Goal: Task Accomplishment & Management: Manage account settings

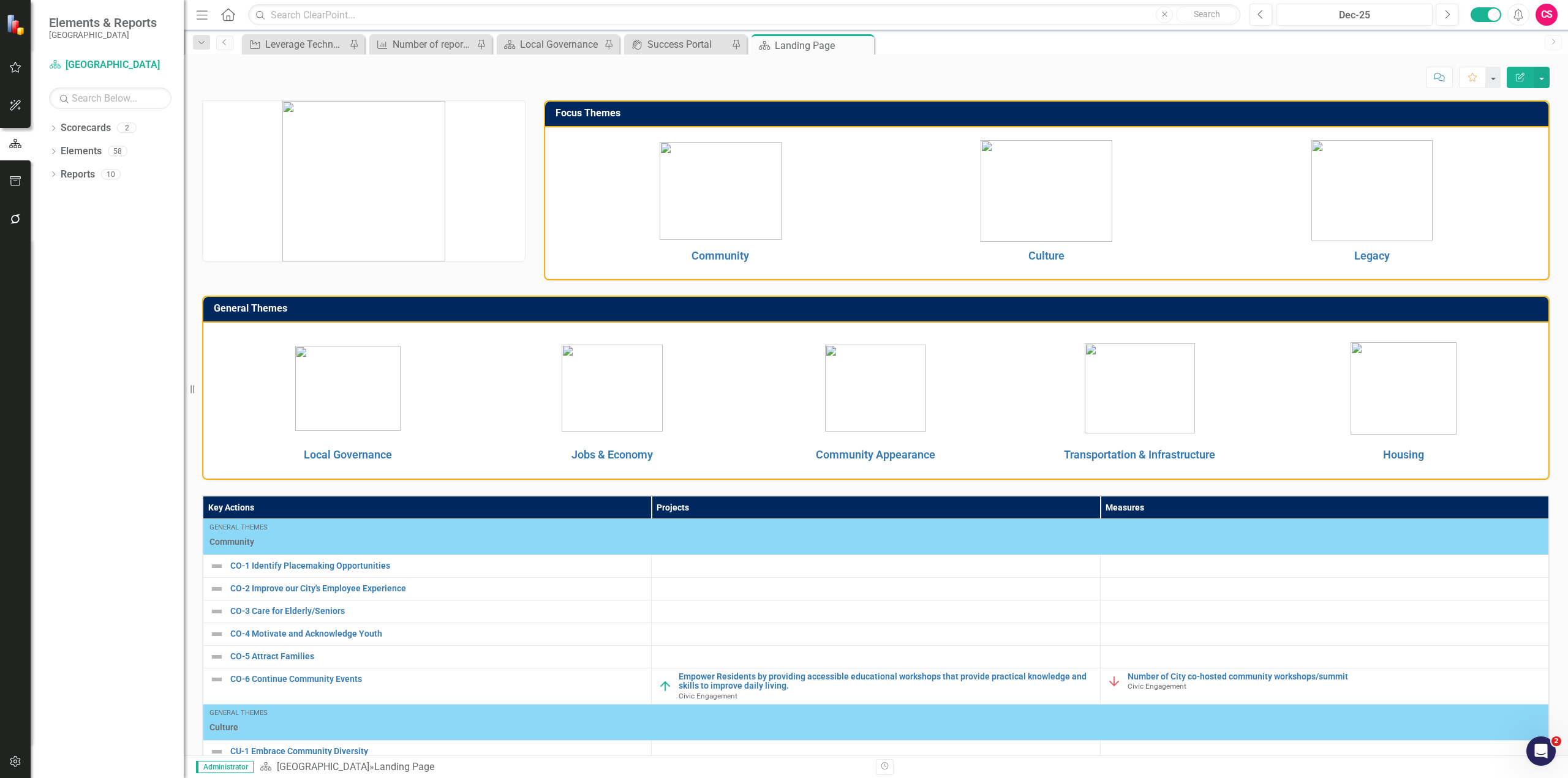
drag, startPoint x: 1517, startPoint y: 71, endPoint x: 1495, endPoint y: 99, distance: 35.6
click at [1517, 71] on button "Edit Report" at bounding box center [1520, 77] width 27 height 21
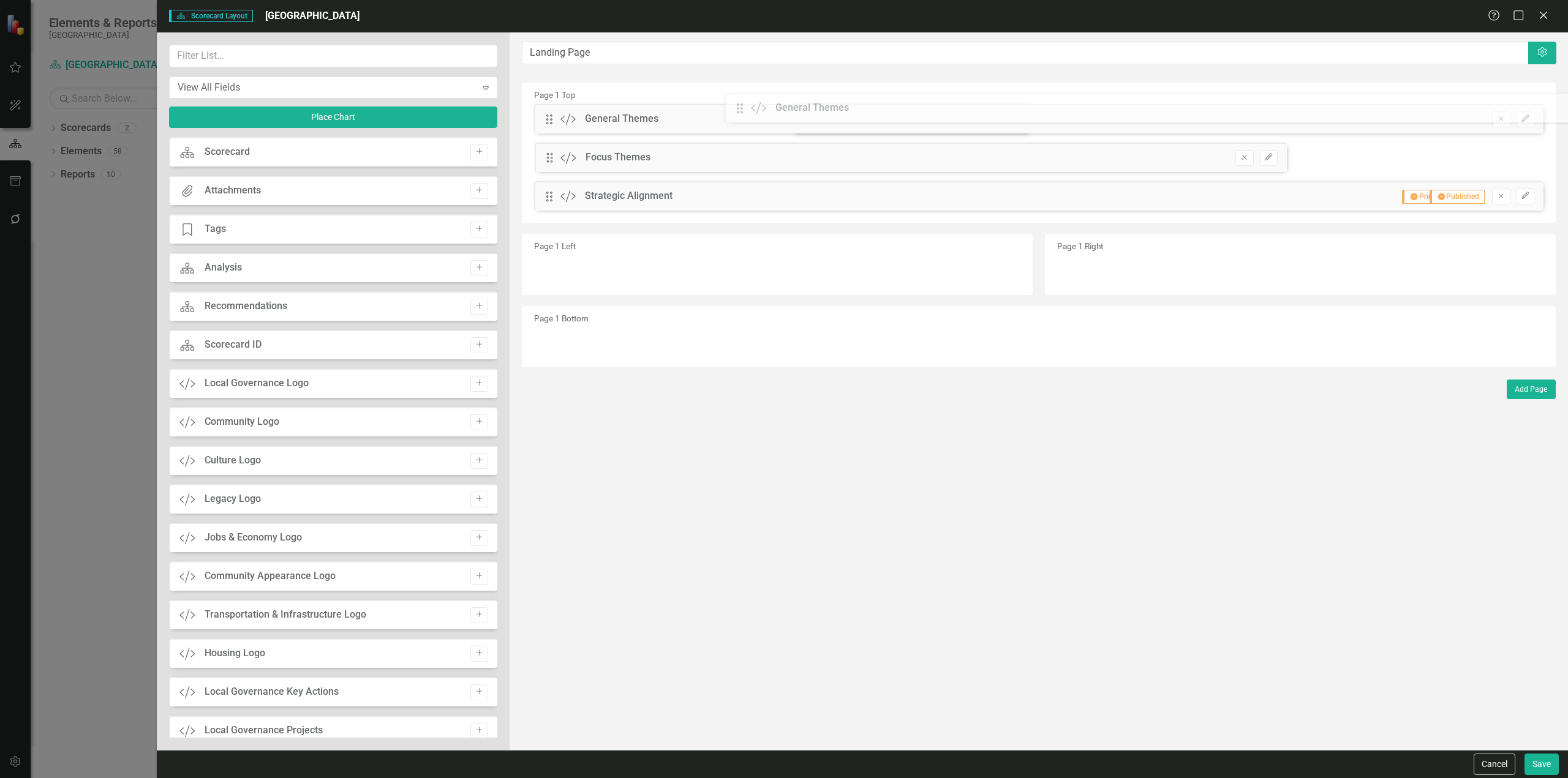
drag, startPoint x: 554, startPoint y: 159, endPoint x: 753, endPoint y: 109, distance: 205.2
click at [753, 109] on div "The fields (or pods) that are available for you to include on the detail page a…" at bounding box center [1038, 391] width 1058 height 718
drag, startPoint x: 556, startPoint y: 162, endPoint x: 550, endPoint y: 129, distance: 33.5
click at [550, 129] on div "The fields (or pods) that are available for you to include on the detail page a…" at bounding box center [1038, 391] width 1058 height 718
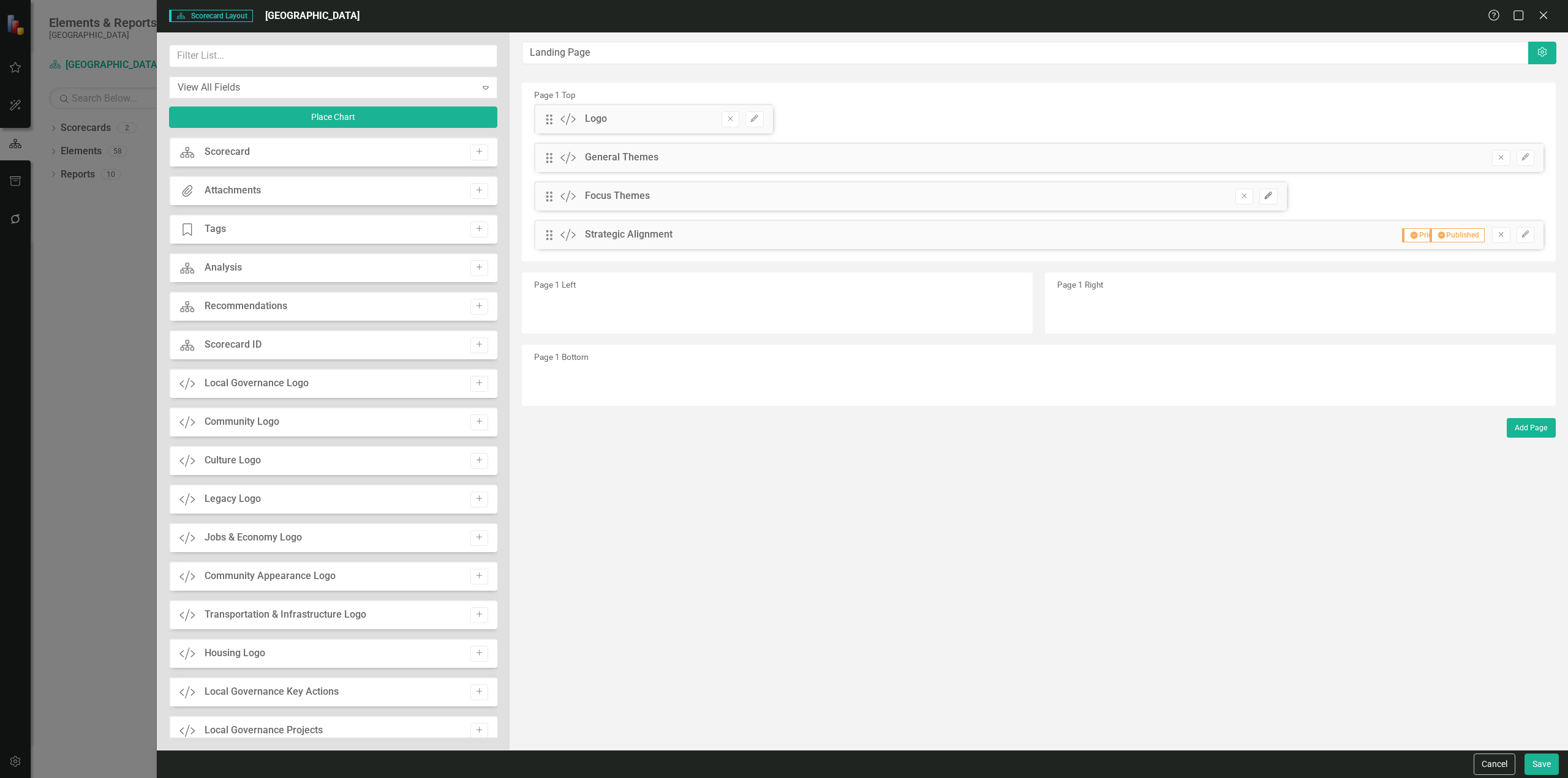
click at [1266, 197] on icon "button" at bounding box center [1268, 195] width 8 height 8
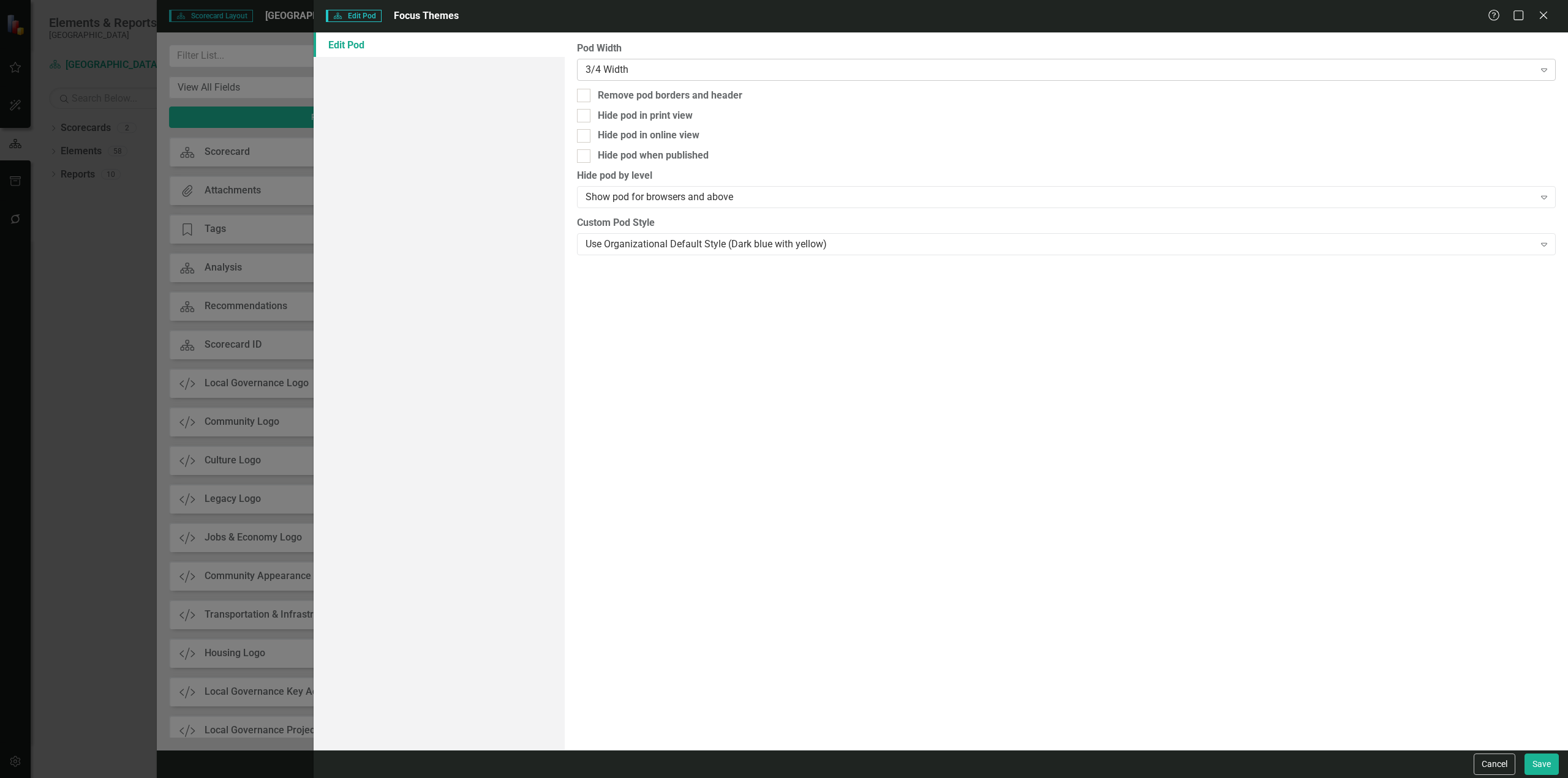
click at [710, 66] on div "3/4 Width" at bounding box center [1060, 69] width 949 height 14
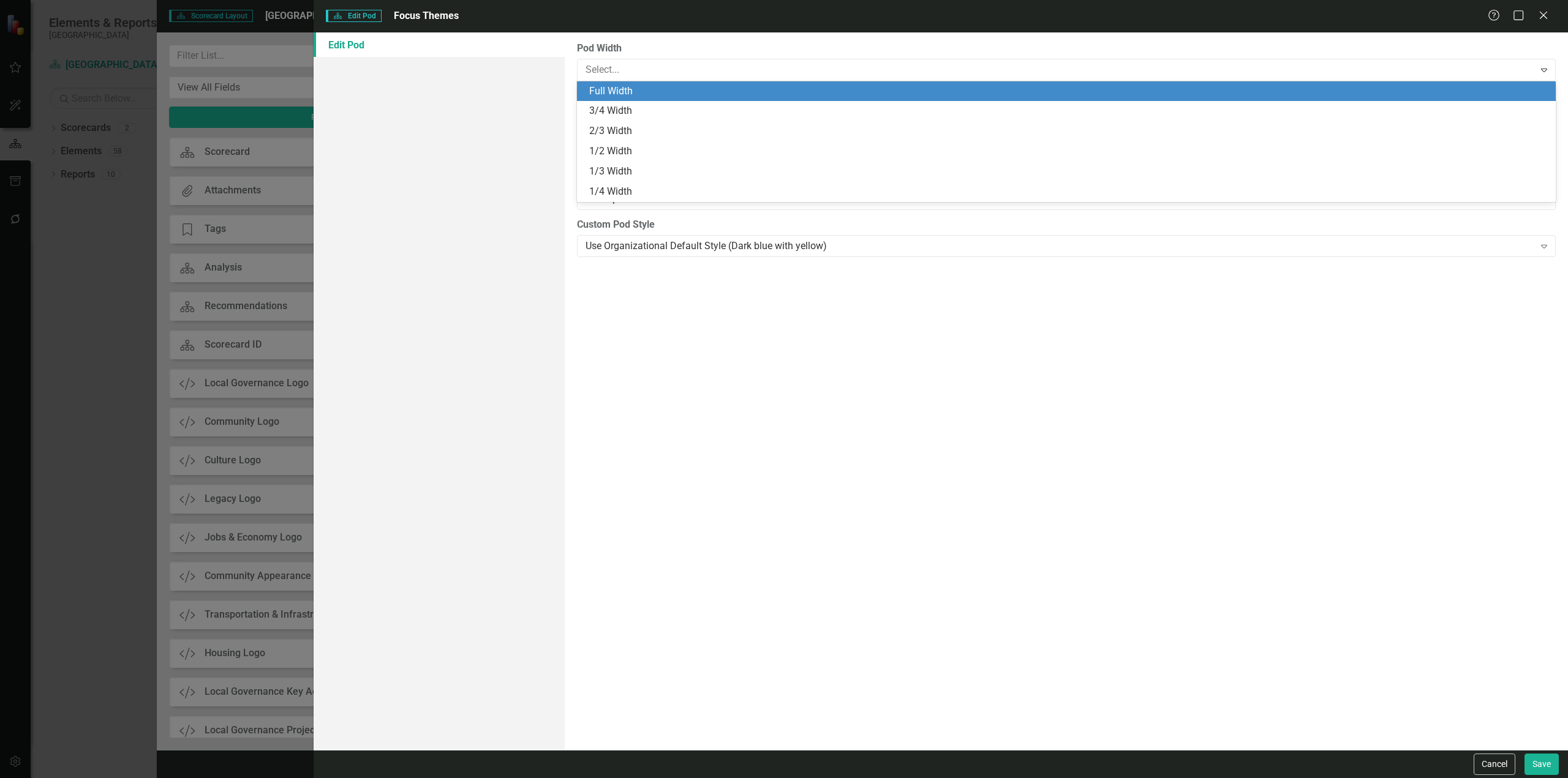
click at [672, 96] on div "Full Width" at bounding box center [1068, 91] width 959 height 14
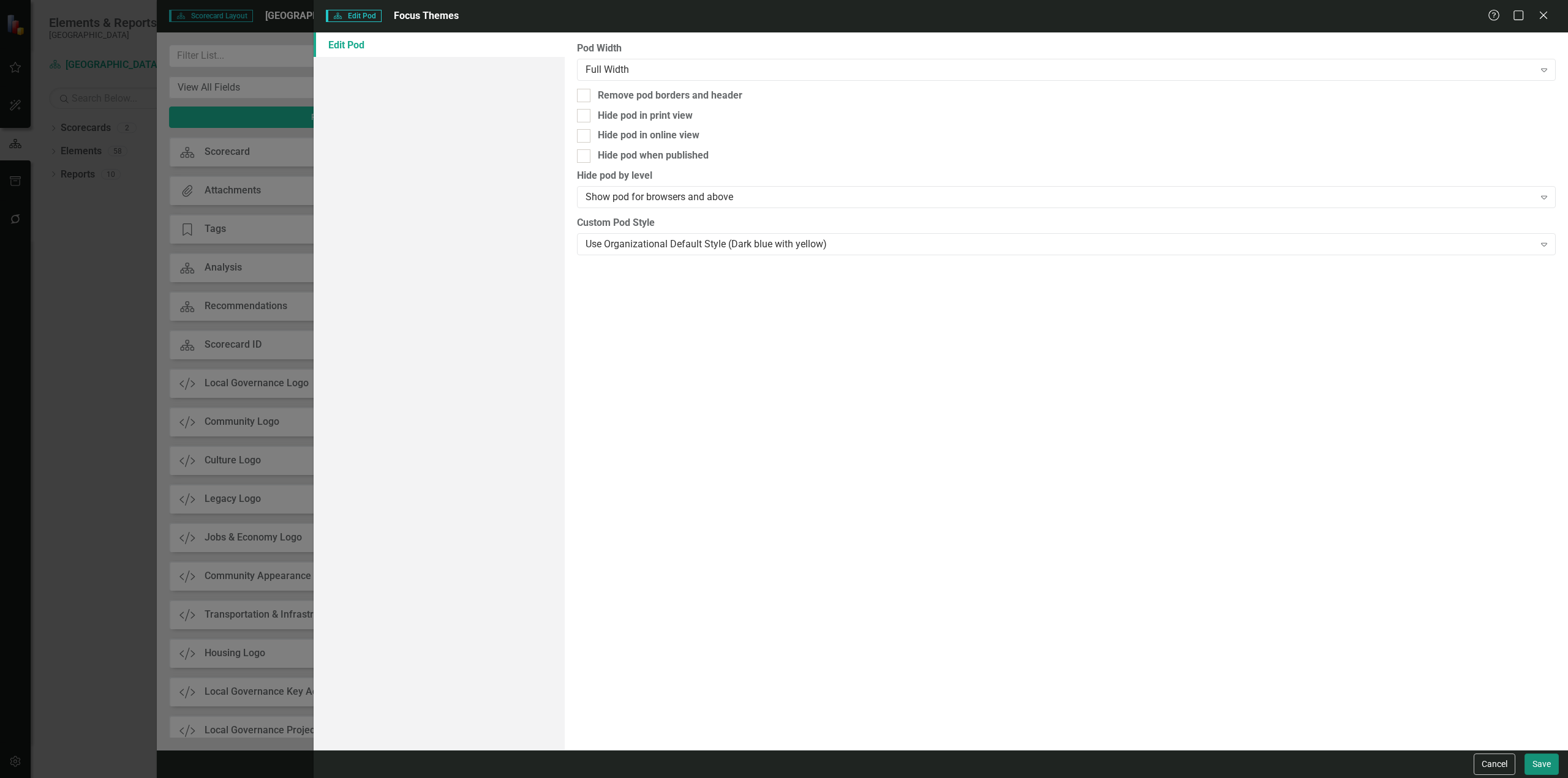
click at [1533, 764] on button "Save" at bounding box center [1542, 764] width 35 height 21
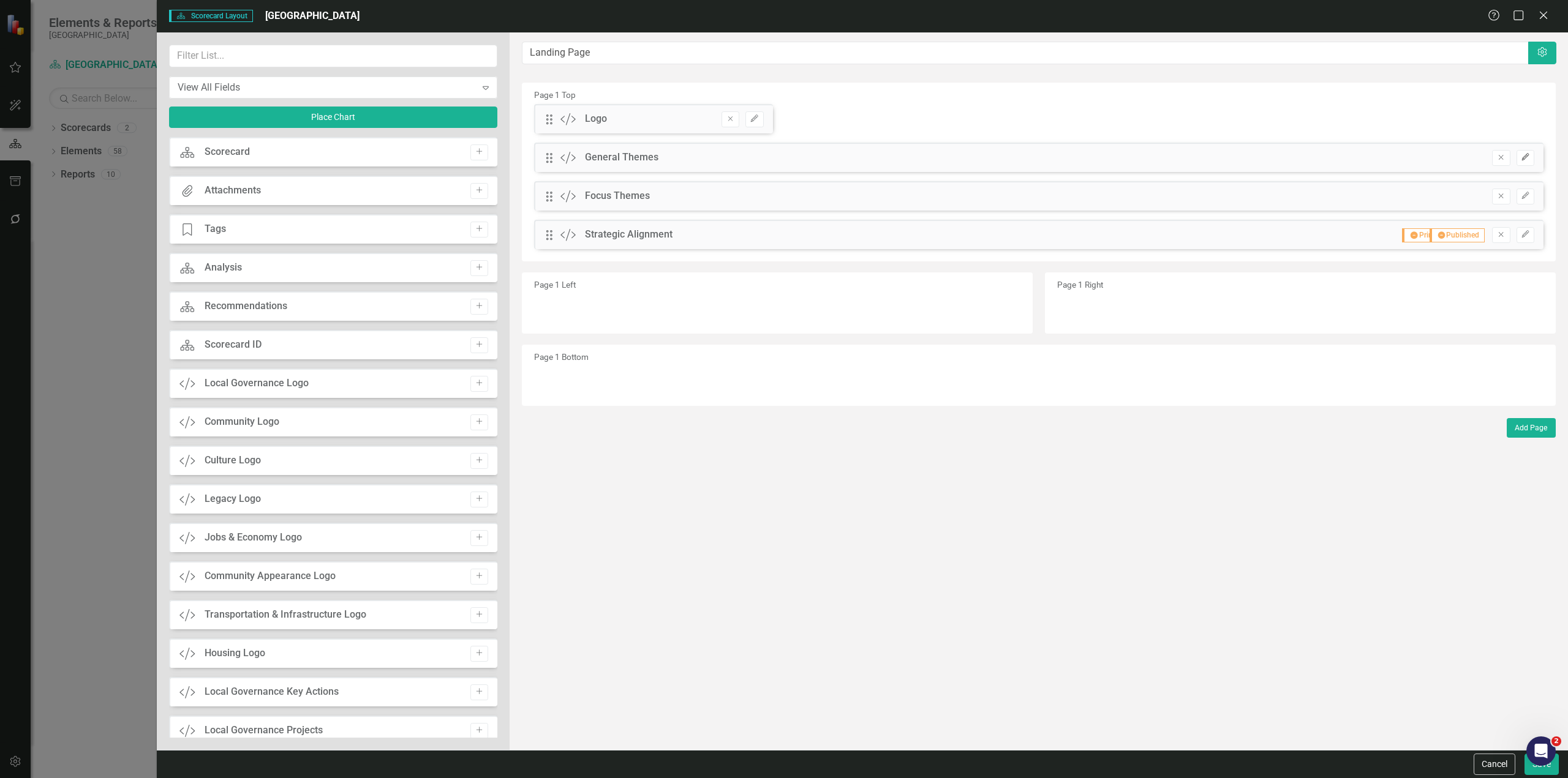
click at [1523, 155] on icon "Edit" at bounding box center [1525, 157] width 9 height 8
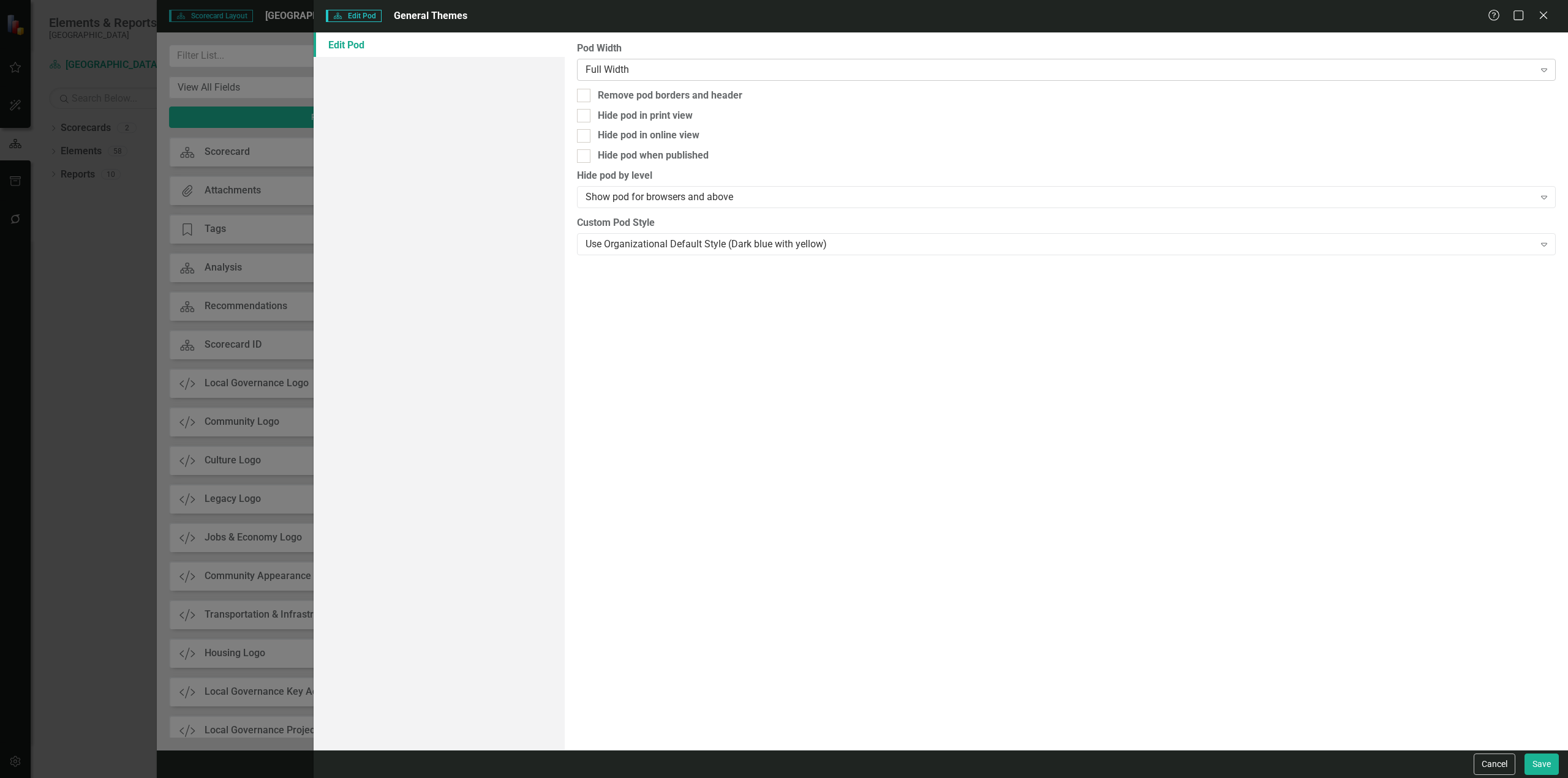
click at [806, 68] on div "Full Width" at bounding box center [1060, 69] width 949 height 14
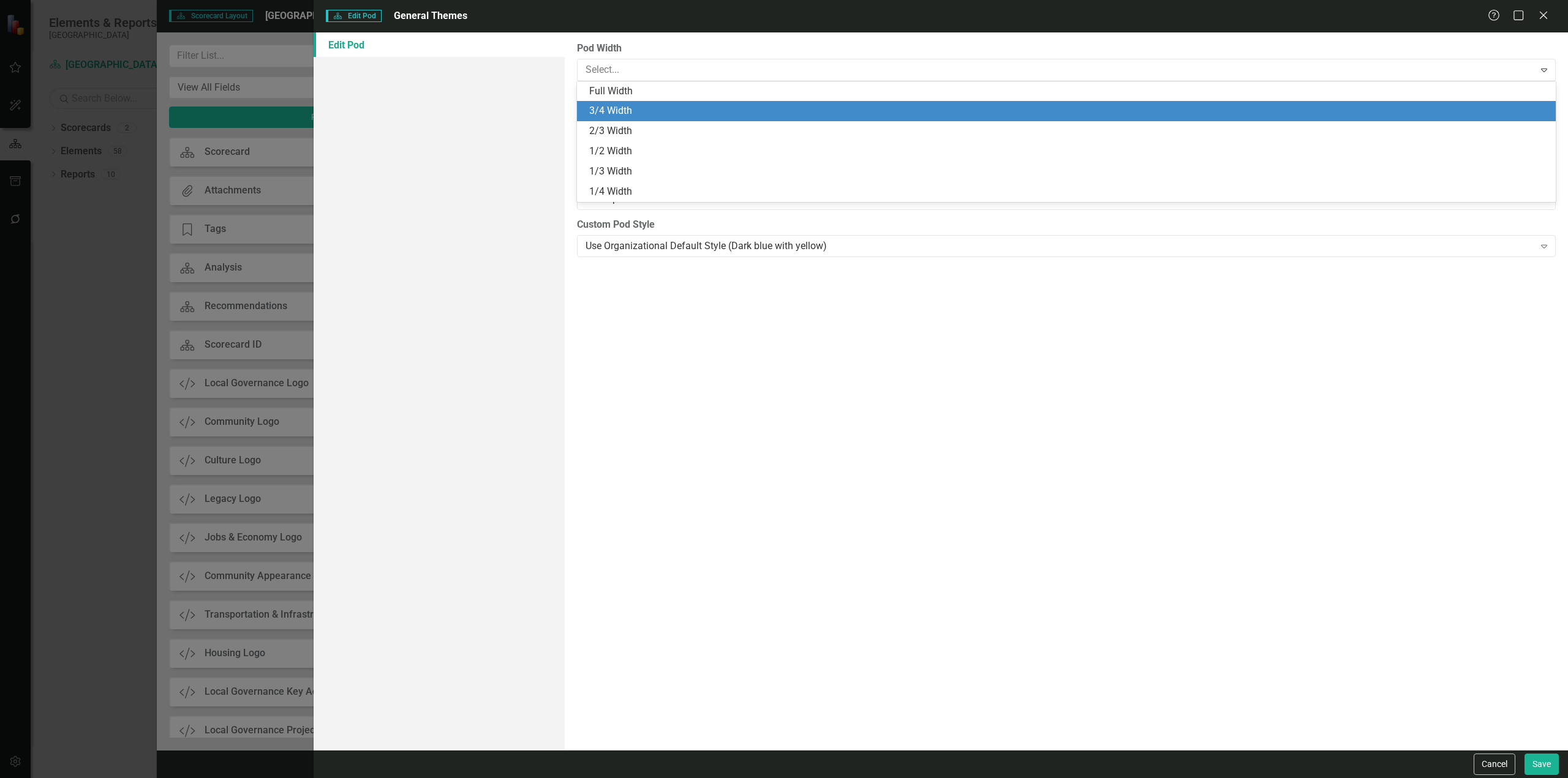
click at [682, 111] on div "3/4 Width" at bounding box center [1068, 111] width 959 height 14
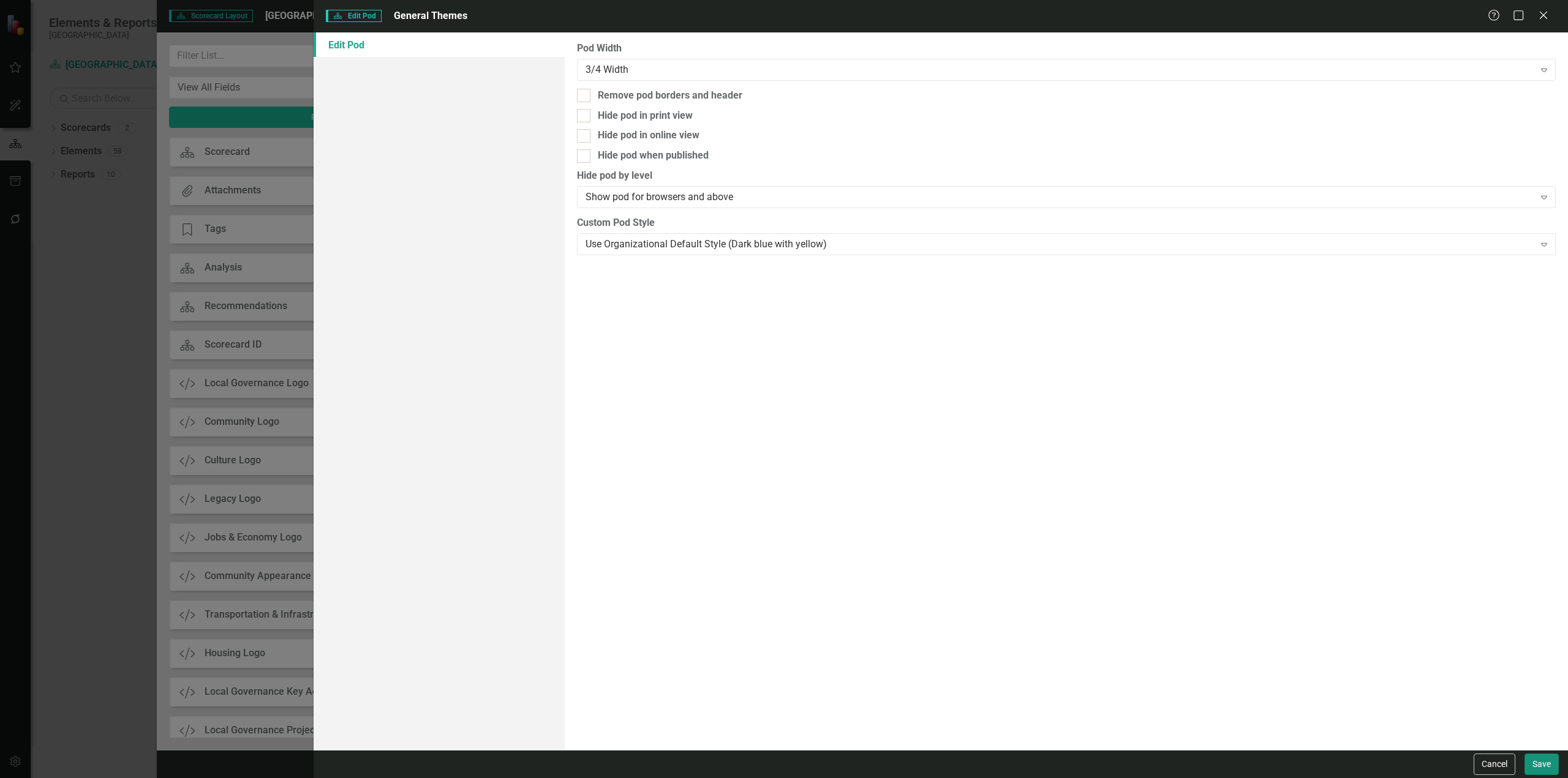
click at [1541, 766] on button "Save" at bounding box center [1542, 764] width 35 height 21
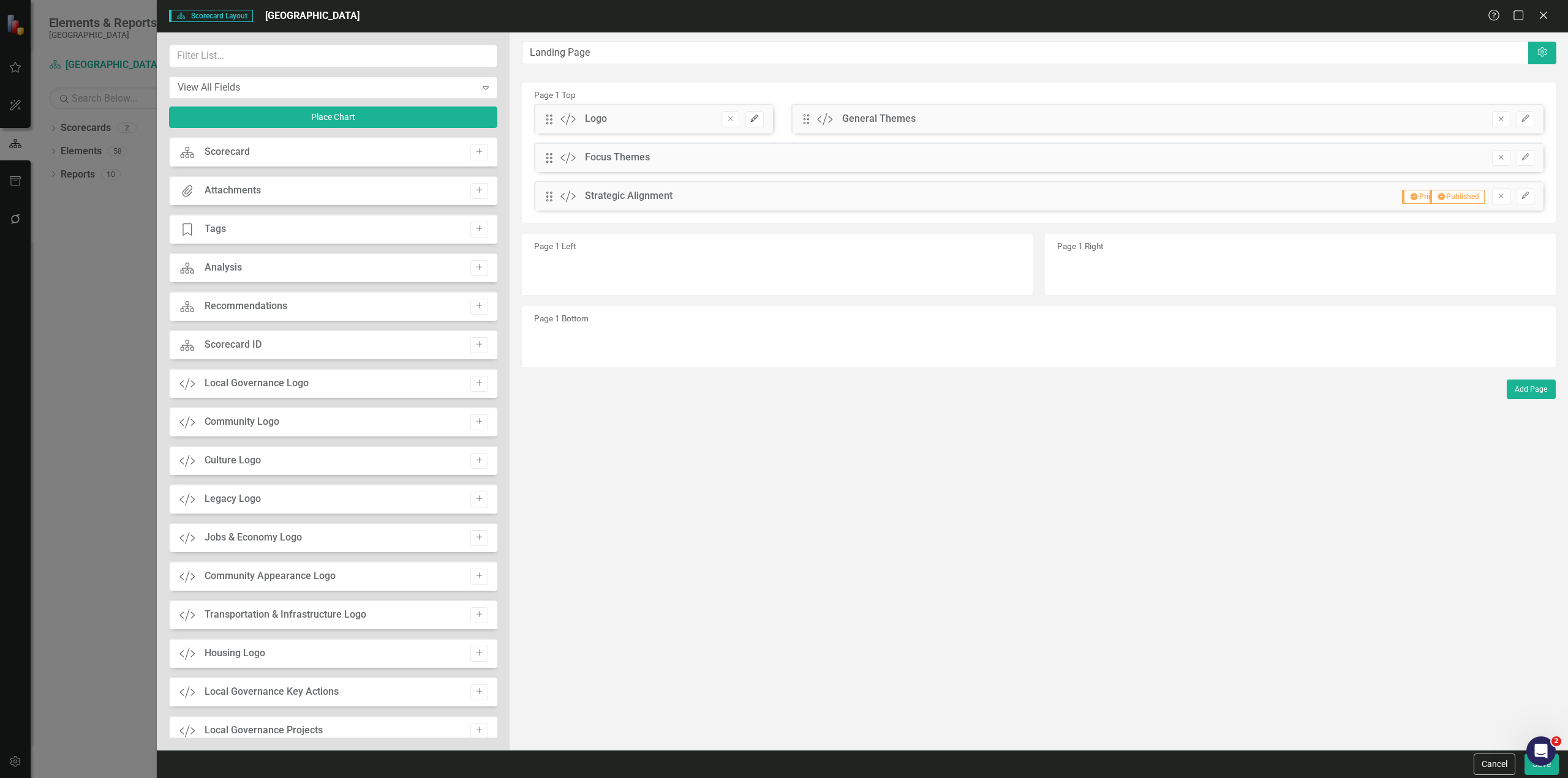
click at [750, 118] on icon "Edit" at bounding box center [754, 119] width 9 height 8
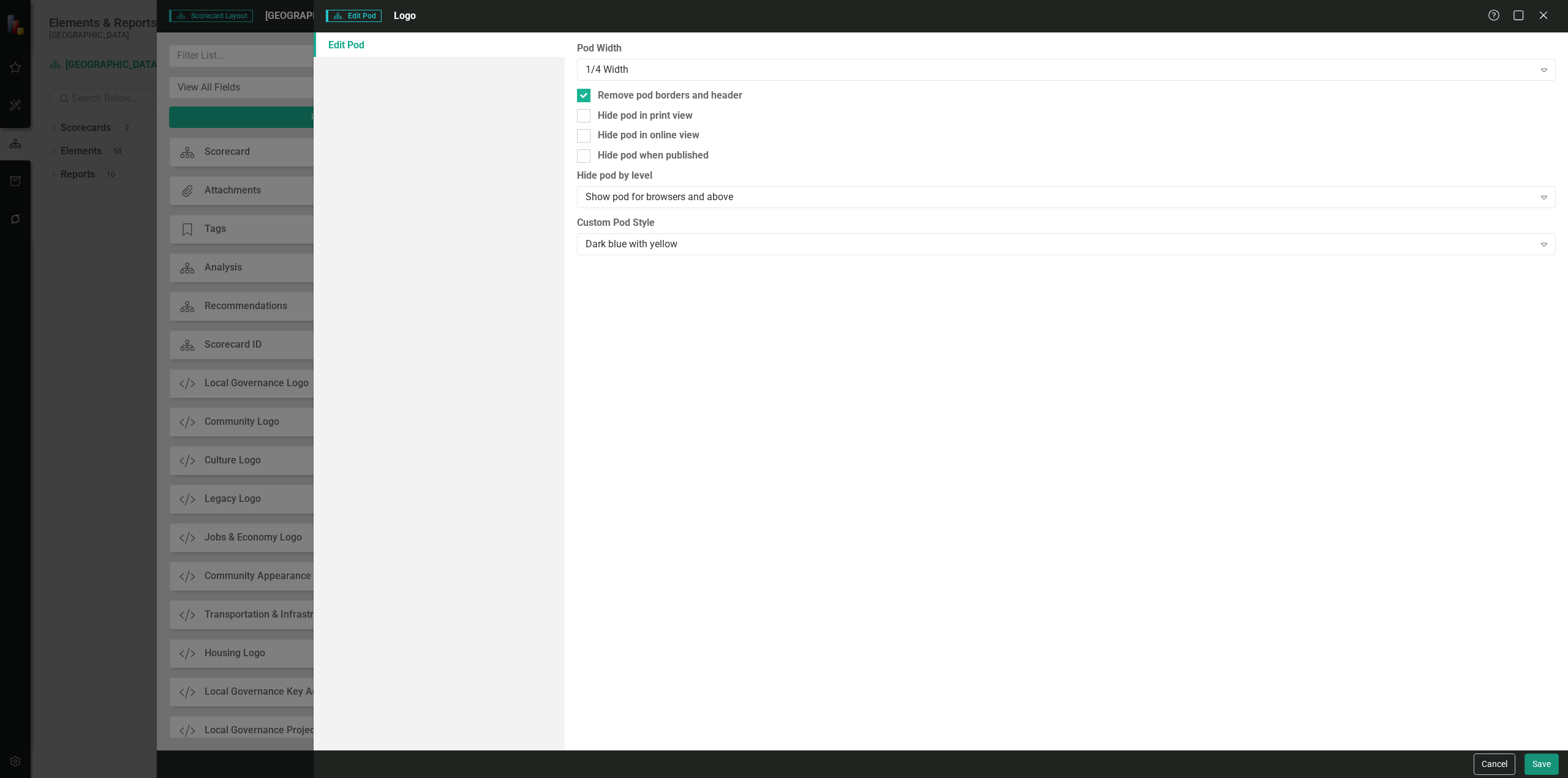
click at [1525, 761] on button "Save" at bounding box center [1542, 764] width 35 height 21
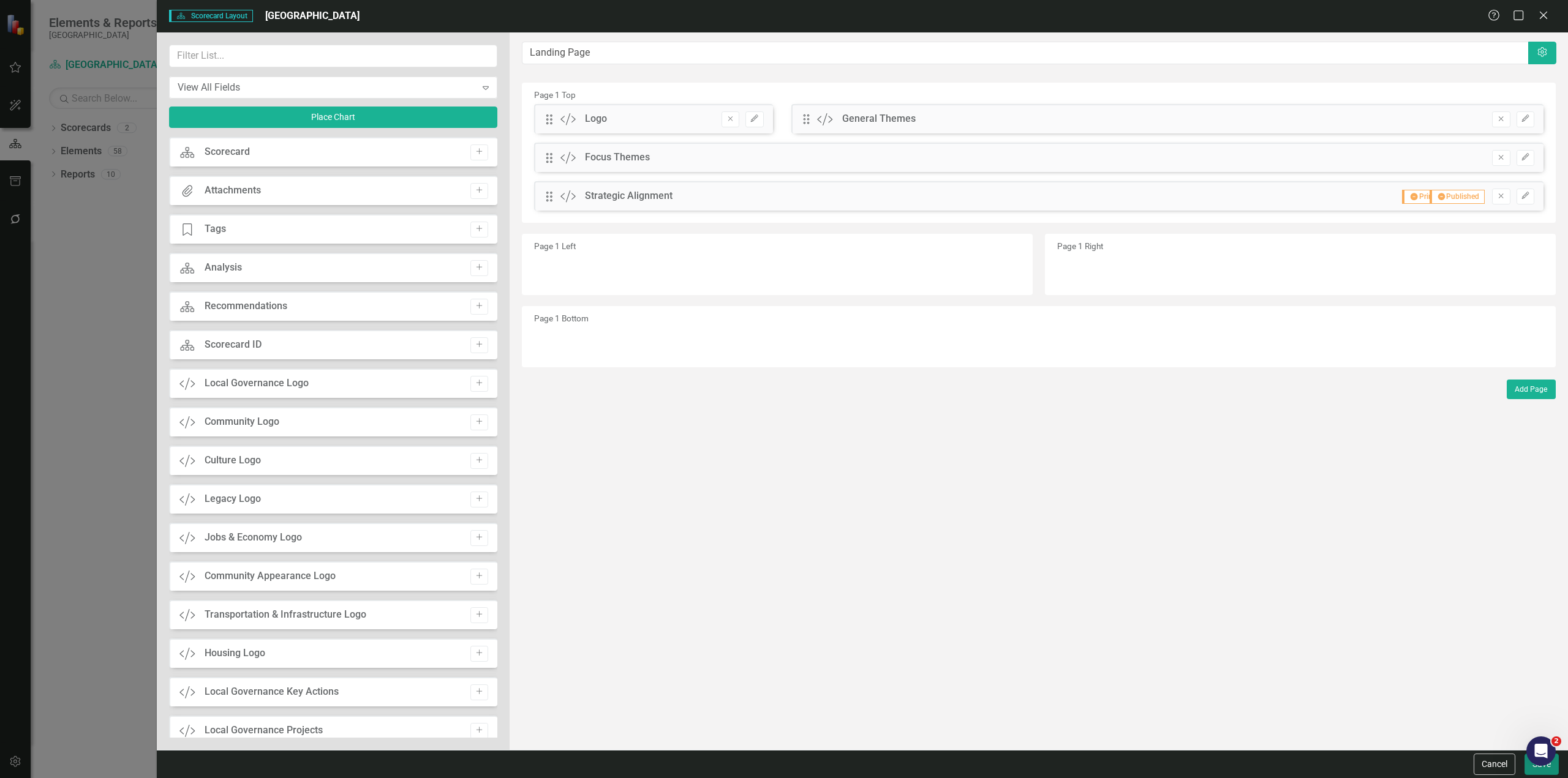
click at [1532, 769] on button "Save" at bounding box center [1542, 764] width 35 height 21
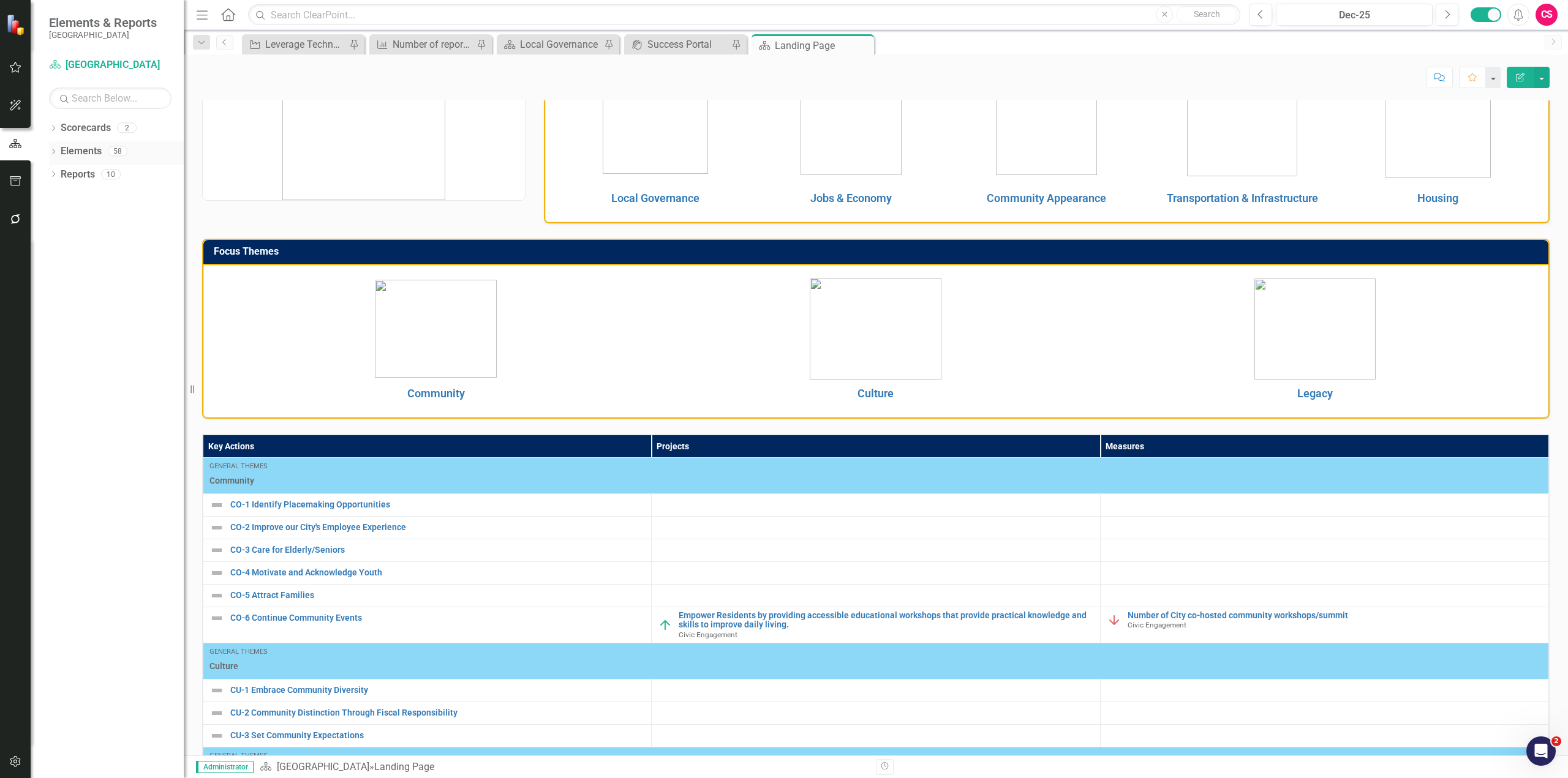
click at [87, 151] on link "Elements" at bounding box center [81, 151] width 41 height 14
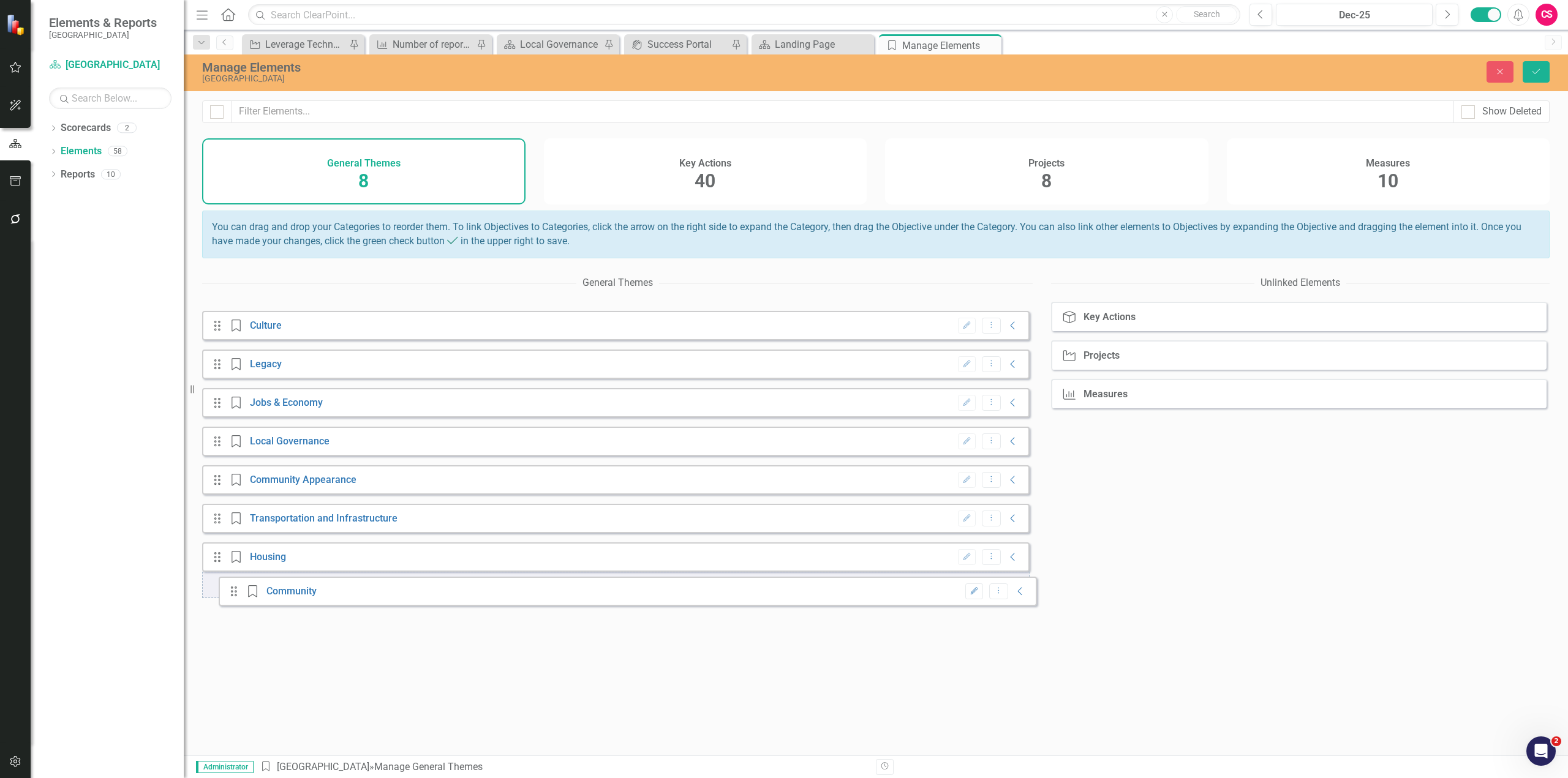
drag, startPoint x: 222, startPoint y: 325, endPoint x: 236, endPoint y: 569, distance: 244.4
drag, startPoint x: 220, startPoint y: 329, endPoint x: 229, endPoint y: 550, distance: 221.2
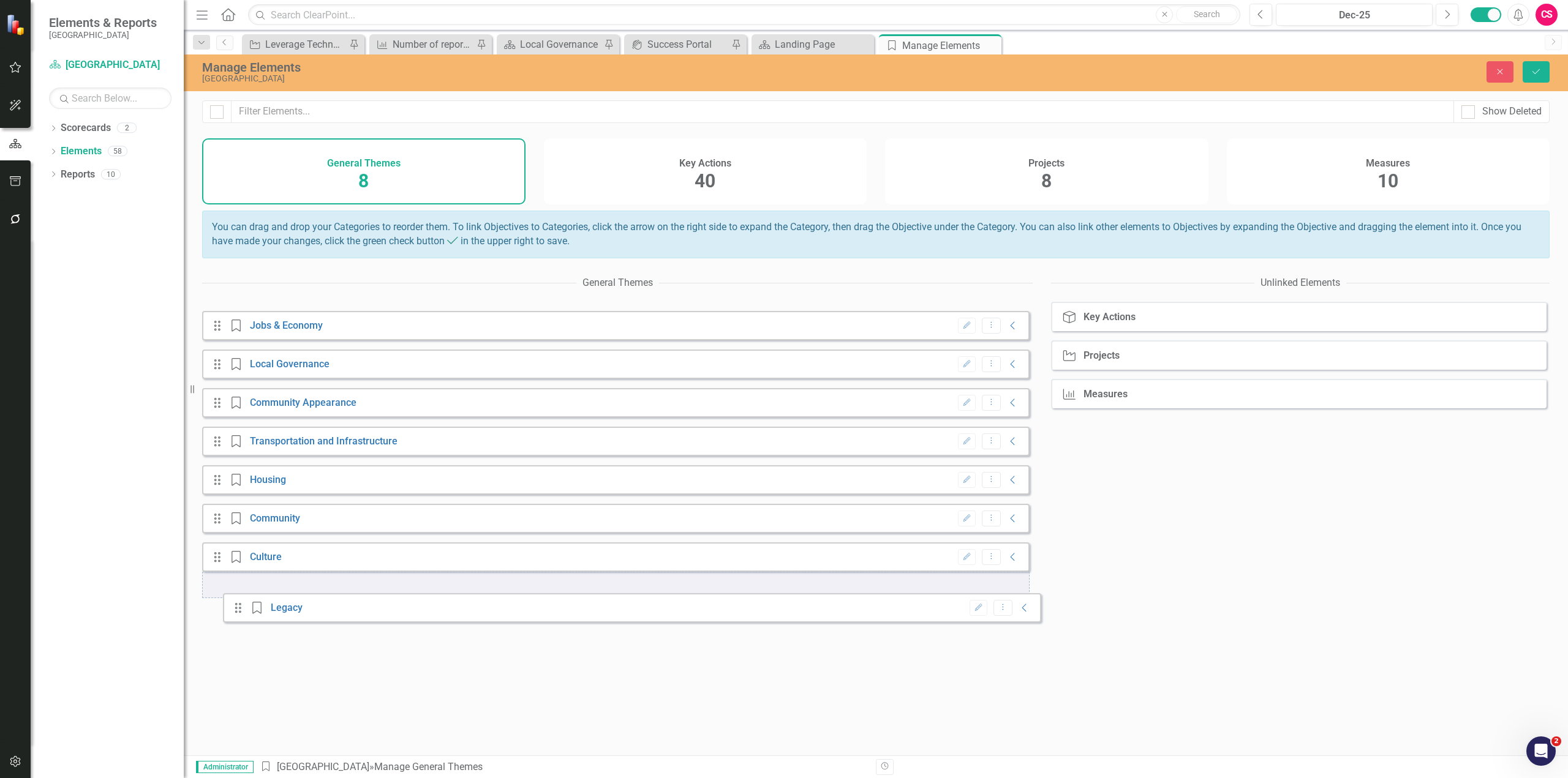
drag, startPoint x: 221, startPoint y: 322, endPoint x: 279, endPoint y: 592, distance: 276.2
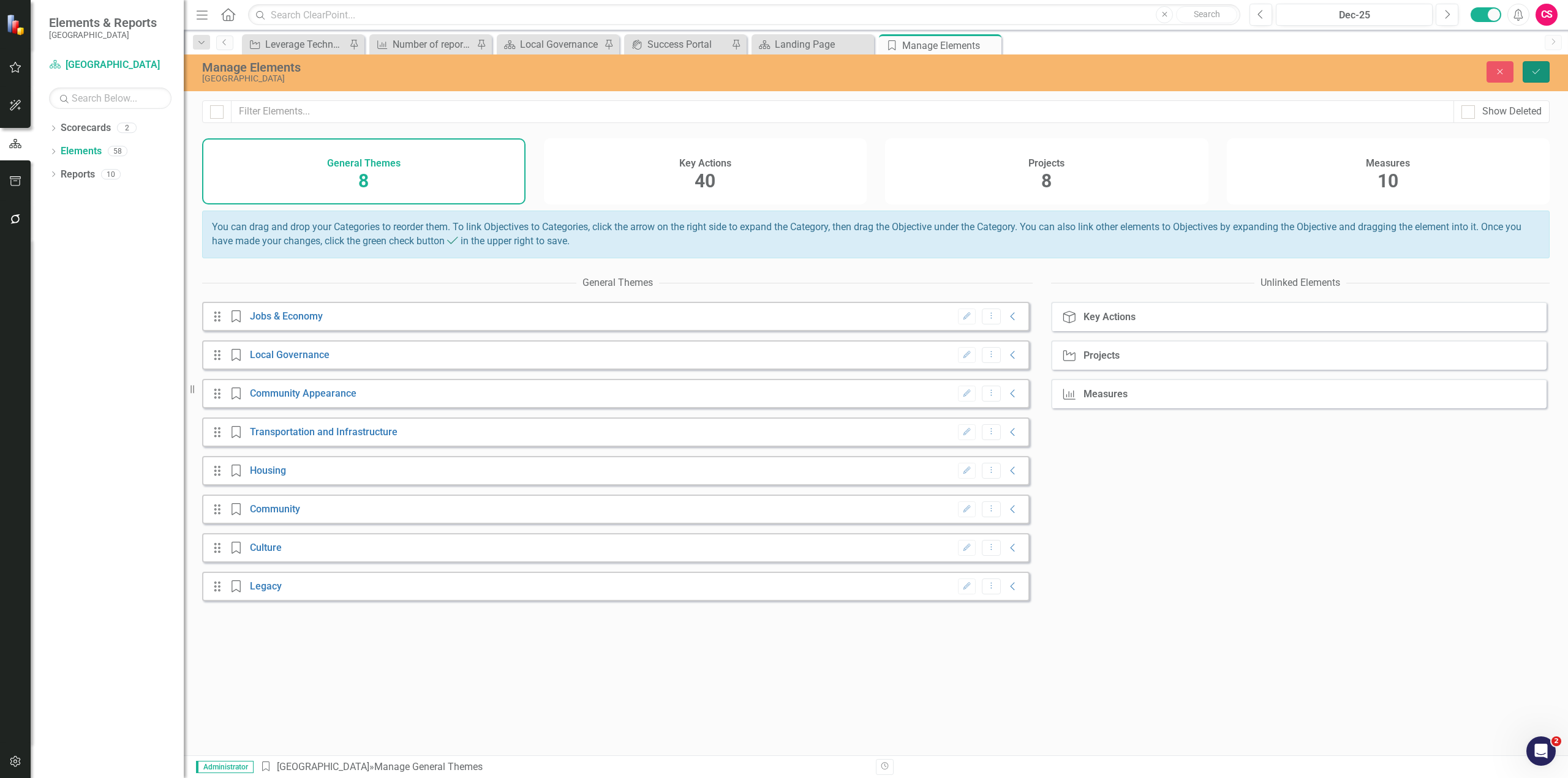
click at [1541, 64] on button "Save" at bounding box center [1536, 72] width 27 height 21
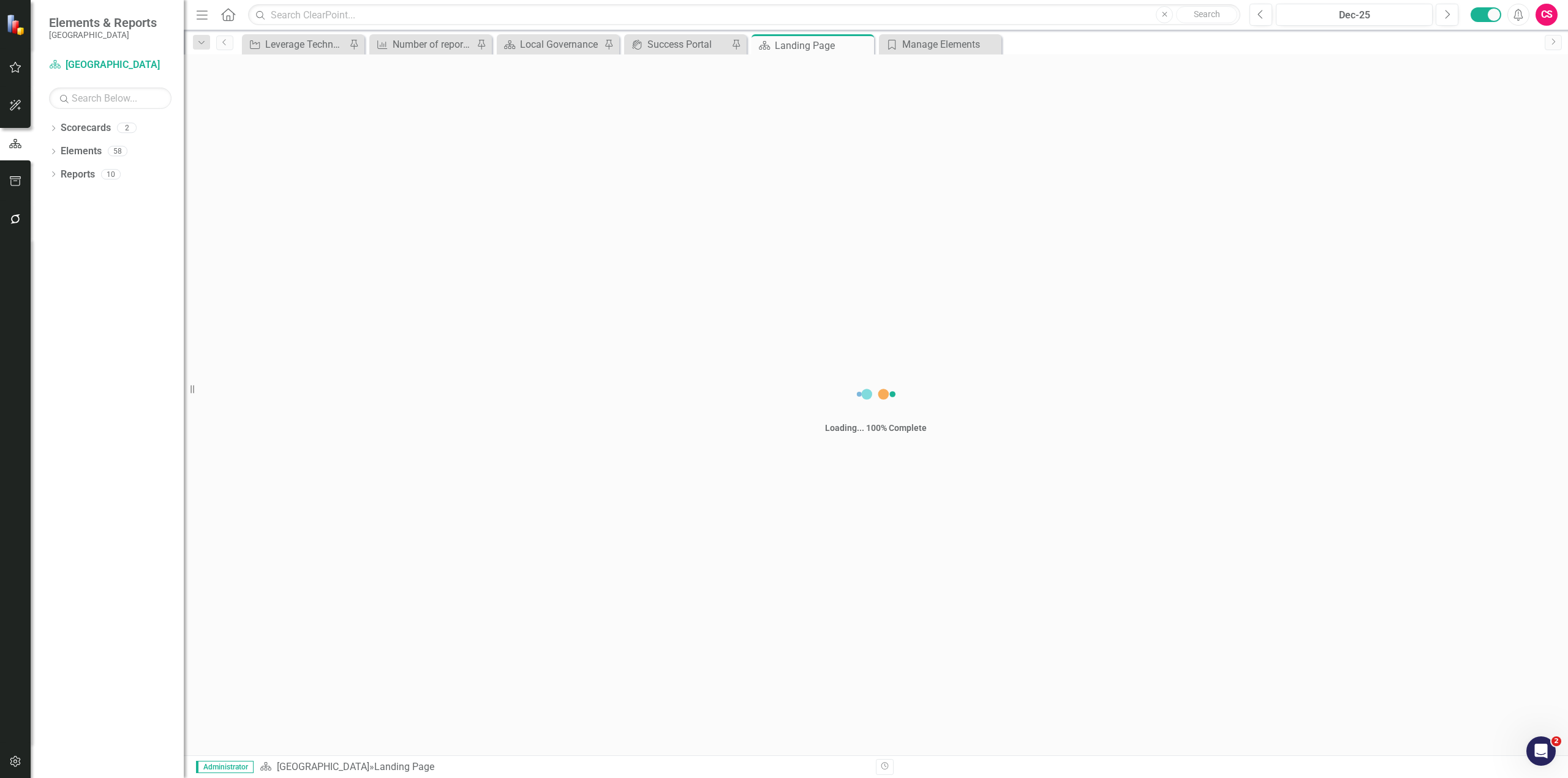
click at [110, 64] on link "Scorecard [GEOGRAPHIC_DATA]" at bounding box center [110, 65] width 122 height 14
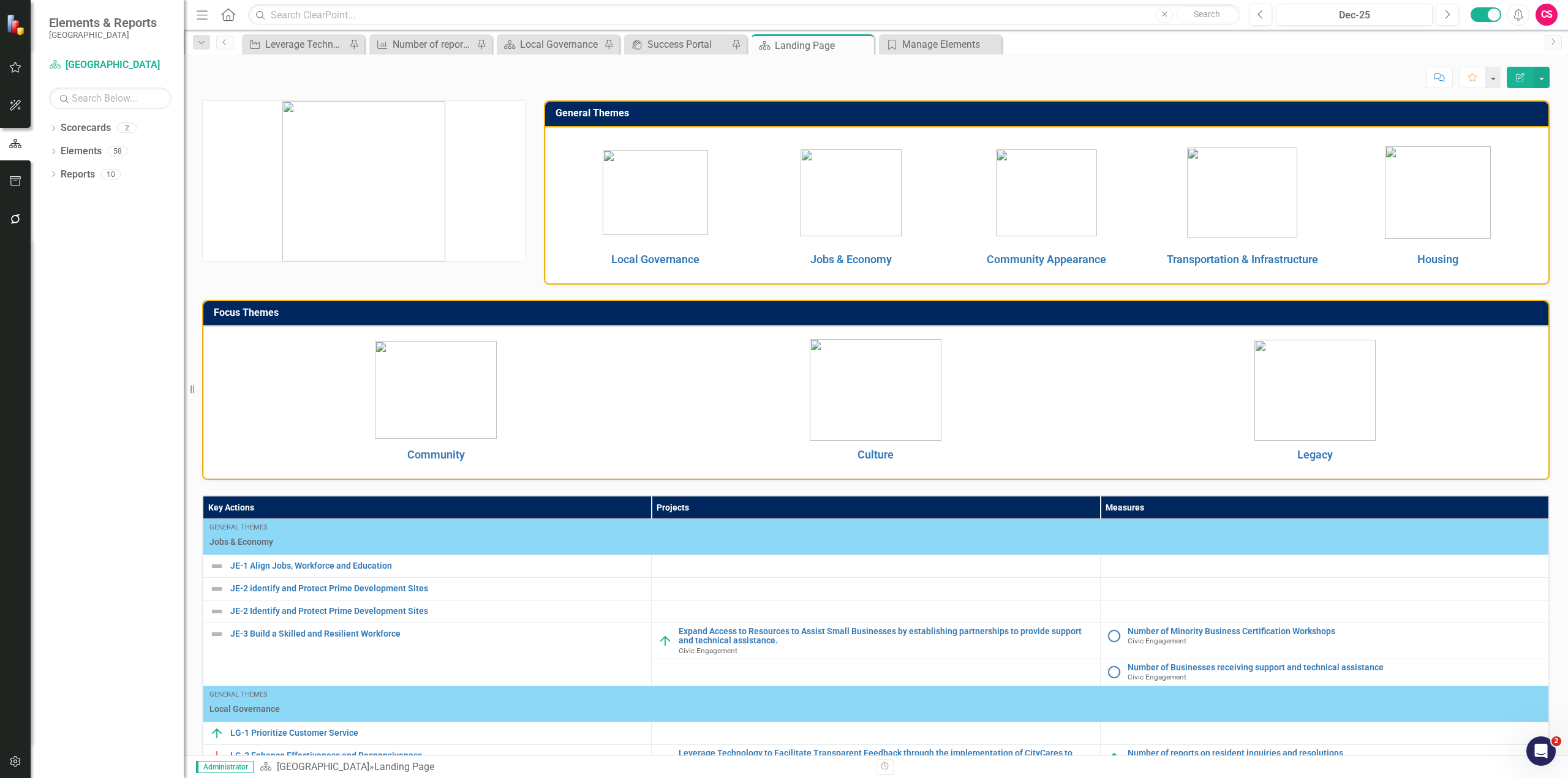
click at [1520, 77] on icon "Edit Report" at bounding box center [1520, 77] width 11 height 8
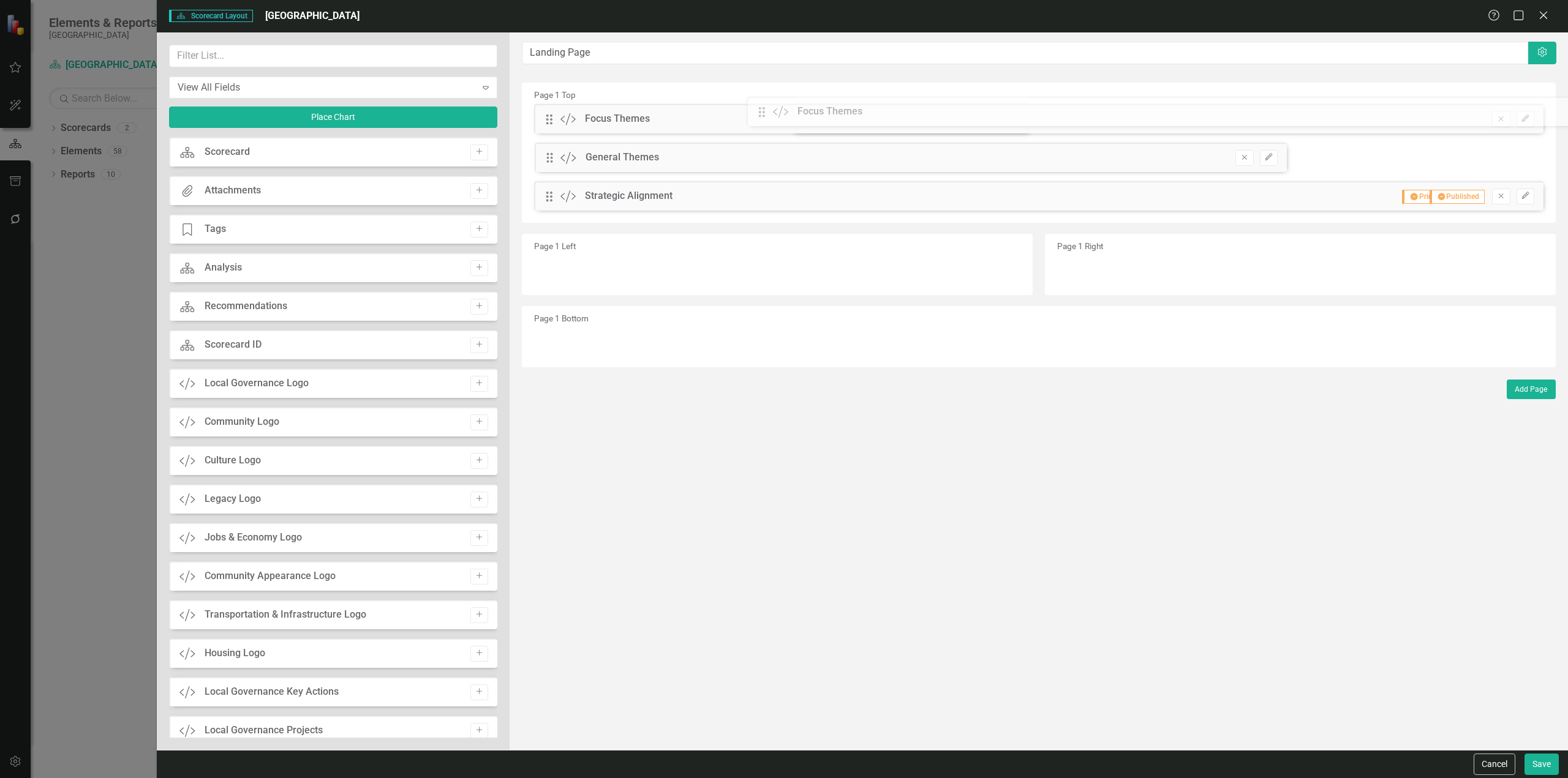
drag, startPoint x: 551, startPoint y: 157, endPoint x: 773, endPoint y: 111, distance: 226.7
click at [773, 111] on div "The fields (or pods) that are available for you to include on the detail page a…" at bounding box center [1038, 391] width 1058 height 718
drag, startPoint x: 546, startPoint y: 162, endPoint x: 557, endPoint y: 120, distance: 43.4
click at [547, 115] on div "The fields (or pods) that are available for you to include on the detail page a…" at bounding box center [1038, 391] width 1058 height 718
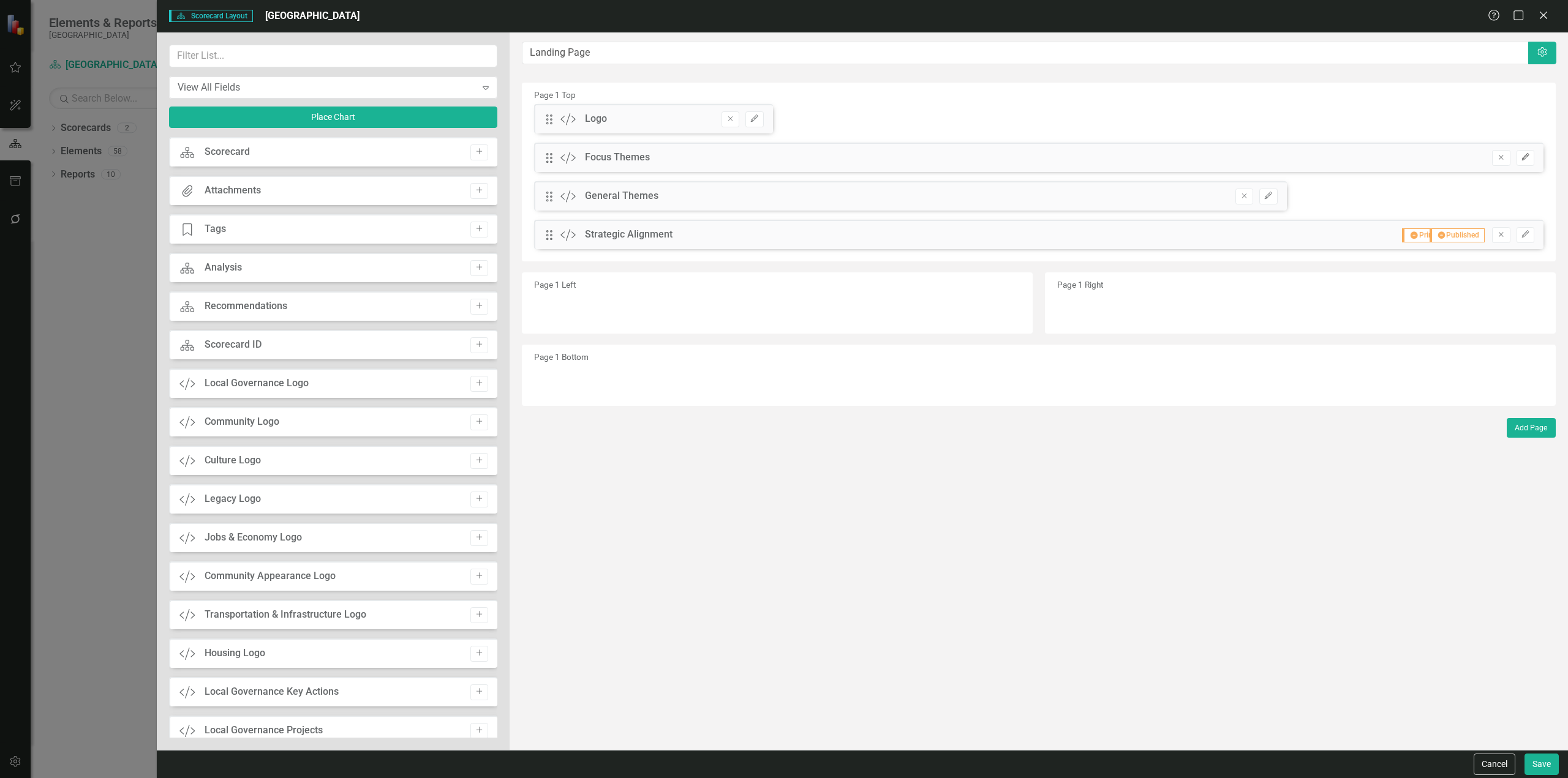
click at [1520, 158] on icon "Edit" at bounding box center [1525, 157] width 9 height 8
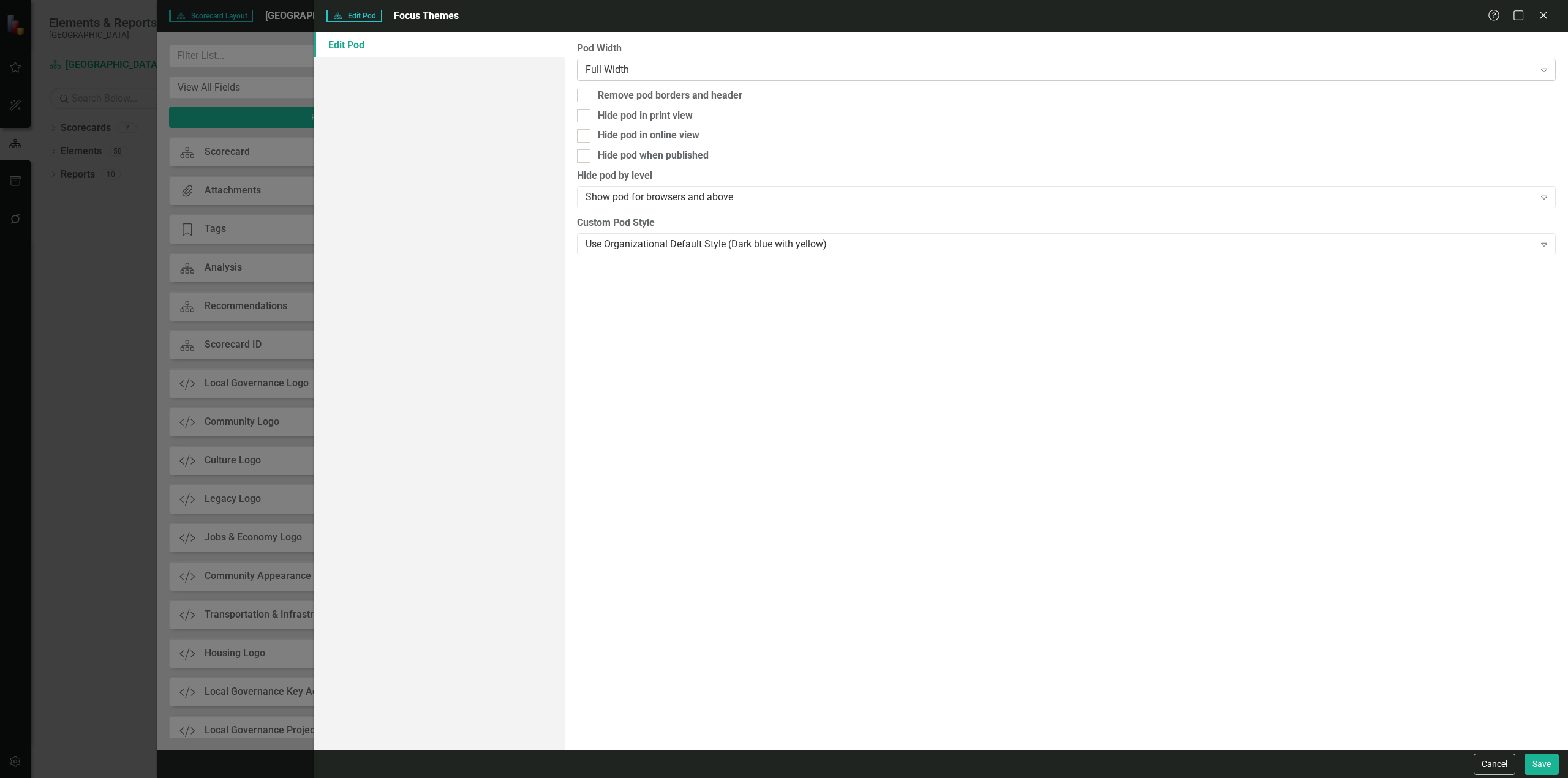
click at [773, 73] on div "Full Width" at bounding box center [1060, 69] width 949 height 14
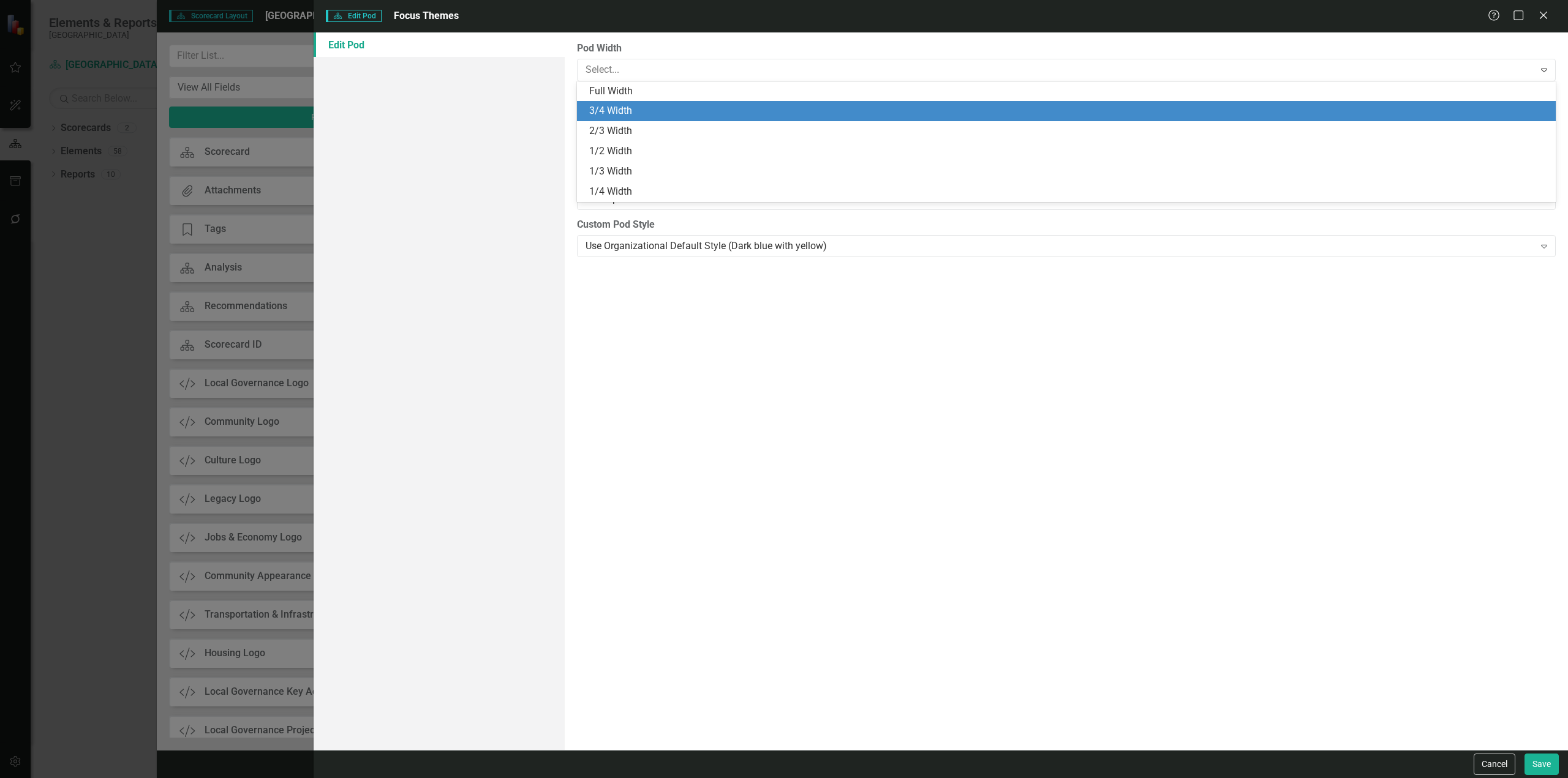
click at [627, 106] on div "3/4 Width" at bounding box center [1068, 111] width 959 height 14
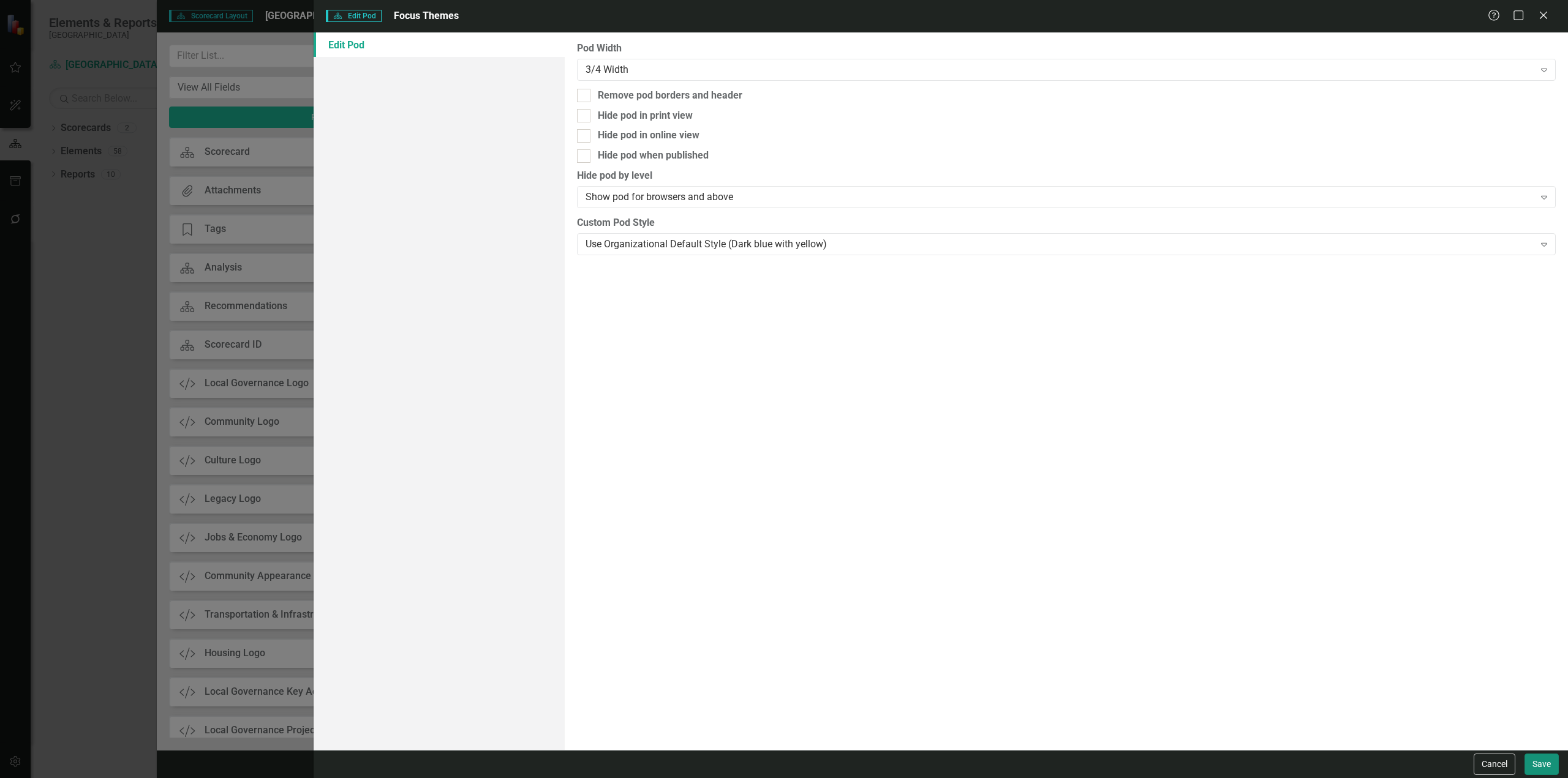
click at [1547, 764] on button "Save" at bounding box center [1542, 764] width 35 height 21
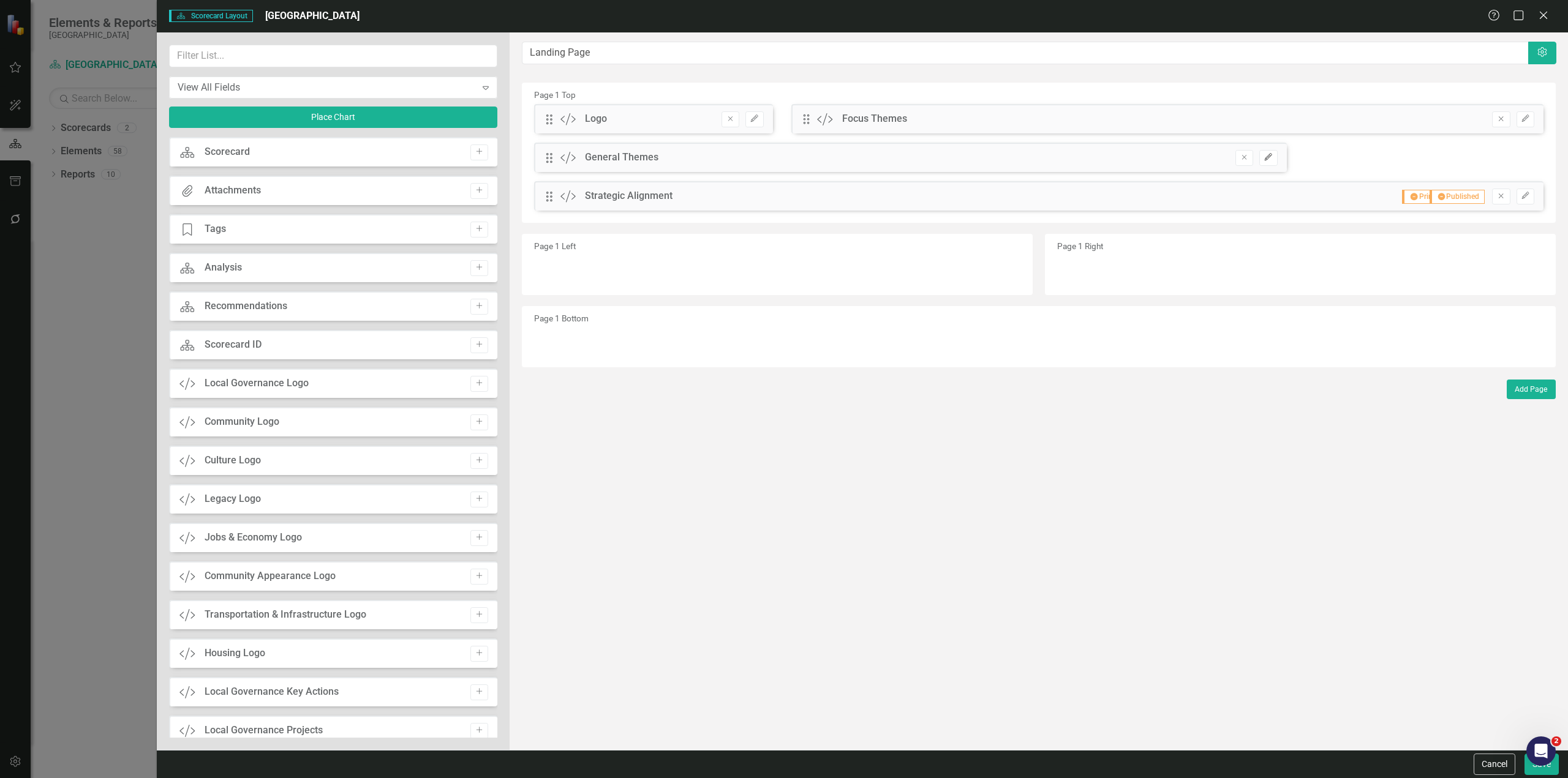
click at [1266, 164] on button "Edit" at bounding box center [1268, 157] width 18 height 16
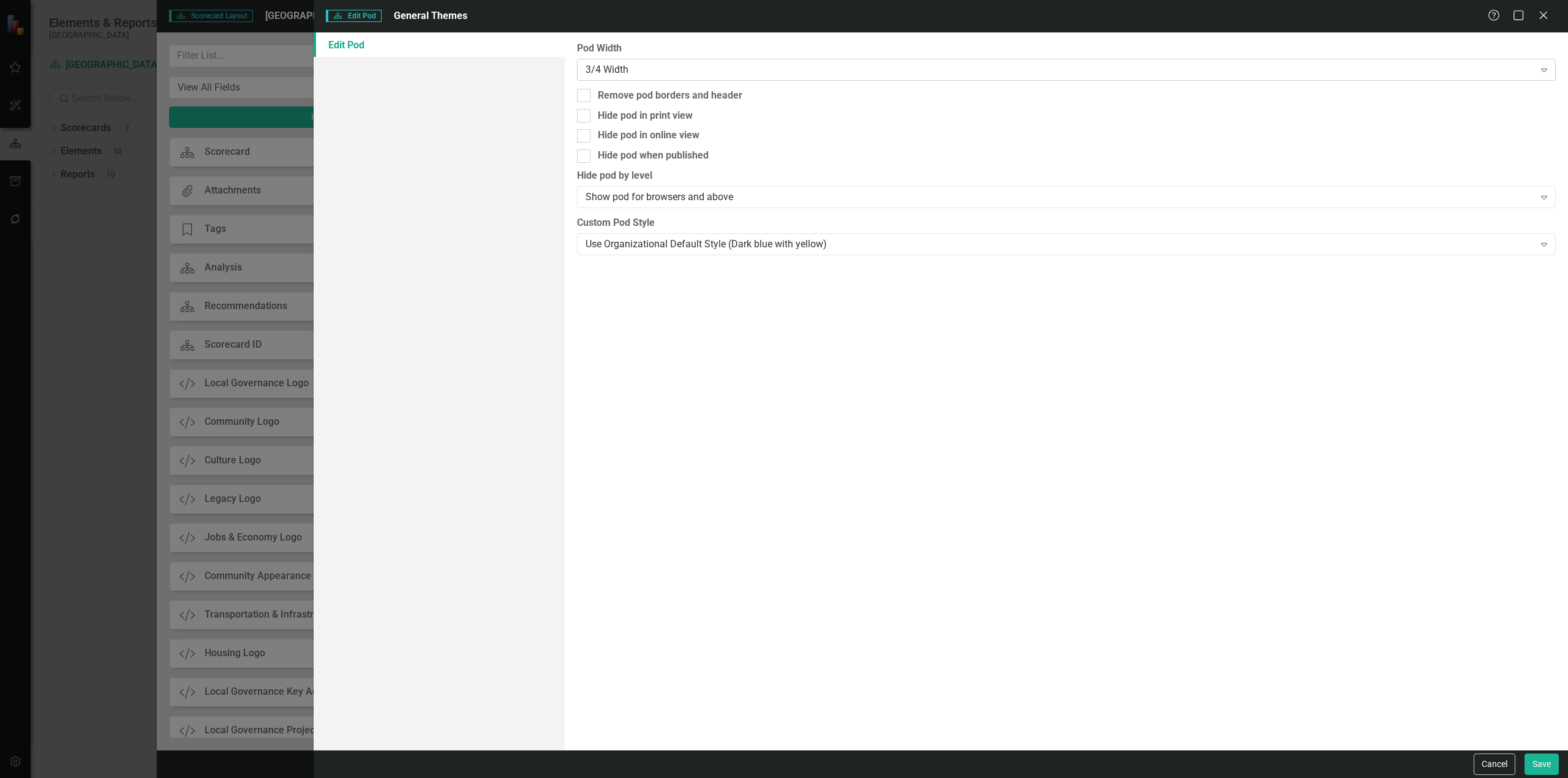
click at [631, 70] on div "3/4 Width" at bounding box center [1060, 69] width 949 height 14
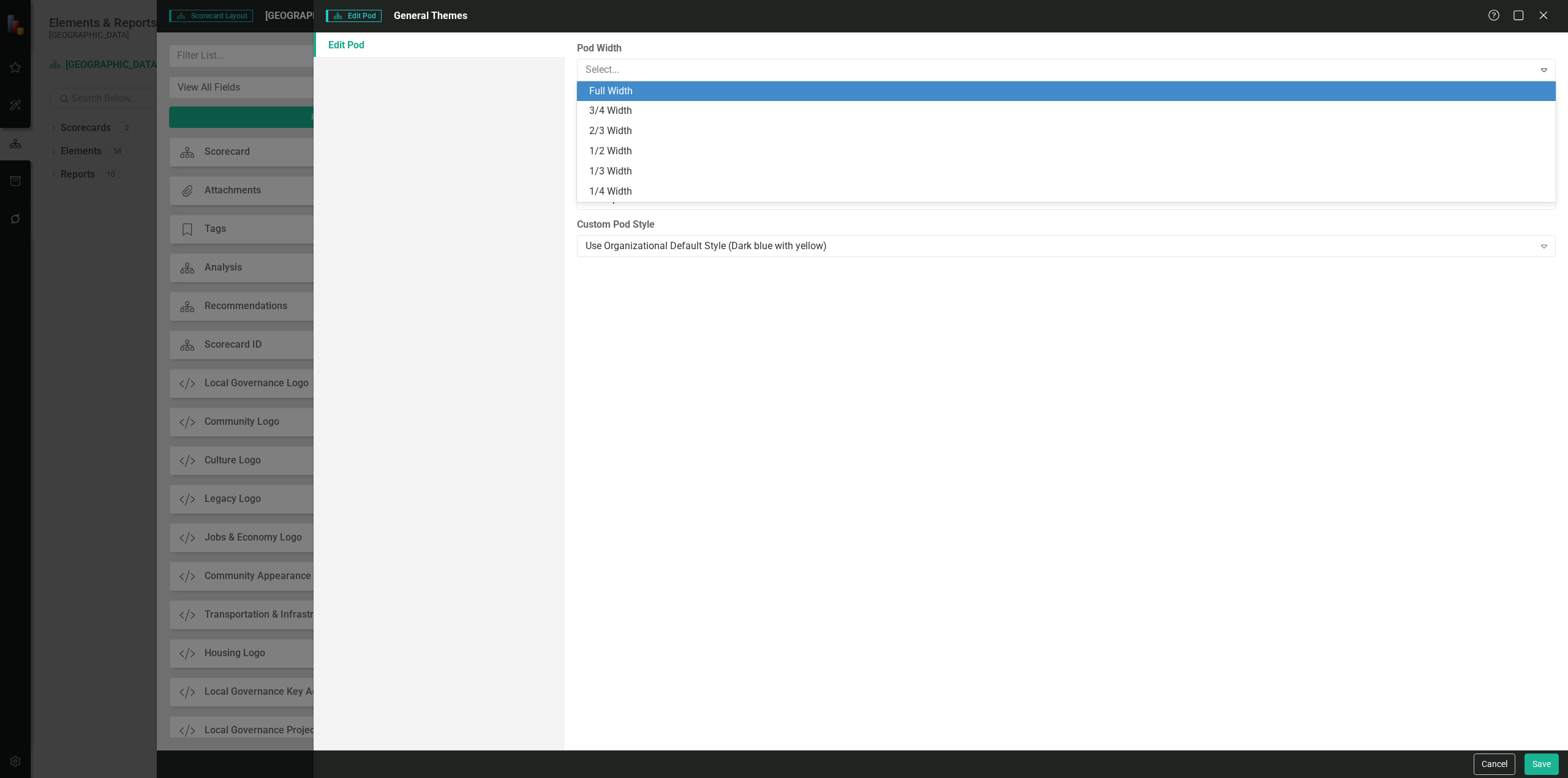
click at [619, 91] on div "Full Width" at bounding box center [1068, 91] width 959 height 14
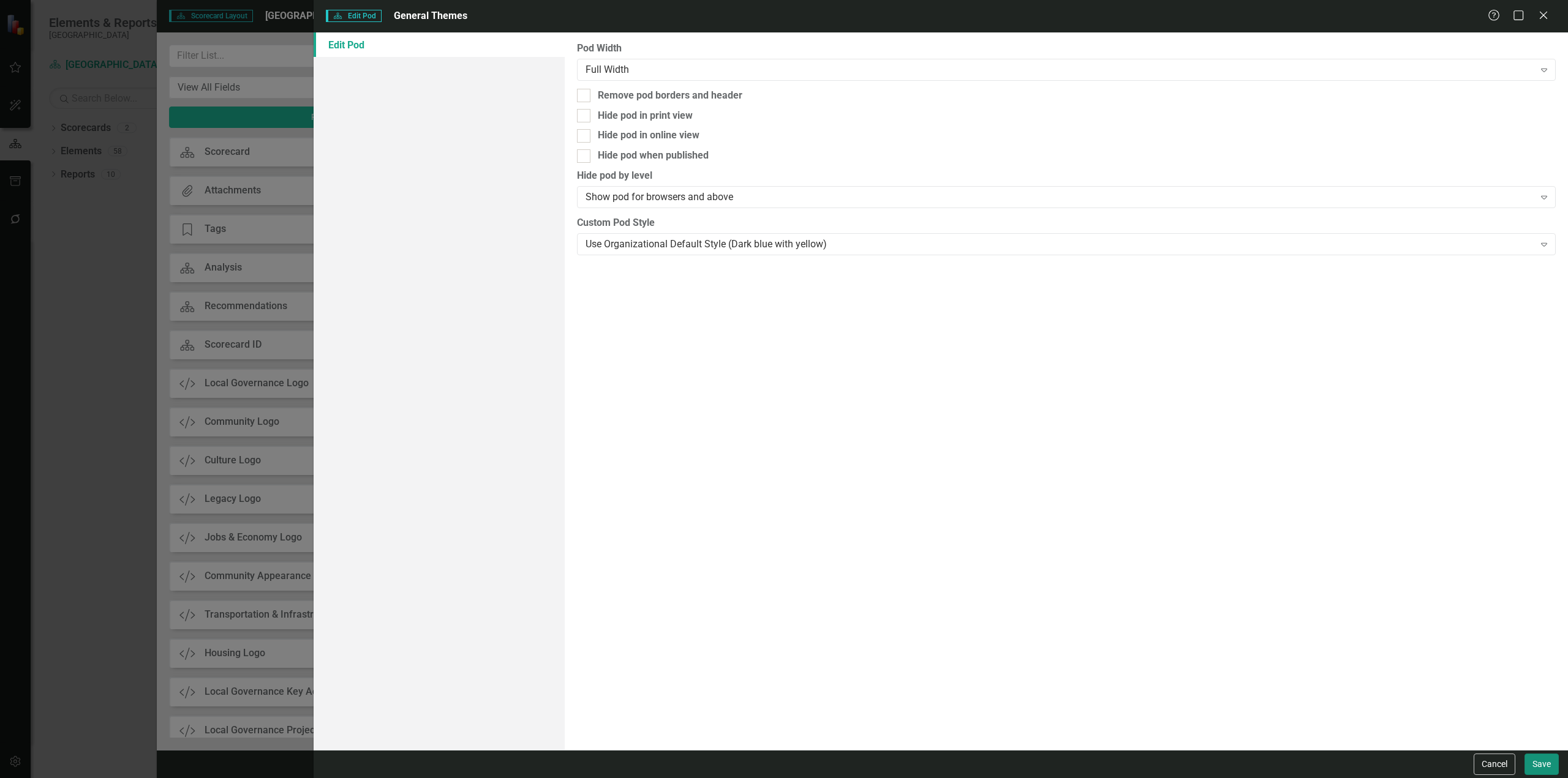
click at [1551, 766] on button "Save" at bounding box center [1542, 764] width 35 height 21
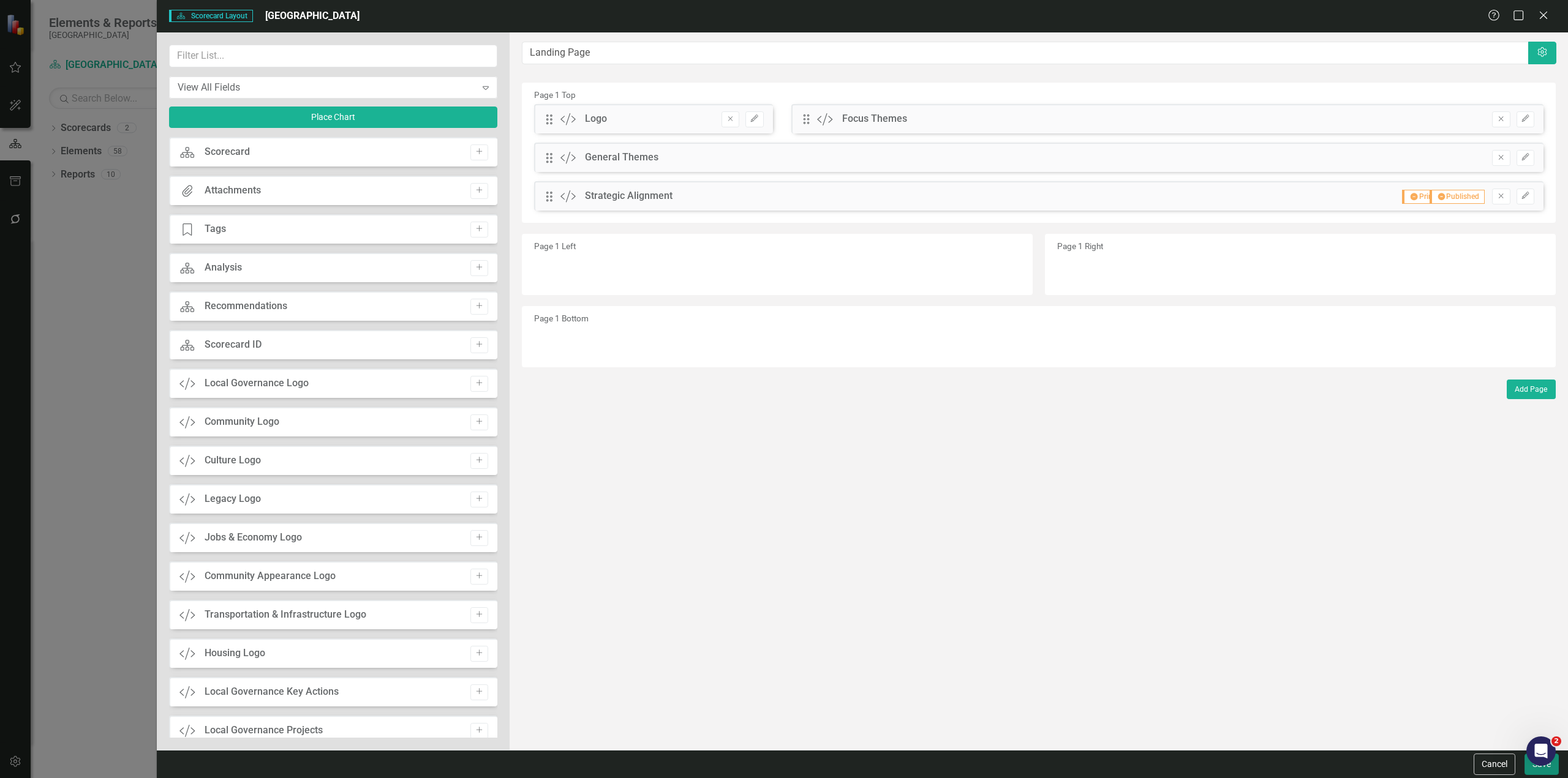
click at [1533, 772] on button "Save" at bounding box center [1542, 764] width 35 height 21
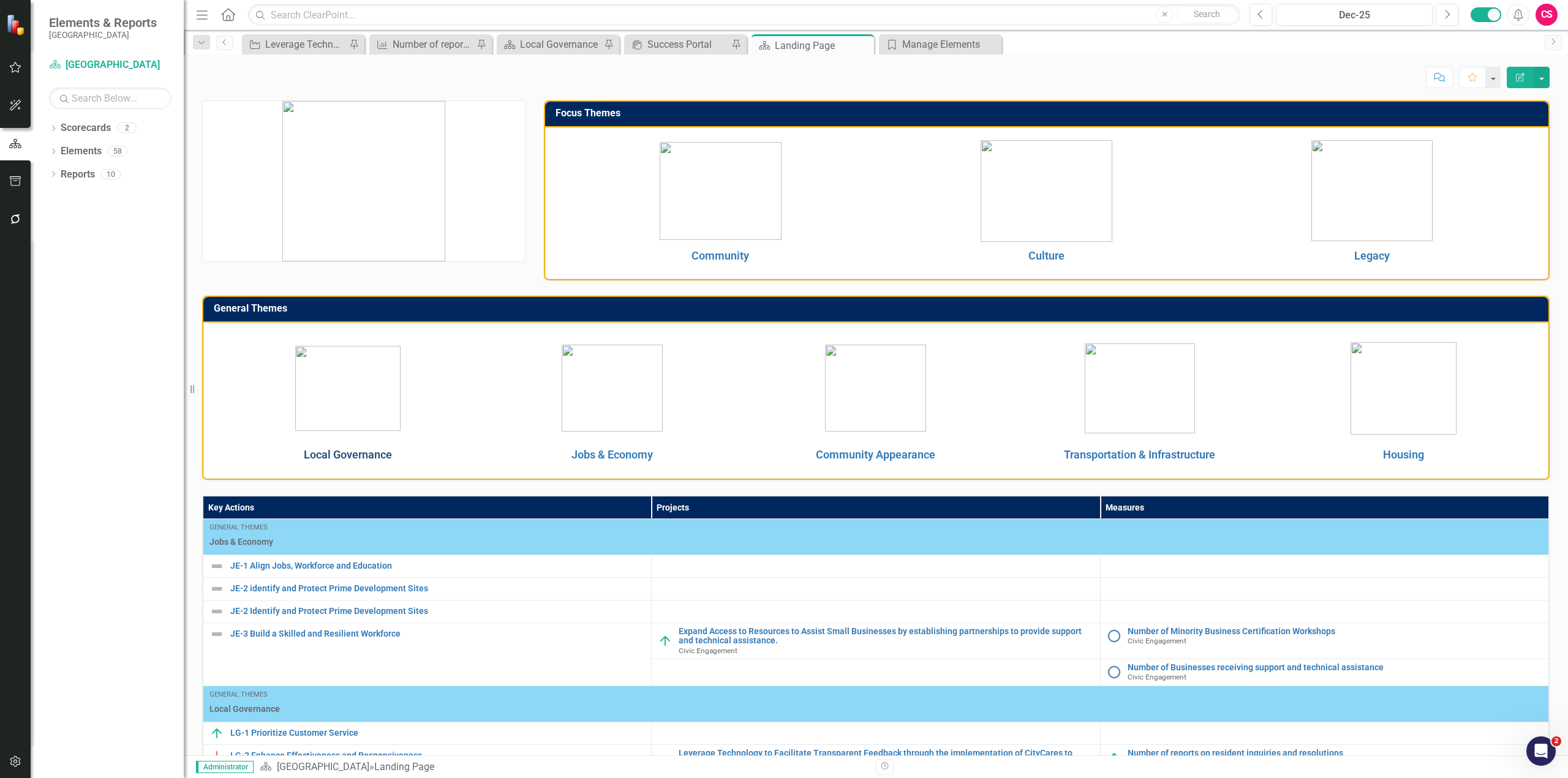
click at [367, 454] on link "Local Governance" at bounding box center [348, 454] width 88 height 13
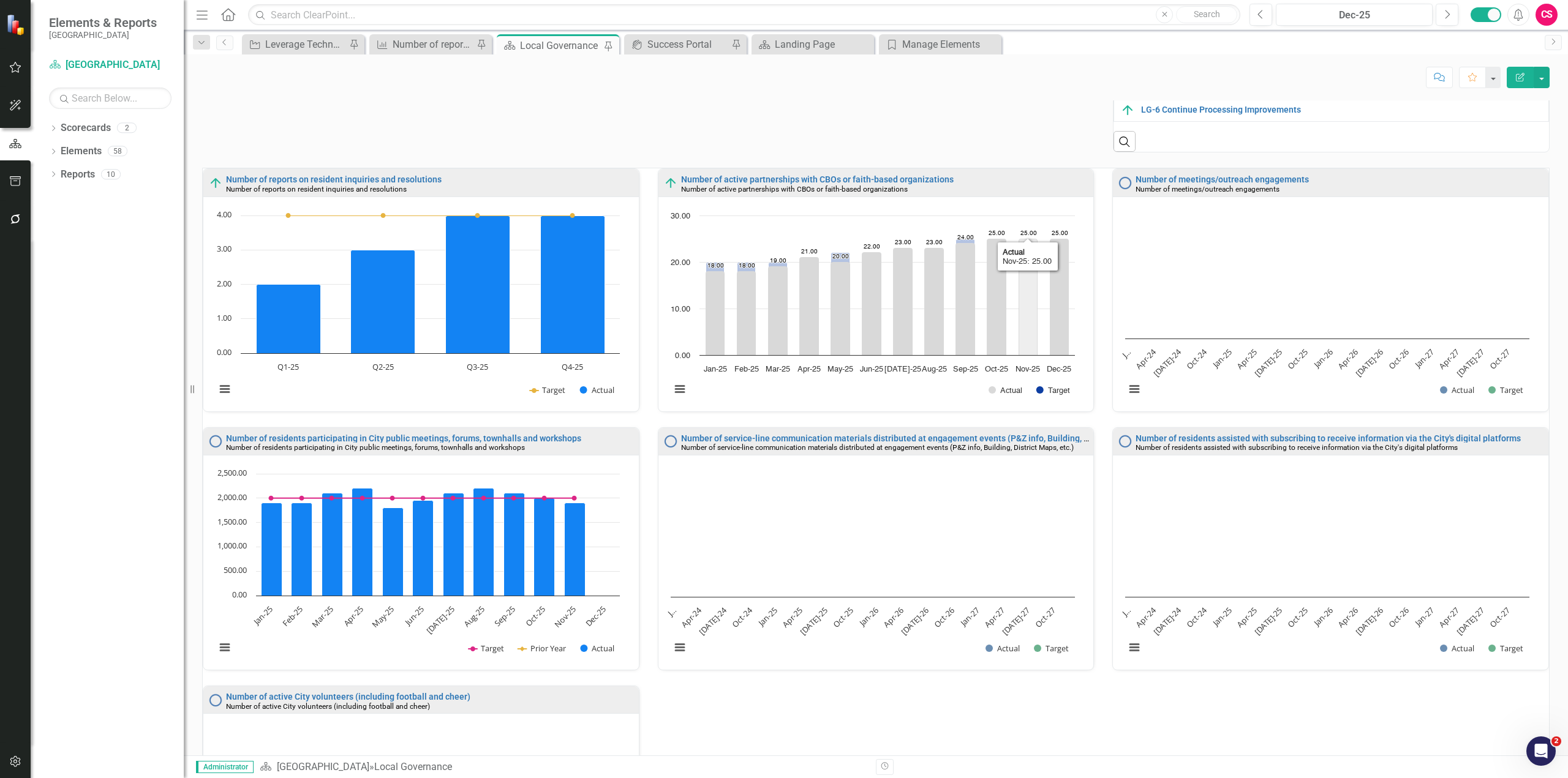
scroll to position [1, 0]
drag, startPoint x: 821, startPoint y: 191, endPoint x: 178, endPoint y: 0, distance: 670.8
click at [821, 184] on link "Number of active partnerships with CBOs or faith-based organizations" at bounding box center [817, 179] width 273 height 10
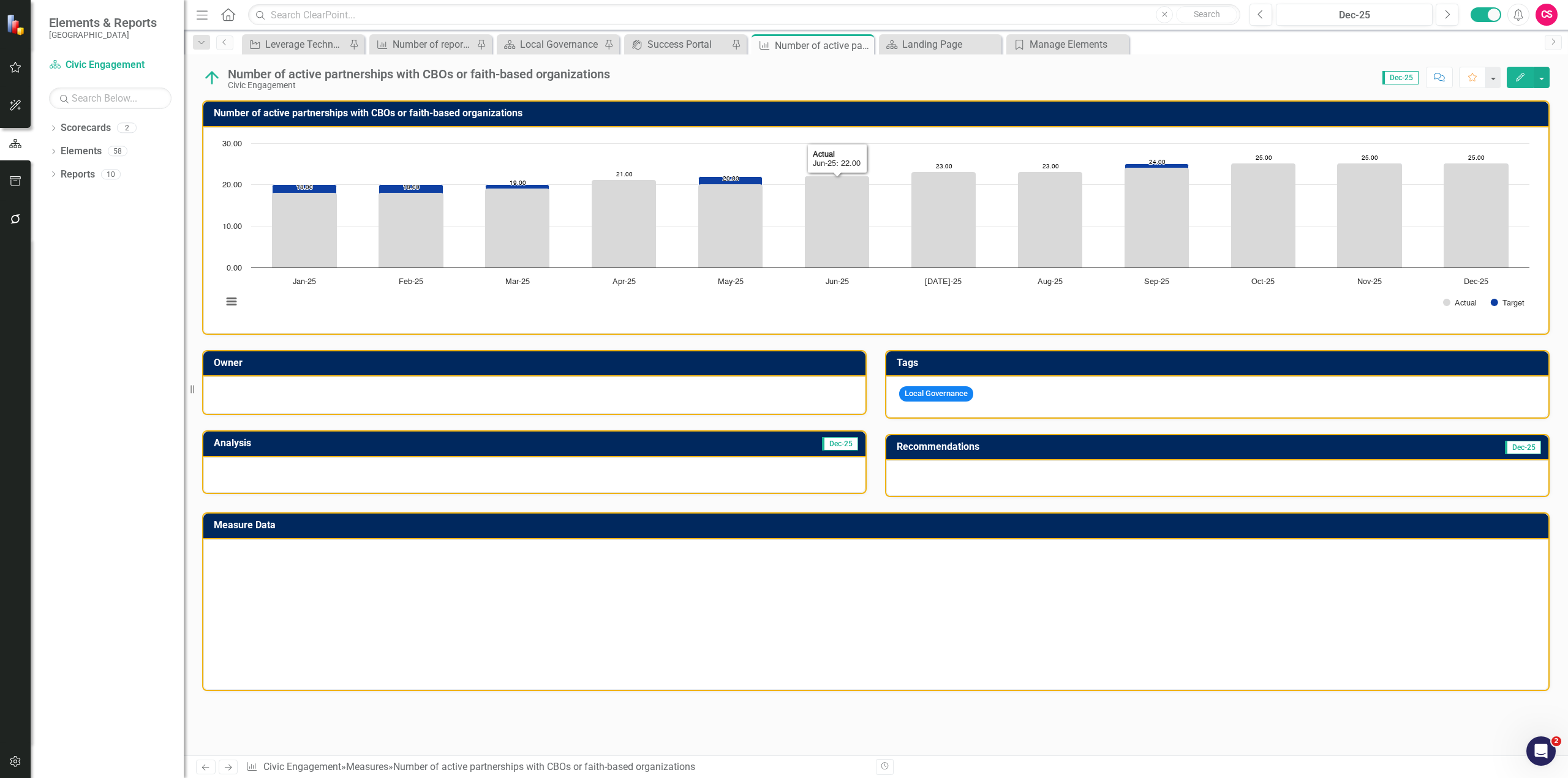
click at [795, 237] on rect "Interactive chart" at bounding box center [875, 229] width 1319 height 184
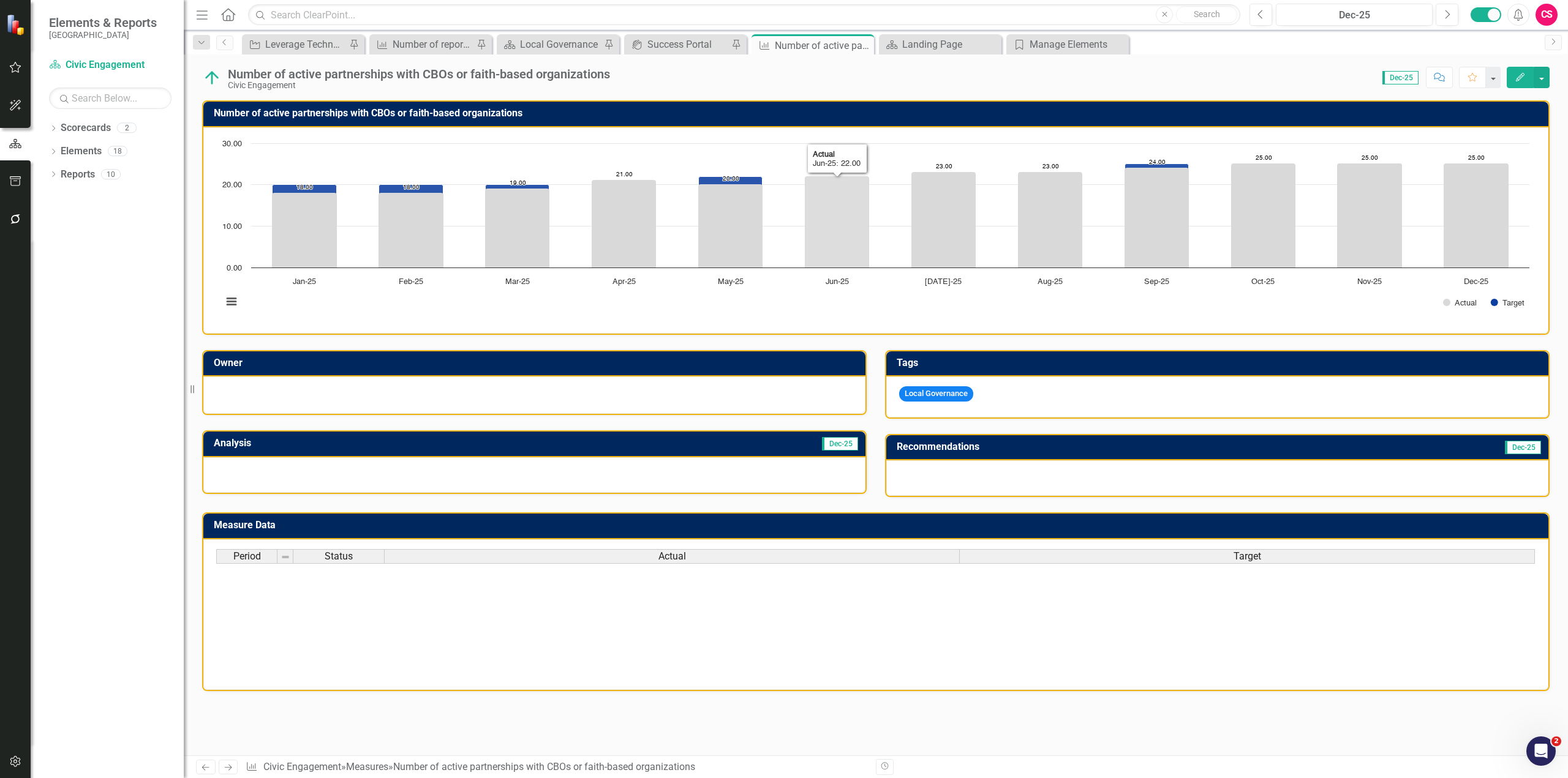
click at [795, 237] on rect "Interactive chart" at bounding box center [875, 229] width 1319 height 184
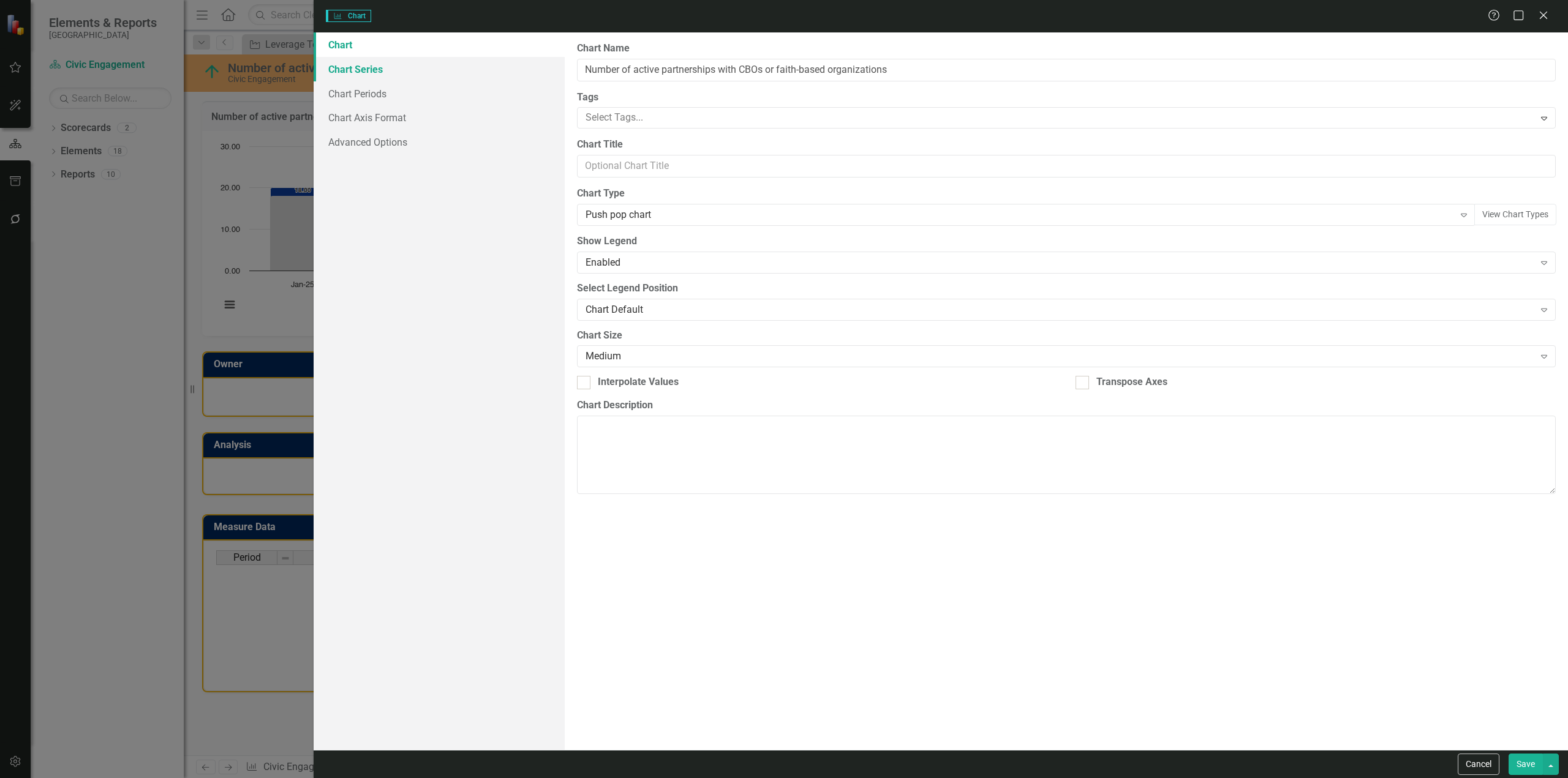
click at [463, 72] on link "Chart Series" at bounding box center [439, 68] width 251 height 24
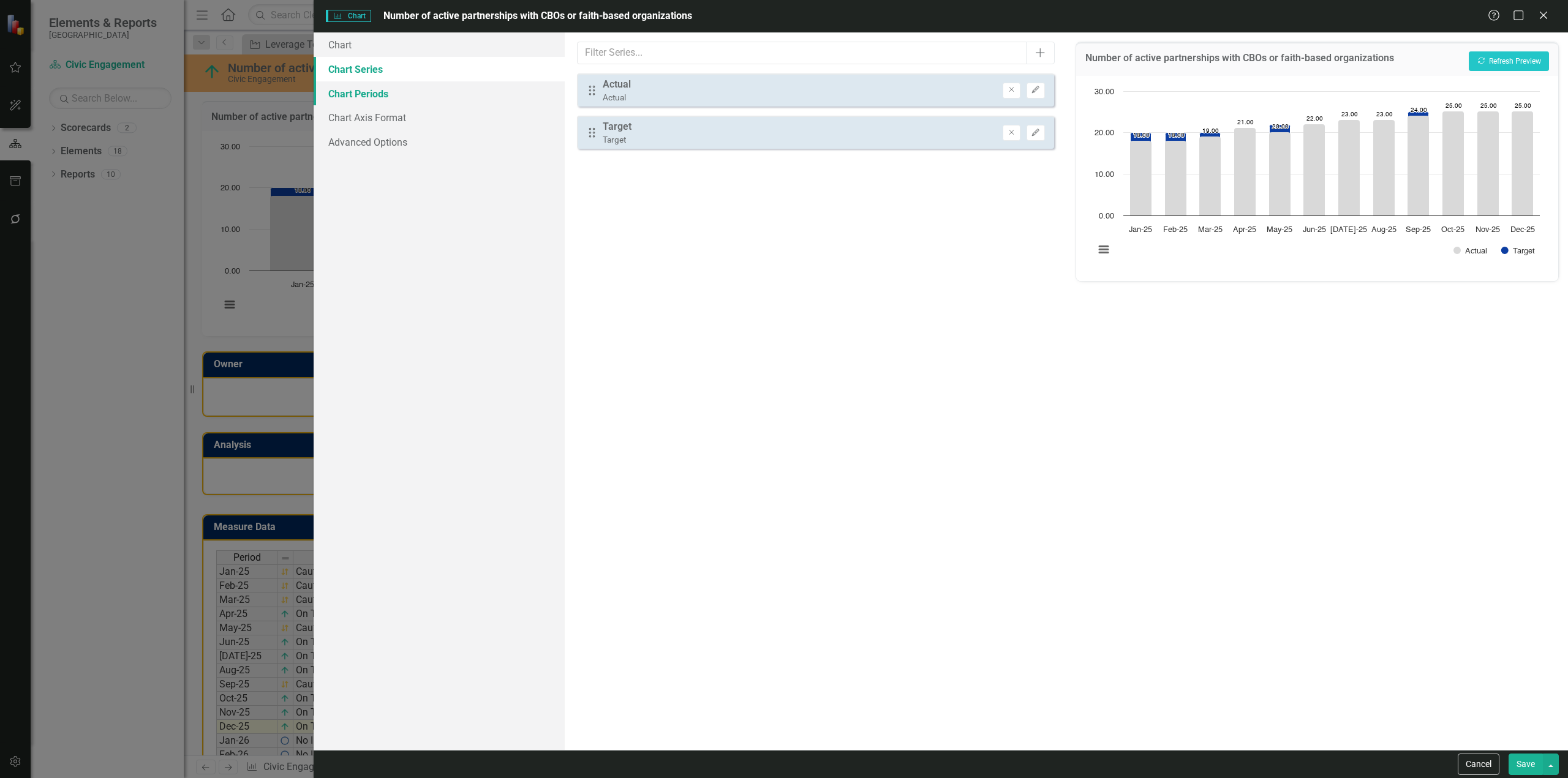
click at [441, 92] on link "Chart Periods" at bounding box center [439, 93] width 251 height 24
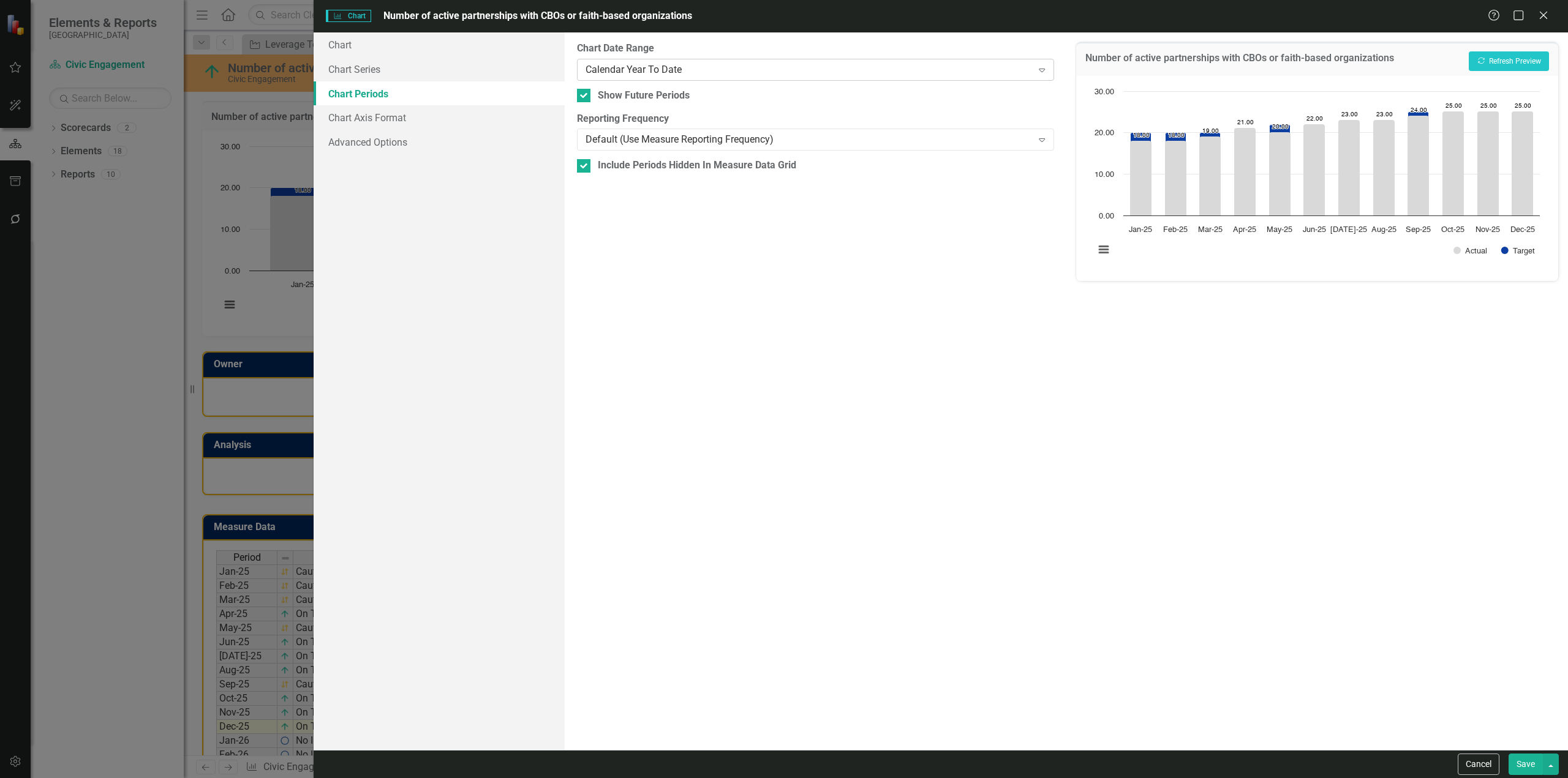
click at [637, 69] on div "Calendar Year To Date" at bounding box center [809, 69] width 447 height 14
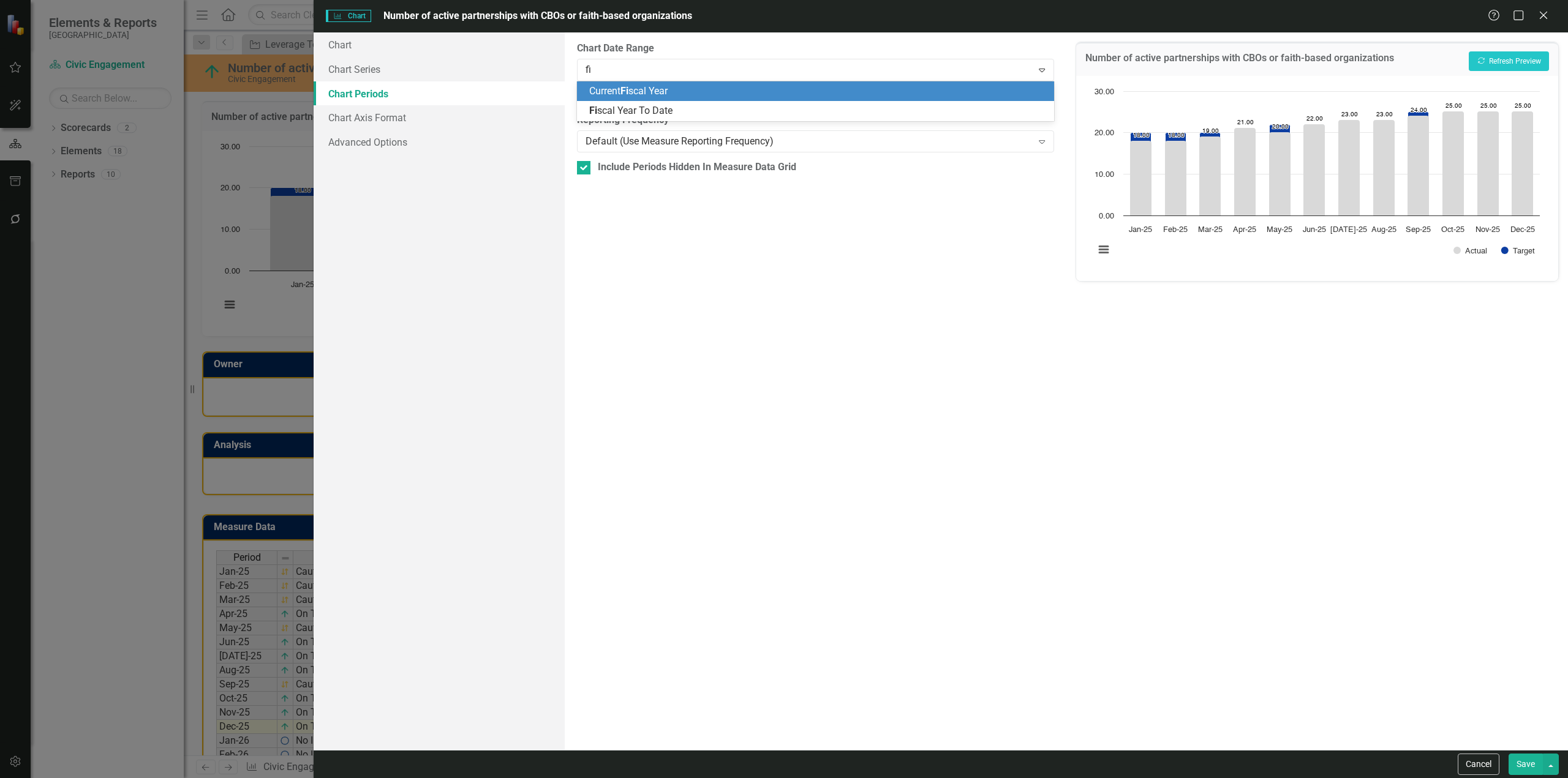
type input "fis"
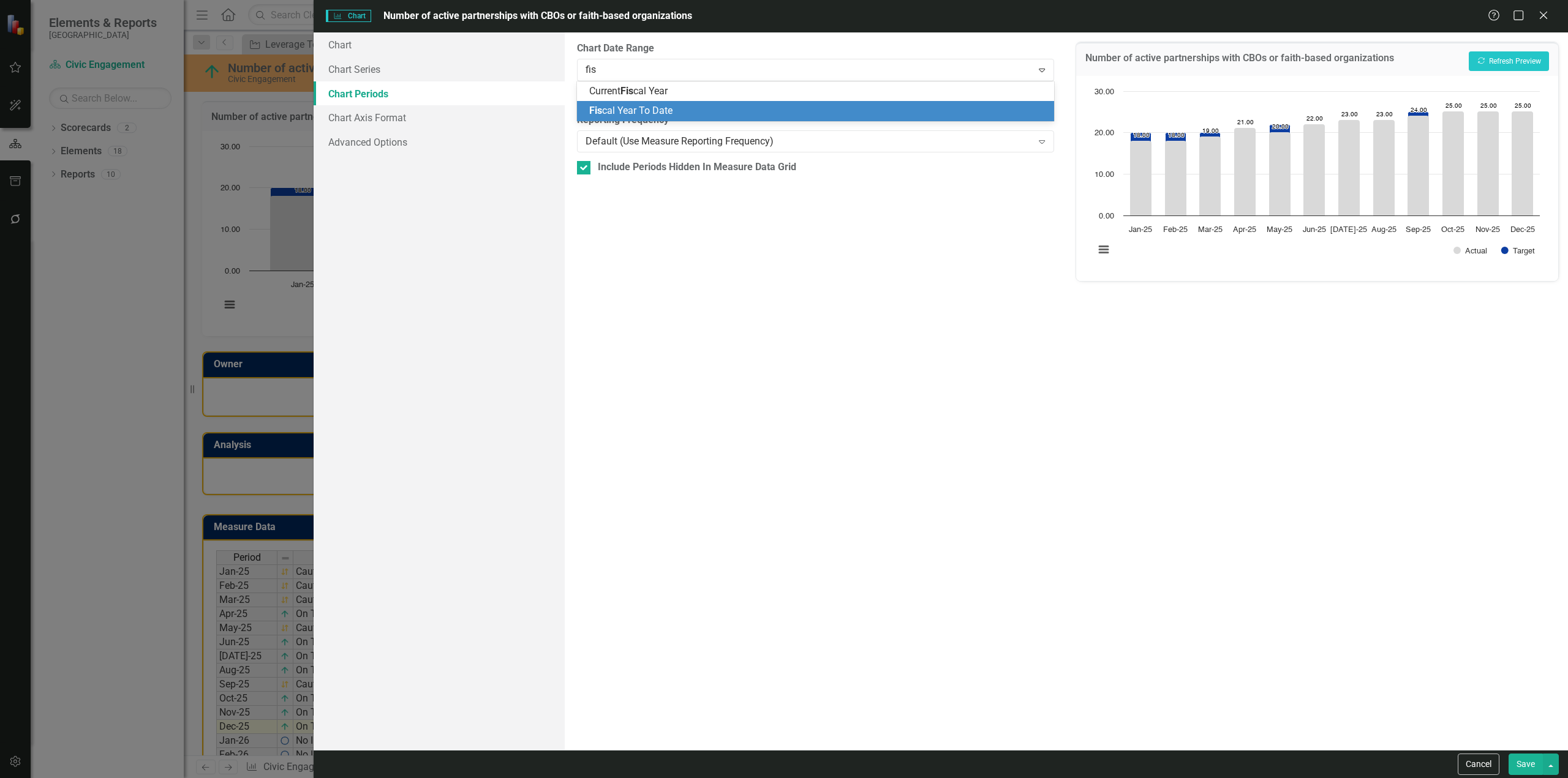
drag, startPoint x: 634, startPoint y: 108, endPoint x: 641, endPoint y: 105, distance: 7.6
click at [637, 107] on span "Fis cal Year To Date" at bounding box center [630, 110] width 84 height 12
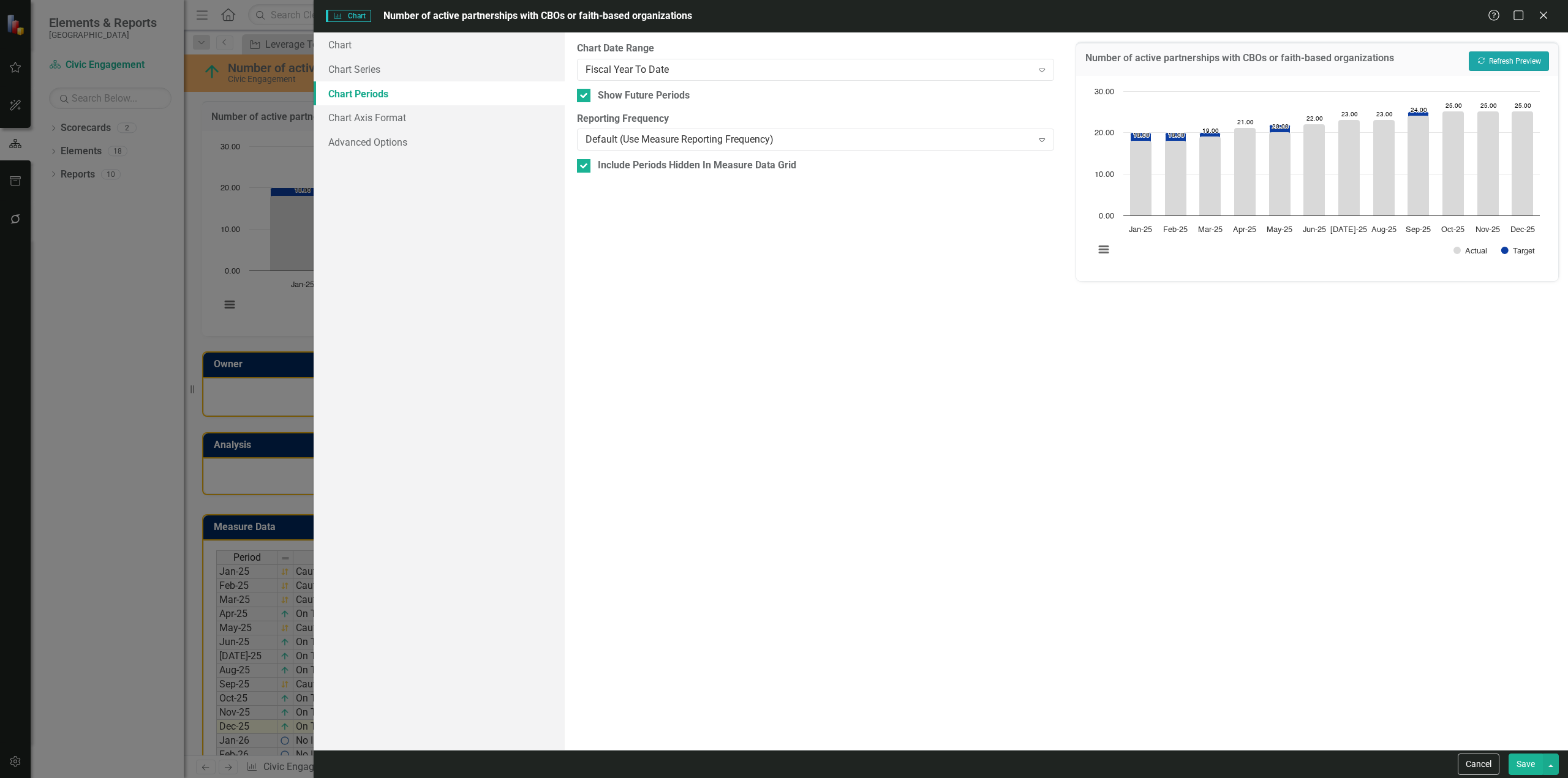
click at [1487, 64] on button "Recalculate Refresh Preview" at bounding box center [1509, 61] width 80 height 19
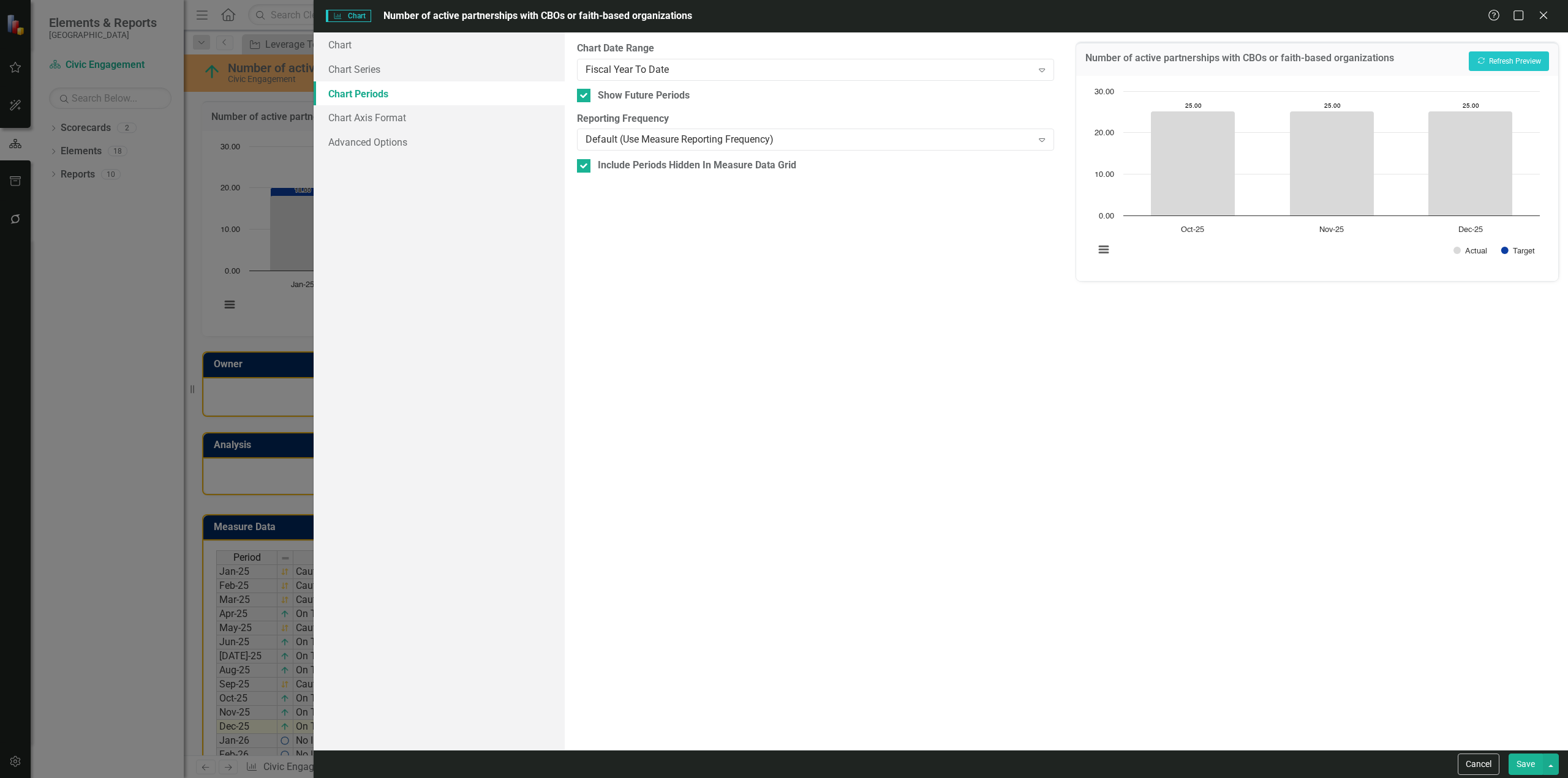
click at [1518, 750] on div "Cancel Save" at bounding box center [940, 764] width 1254 height 28
click at [1522, 756] on button "Save" at bounding box center [1526, 764] width 35 height 21
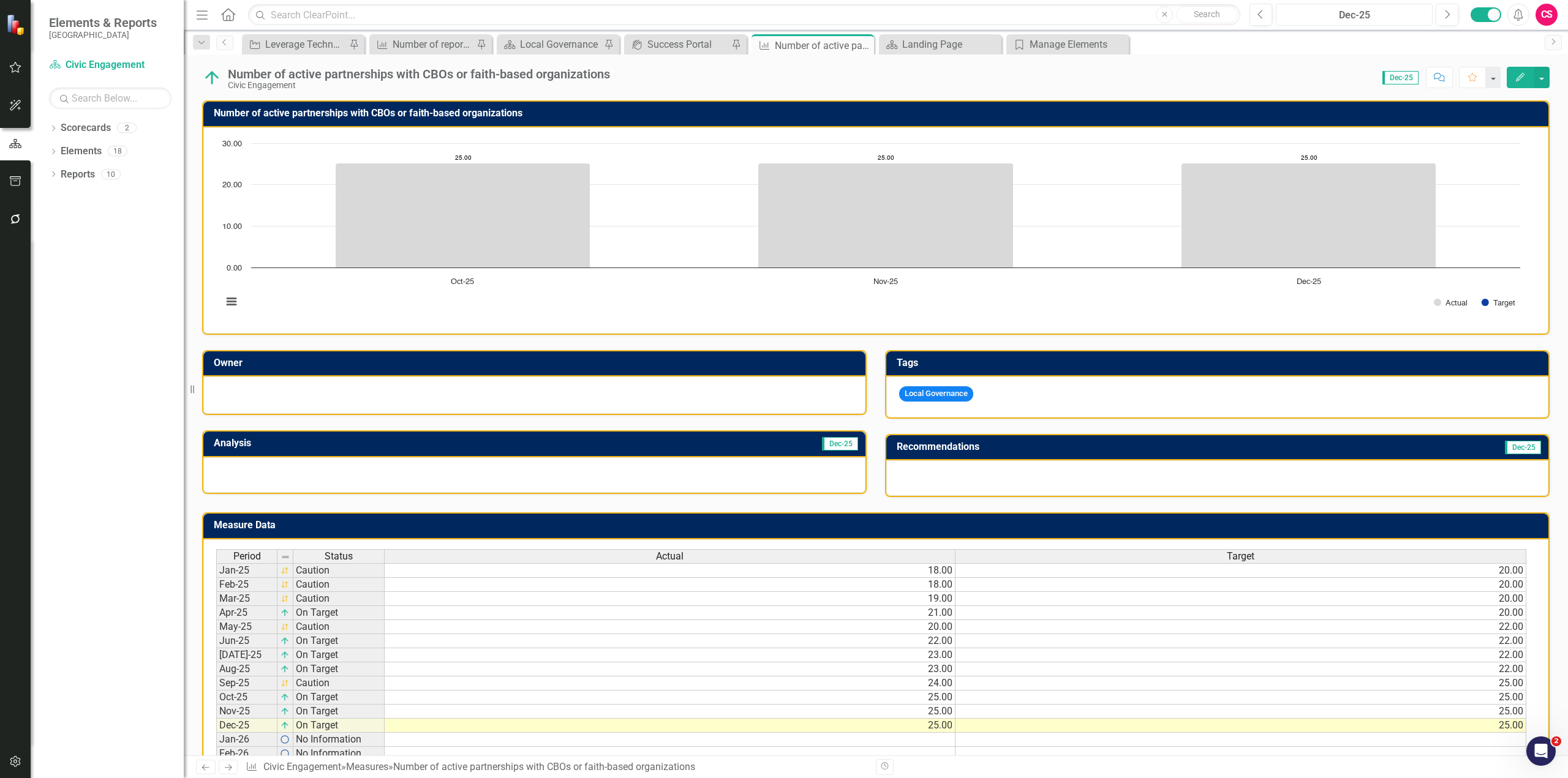
click at [1359, 24] on button "Dec-25" at bounding box center [1354, 14] width 157 height 22
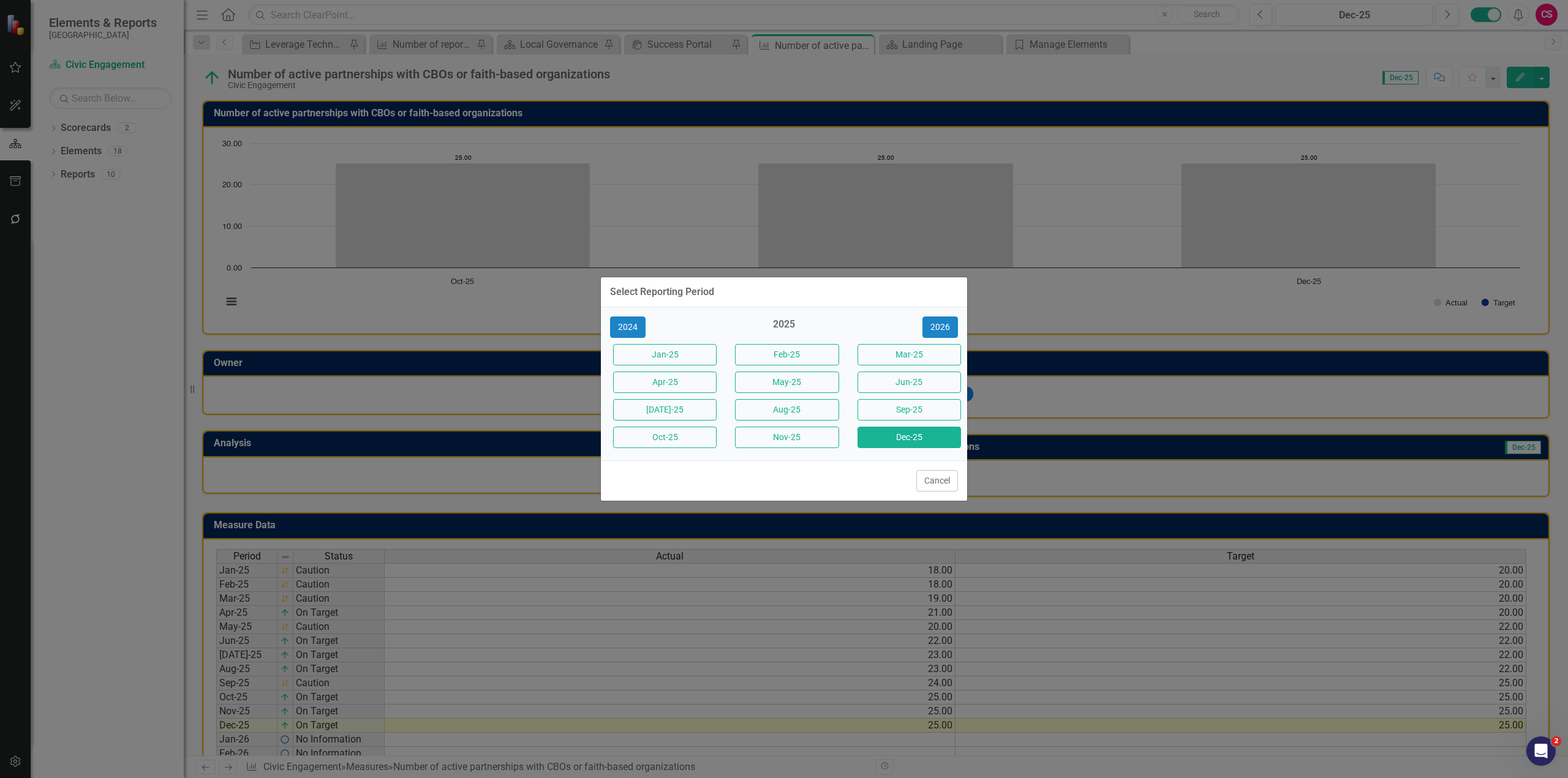
click at [696, 408] on button "[DATE]-25" at bounding box center [665, 409] width 104 height 21
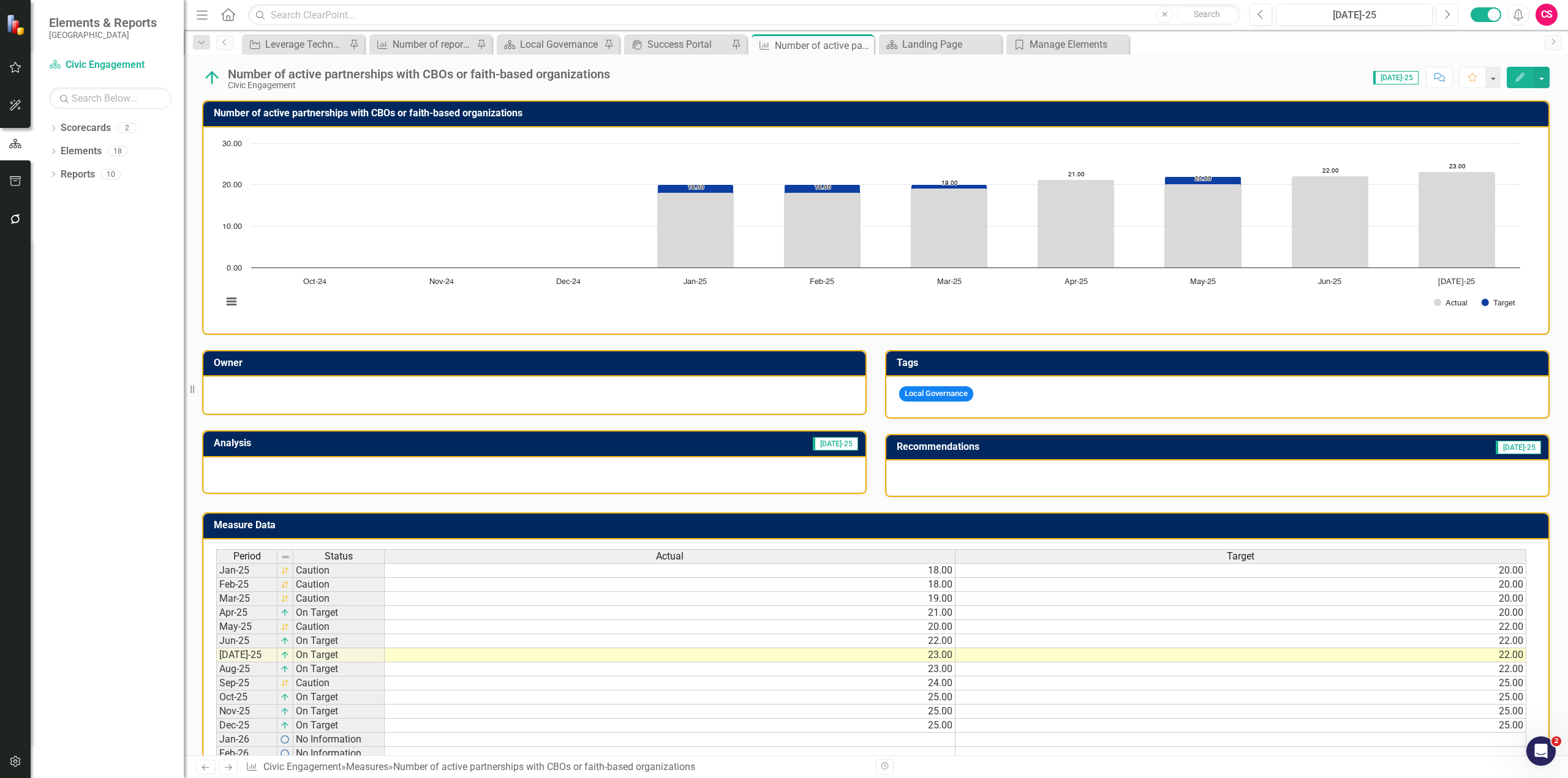
click at [1451, 24] on button "Next" at bounding box center [1446, 14] width 23 height 22
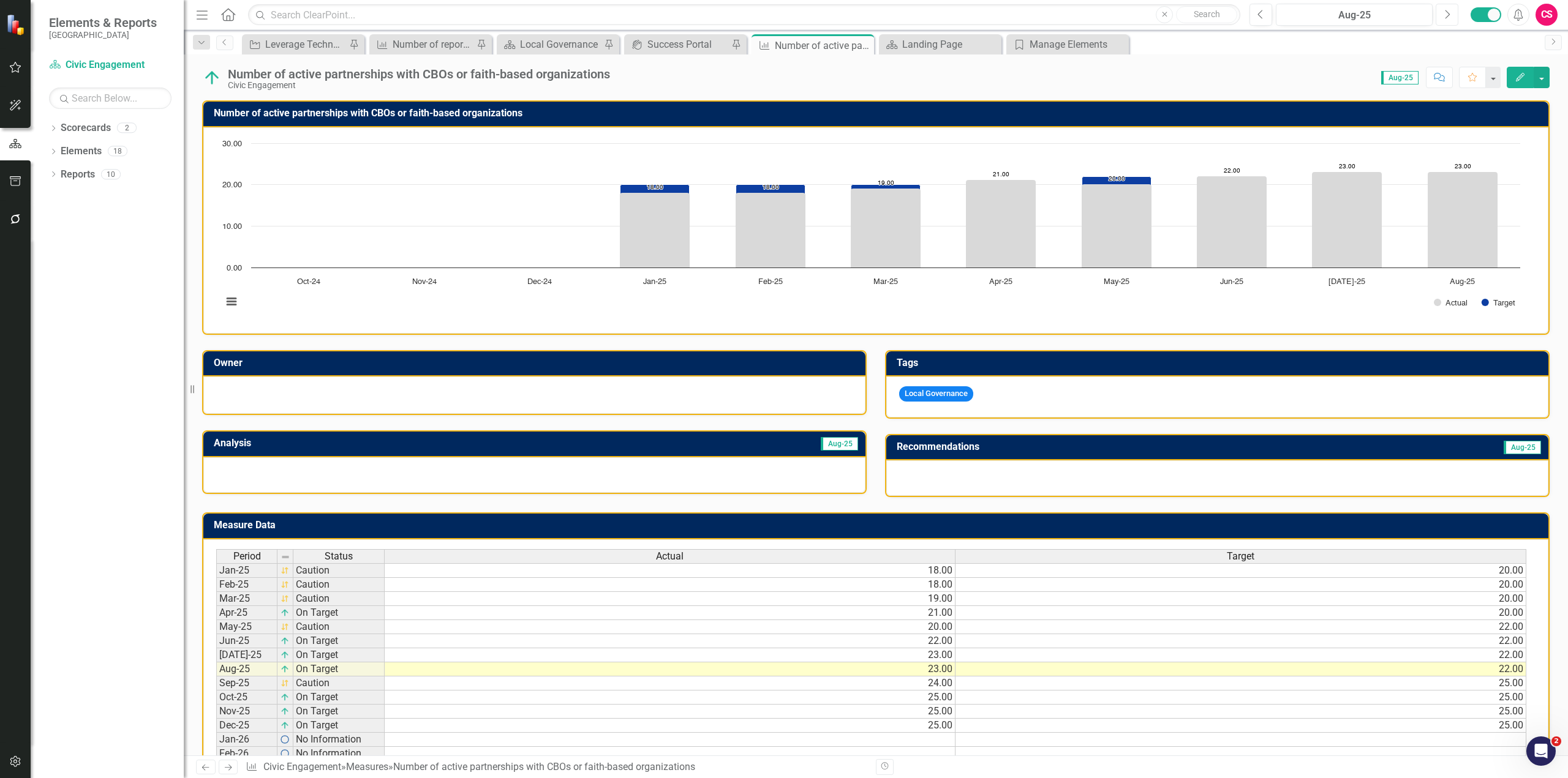
click at [1451, 18] on button "Next" at bounding box center [1446, 14] width 23 height 22
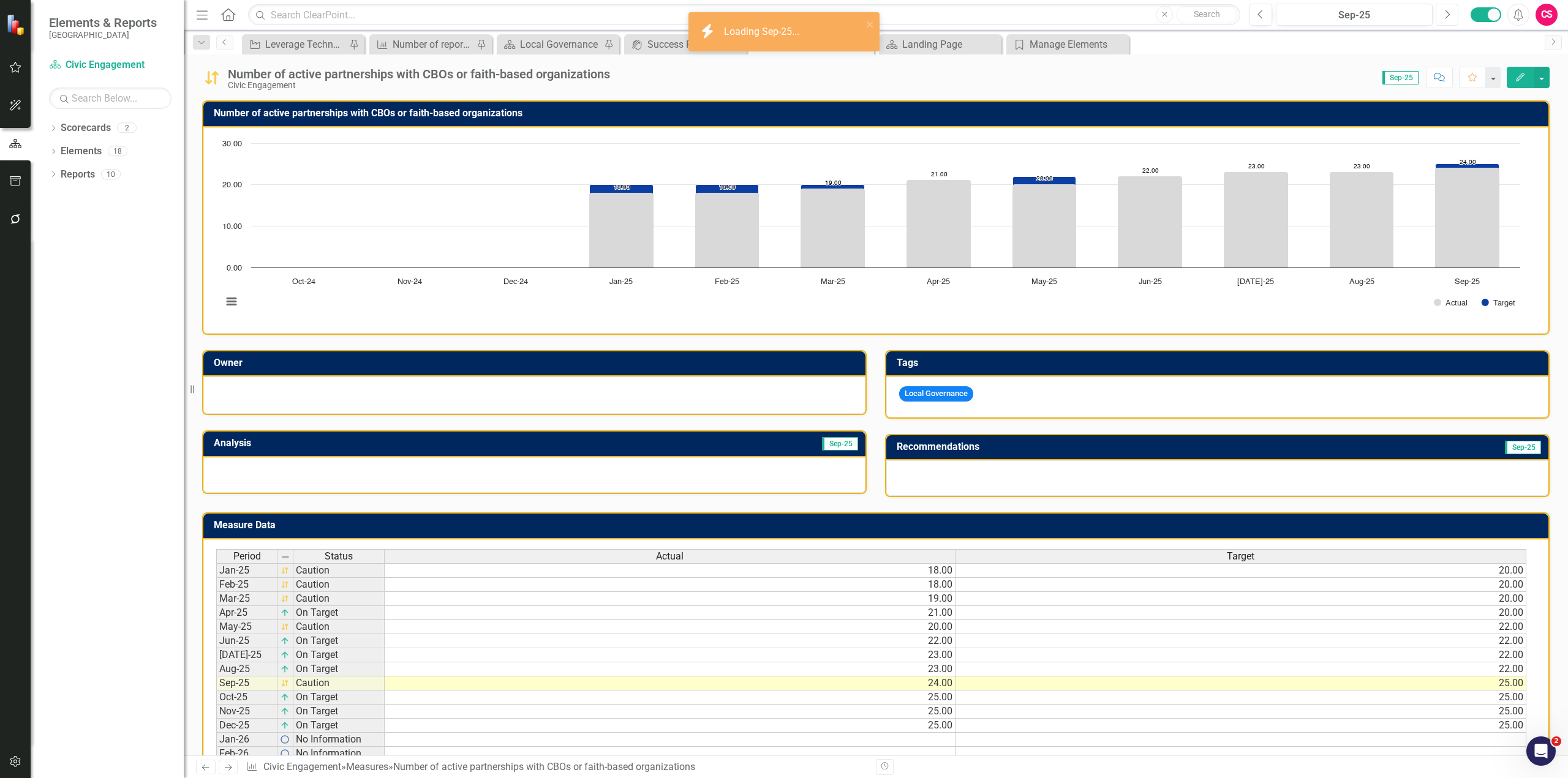
click at [1445, 19] on icon "button" at bounding box center [1447, 14] width 5 height 8
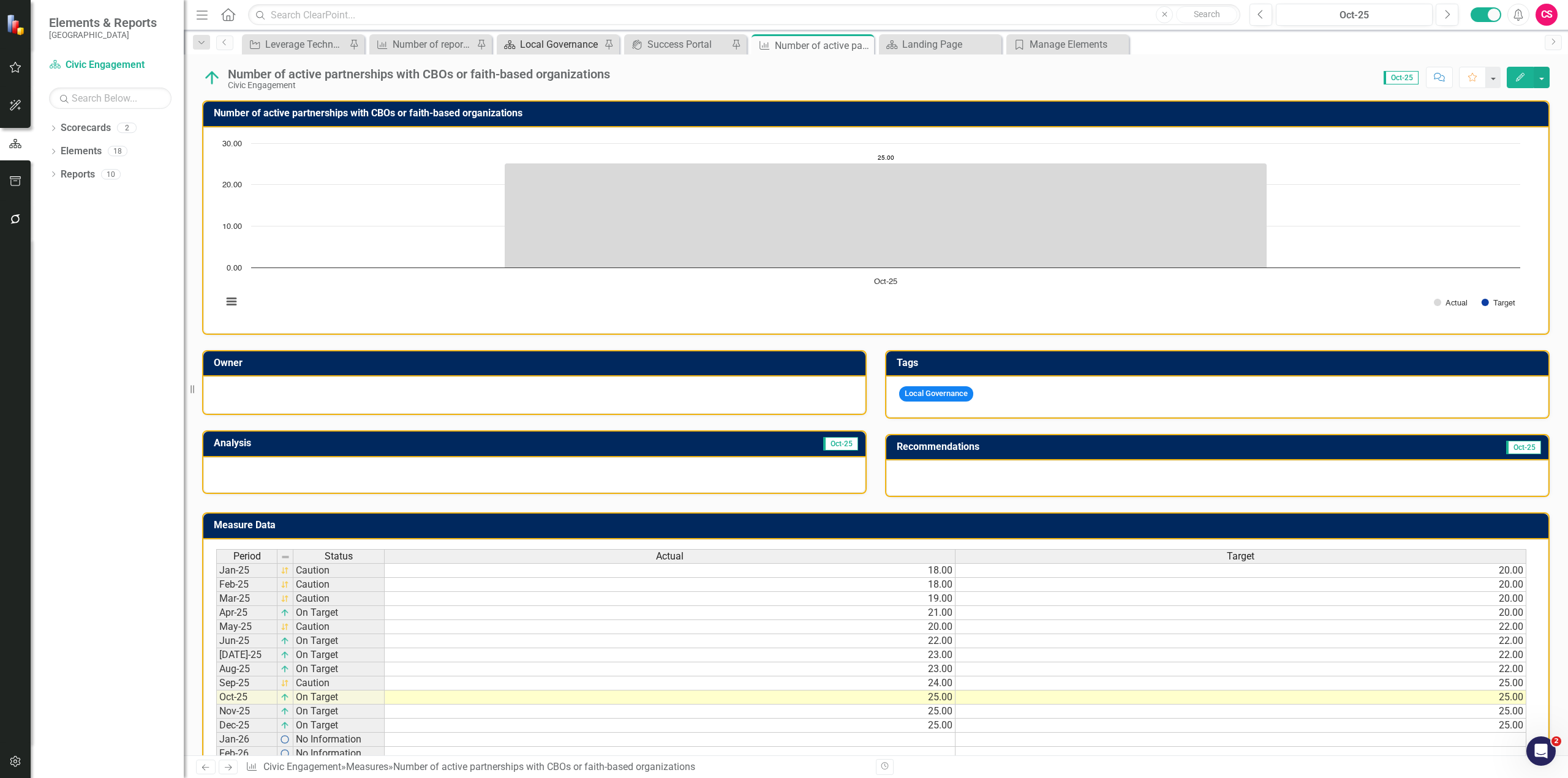
click at [563, 45] on div "Local Governance" at bounding box center [560, 44] width 81 height 15
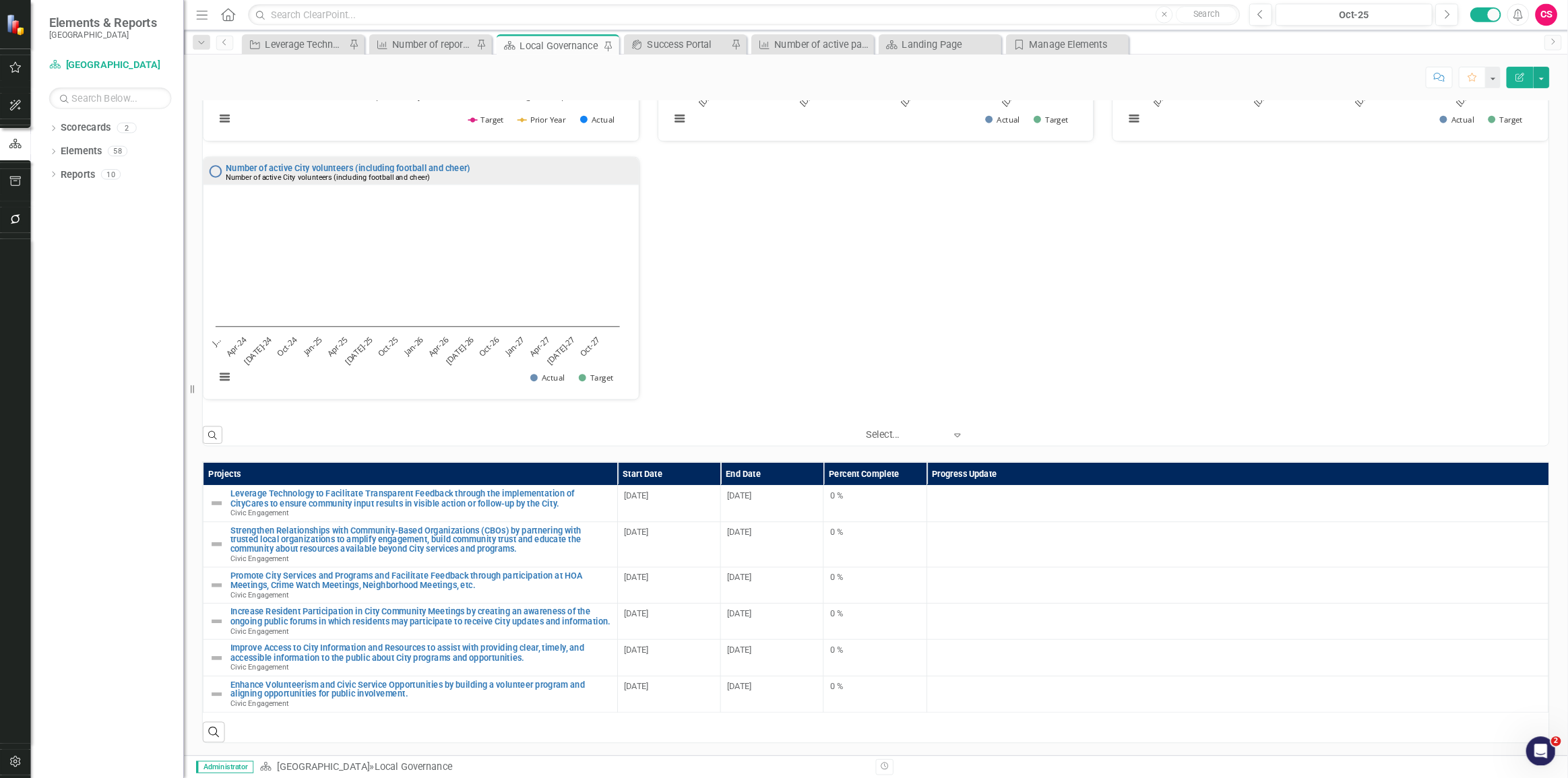
scroll to position [794, 0]
click at [1713, 463] on div "Key Actions LG-1 Prioritize Customer Service Link Map View Link Map Edit Edit K…" at bounding box center [963, 71] width 1523 height 1522
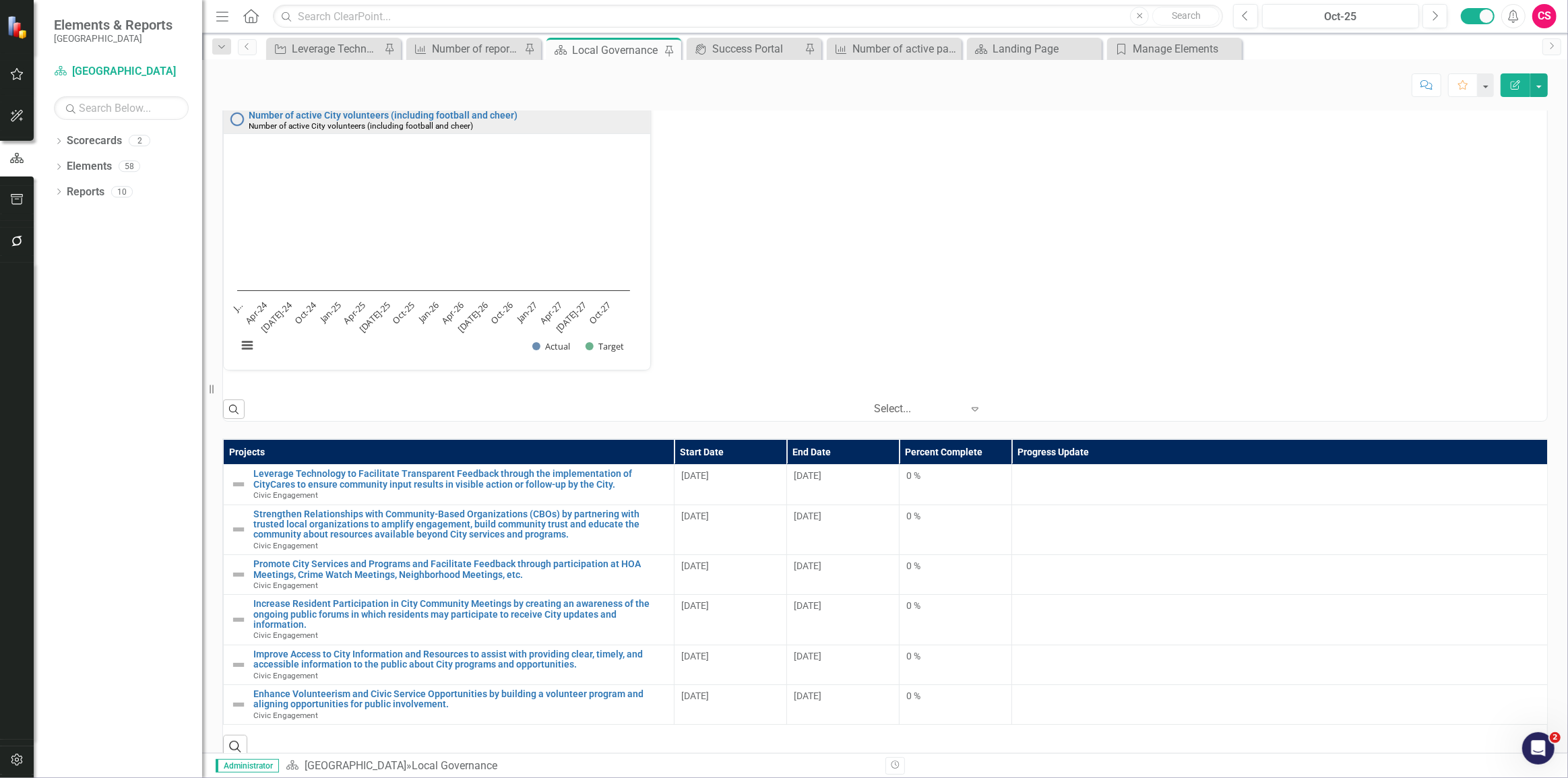
scroll to position [879, 0]
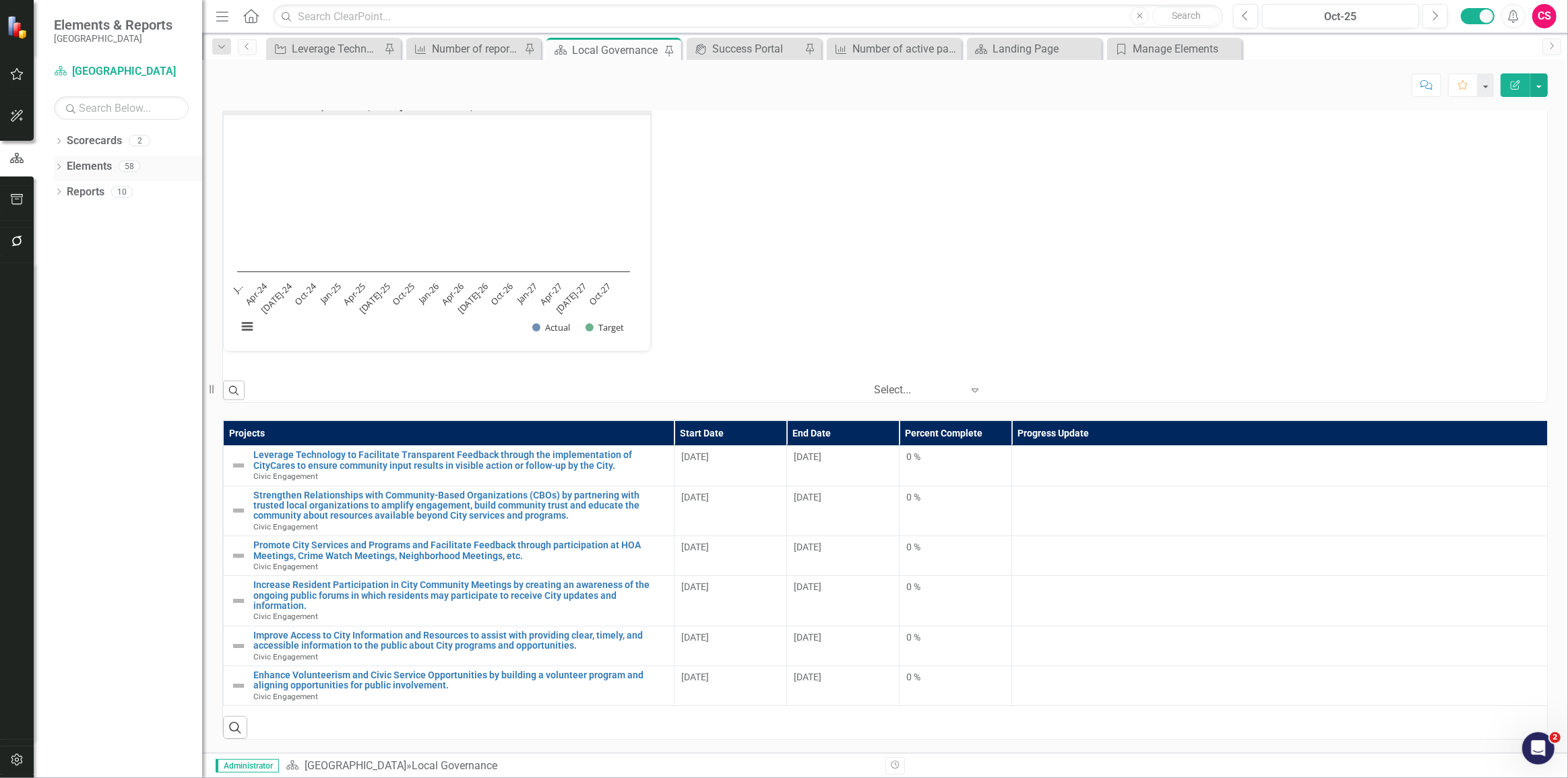
click at [61, 168] on icon "Dropdown" at bounding box center [58, 168] width 9 height 8
click at [21, 760] on icon "button" at bounding box center [16, 761] width 11 height 12
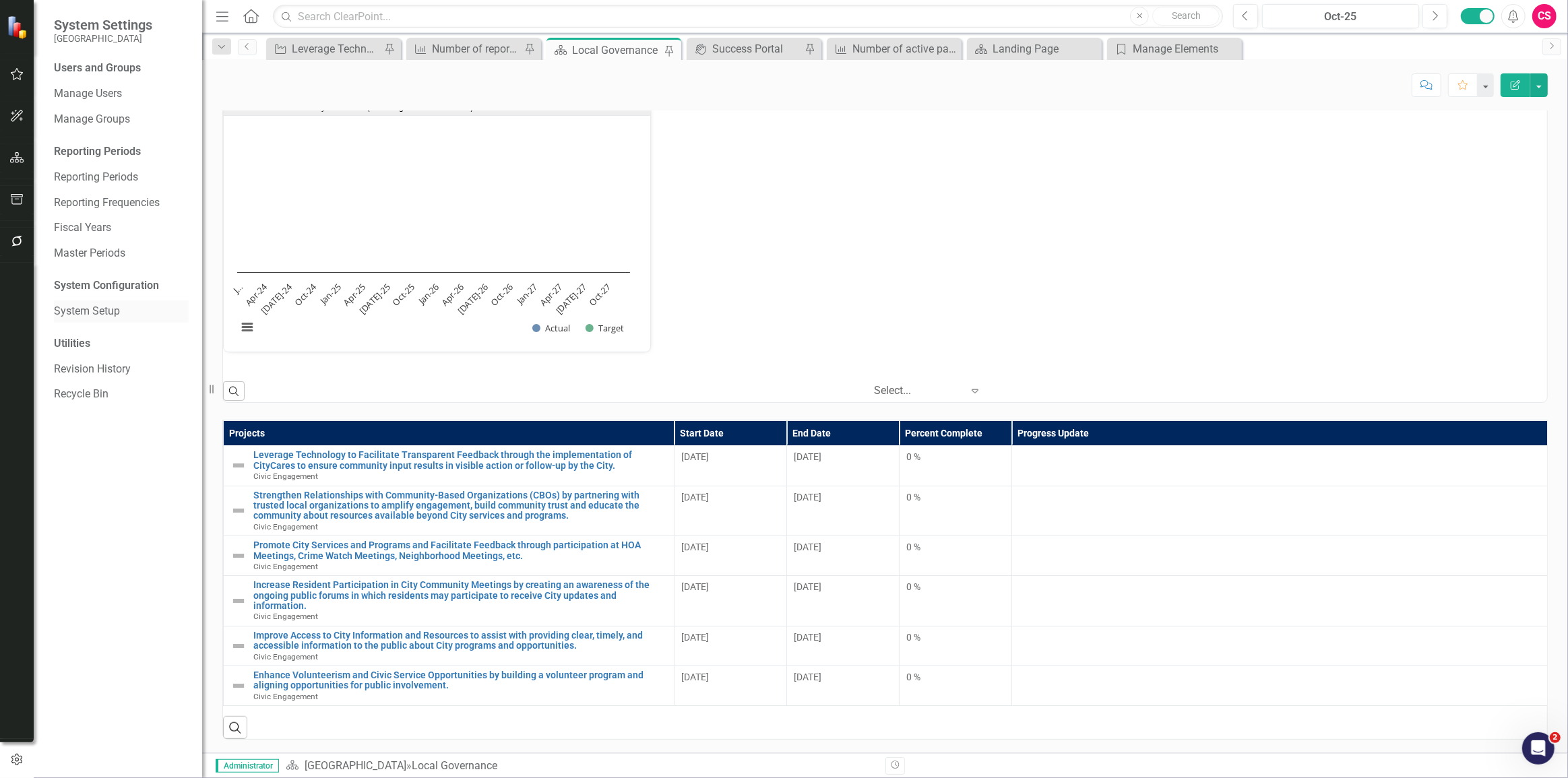
drag, startPoint x: 104, startPoint y: 319, endPoint x: 103, endPoint y: 311, distance: 8.1
click at [104, 318] on link "System Setup" at bounding box center [121, 312] width 134 height 15
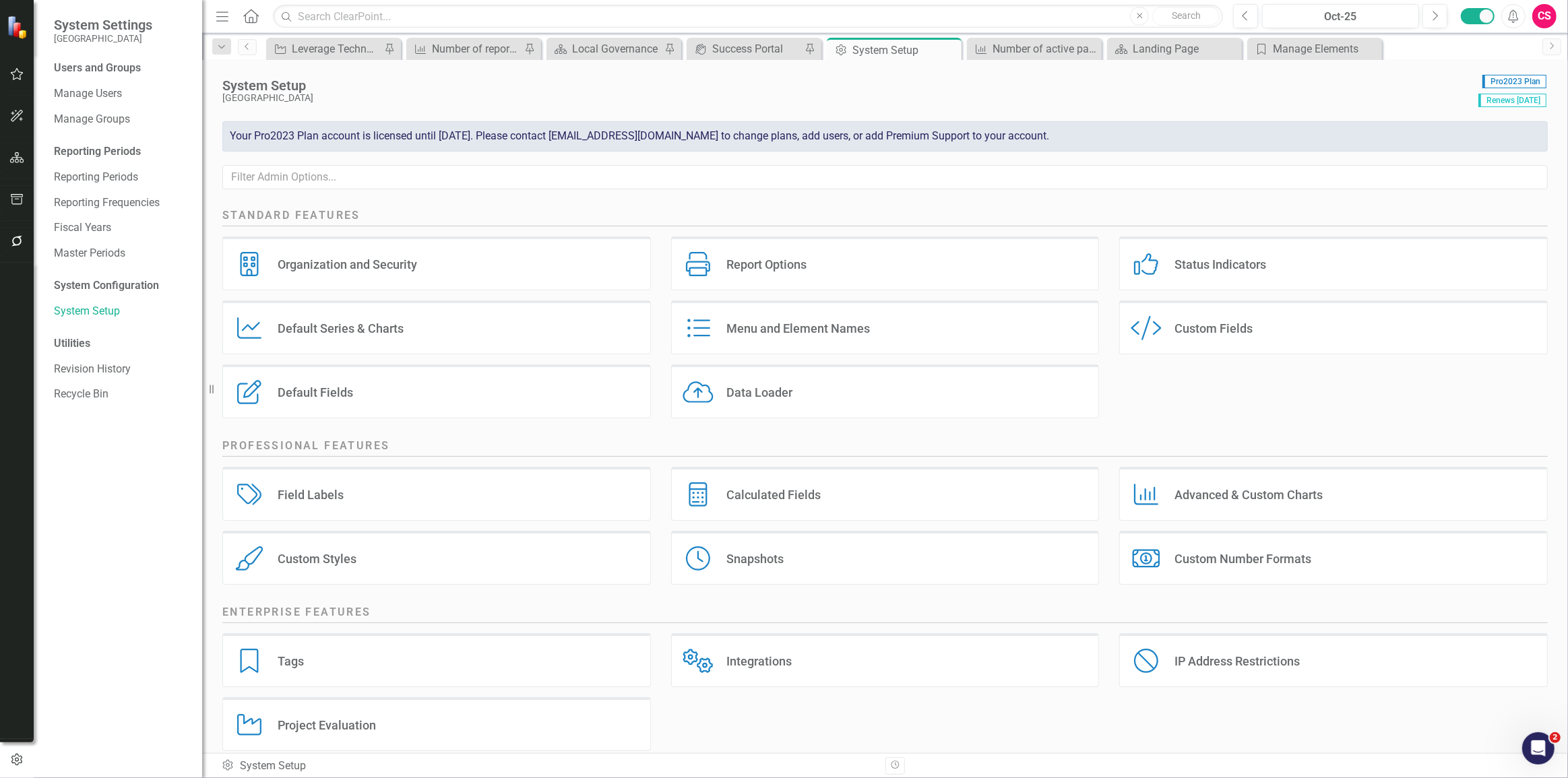
click at [713, 312] on div "Menu and Element Names Menu and Element Names" at bounding box center [885, 327] width 428 height 54
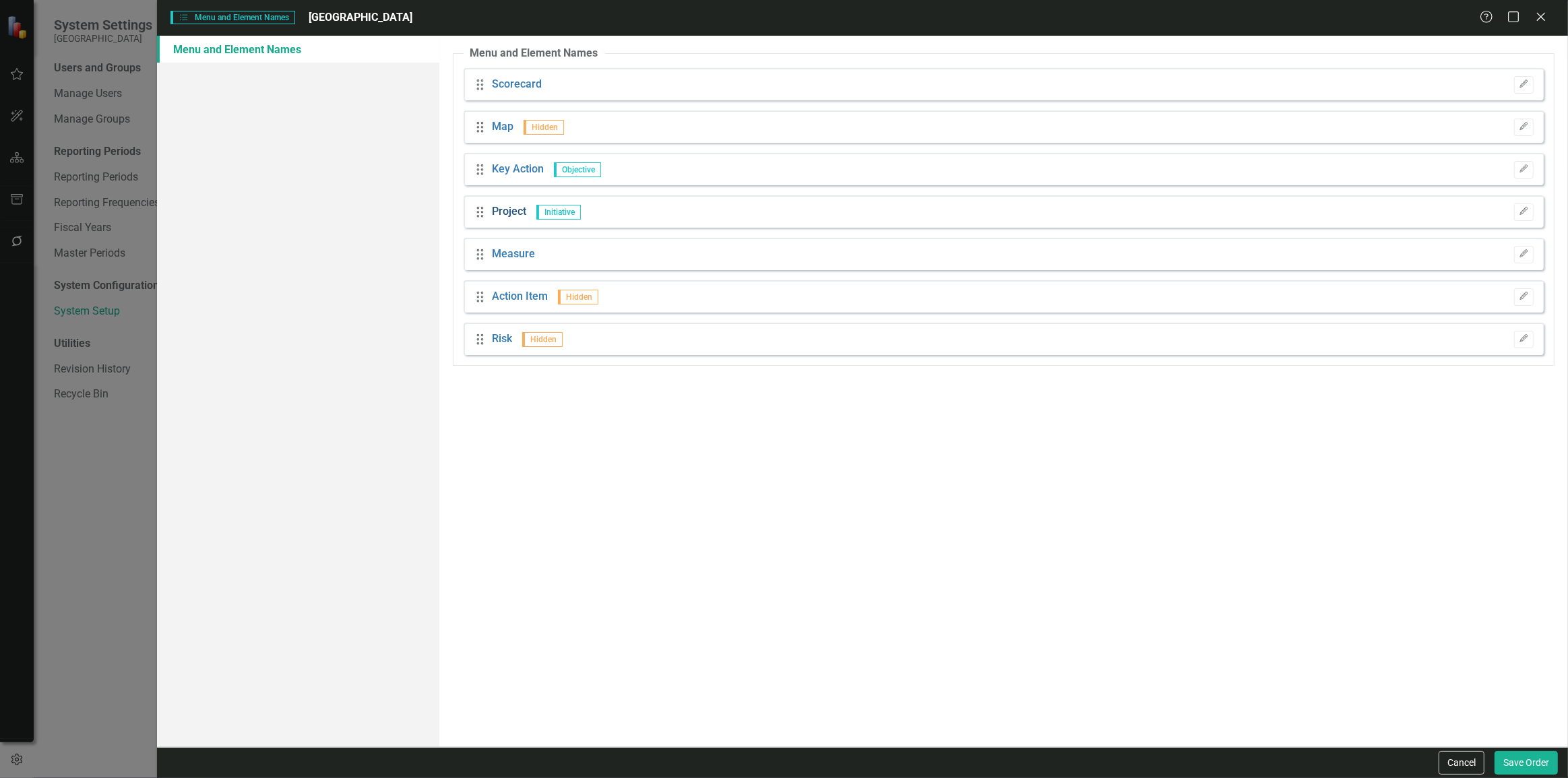
click at [512, 210] on link "Project" at bounding box center [508, 212] width 34 height 15
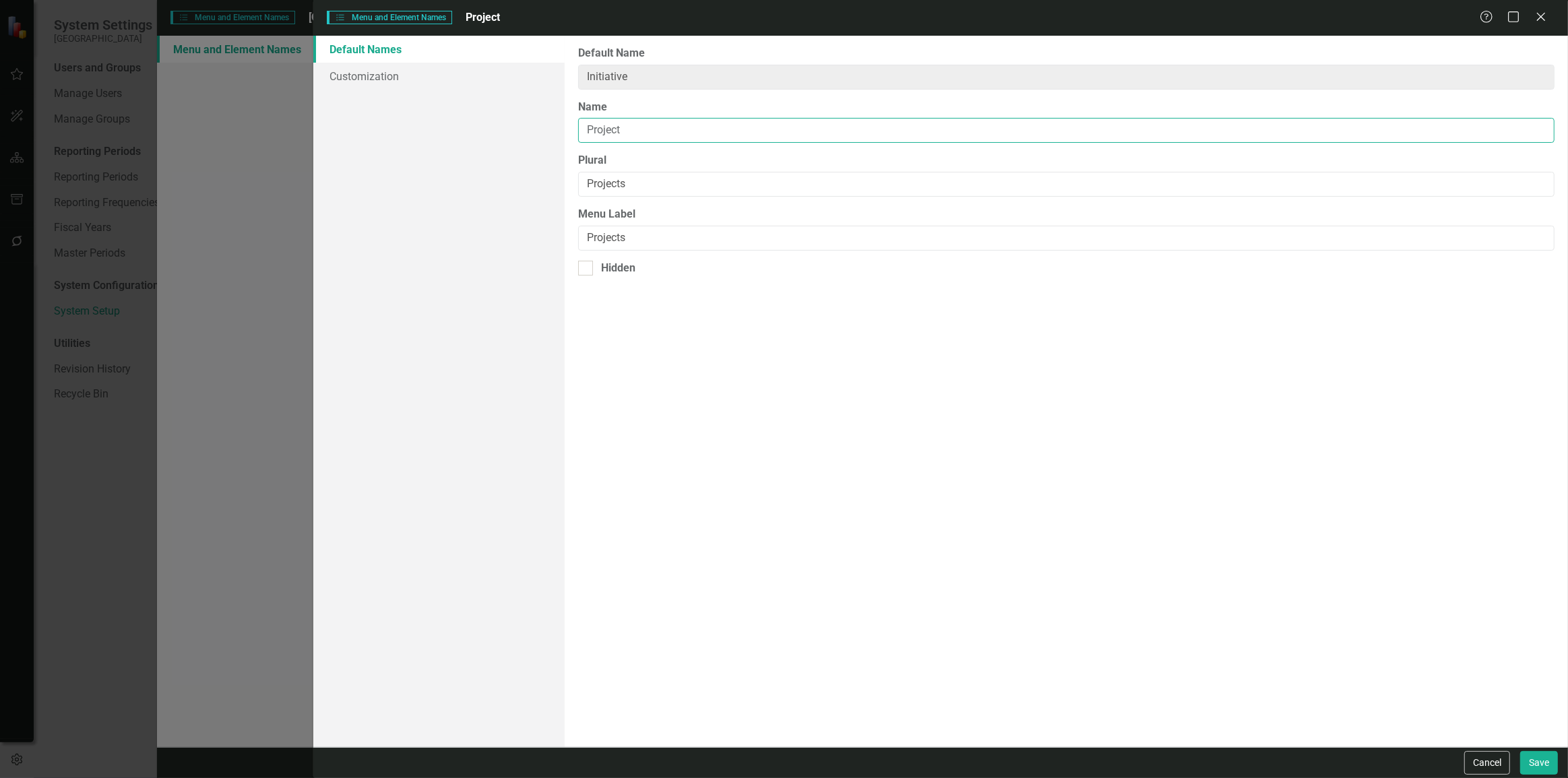
drag, startPoint x: 648, startPoint y: 131, endPoint x: 517, endPoint y: 114, distance: 132.1
click at [517, 114] on div "Default Names Customization From this page, you can rename (and optionally hide…" at bounding box center [940, 391] width 1255 height 712
type input "Strategic Priority"
click at [609, 179] on input "Projects" at bounding box center [1066, 184] width 976 height 25
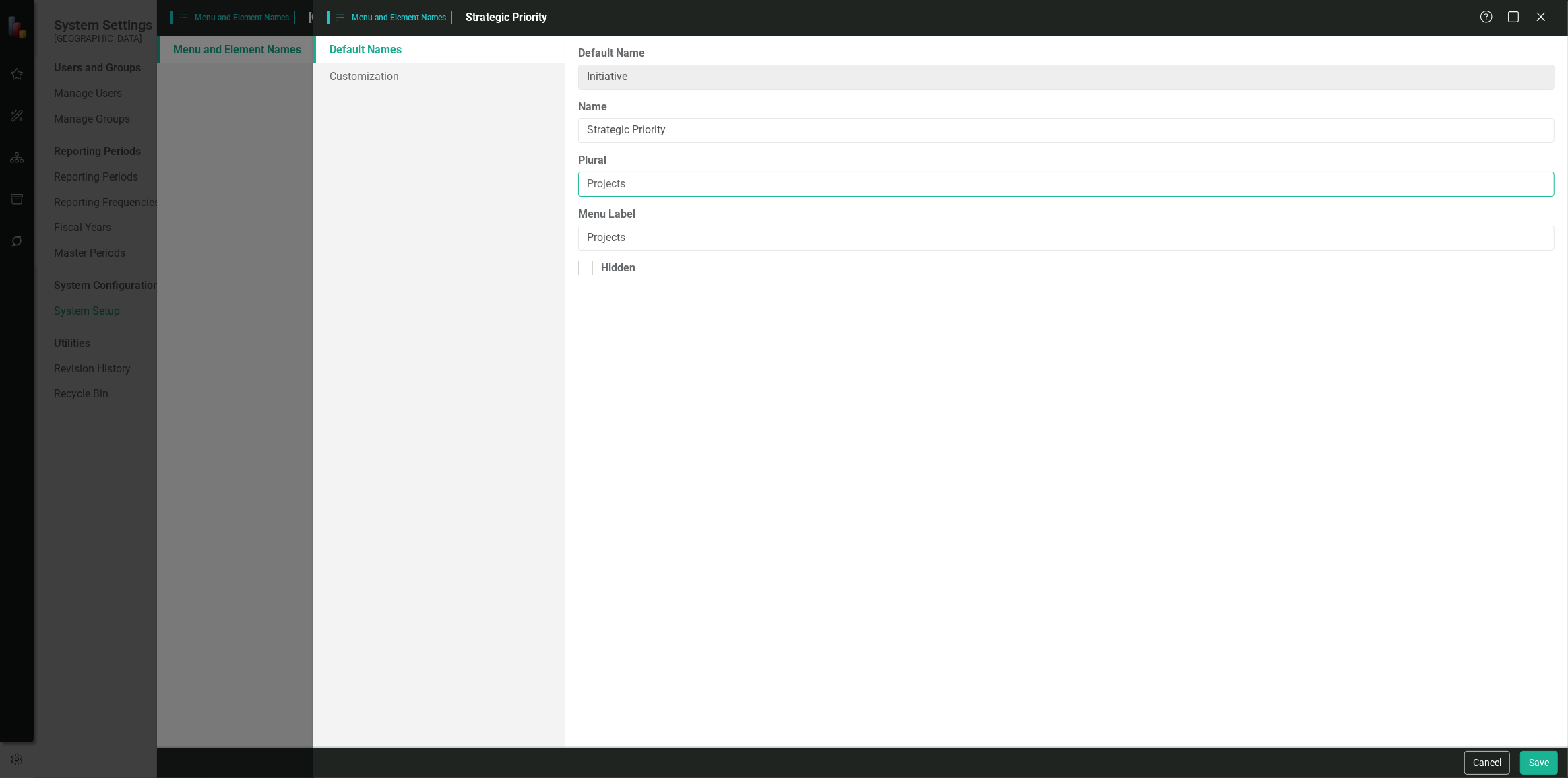
paste input "Strategic Priority"
drag, startPoint x: 719, startPoint y: 182, endPoint x: 531, endPoint y: 194, distance: 188.4
click at [531, 194] on div "Default Names Customization From this page, you can rename (and optionally hide…" at bounding box center [940, 391] width 1255 height 712
type input "Strategic Priorities"
drag, startPoint x: 654, startPoint y: 241, endPoint x: 533, endPoint y: 258, distance: 122.2
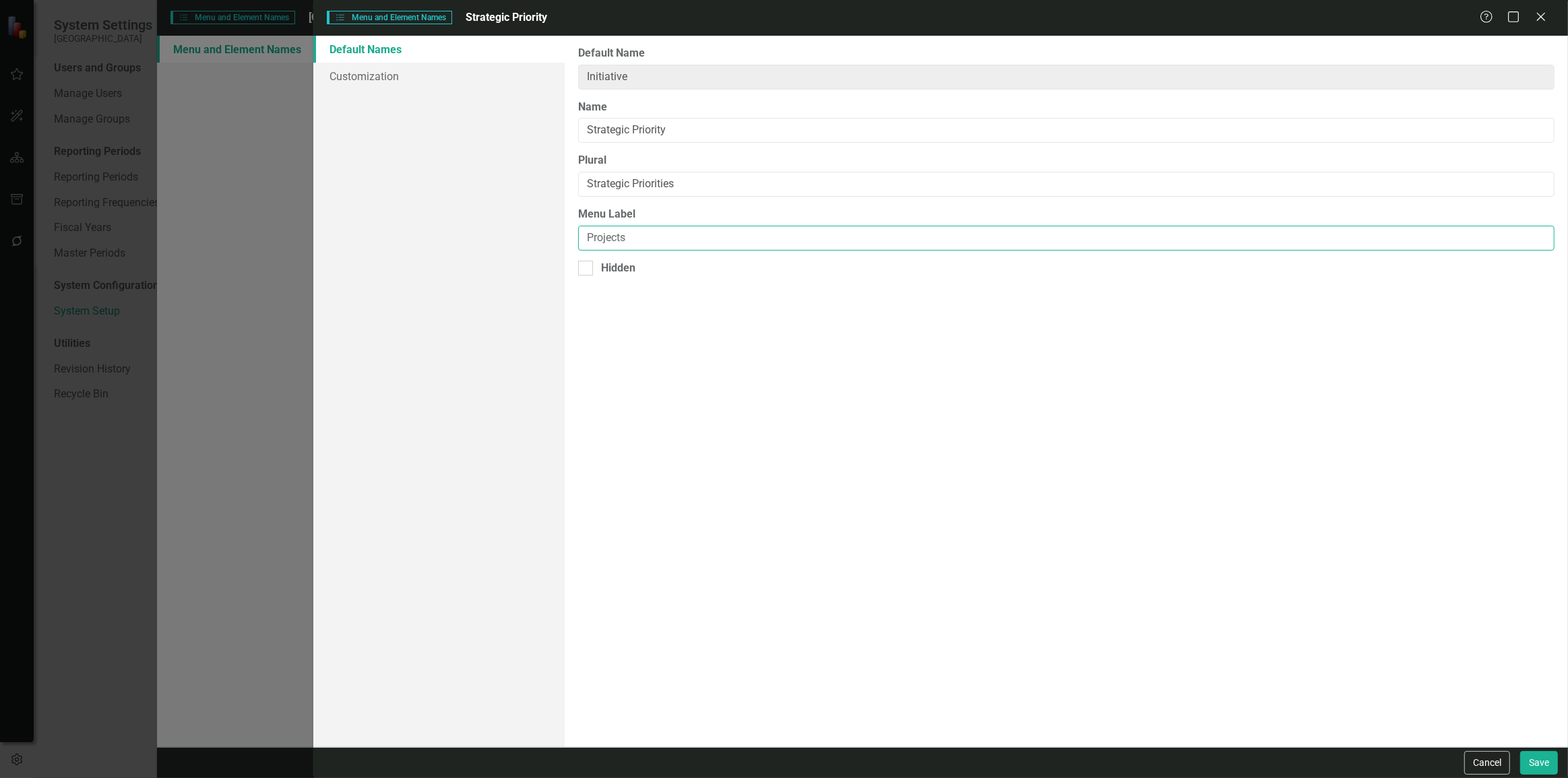
click at [524, 251] on div "Default Names Customization From this page, you can rename (and optionally hide…" at bounding box center [940, 391] width 1255 height 712
paste input "Strategic Prioritie"
type input "Strategic Priorities"
click at [1540, 760] on button "Save" at bounding box center [1539, 763] width 38 height 24
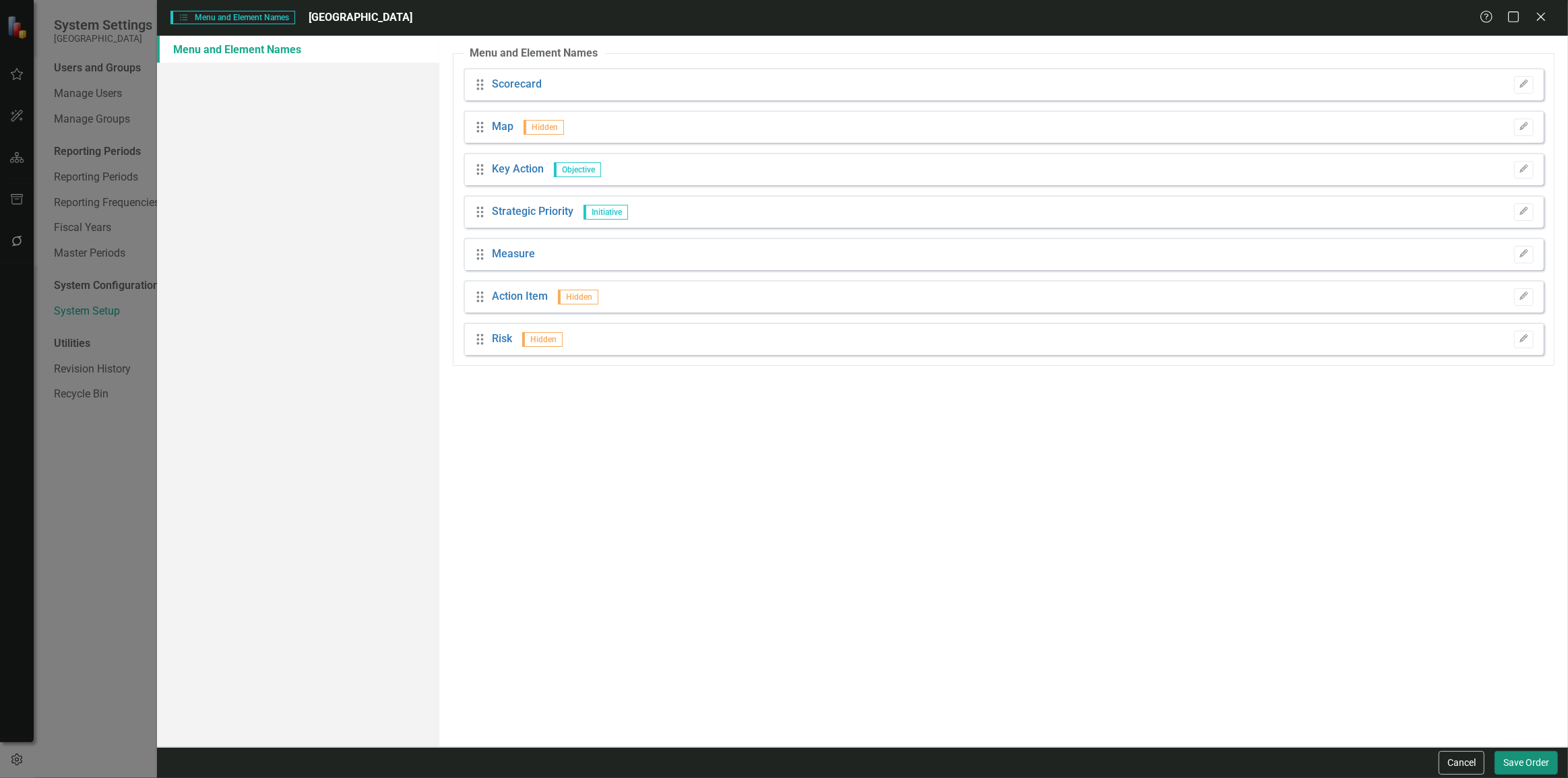
click at [1540, 760] on button "Save Order" at bounding box center [1525, 763] width 63 height 24
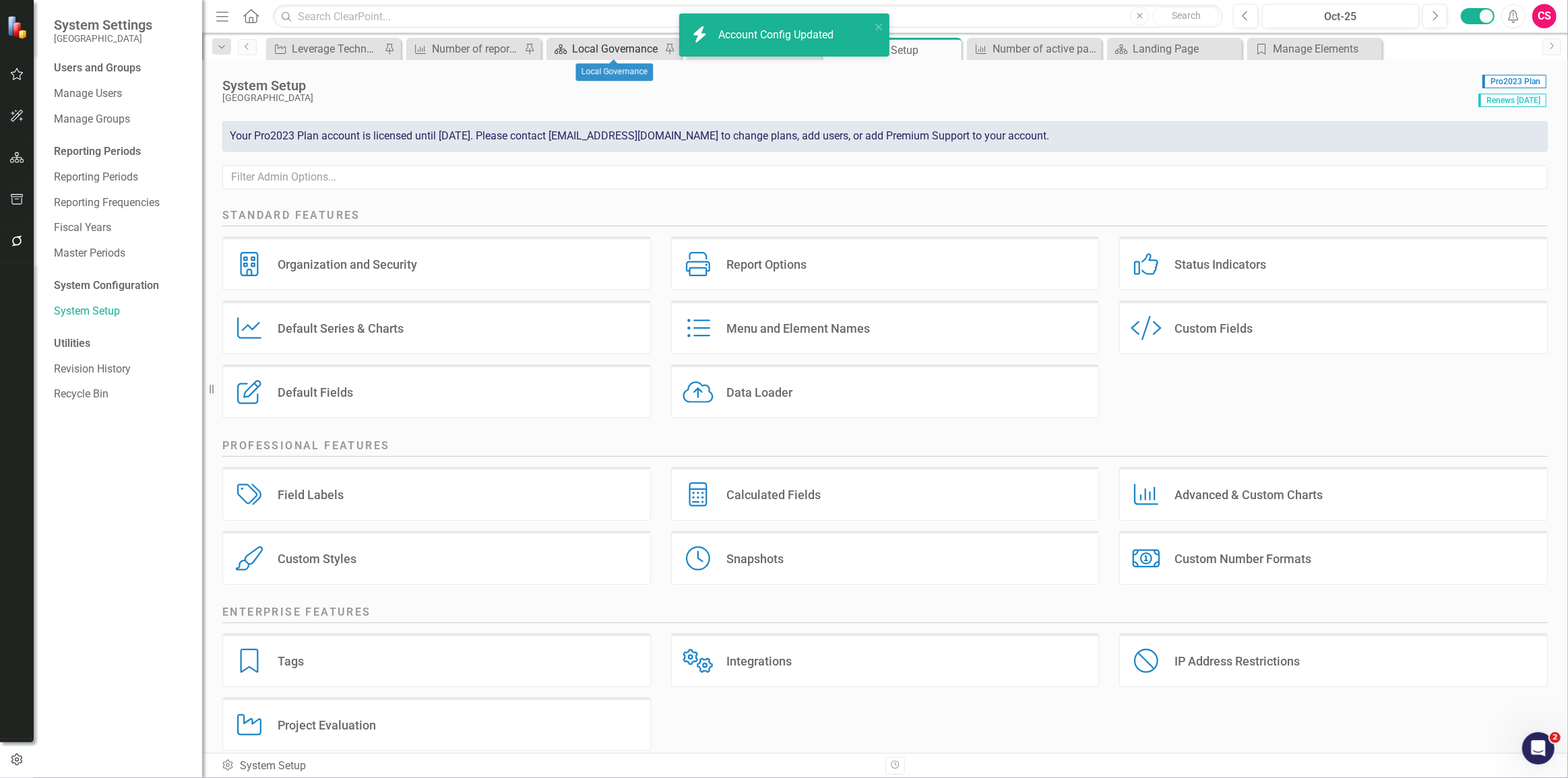
click at [633, 40] on div "Local Governance" at bounding box center [616, 49] width 89 height 17
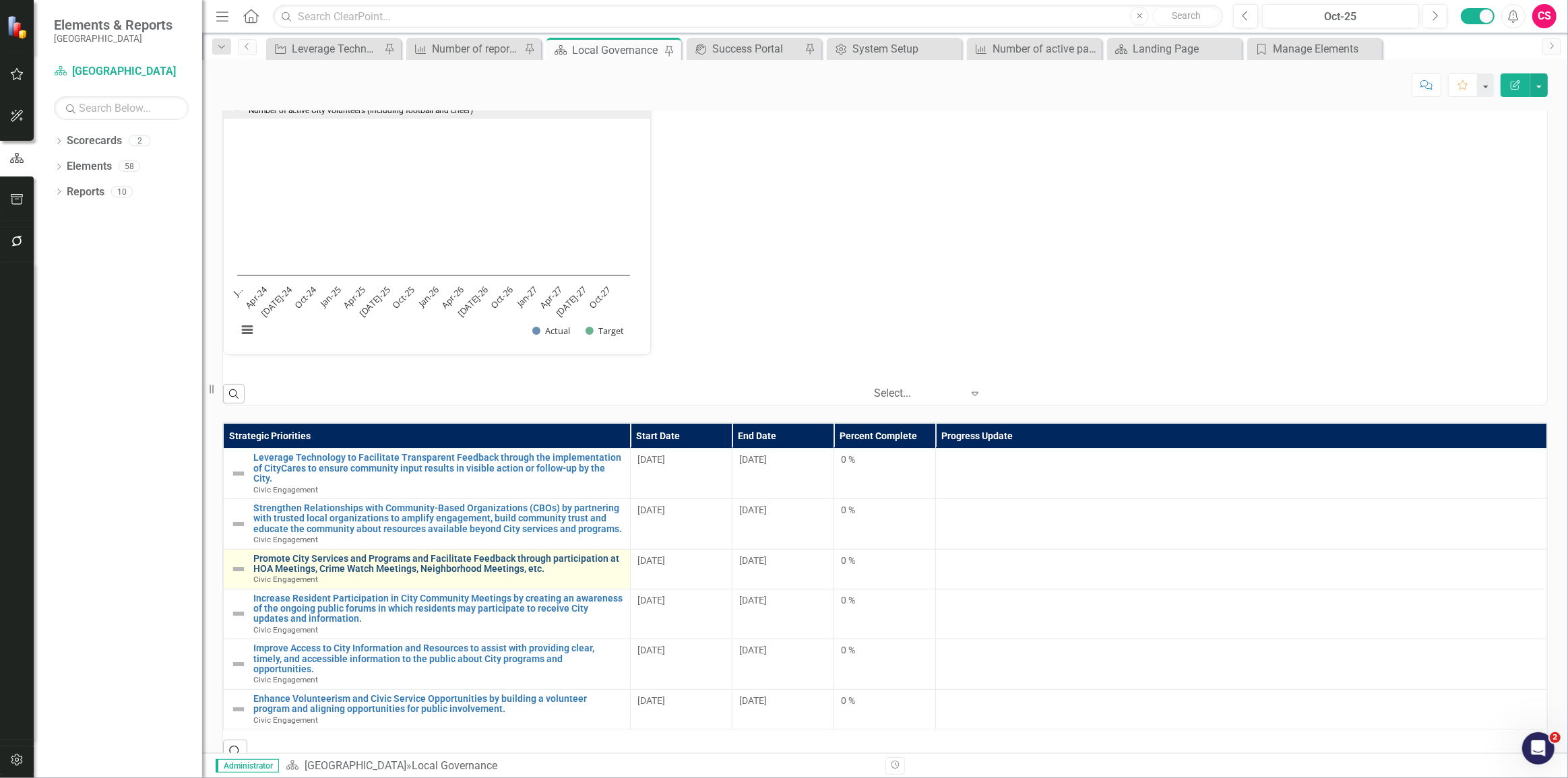
scroll to position [890, 0]
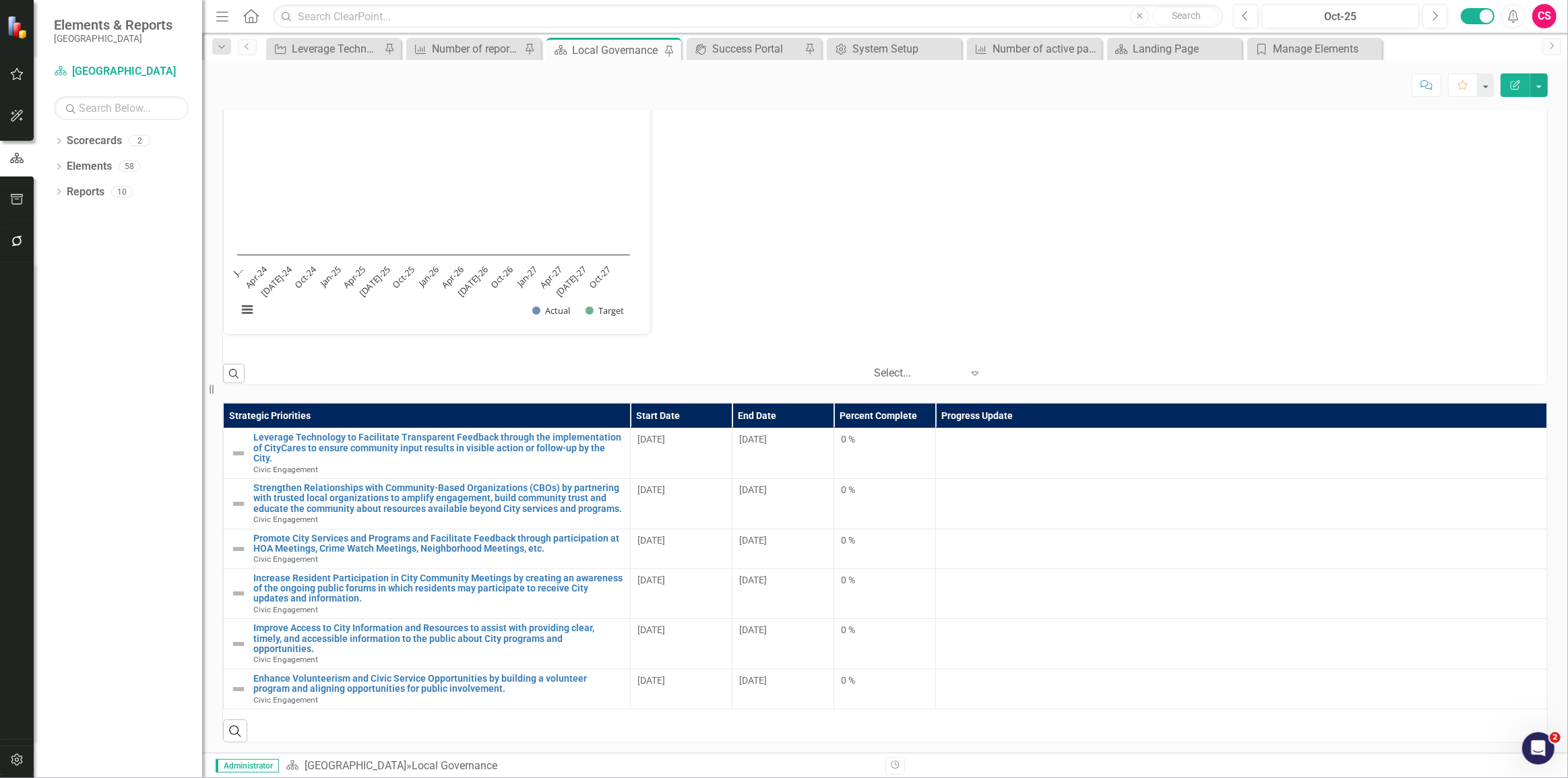
click at [14, 757] on icon "button" at bounding box center [17, 760] width 14 height 11
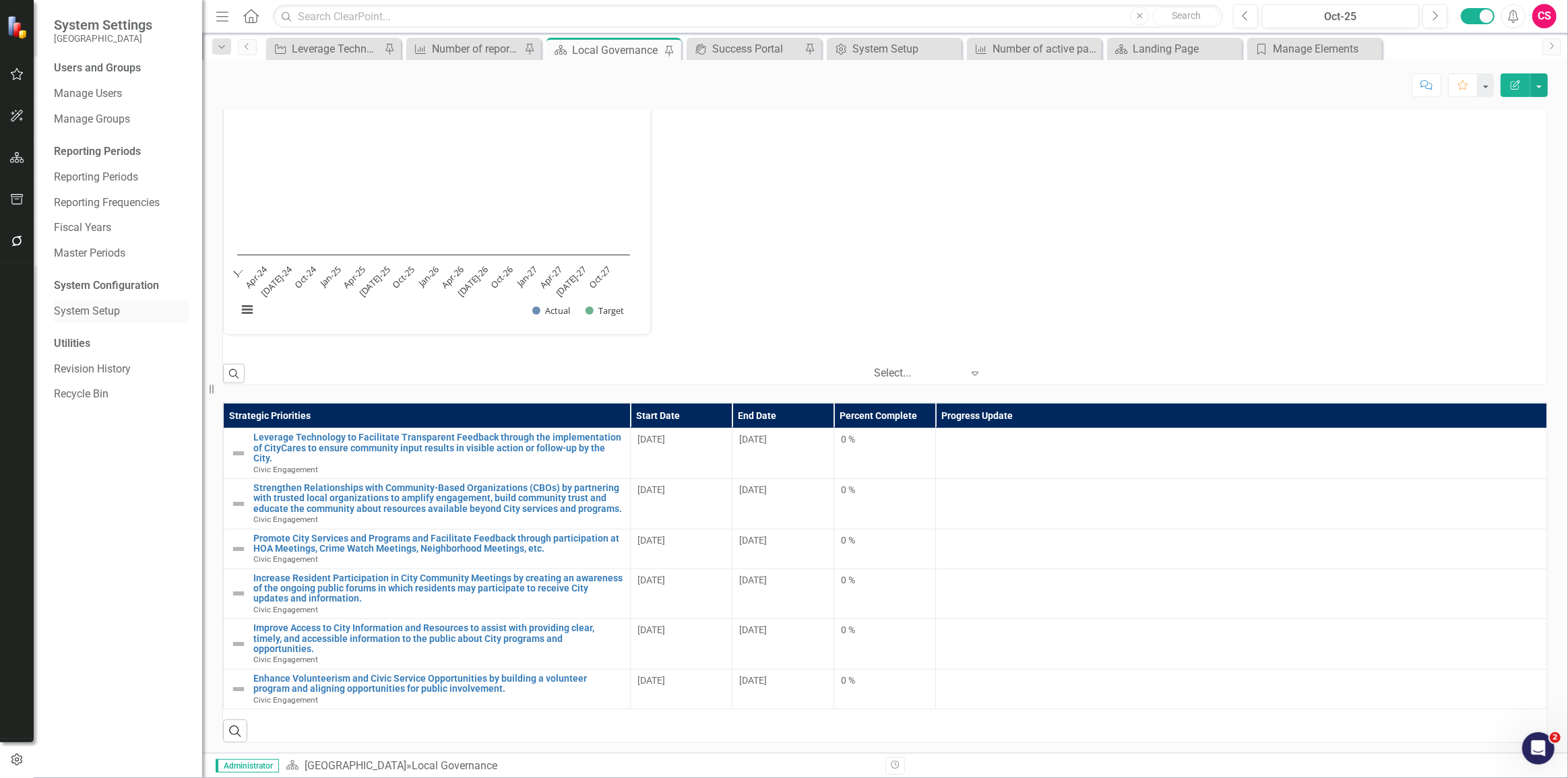
click at [99, 321] on div "System Setup" at bounding box center [121, 312] width 134 height 22
click at [86, 305] on link "System Setup" at bounding box center [121, 312] width 134 height 15
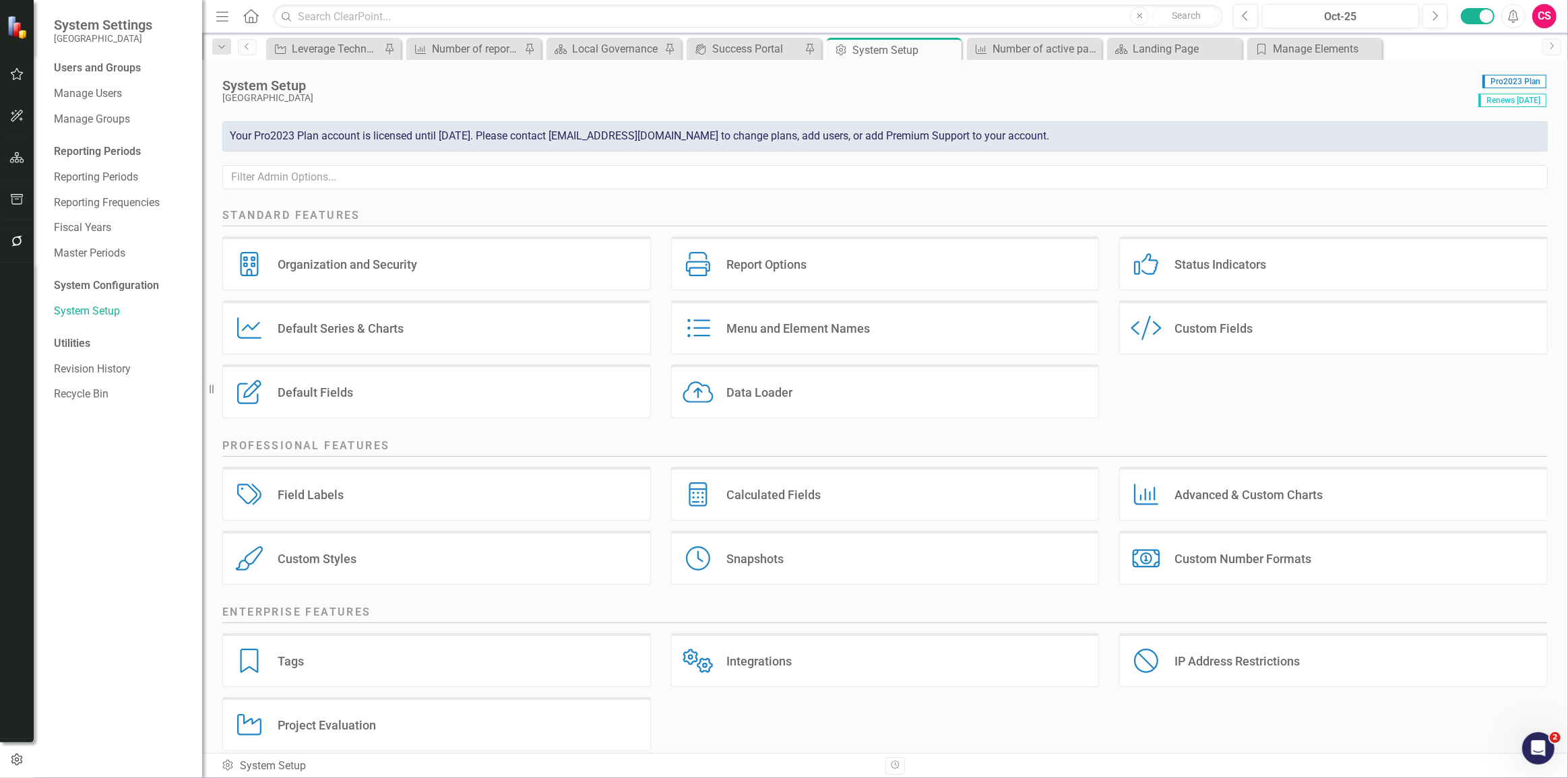
click at [762, 332] on div "Menu and Element Names" at bounding box center [798, 328] width 144 height 15
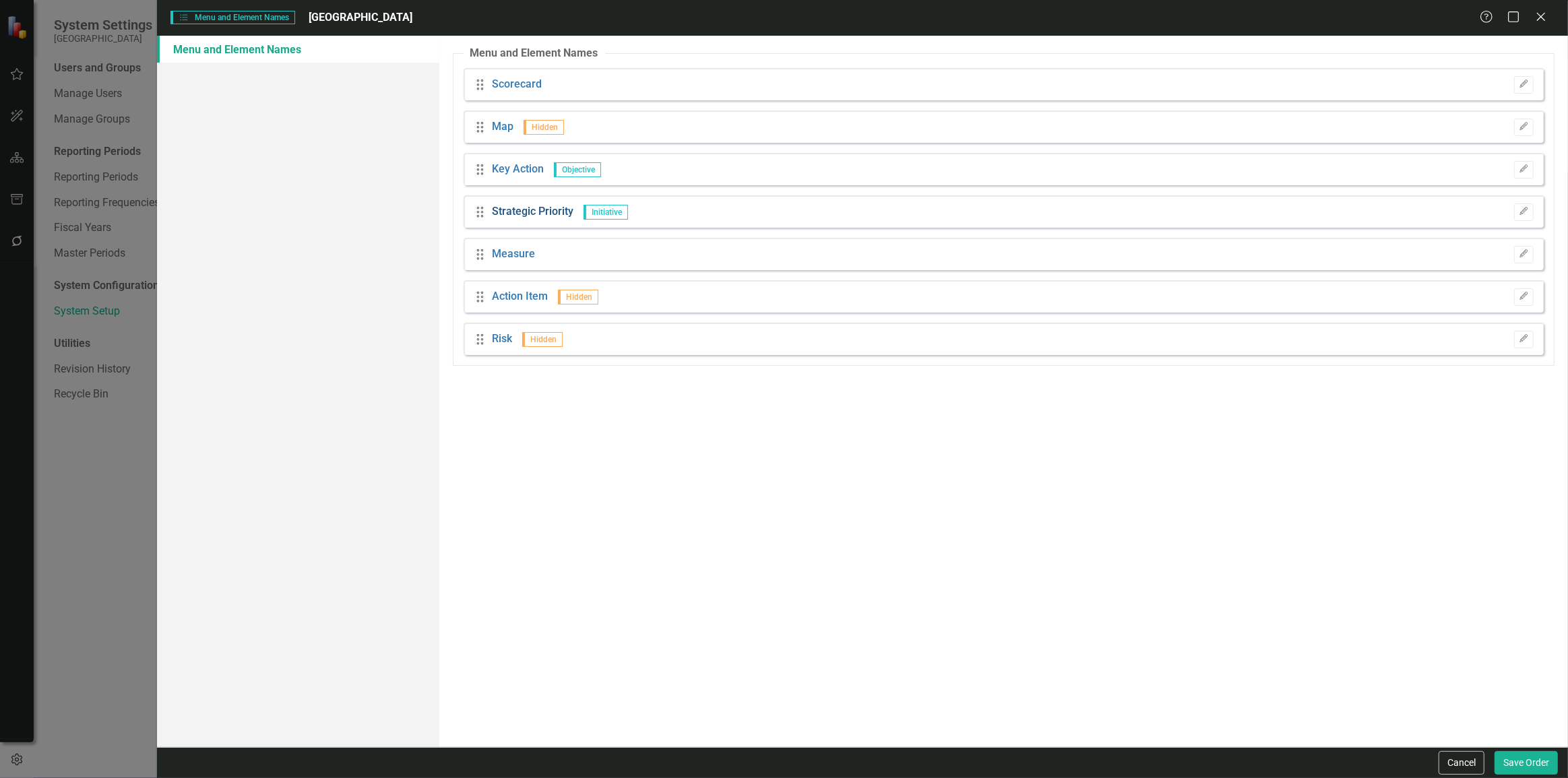
click at [535, 215] on link "Strategic Priority" at bounding box center [532, 212] width 81 height 15
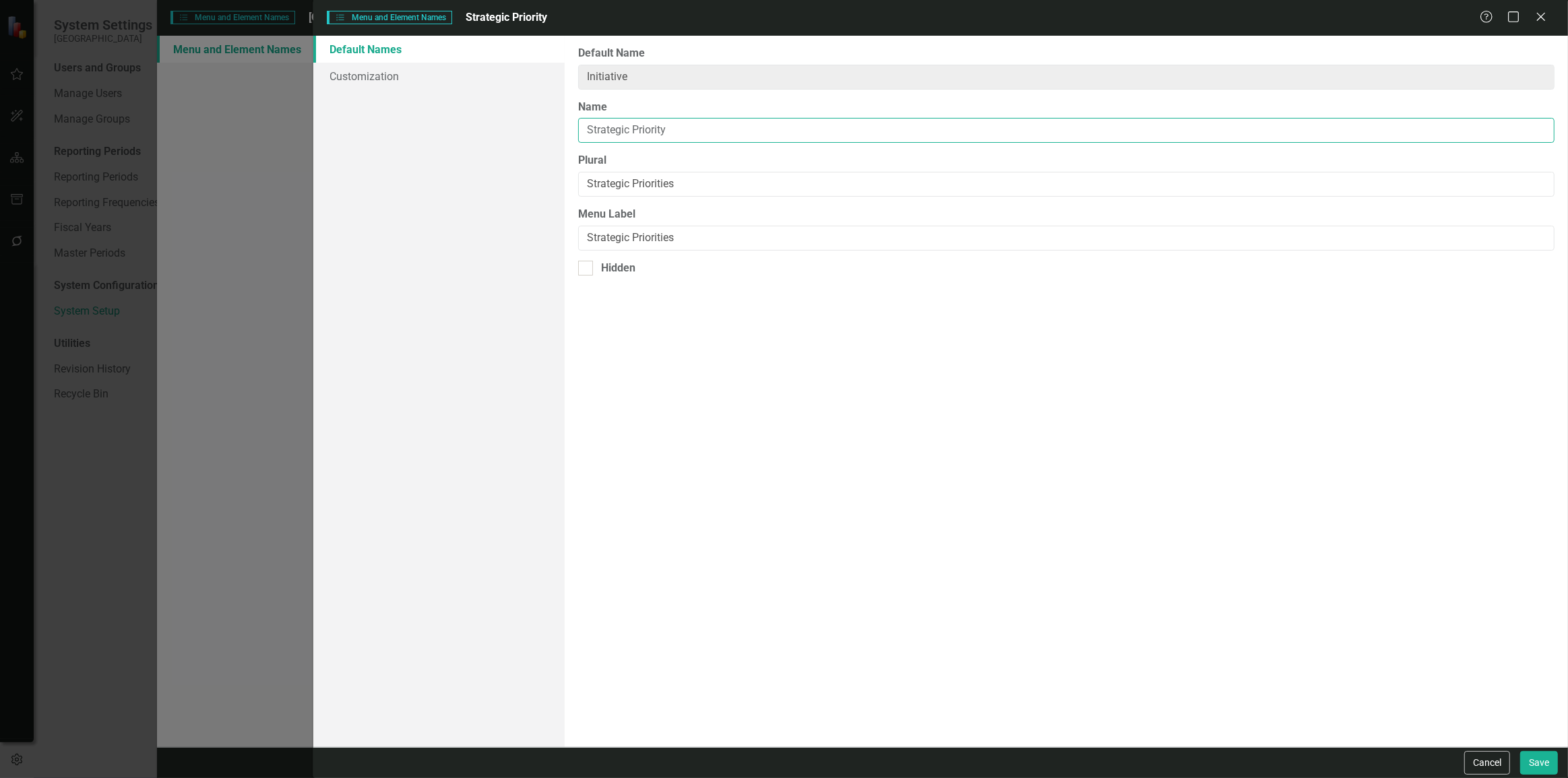
drag, startPoint x: 635, startPoint y: 118, endPoint x: 485, endPoint y: 114, distance: 150.1
click at [485, 114] on div "Default Names Customization From this page, you can rename (and optionally hide…" at bounding box center [940, 391] width 1255 height 712
type input "Objective"
type input "Objectives"
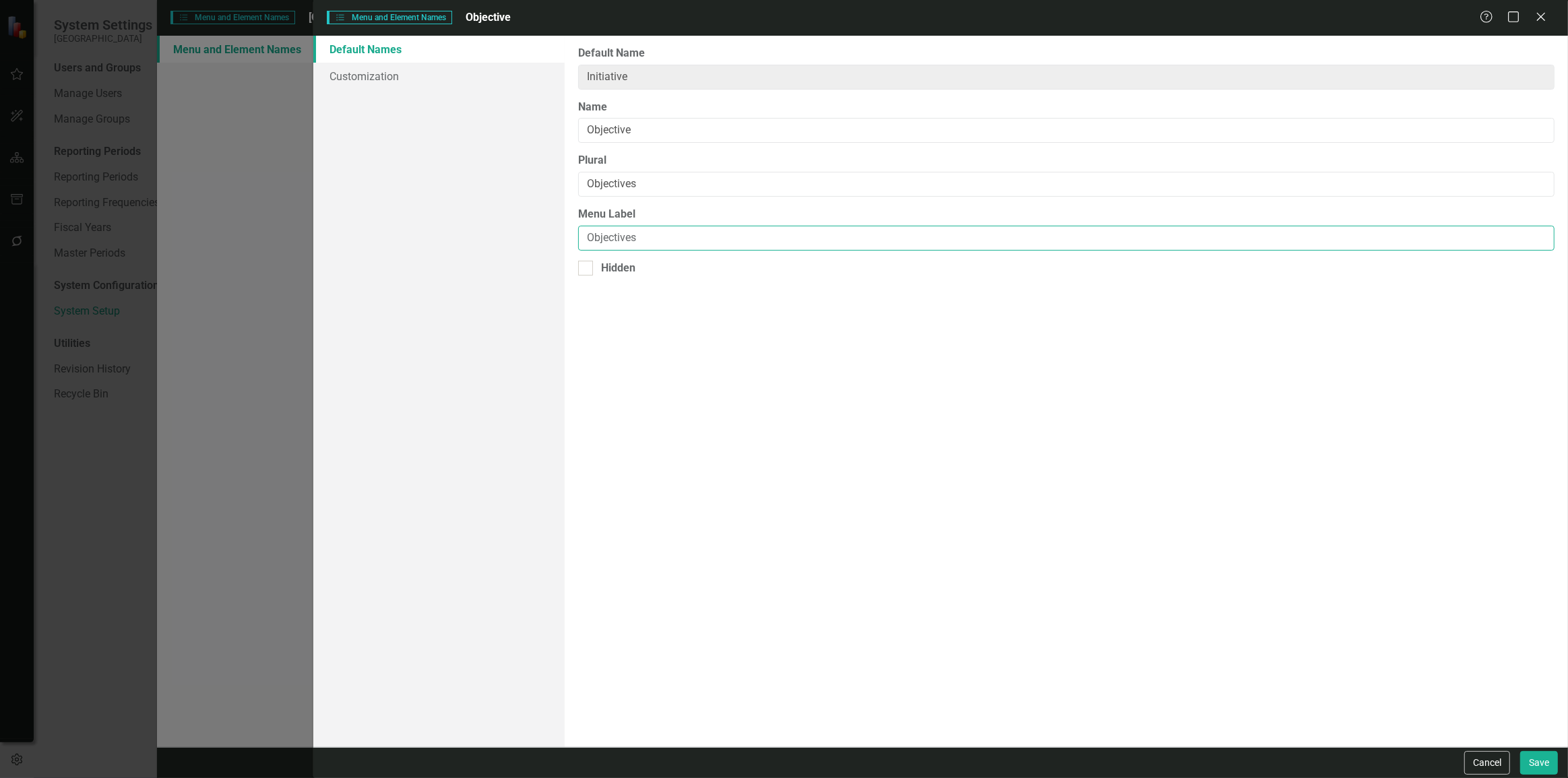
click at [1520, 751] on button "Save" at bounding box center [1539, 763] width 38 height 24
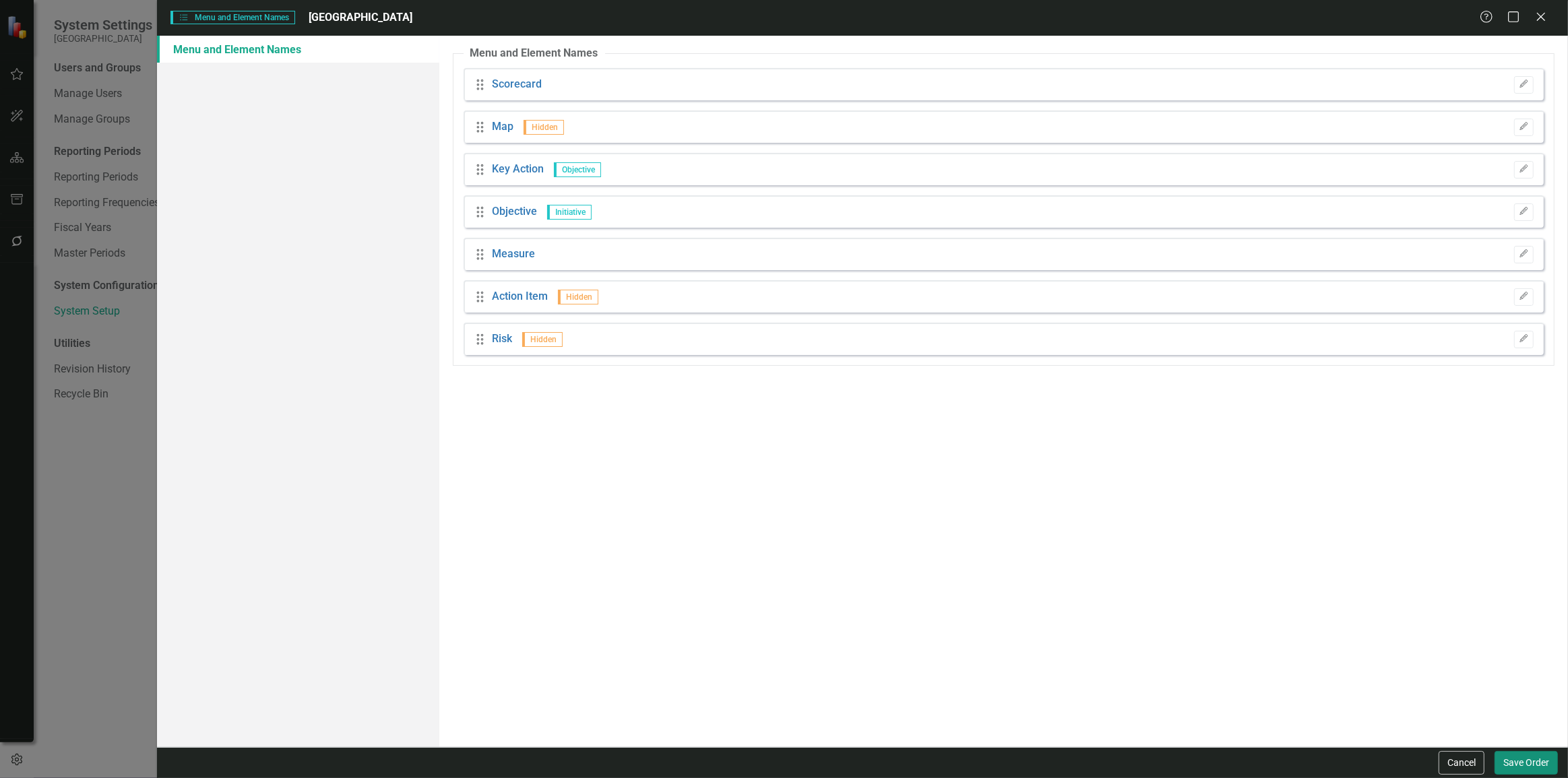
click at [1517, 760] on button "Save Order" at bounding box center [1525, 763] width 63 height 24
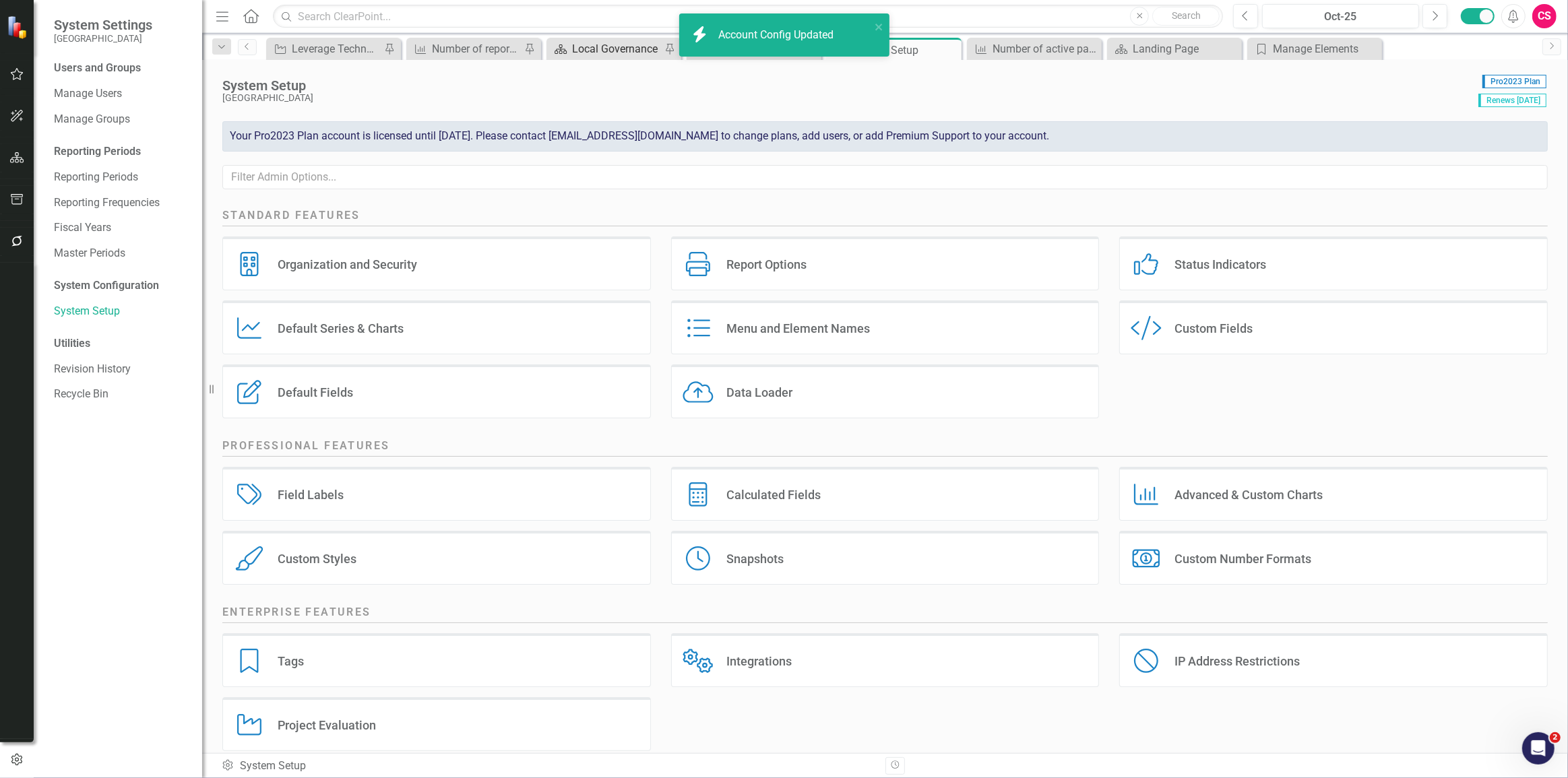
click at [596, 55] on div "Local Governance" at bounding box center [616, 49] width 89 height 17
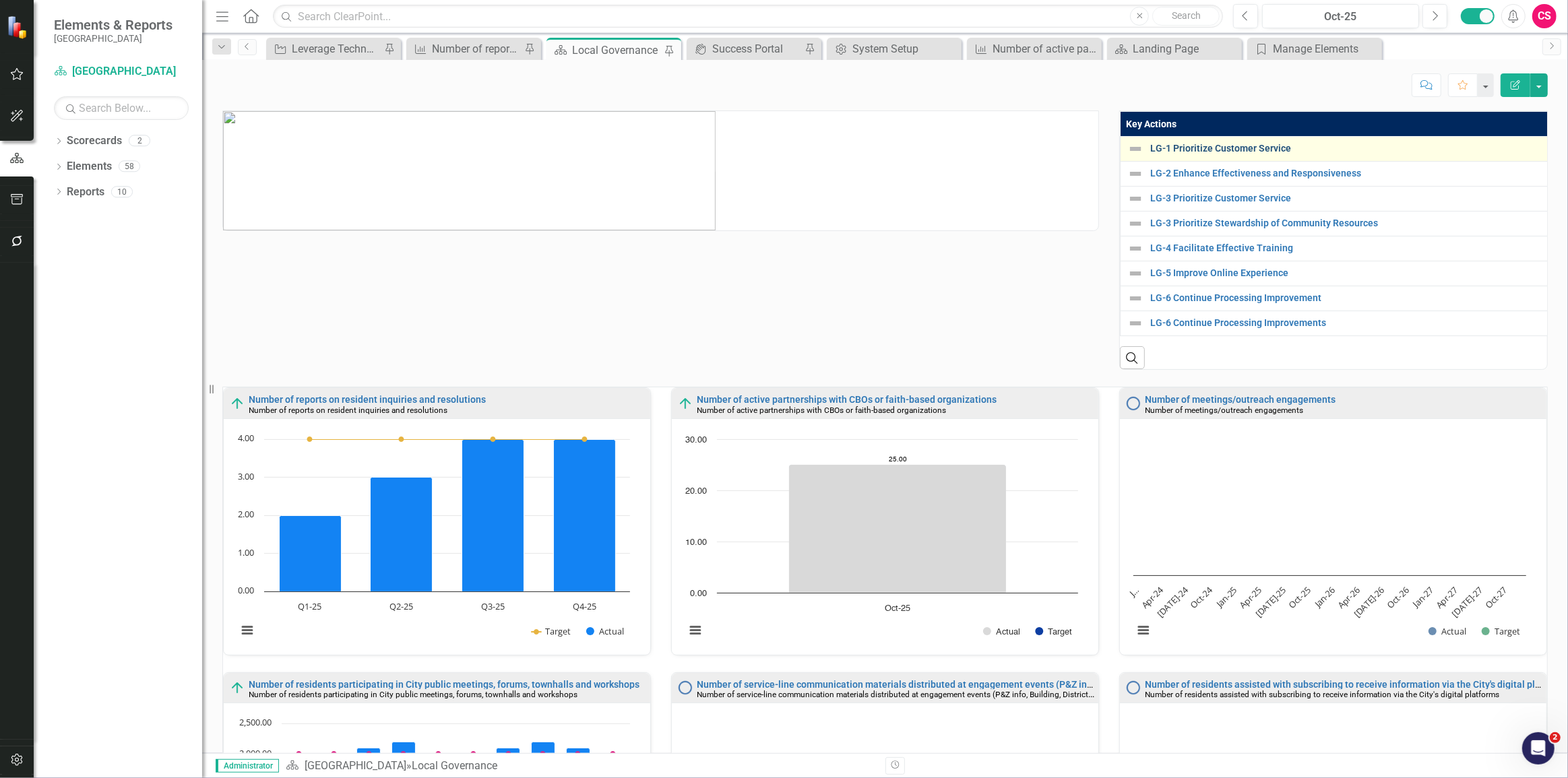
click at [1234, 152] on link "LG-1 Prioritize Customer Service" at bounding box center [1345, 148] width 391 height 10
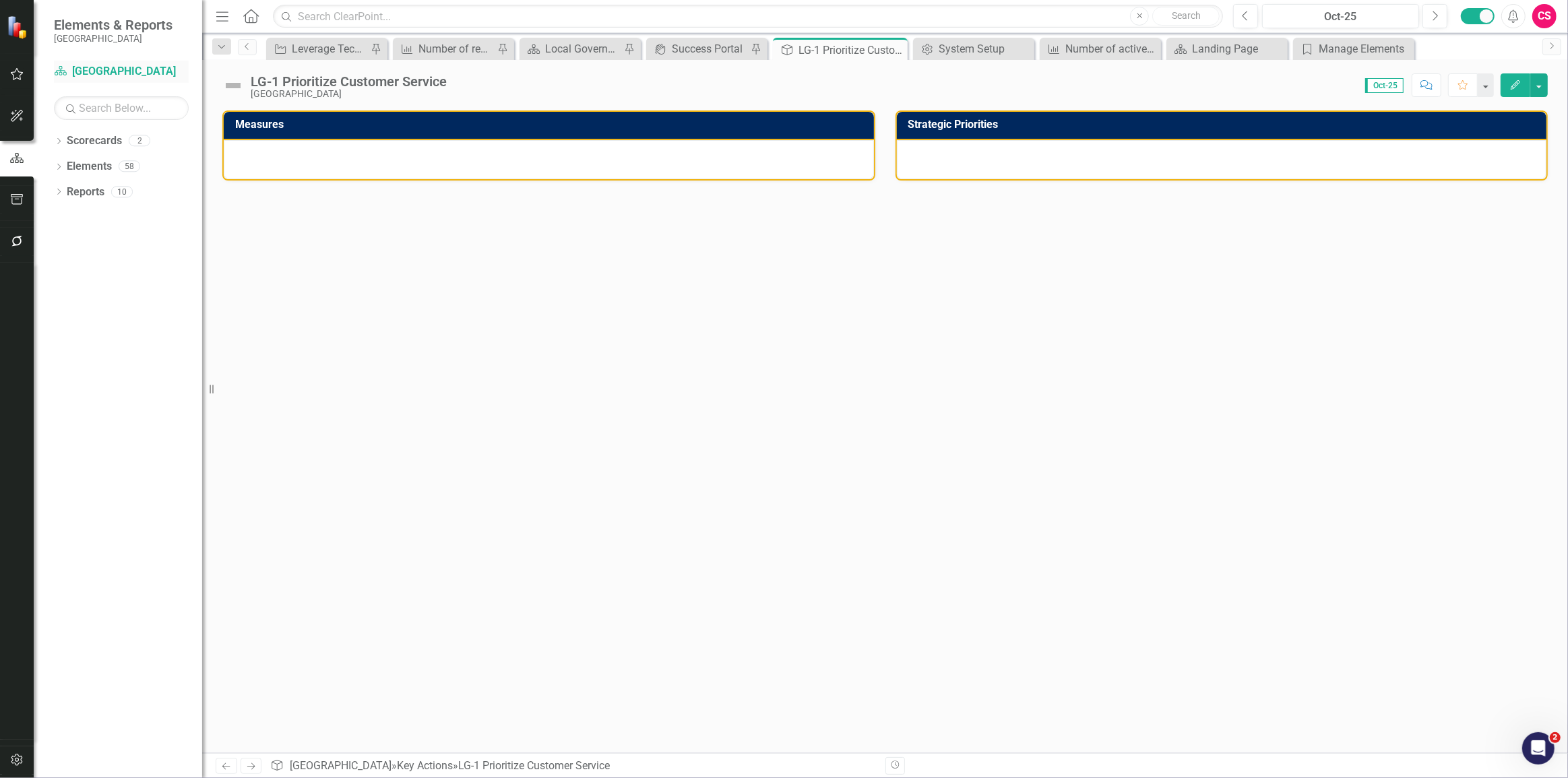
click at [88, 76] on link "Scorecard [GEOGRAPHIC_DATA]" at bounding box center [121, 71] width 134 height 15
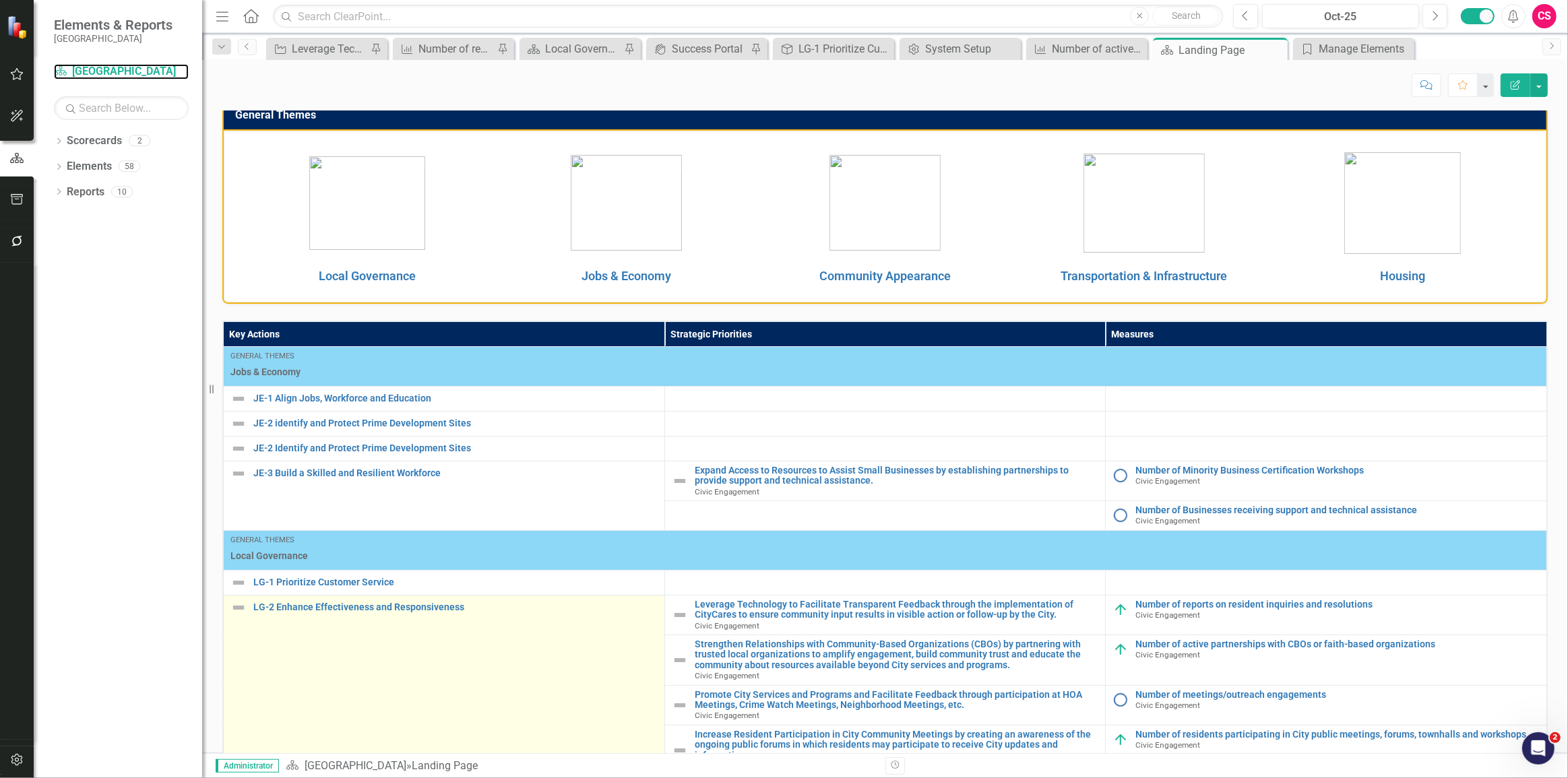
scroll to position [367, 0]
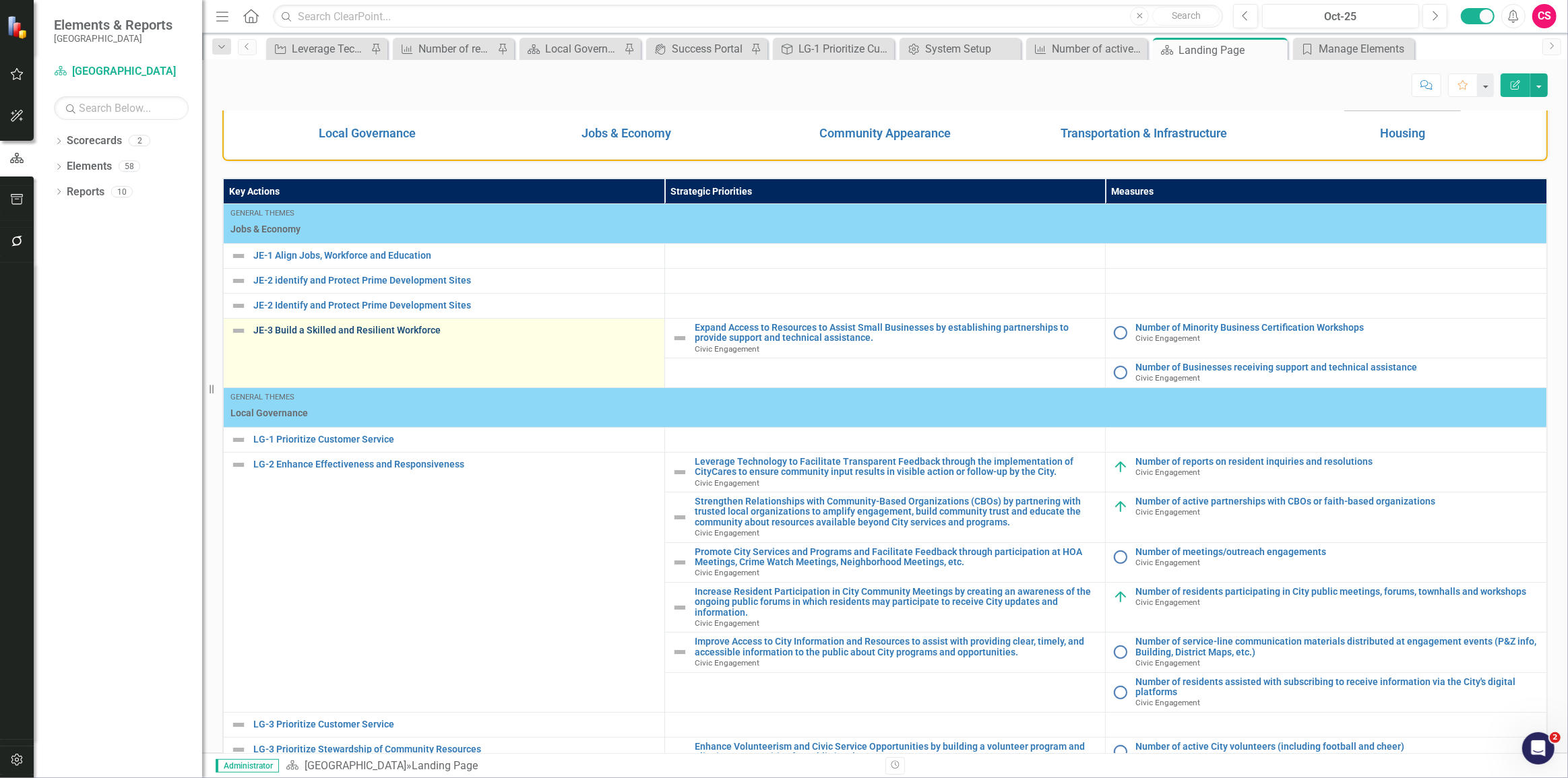
click at [378, 330] on link "JE-3 Build a Skilled and Resilient Workforce" at bounding box center [455, 330] width 404 height 10
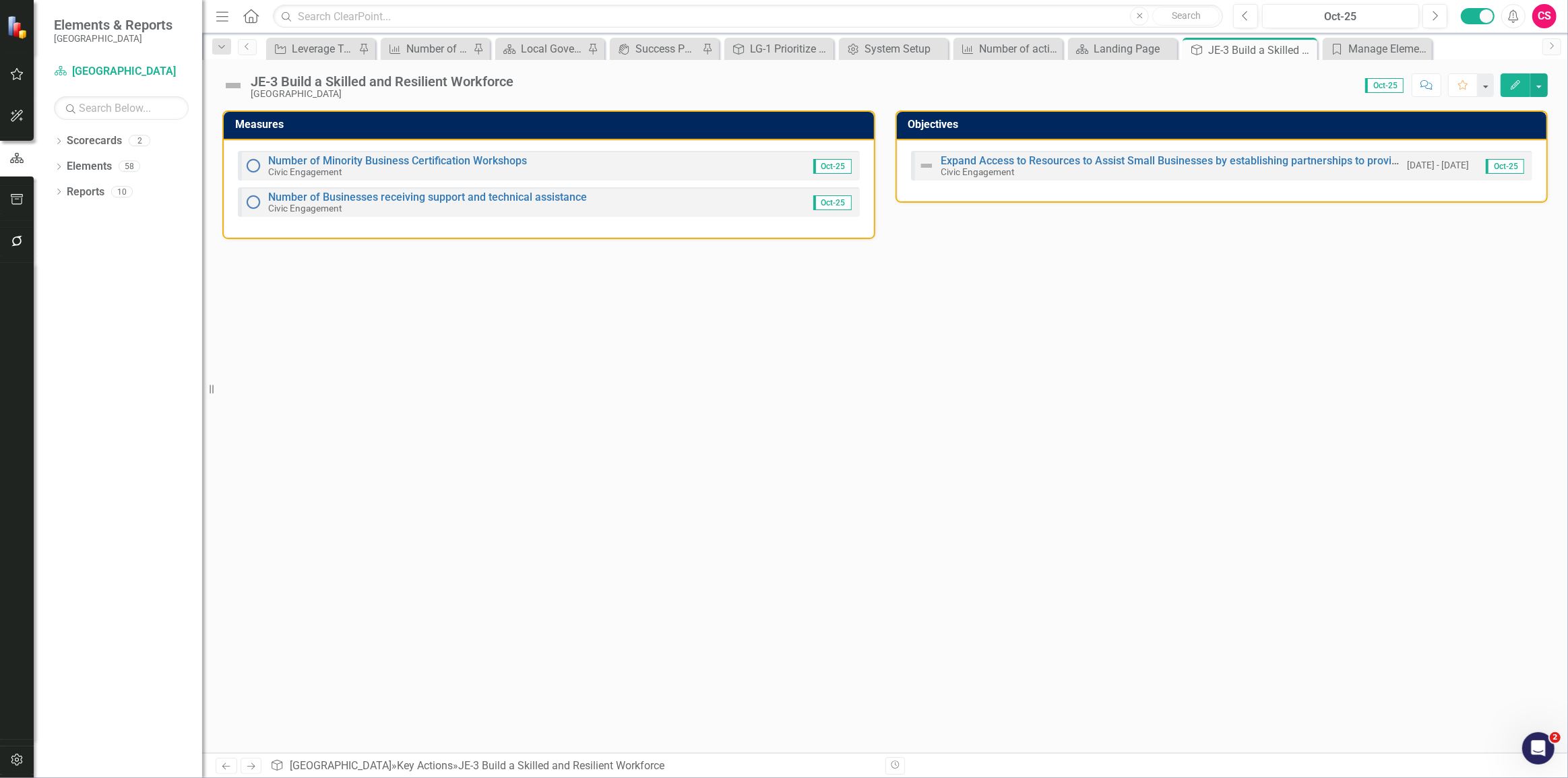
click at [236, 93] on img at bounding box center [233, 85] width 21 height 21
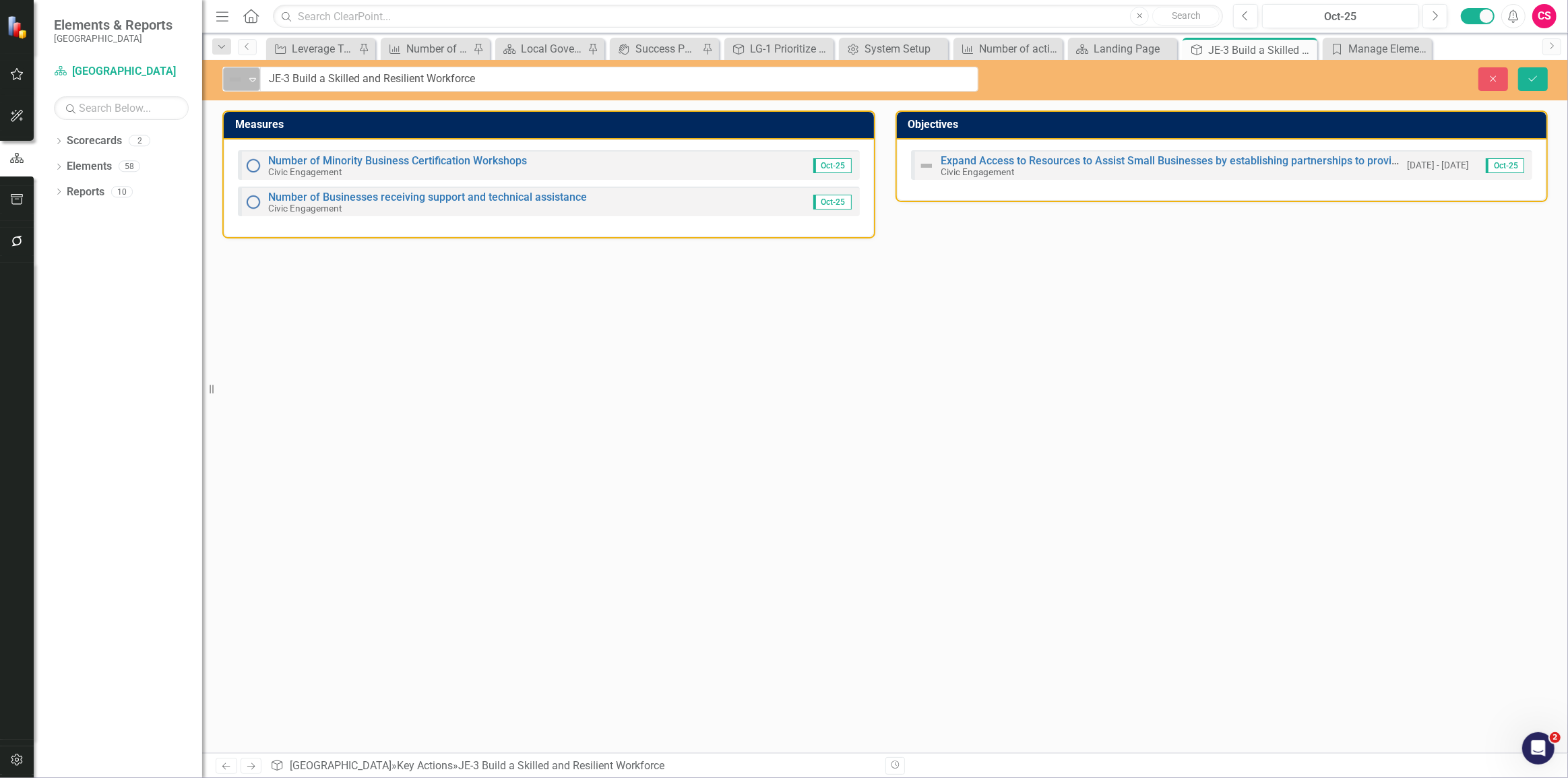
click at [241, 79] on img at bounding box center [235, 79] width 16 height 16
click at [1481, 84] on button "Close" at bounding box center [1493, 79] width 30 height 24
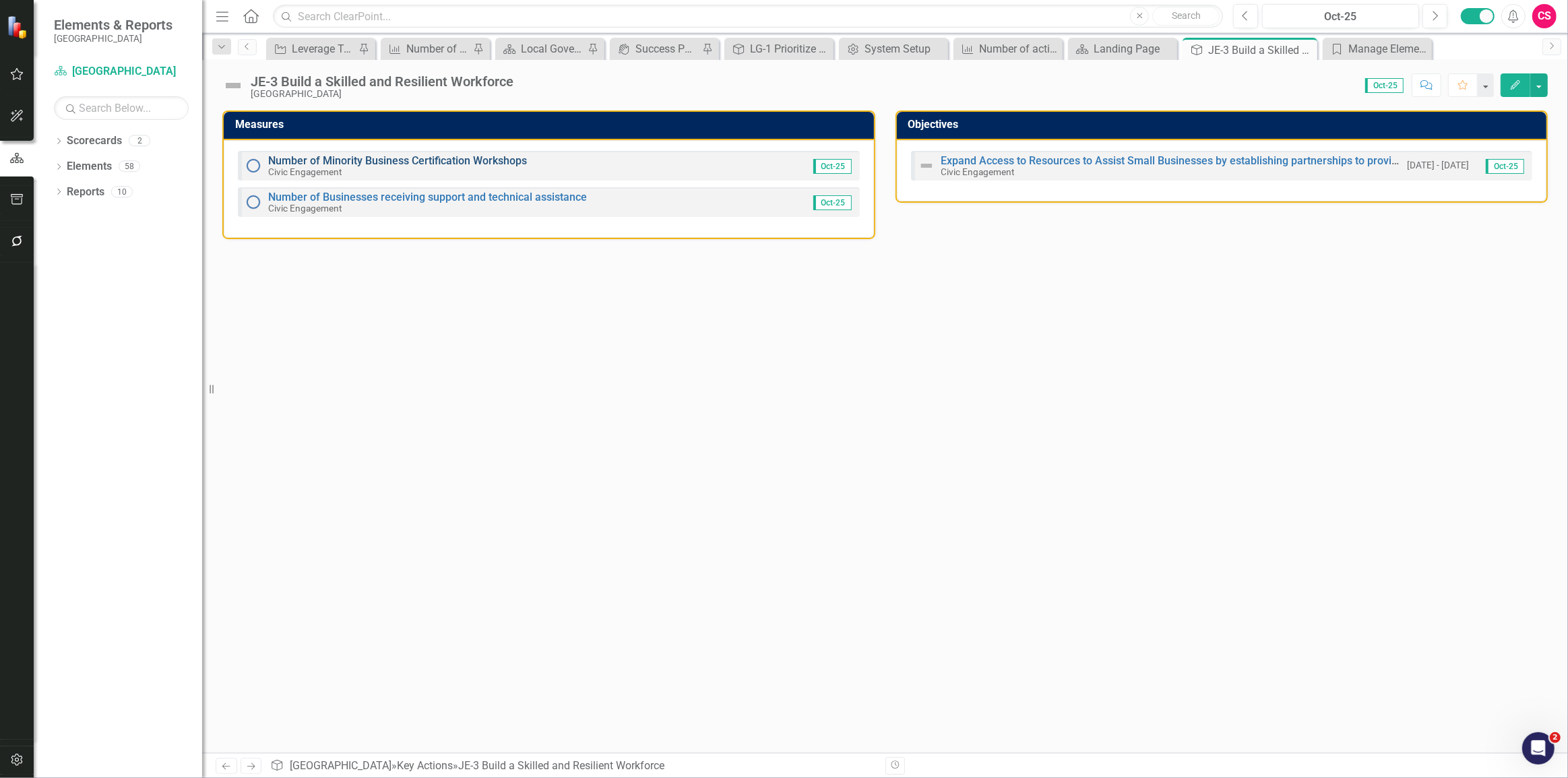
click at [457, 166] on link "Number of Minority Business Certification Workshops" at bounding box center [397, 160] width 259 height 13
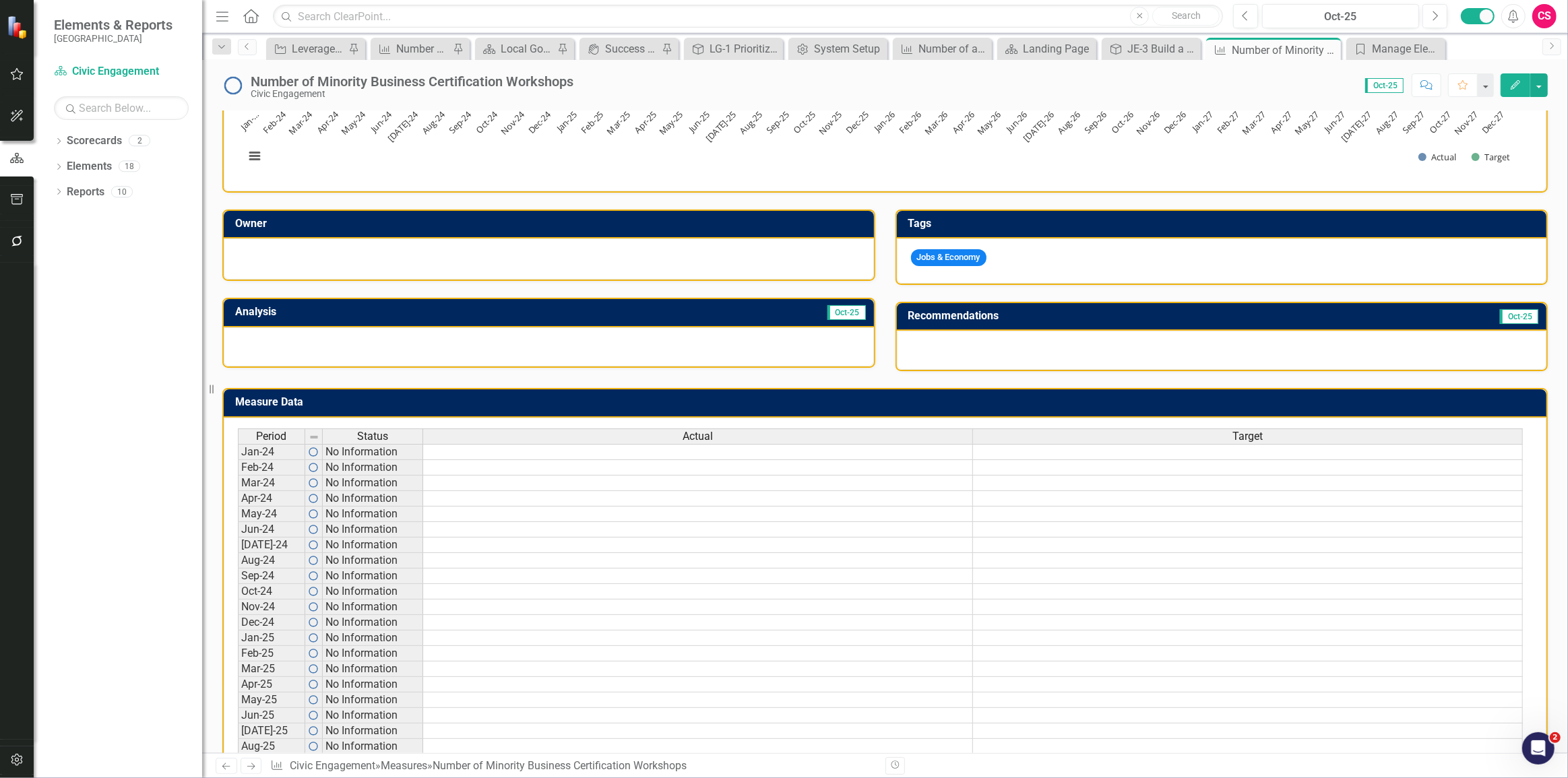
scroll to position [245, 0]
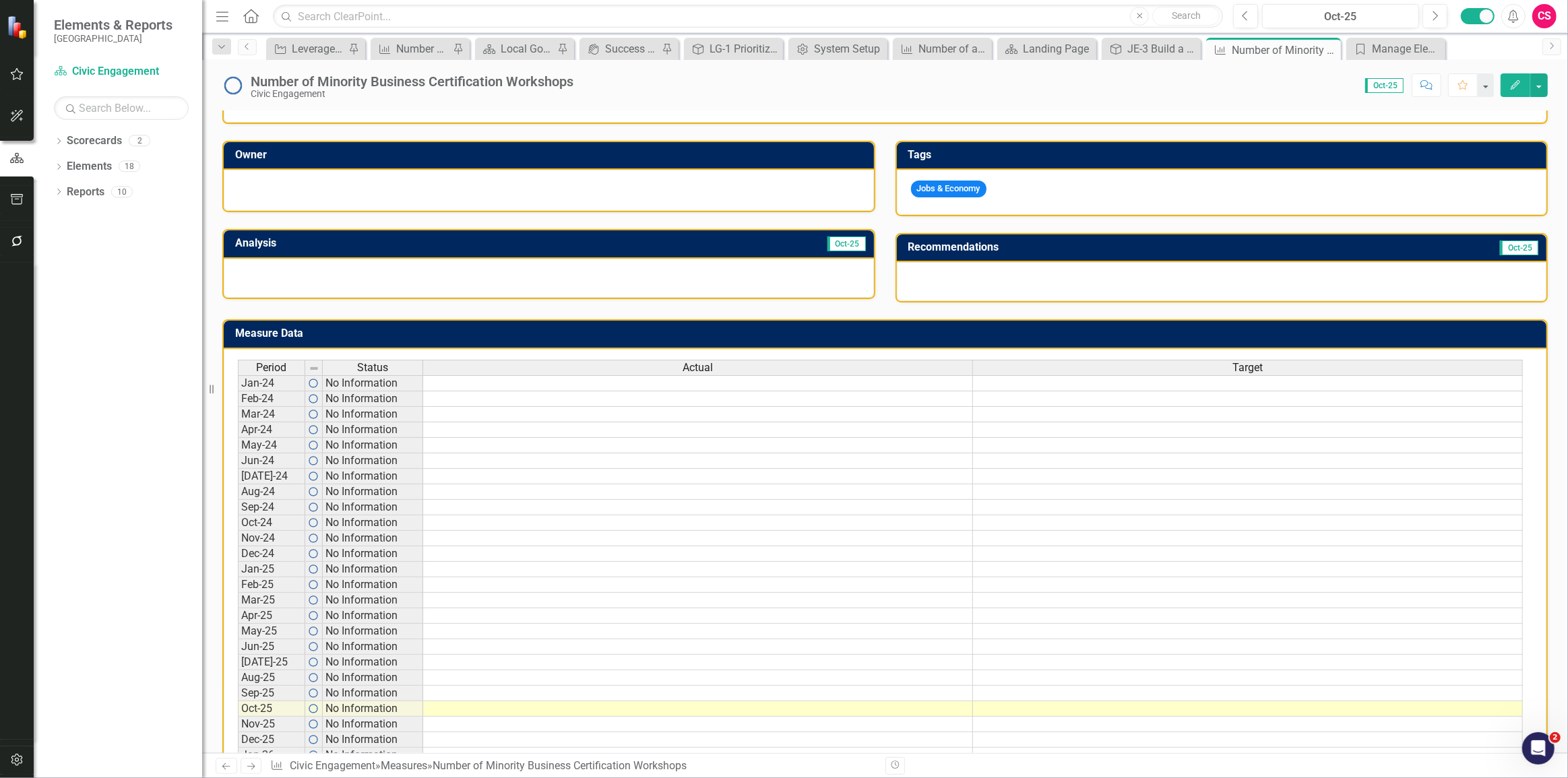
click at [570, 276] on div at bounding box center [548, 278] width 650 height 39
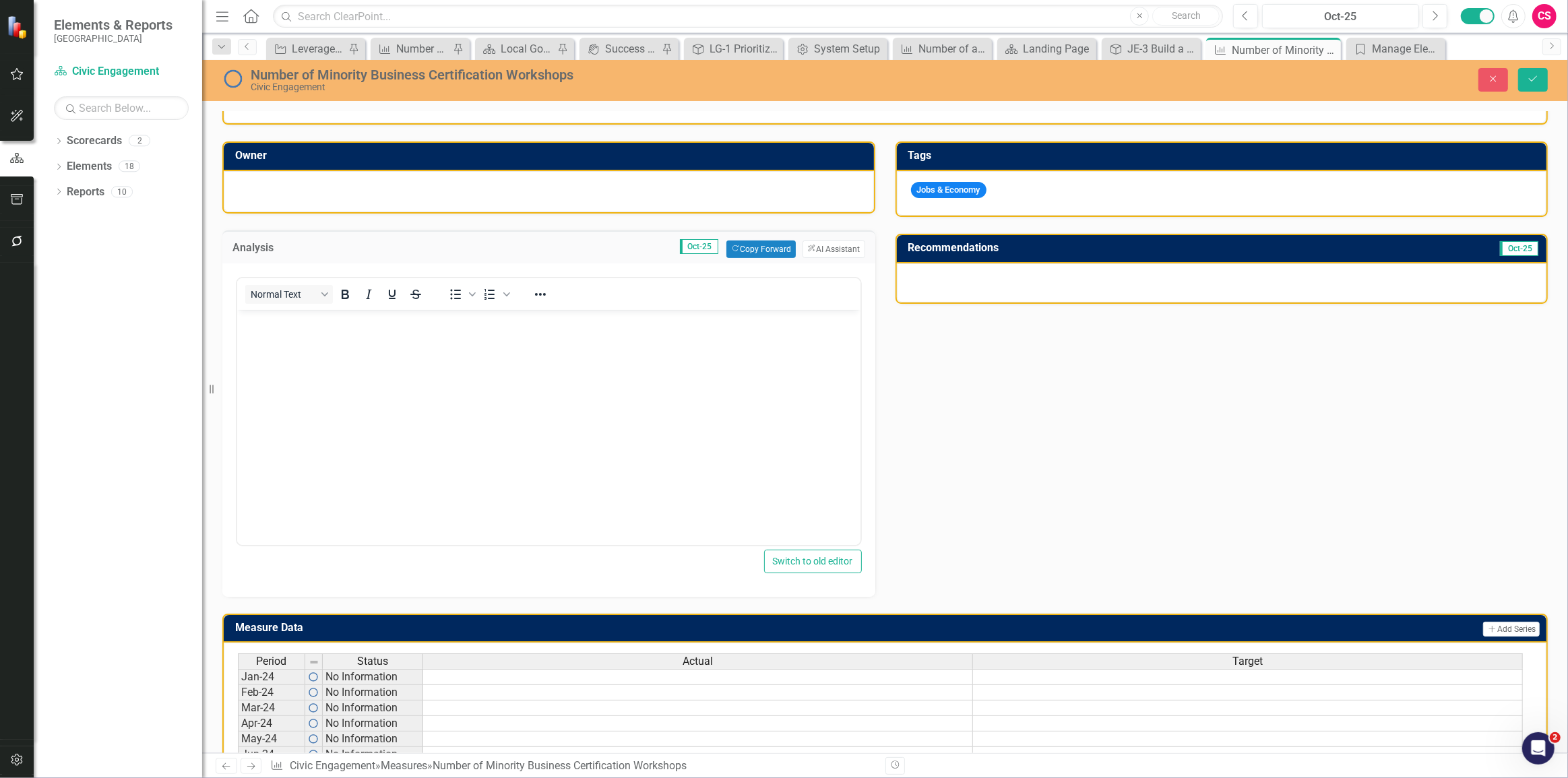
scroll to position [0, 0]
click at [820, 251] on button "ClearPoint AI AI Assistant" at bounding box center [833, 249] width 62 height 17
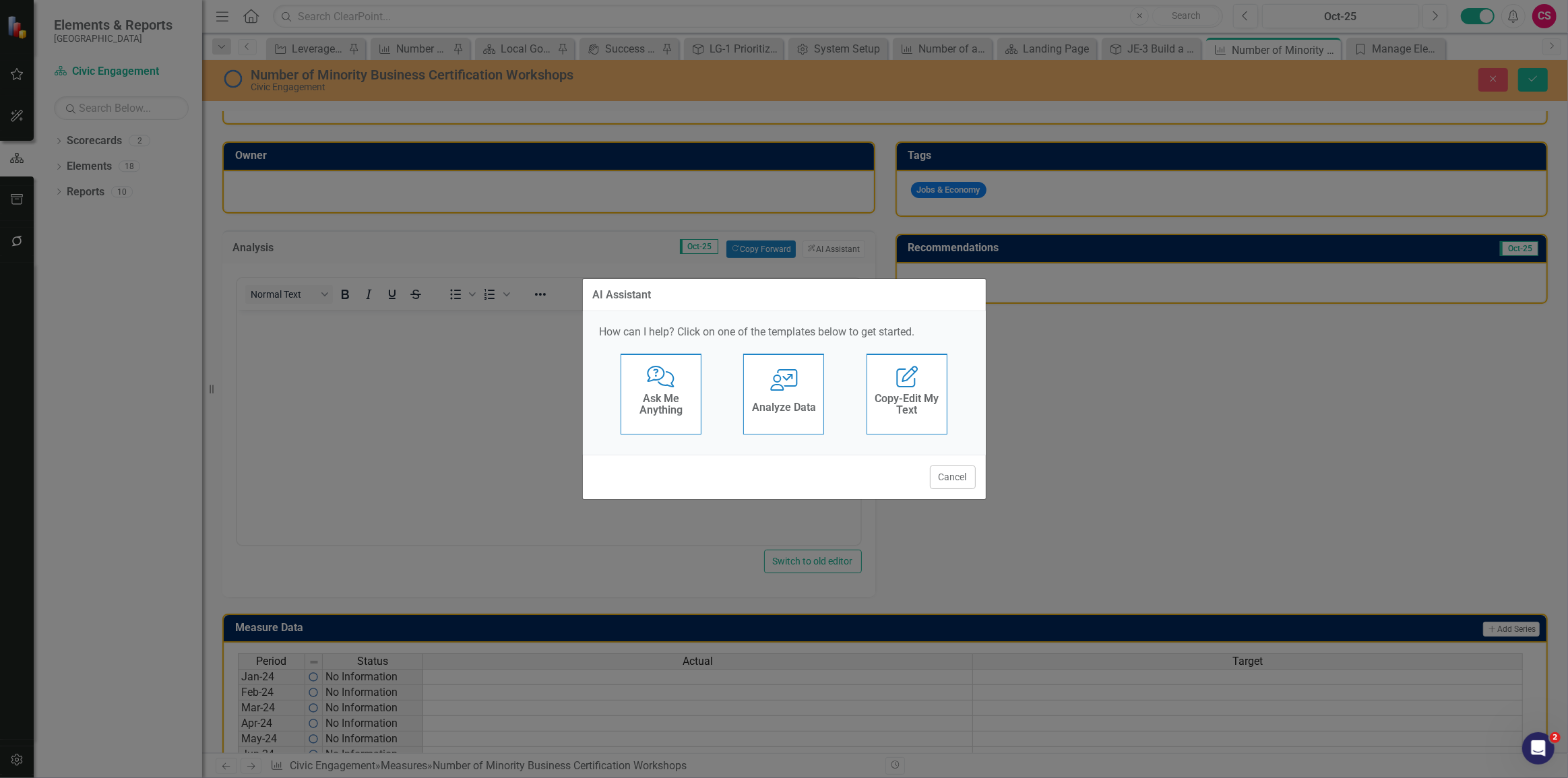
drag, startPoint x: 944, startPoint y: 489, endPoint x: 1070, endPoint y: 329, distance: 203.7
click at [946, 487] on button "Cancel" at bounding box center [953, 477] width 46 height 24
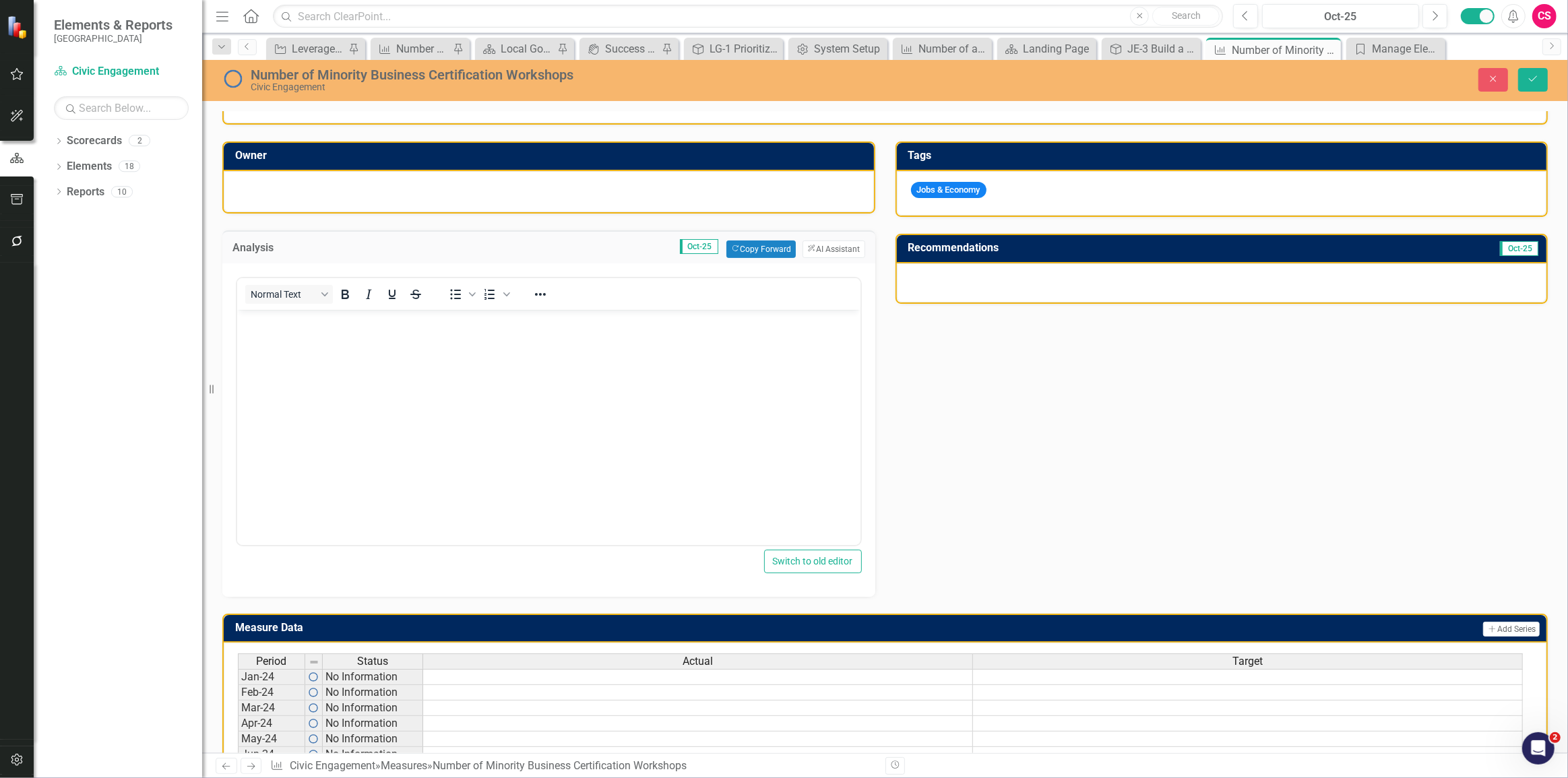
click at [1086, 285] on div at bounding box center [1222, 283] width 650 height 39
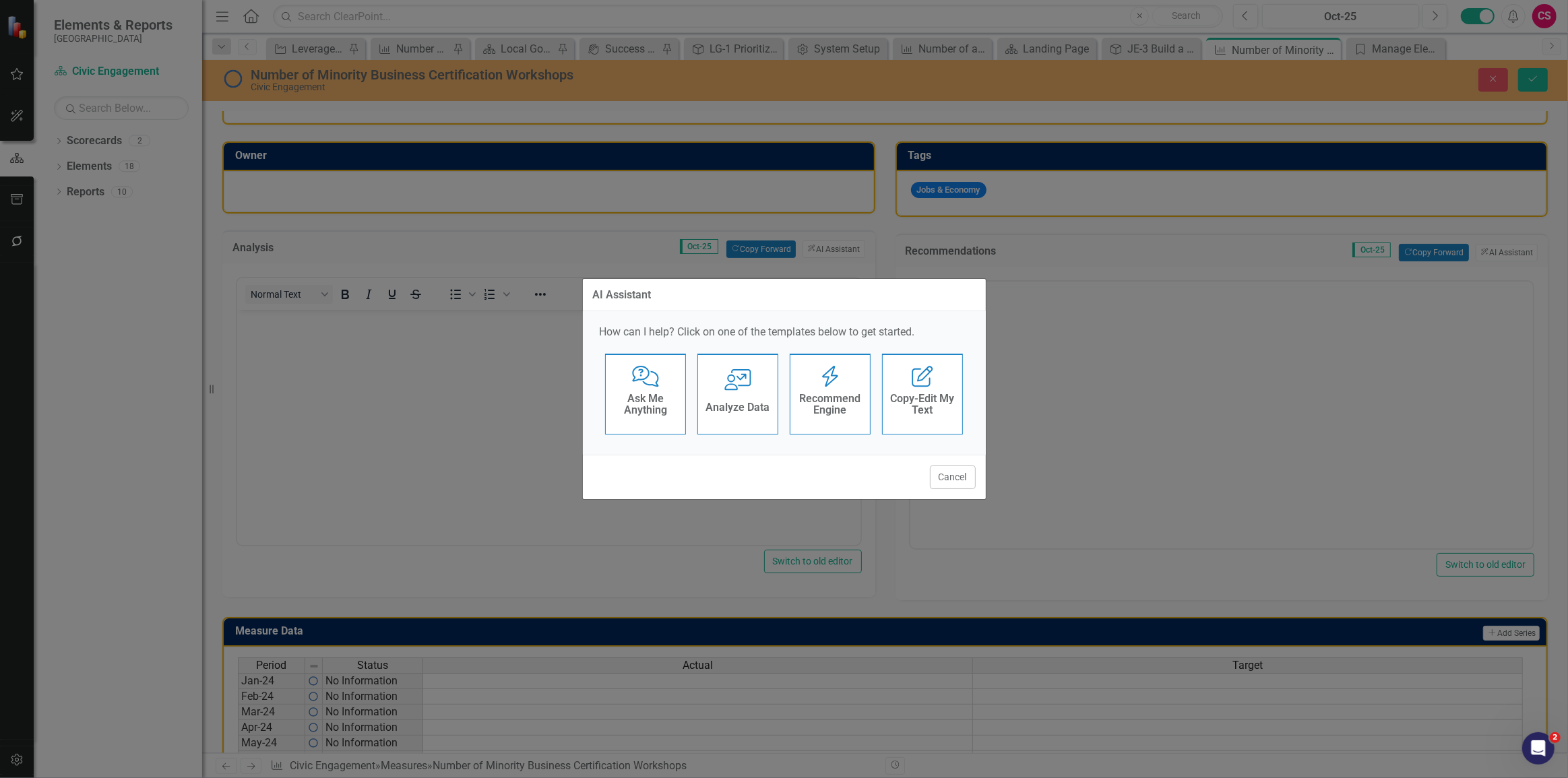
click at [1487, 259] on div "AI Assistant How can I help? Click on one of the templates below to get started…" at bounding box center [784, 389] width 1568 height 778
click at [942, 480] on button "Cancel" at bounding box center [953, 477] width 46 height 24
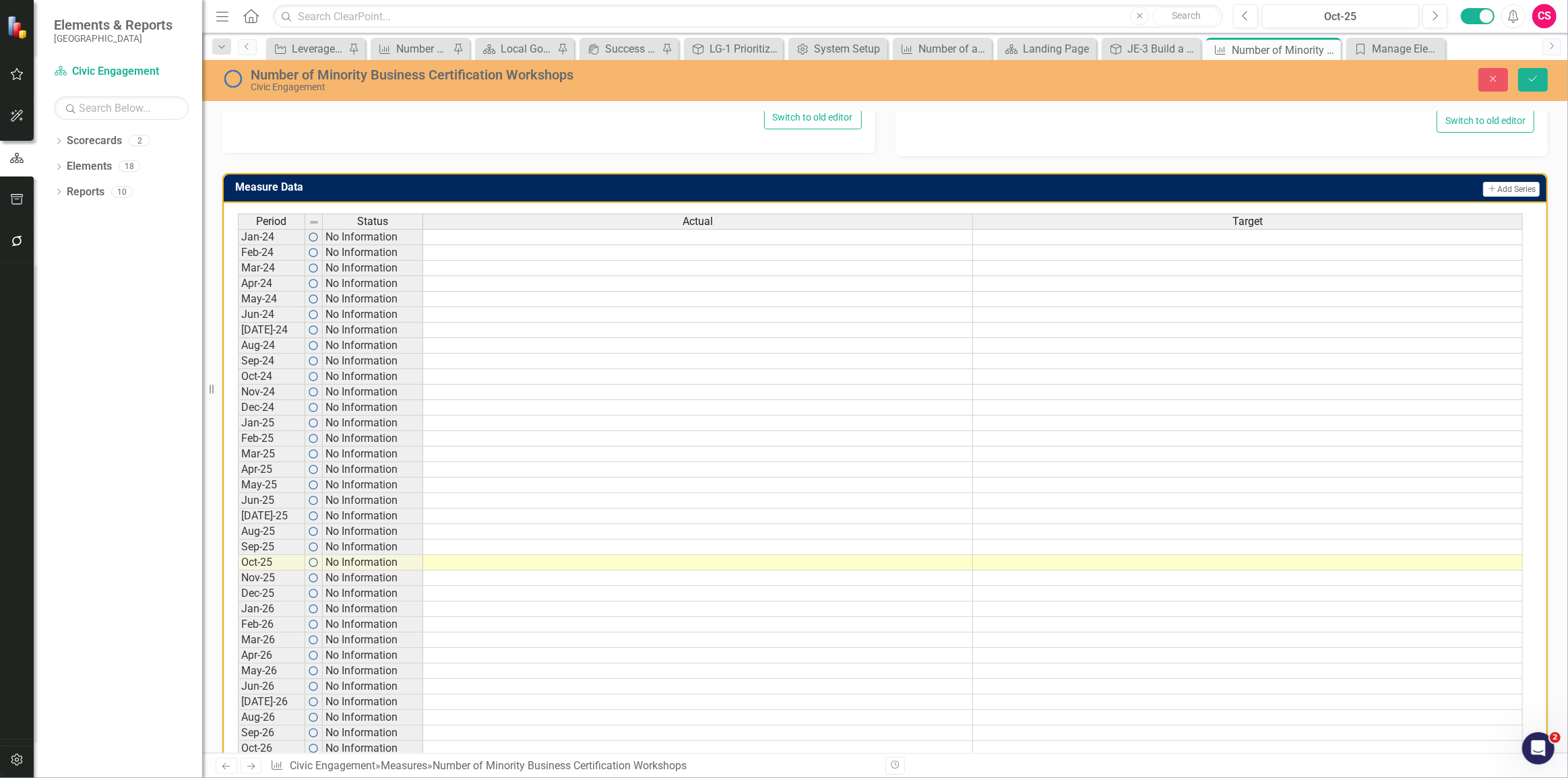
scroll to position [674, 0]
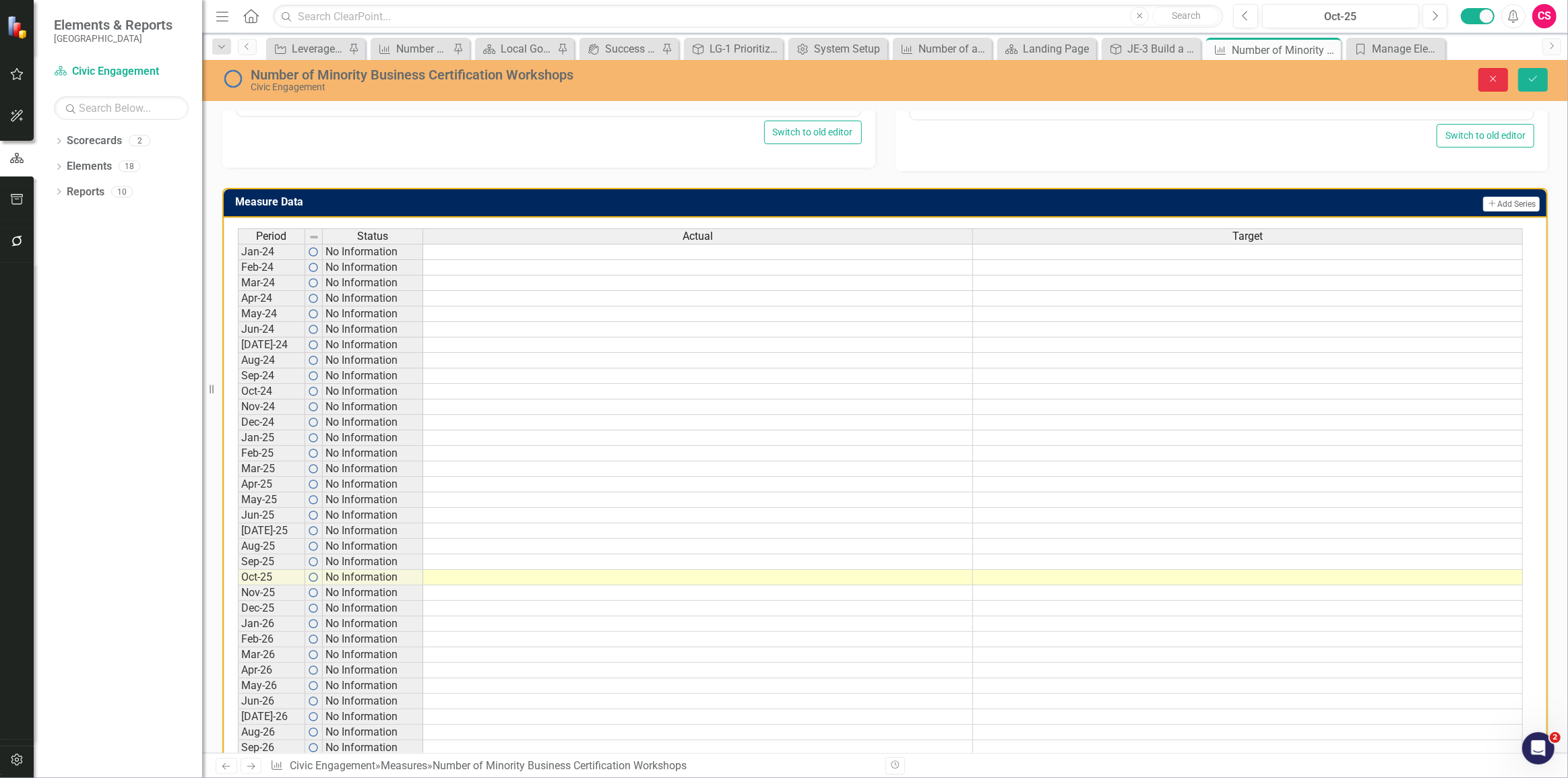
drag, startPoint x: 1487, startPoint y: 82, endPoint x: 90, endPoint y: 237, distance: 1405.6
click at [1487, 82] on button "Close" at bounding box center [1493, 80] width 30 height 24
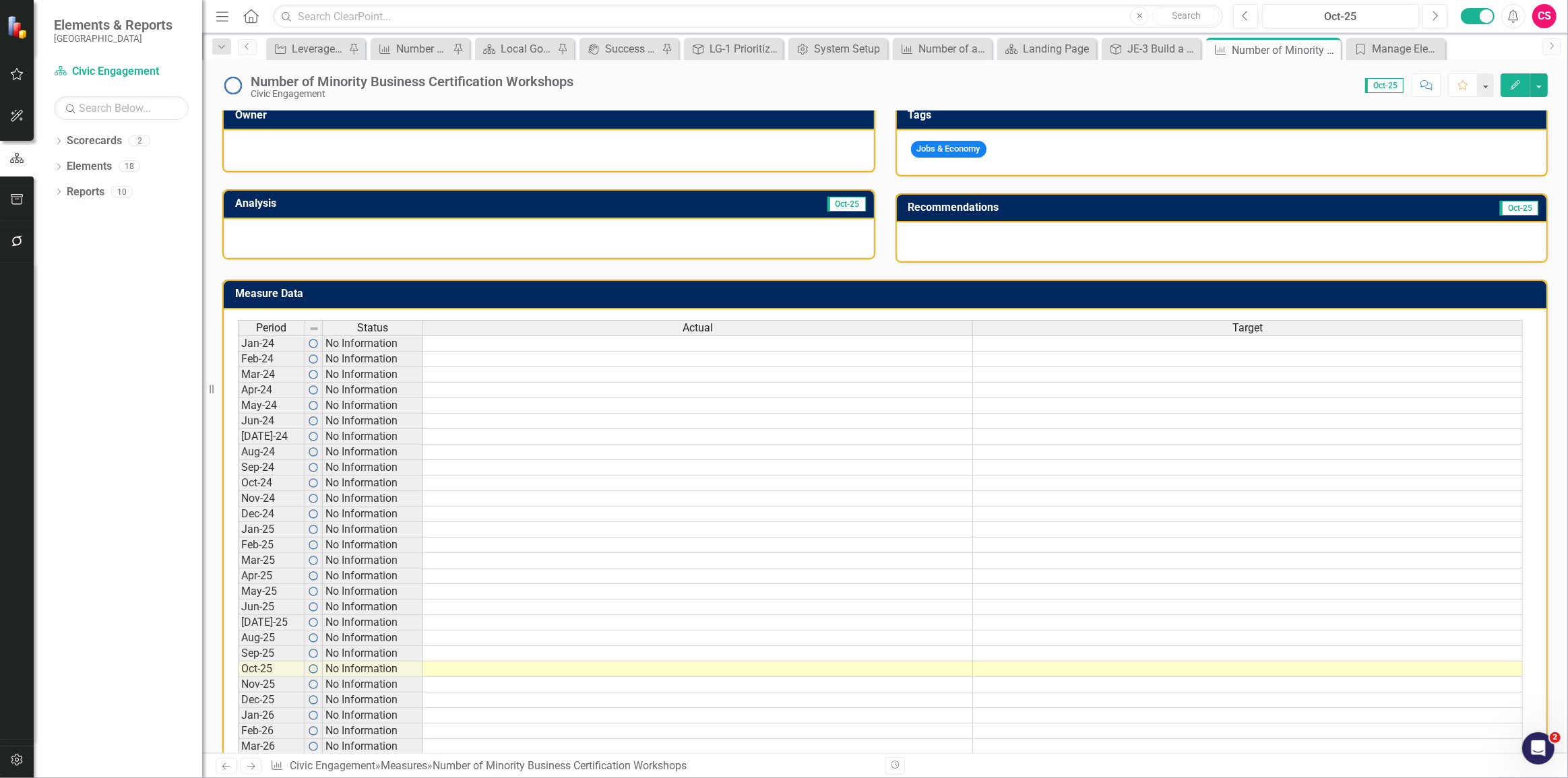
scroll to position [287, 0]
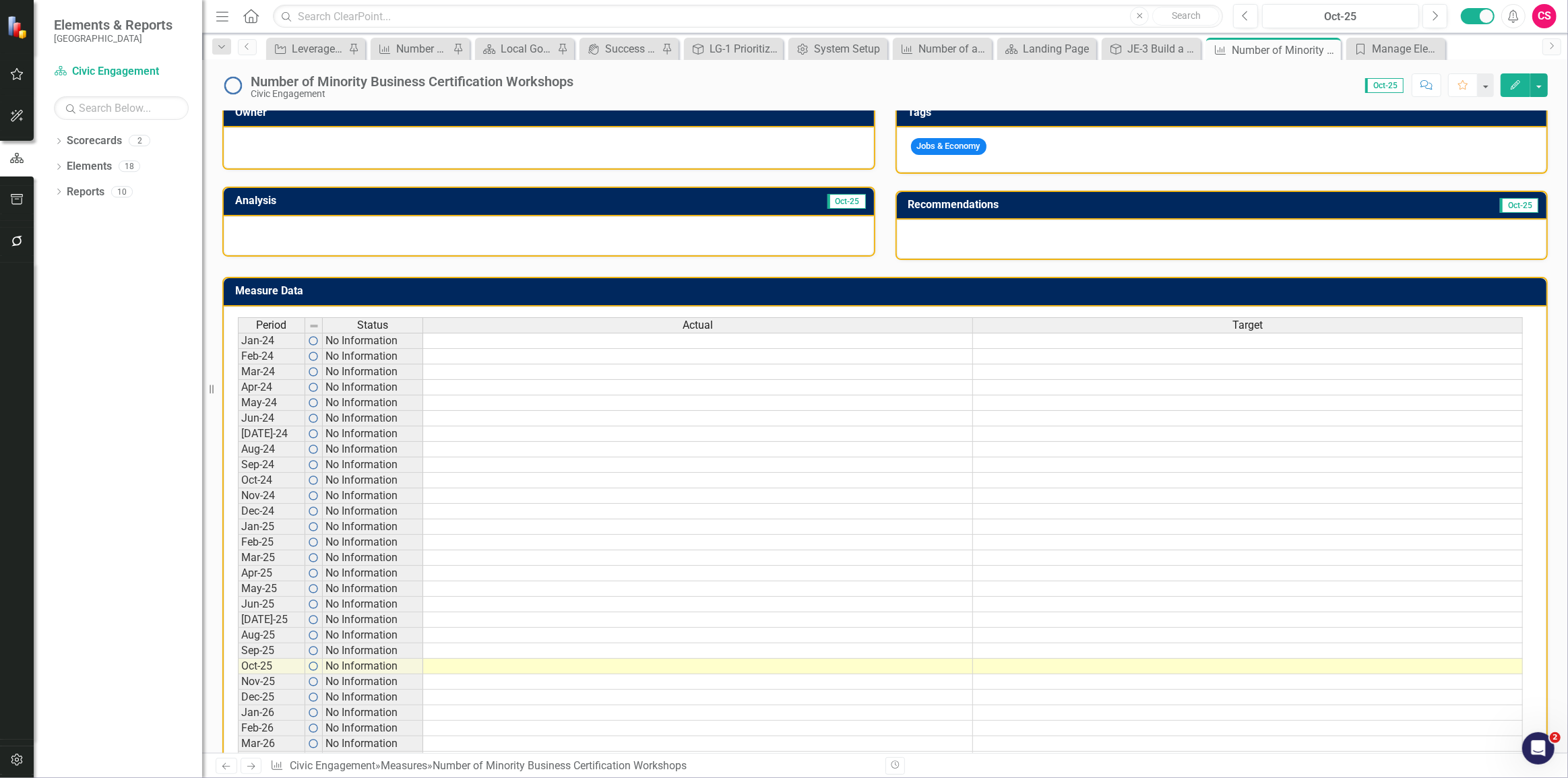
drag, startPoint x: 1203, startPoint y: 659, endPoint x: 1195, endPoint y: 662, distance: 8.5
click at [238, 659] on div "Period Status Actual Target Jan-24 No Information Feb-24 No Information Mar-24 …" at bounding box center [238, 697] width 0 height 760
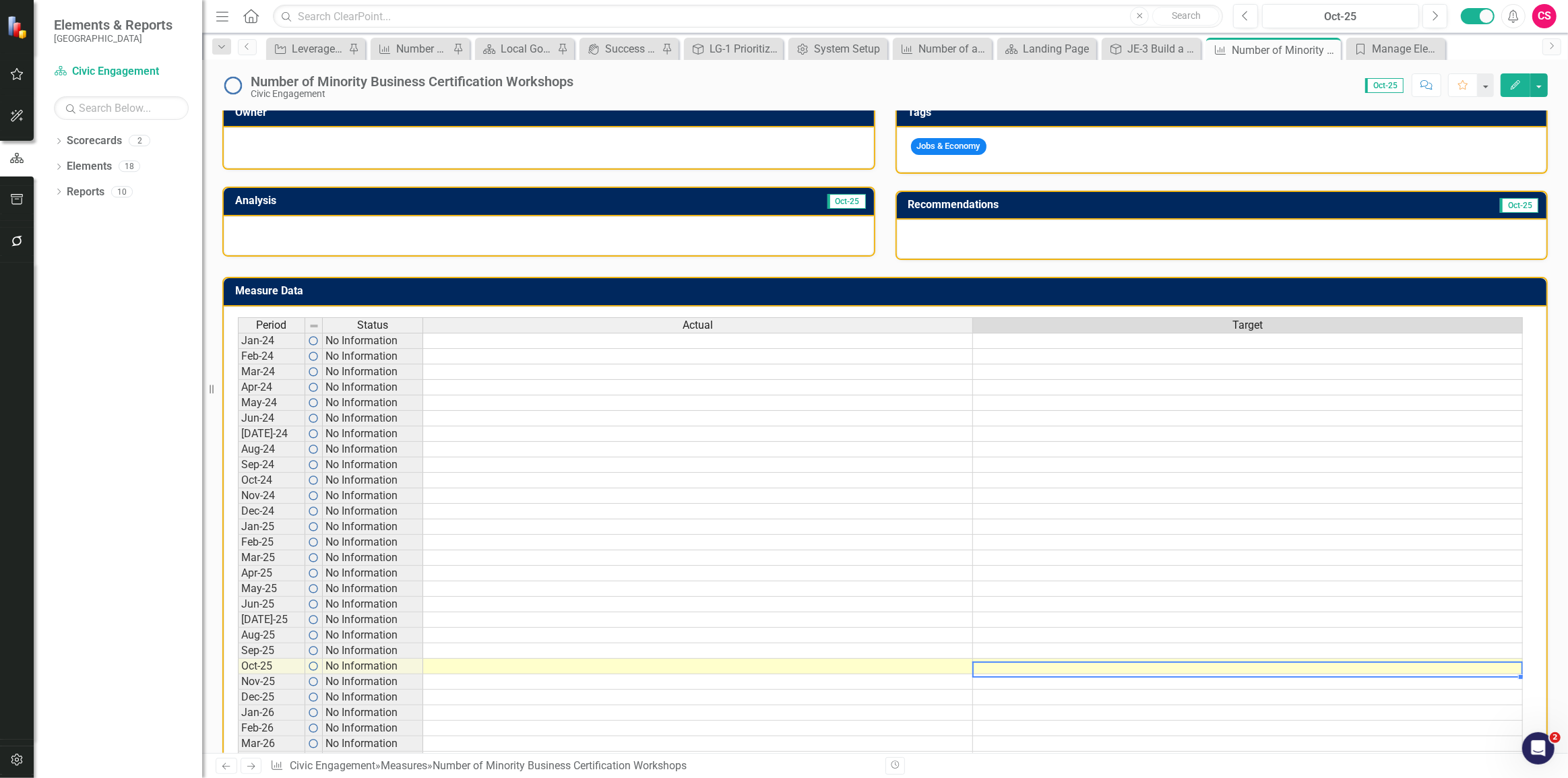
click at [1195, 662] on td at bounding box center [1248, 666] width 550 height 15
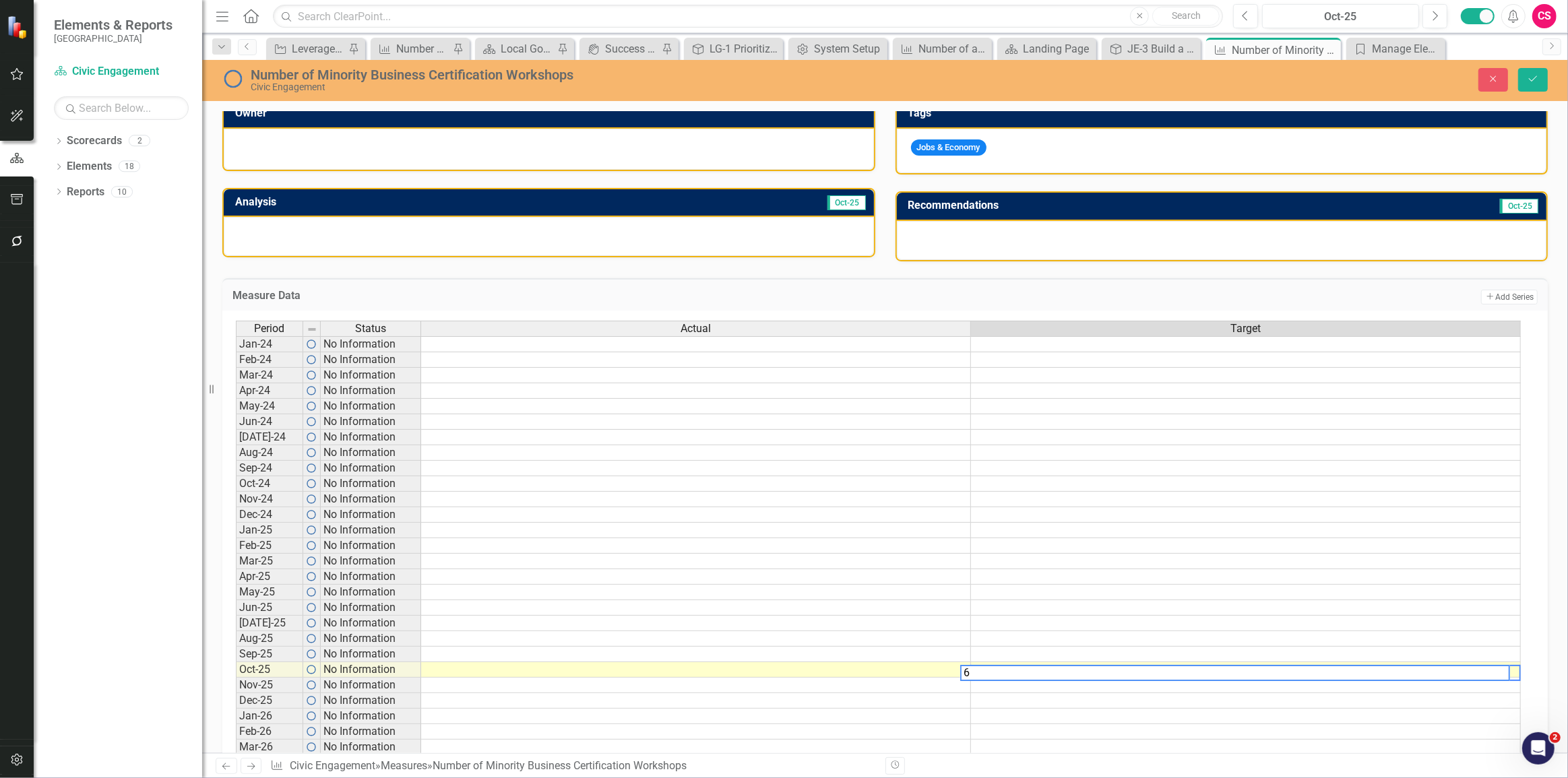
type textarea "6"
click at [899, 669] on td at bounding box center [696, 670] width 550 height 15
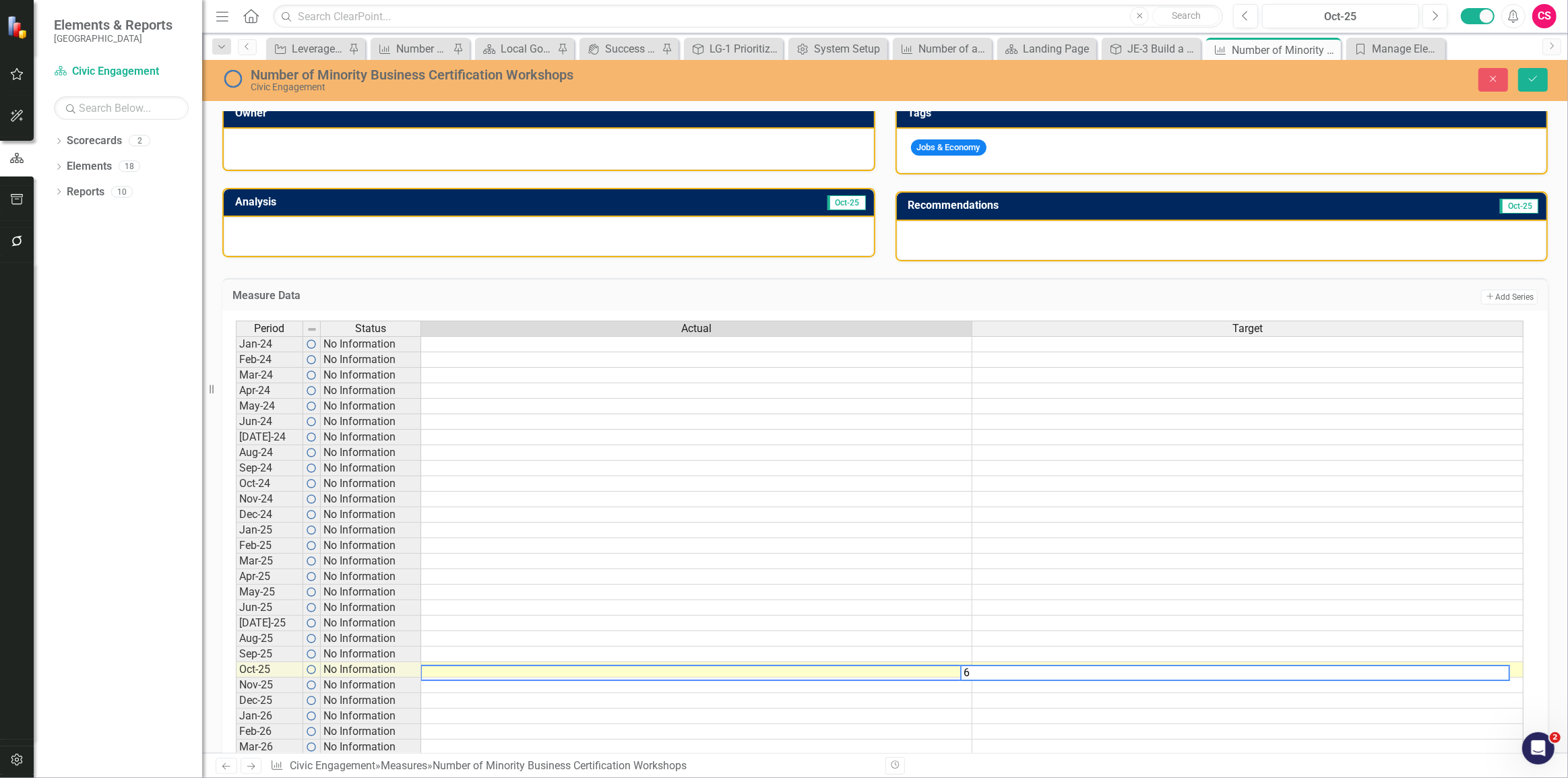
scroll to position [0, 0]
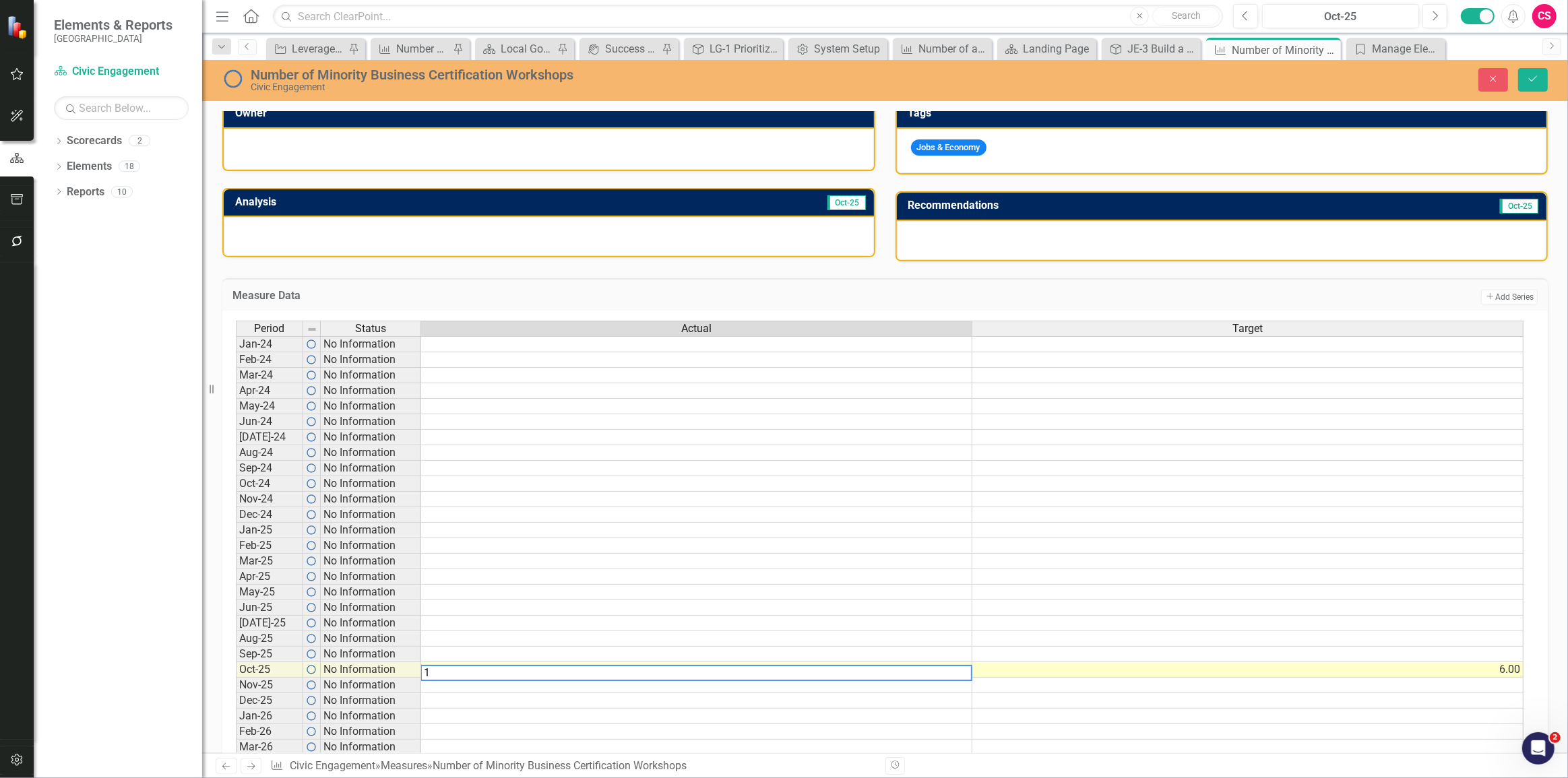
click at [1134, 304] on div "Measure Data Add Add Series" at bounding box center [885, 294] width 1326 height 33
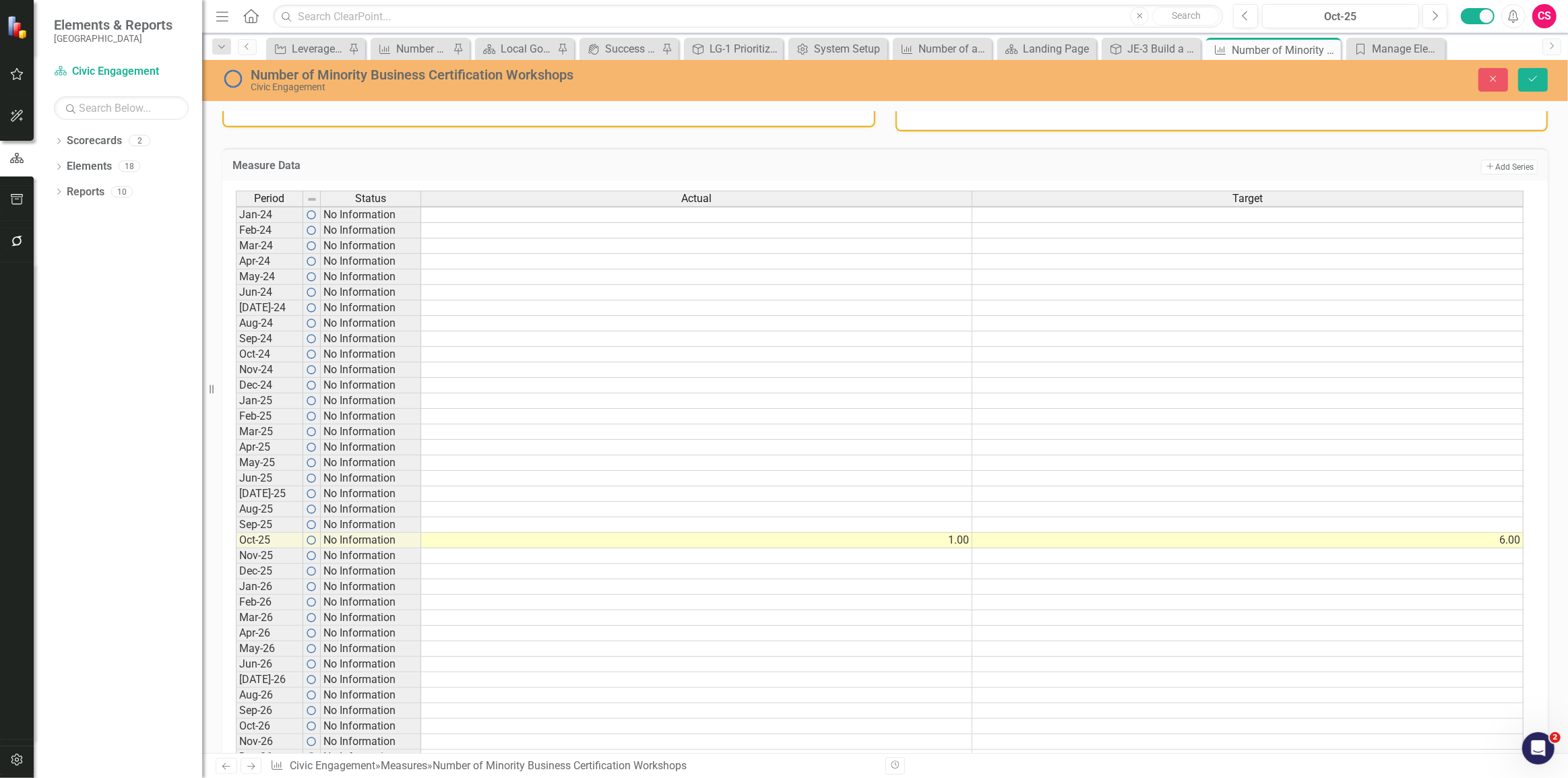
scroll to position [471, 0]
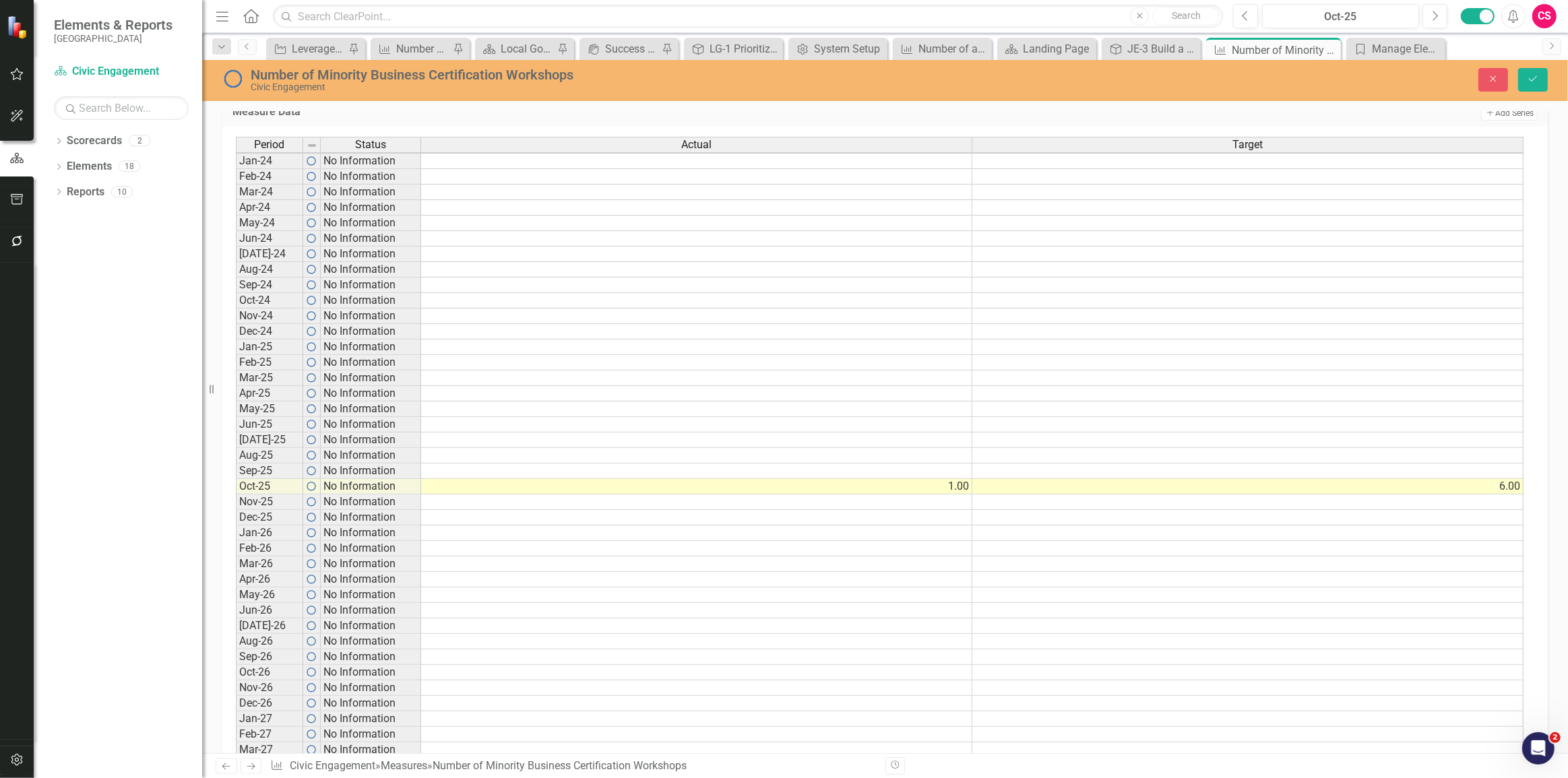
drag, startPoint x: 284, startPoint y: 489, endPoint x: 574, endPoint y: 484, distance: 290.0
click at [284, 489] on td "Oct-25" at bounding box center [269, 487] width 68 height 15
click at [577, 487] on td "1.00" at bounding box center [697, 487] width 552 height 15
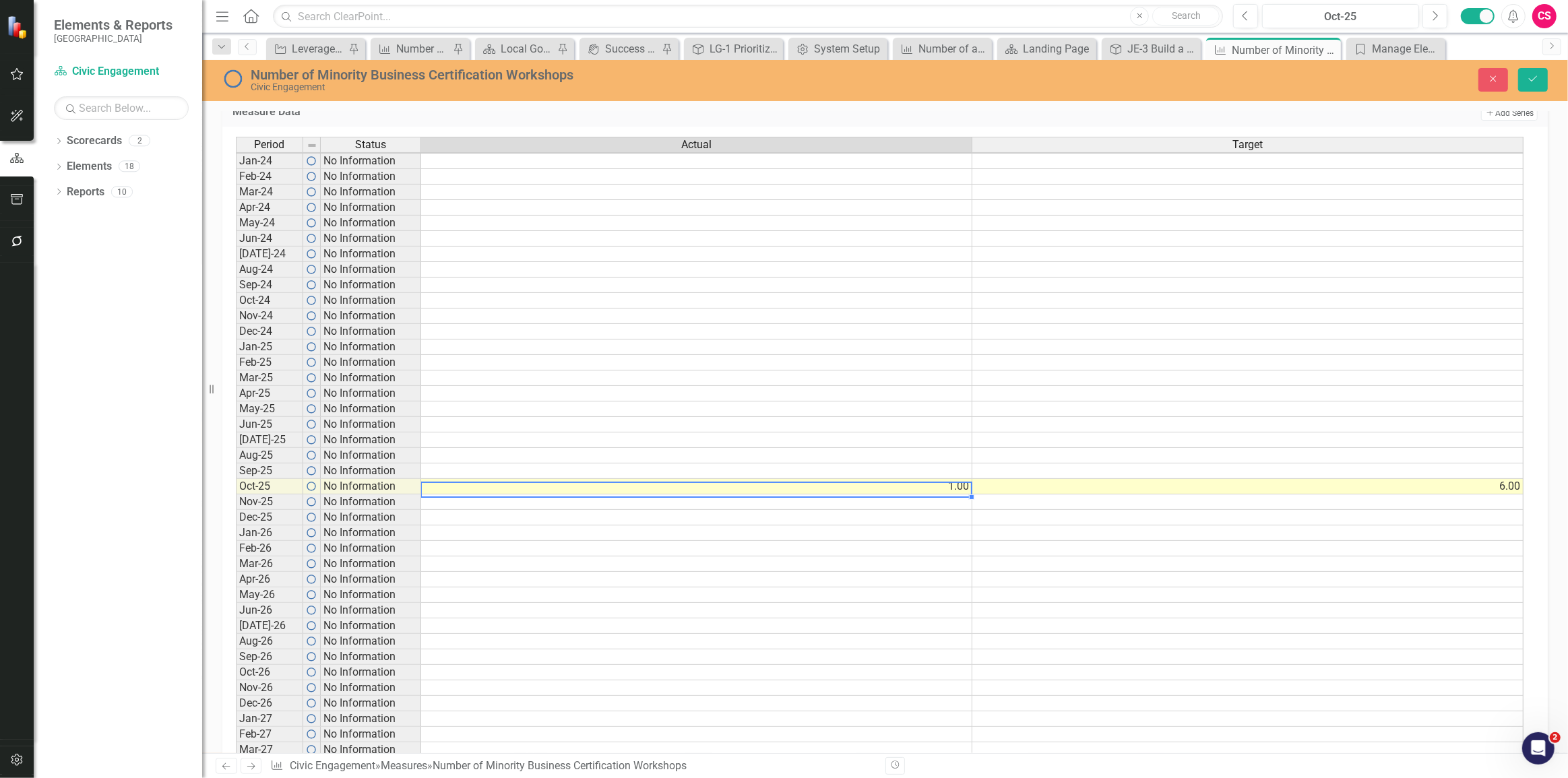
click at [1118, 479] on td "6.00" at bounding box center [1248, 487] width 552 height 15
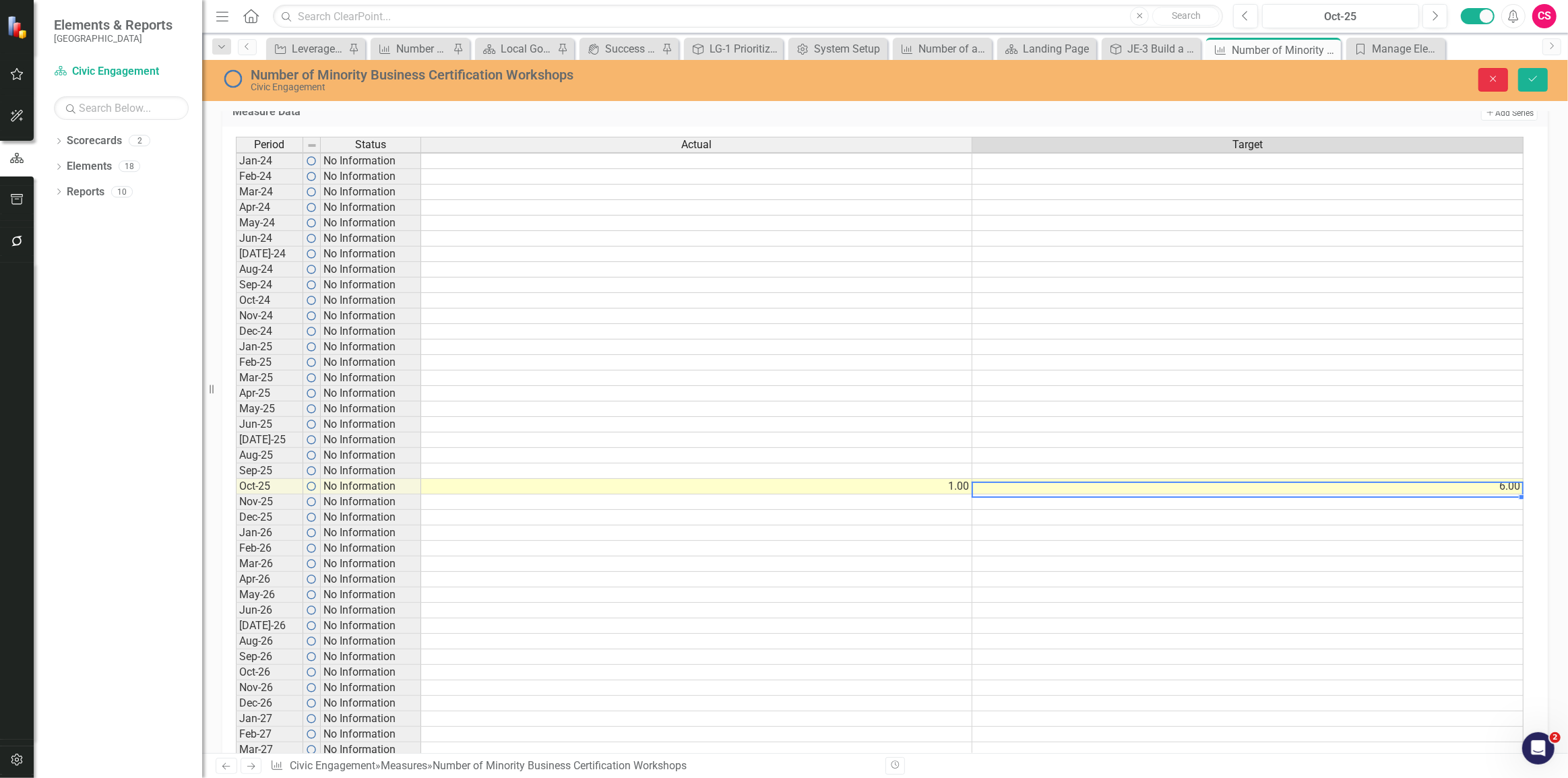
click at [1505, 80] on button "Close" at bounding box center [1493, 80] width 30 height 24
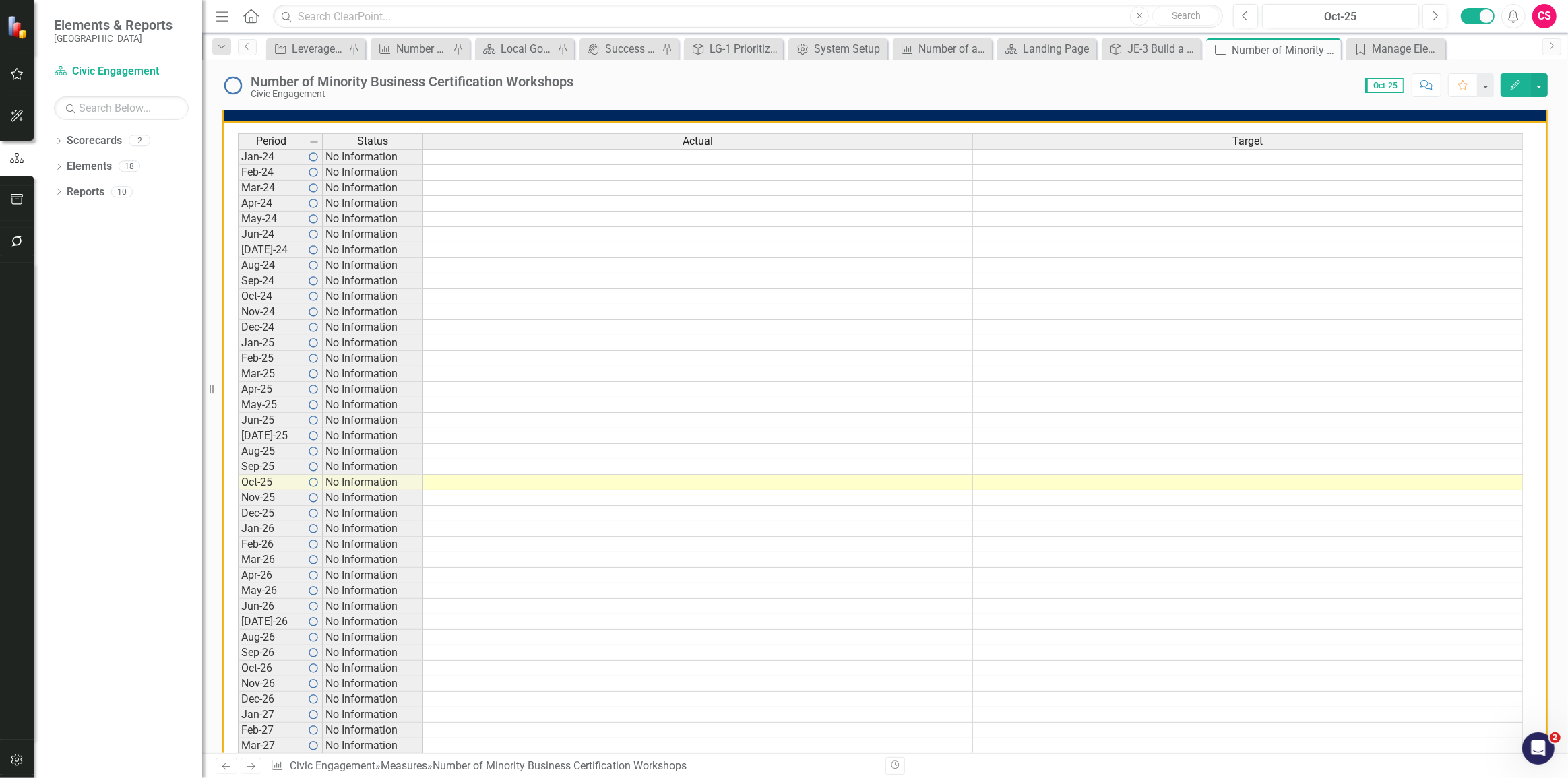
scroll to position [349, 0]
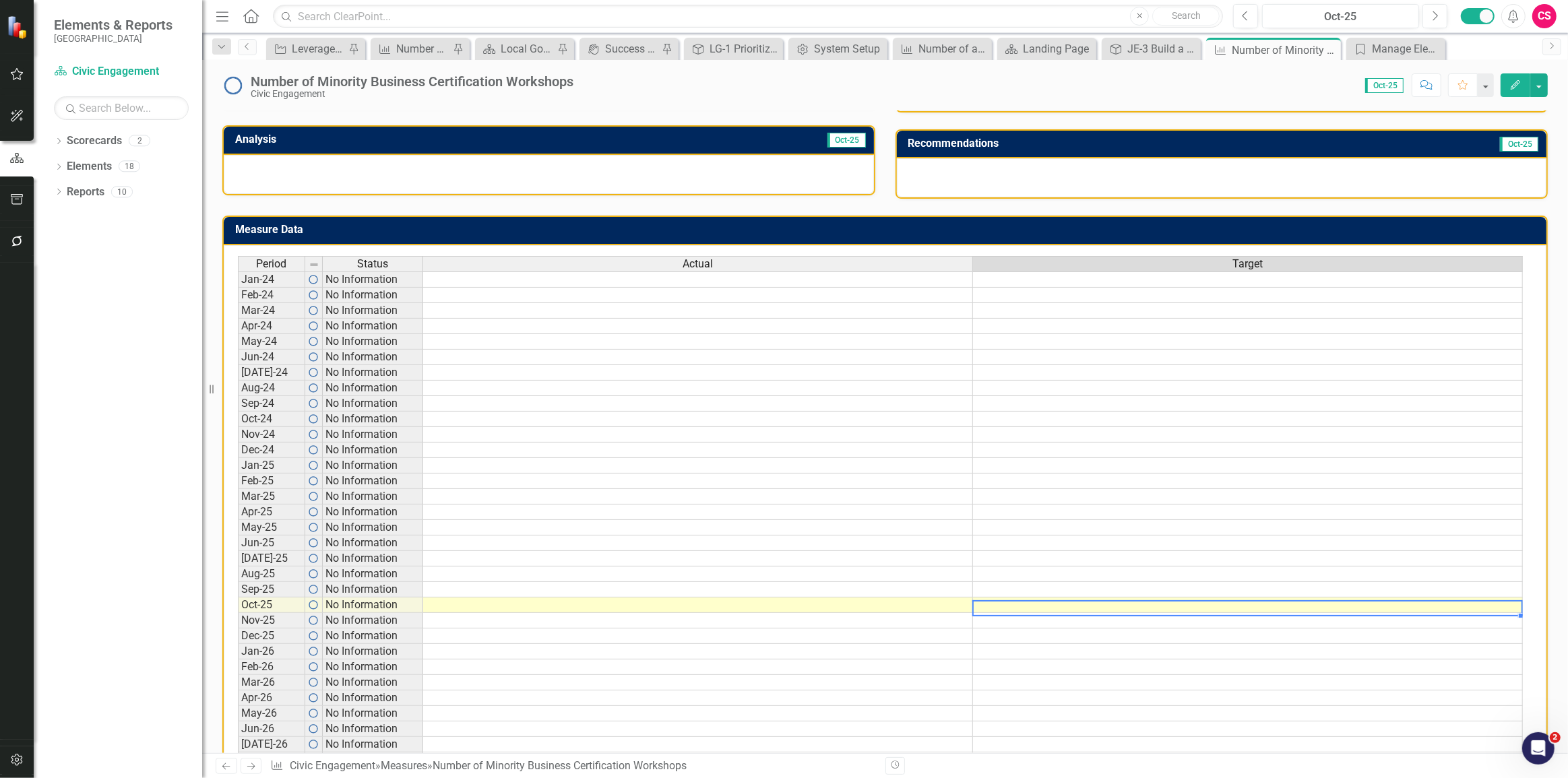
click at [1301, 609] on td at bounding box center [1248, 606] width 550 height 15
type textarea "1"
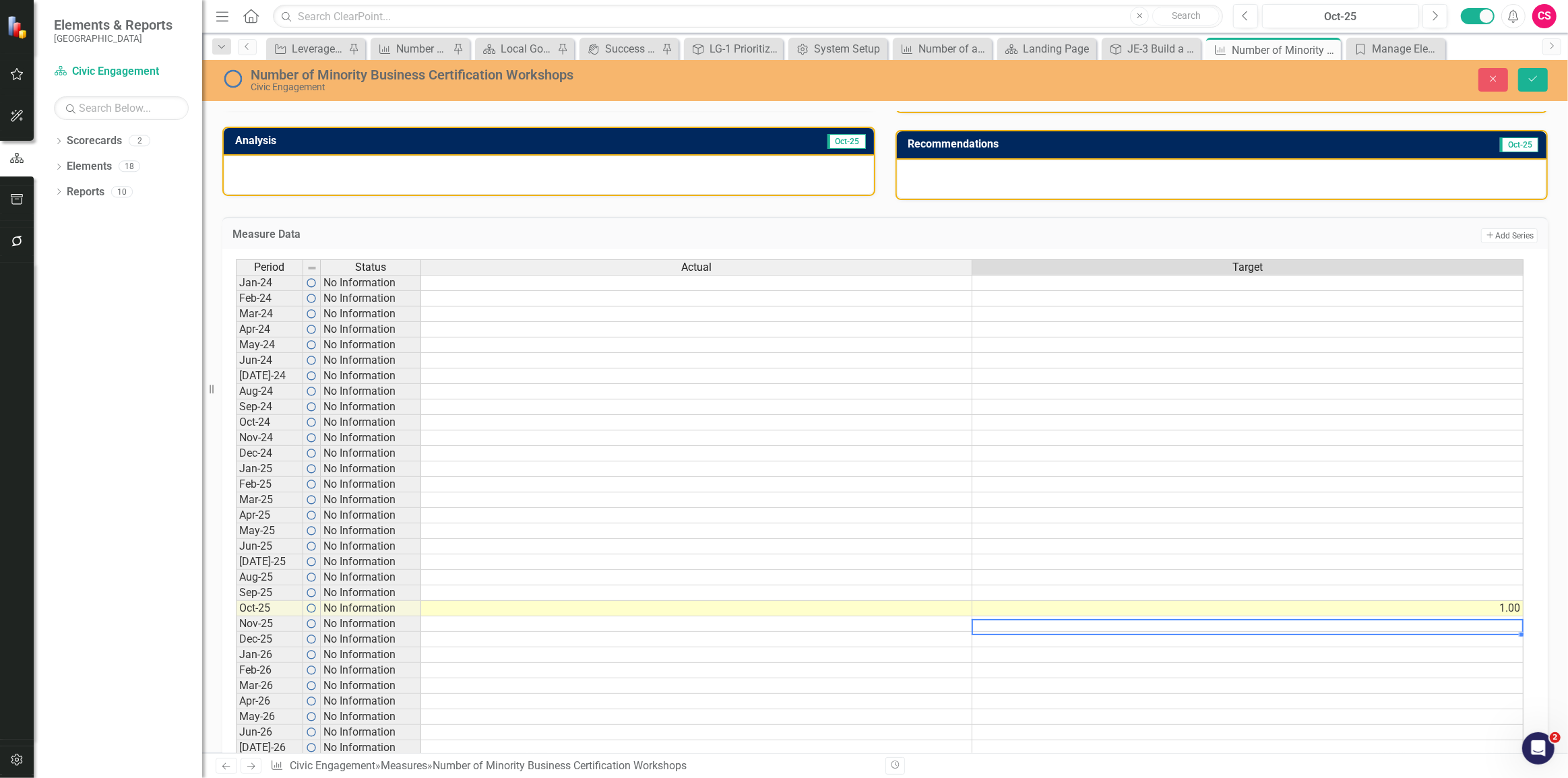
scroll to position [0, 9]
type textarea "11"
type textarea "1"
click at [1344, 379] on td at bounding box center [1248, 376] width 552 height 15
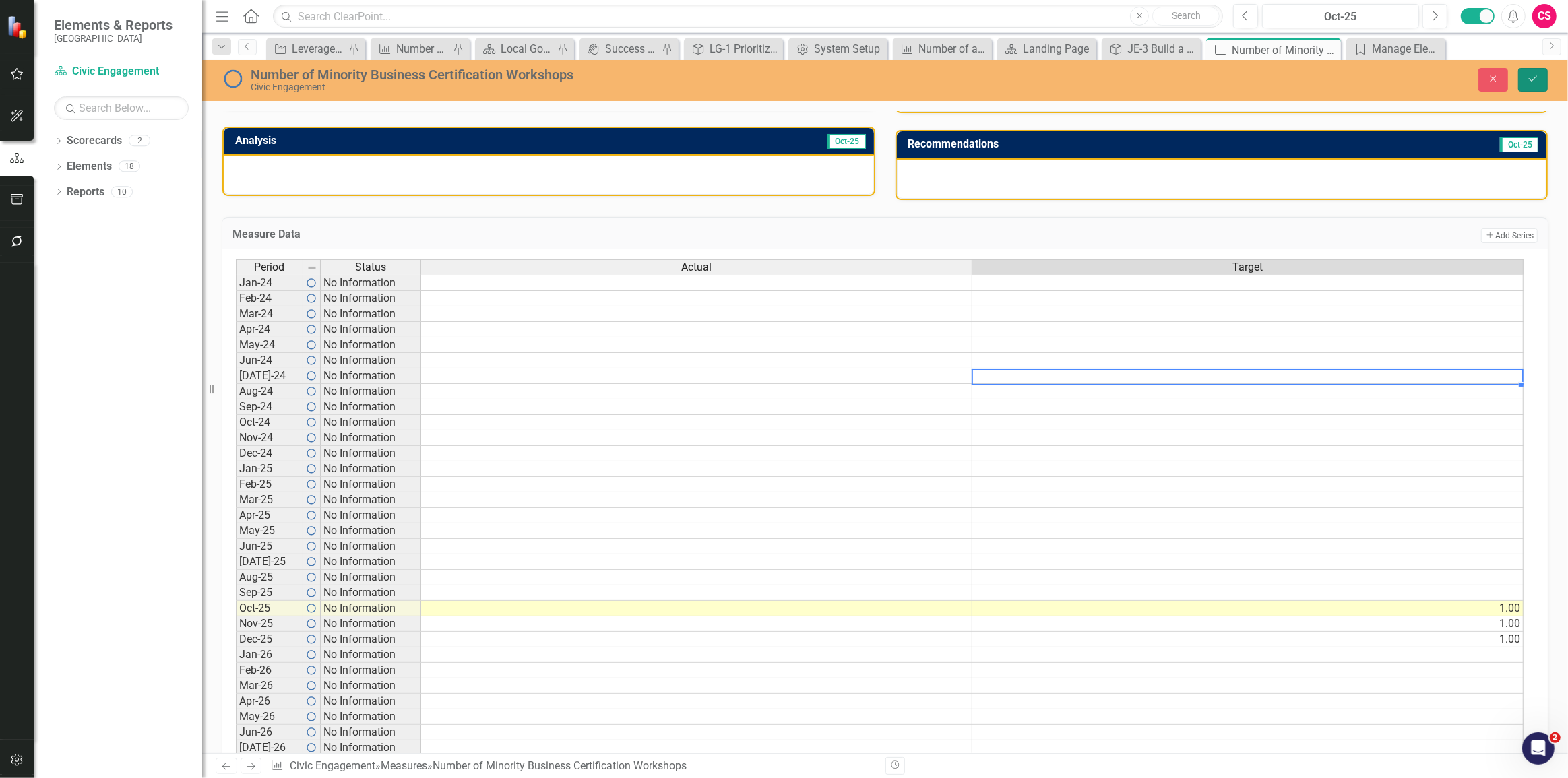
click at [1535, 82] on icon "Save" at bounding box center [1533, 79] width 12 height 9
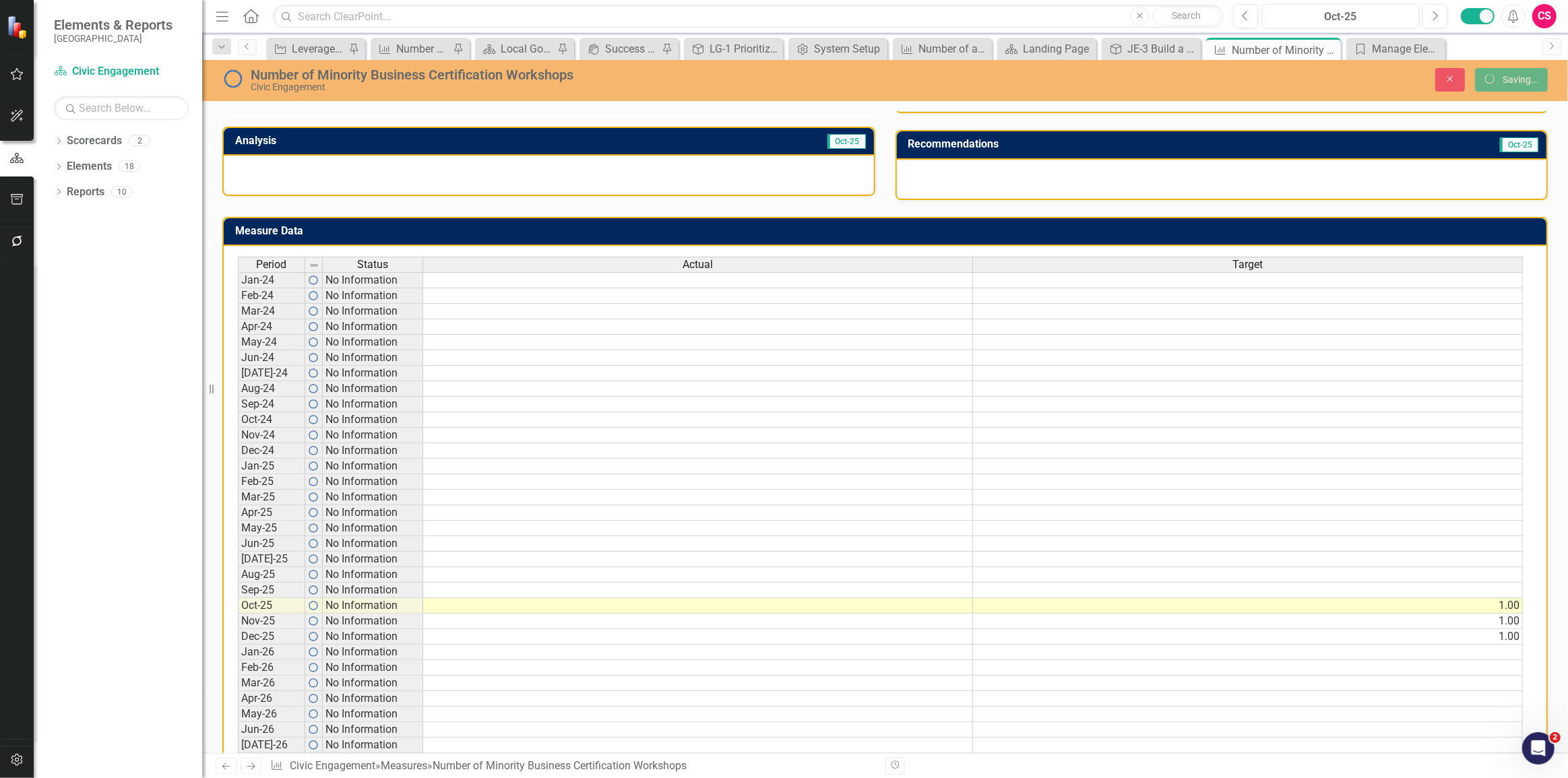
click at [1481, 233] on h3 "Measure Data" at bounding box center [887, 231] width 1304 height 12
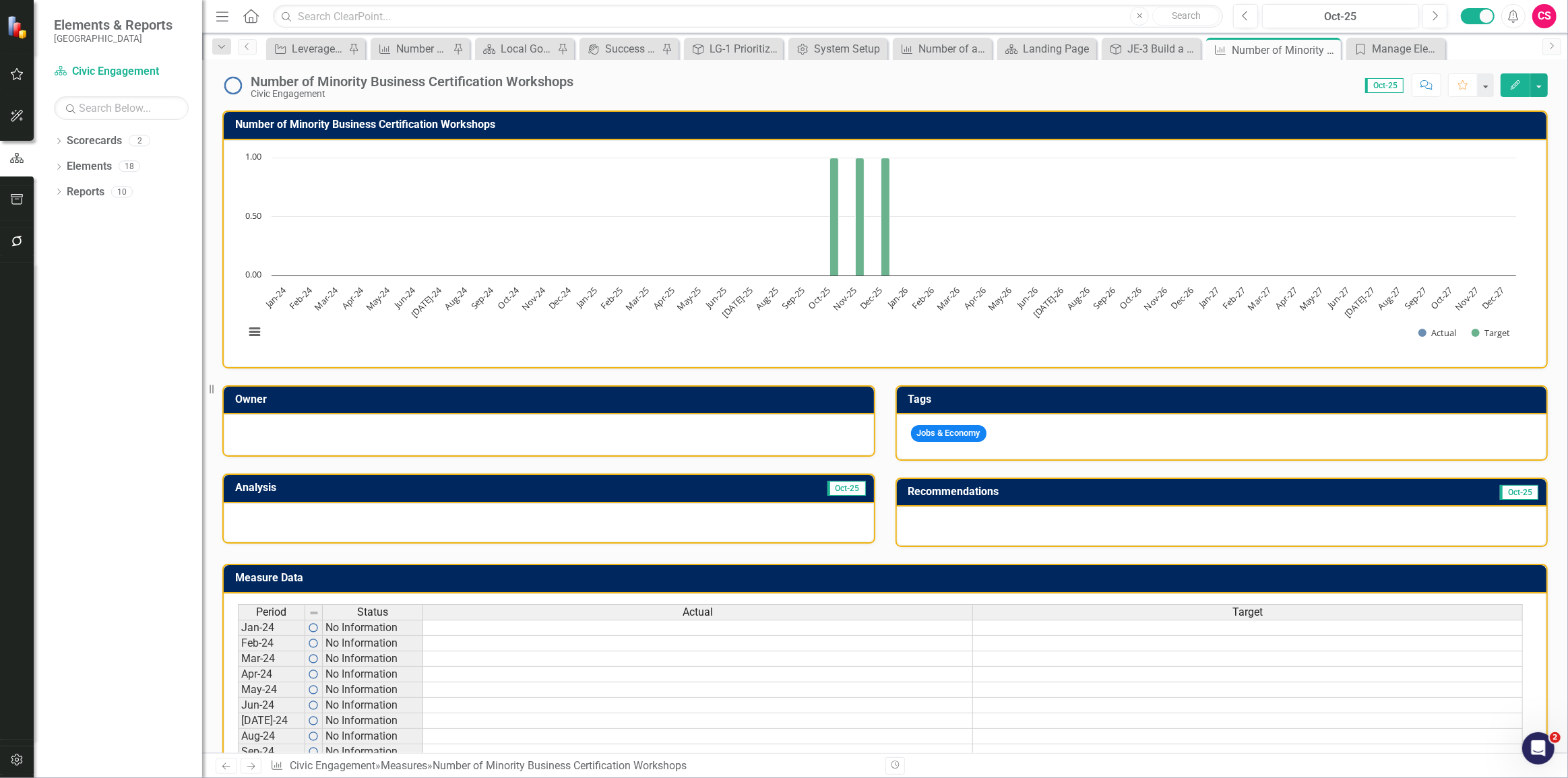
click at [1423, 575] on h3 "Measure Data" at bounding box center [887, 578] width 1304 height 12
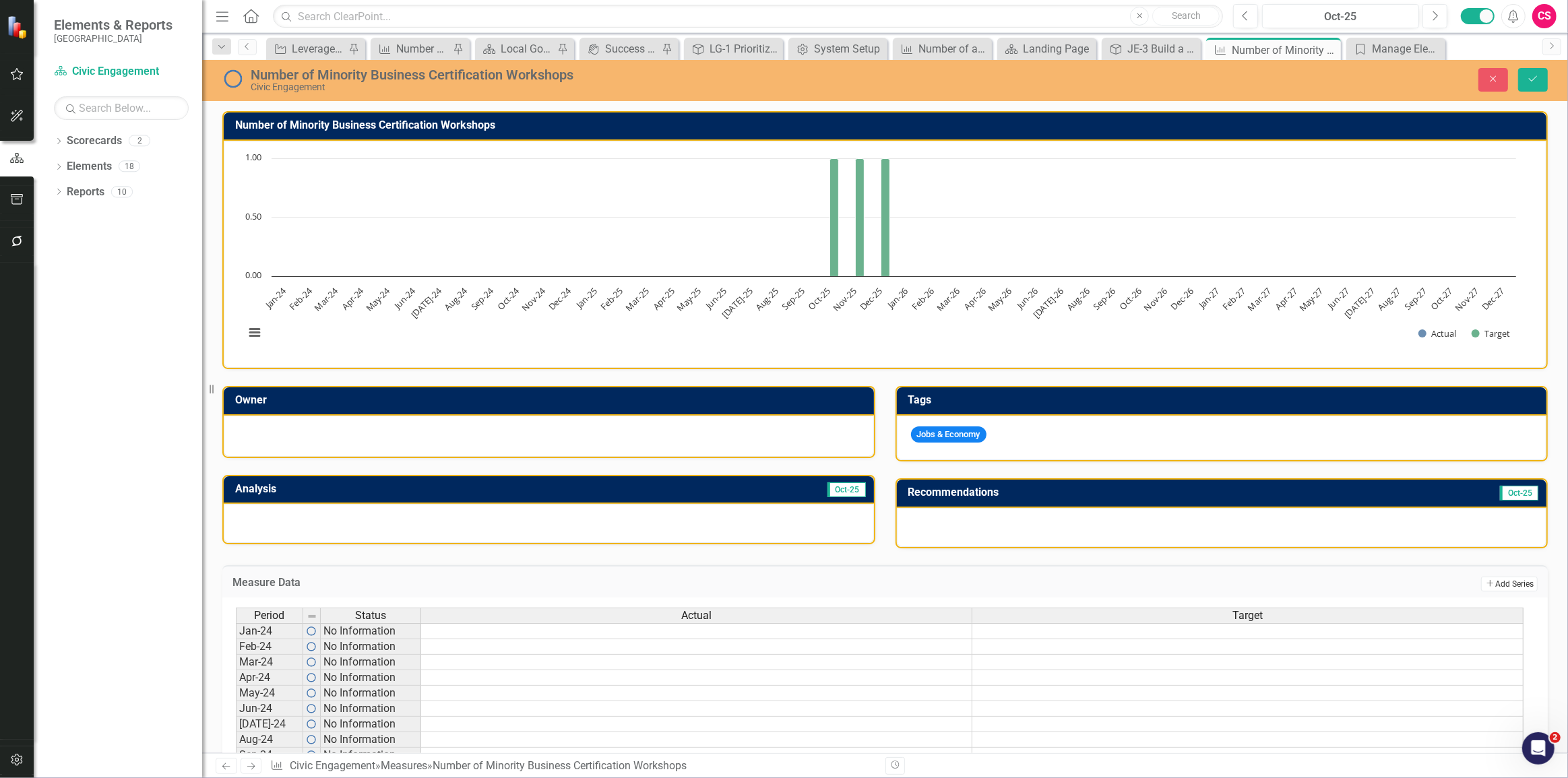
click at [1497, 577] on button "Add Add Series" at bounding box center [1510, 584] width 57 height 15
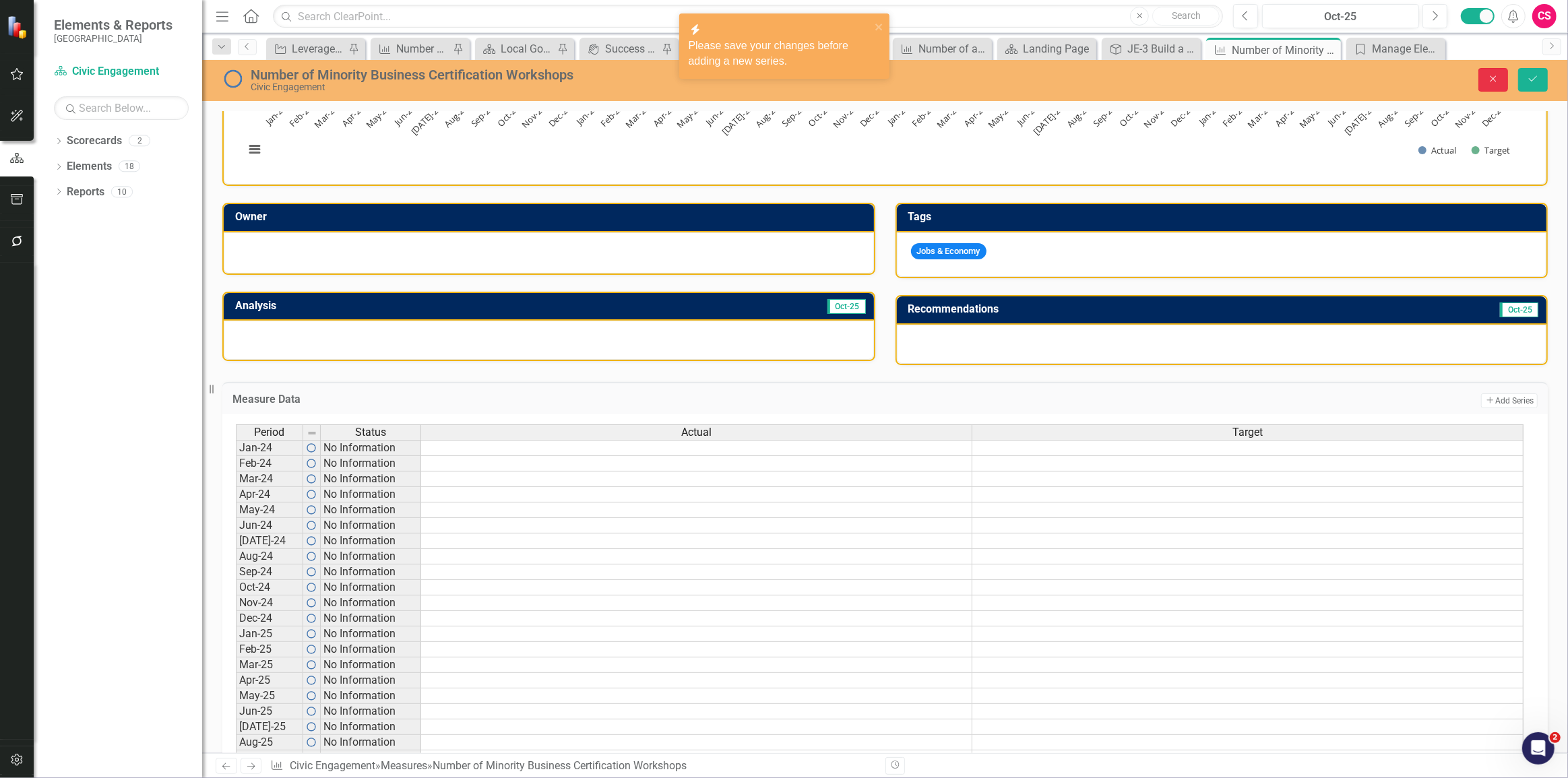
click at [1501, 79] on button "Close" at bounding box center [1493, 80] width 30 height 24
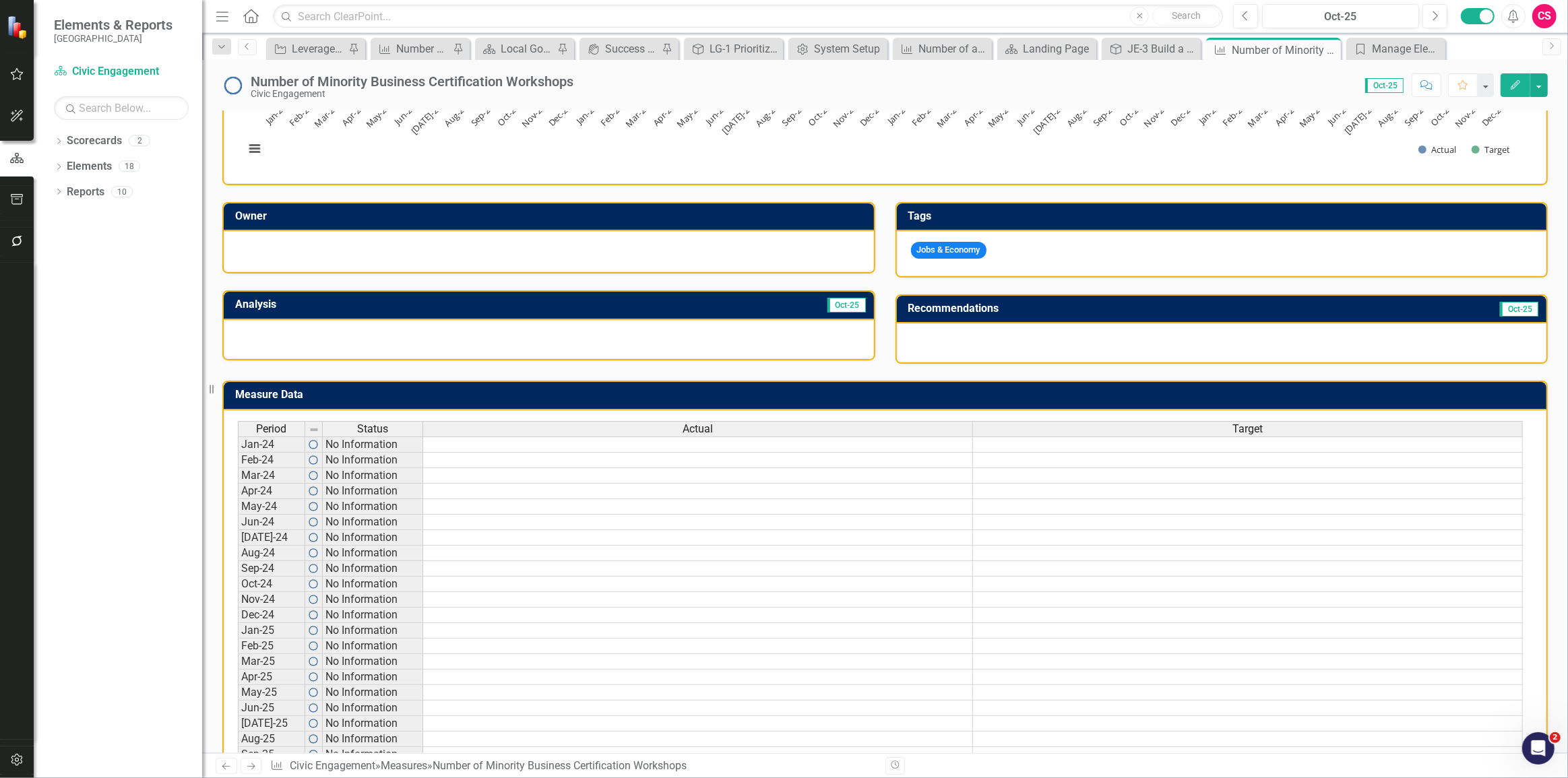
click at [1462, 406] on div "Measure Data Last Calculated" at bounding box center [884, 396] width 1323 height 28
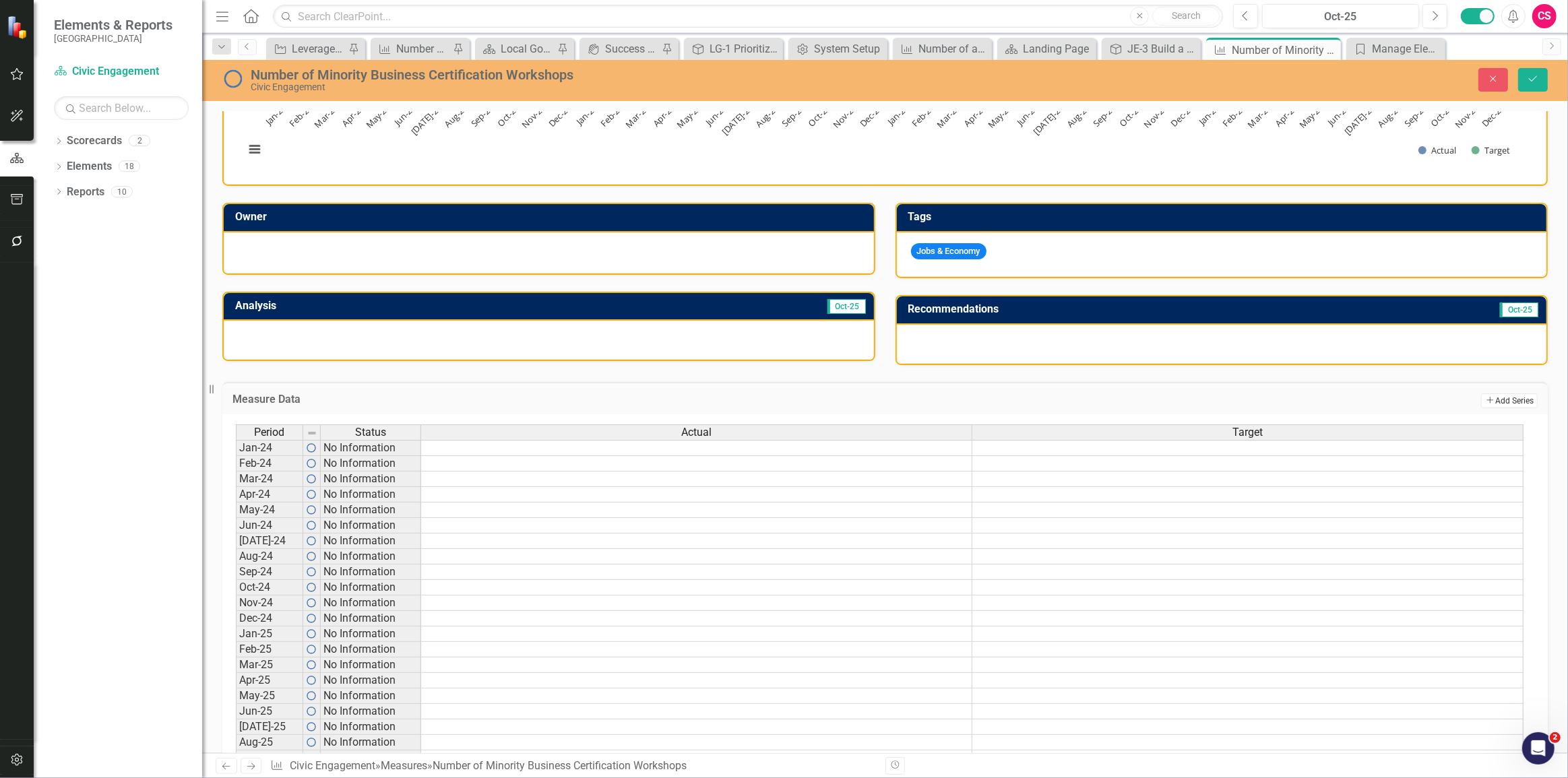
click at [1485, 397] on icon "Add" at bounding box center [1490, 400] width 10 height 8
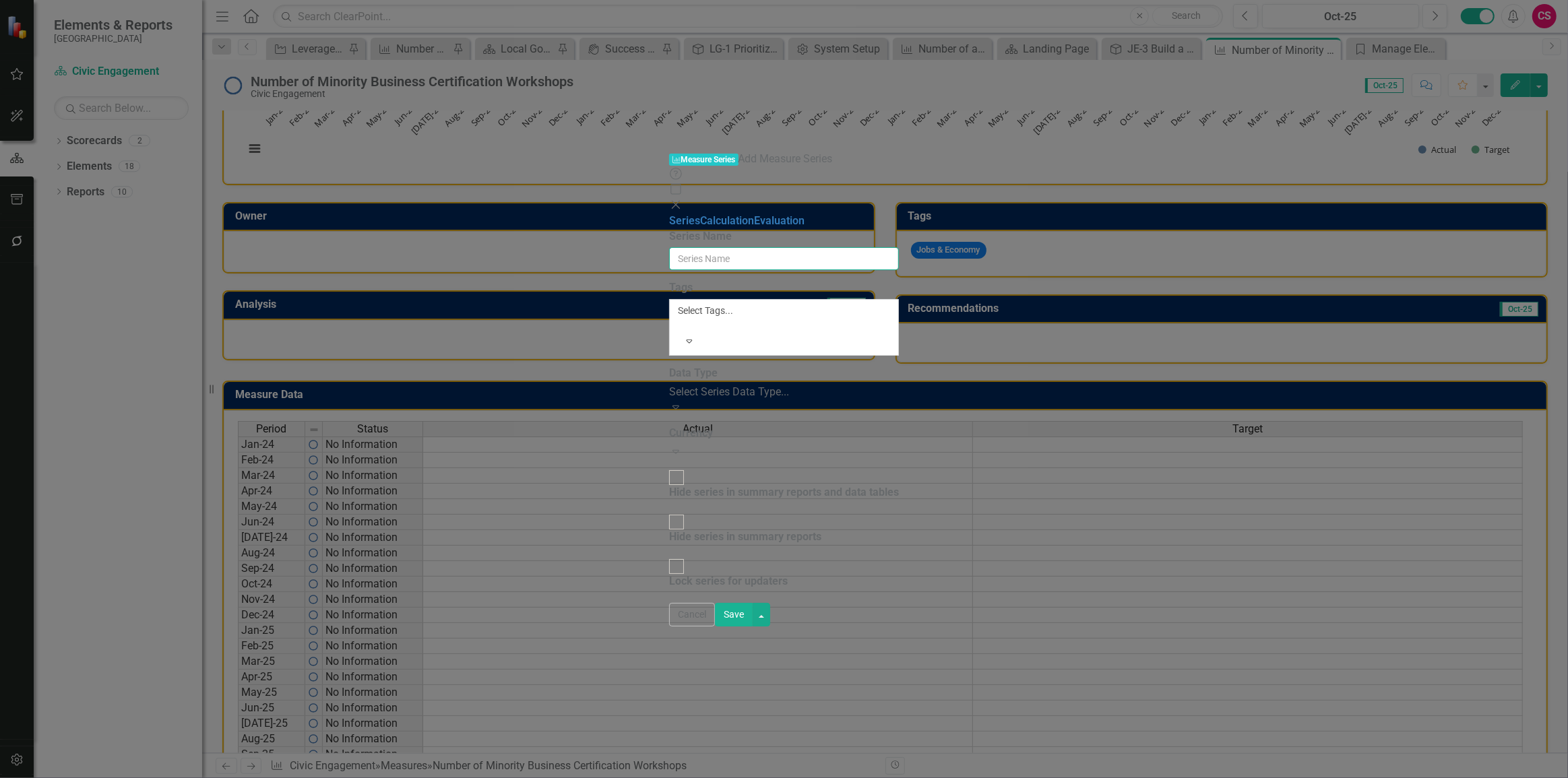
click at [786, 248] on input "Series Name" at bounding box center [784, 259] width 229 height 23
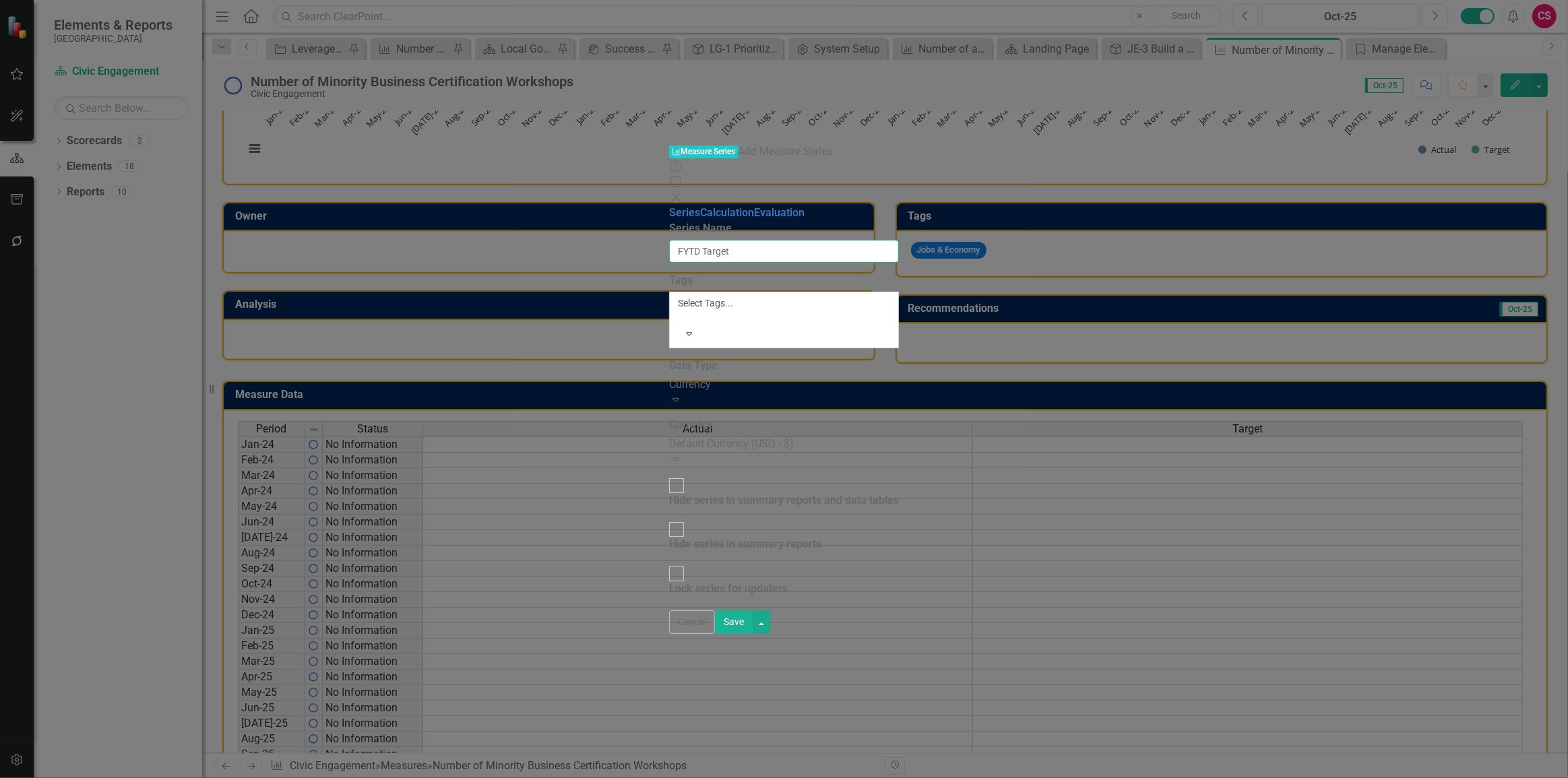
type input "FYTD Target"
click at [669, 378] on div "Currency" at bounding box center [784, 385] width 229 height 15
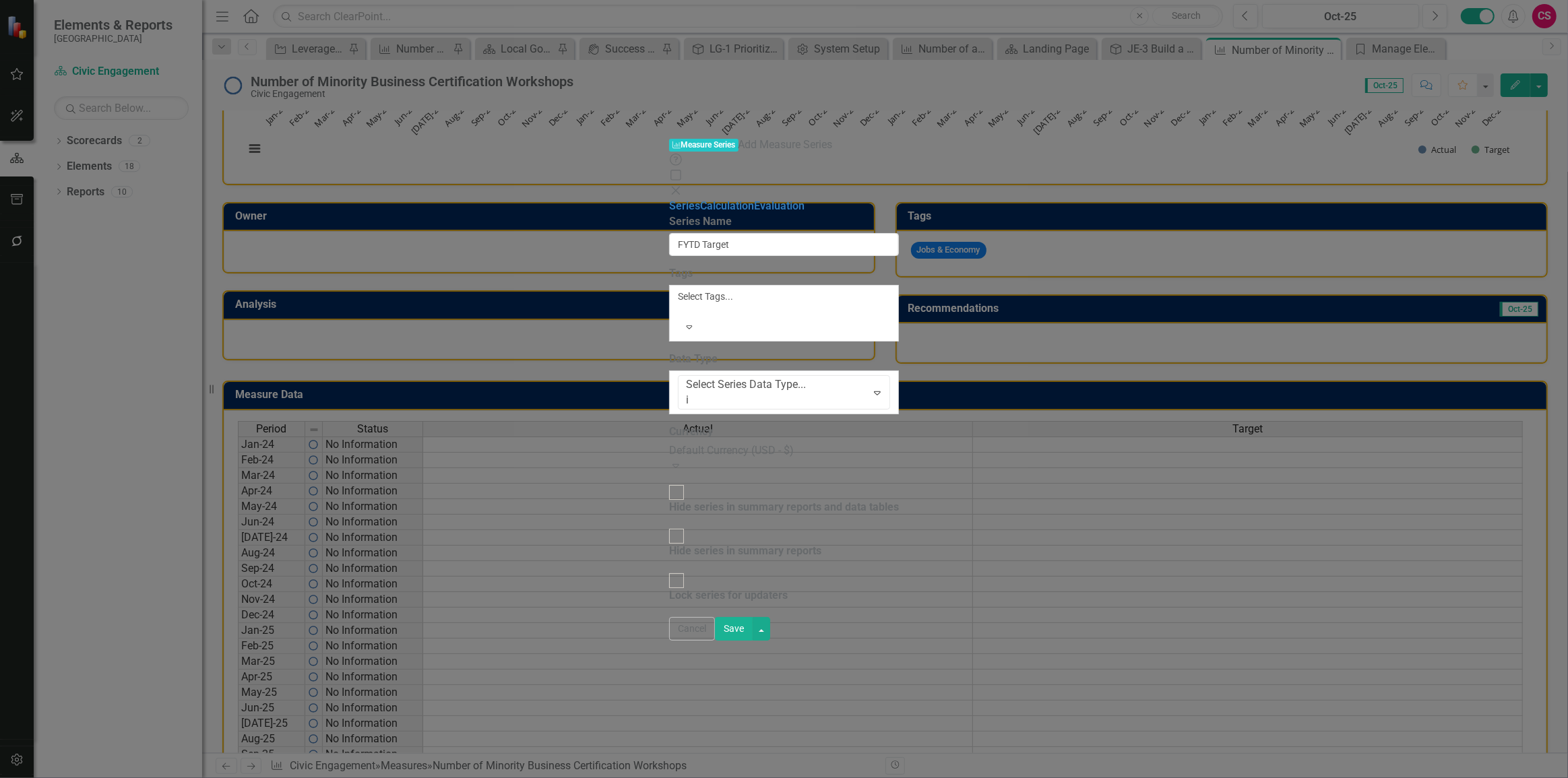
type input "in"
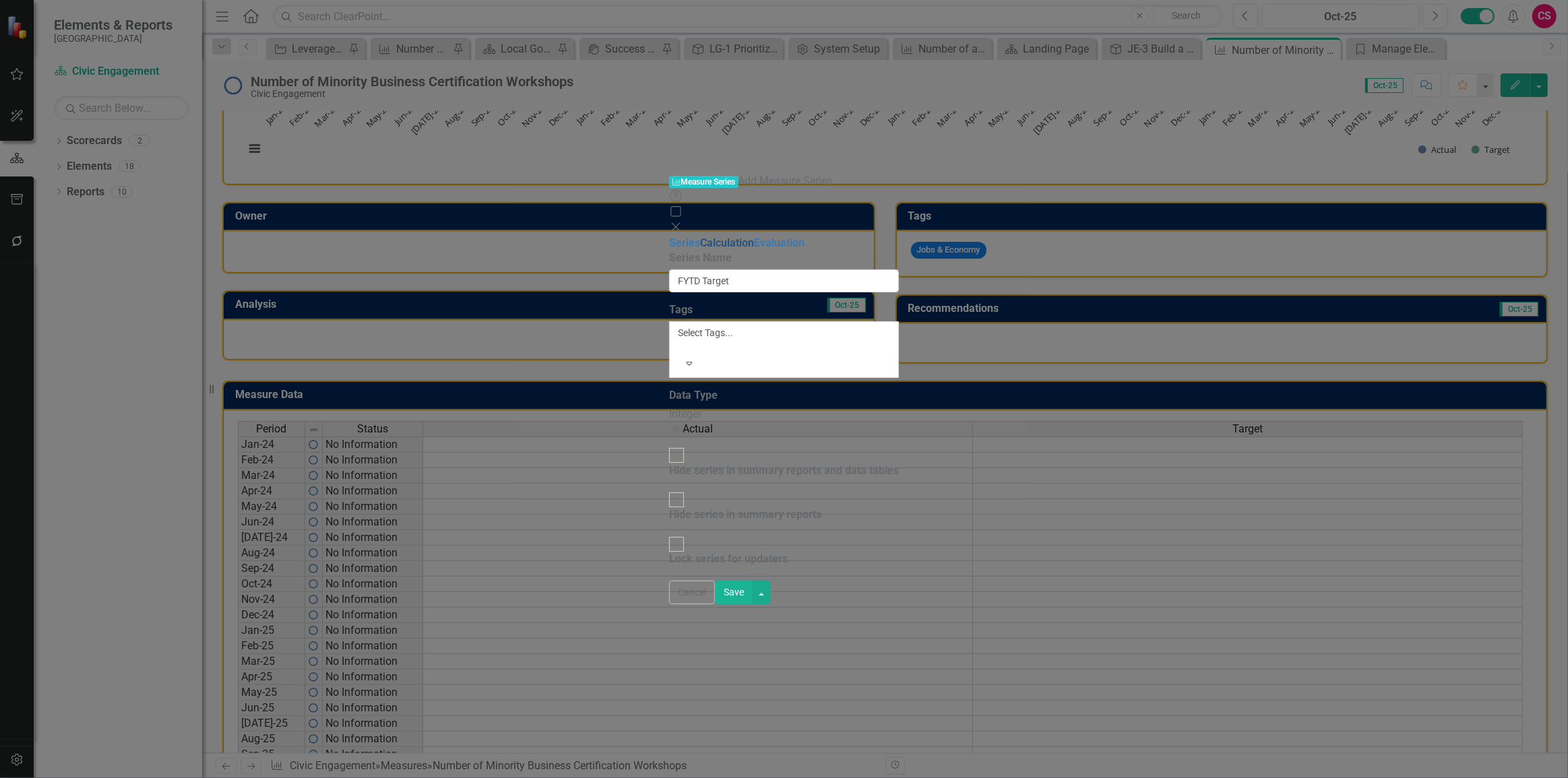
click at [700, 236] on link "Calculation" at bounding box center [727, 242] width 54 height 13
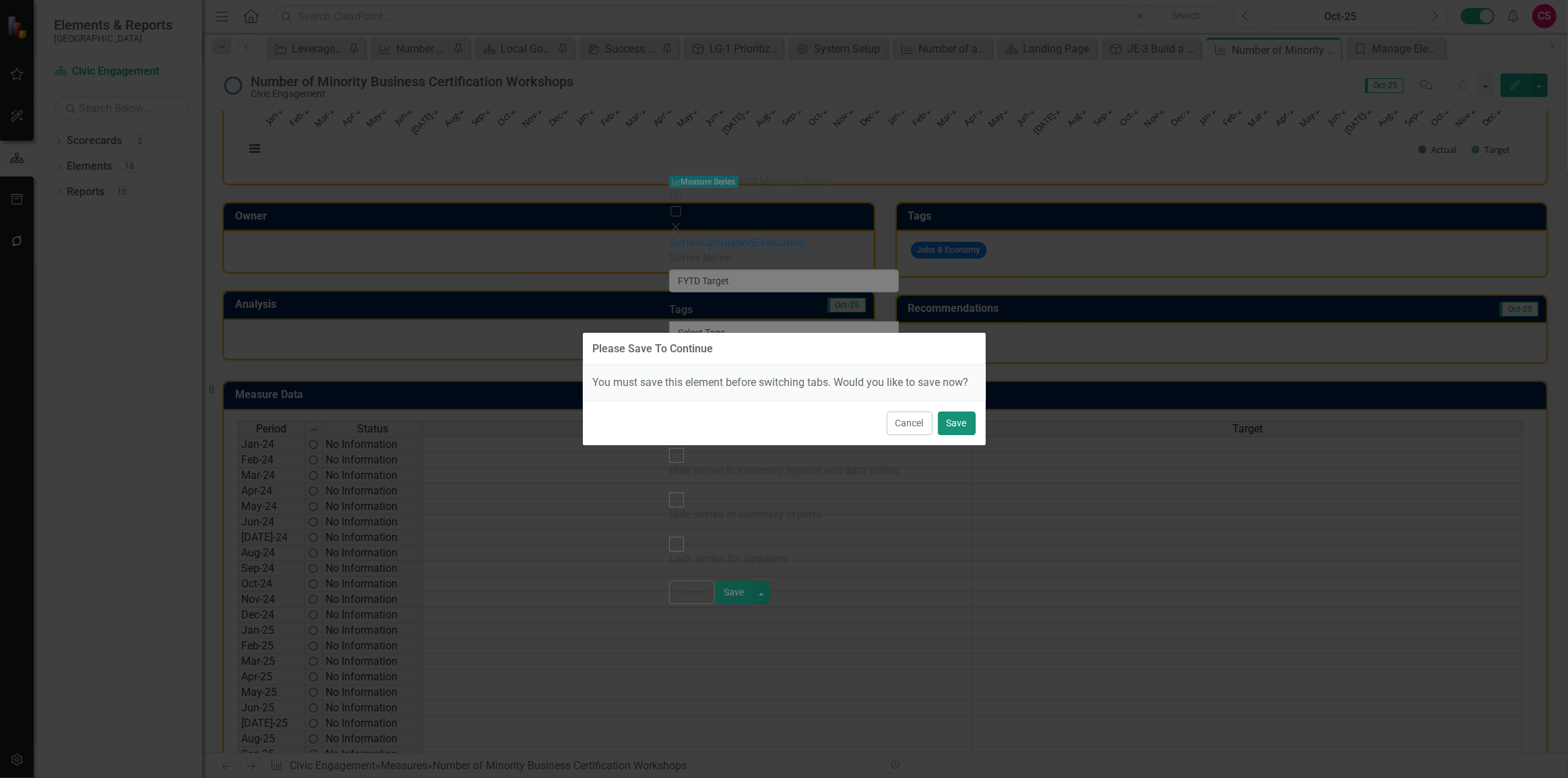
click at [953, 429] on button "Save" at bounding box center [957, 423] width 38 height 24
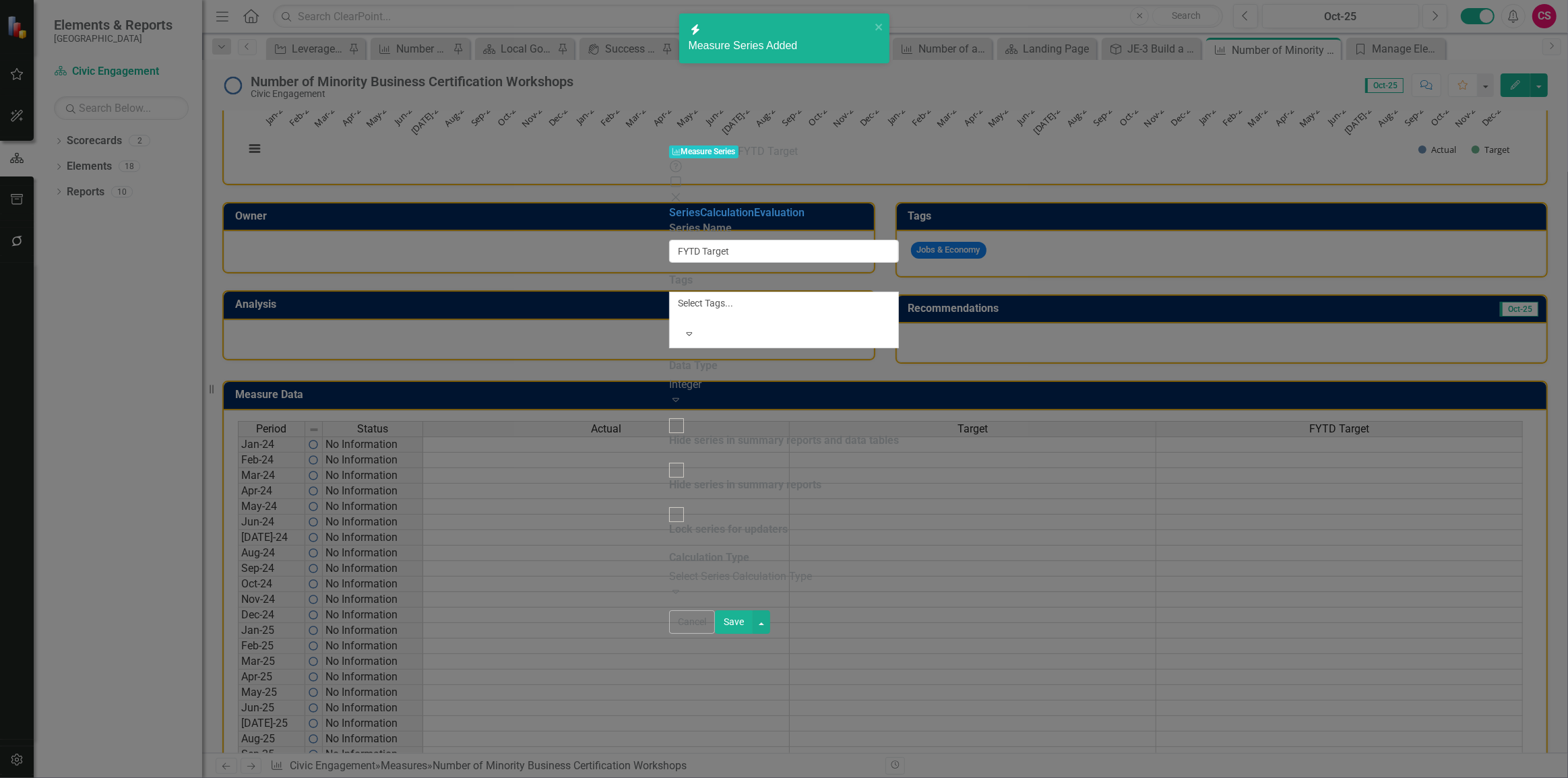
click at [729, 569] on div "Select Series Calculation Type" at bounding box center [784, 577] width 229 height 15
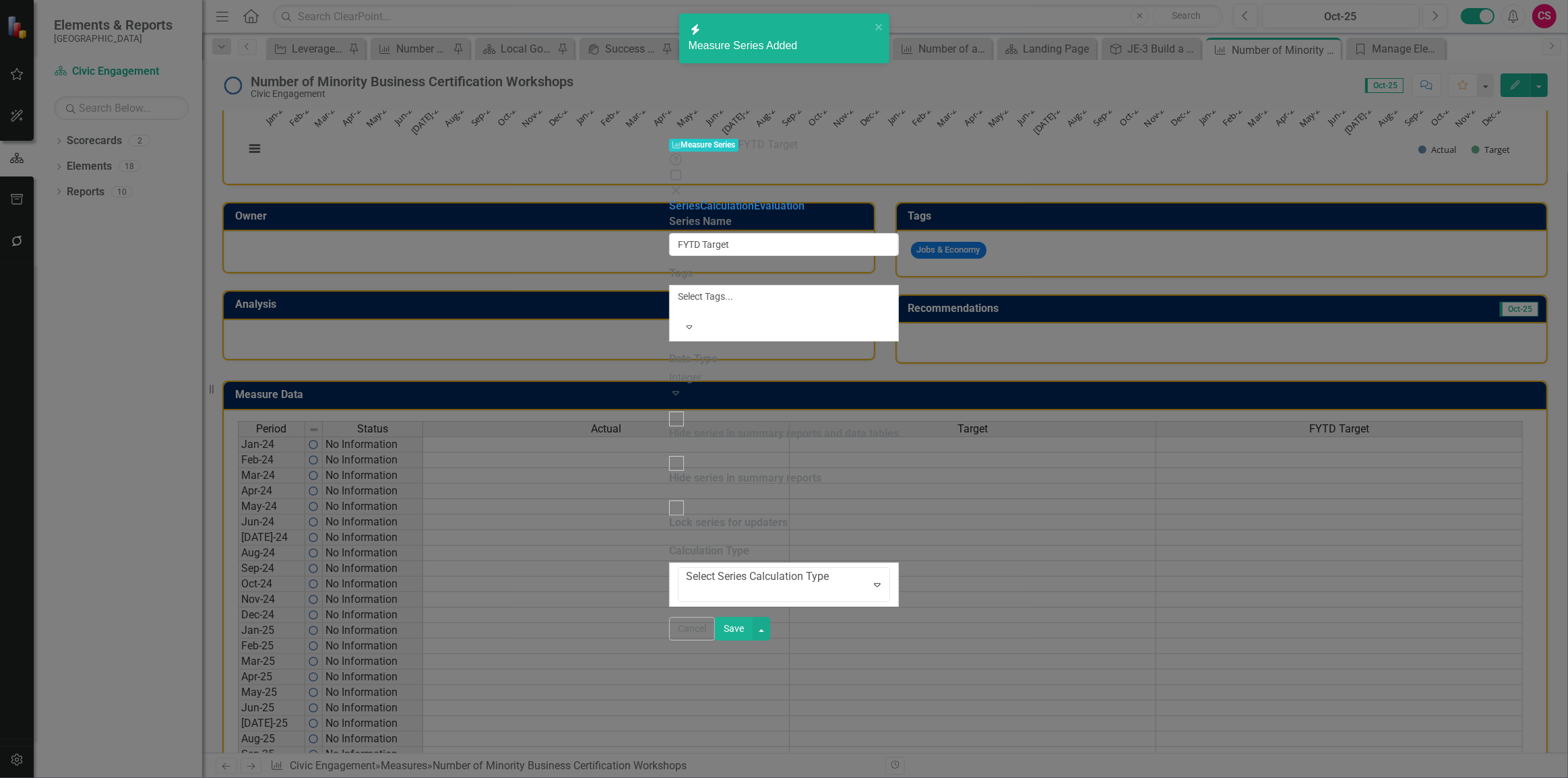
drag, startPoint x: 675, startPoint y: 125, endPoint x: 923, endPoint y: 194, distance: 257.4
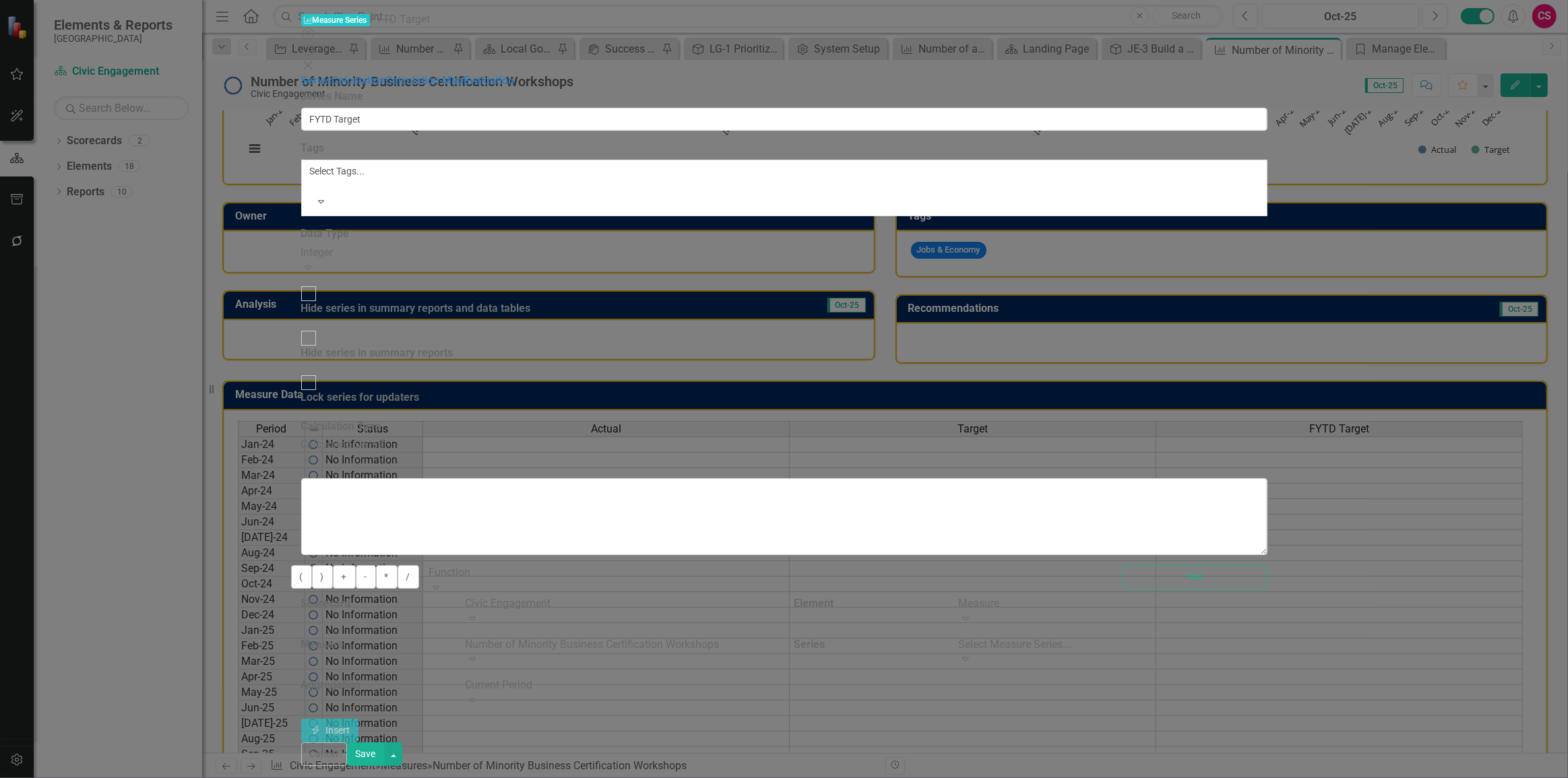
click at [1267, 637] on div "Select Measure Series..." at bounding box center [1113, 645] width 308 height 15
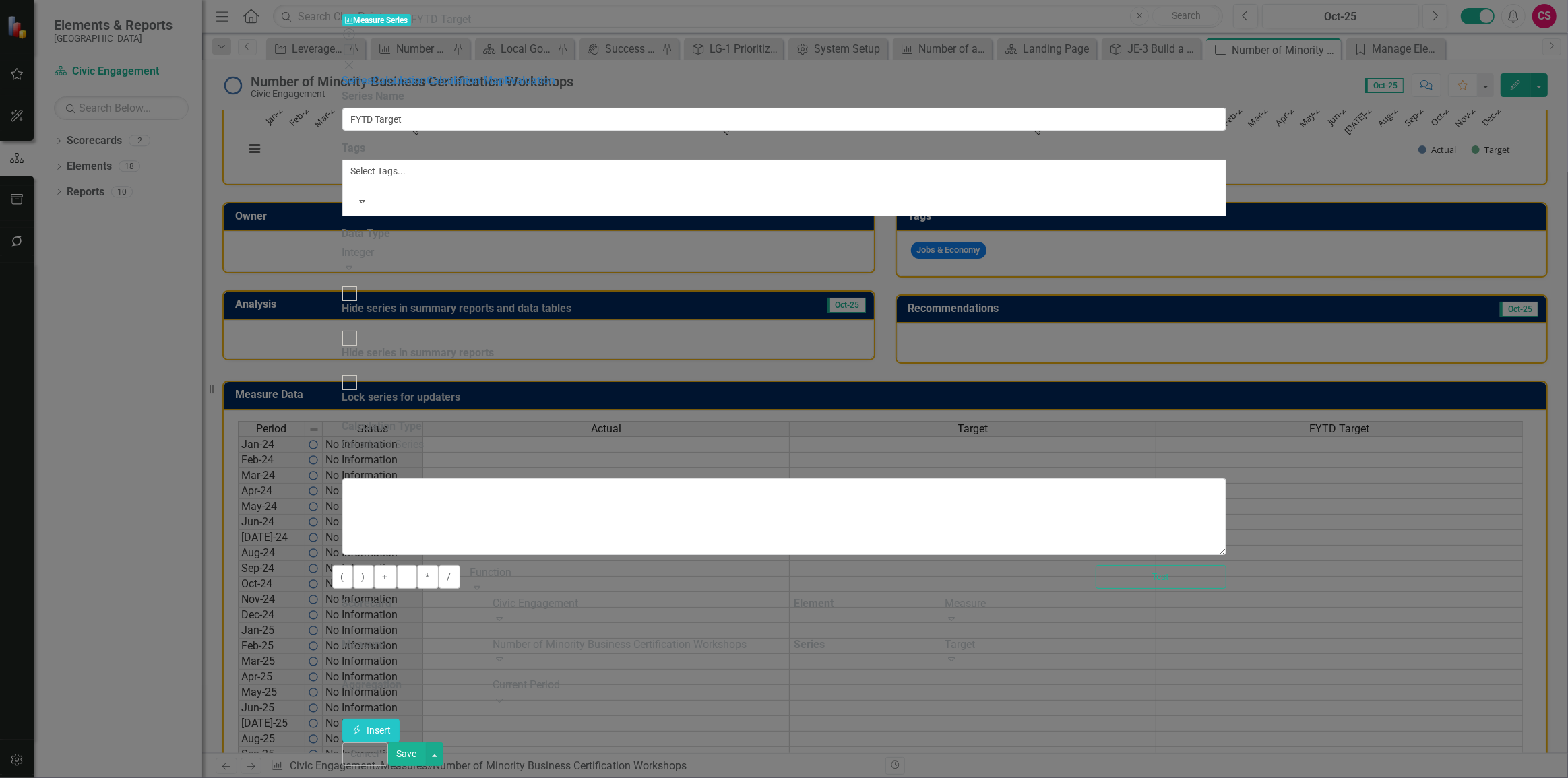
click at [773, 678] on div "Current Period" at bounding box center [633, 685] width 281 height 15
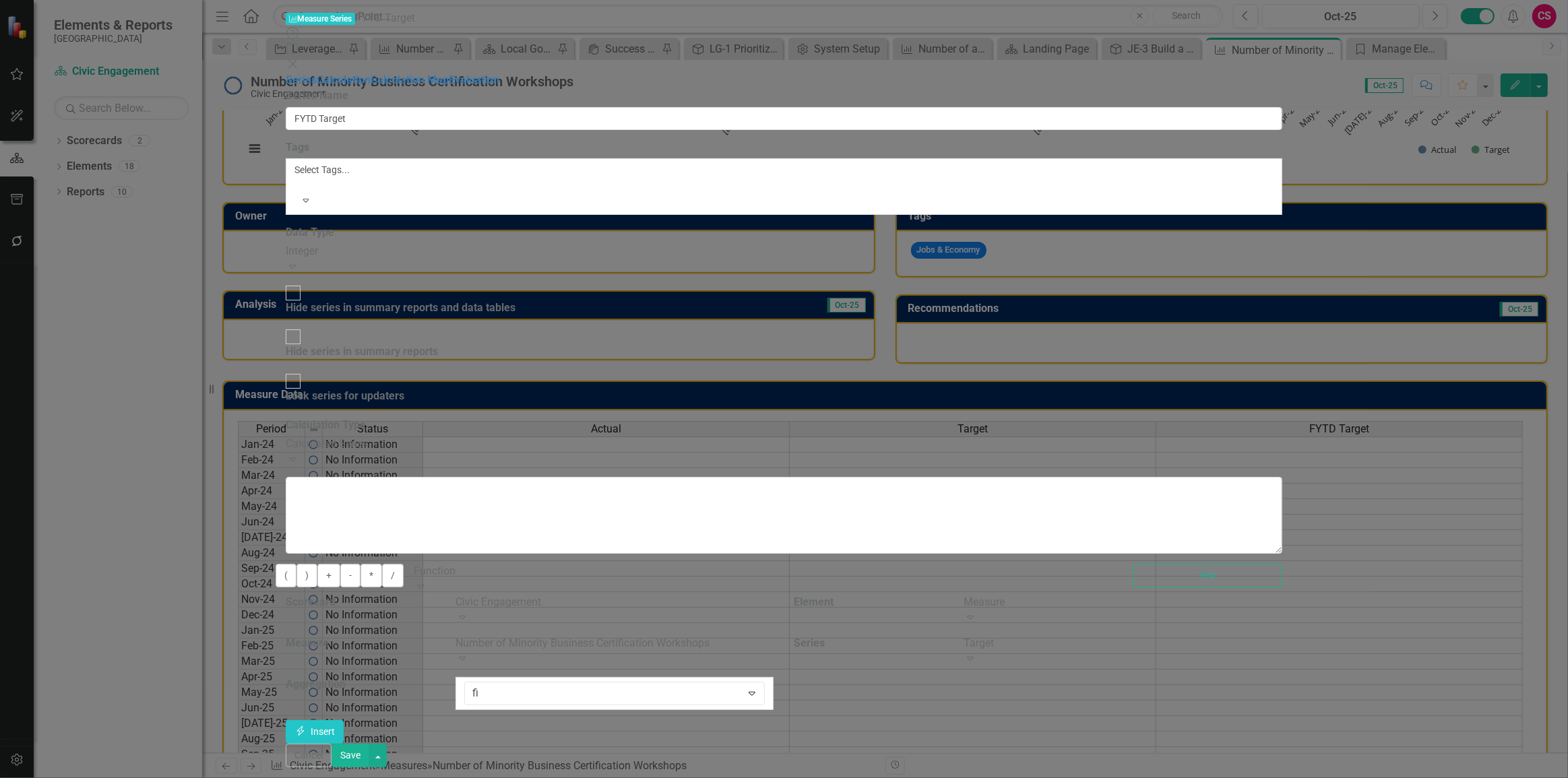
type input "fis"
drag, startPoint x: 909, startPoint y: 329, endPoint x: 1024, endPoint y: 326, distance: 115.0
click at [909, 778] on div "Fis cal YTD Sum" at bounding box center [787, 789] width 1547 height 15
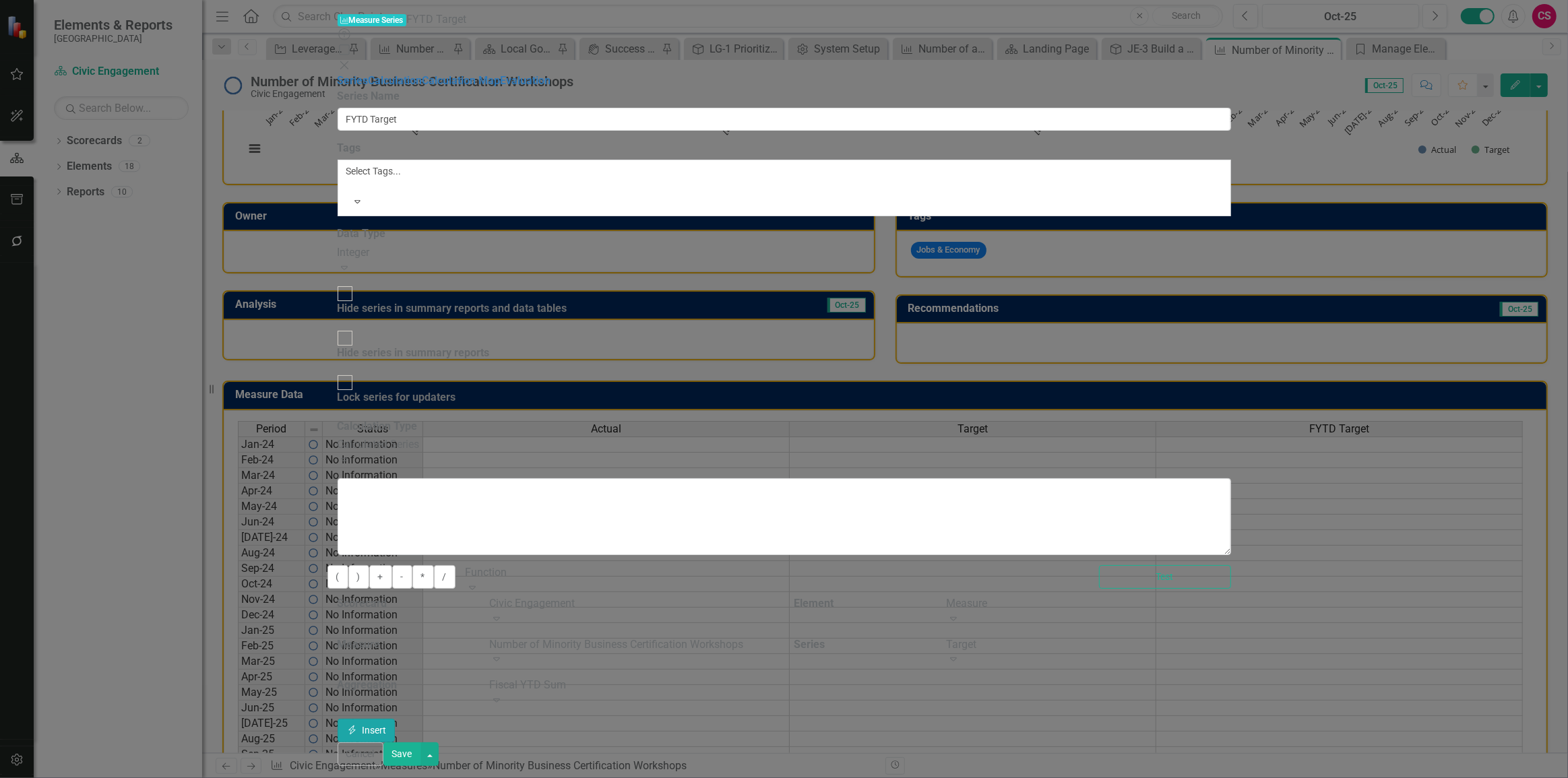
drag, startPoint x: 1510, startPoint y: 335, endPoint x: 1518, endPoint y: 350, distance: 17.0
click at [359, 726] on icon "Insert" at bounding box center [352, 730] width 12 height 9
click at [421, 757] on button "Save" at bounding box center [403, 754] width 38 height 24
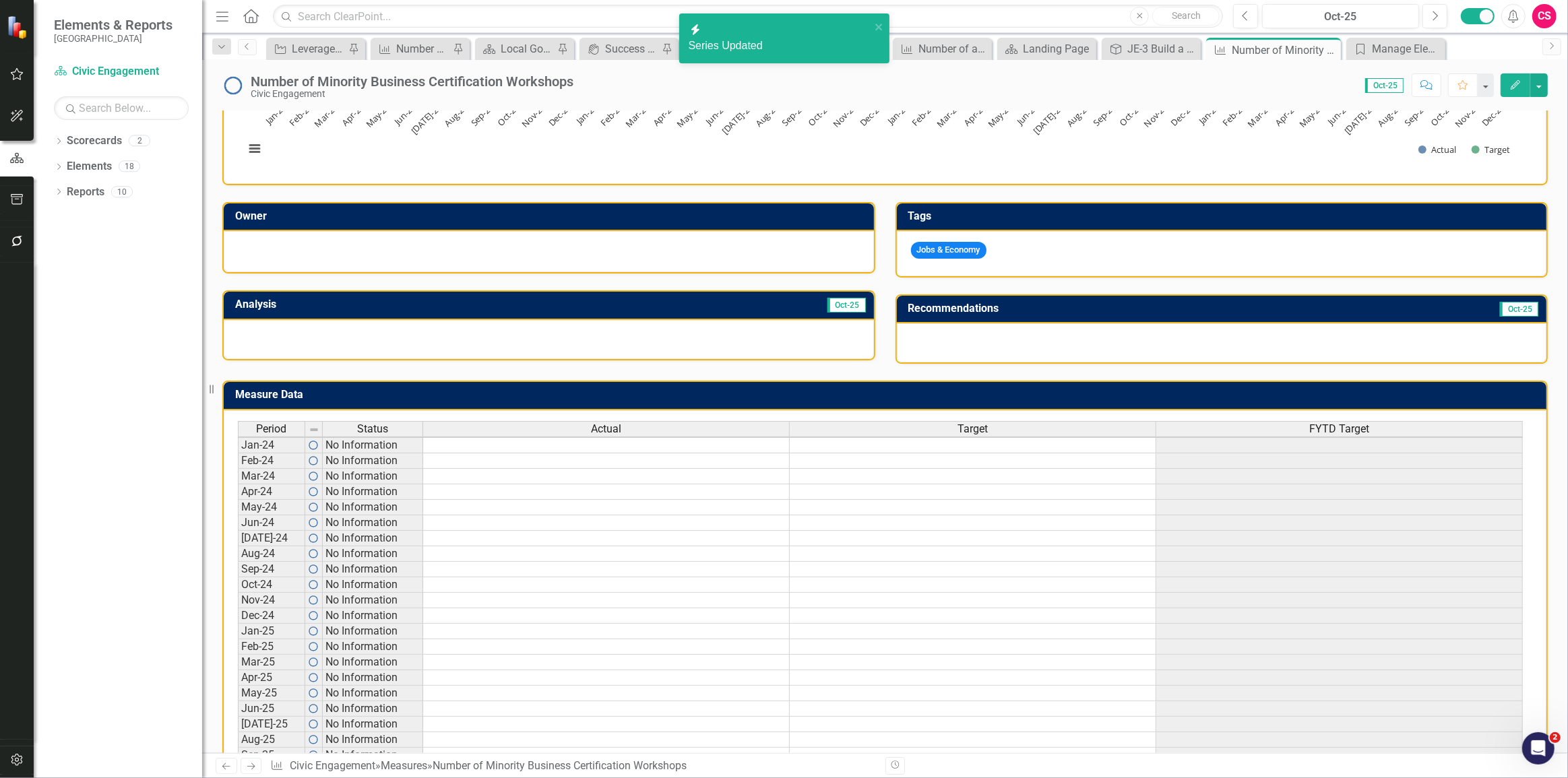
drag, startPoint x: 1334, startPoint y: 194, endPoint x: 1334, endPoint y: 182, distance: 12.0
click at [1336, 438] on td at bounding box center [1339, 445] width 367 height 16
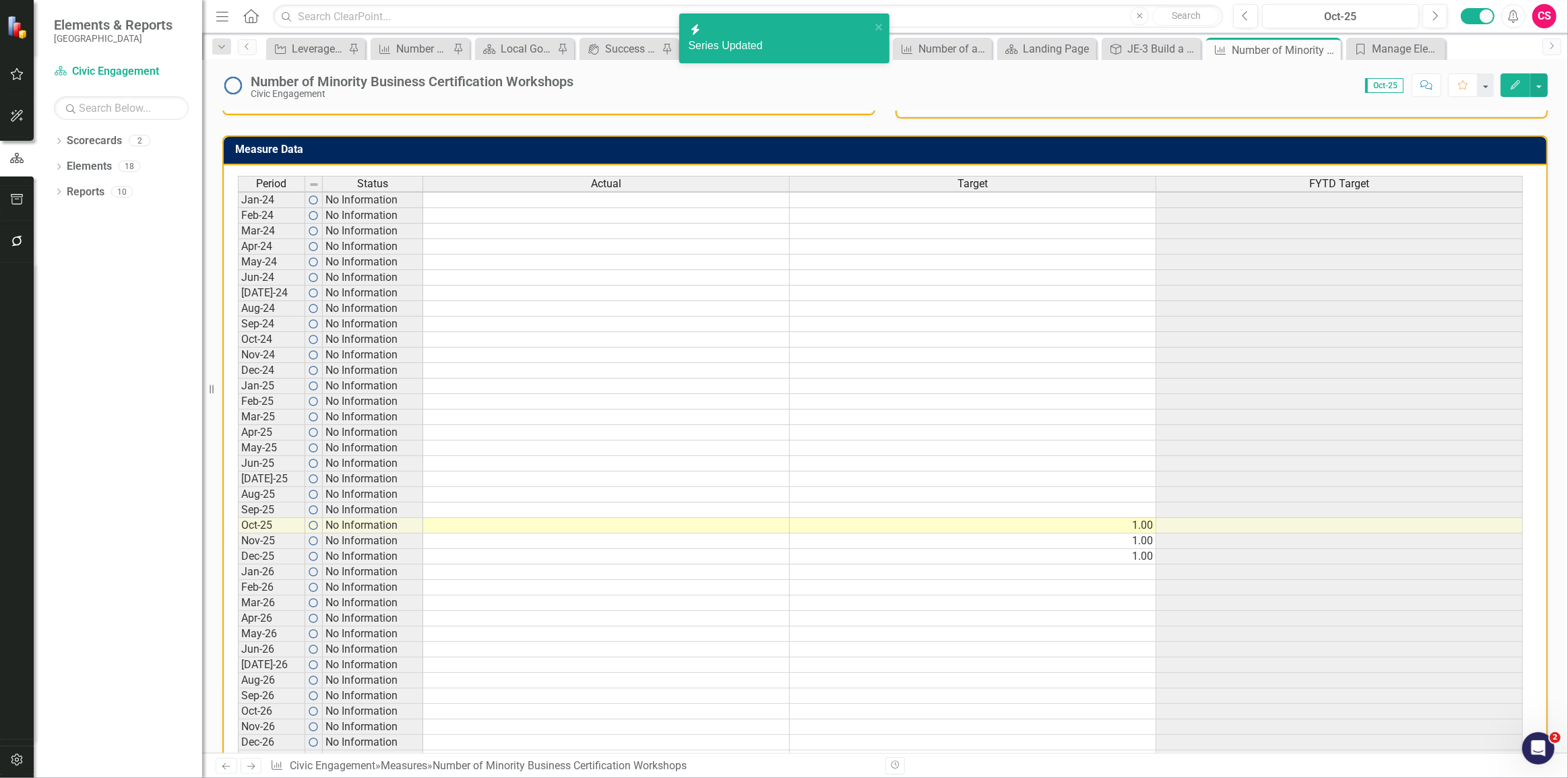
click at [1334, 182] on span "FYTD Target" at bounding box center [1339, 184] width 60 height 12
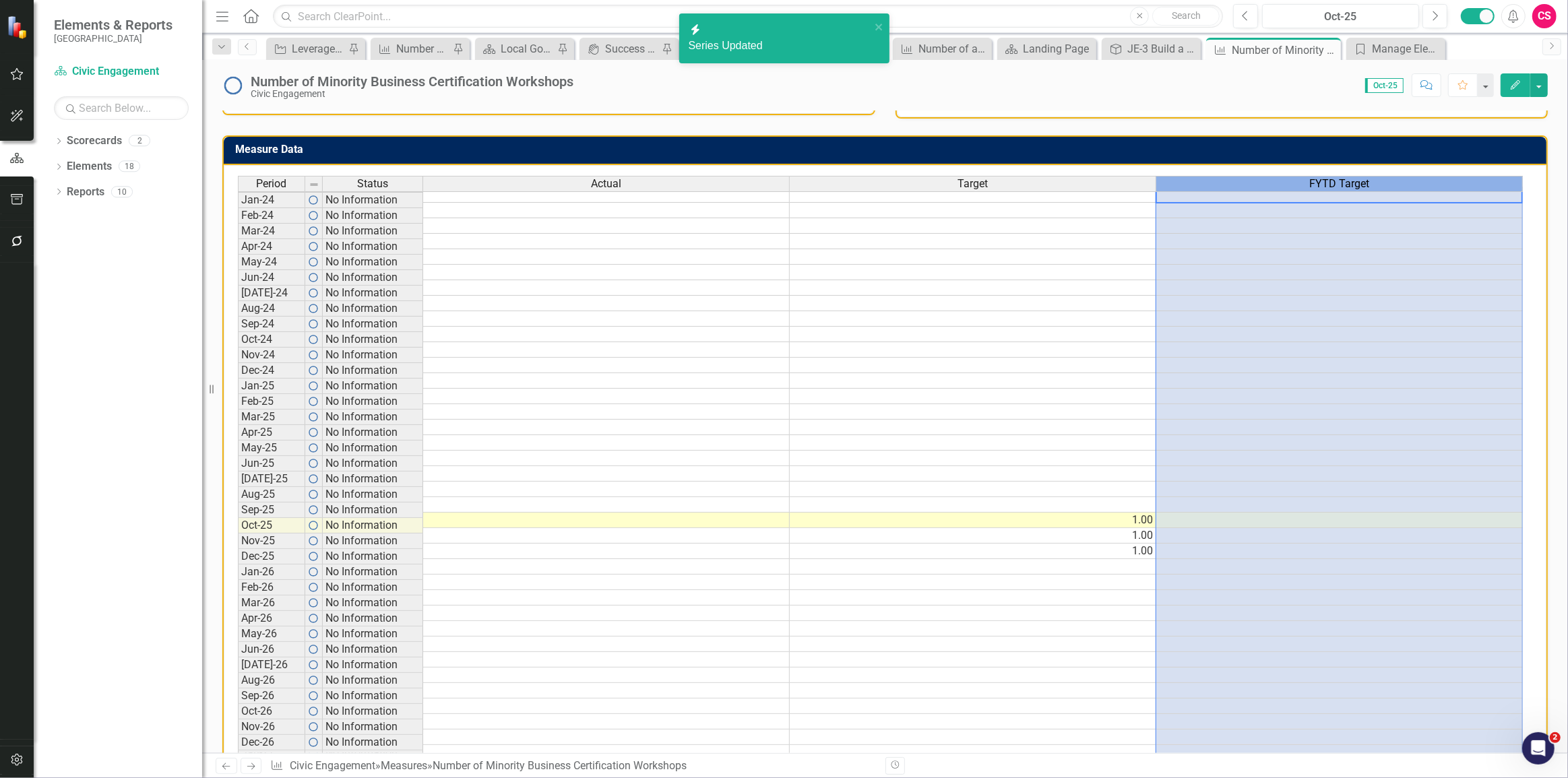
click at [1462, 141] on td "Measure Data" at bounding box center [887, 150] width 1304 height 22
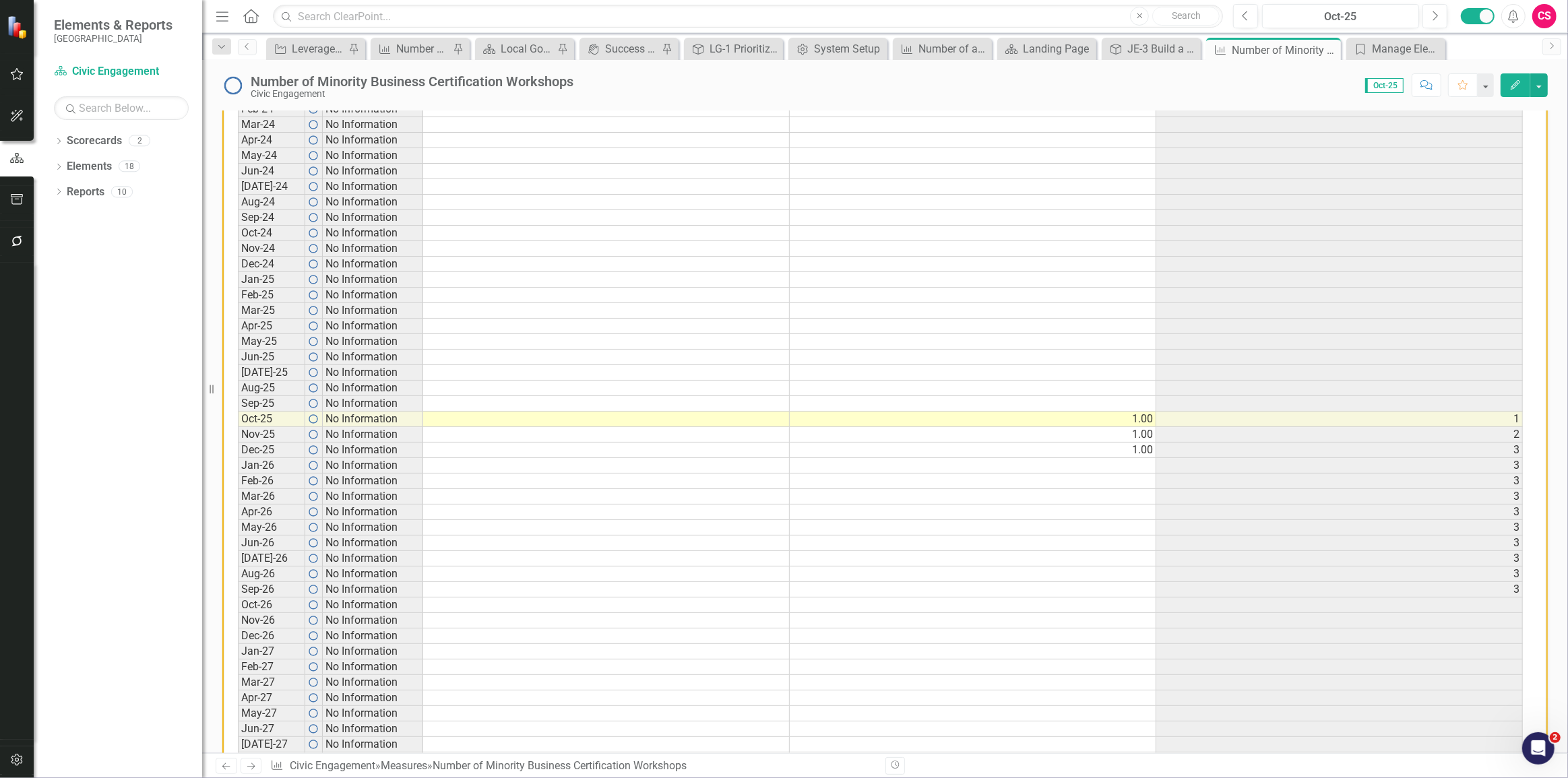
scroll to position [612, 0]
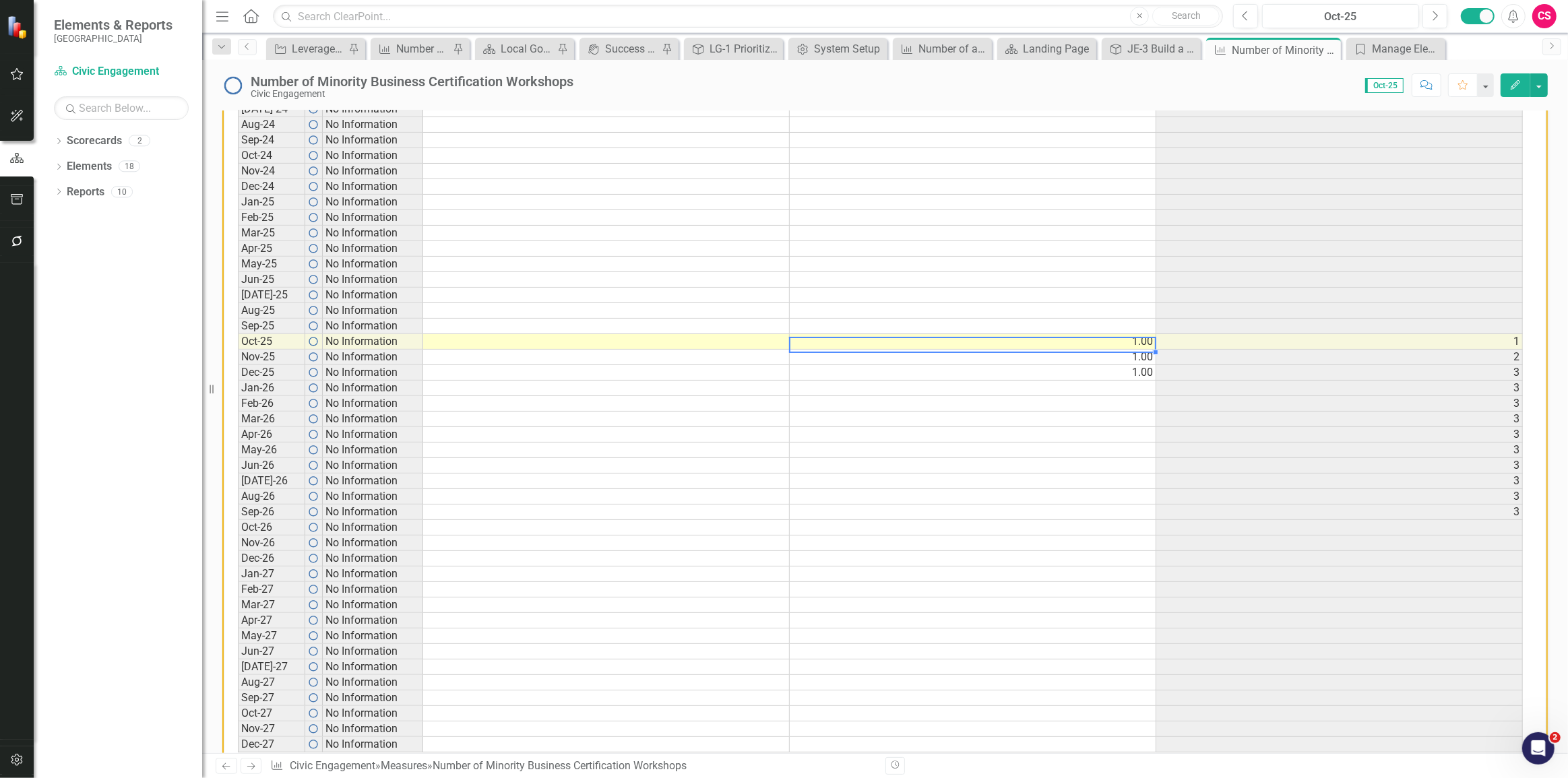
click at [1139, 341] on td "1.00" at bounding box center [973, 342] width 367 height 15
click at [1130, 371] on td "1.00" at bounding box center [973, 373] width 367 height 15
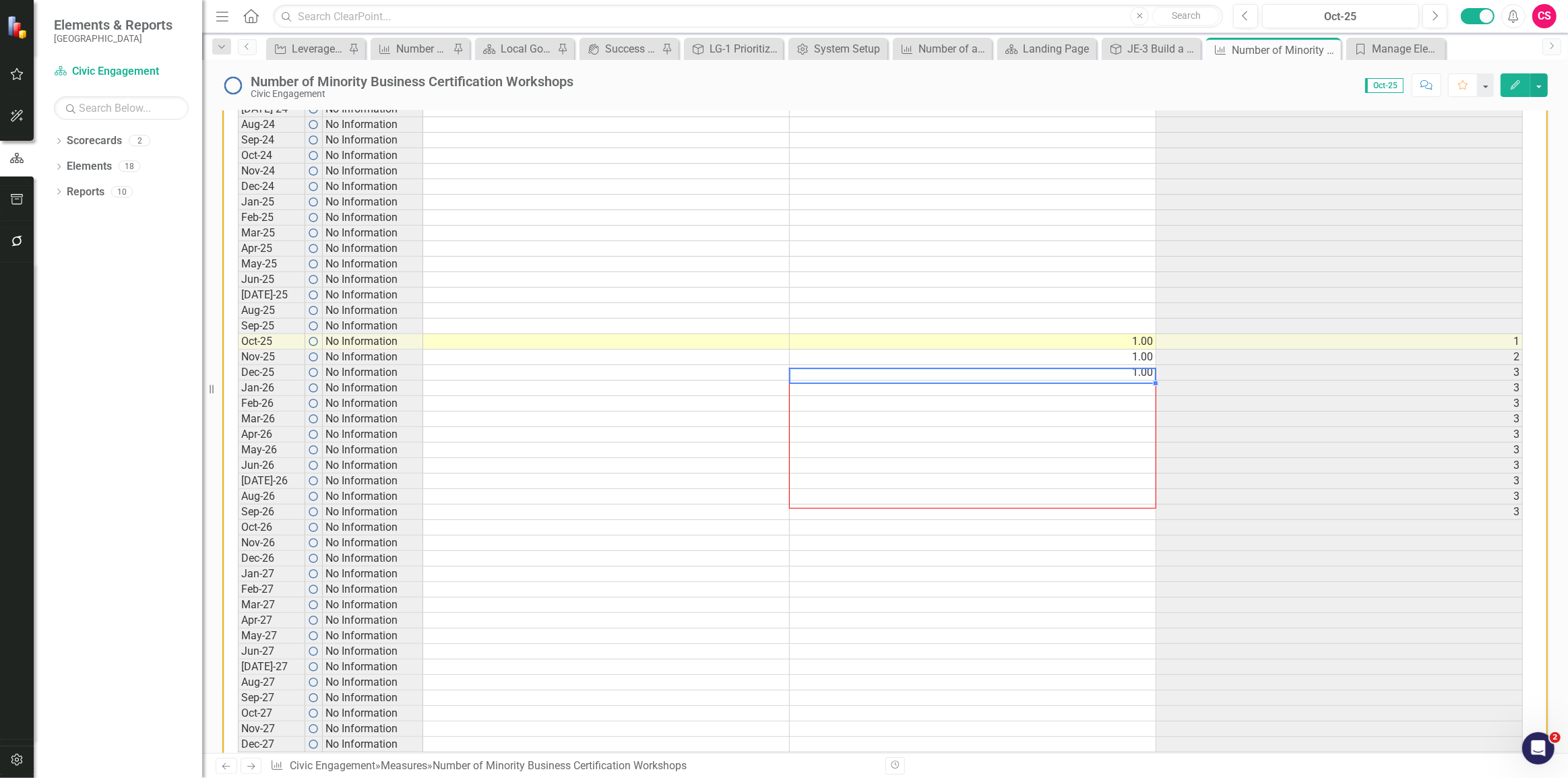
drag, startPoint x: 1143, startPoint y: 376, endPoint x: 1134, endPoint y: 489, distance: 113.4
click at [238, 489] on div "Period Status Actual Target FYTD Target Jan-24 No Information Feb-24 No Informa…" at bounding box center [238, 372] width 0 height 761
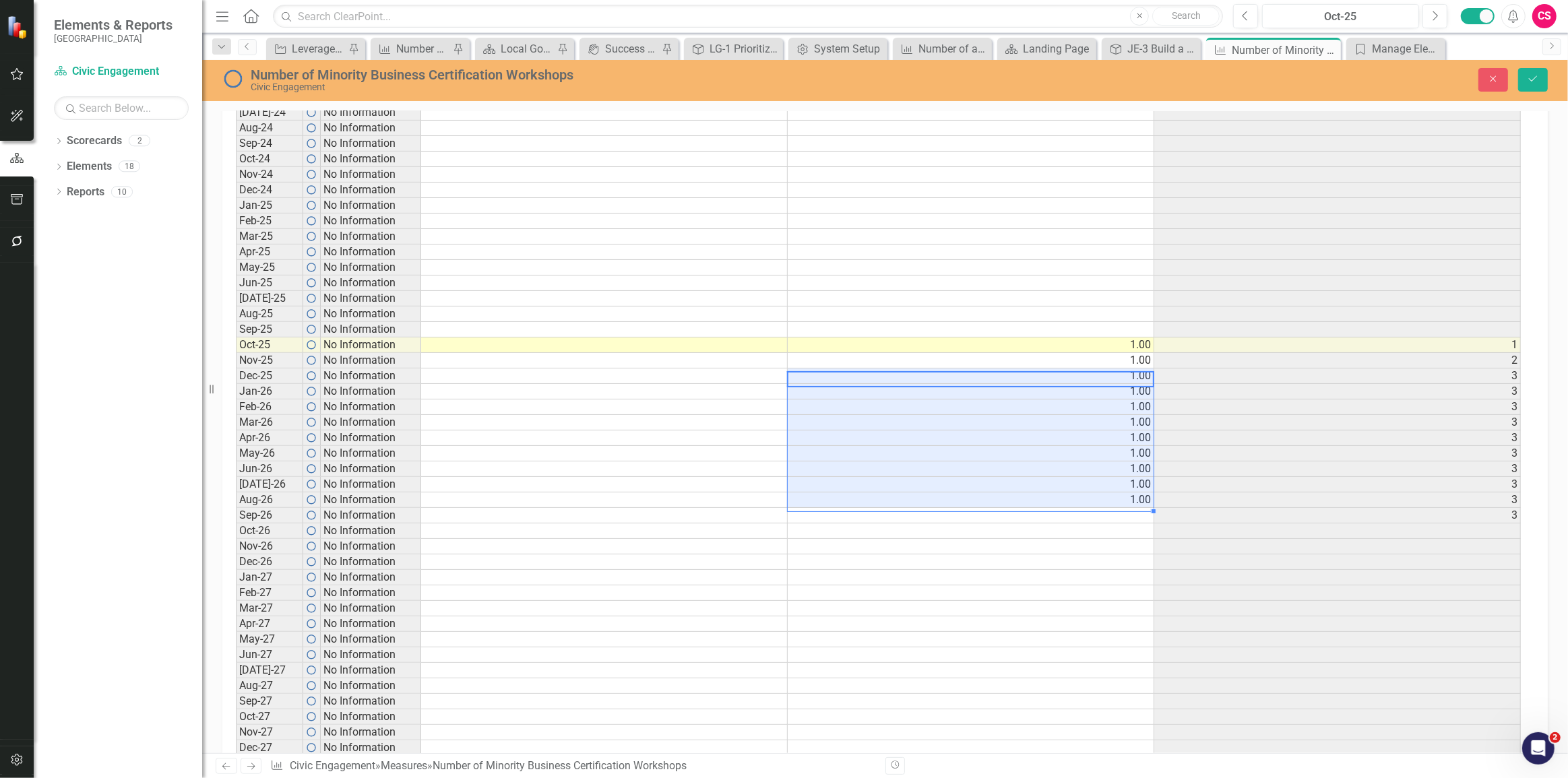
scroll to position [615, 0]
click at [1538, 77] on button "Save" at bounding box center [1532, 80] width 30 height 24
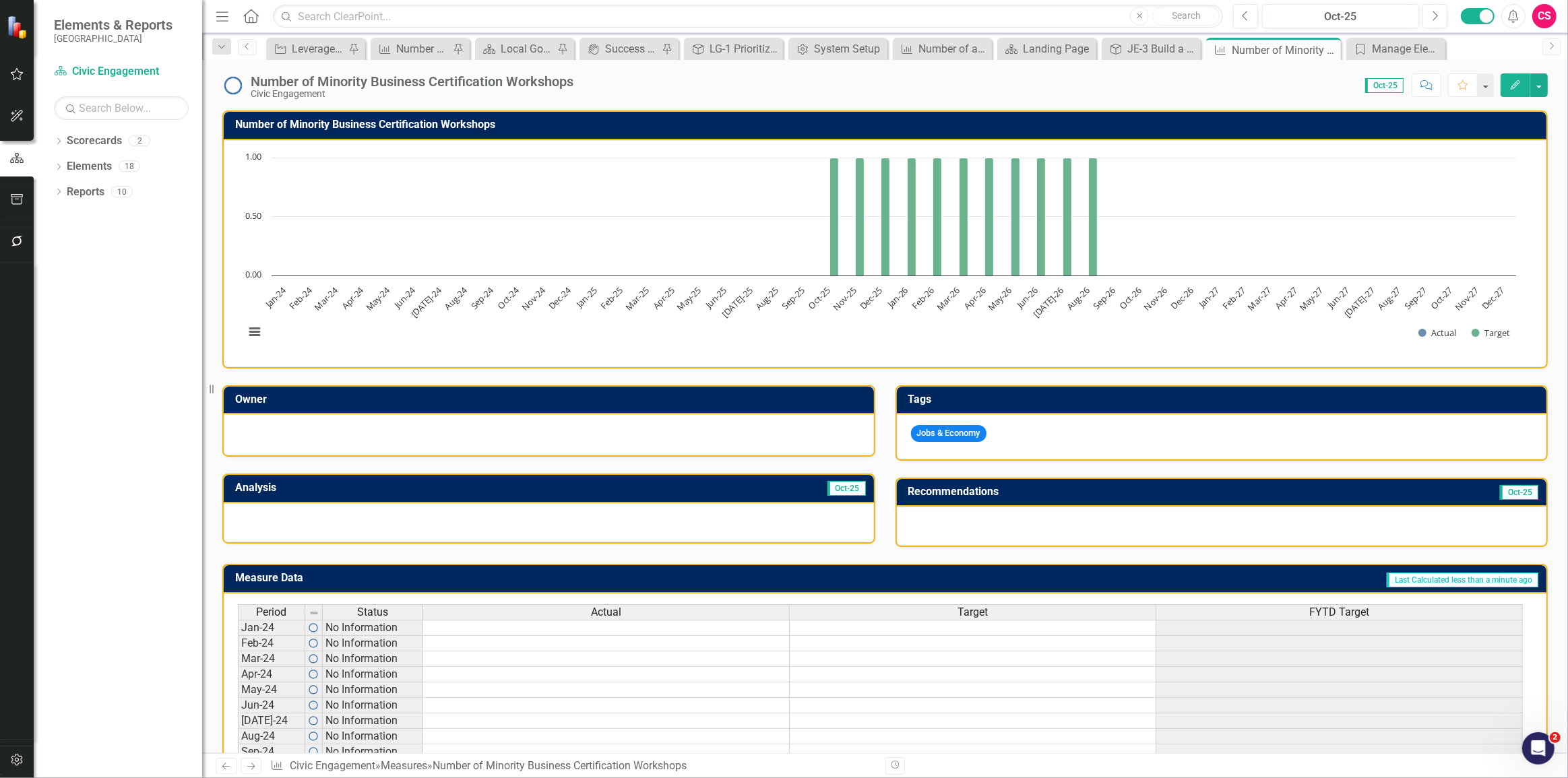
scroll to position [306, 0]
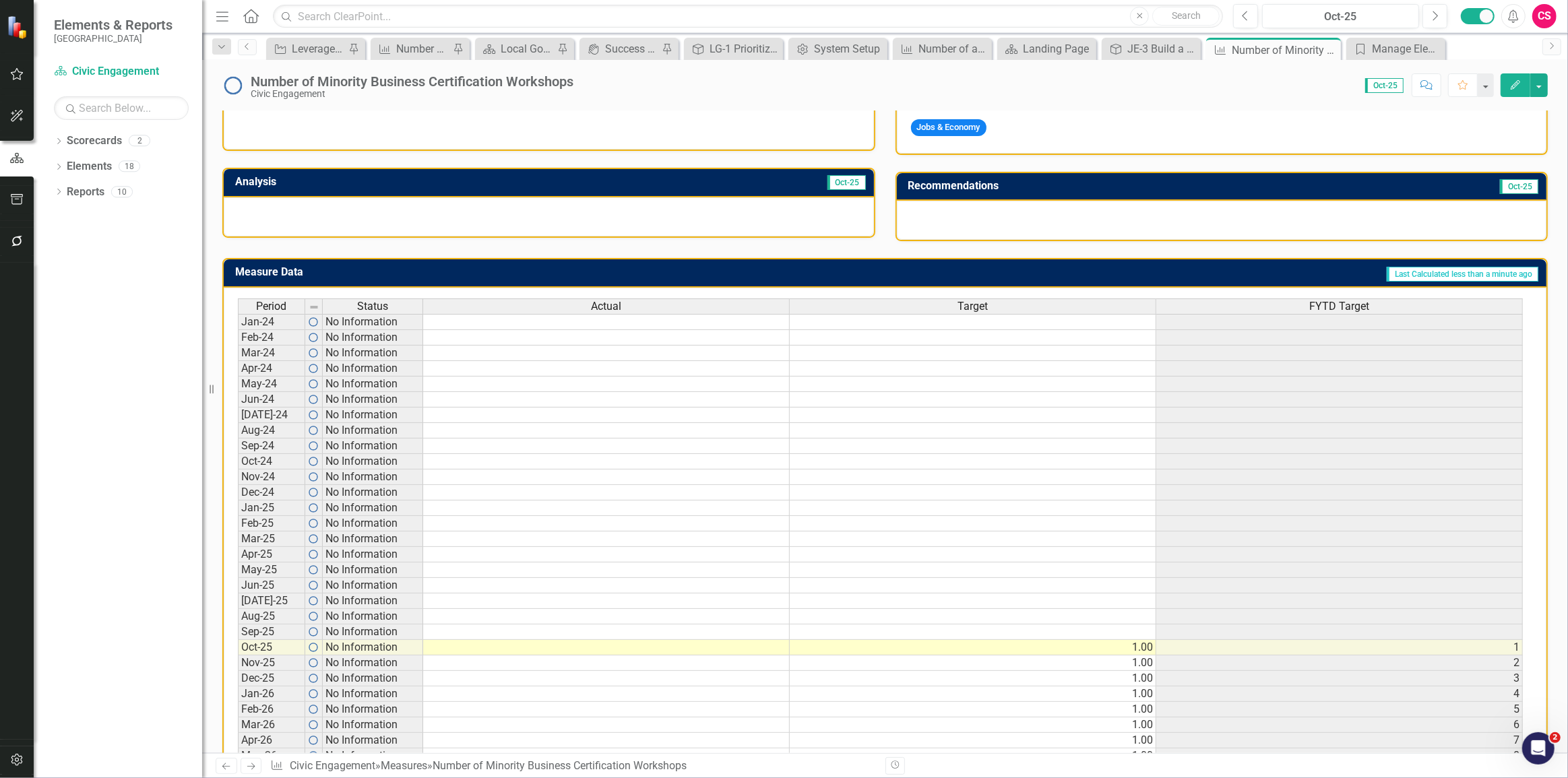
click at [1260, 305] on div "FYTD Target" at bounding box center [1339, 307] width 366 height 15
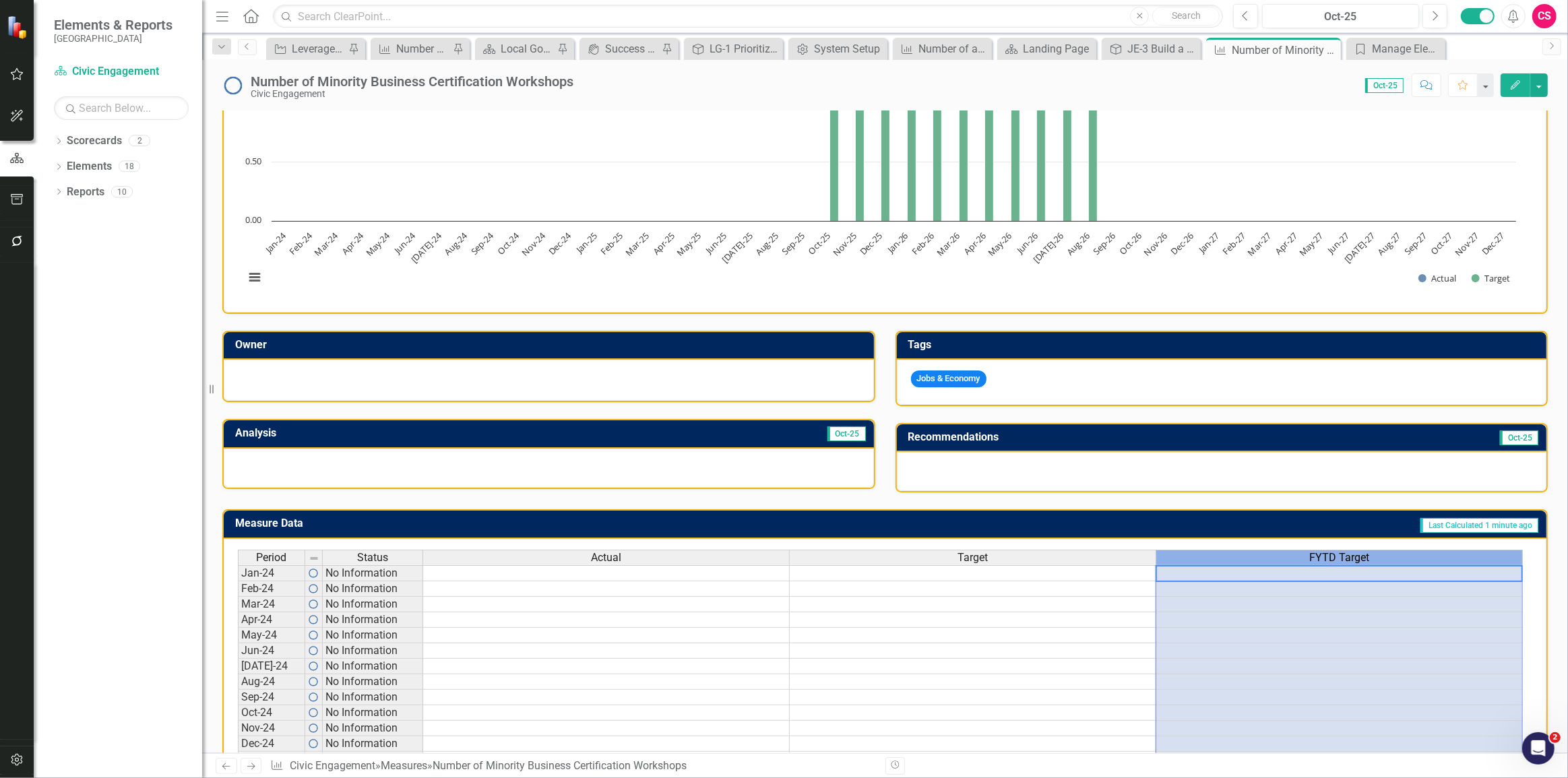
scroll to position [0, 0]
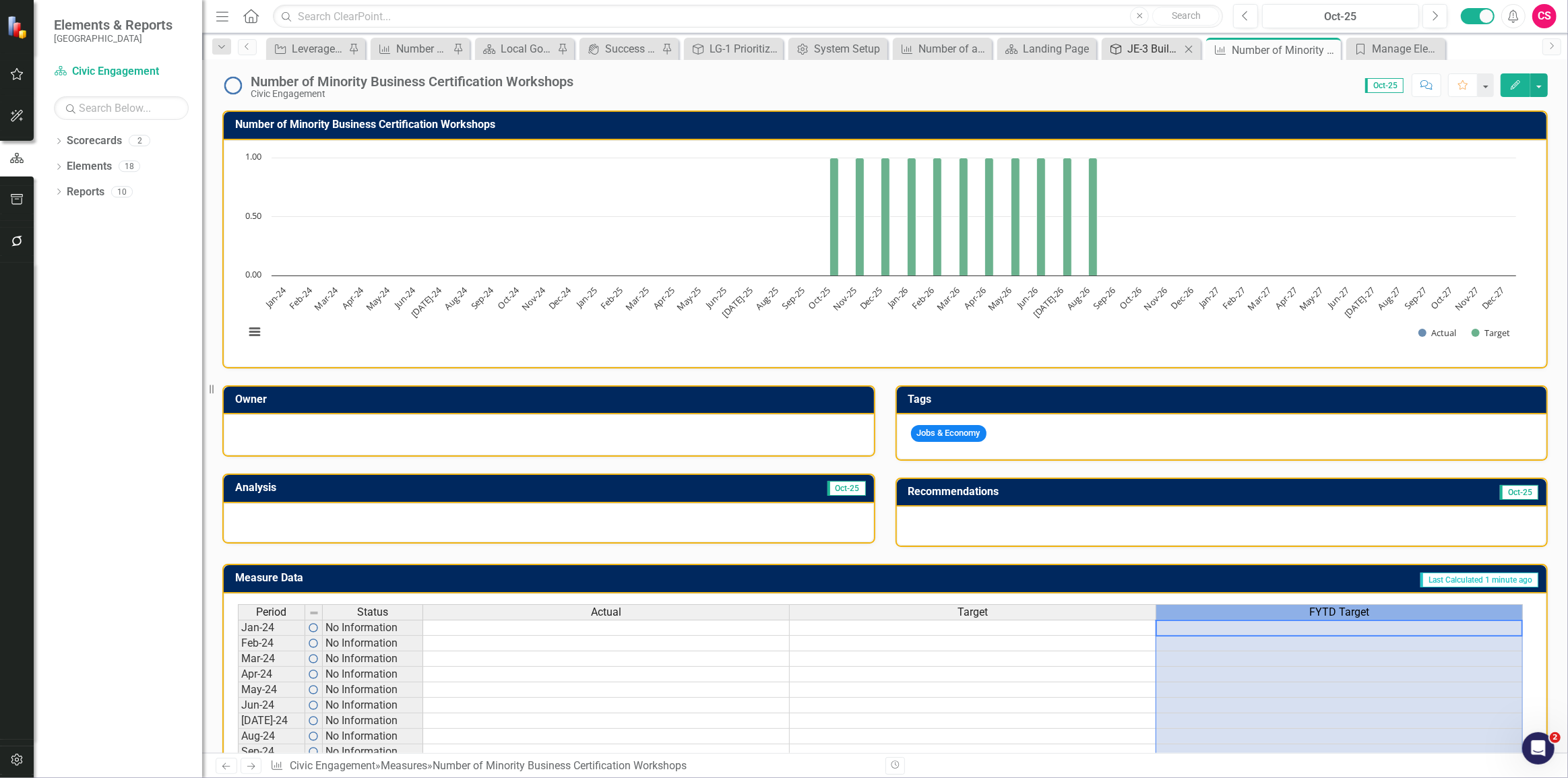
click at [1151, 52] on div "JE-3 Build a Skilled and Resilient Workforce" at bounding box center [1154, 49] width 53 height 17
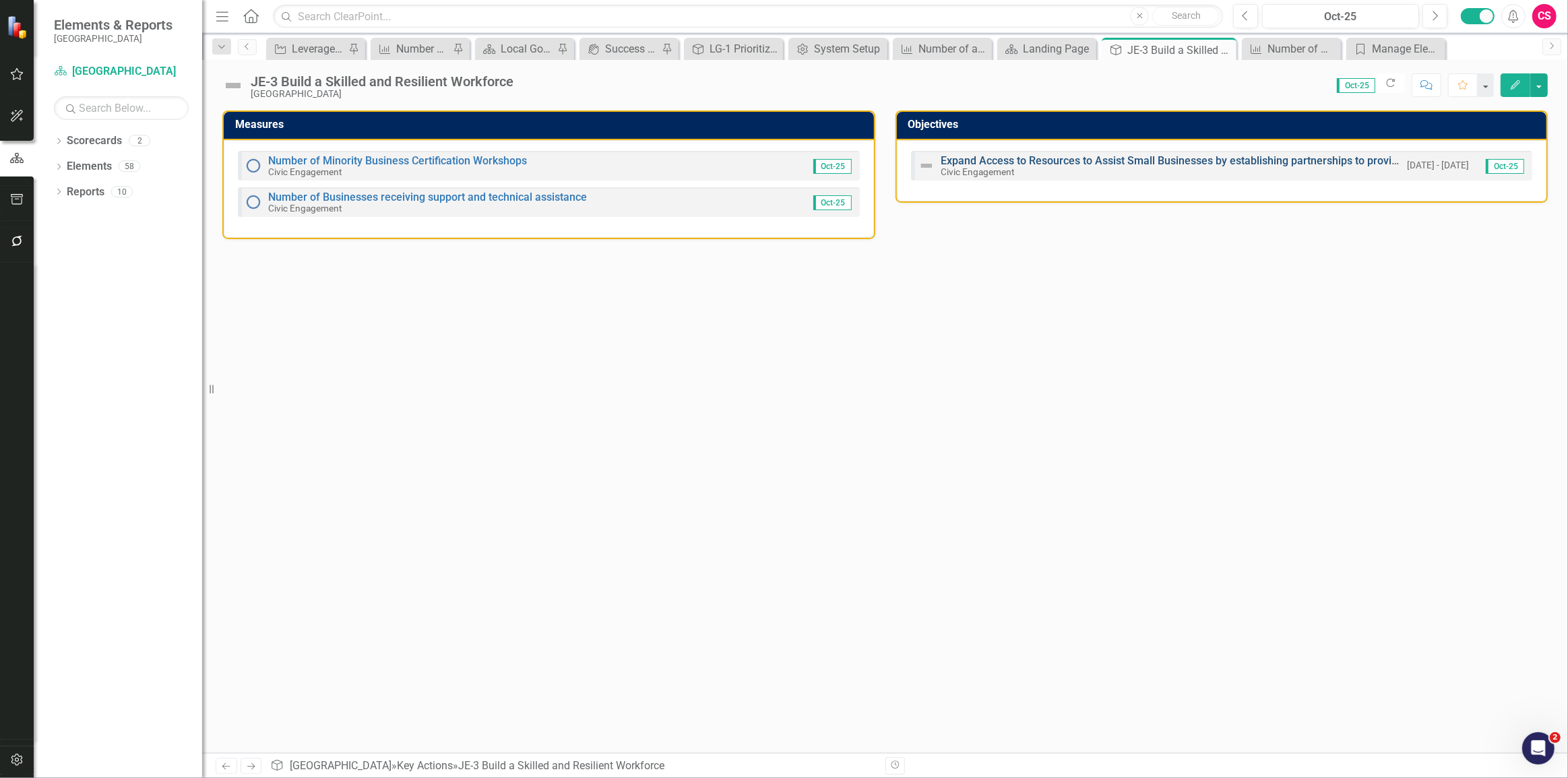
click at [1017, 163] on link "Expand Access to Resources to Assist Small Businesses by establishing partnersh…" at bounding box center [1255, 160] width 628 height 13
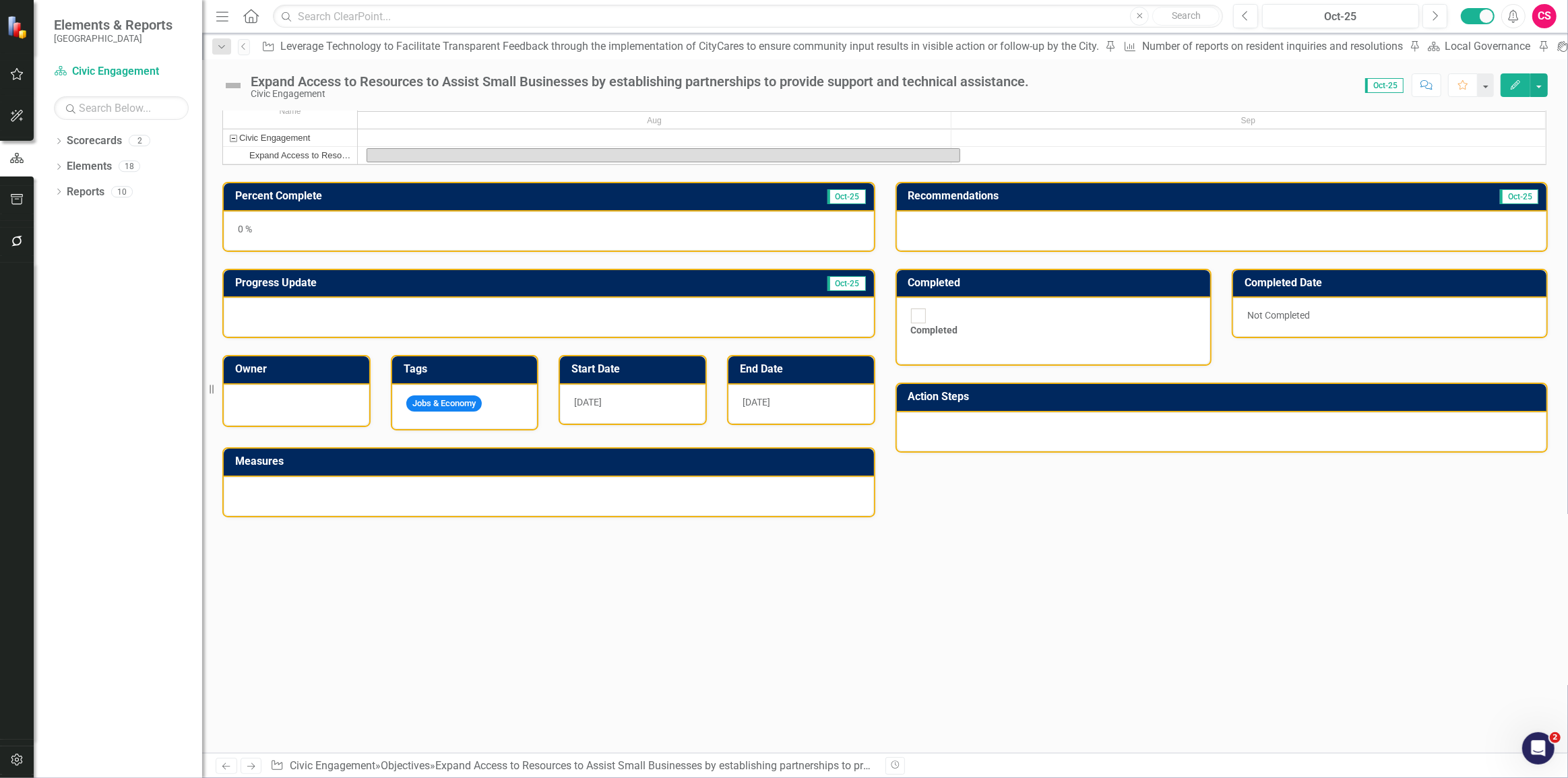
click at [525, 516] on div at bounding box center [548, 496] width 650 height 39
drag, startPoint x: 523, startPoint y: 516, endPoint x: 648, endPoint y: 522, distance: 125.1
click at [523, 516] on div at bounding box center [548, 496] width 650 height 39
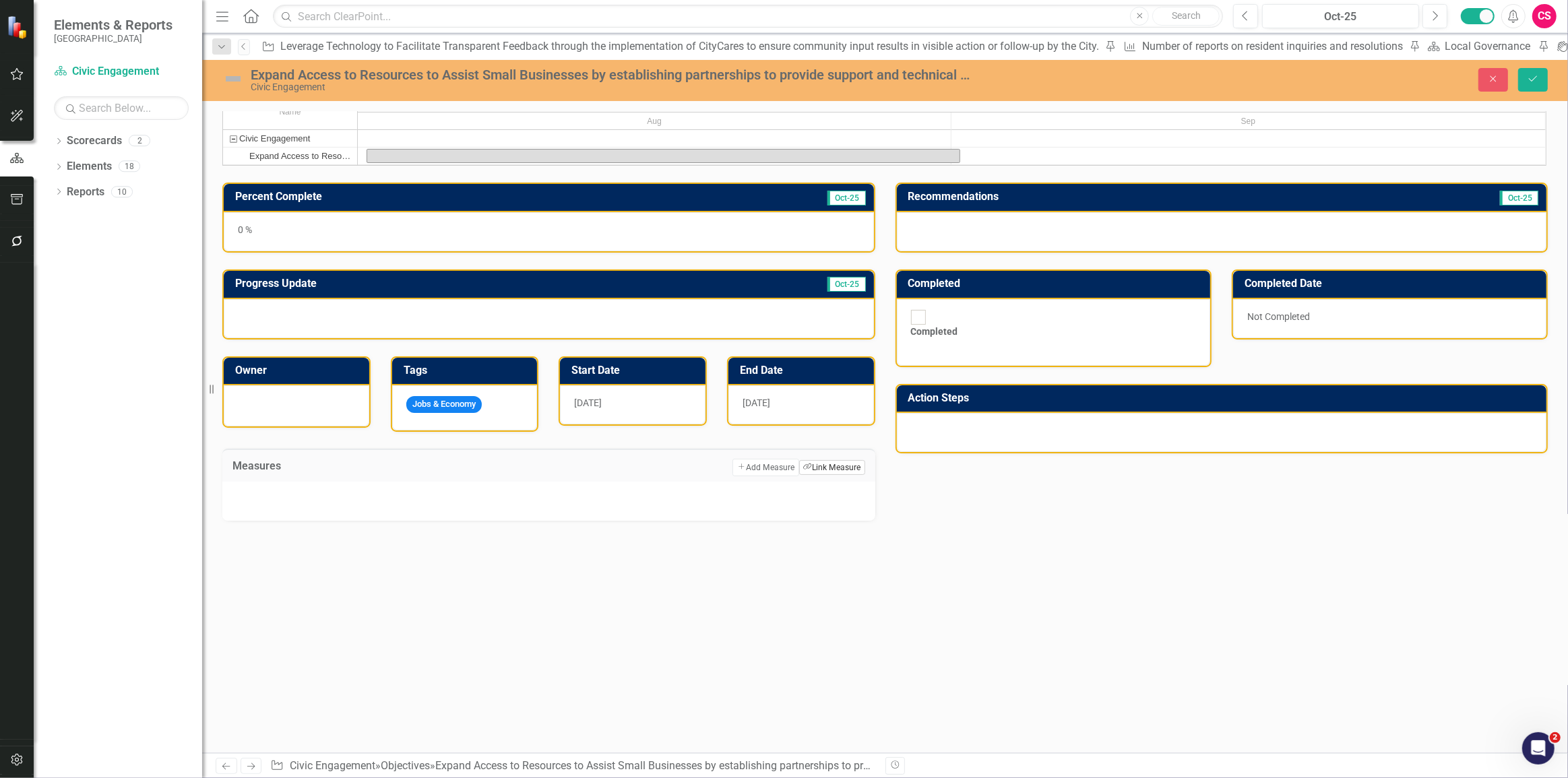
click at [815, 475] on button "Link Tag Link Measure" at bounding box center [832, 468] width 65 height 15
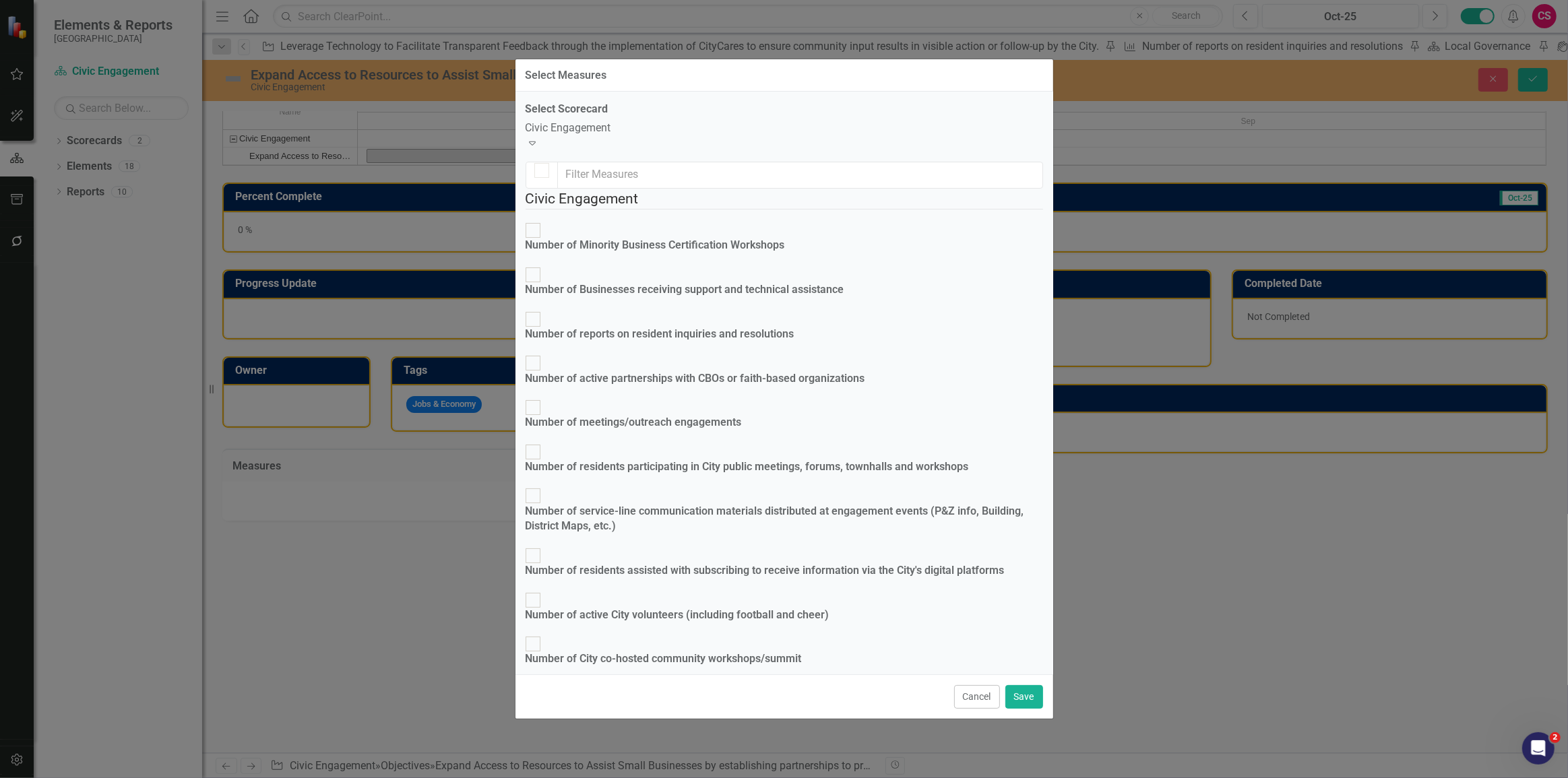
checkbox input "false"
click at [673, 238] on div "Number of Minority Business Certification Workshops" at bounding box center [655, 245] width 259 height 15
click at [543, 229] on input "Number of Minority Business Certification Workshops" at bounding box center [532, 230] width 21 height 21
checkbox input "true"
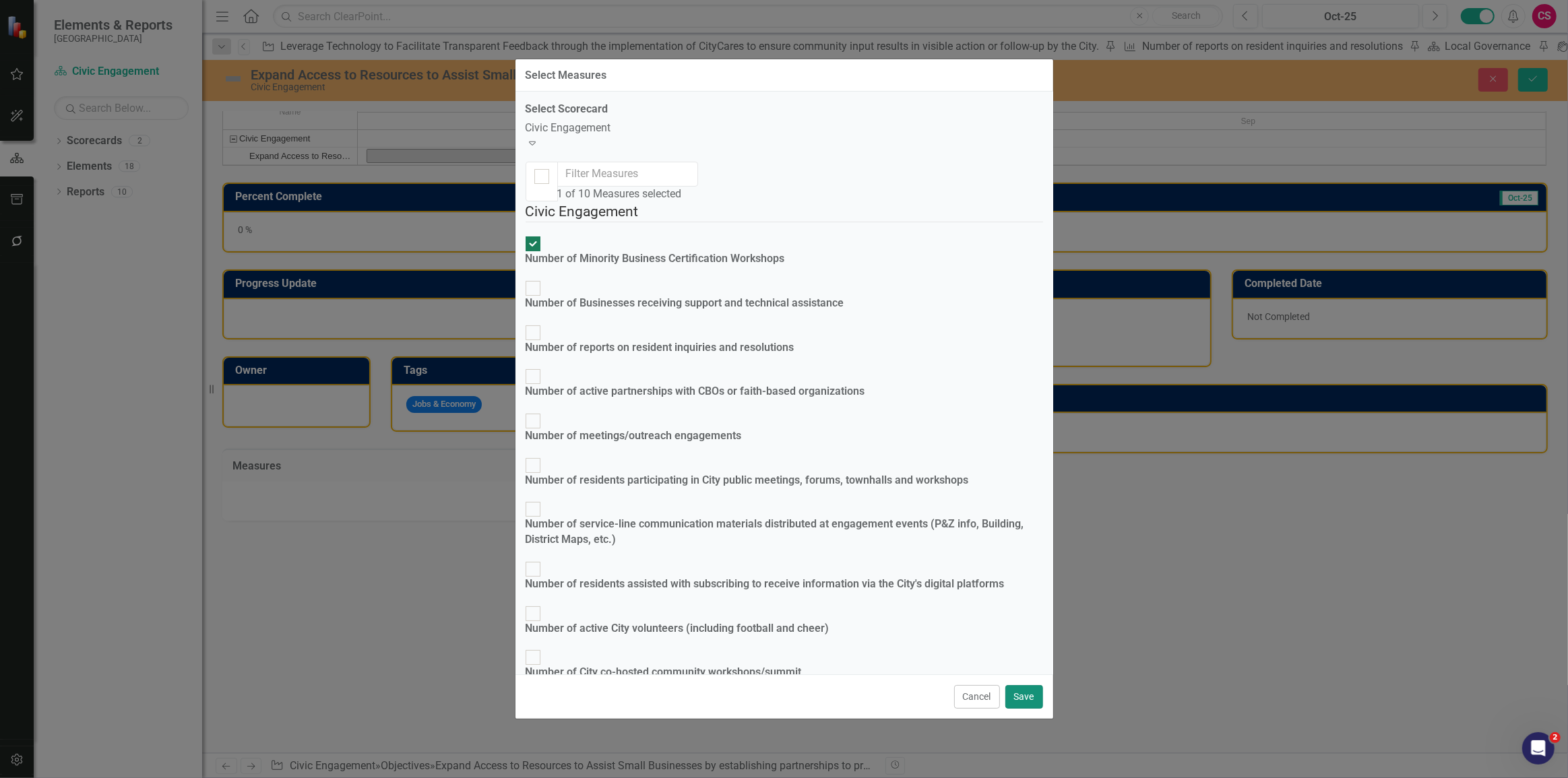
click at [1026, 688] on button "Save" at bounding box center [1024, 697] width 38 height 24
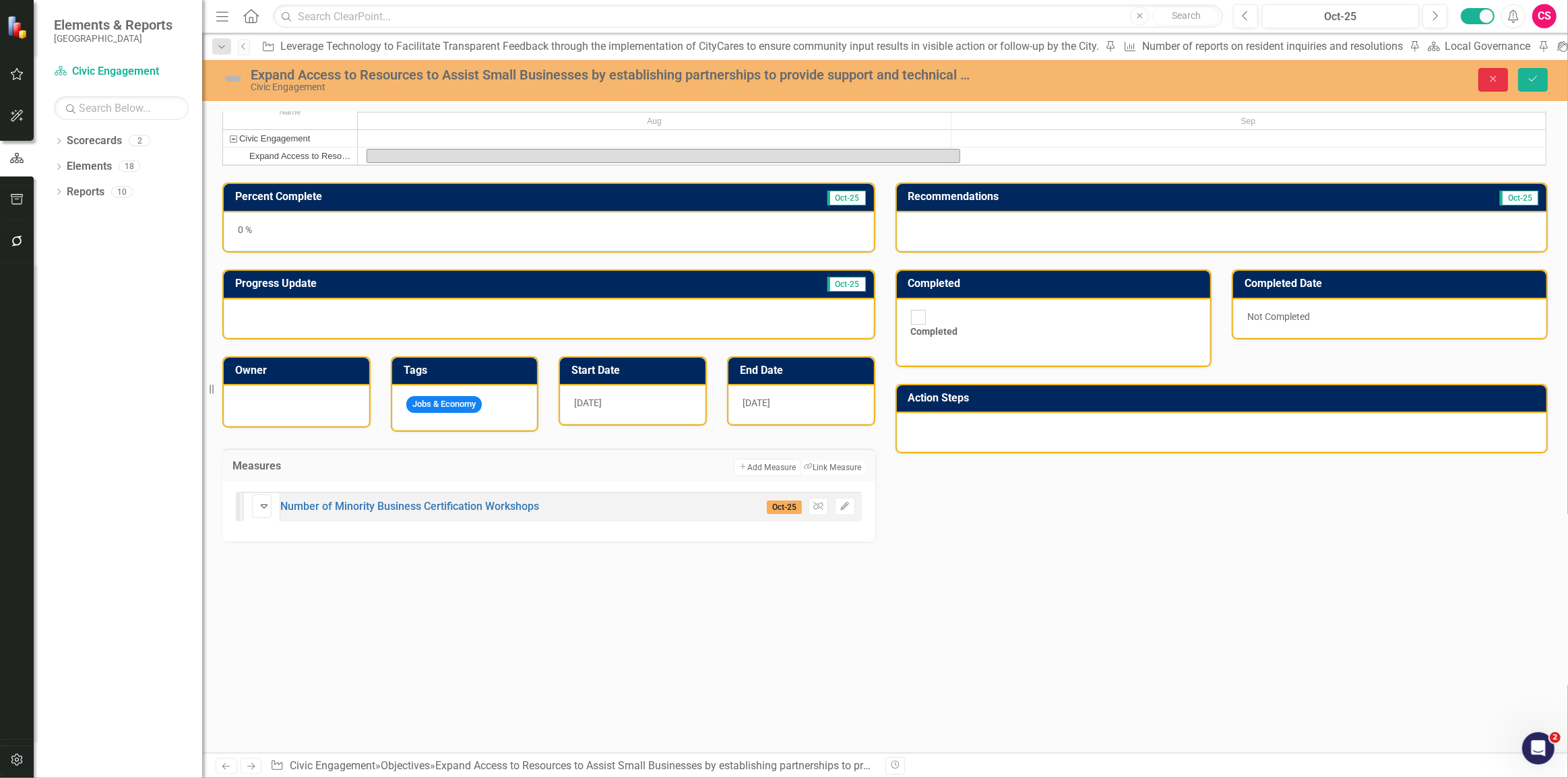
click at [1489, 77] on icon "Close" at bounding box center [1494, 79] width 12 height 9
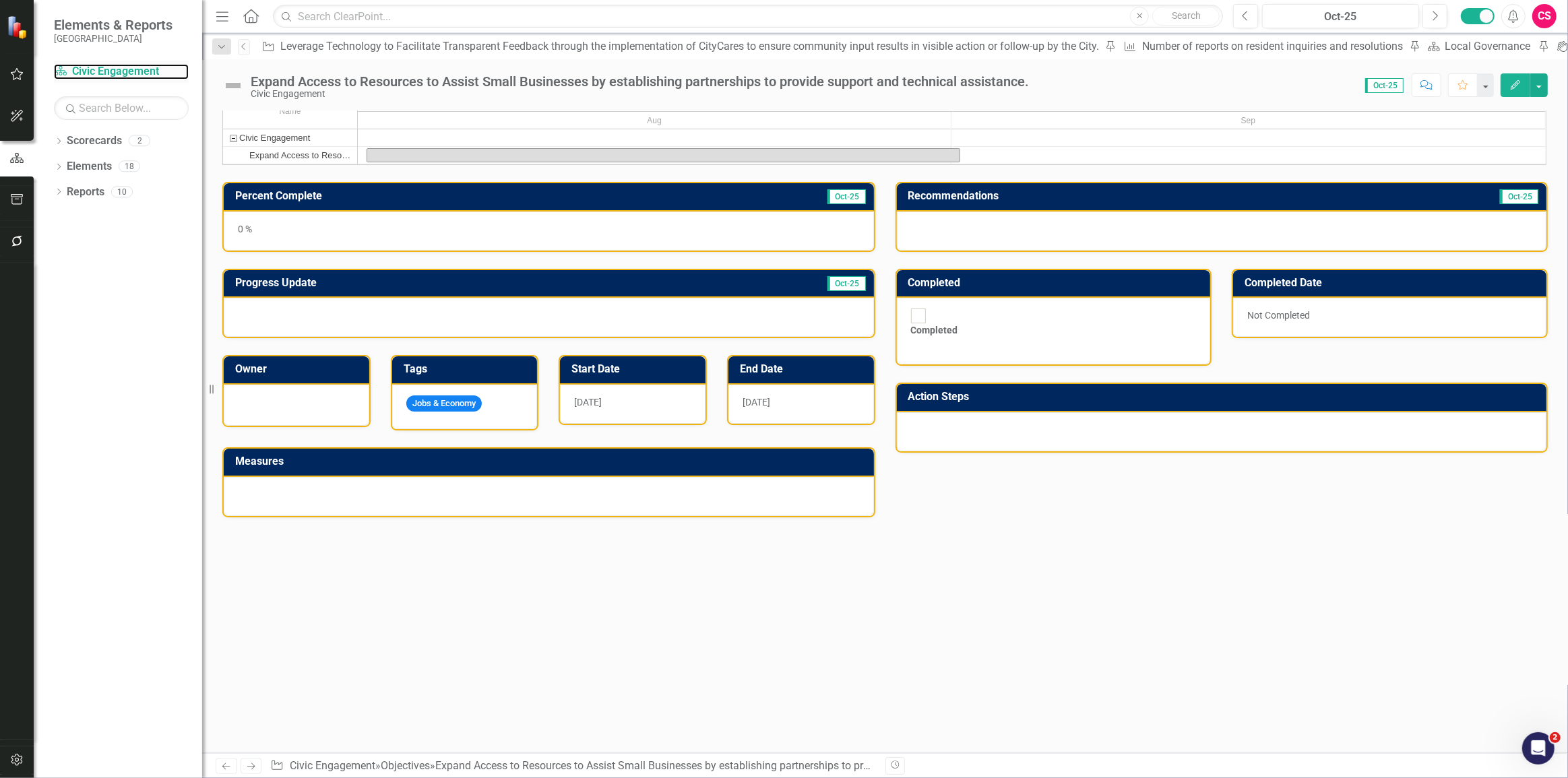
drag, startPoint x: 75, startPoint y: 75, endPoint x: 122, endPoint y: 81, distance: 47.4
click at [75, 75] on link "Scorecard Civic Engagement" at bounding box center [121, 71] width 134 height 15
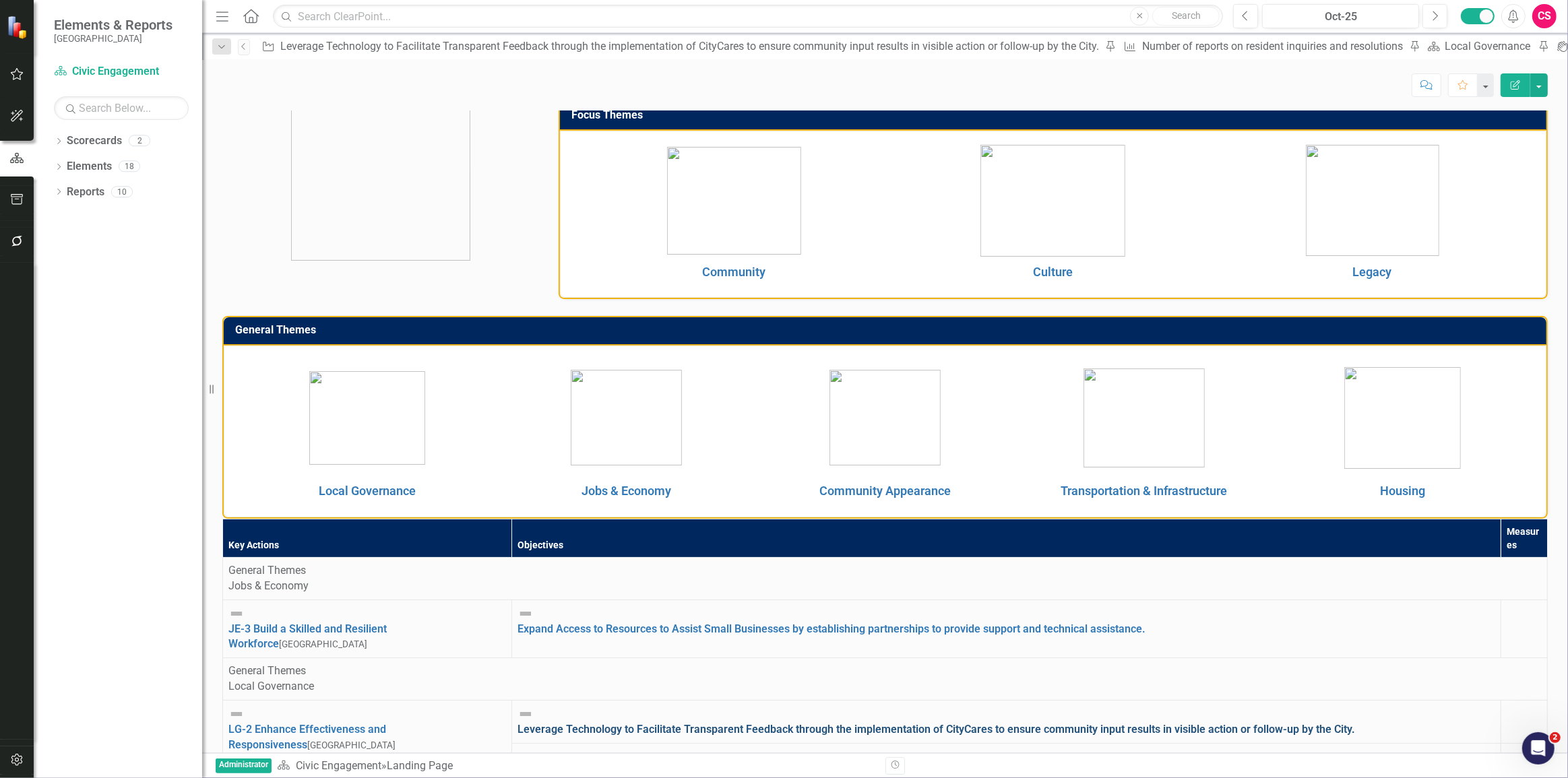
scroll to position [238, 0]
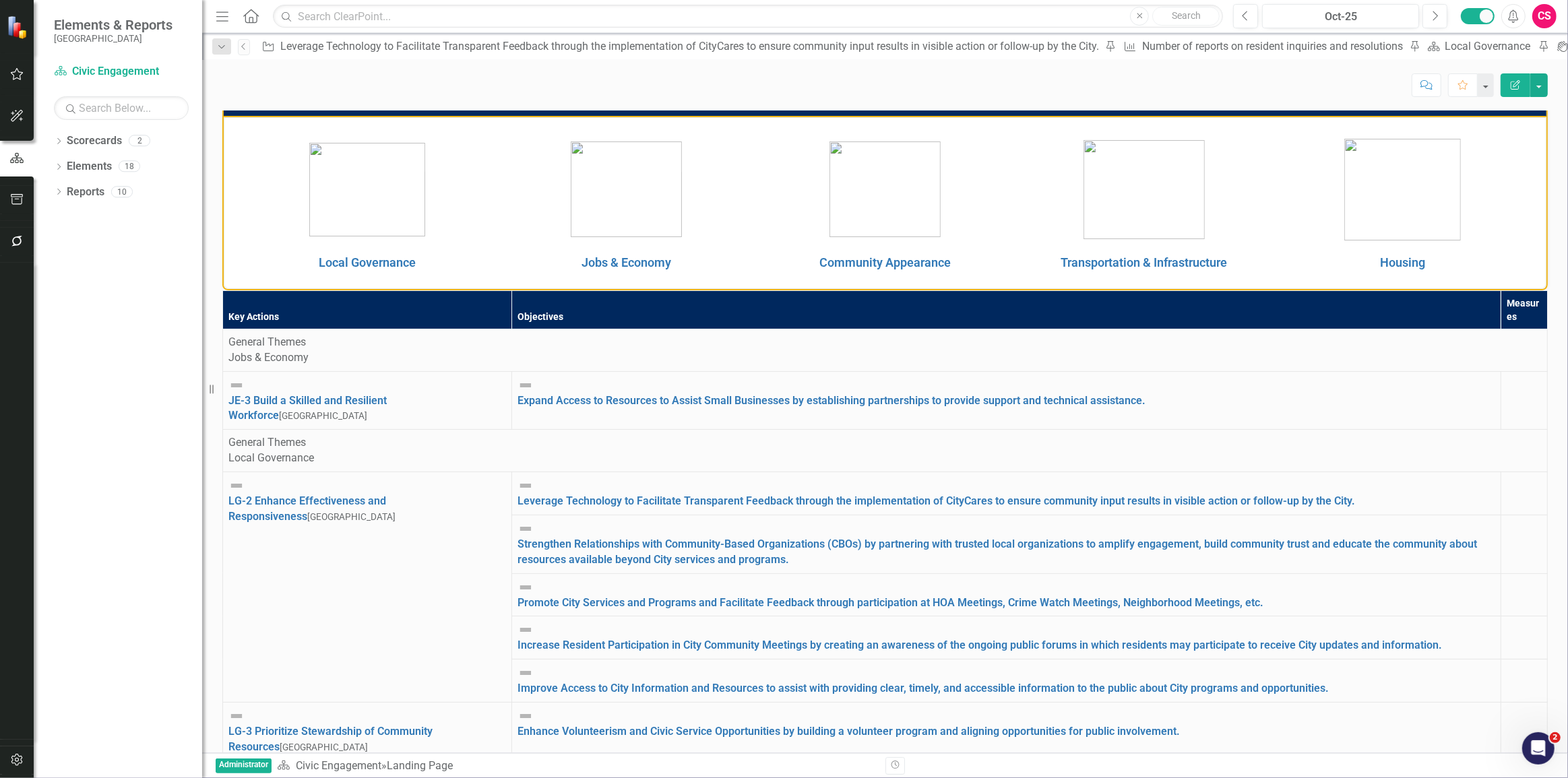
click at [25, 239] on button "button" at bounding box center [17, 242] width 30 height 28
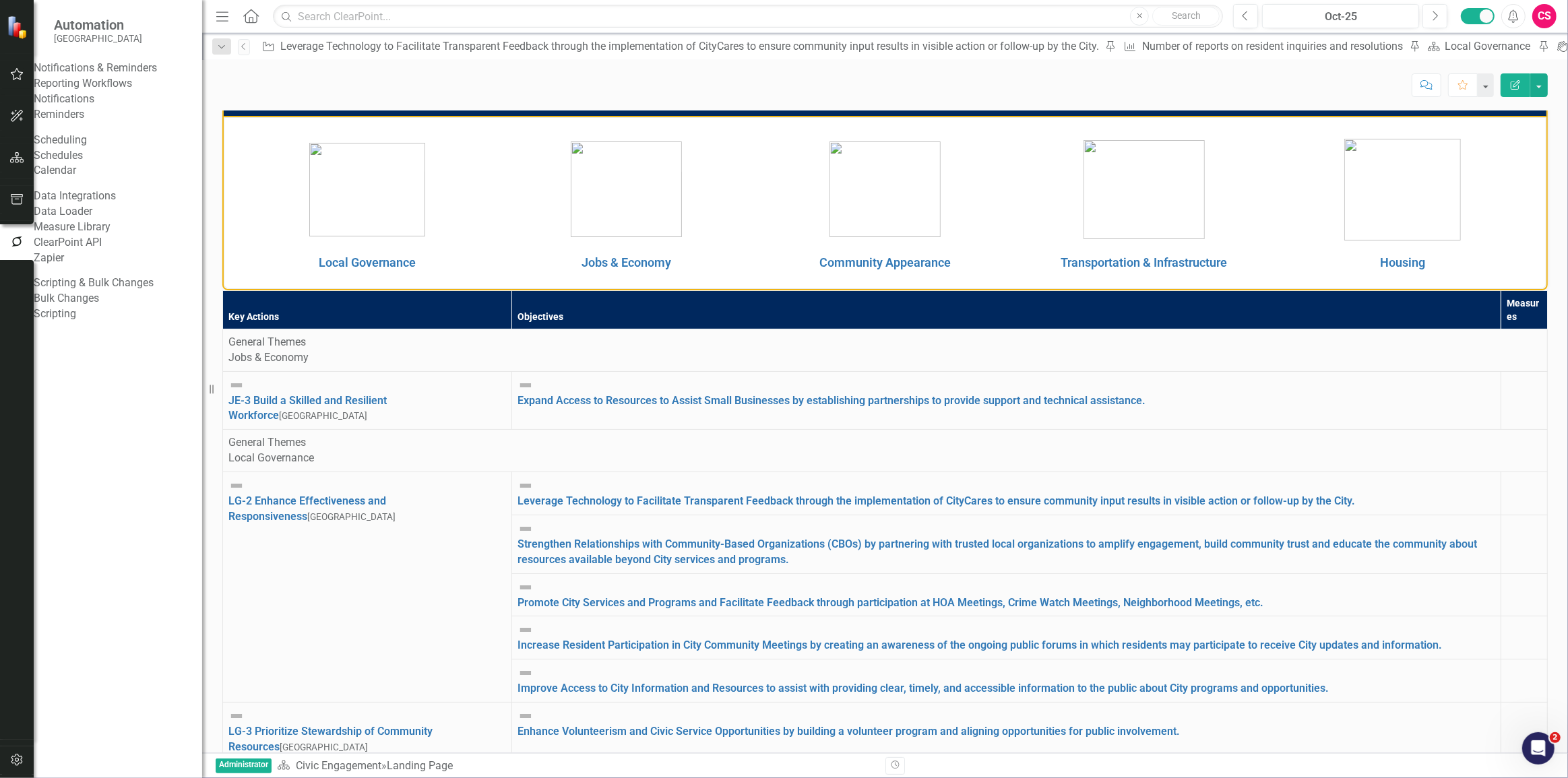
click at [239, 384] on img at bounding box center [236, 385] width 16 height 16
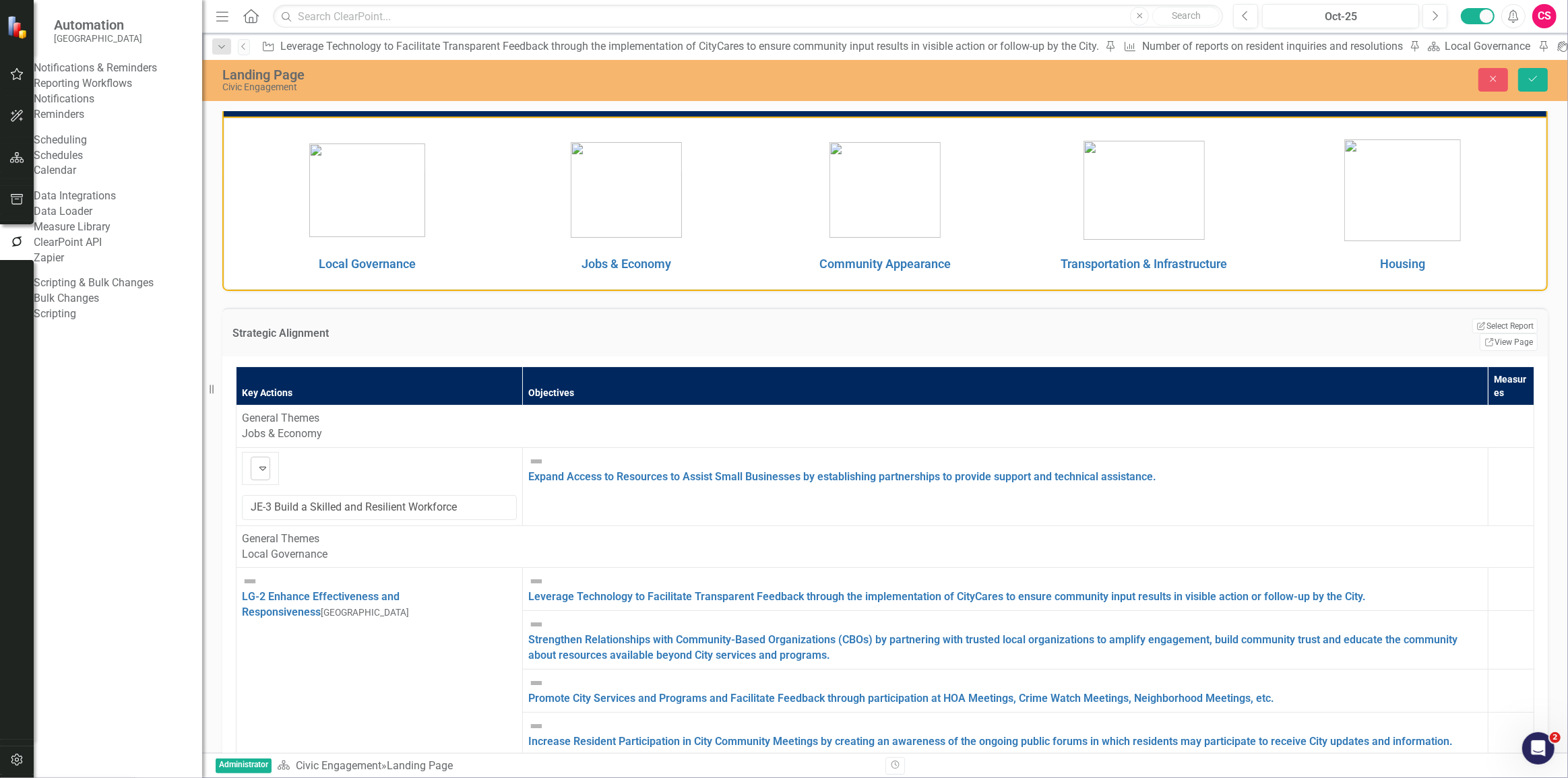
click at [254, 460] on img at bounding box center [262, 468] width 16 height 16
click at [1497, 80] on icon "Close" at bounding box center [1494, 79] width 12 height 9
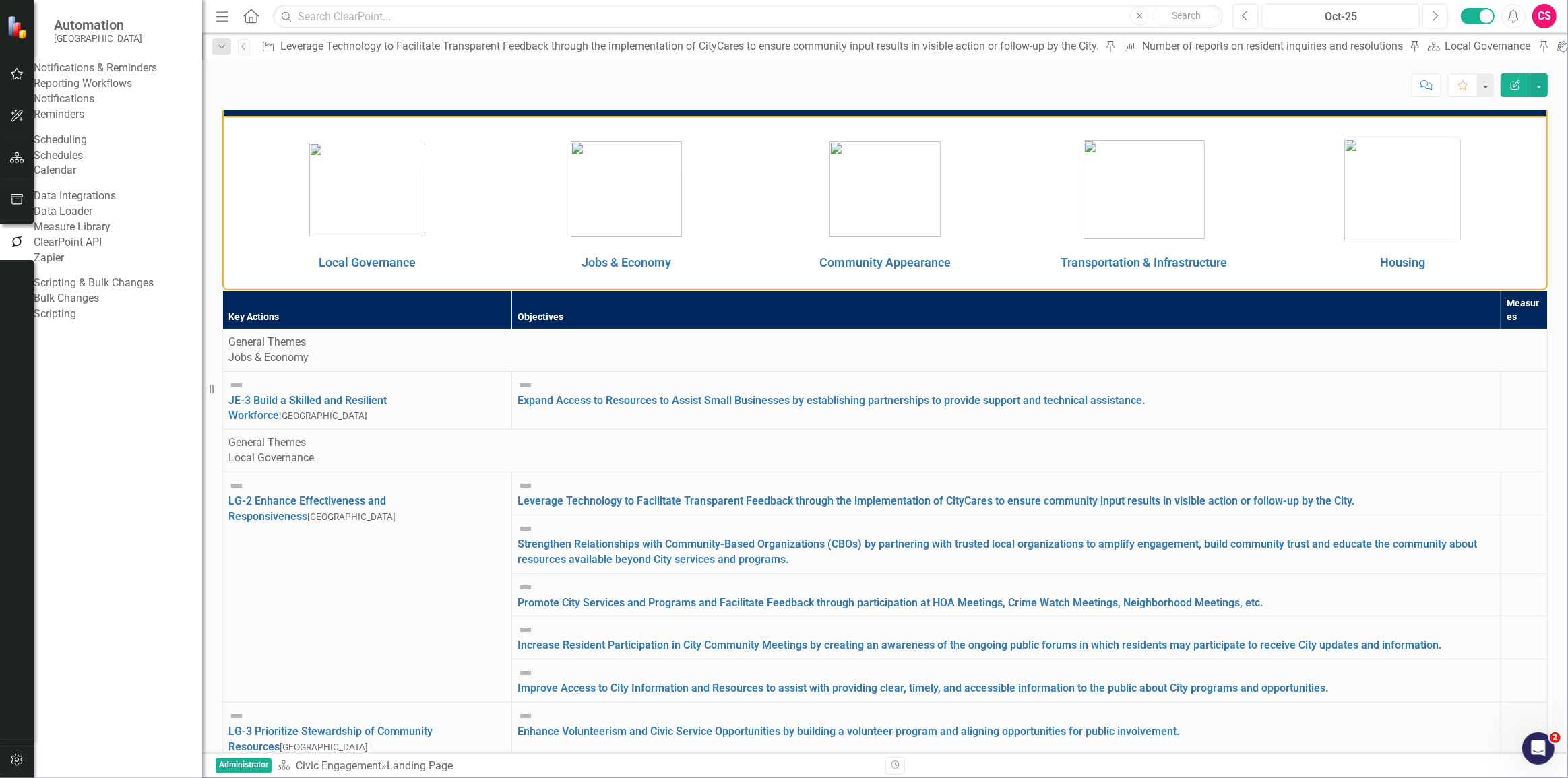
click at [93, 90] on link "Reporting Workflows" at bounding box center [118, 84] width 169 height 15
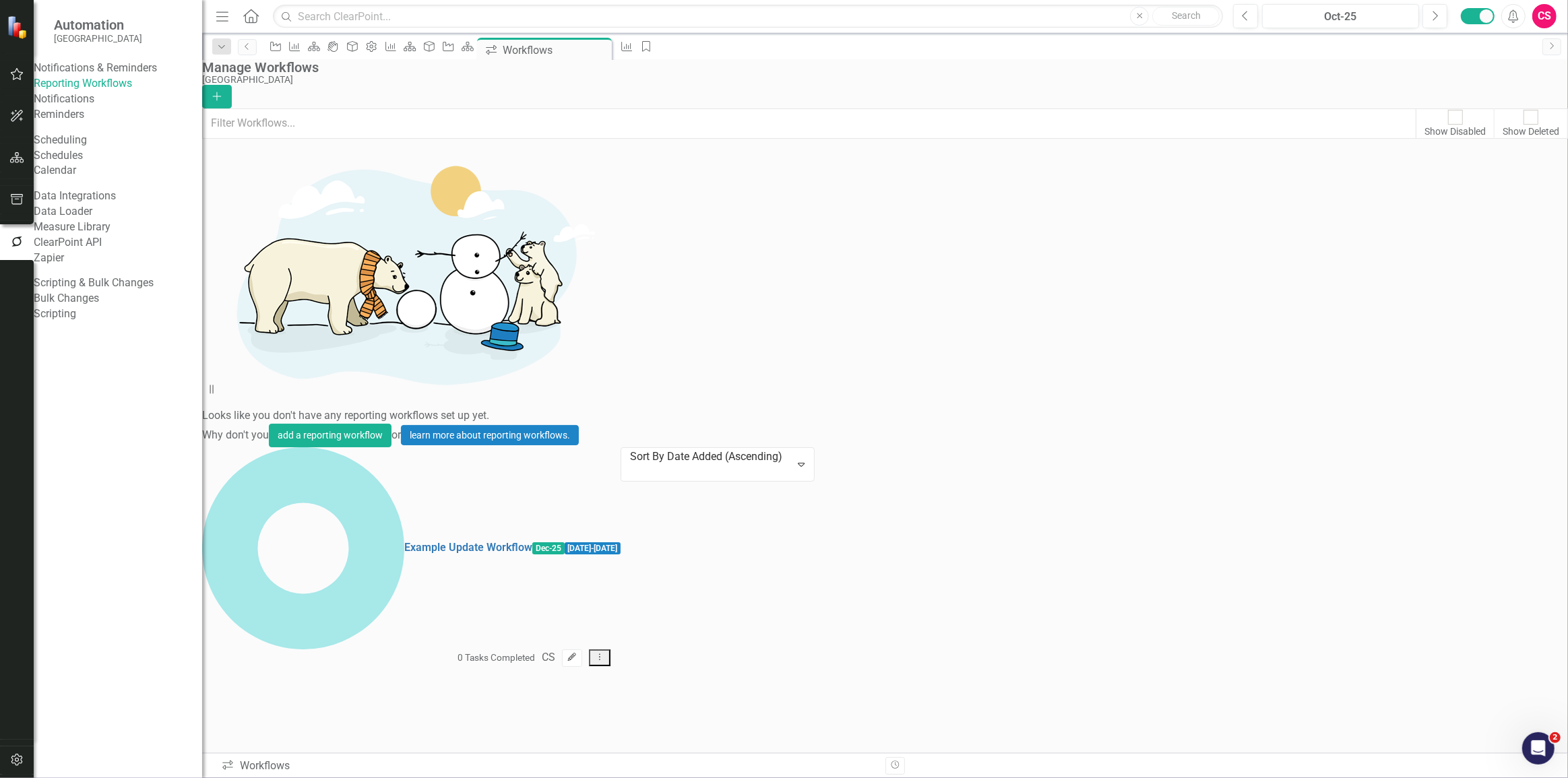
click at [577, 653] on icon "Edit" at bounding box center [571, 657] width 10 height 8
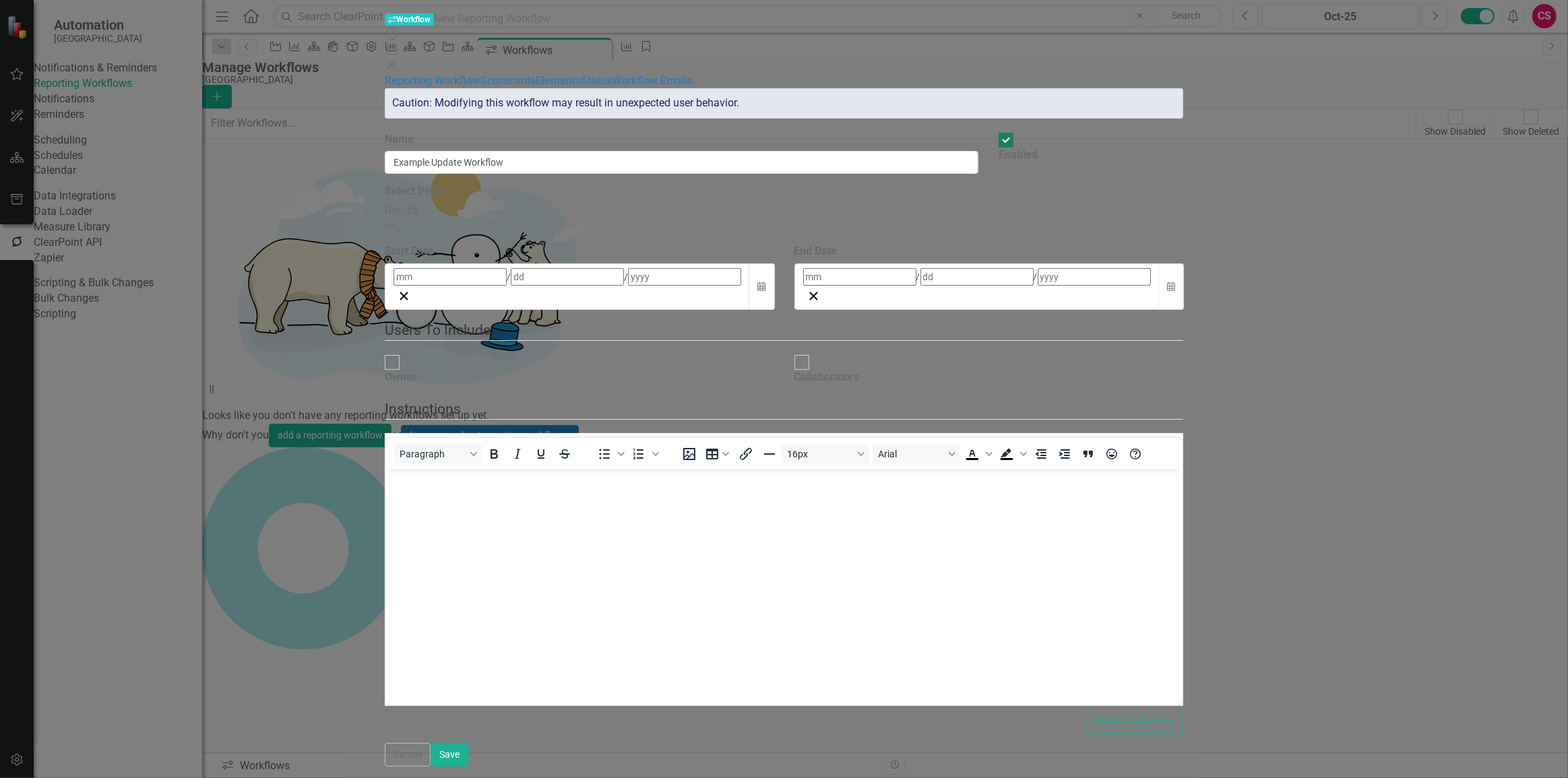
type input "5"
type input "2025"
type input "5"
type input "16"
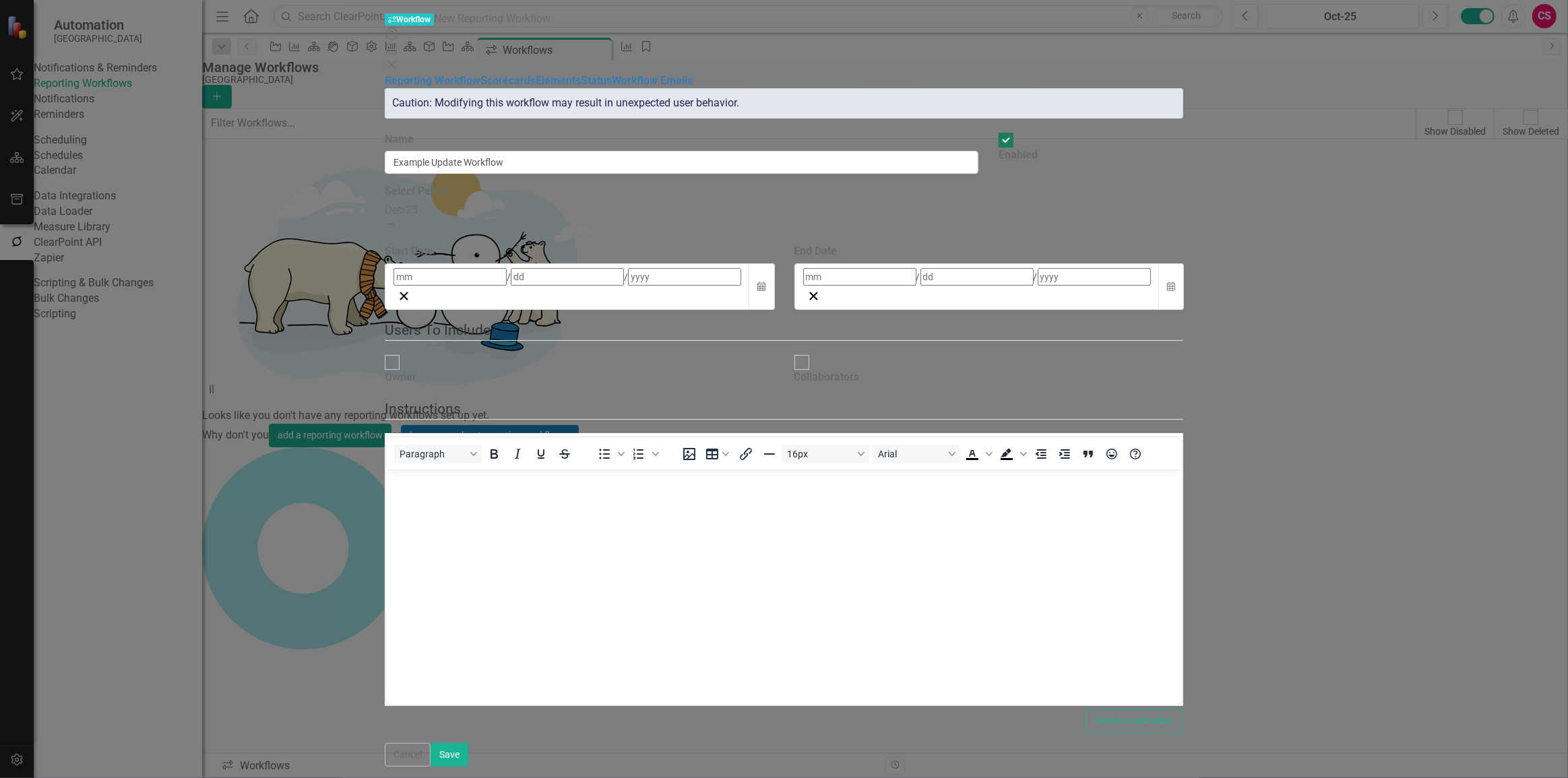
type input "2025"
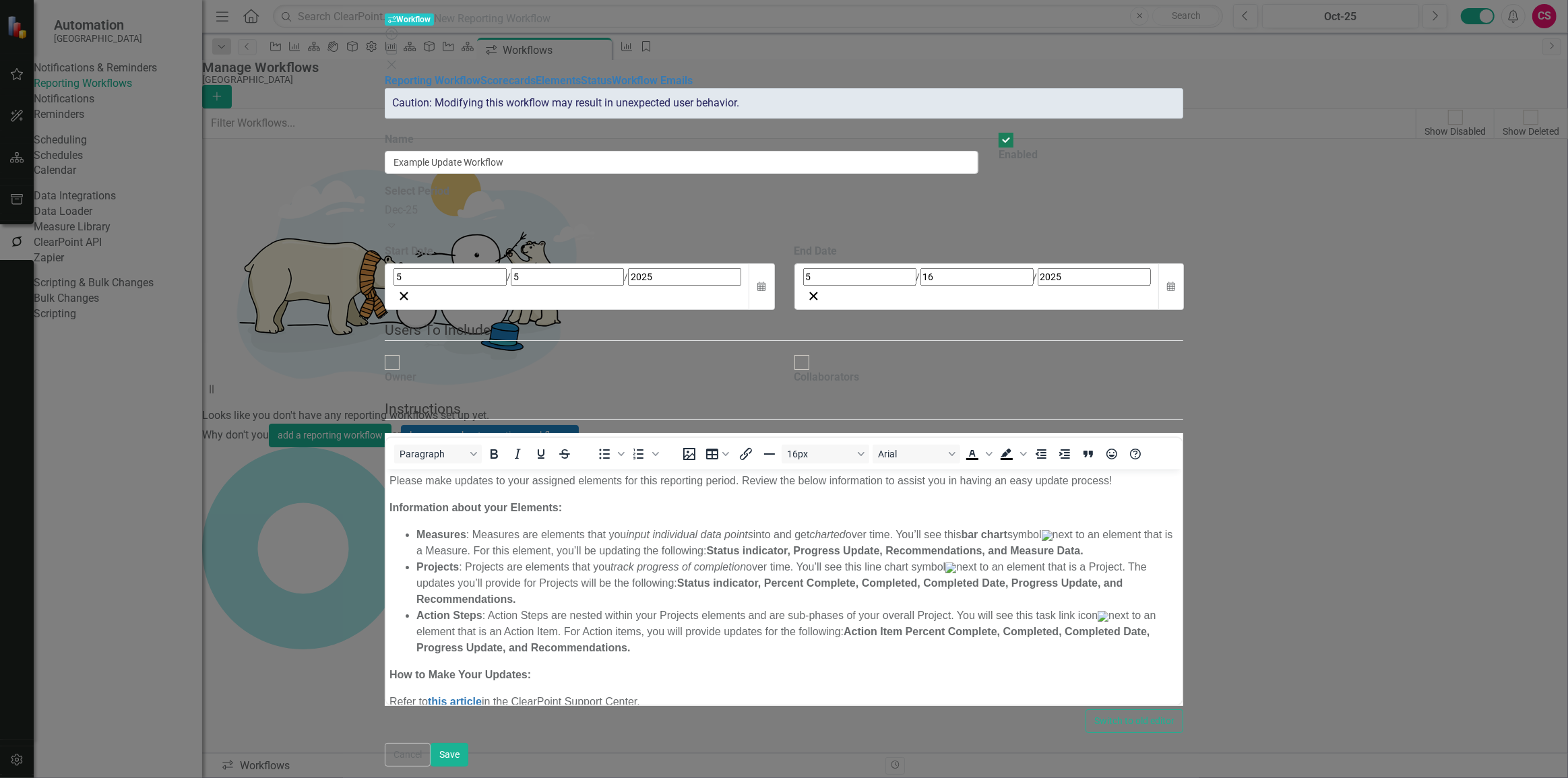
checkbox input "true"
drag, startPoint x: 501, startPoint y: 122, endPoint x: 432, endPoint y: 125, distance: 69.1
click at [432, 125] on div "Reporting Workflow Scorecards Elements Status Workflow Emails Reporting Workflo…" at bounding box center [783, 409] width 798 height 670
click at [548, 151] on input "ClearPoint Update Workflow" at bounding box center [681, 163] width 593 height 23
click at [586, 151] on input "ClearPoint Updates Workflow" at bounding box center [681, 163] width 593 height 23
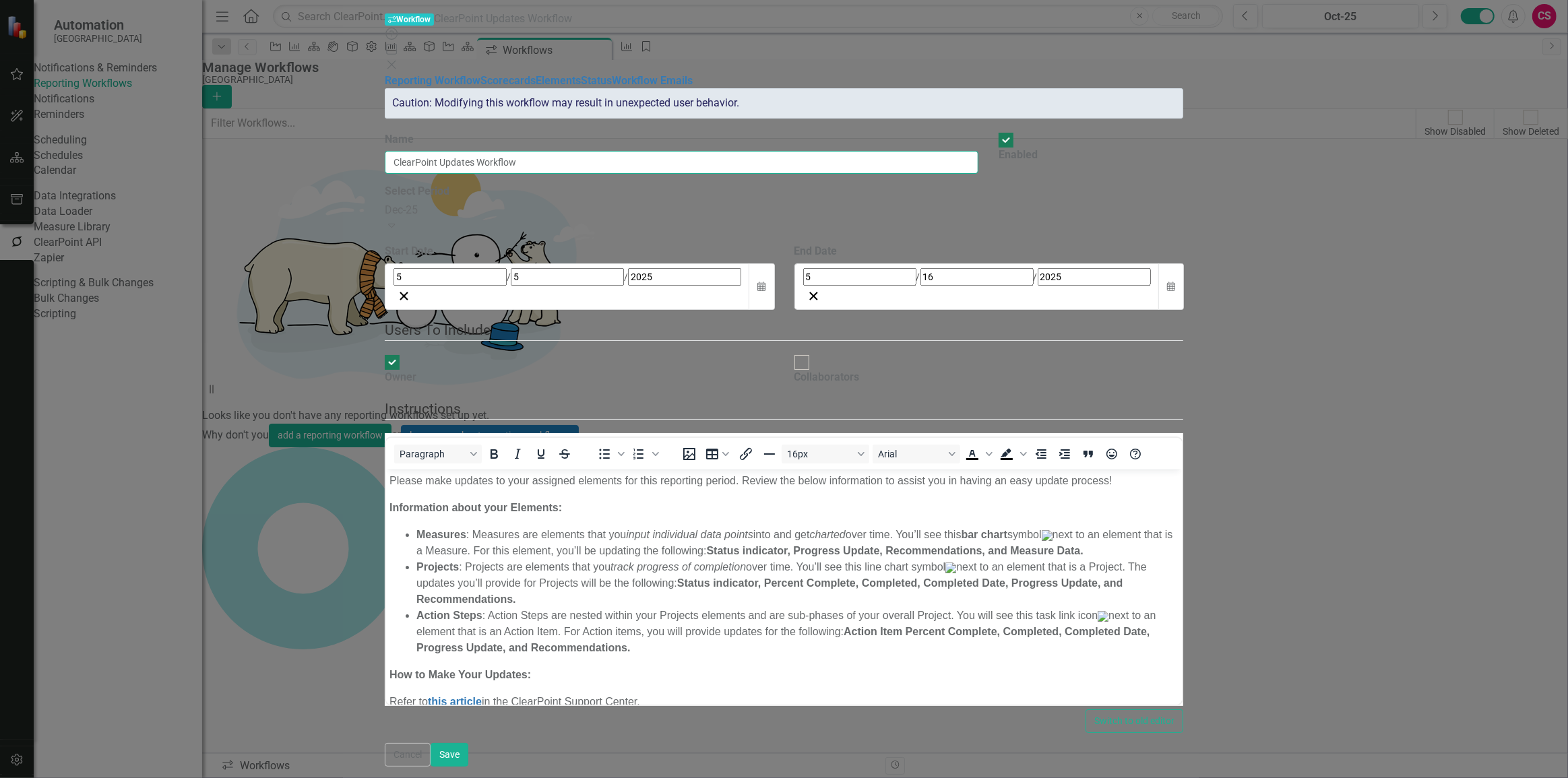
click at [586, 151] on input "ClearPoint Updates Workflow" at bounding box center [681, 163] width 593 height 23
type input "ClearPoint Updates"
click at [384, 89] on div "Reporting Workflow Scorecards Elements Status Workflow Emails" at bounding box center [783, 81] width 798 height 15
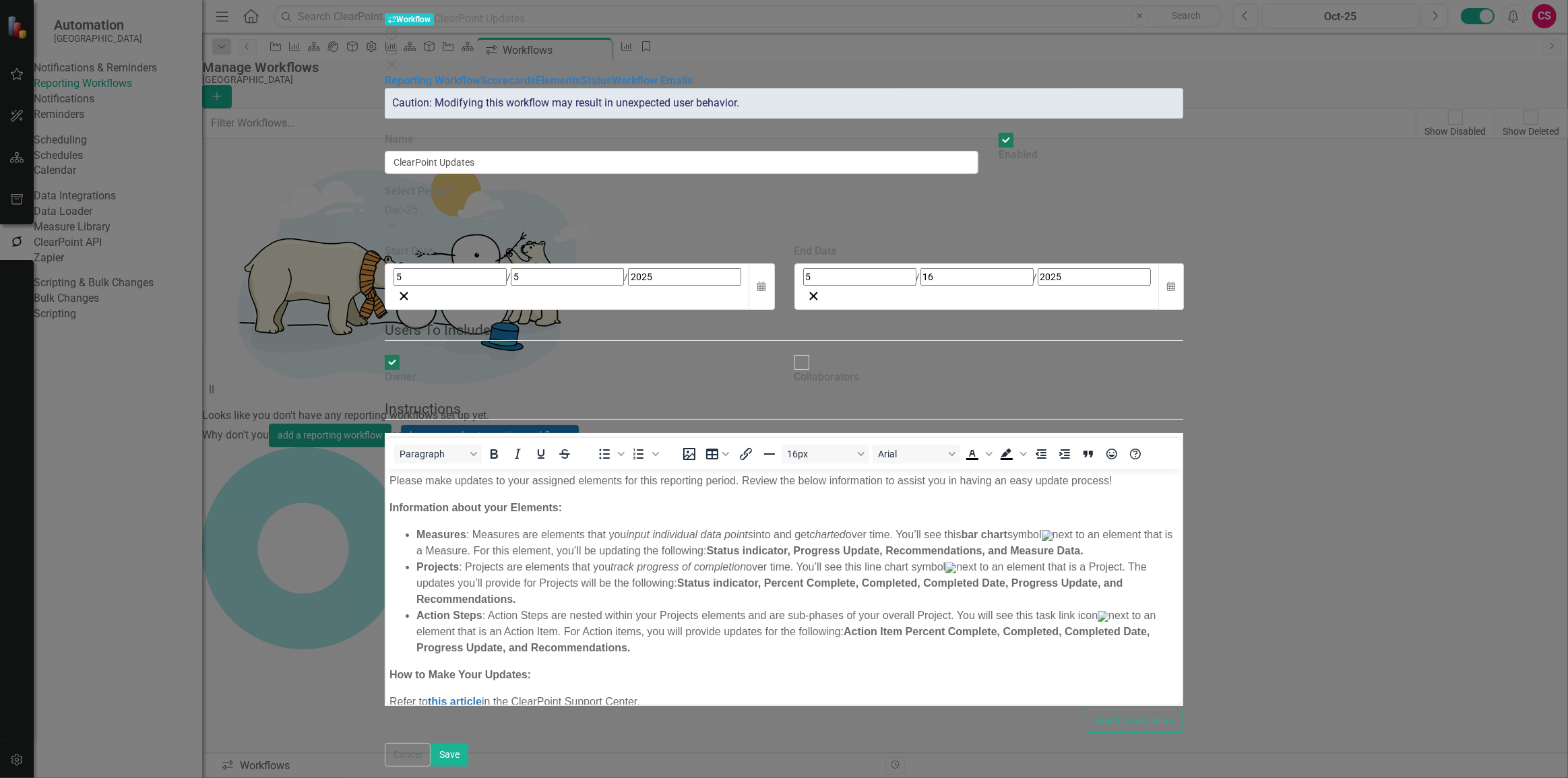
click at [468, 203] on div "Dec-25" at bounding box center [783, 210] width 798 height 15
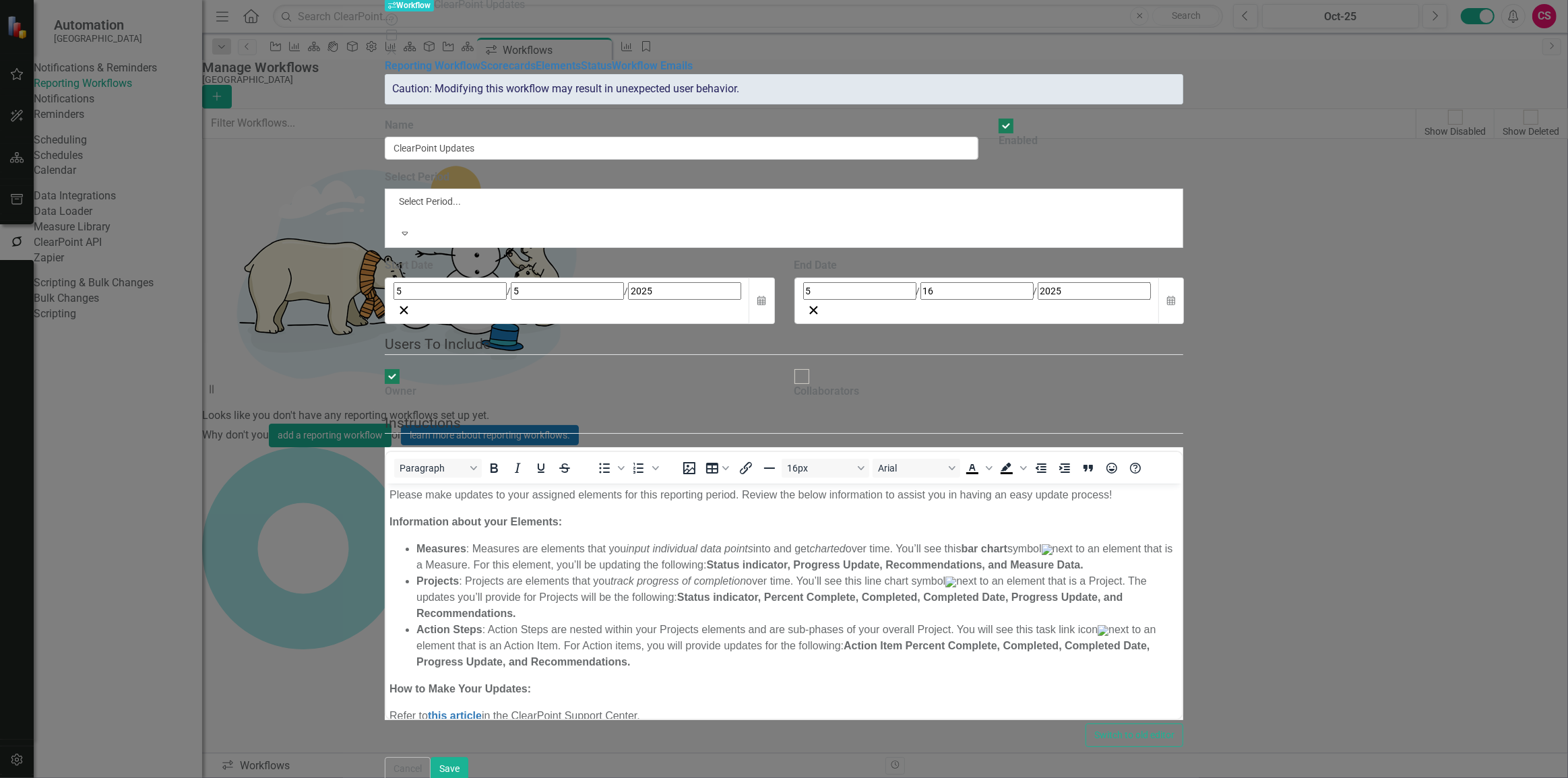
scroll to position [386, 0]
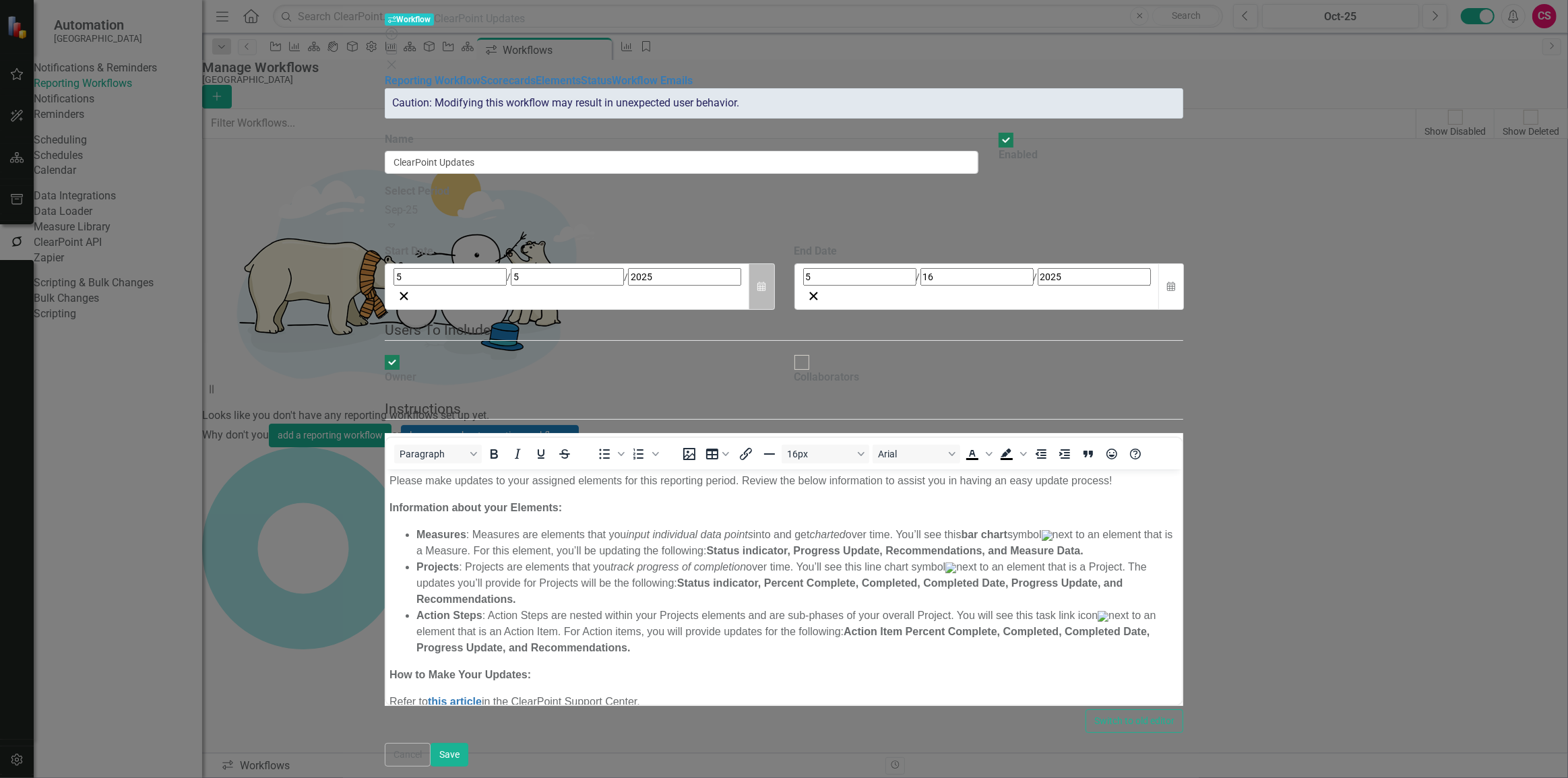
click at [774, 264] on button "Calendar" at bounding box center [761, 286] width 26 height 46
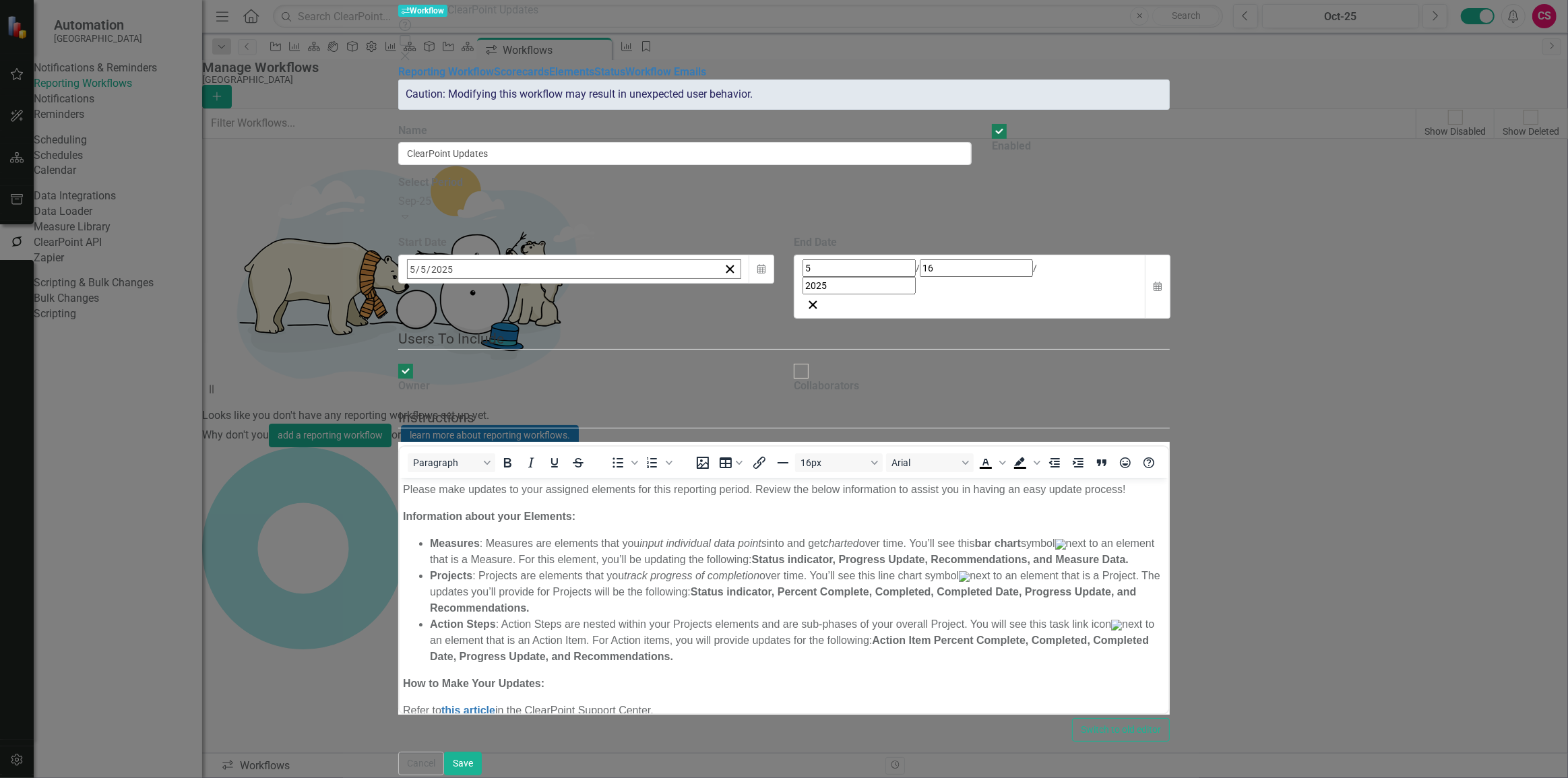
click at [532, 293] on span "May 2025" at bounding box center [517, 298] width 30 height 11
click at [478, 468] on button "October" at bounding box center [438, 492] width 78 height 49
click at [533, 341] on button "1" at bounding box center [517, 353] width 33 height 24
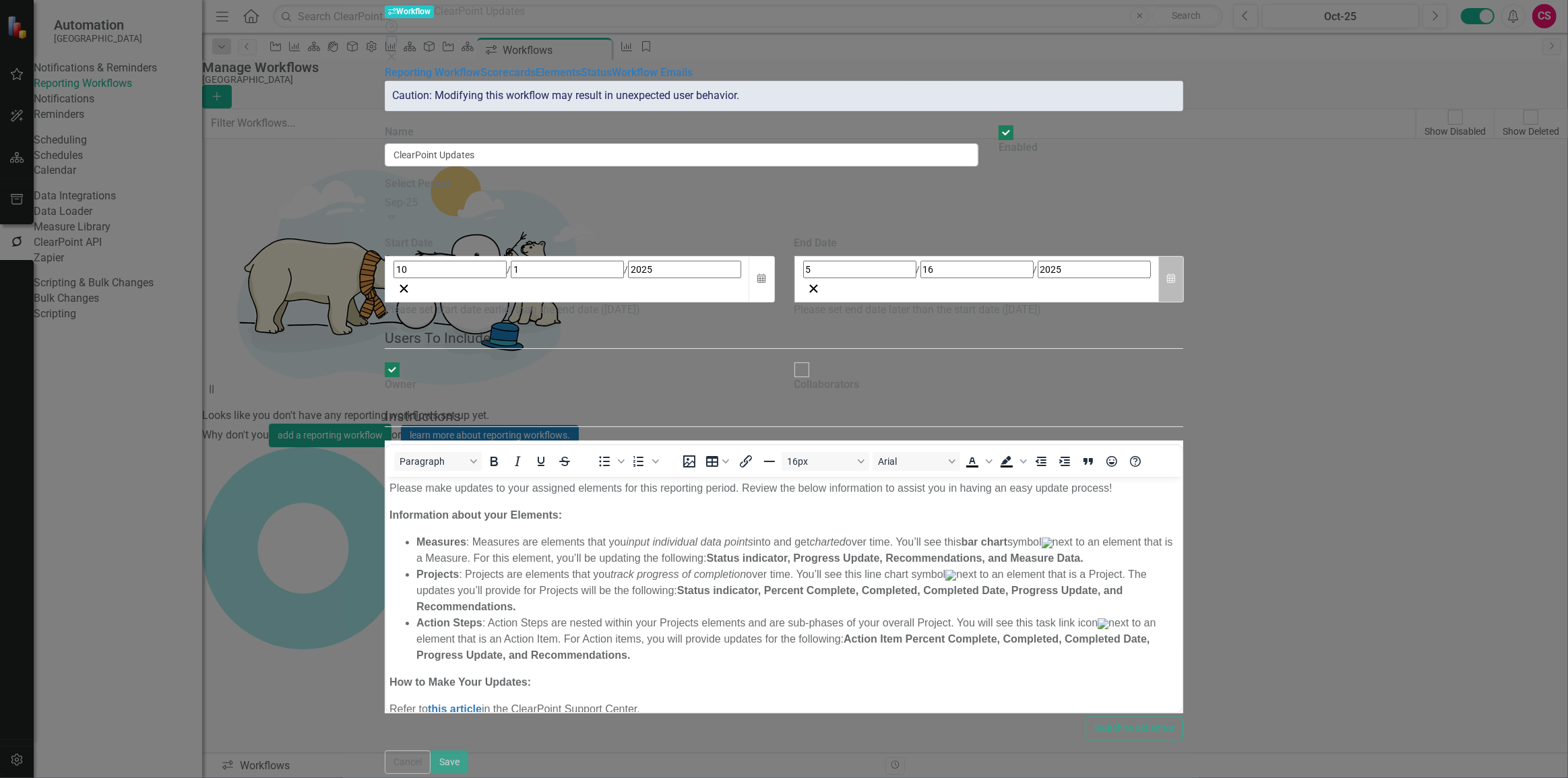
click at [1175, 274] on icon "Calendar" at bounding box center [1171, 279] width 8 height 9
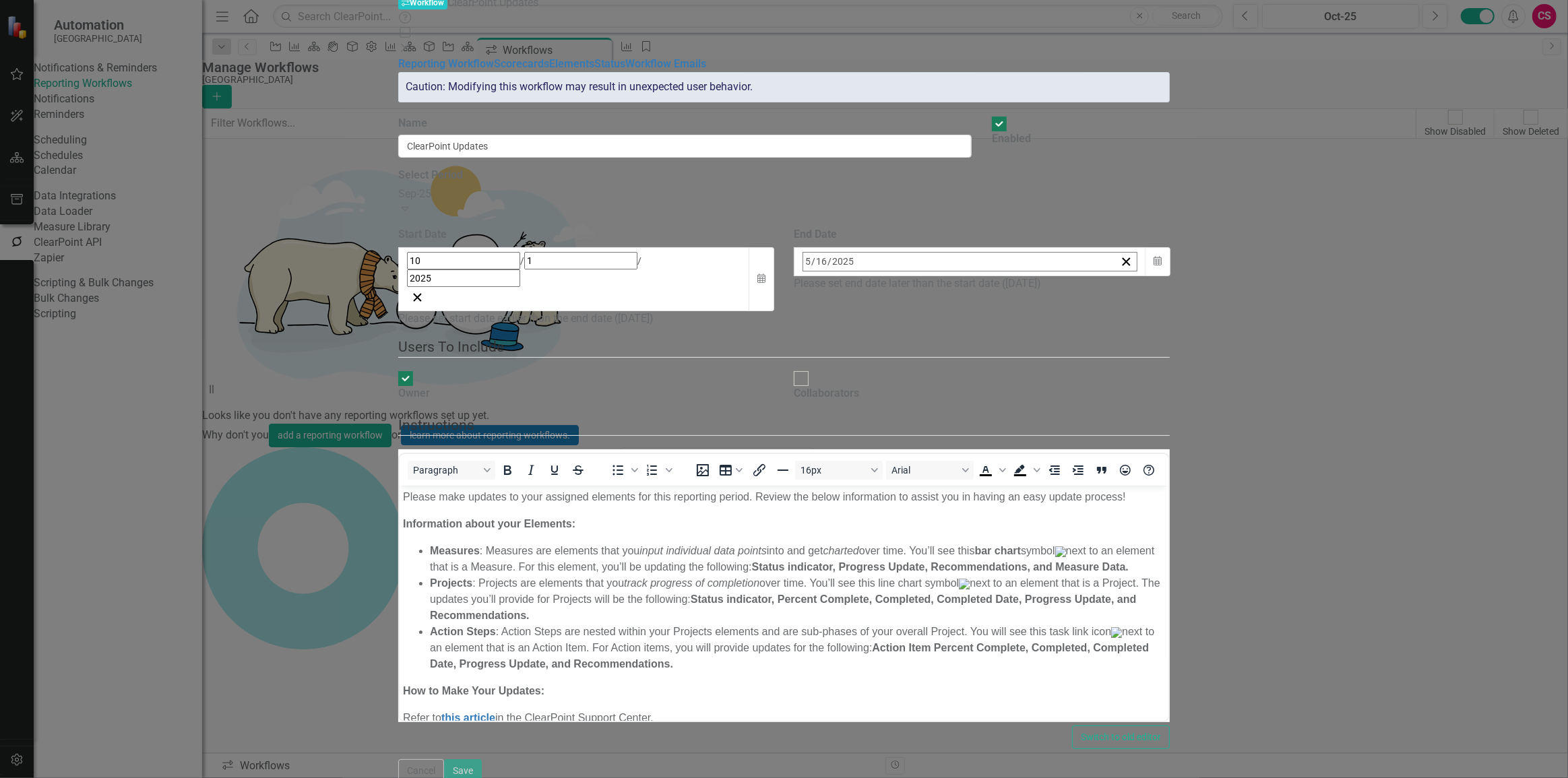
click at [970, 277] on button "May 2025" at bounding box center [912, 291] width 116 height 30
click at [852, 480] on abbr "October" at bounding box center [835, 485] width 33 height 11
click at [896, 381] on button "14" at bounding box center [879, 394] width 33 height 24
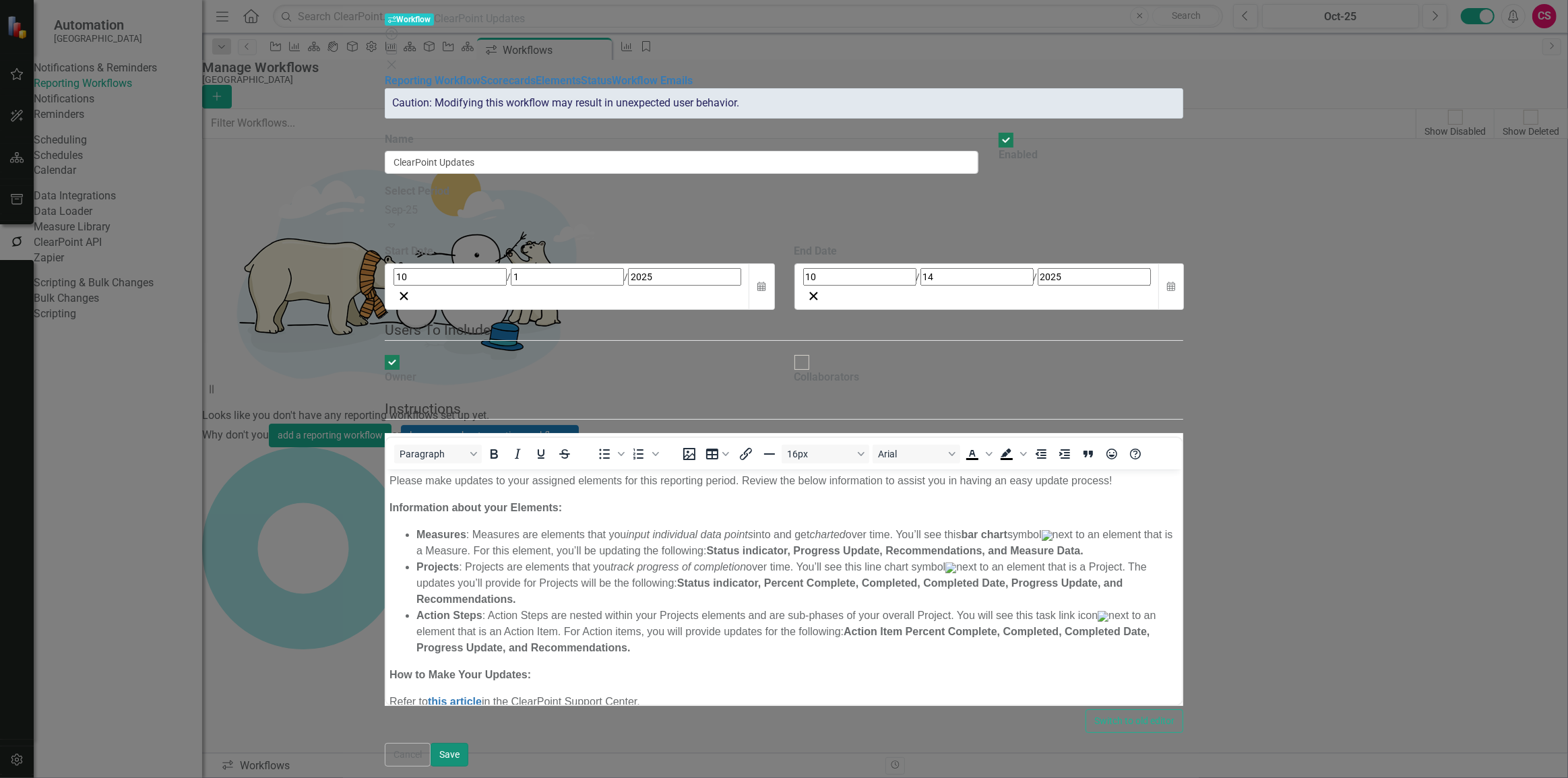
click at [468, 757] on button "Save" at bounding box center [450, 754] width 38 height 24
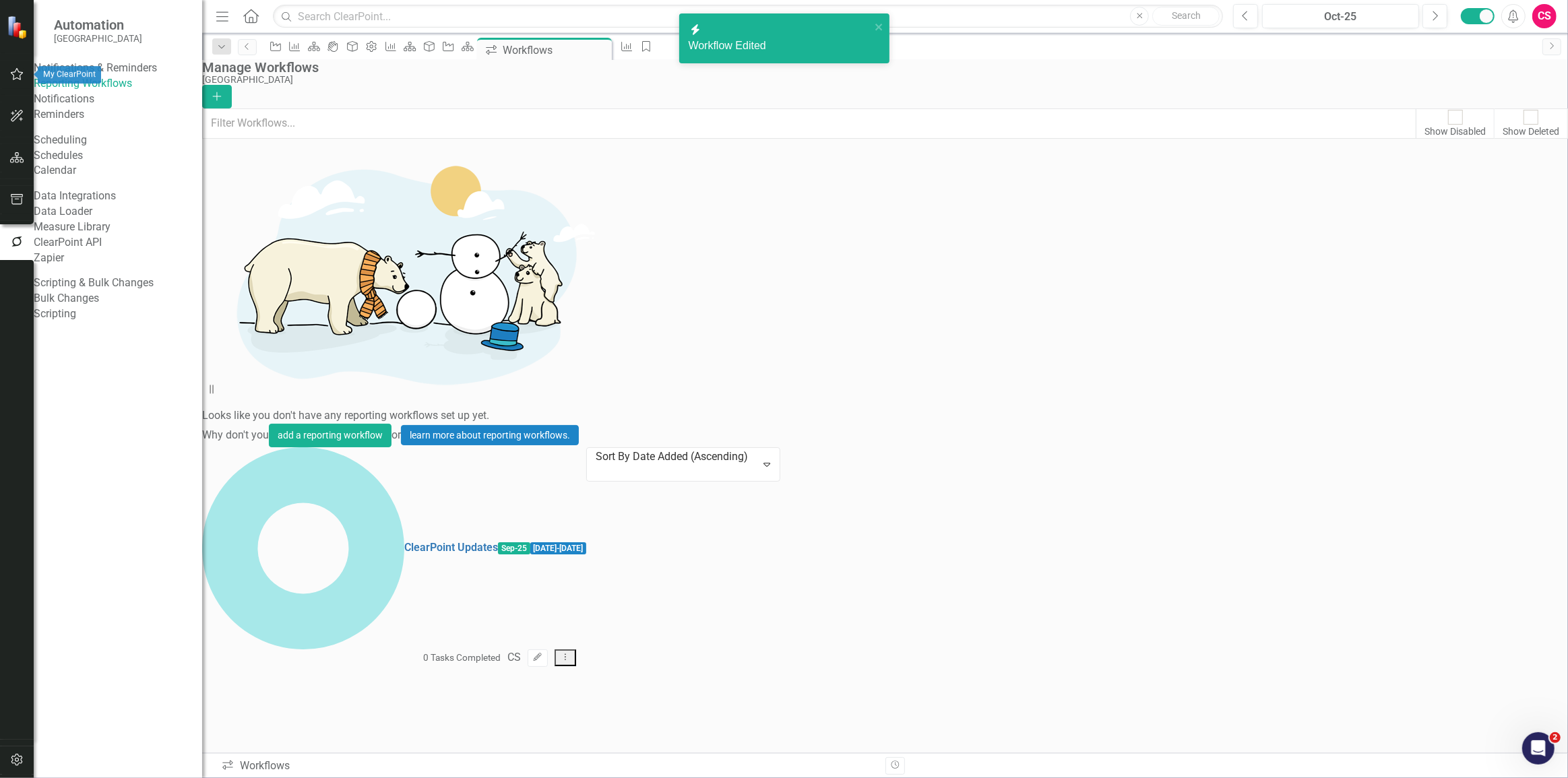
click at [24, 74] on button "button" at bounding box center [17, 74] width 30 height 28
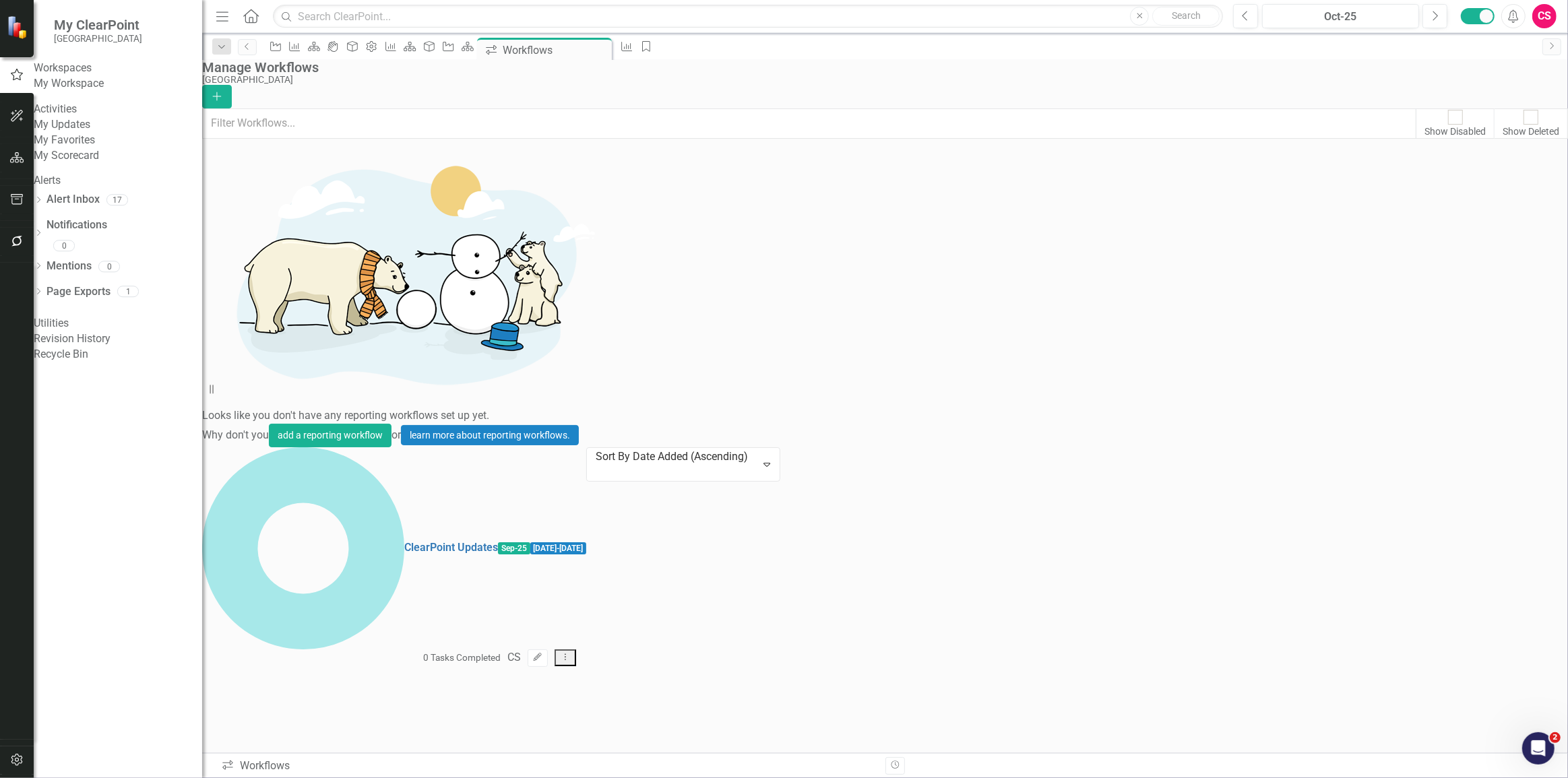
click at [90, 92] on link "My Workspace" at bounding box center [118, 84] width 169 height 15
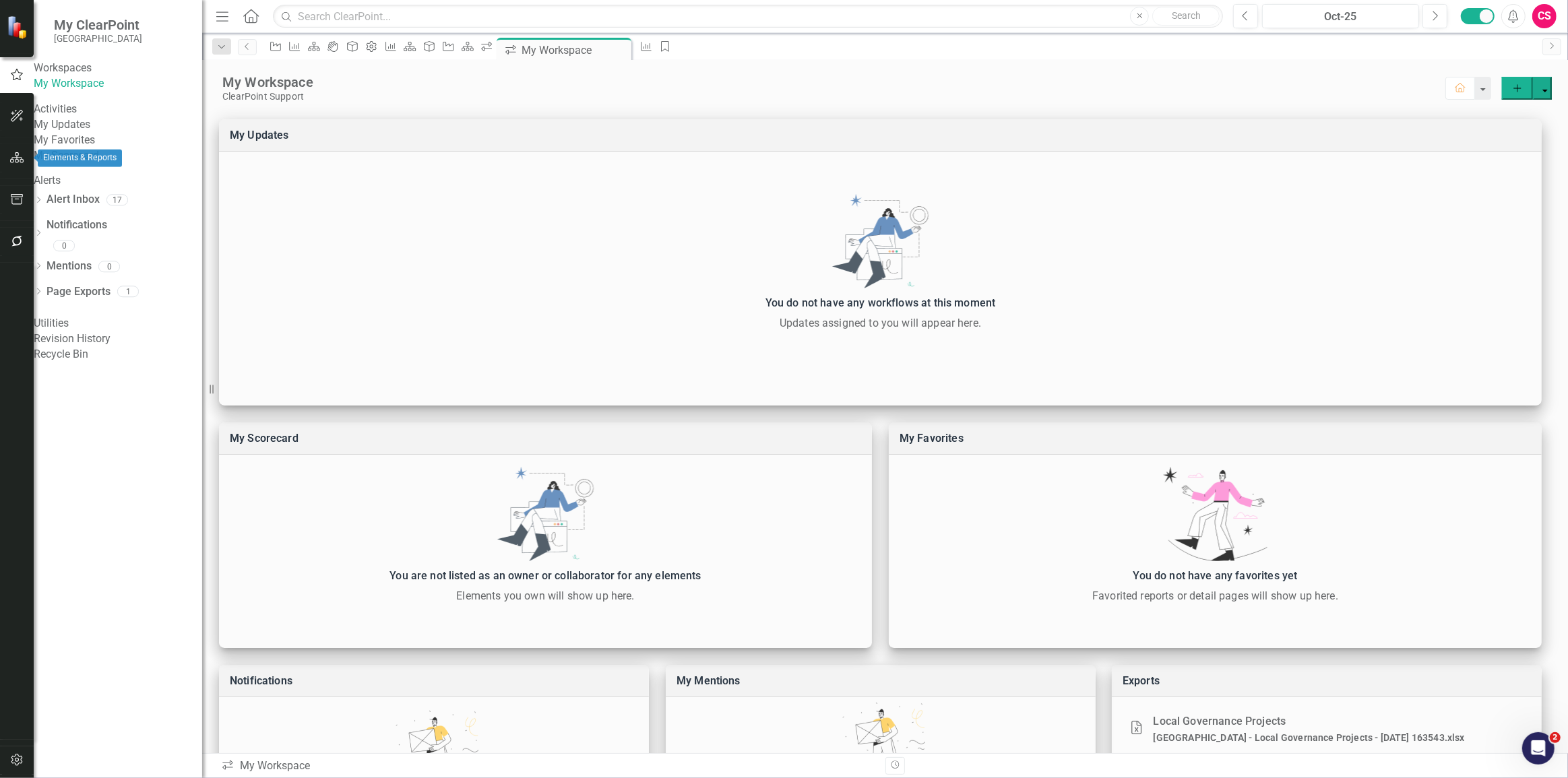
click at [27, 159] on button "button" at bounding box center [17, 158] width 30 height 28
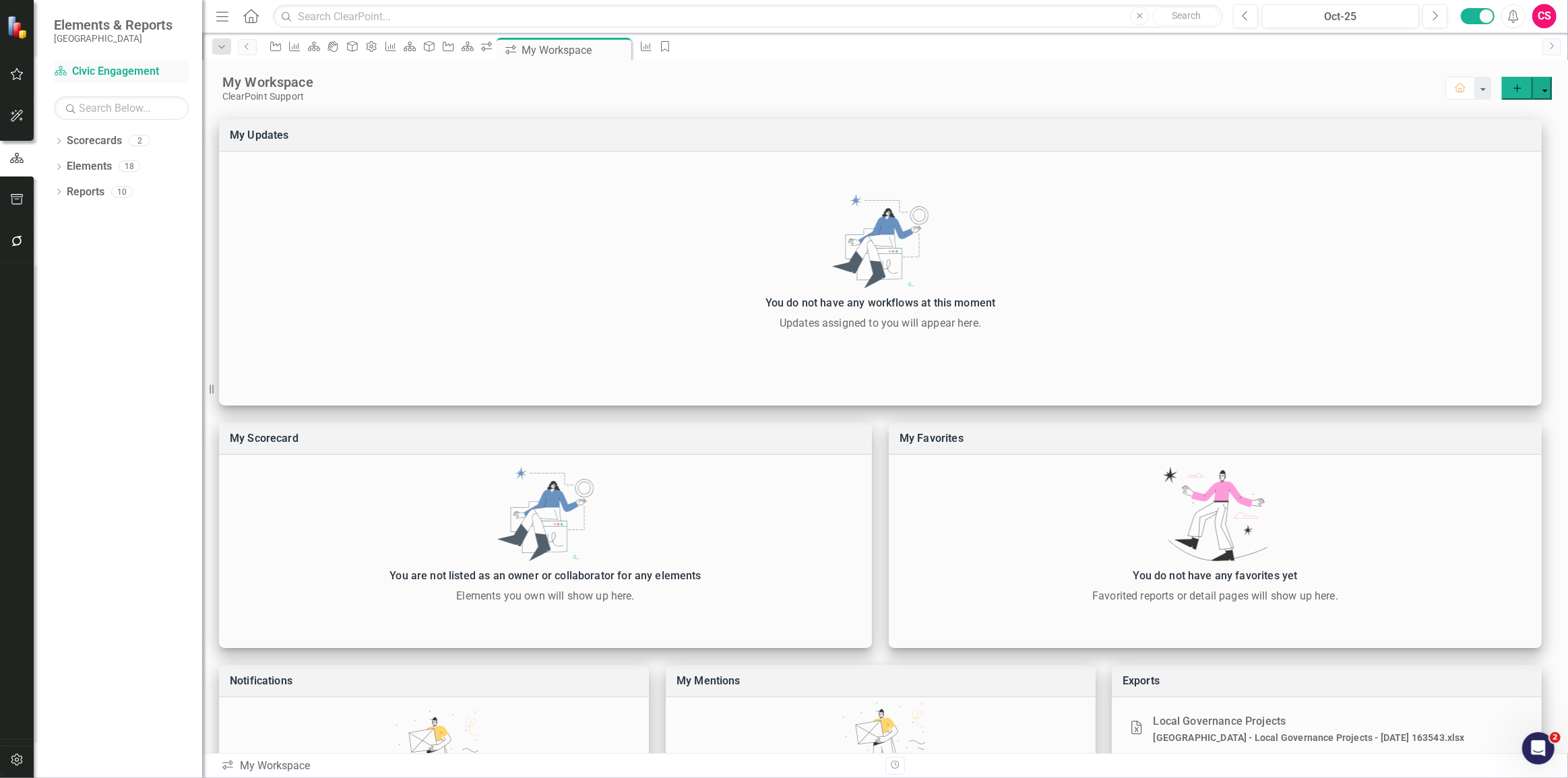
click at [73, 76] on link "Scorecard Civic Engagement" at bounding box center [121, 71] width 134 height 15
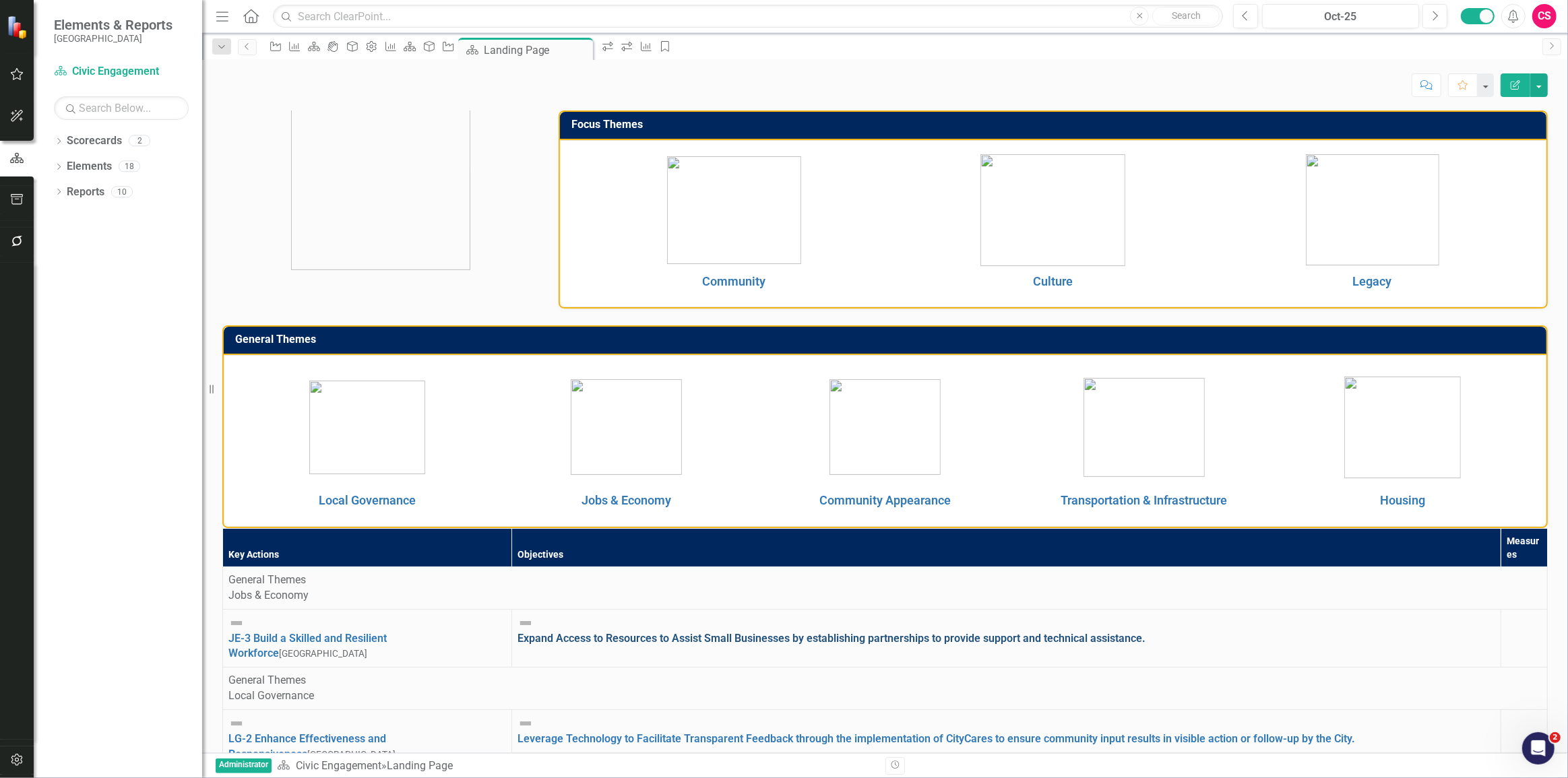
click at [801, 632] on link "Expand Access to Resources to Assist Small Businesses by establishing partnersh…" at bounding box center [831, 638] width 628 height 13
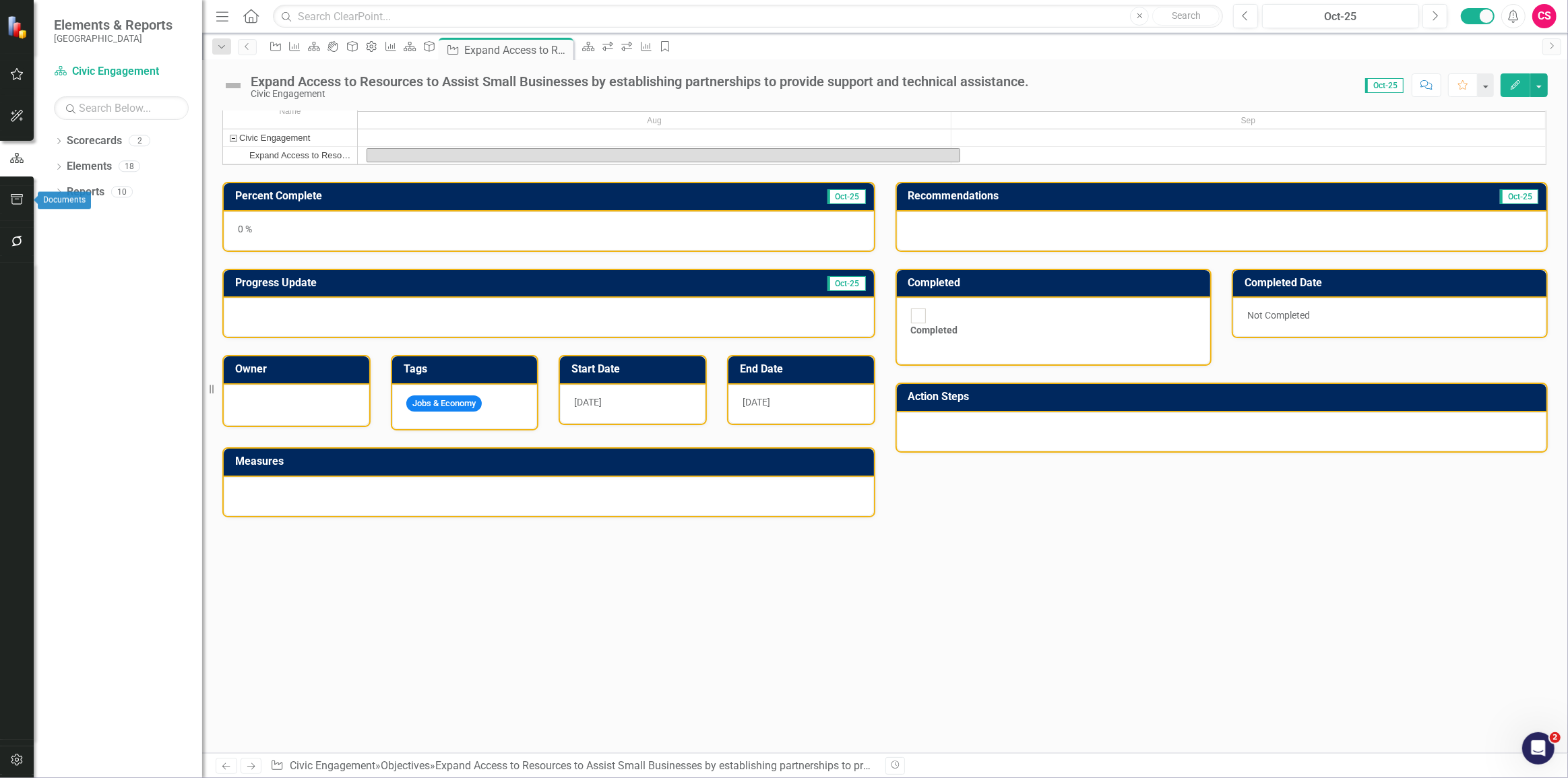
drag, startPoint x: 21, startPoint y: 207, endPoint x: 15, endPoint y: 225, distance: 19.0
click at [21, 207] on button "button" at bounding box center [17, 200] width 30 height 28
click at [14, 229] on button "button" at bounding box center [17, 242] width 30 height 28
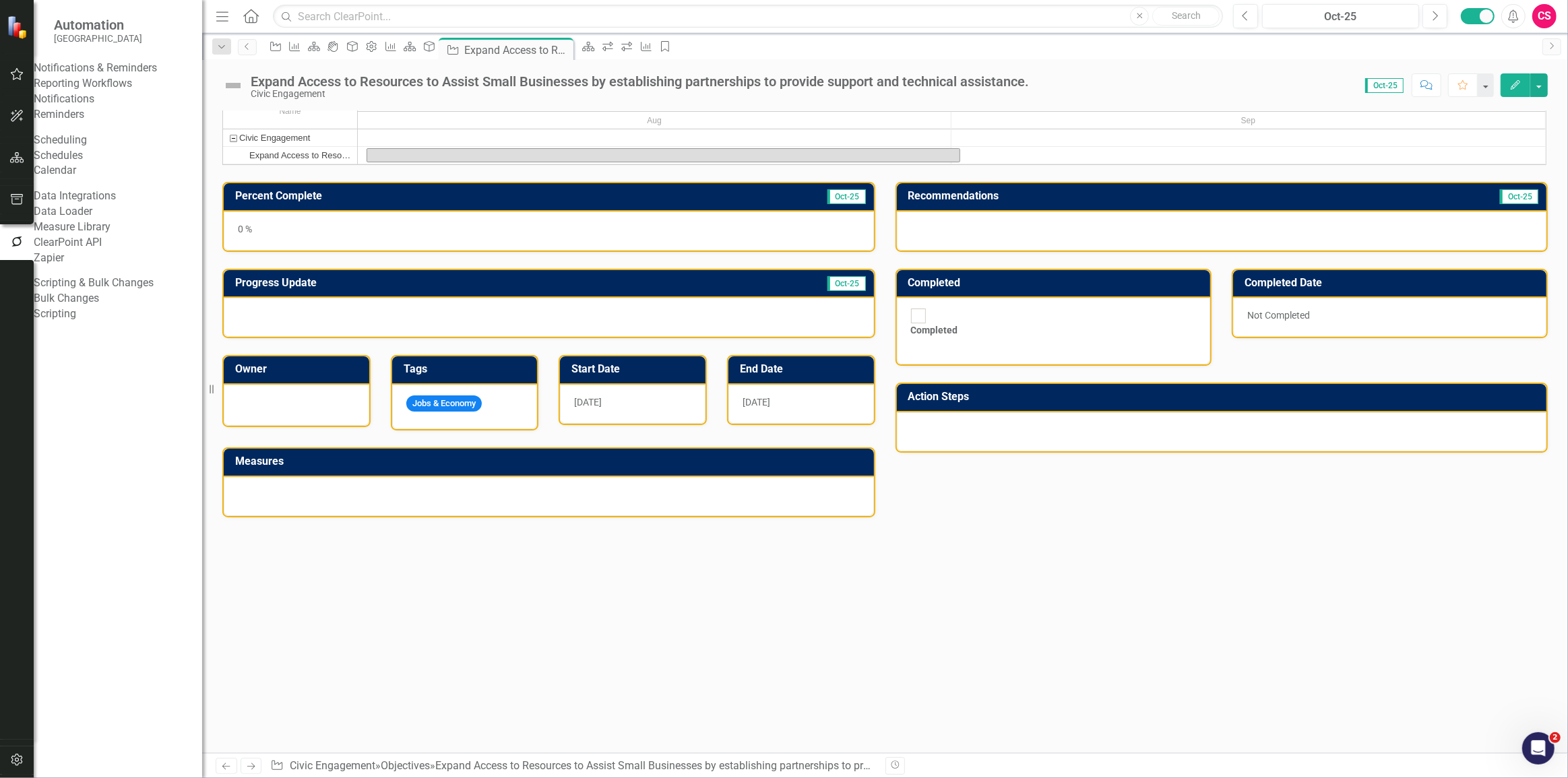
click at [77, 92] on link "Reporting Workflows" at bounding box center [118, 84] width 169 height 15
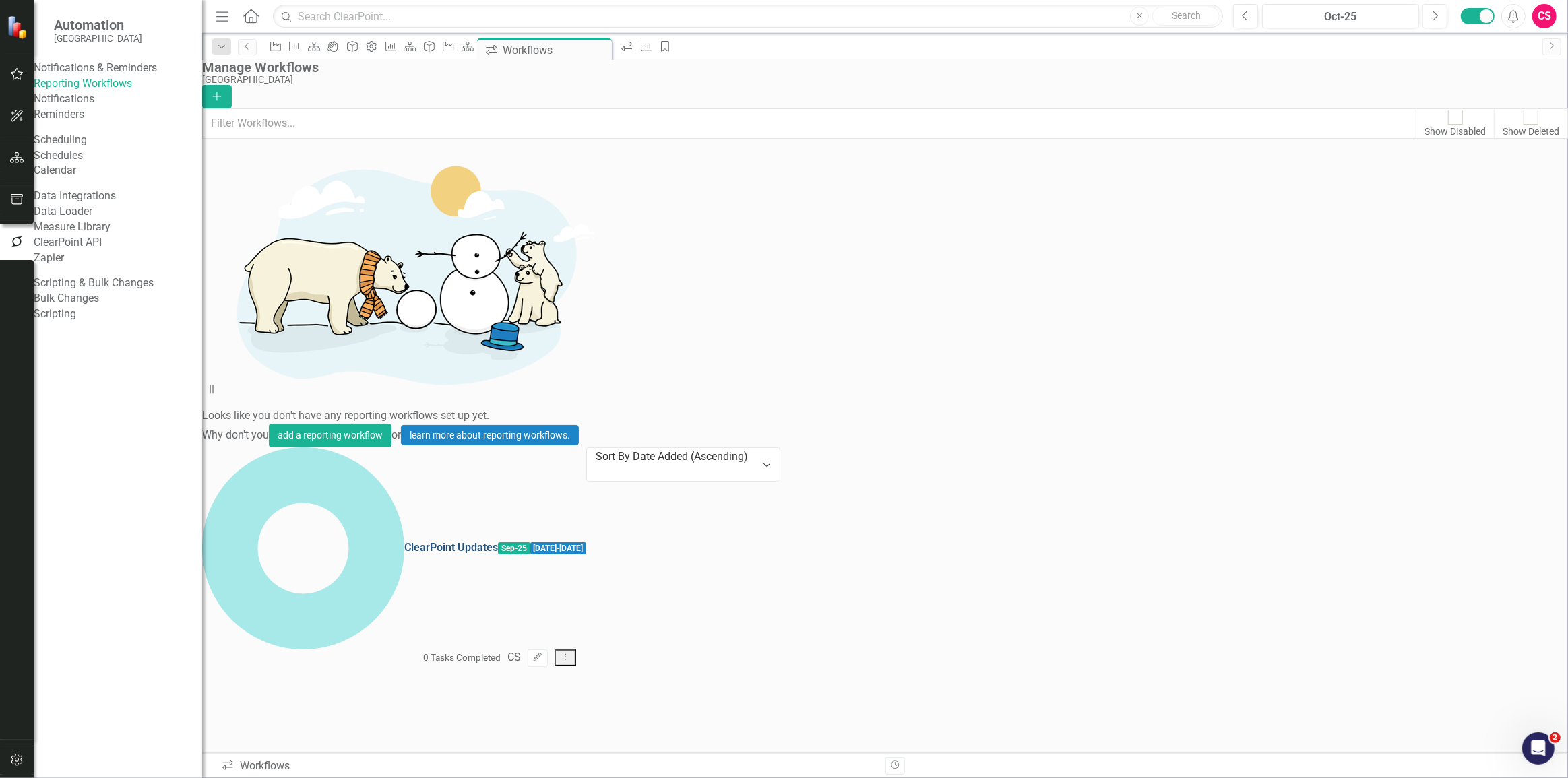
click at [404, 540] on link "ClearPoint Updates" at bounding box center [450, 548] width 93 height 15
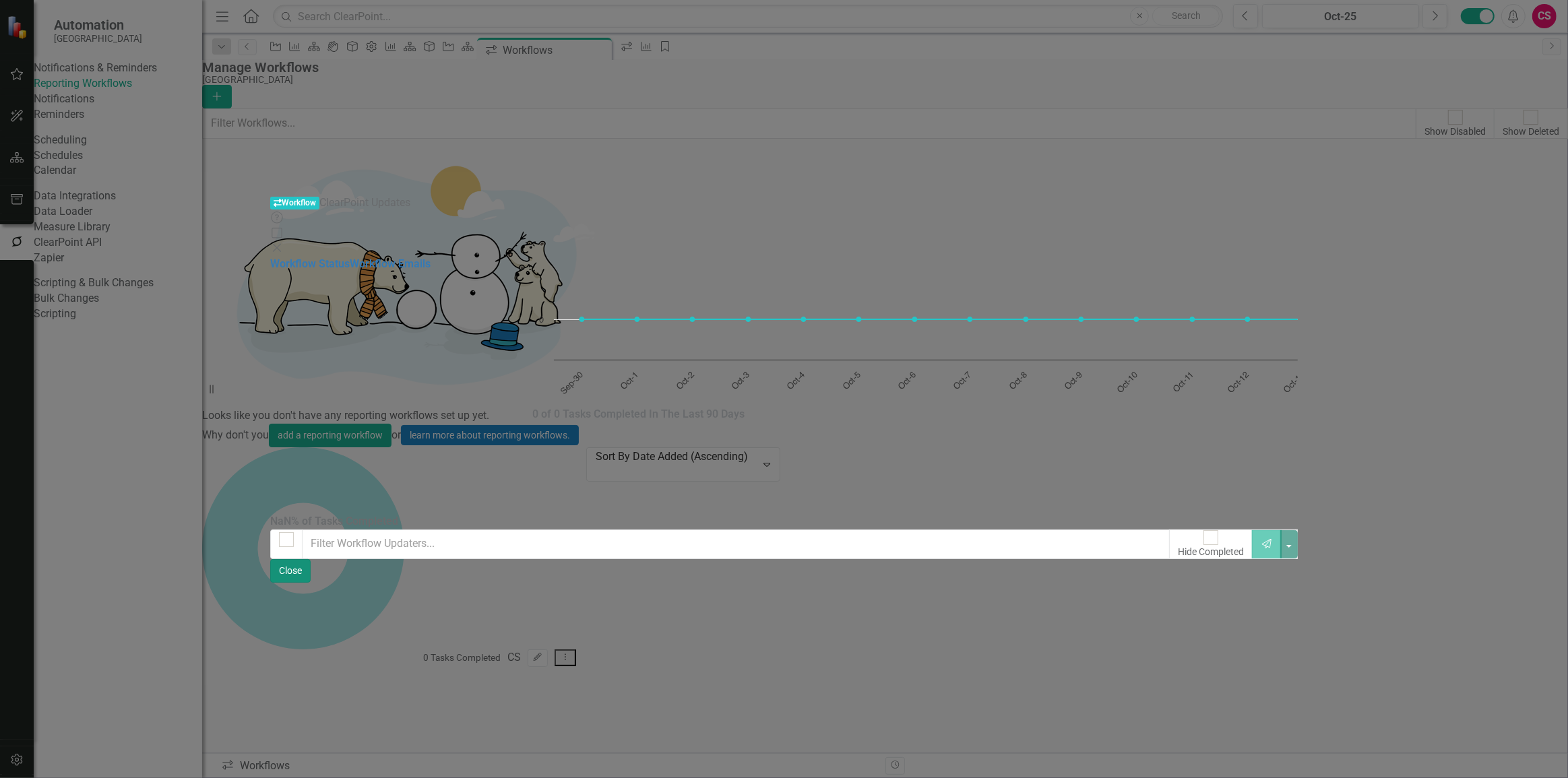
click at [311, 583] on button "Close" at bounding box center [290, 571] width 40 height 24
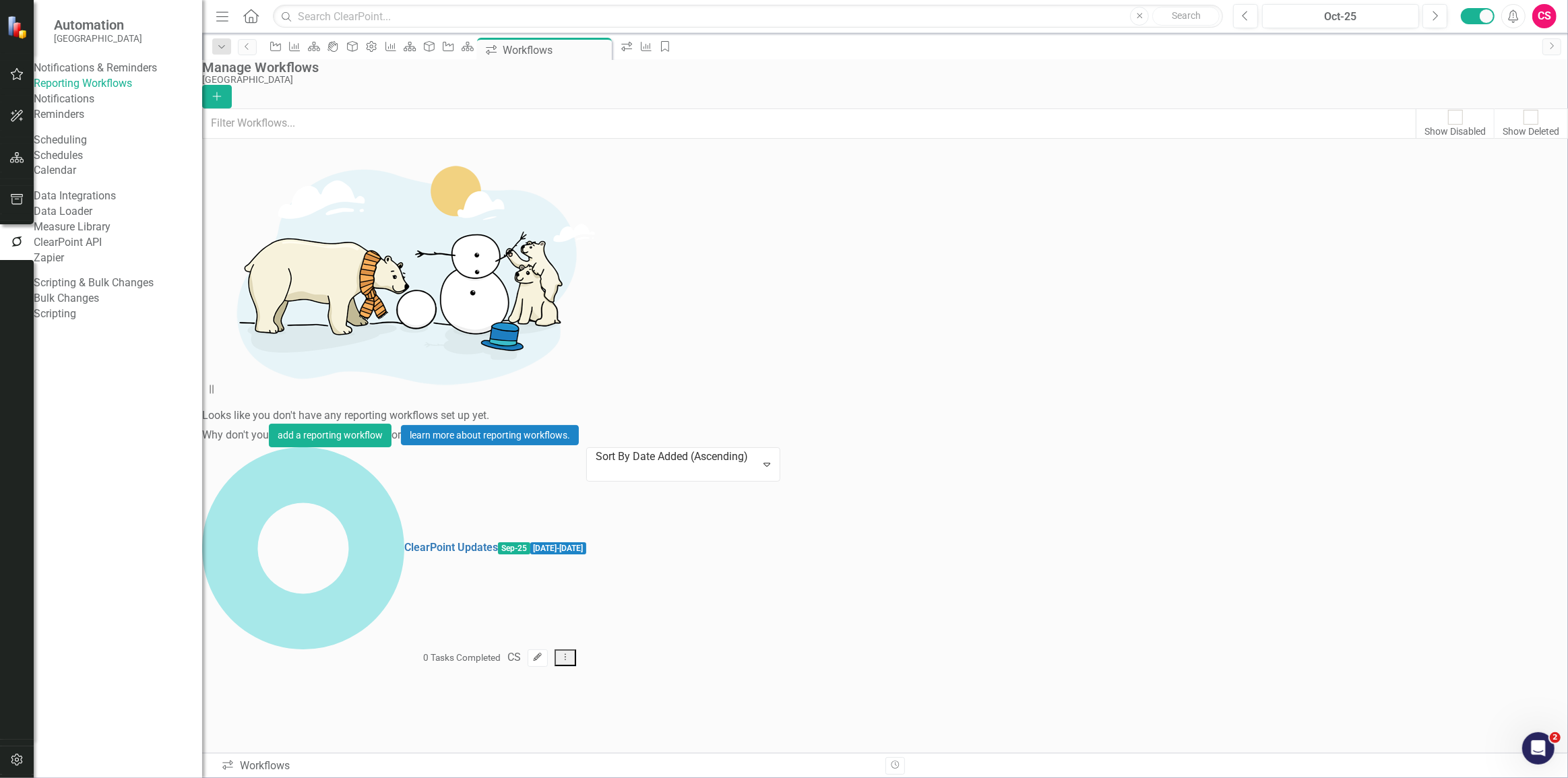
click at [547, 650] on button "Edit" at bounding box center [537, 658] width 20 height 17
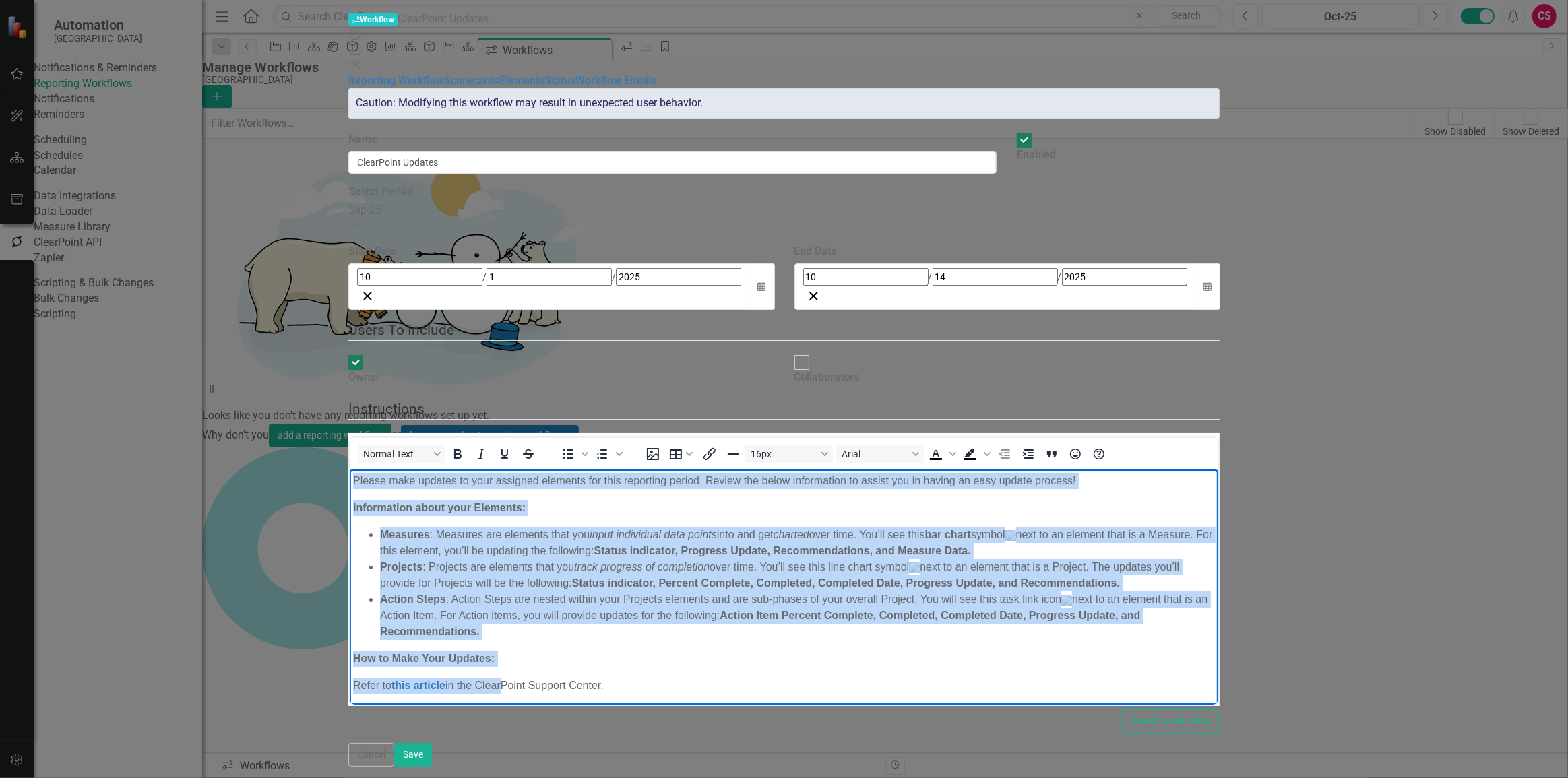
drag, startPoint x: 356, startPoint y: 479, endPoint x: 501, endPoint y: 661, distance: 232.7
click at [501, 661] on body "Please make updates to your assigned elements for this reporting period. Review…" at bounding box center [783, 685] width 868 height 432
click at [483, 630] on body "Please make updates to your assigned elements for this reporting period. Review…" at bounding box center [783, 685] width 868 height 432
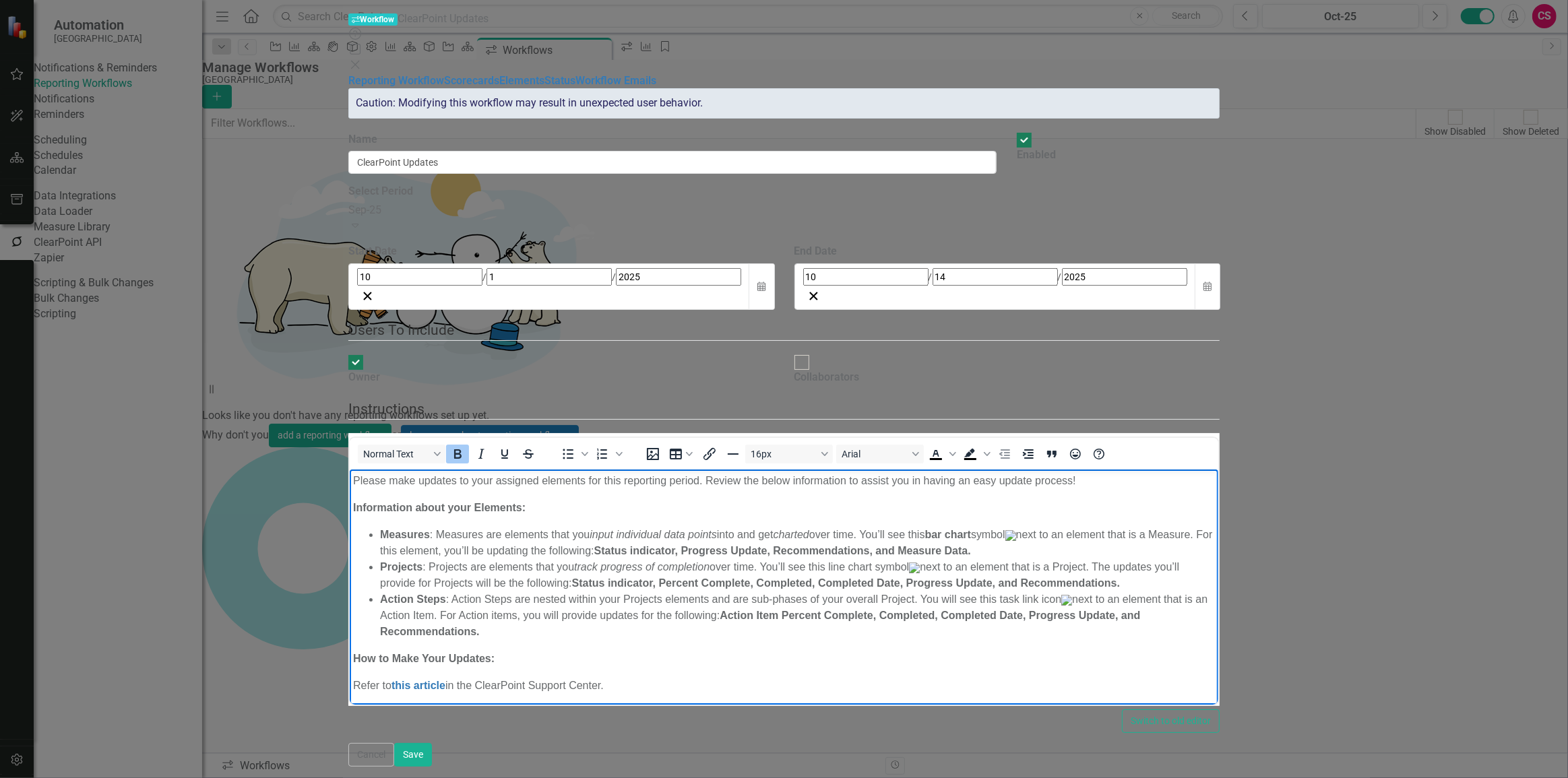
click at [388, 568] on strong "Projects" at bounding box center [401, 566] width 43 height 11
click at [388, 568] on strong "Projects" at bounding box center [401, 566] width 43 height 11
click at [389, 568] on strong "Projects" at bounding box center [401, 566] width 43 height 11
click at [599, 613] on li "Action Steps : Action Steps are nested within your Projects elements and are su…" at bounding box center [797, 615] width 835 height 49
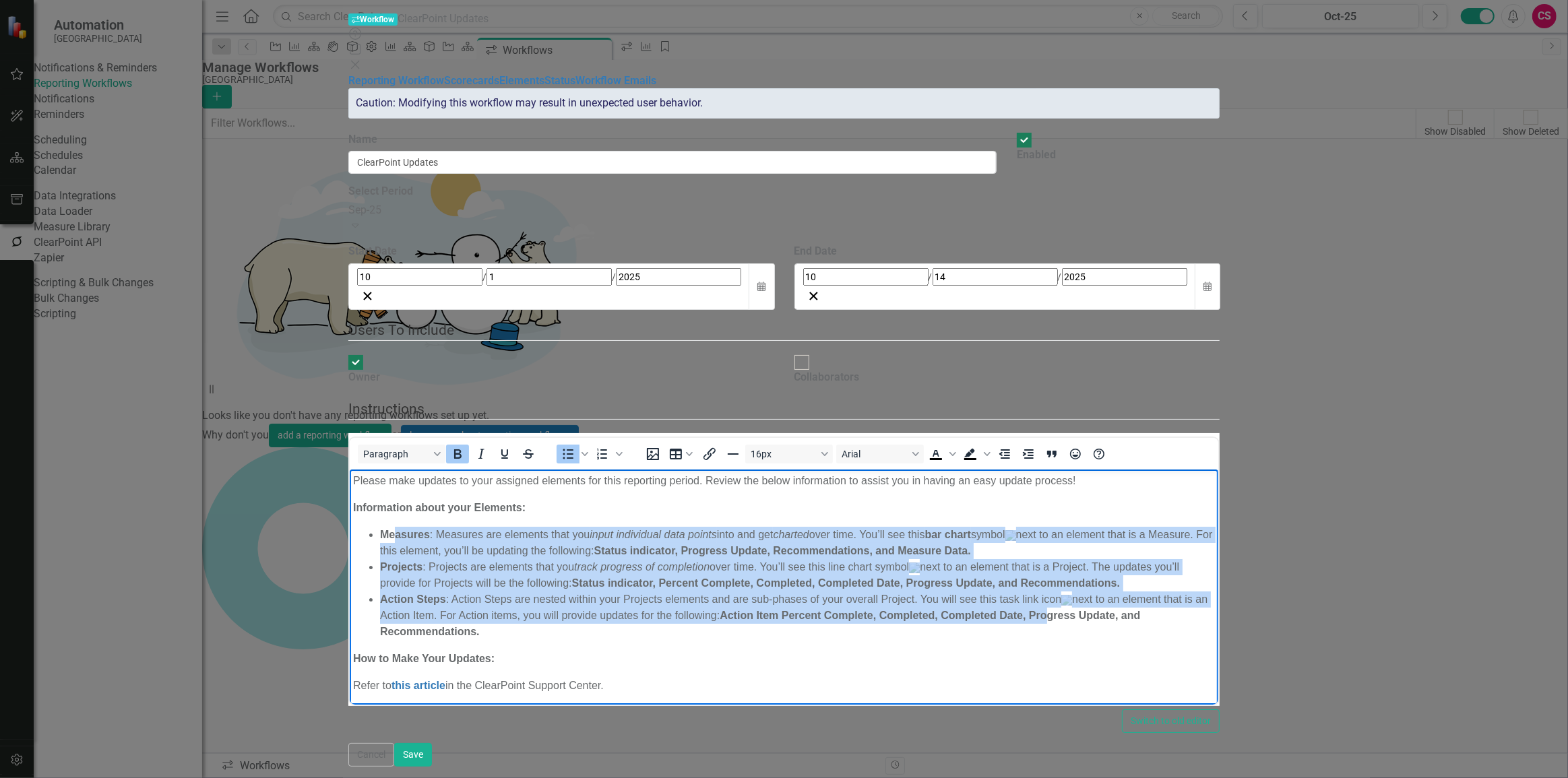
drag, startPoint x: 393, startPoint y: 530, endPoint x: 866, endPoint y: 622, distance: 481.9
click at [866, 622] on ul "Measures : Measures are elements that you input individual data points into and…" at bounding box center [784, 583] width 861 height 113
click at [567, 599] on li "Action Steps : Action Steps are nested within your Projects elements and are su…" at bounding box center [797, 615] width 835 height 49
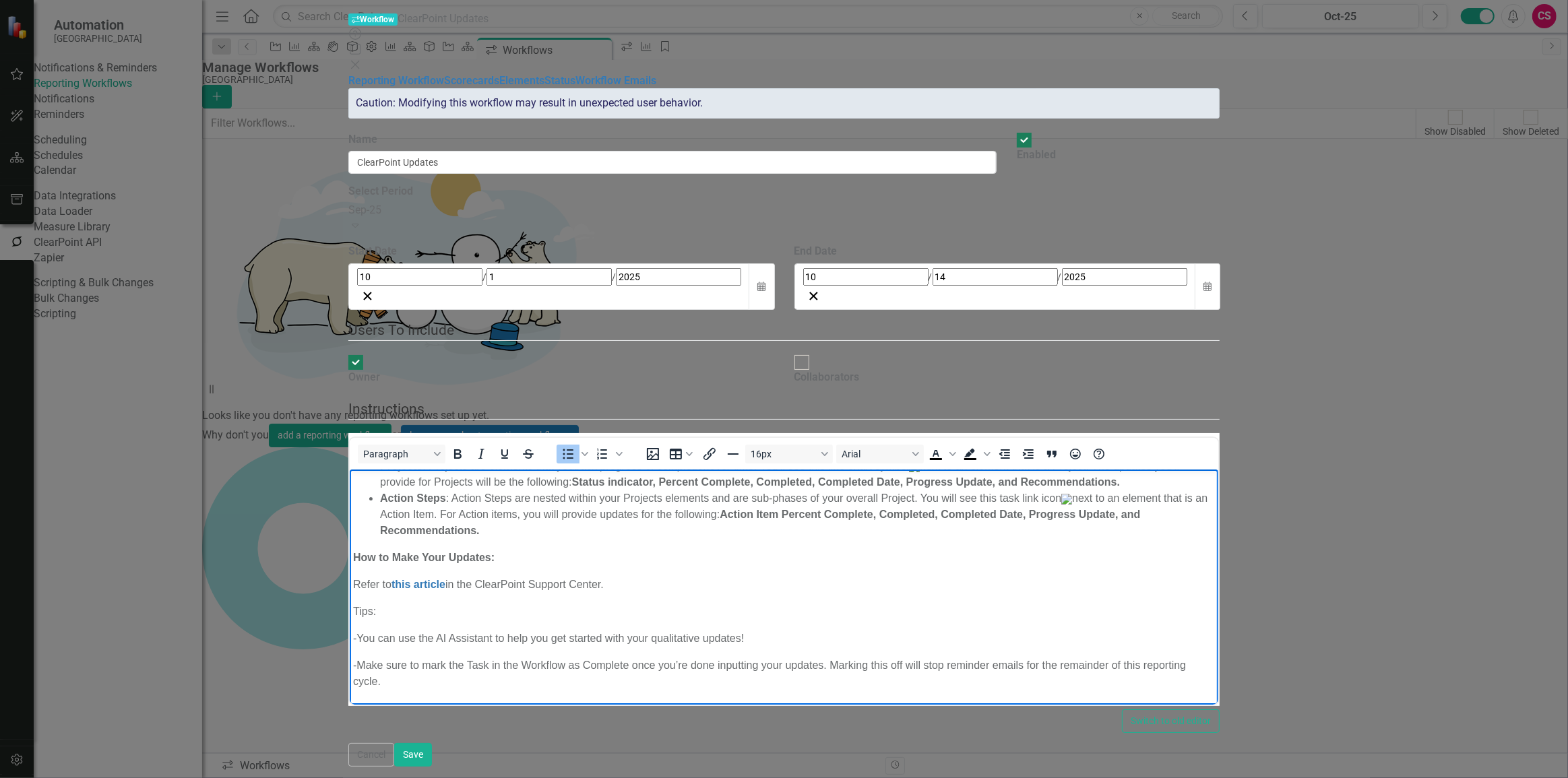
scroll to position [122, 0]
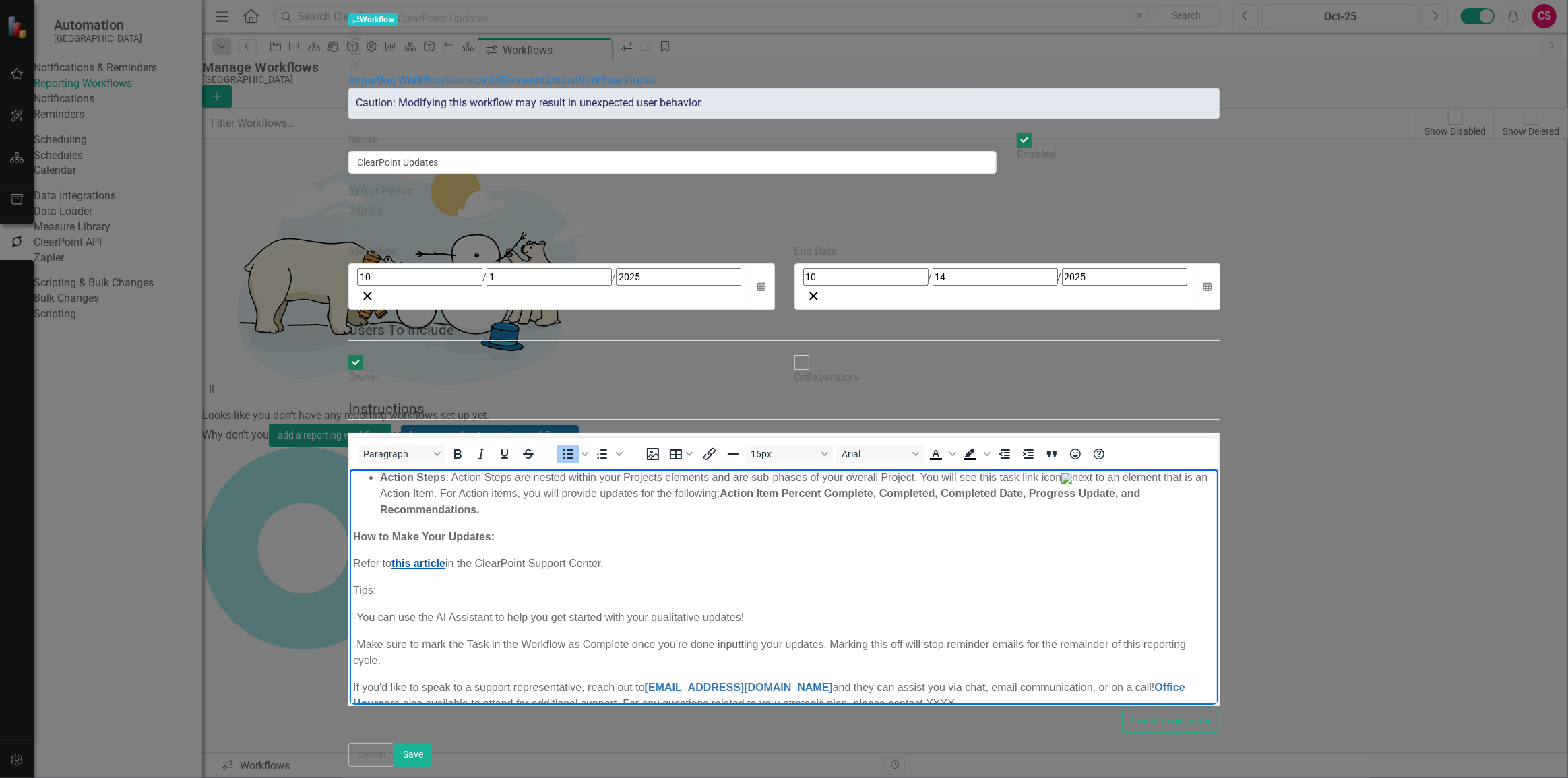
click at [435, 558] on link "this article" at bounding box center [418, 563] width 54 height 11
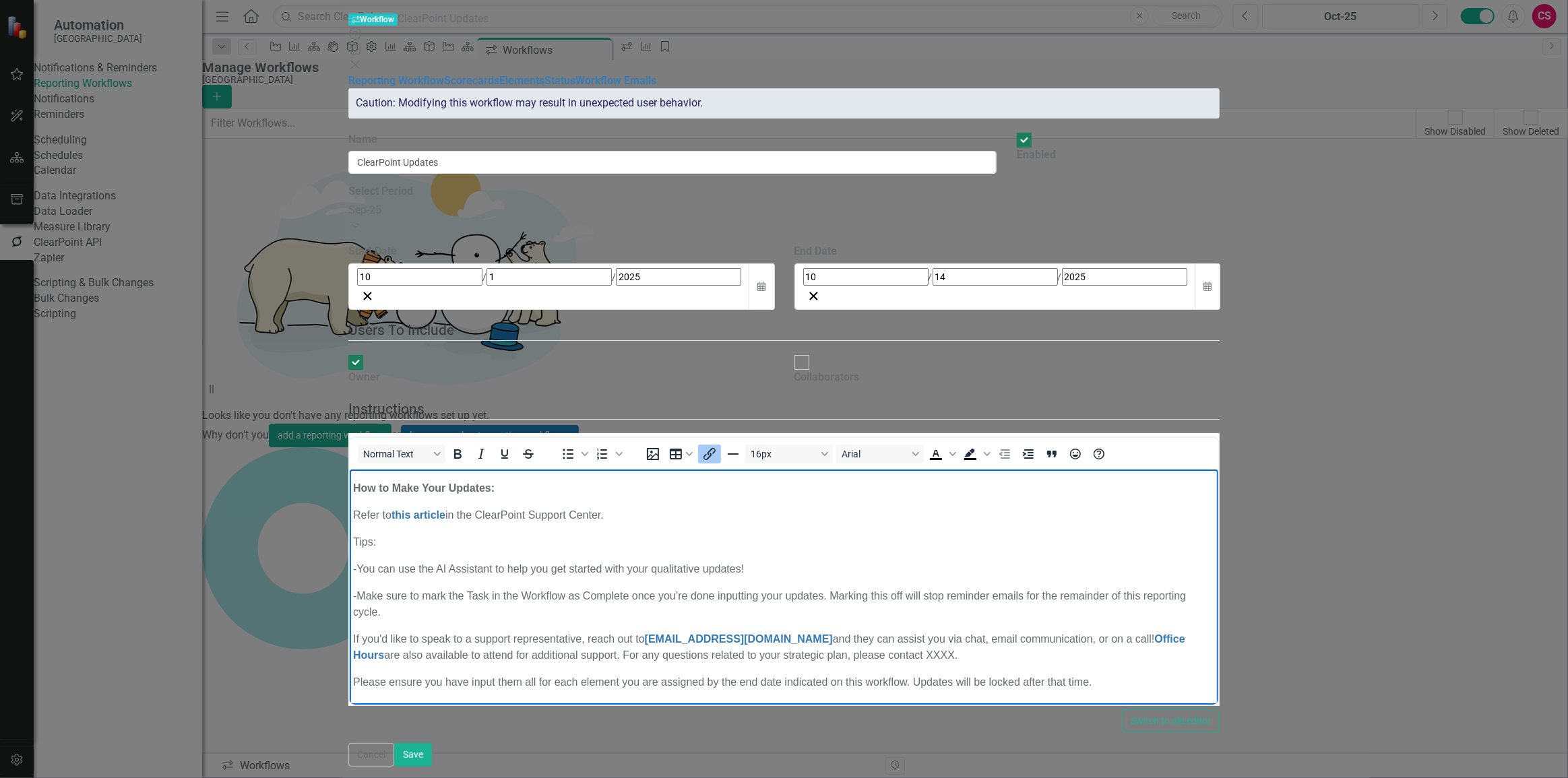
click at [441, 563] on p "- You can use the AI Assistant to help you get started with your qualitative up…" at bounding box center [784, 568] width 861 height 16
click at [441, 564] on p "- You can use the AI Assistant to help you get started with your qualitative up…" at bounding box center [784, 568] width 861 height 16
click at [433, 587] on p "- Make sure to mark the Task in the Workflow as Complete once you’re done input…" at bounding box center [784, 603] width 861 height 33
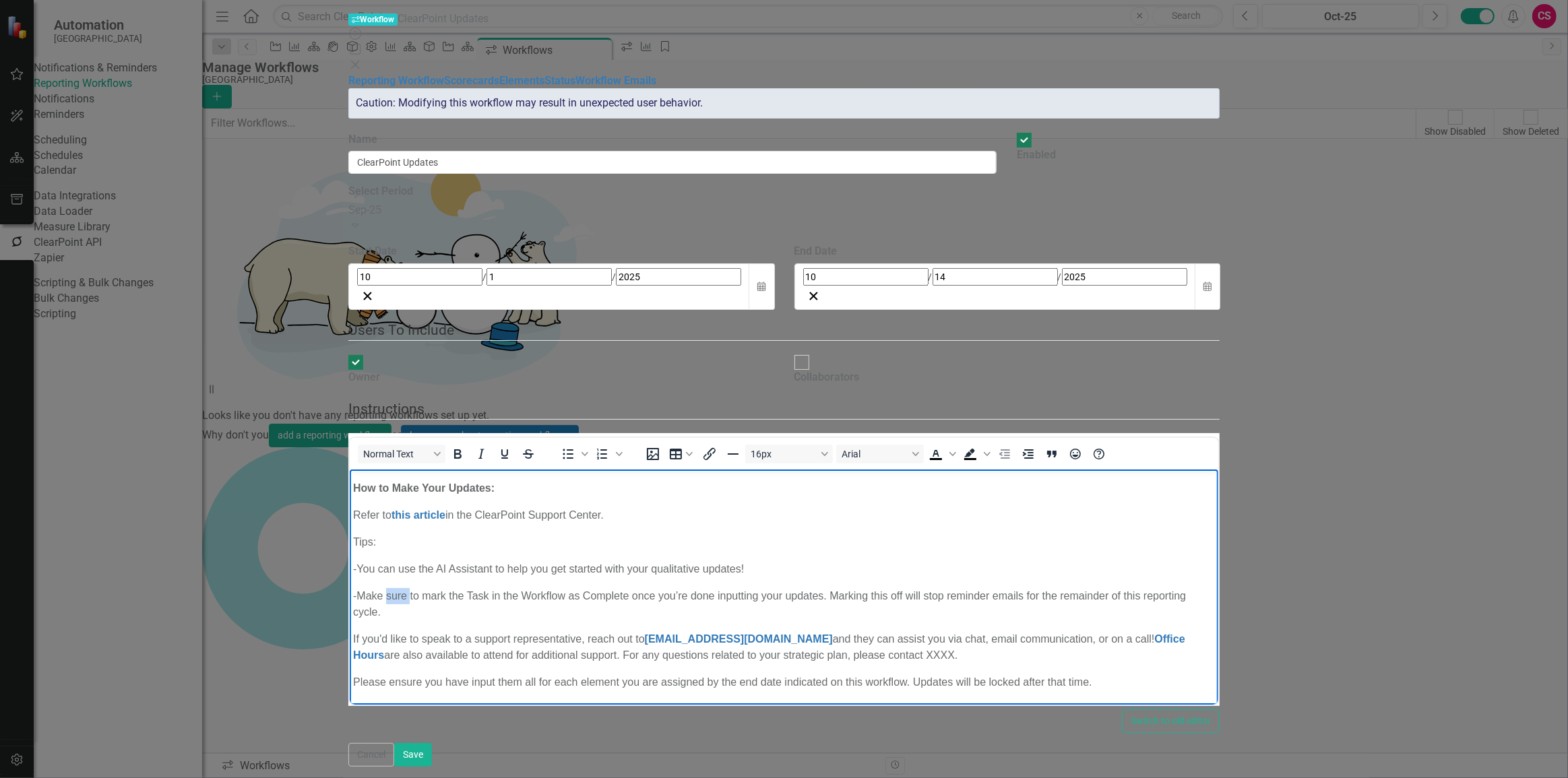
click at [433, 587] on p "- Make sure to mark the Task in the Workflow as Complete once you’re done input…" at bounding box center [784, 603] width 861 height 33
click at [480, 602] on body "Please make updates to your assigned elements for this reporting period. Review…" at bounding box center [783, 514] width 868 height 432
click at [485, 631] on p "If you'd like to speak to a support representative, reach out to support@clearp…" at bounding box center [784, 647] width 861 height 33
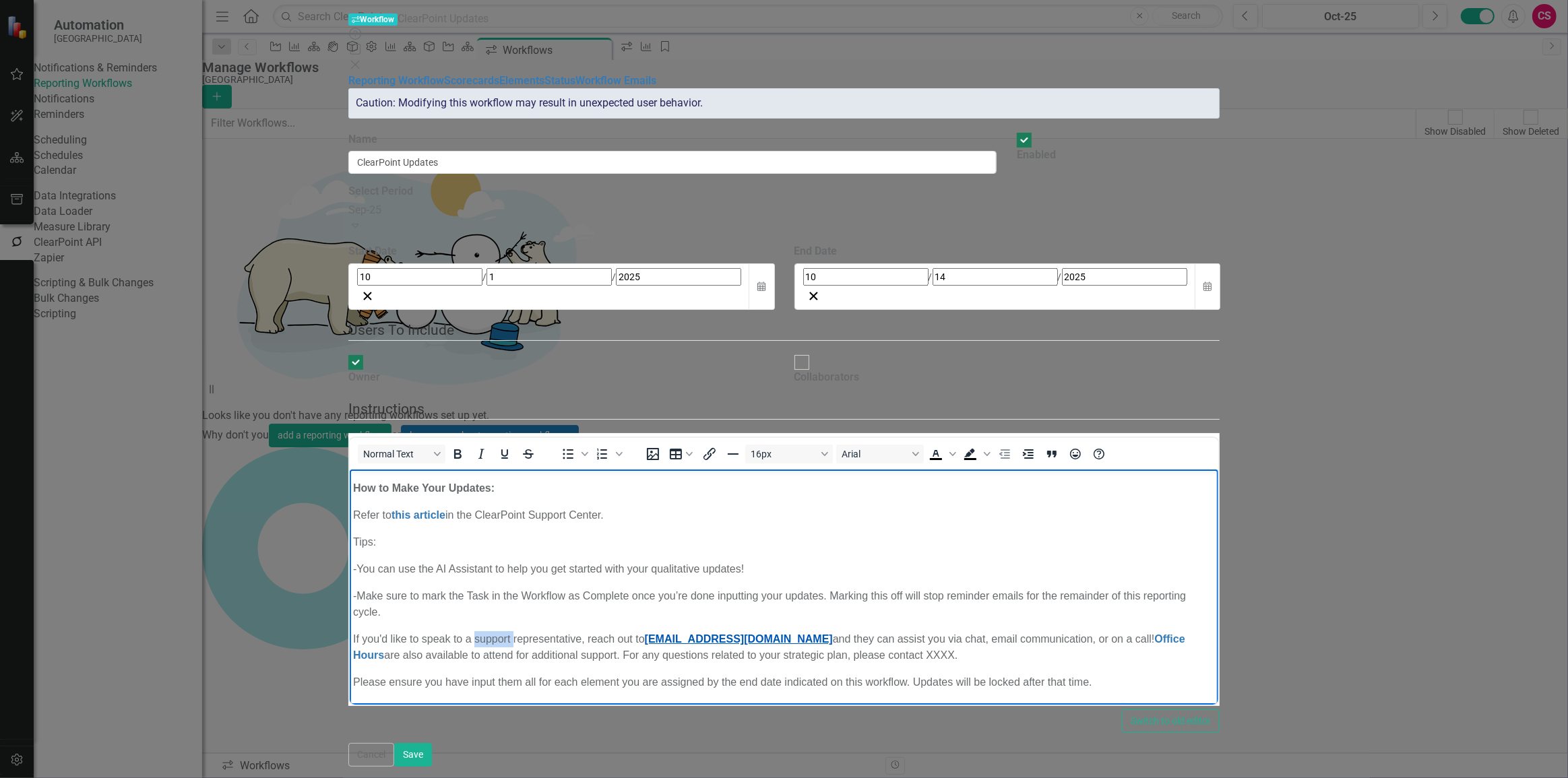
click at [672, 633] on link "support@clearpointAction.com" at bounding box center [738, 638] width 188 height 11
click at [781, 633] on link "support@clearpointAction.com" at bounding box center [738, 638] width 188 height 11
click at [947, 631] on p "If you'd like to speak to a support representative, reach out to support@clearp…" at bounding box center [784, 647] width 861 height 33
click at [1163, 633] on link "Office Hours" at bounding box center [769, 647] width 832 height 27
click at [712, 631] on p "If you'd like to speak to a support representative, reach out to support@clearp…" at bounding box center [784, 647] width 861 height 33
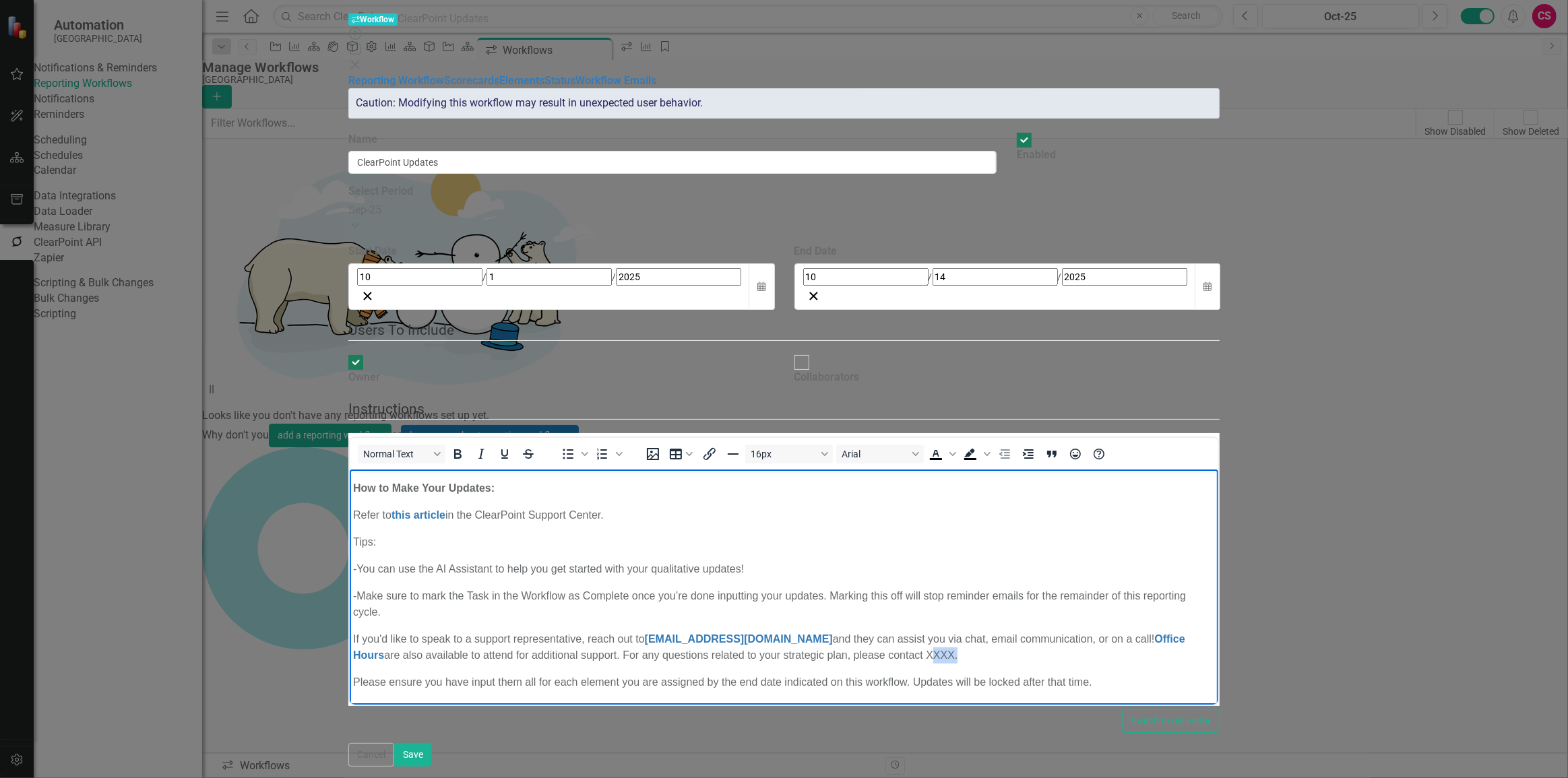
click at [712, 631] on p "If you'd like to speak to a support representative, reach out to support@clearp…" at bounding box center [784, 647] width 861 height 33
click at [681, 674] on p "Please ensure you have input them all for each element you are assigned by the …" at bounding box center [784, 682] width 861 height 16
drag, startPoint x: 1092, startPoint y: 653, endPoint x: 918, endPoint y: 653, distance: 174.0
click at [918, 674] on p "Please ensure you have input them all for each element you are assigned by the …" at bounding box center [784, 682] width 861 height 16
click at [735, 542] on body "Please make updates to your assigned elements for this reporting period. Review…" at bounding box center [783, 514] width 868 height 432
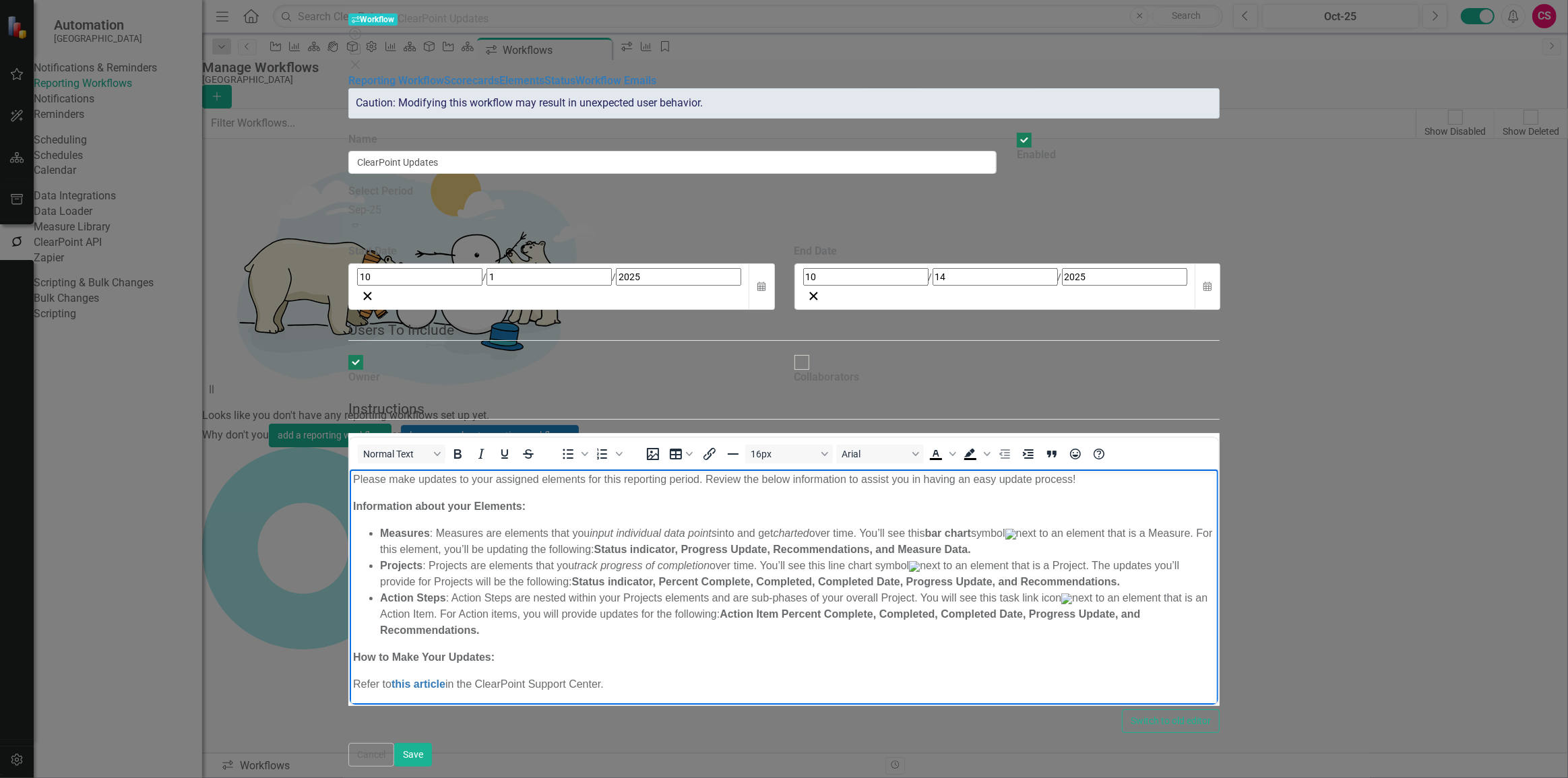
scroll to position [0, 0]
click at [432, 766] on button "Save" at bounding box center [413, 754] width 38 height 24
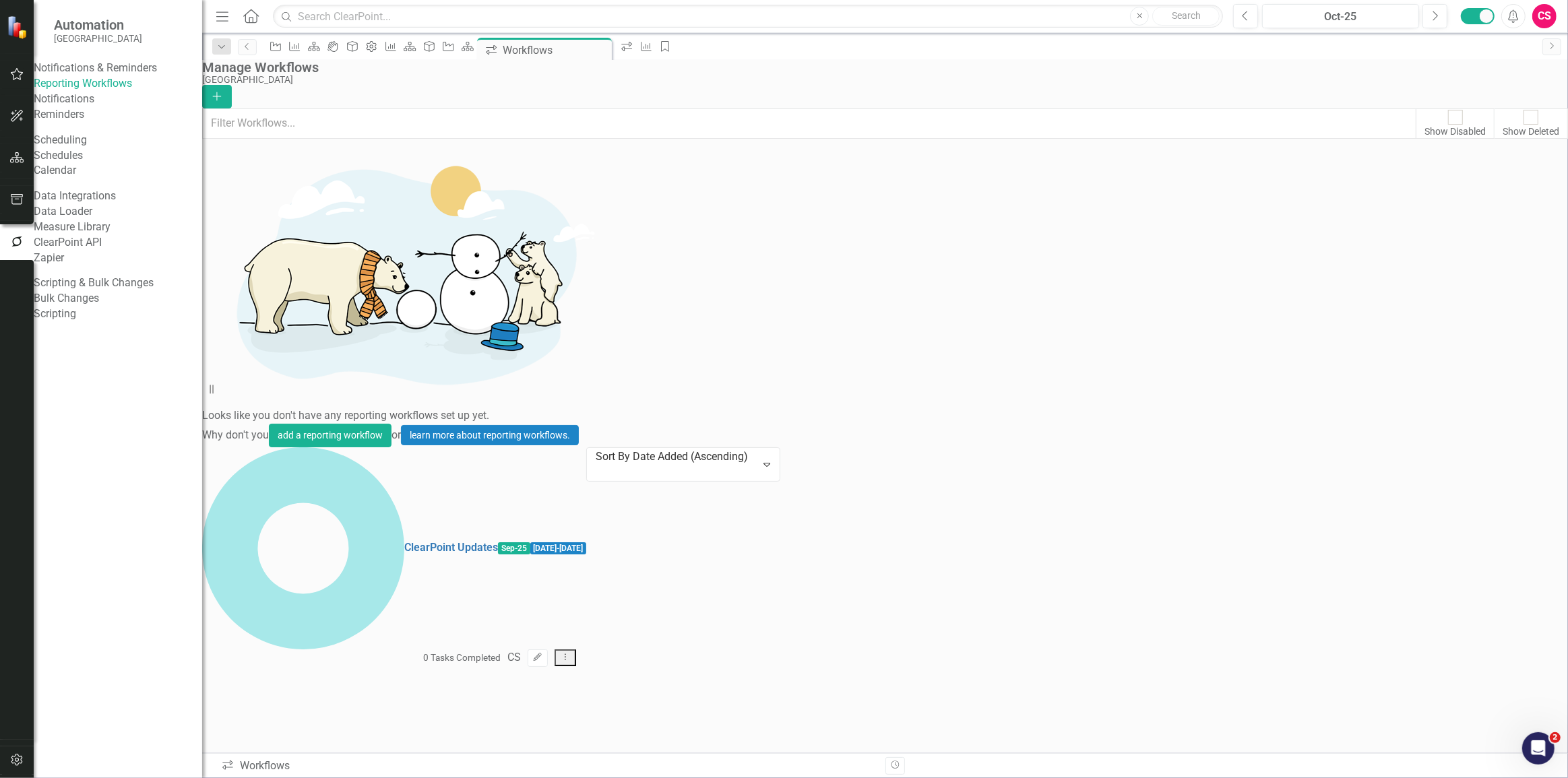
click at [586, 448] on div "ClearPoint Updates Sep-25 10/1/25 - 10/14/25 0 Tasks Completed CS Edit Dropdown…" at bounding box center [394, 463] width 384 height 33
click at [542, 653] on icon "Edit" at bounding box center [537, 657] width 10 height 8
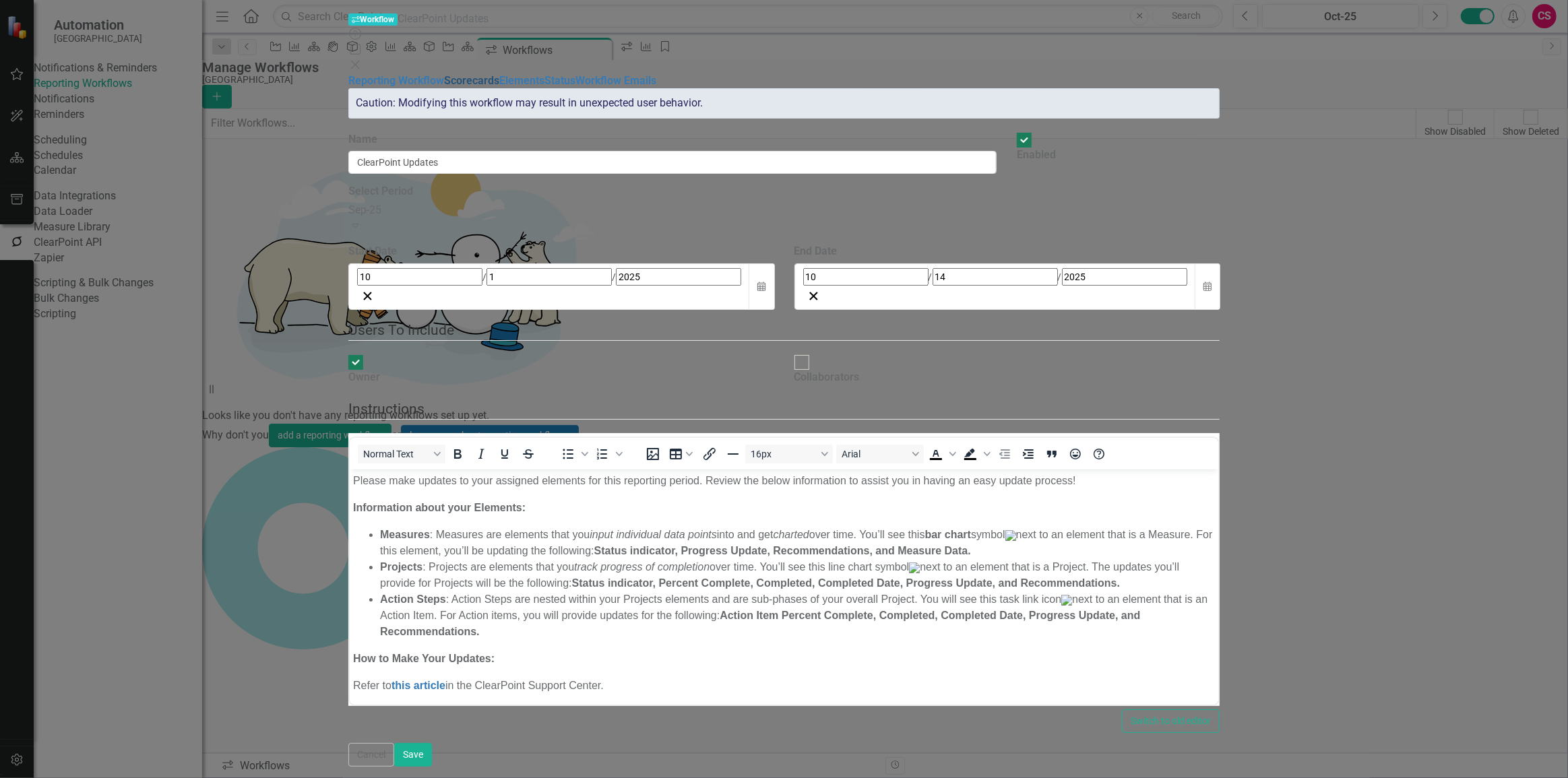
click at [444, 80] on link "Scorecards" at bounding box center [472, 81] width 55 height 13
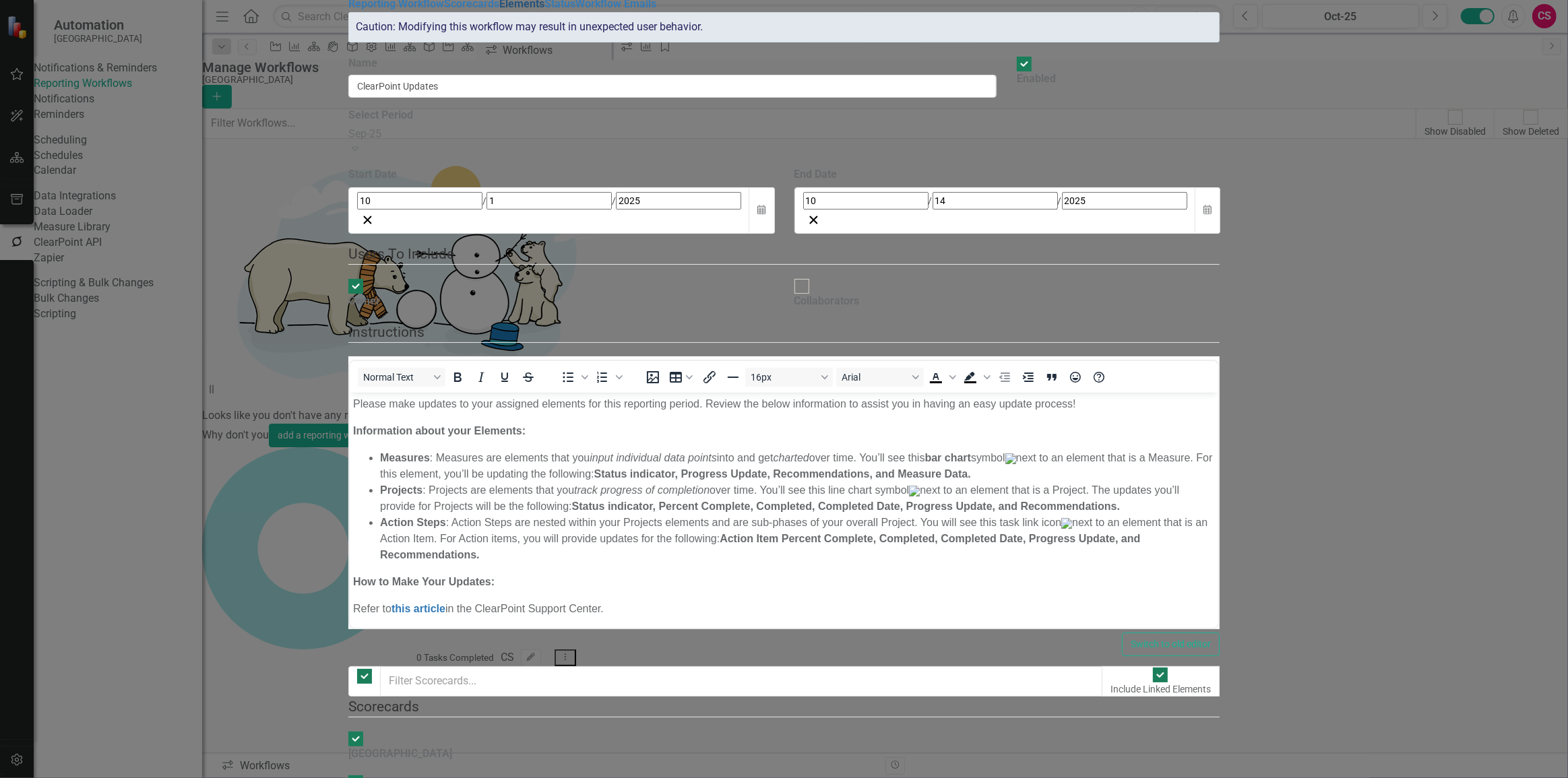
click at [499, 10] on link "Elements" at bounding box center [521, 3] width 45 height 13
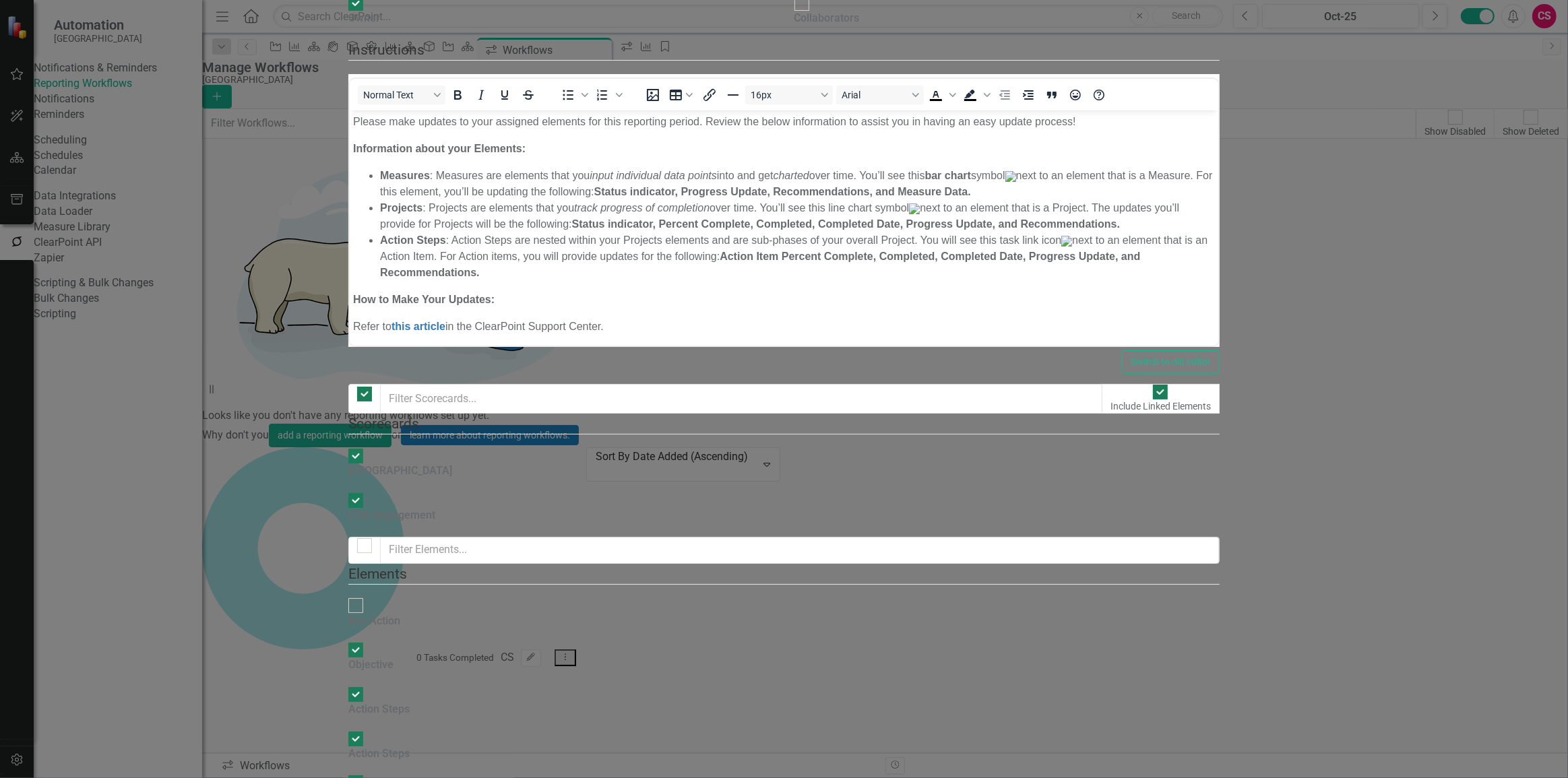
drag, startPoint x: 270, startPoint y: 160, endPoint x: 384, endPoint y: 271, distance: 159.1
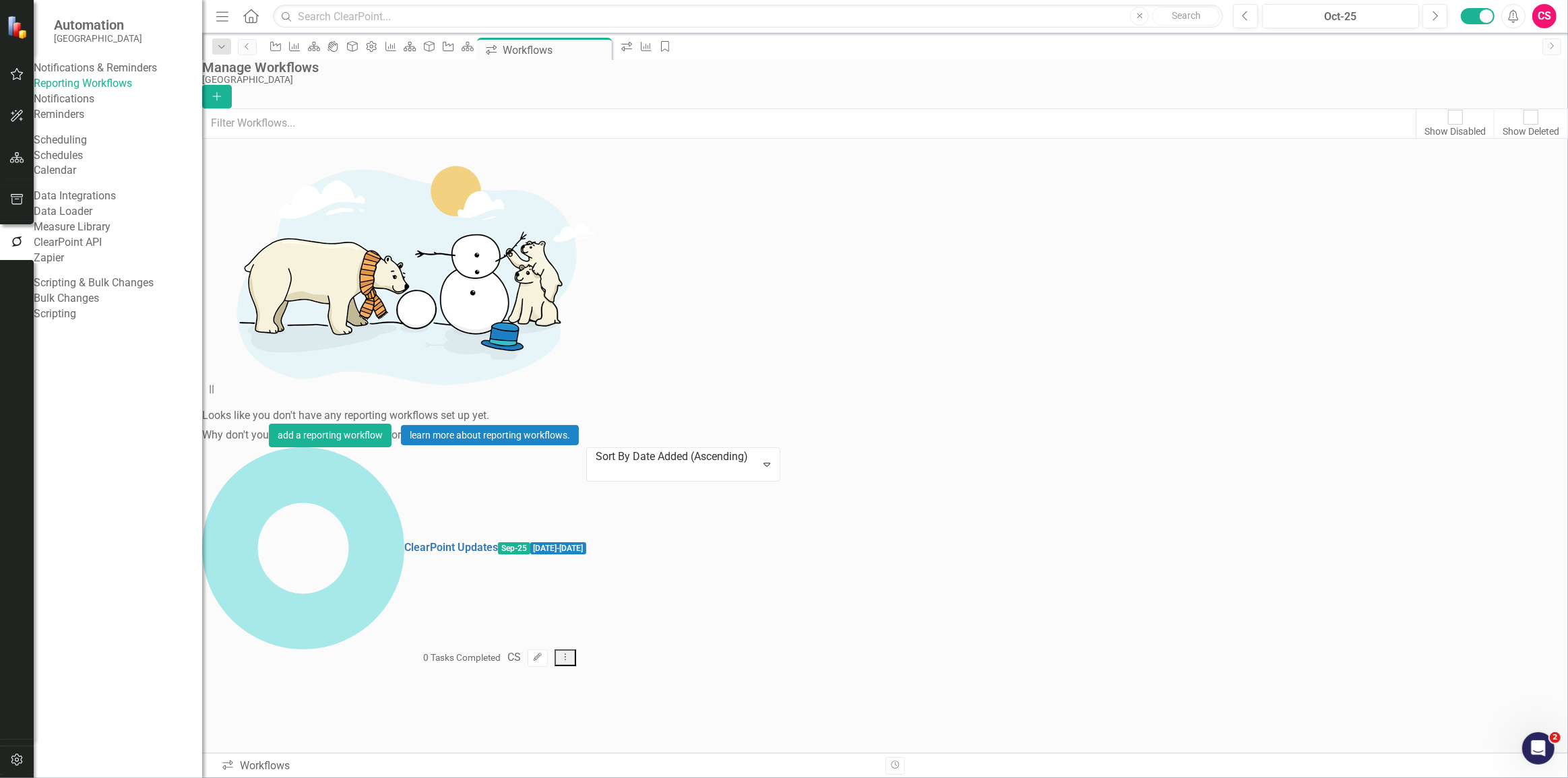
click at [24, 195] on button "button" at bounding box center [17, 200] width 30 height 28
click at [72, 92] on link "Briefing Books" at bounding box center [118, 84] width 169 height 15
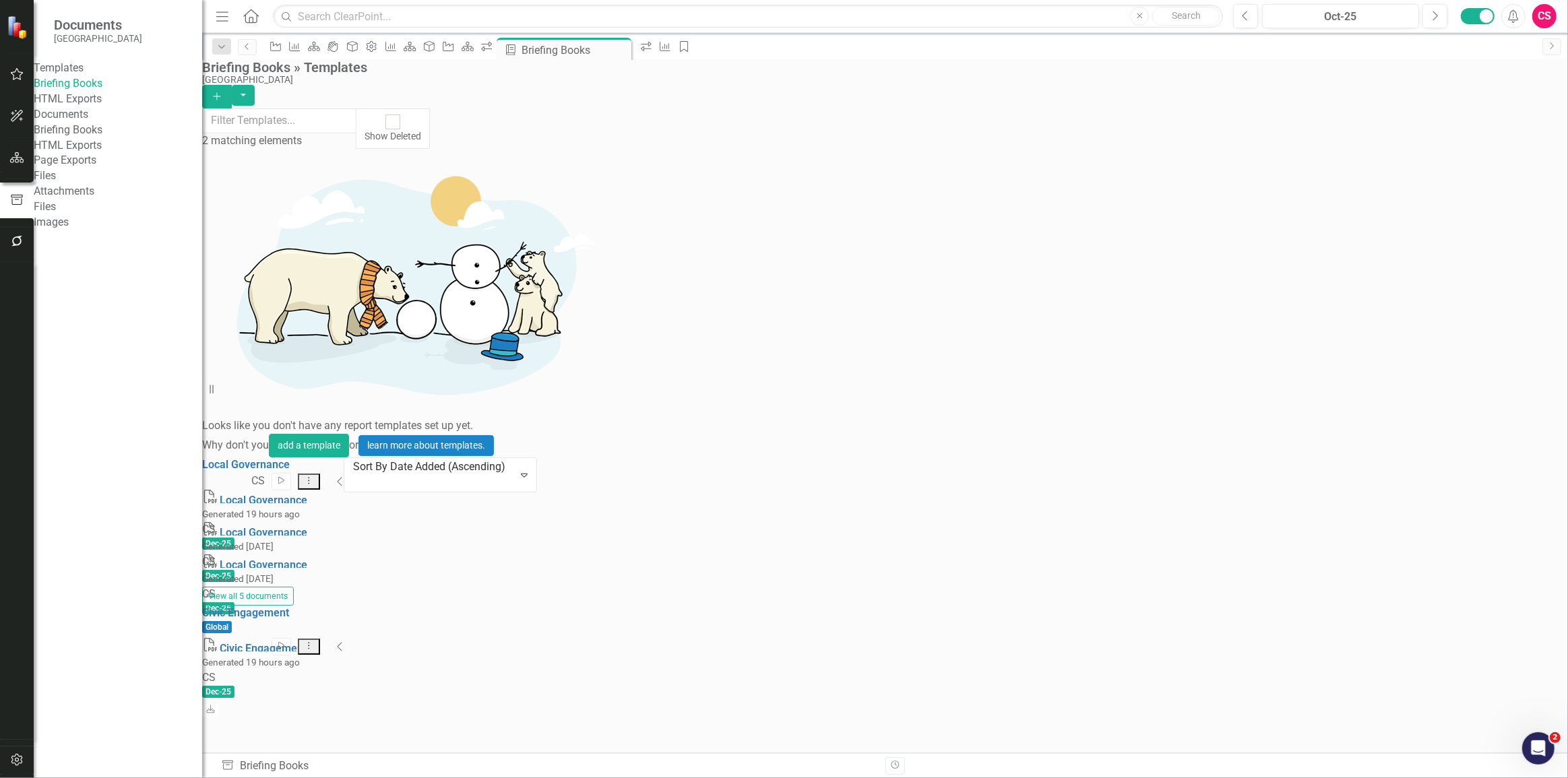
click at [343, 641] on icon "Collapse" at bounding box center [340, 647] width 7 height 11
click at [217, 707] on icon "Download" at bounding box center [210, 710] width 10 height 8
click at [106, 107] on link "HTML Exports" at bounding box center [118, 100] width 169 height 15
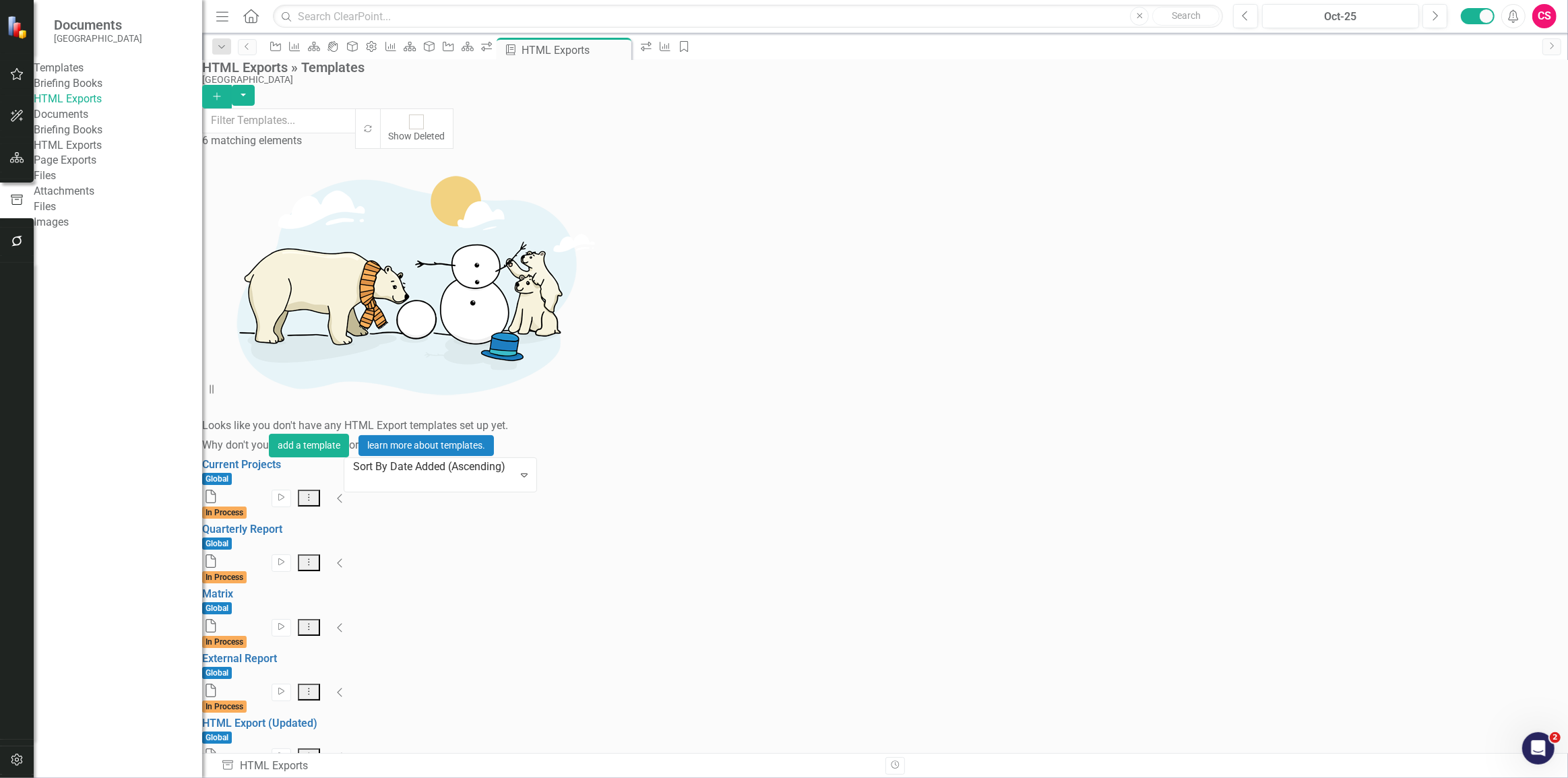
click at [223, 92] on icon "Add" at bounding box center [217, 96] width 12 height 9
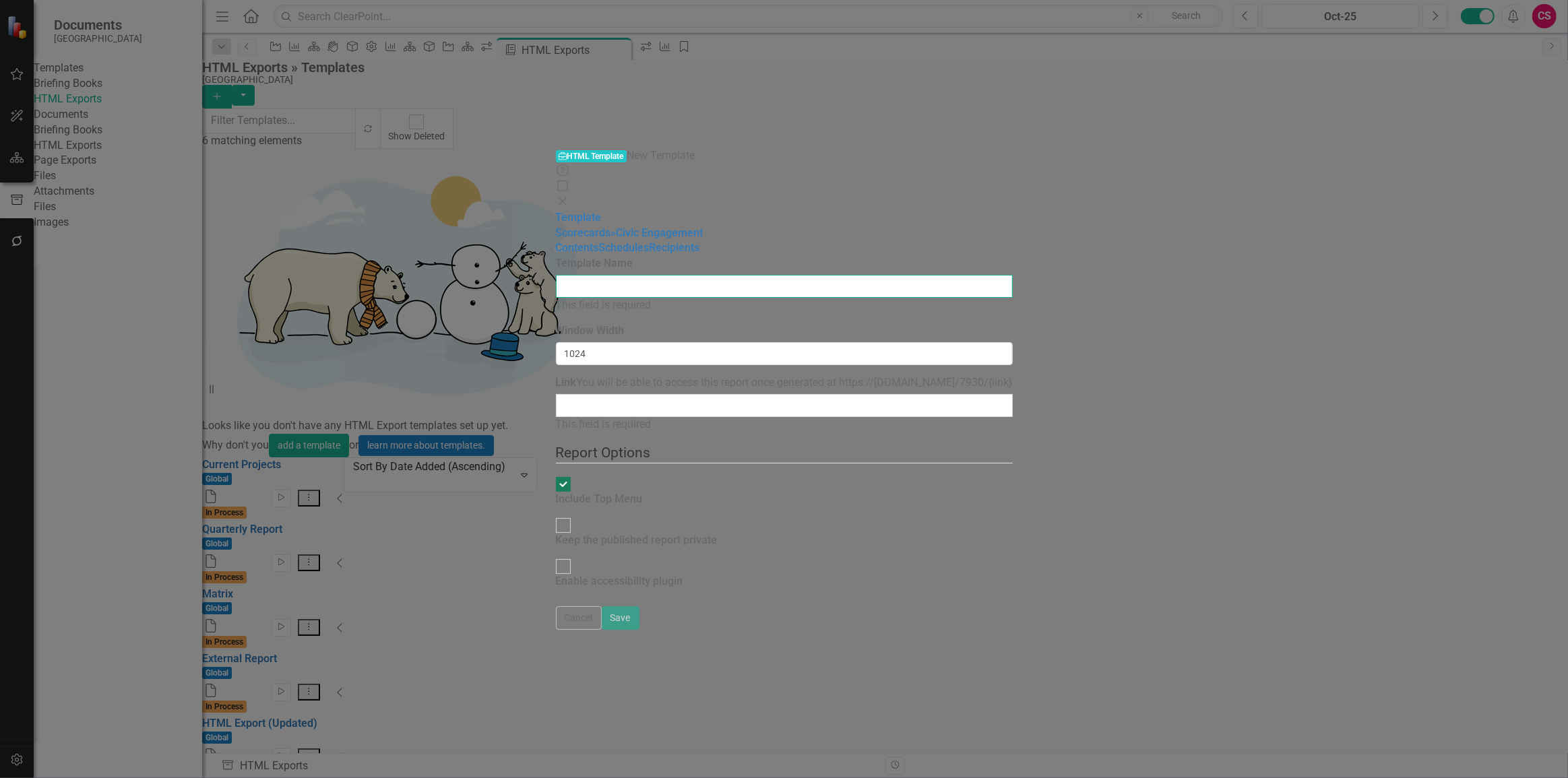
click at [637, 275] on input "Template Name" at bounding box center [784, 286] width 457 height 23
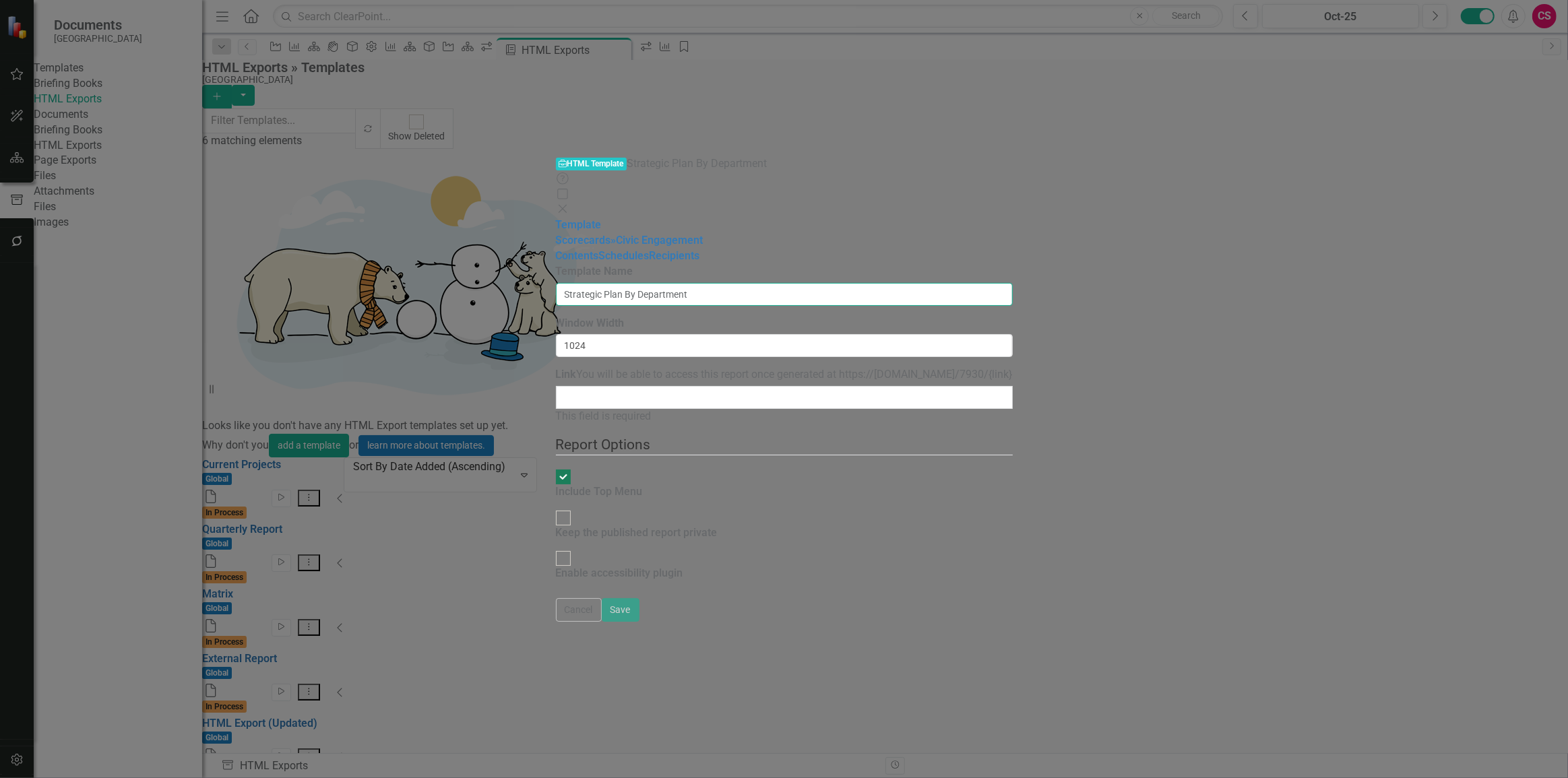
type input "Strategic Plan By Department"
click at [606, 386] on input "Link" at bounding box center [784, 397] width 457 height 23
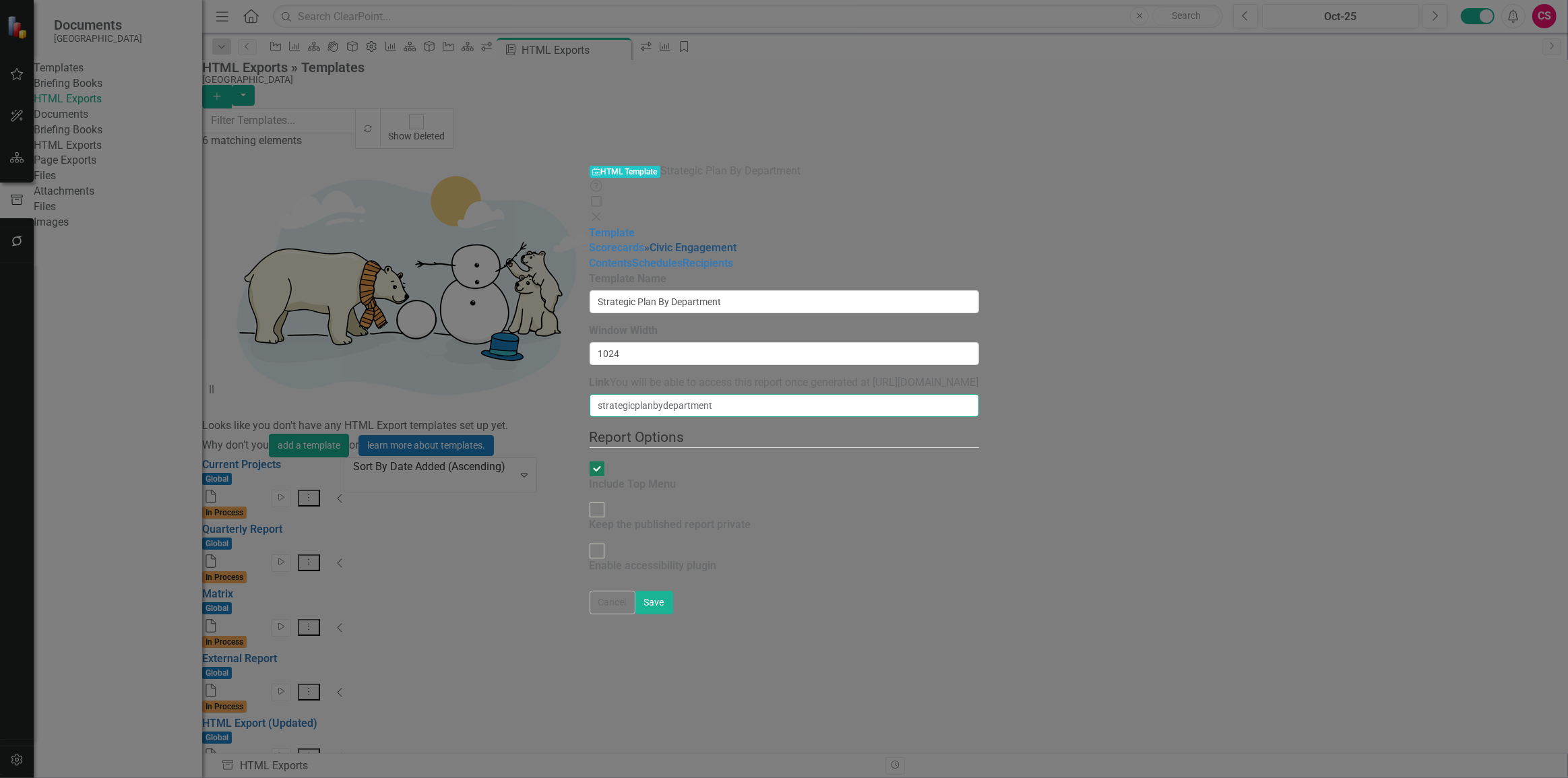
type input "strategicplanbydepartment"
click at [645, 242] on link "» Civic Engagement" at bounding box center [691, 248] width 93 height 13
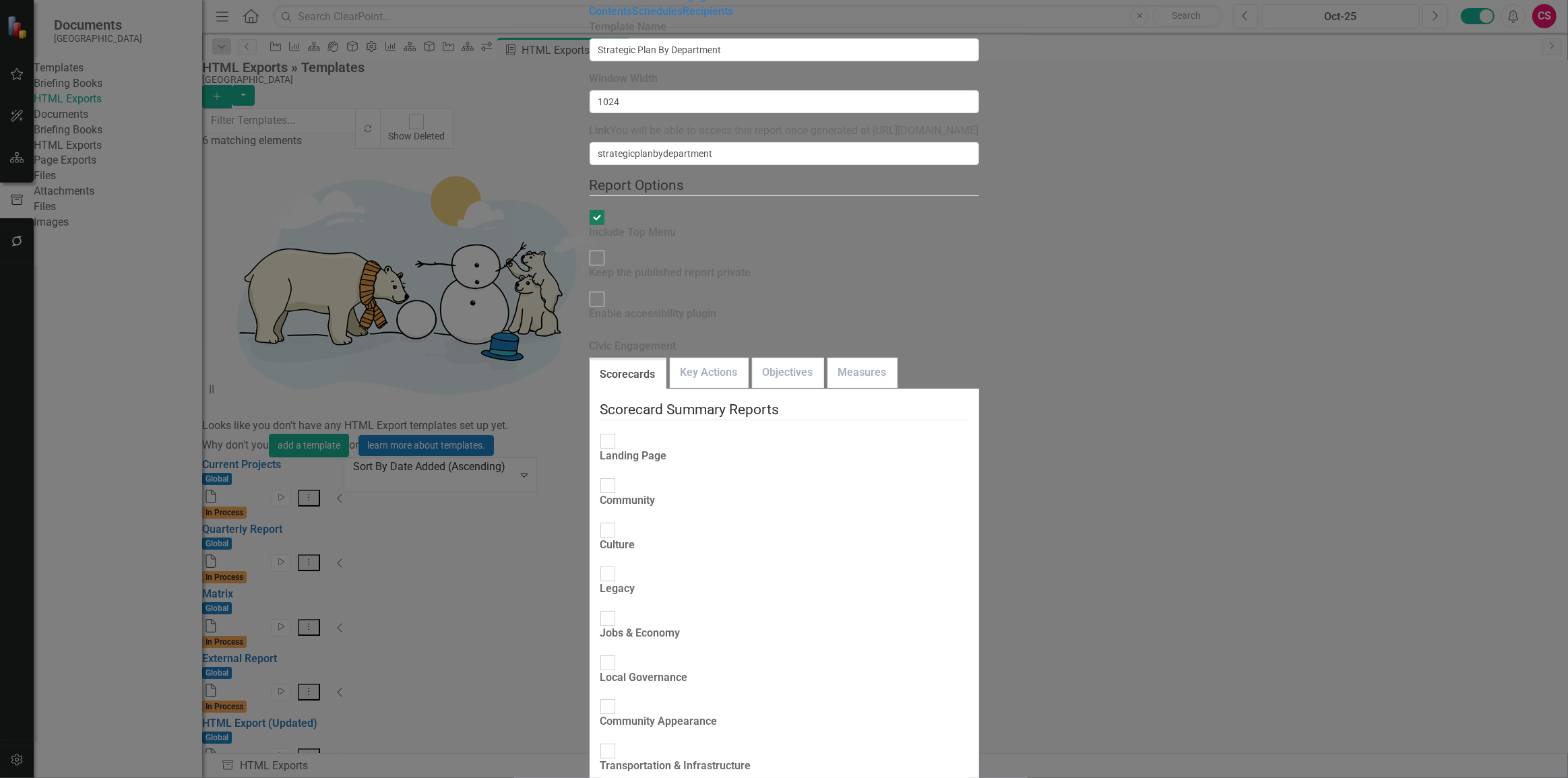
drag, startPoint x: 283, startPoint y: 81, endPoint x: 296, endPoint y: 81, distance: 13.0
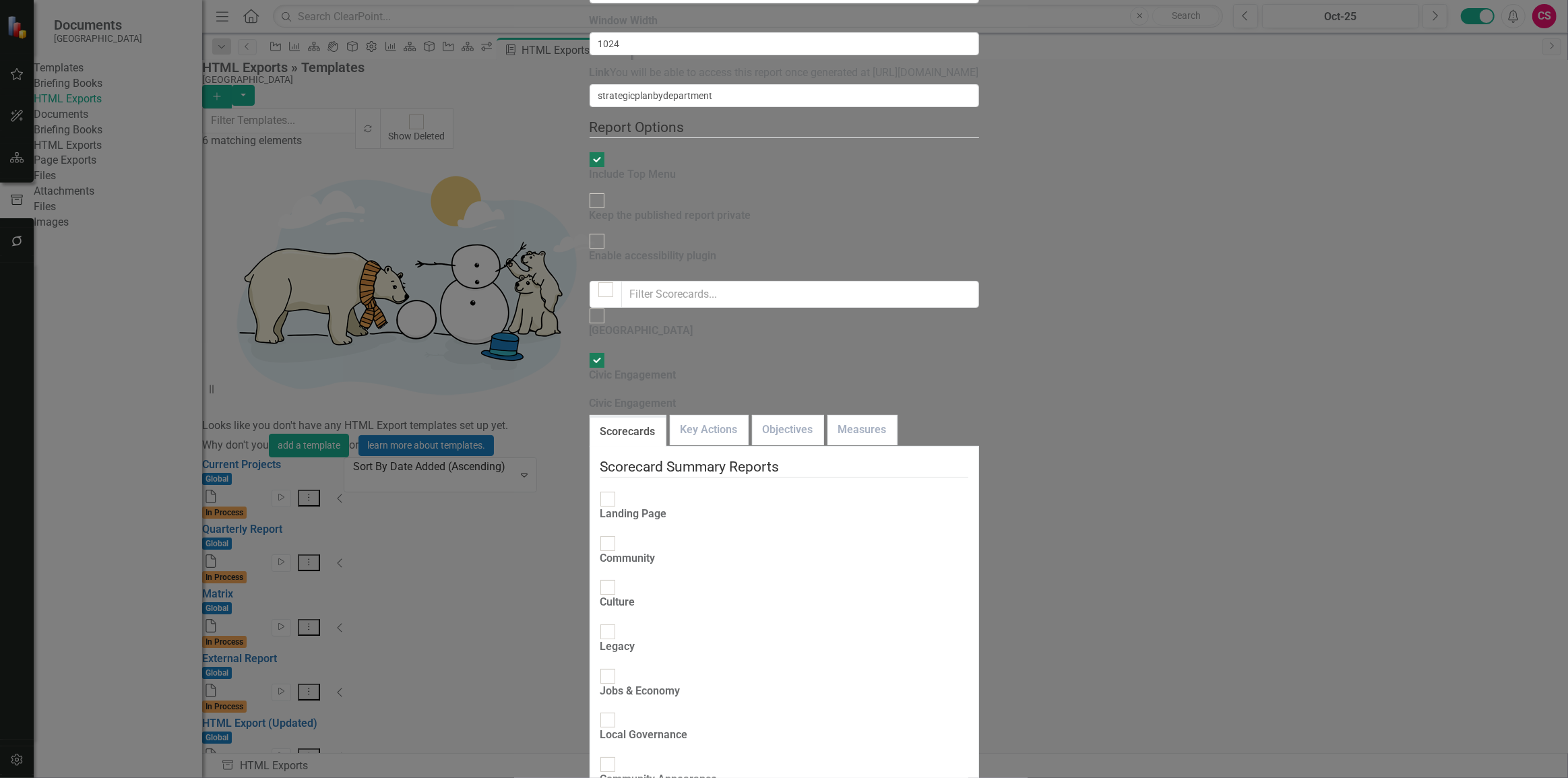
drag, startPoint x: 468, startPoint y: 100, endPoint x: 367, endPoint y: 94, distance: 101.2
click at [590, 308] on div "[GEOGRAPHIC_DATA]" at bounding box center [641, 323] width 104 height 31
click at [586, 305] on input "[GEOGRAPHIC_DATA]" at bounding box center [596, 315] width 21 height 21
checkbox input "true"
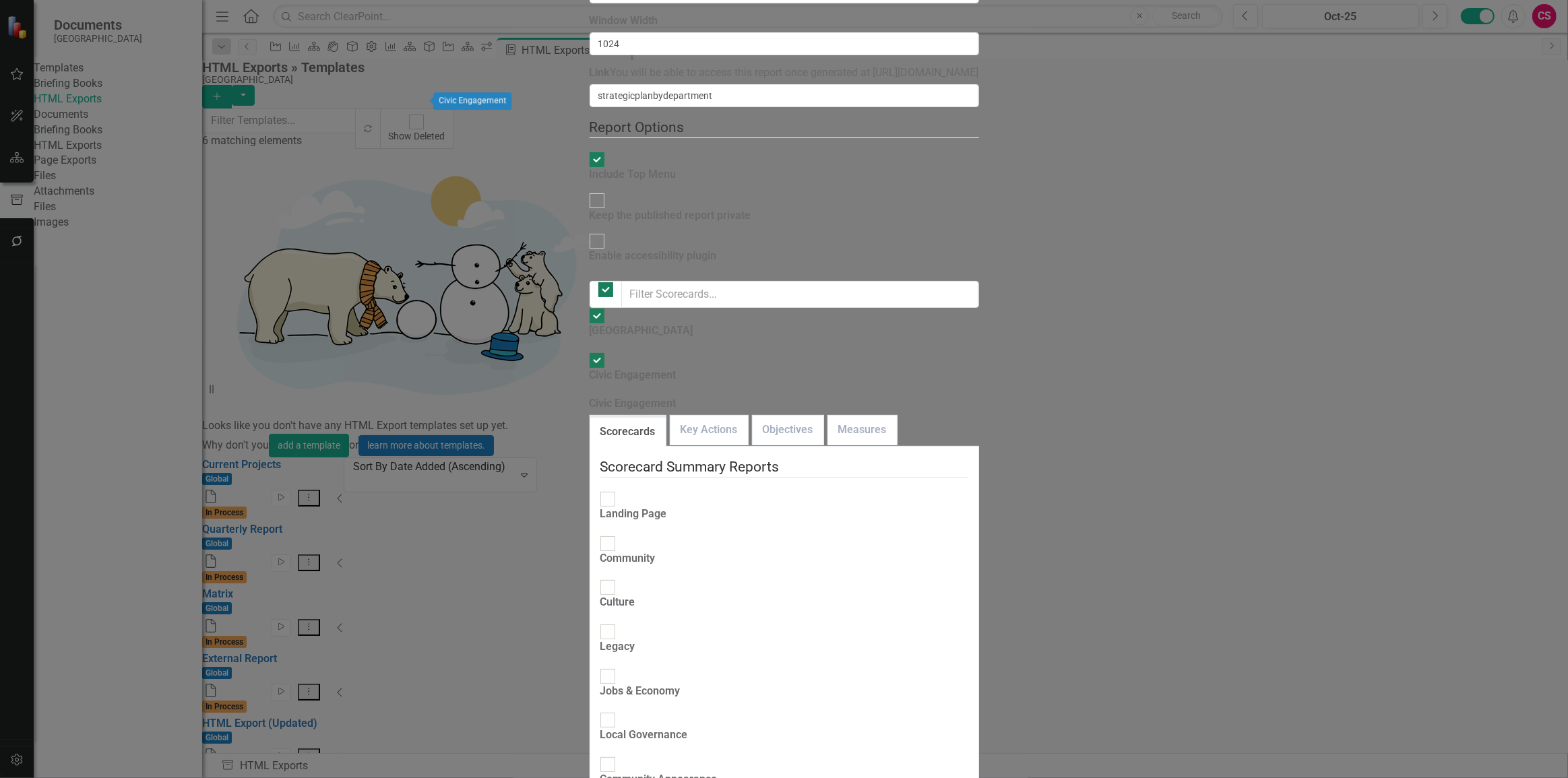
drag, startPoint x: 243, startPoint y: 74, endPoint x: 355, endPoint y: 94, distance: 113.8
click at [590, 353] on div at bounding box center [597, 361] width 15 height 15
click at [586, 349] on input "Civic Engagement" at bounding box center [596, 359] width 21 height 21
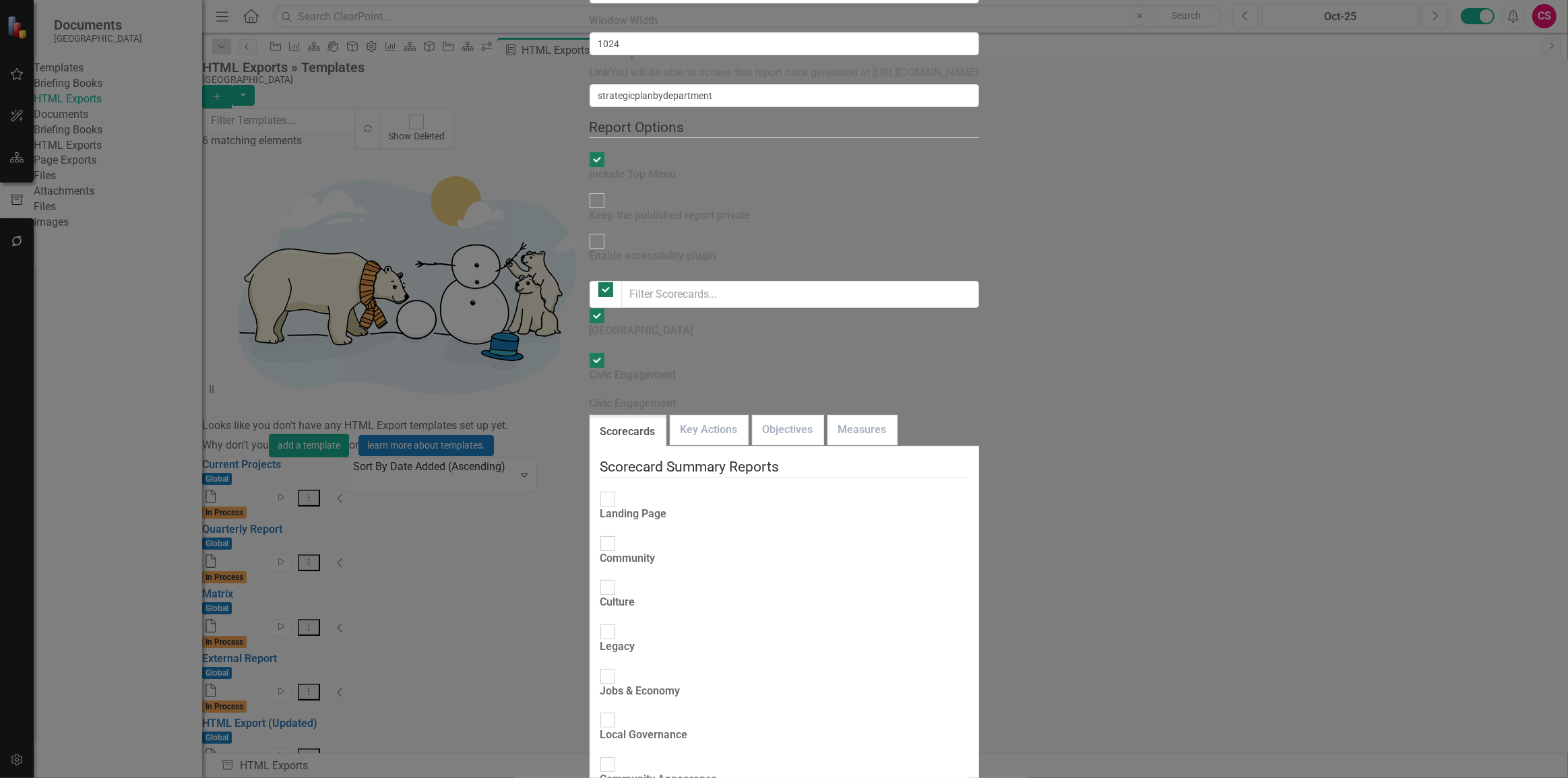
checkbox input "false"
click at [590, 353] on div at bounding box center [597, 361] width 15 height 15
click at [586, 349] on input "Civic Engagement" at bounding box center [596, 359] width 21 height 21
checkbox input "true"
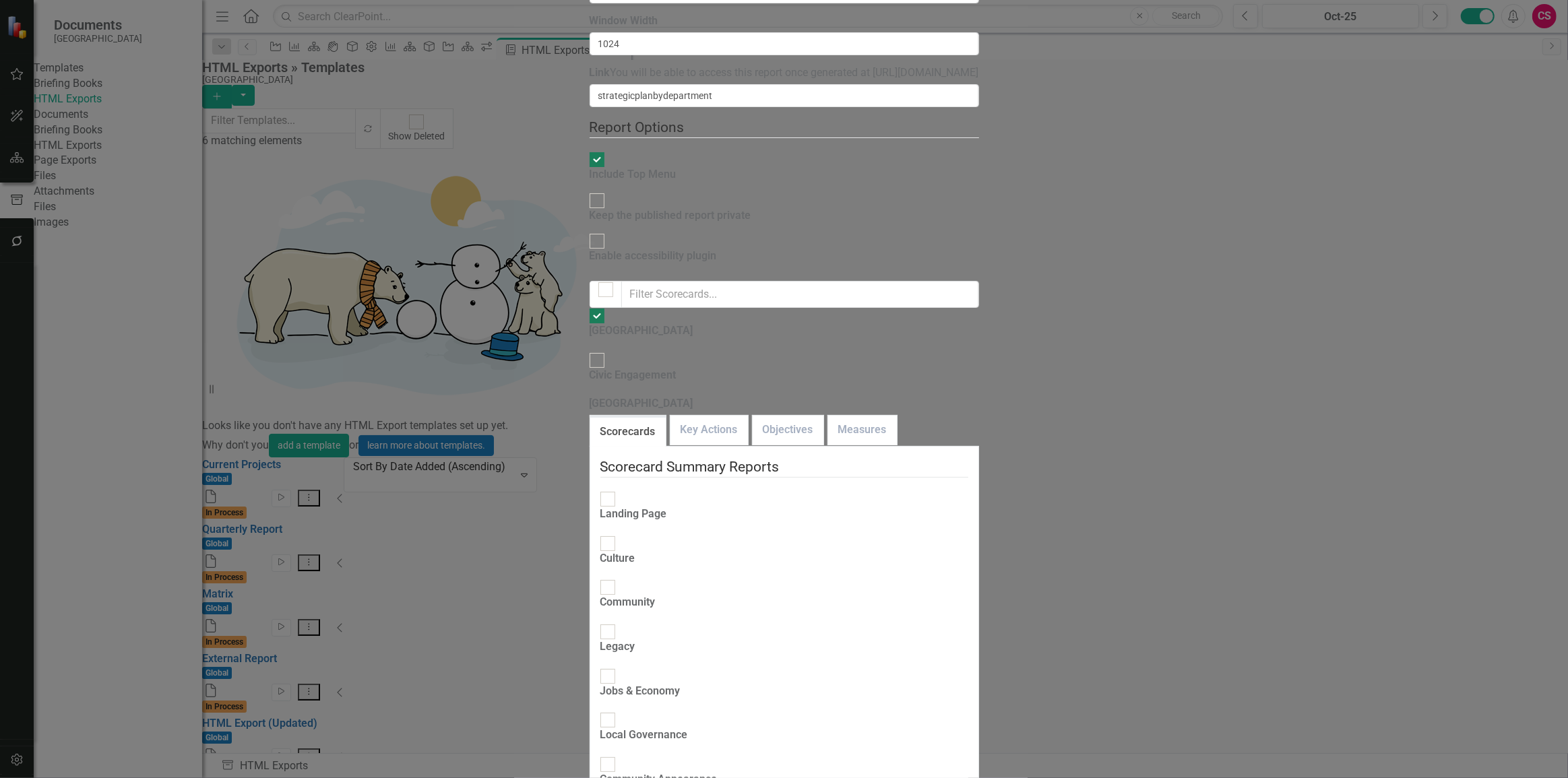
checkbox input "true"
drag, startPoint x: 296, startPoint y: 91, endPoint x: 302, endPoint y: 93, distance: 6.3
click at [600, 507] on div "Landing Page" at bounding box center [634, 514] width 67 height 15
click at [597, 489] on input "Landing Page" at bounding box center [607, 498] width 21 height 21
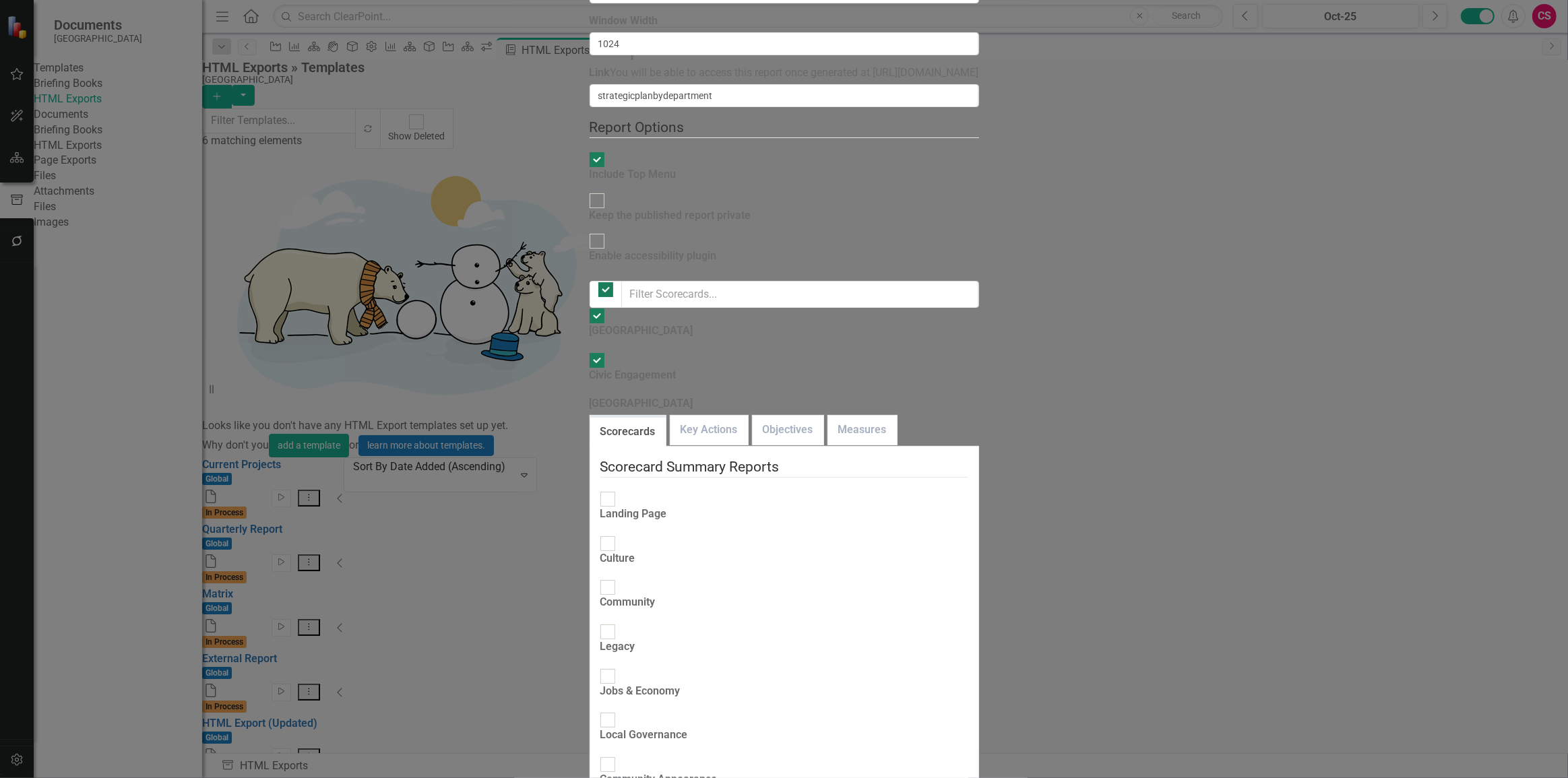
checkbox input "true"
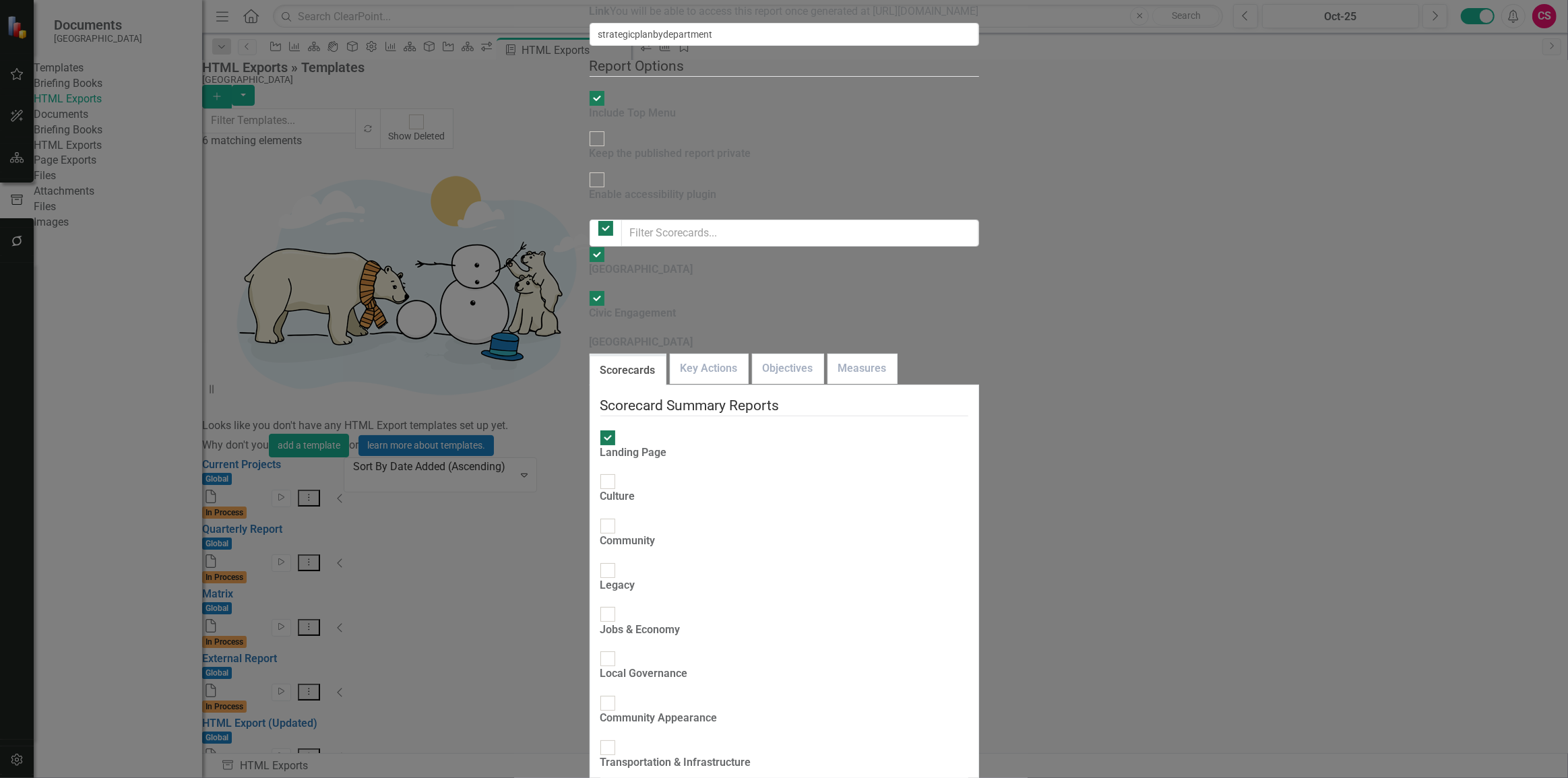
click at [600, 474] on div "Culture" at bounding box center [618, 489] width 35 height 31
click at [597, 472] on input "Culture" at bounding box center [607, 482] width 21 height 21
checkbox input "true"
click at [600, 518] on div "Community" at bounding box center [628, 533] width 55 height 31
click at [597, 516] on input "Community" at bounding box center [607, 526] width 21 height 21
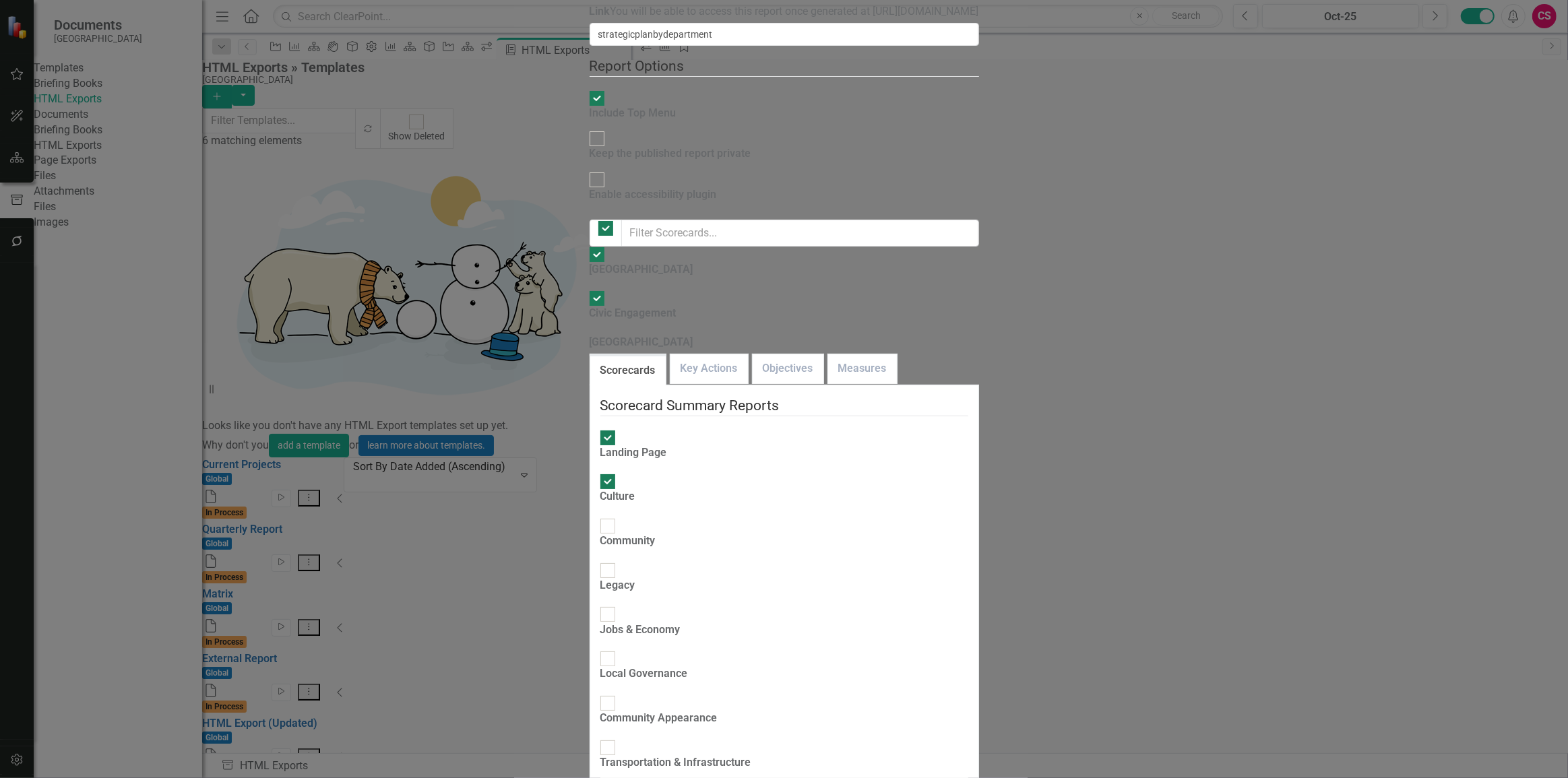
checkbox input "true"
click at [600, 396] on fieldset "Scorecard Summary Reports Landing Page Culture Community Legacy Jobs & Economy …" at bounding box center [784, 612] width 368 height 432
click at [600, 563] on div "Legacy" at bounding box center [618, 578] width 35 height 31
click at [597, 560] on input "Legacy" at bounding box center [607, 570] width 21 height 21
checkbox input "true"
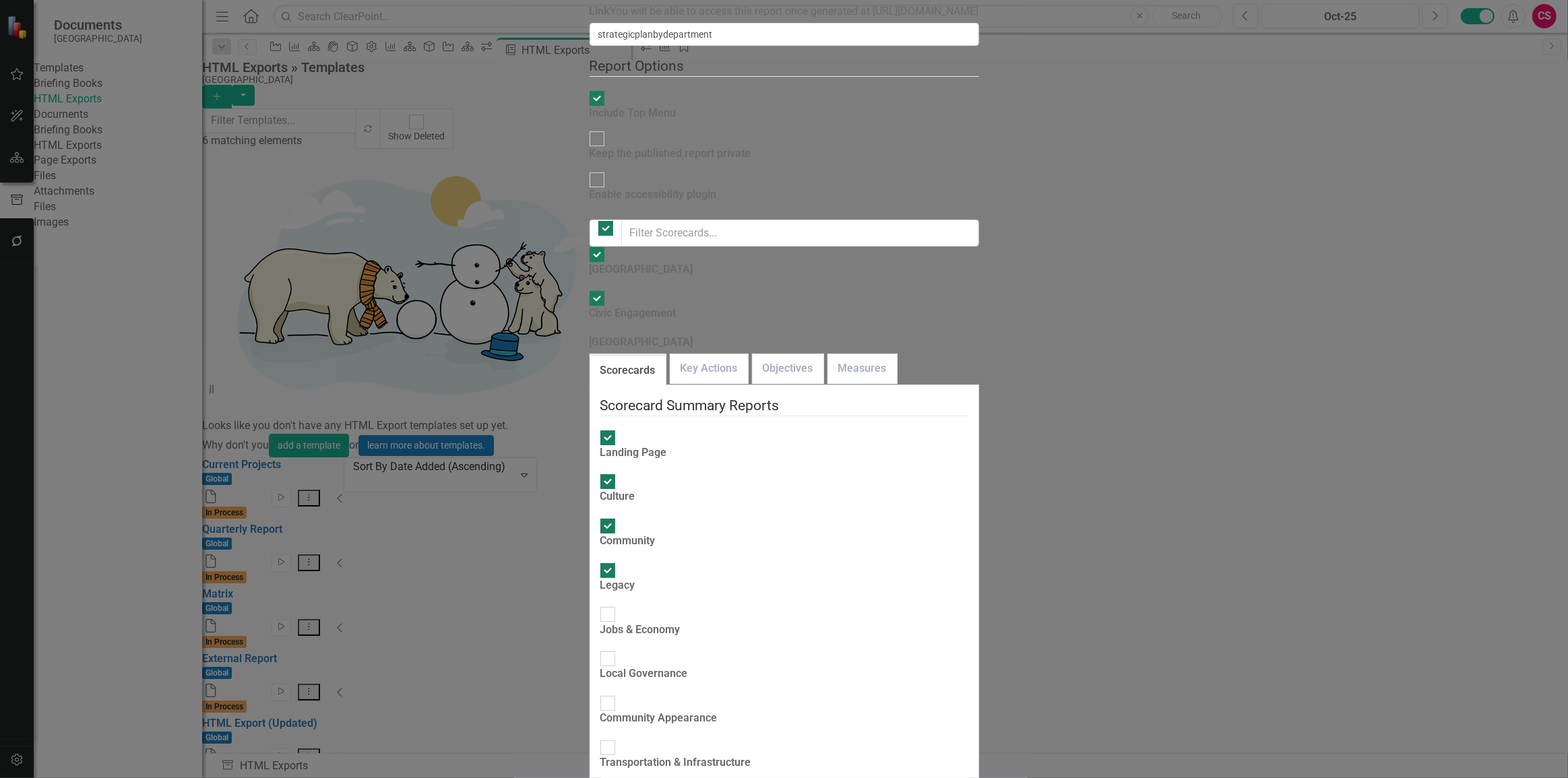
click at [600, 623] on div "Jobs & Economy" at bounding box center [640, 631] width 81 height 15
click at [597, 605] on input "Jobs & Economy" at bounding box center [607, 615] width 21 height 21
checkbox input "true"
click at [600, 666] on div "Local Governance" at bounding box center [643, 674] width 87 height 15
click at [597, 649] on input "Local Governance" at bounding box center [607, 659] width 21 height 21
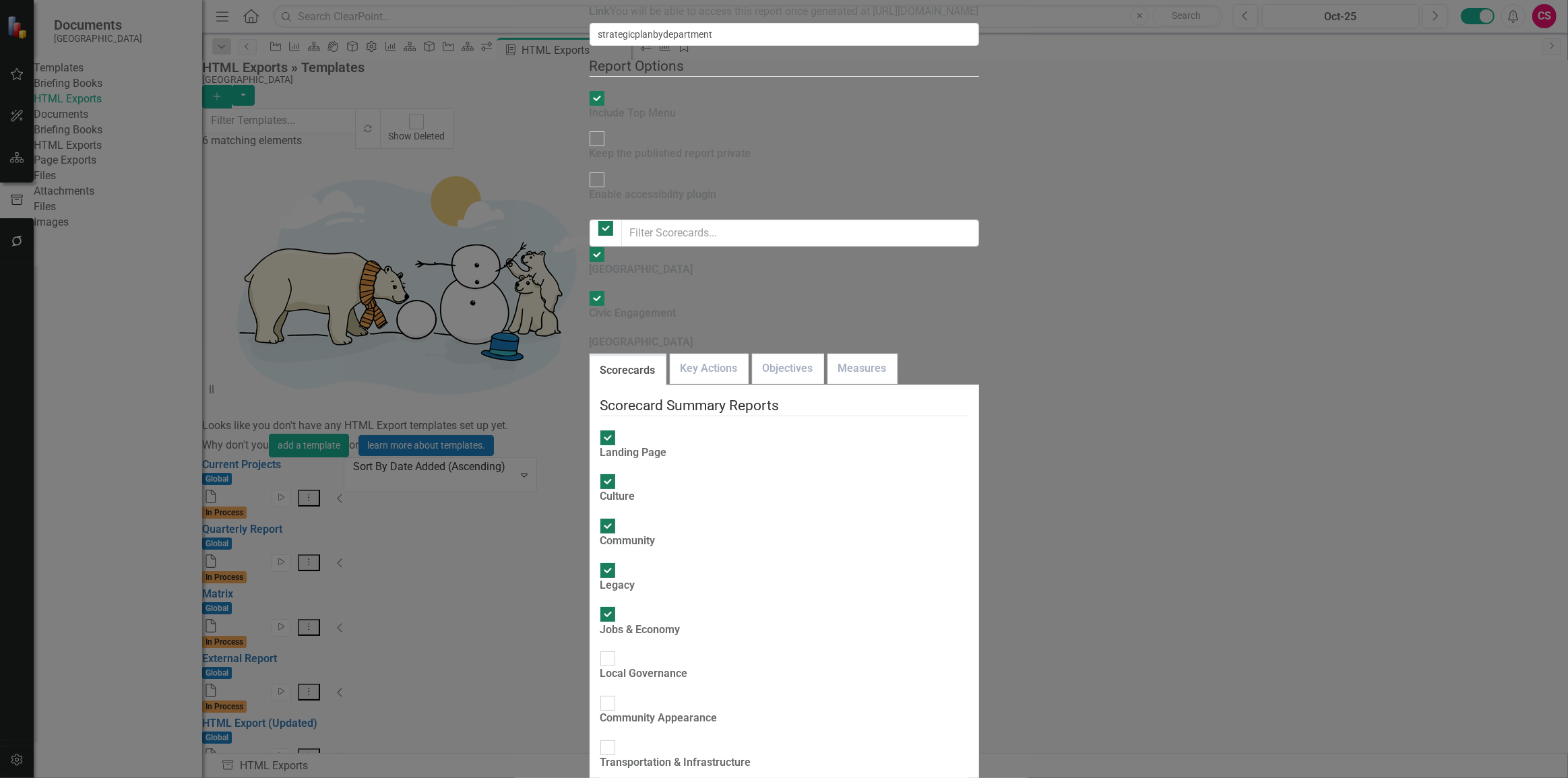
checkbox input "true"
click at [600, 711] on div "Community Appearance" at bounding box center [659, 719] width 117 height 15
click at [597, 693] on input "Community Appearance" at bounding box center [607, 703] width 21 height 21
checkbox input "true"
click at [600, 740] on div "Transportation & Infrastructure" at bounding box center [675, 755] width 151 height 31
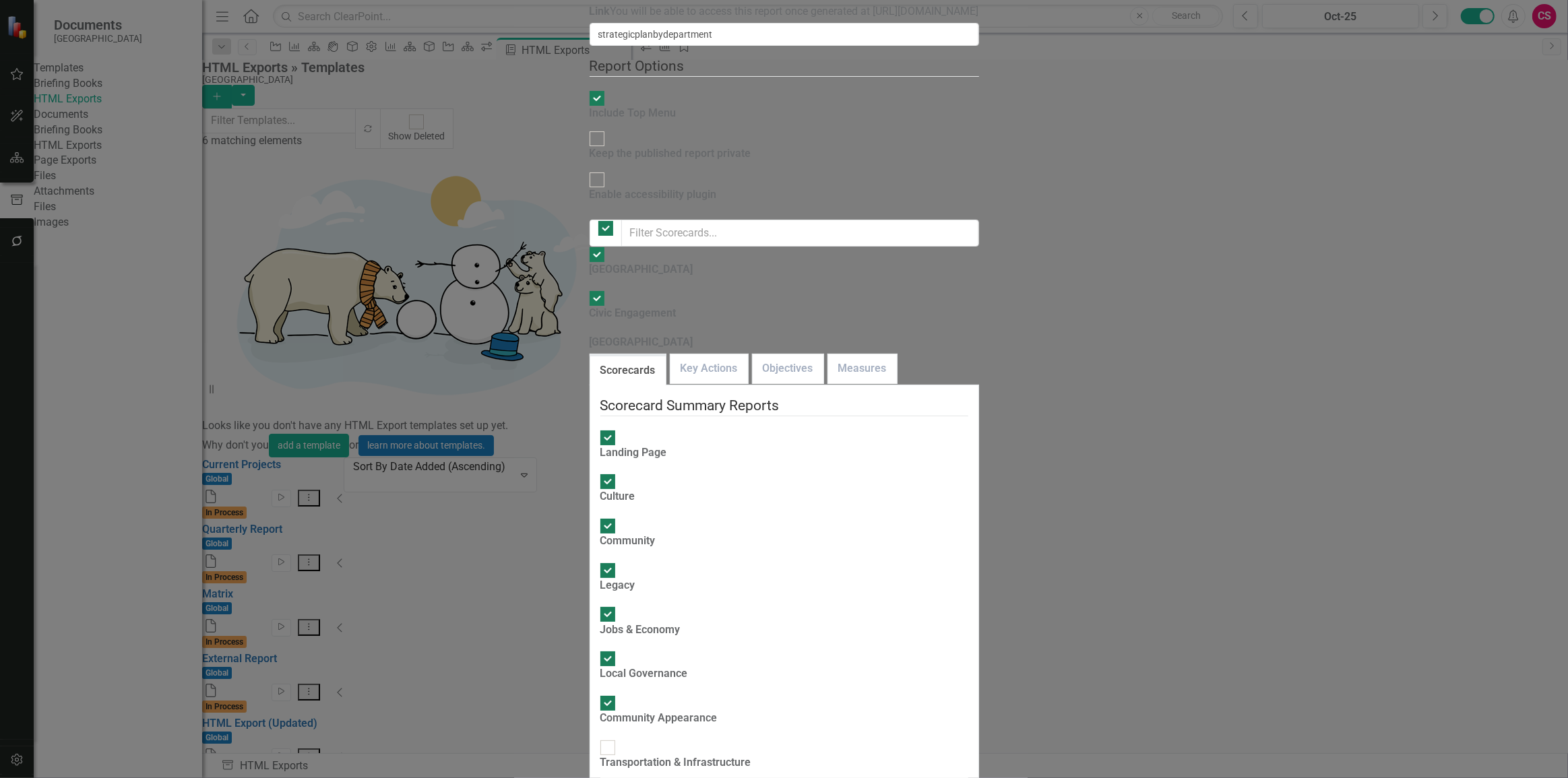
click at [597, 737] on input "Transportation & Infrastructure" at bounding box center [607, 747] width 21 height 21
checkbox input "true"
click at [597, 778] on input "Housing" at bounding box center [607, 792] width 21 height 21
checkbox input "true"
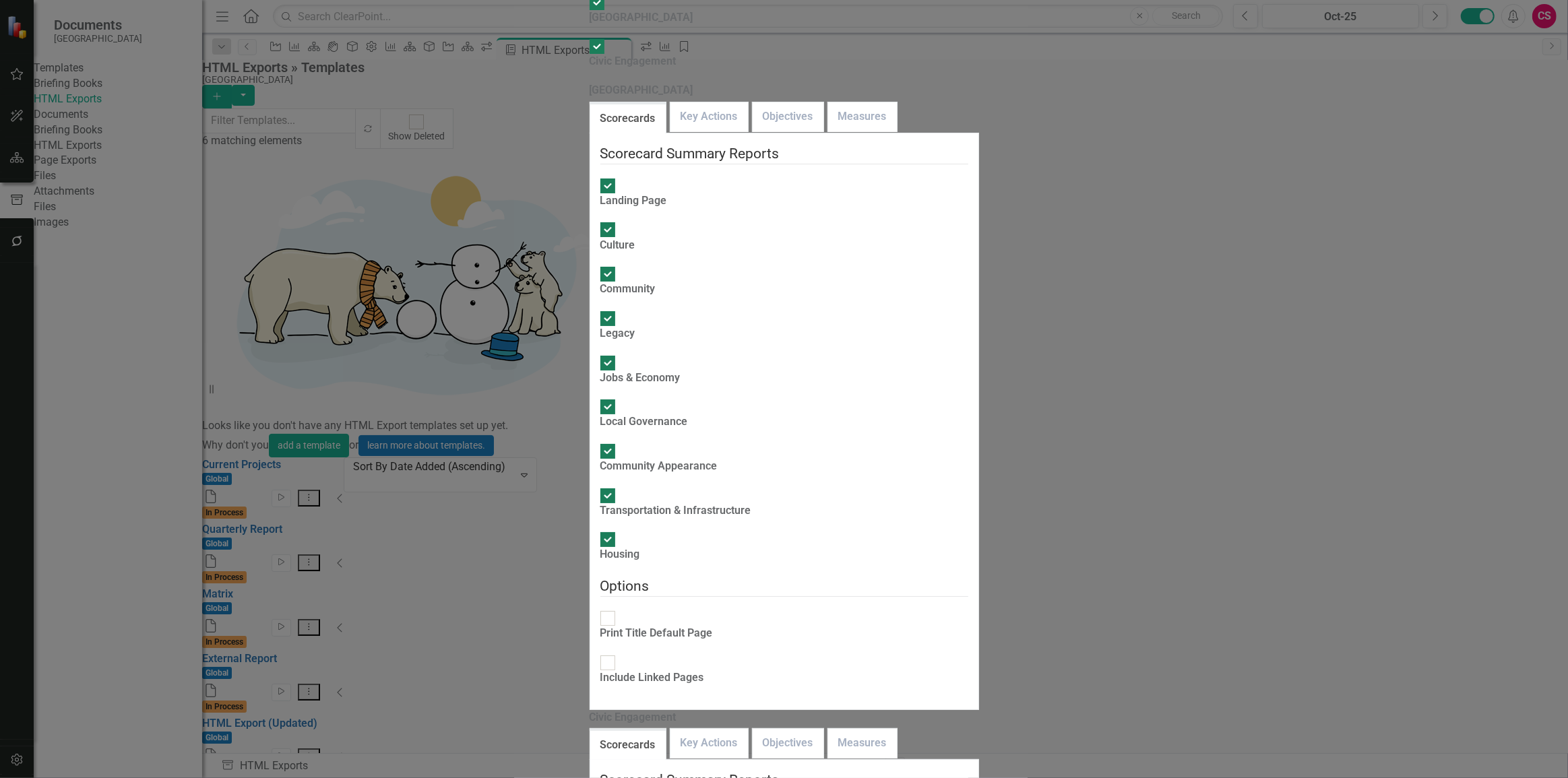
checkbox input "true"
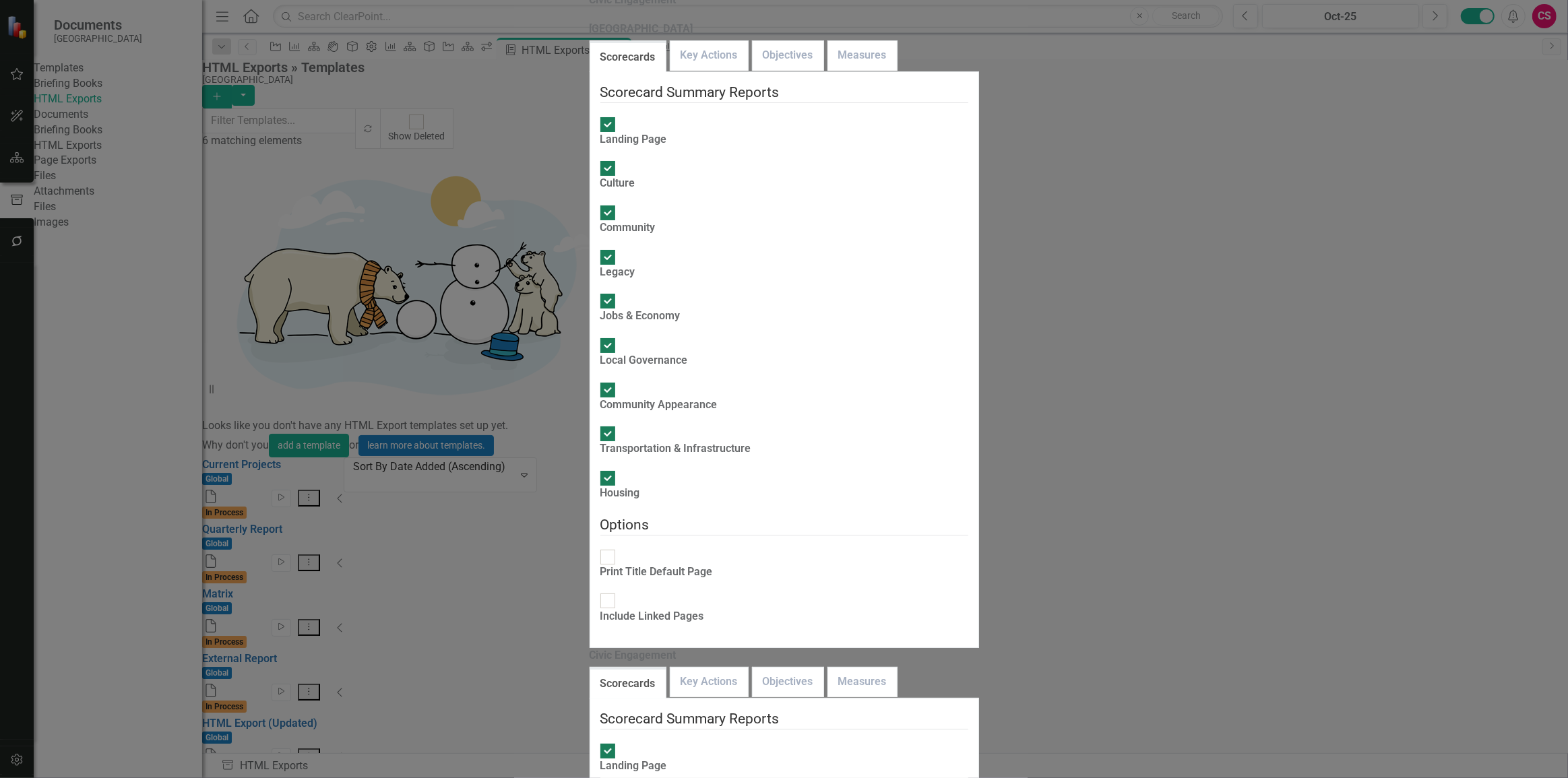
checkbox input "true"
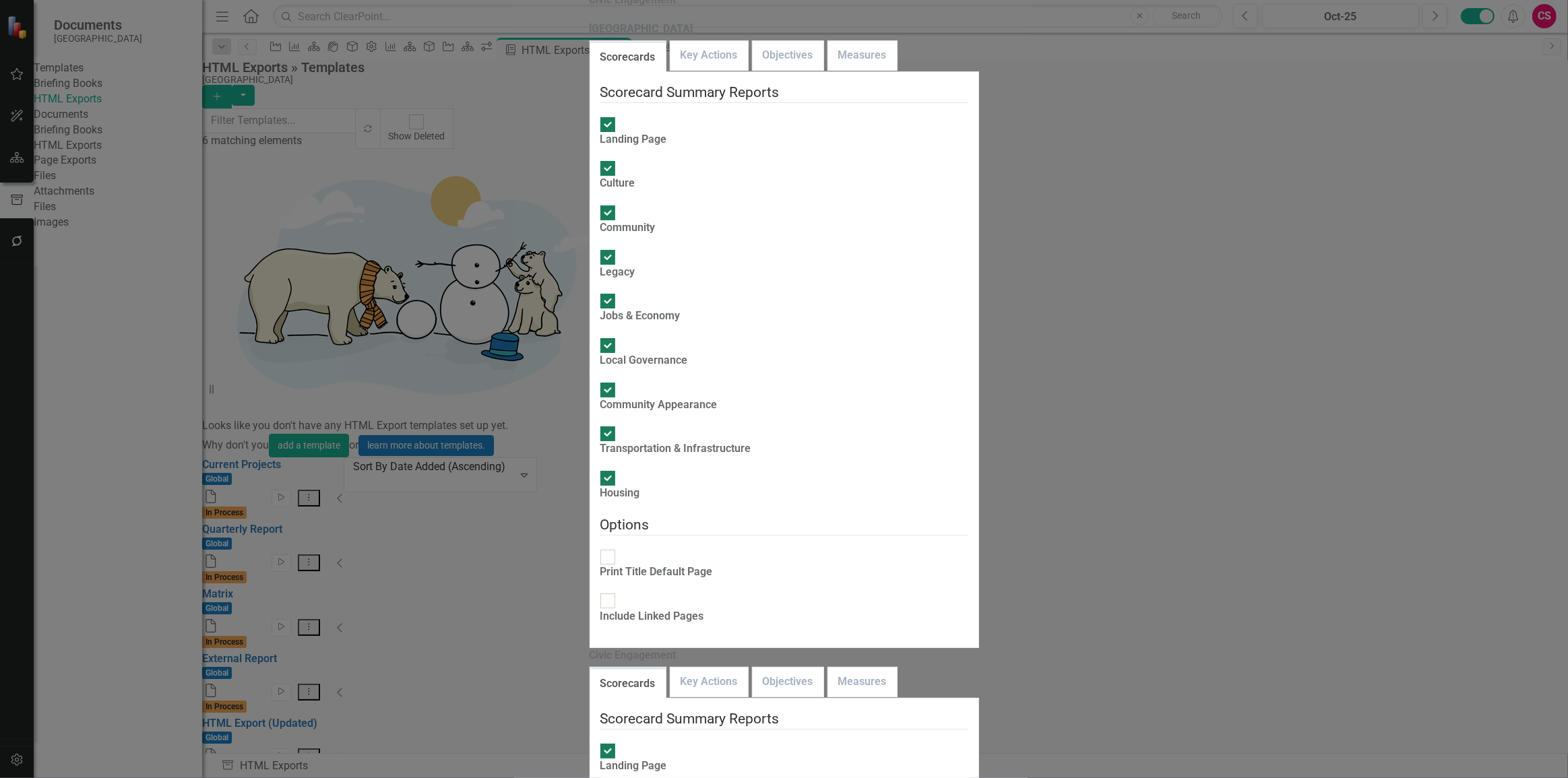
checkbox input "true"
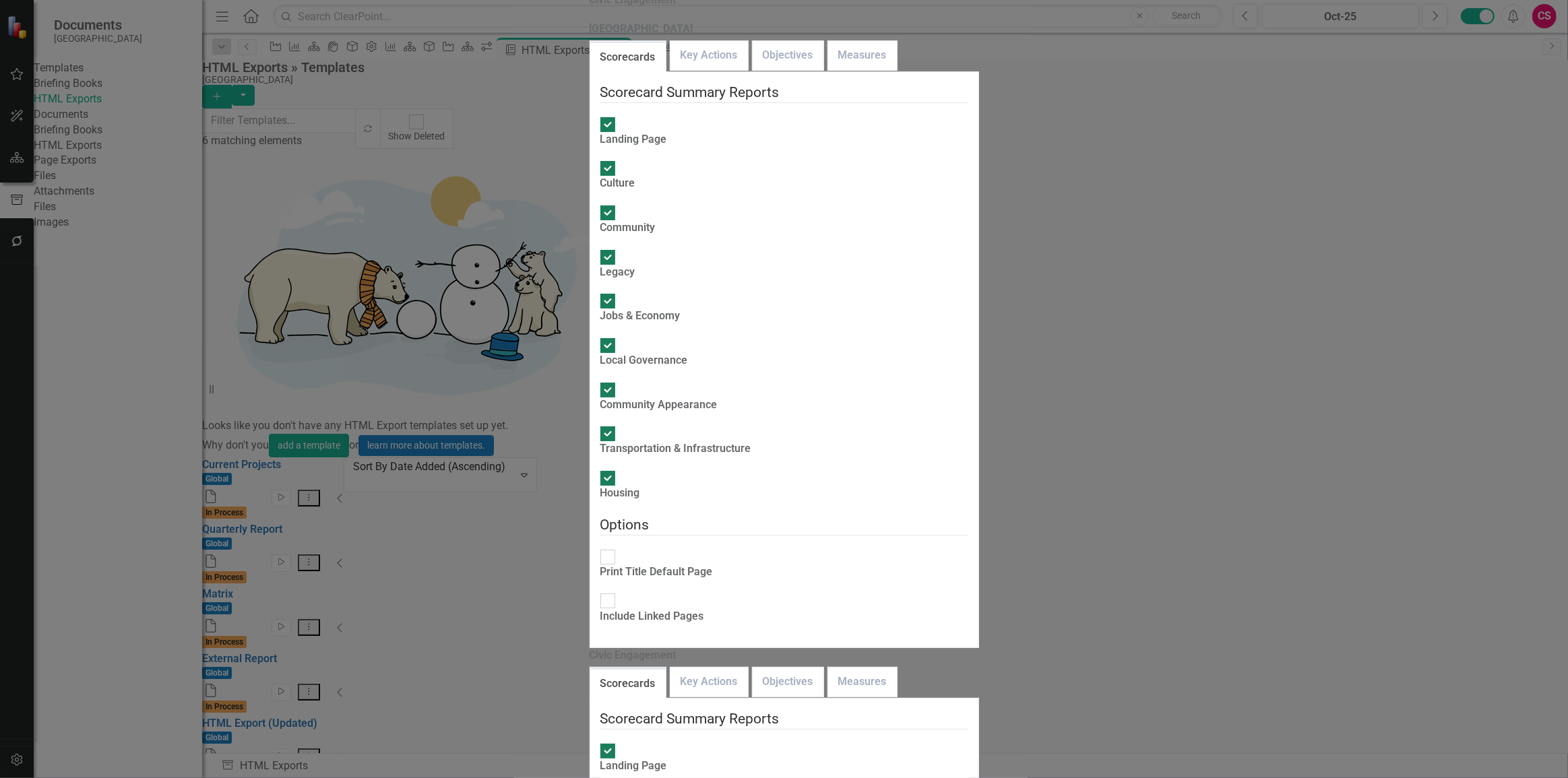
checkbox input "true"
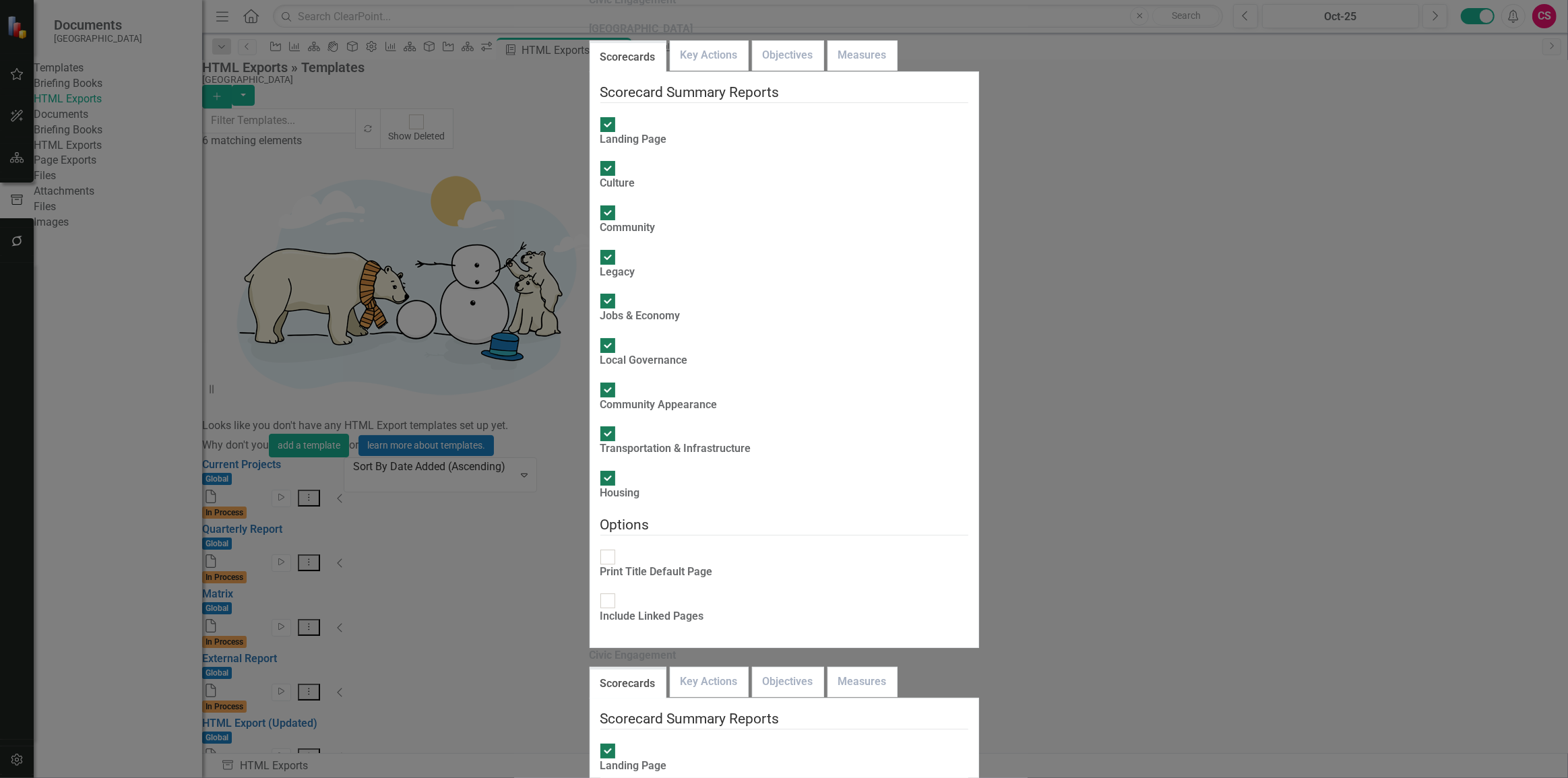
checkbox input "true"
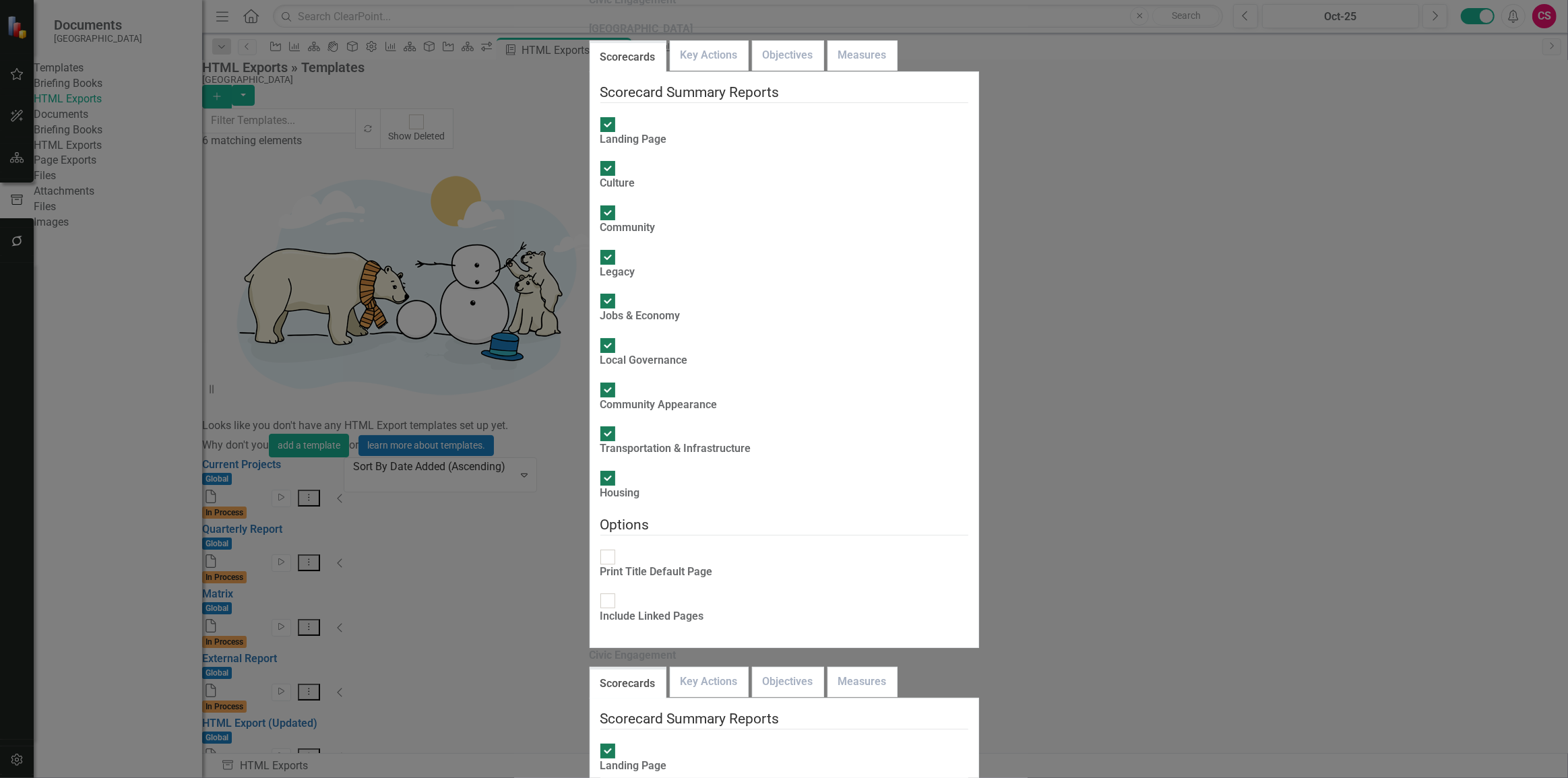
checkbox input "true"
click at [828, 668] on link "Measures" at bounding box center [862, 682] width 68 height 29
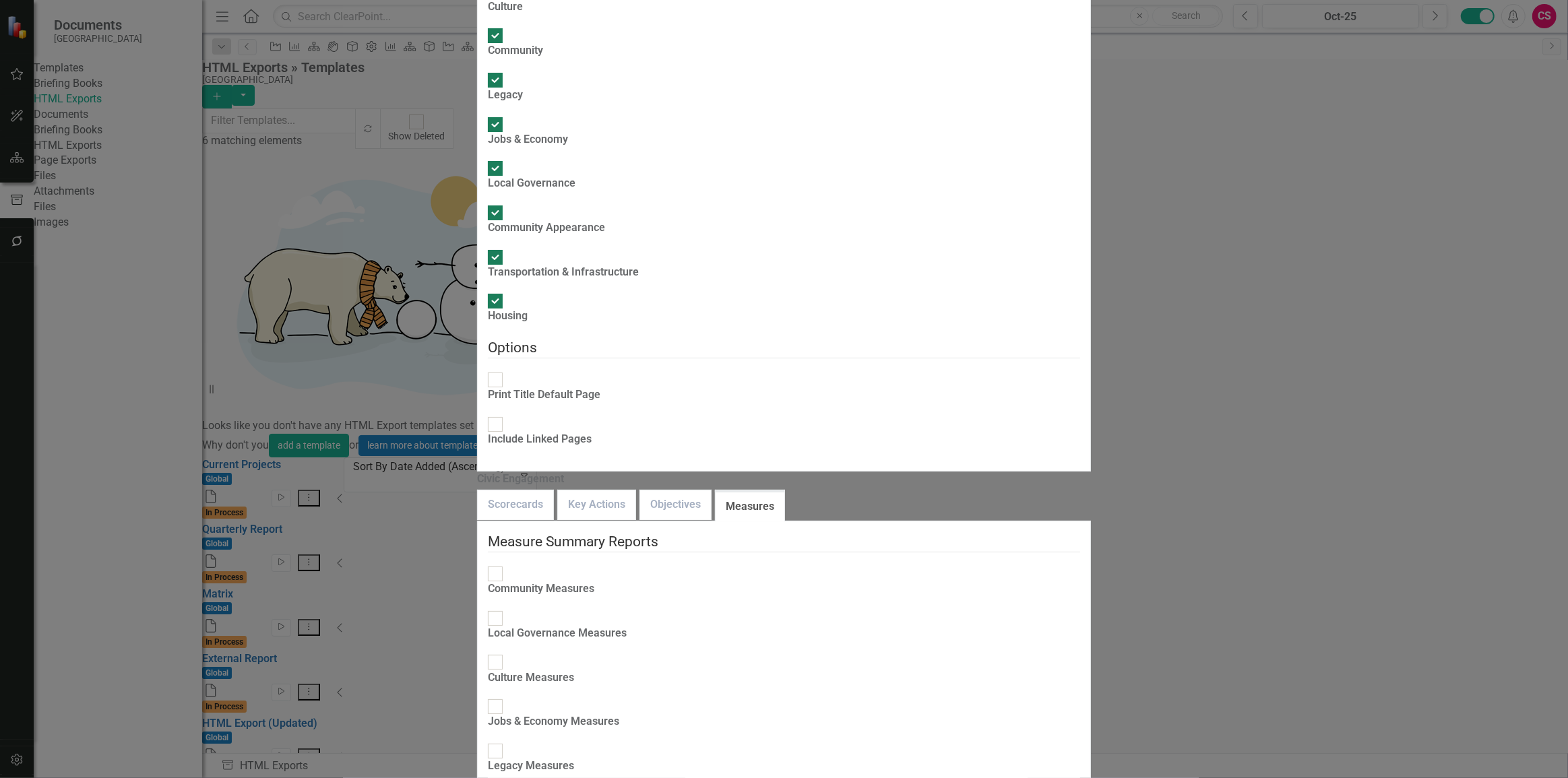
checkbox input "true"
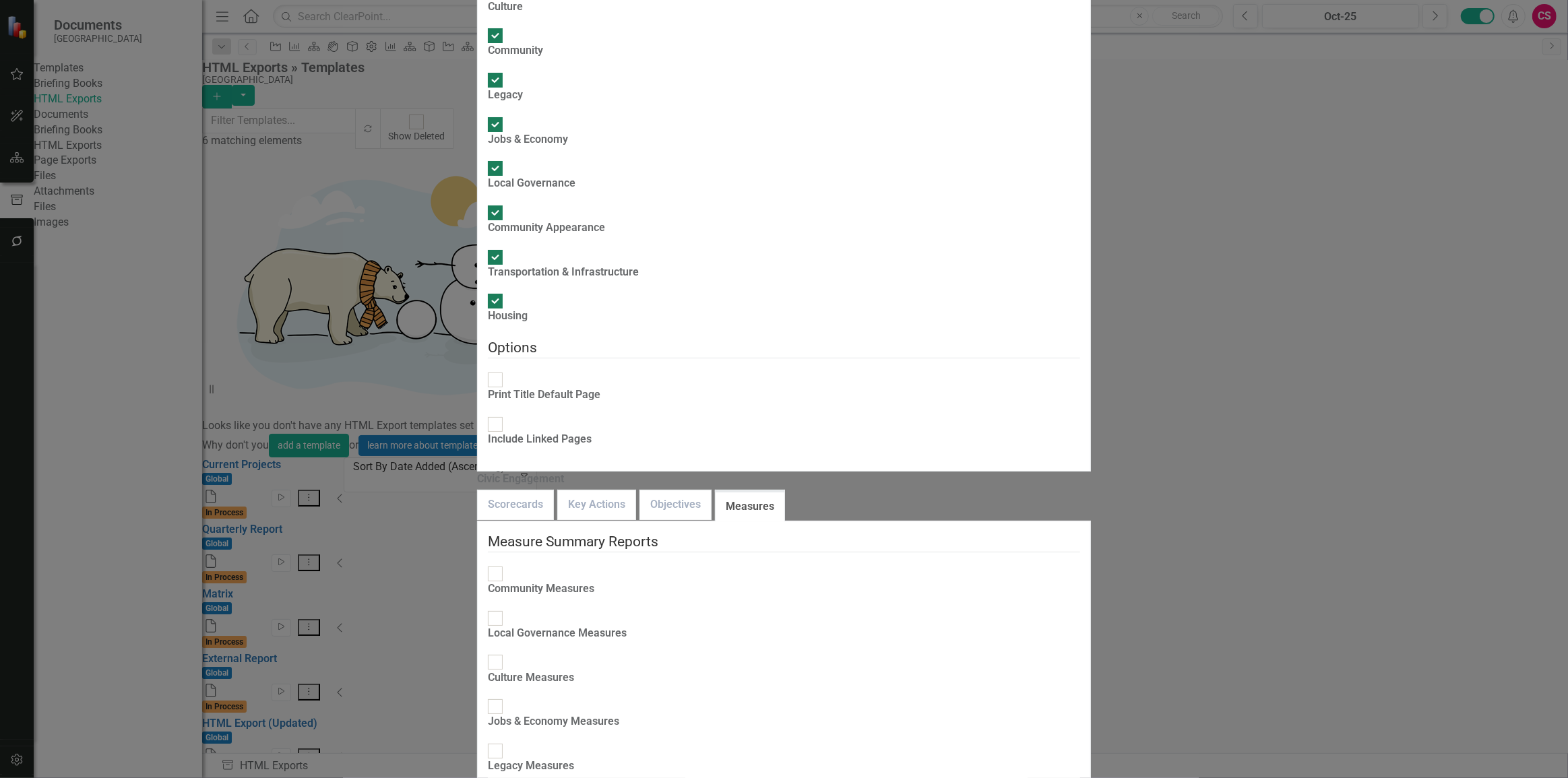
checkbox input "true"
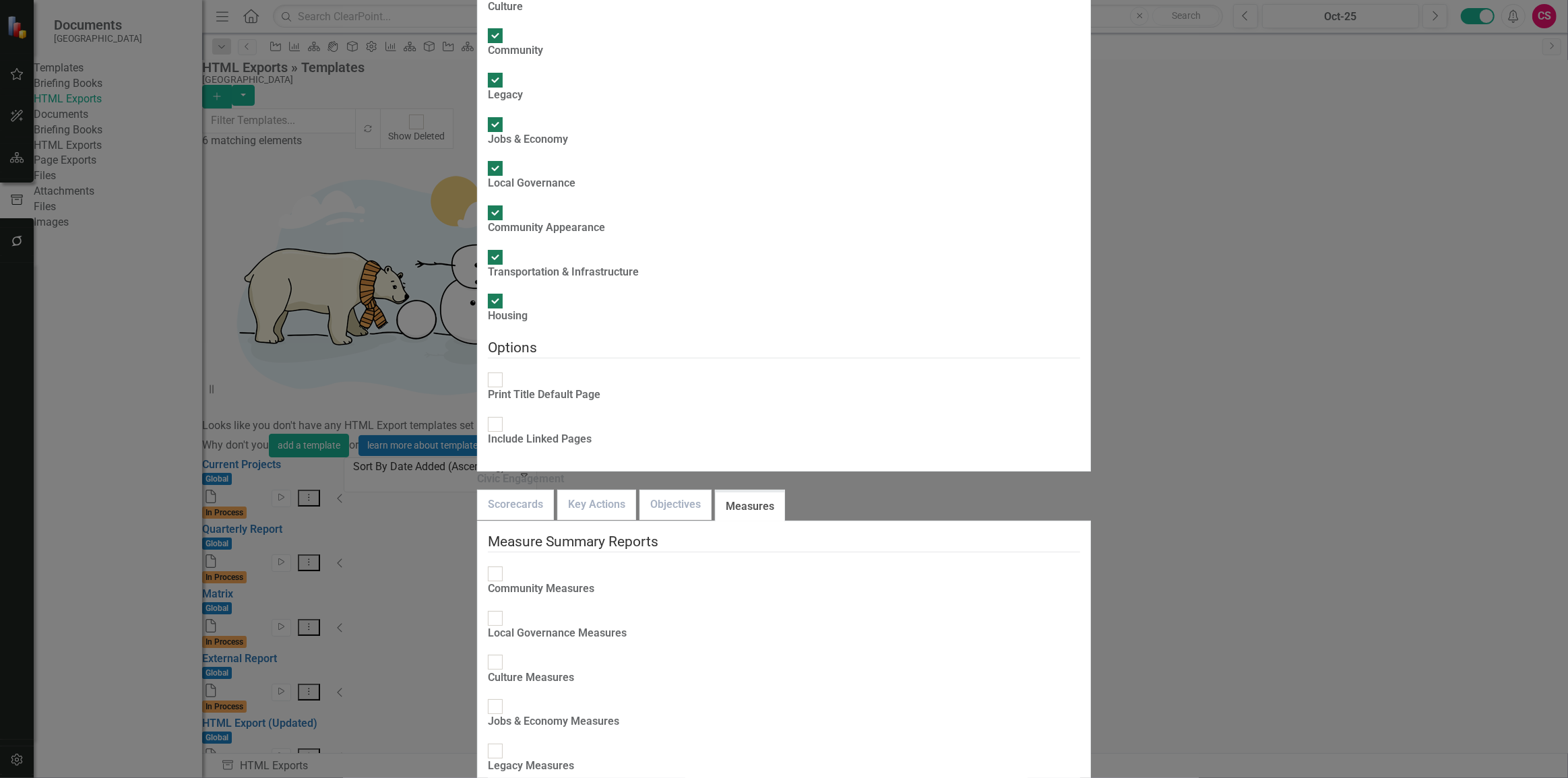
checkbox input "true"
click at [640, 491] on link "Objectives" at bounding box center [675, 505] width 71 height 29
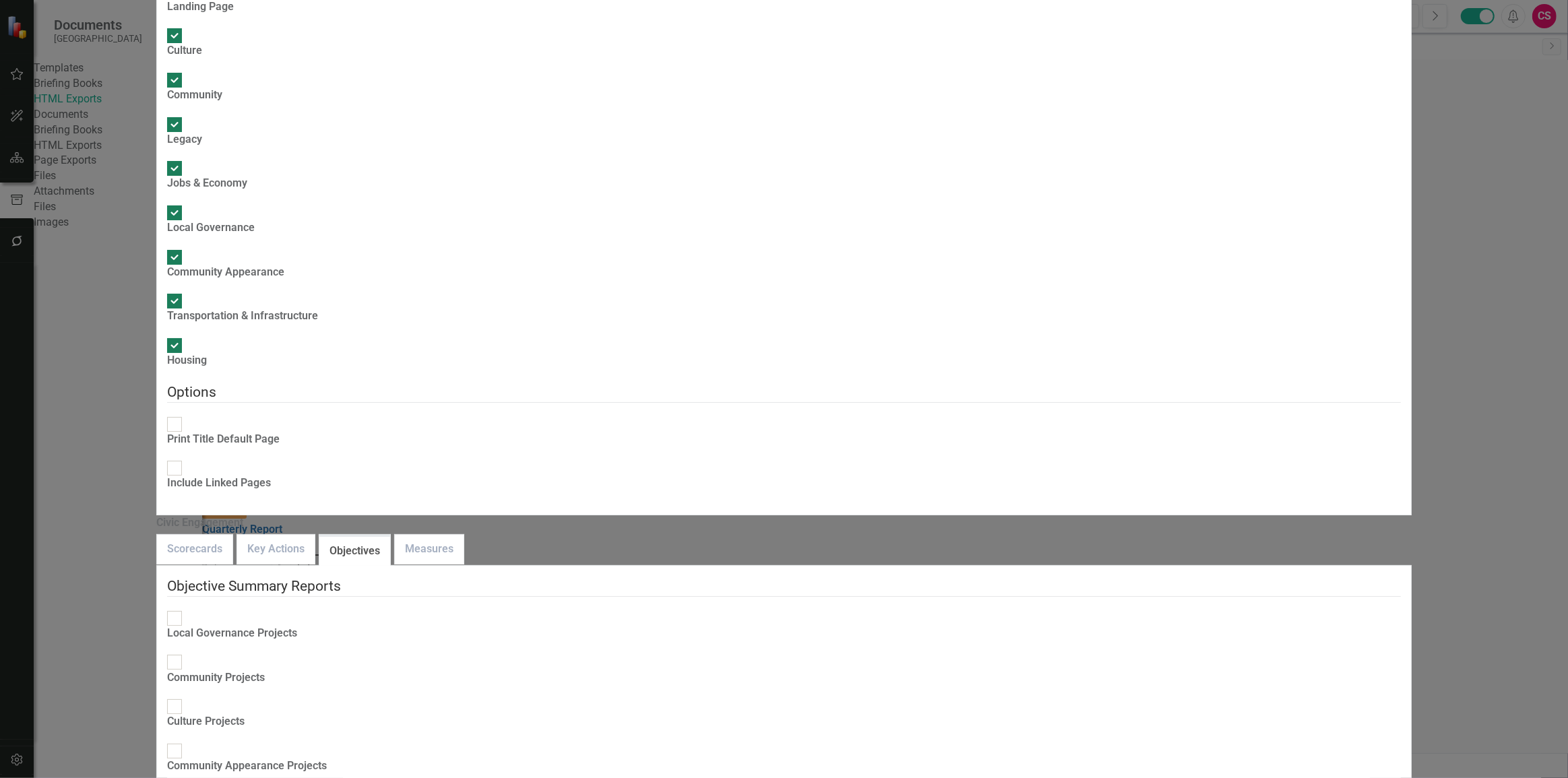
drag, startPoint x: 541, startPoint y: 354, endPoint x: 899, endPoint y: 444, distance: 369.1
checkbox input "true"
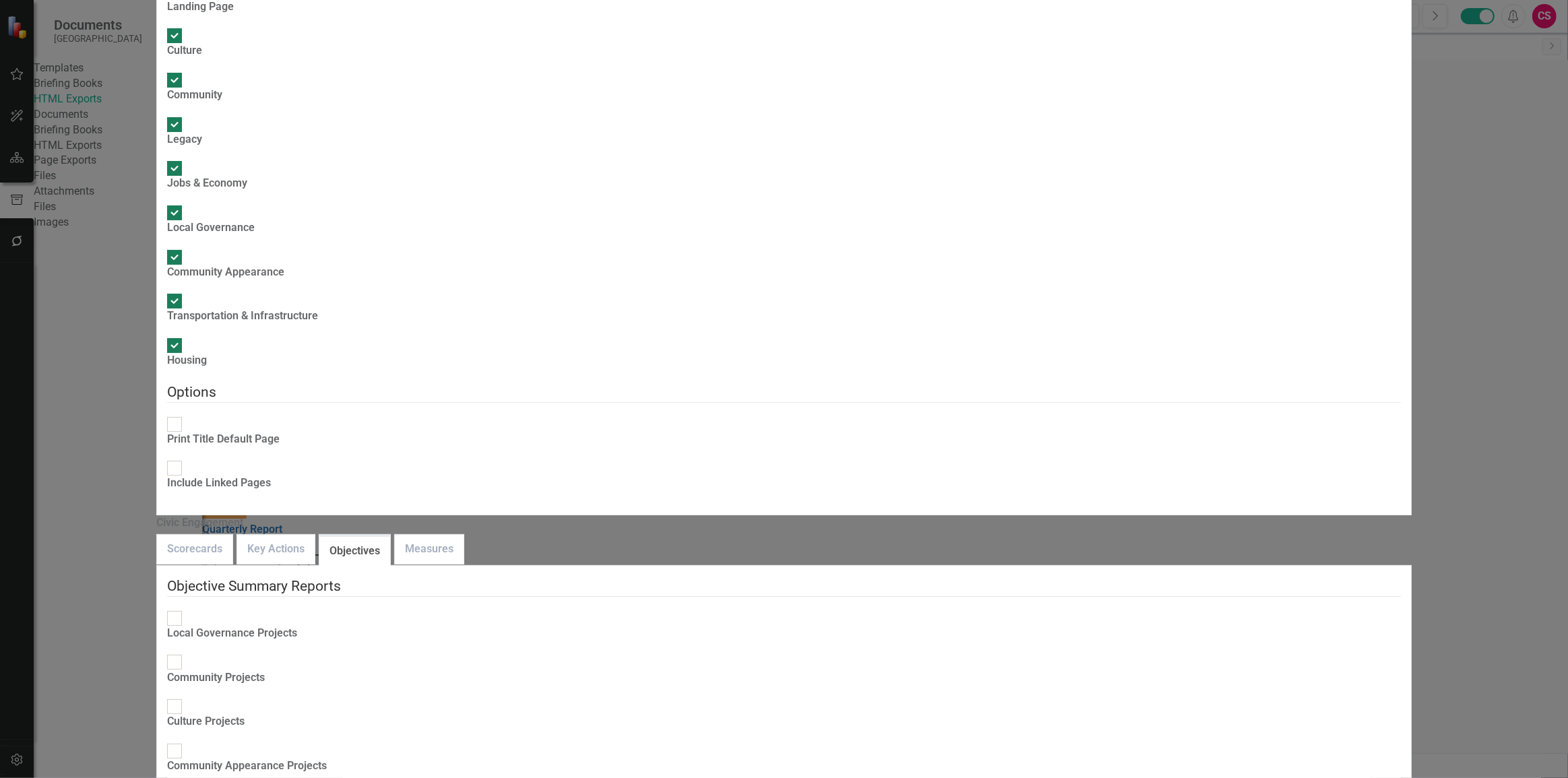
checkbox input "true"
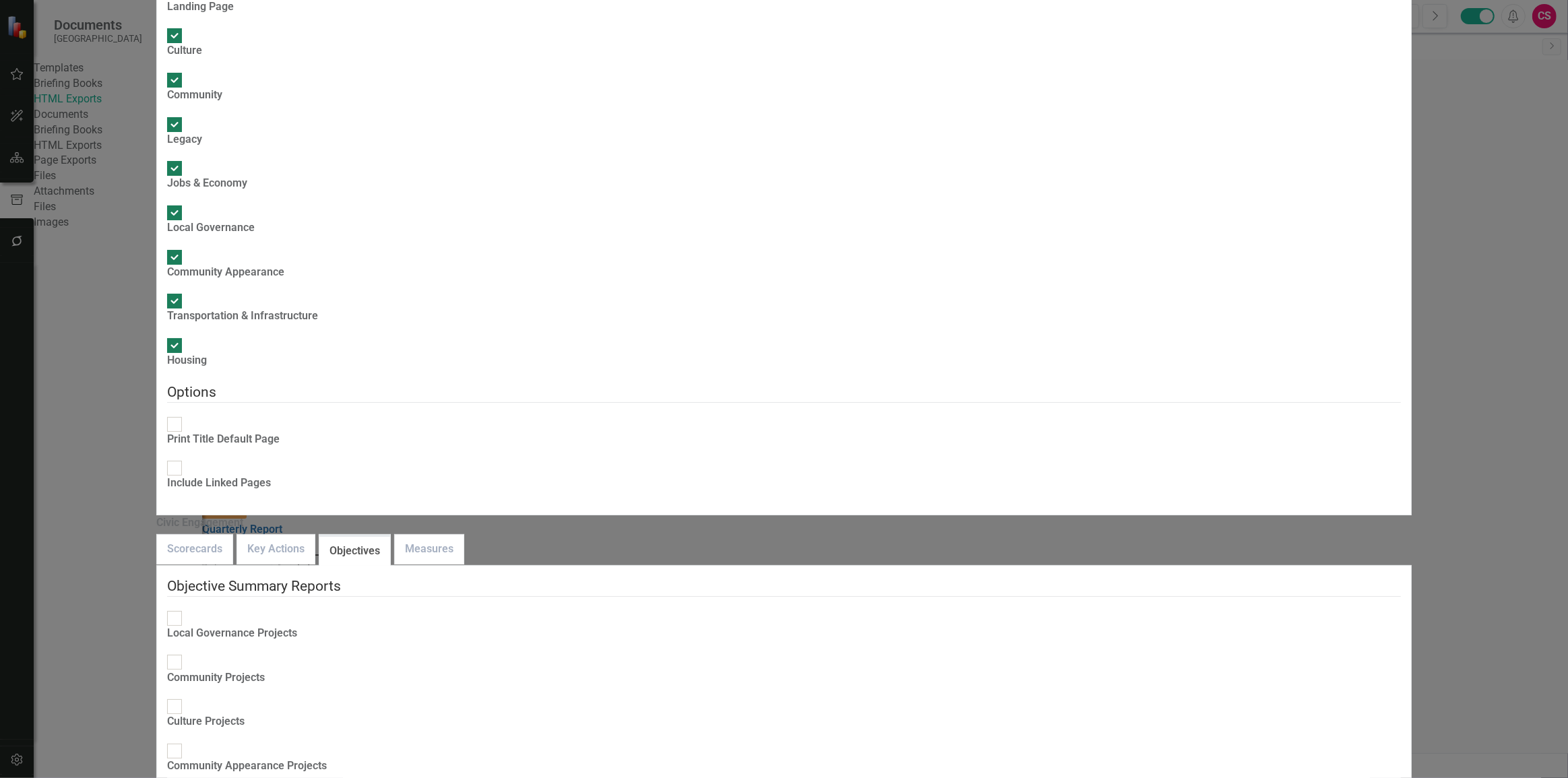
checkbox input "true"
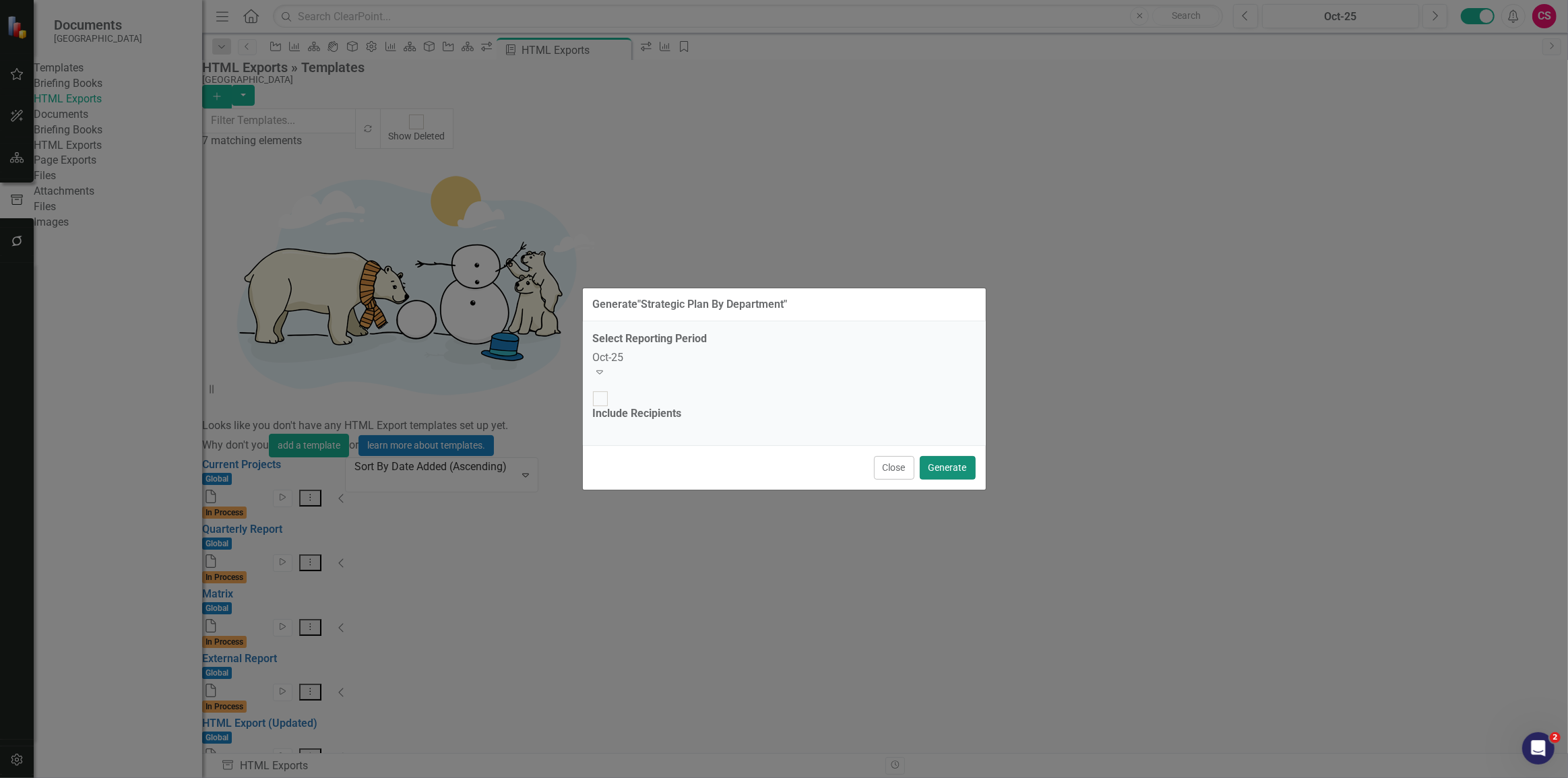
click at [935, 456] on button "Generate" at bounding box center [948, 467] width 56 height 24
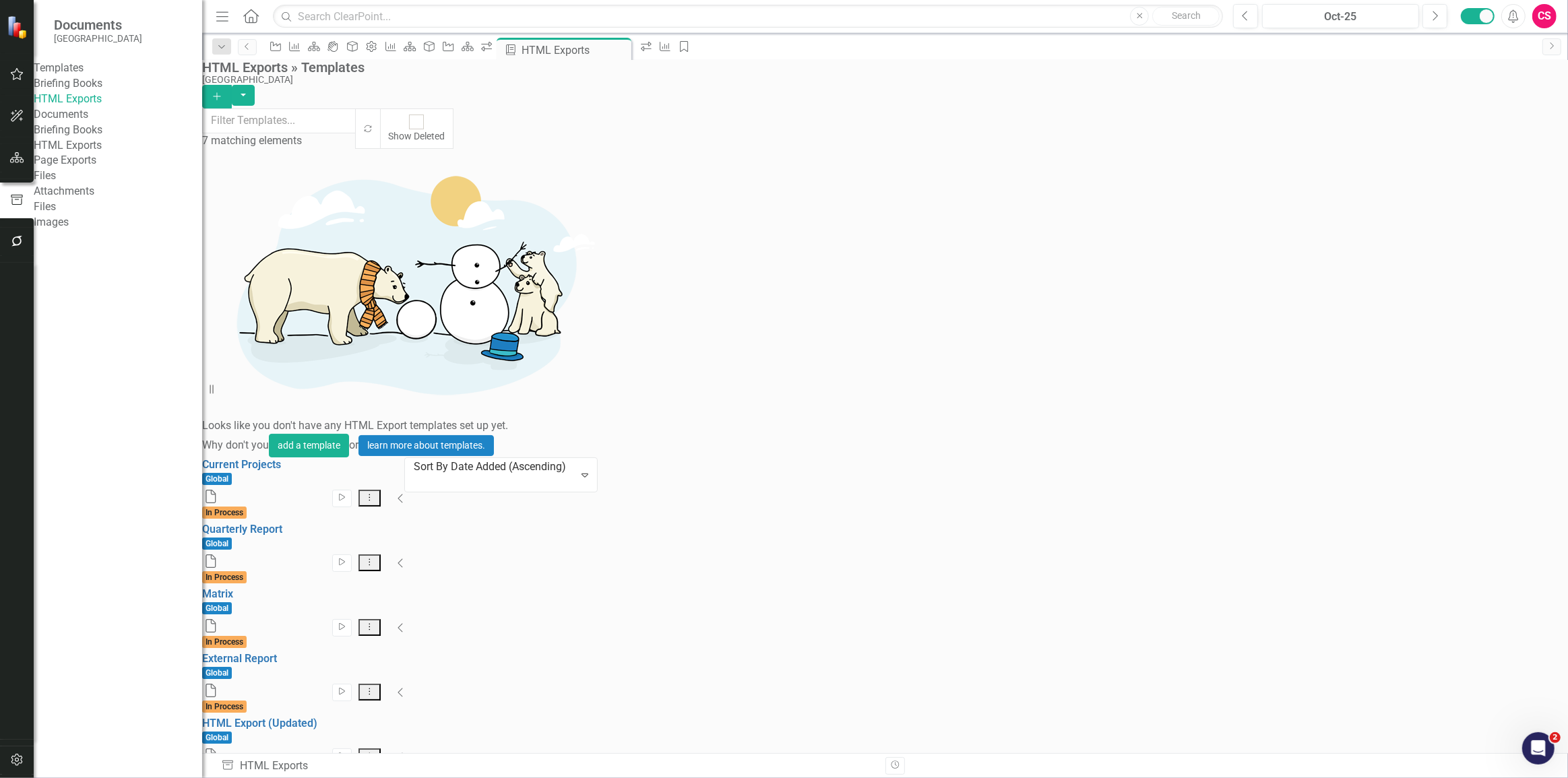
click at [249, 20] on icon at bounding box center [251, 16] width 15 height 14
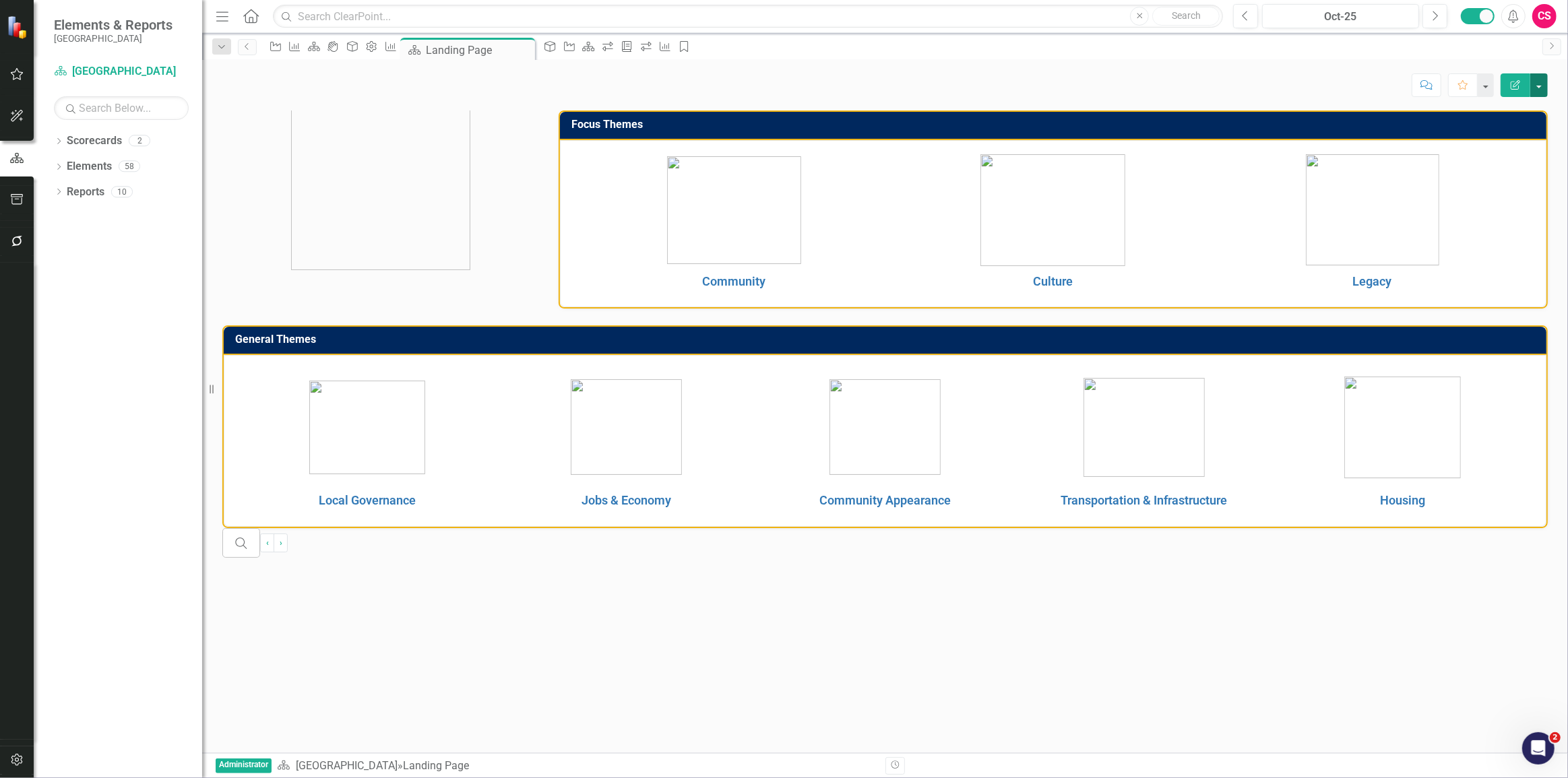
click at [1535, 88] on button "button" at bounding box center [1538, 85] width 17 height 24
click at [1503, 134] on link "Edit Report Edit Layout" at bounding box center [1493, 134] width 109 height 25
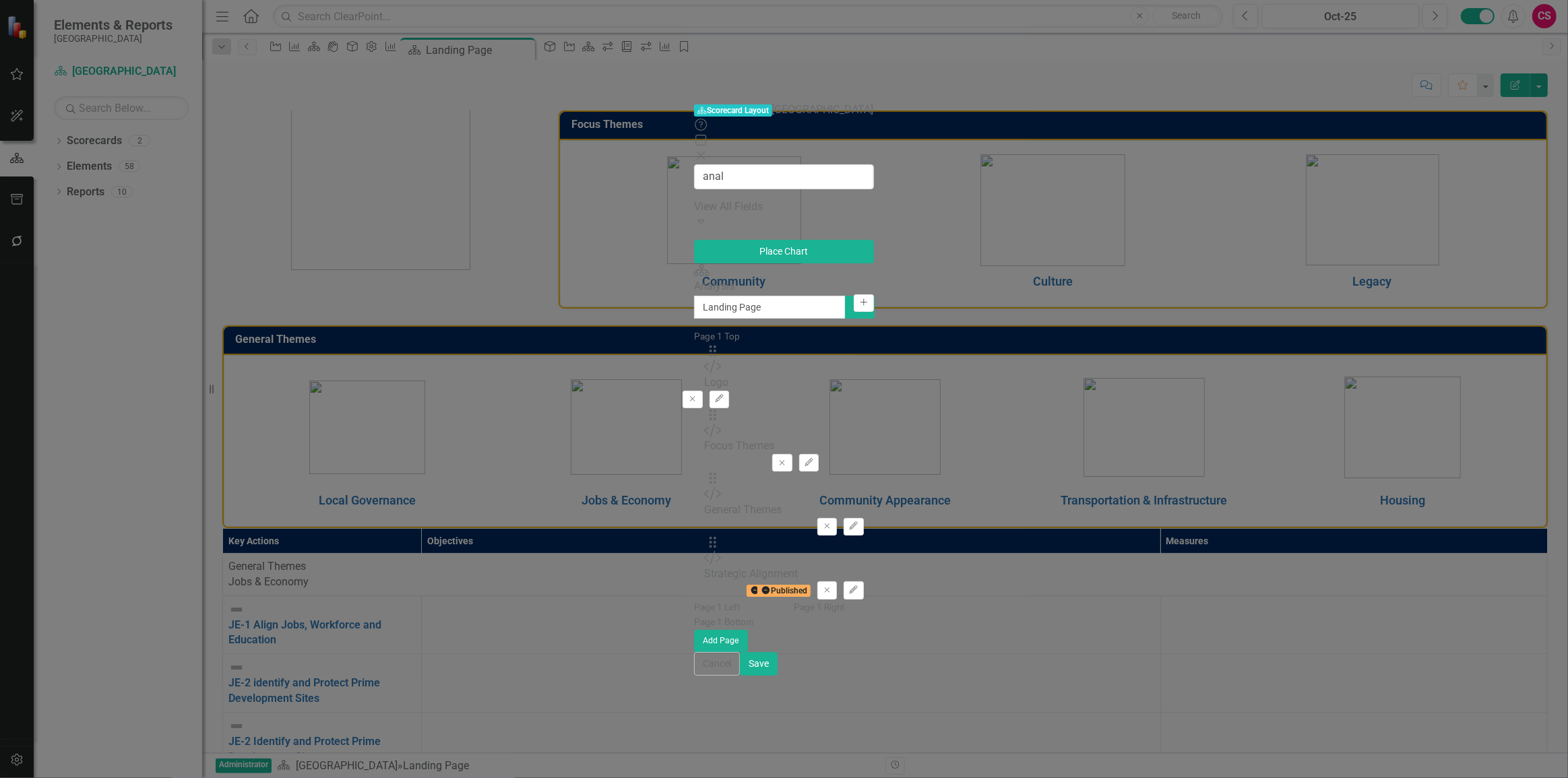
click at [858, 299] on icon "Add" at bounding box center [863, 302] width 10 height 8
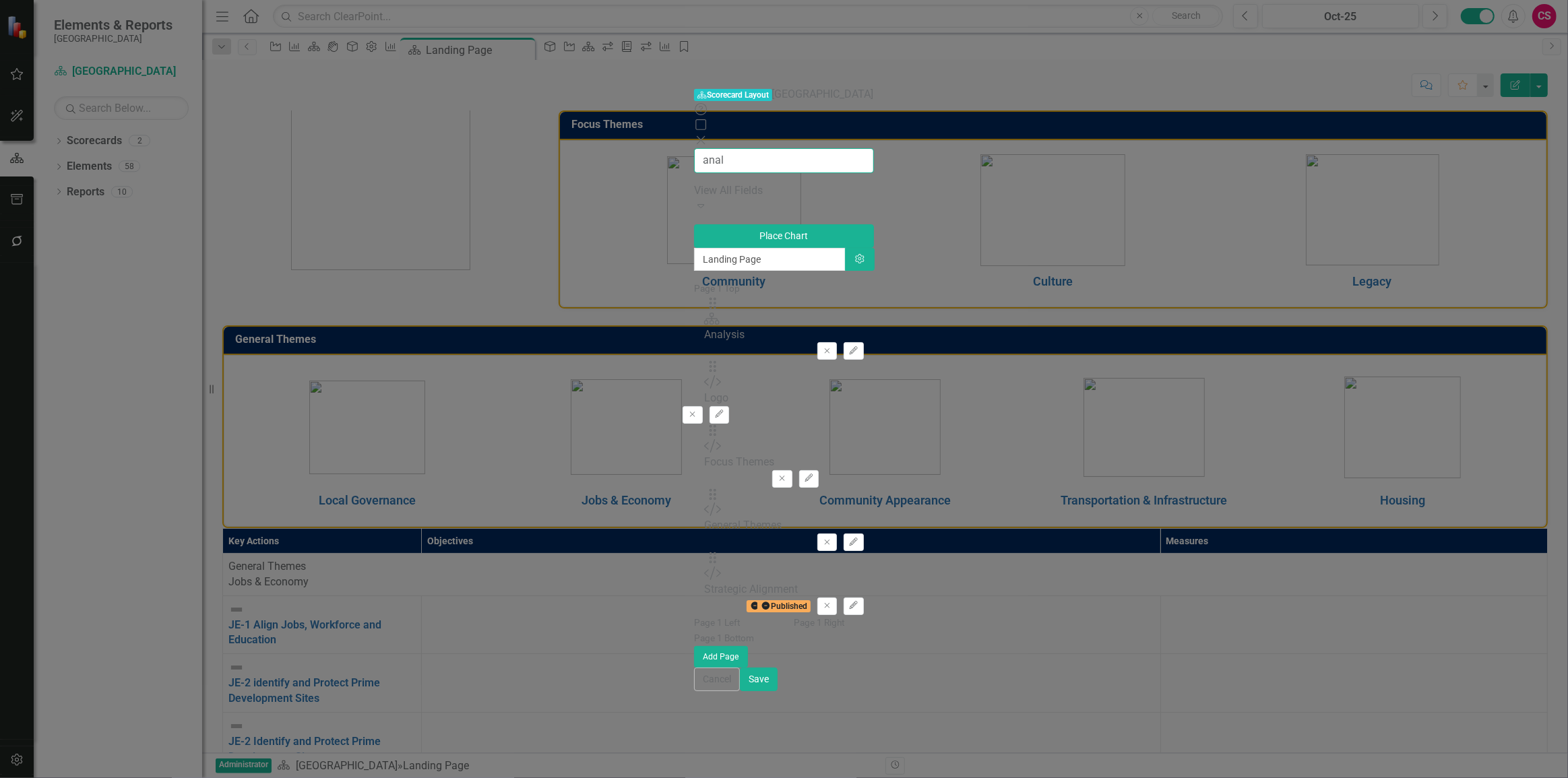
drag, startPoint x: 218, startPoint y: 62, endPoint x: 113, endPoint y: 68, distance: 105.2
click at [694, 87] on div "Scorecard Scorecard Layout Miami Gardens Help Maximize Close anal View All Fiel…" at bounding box center [784, 389] width 179 height 605
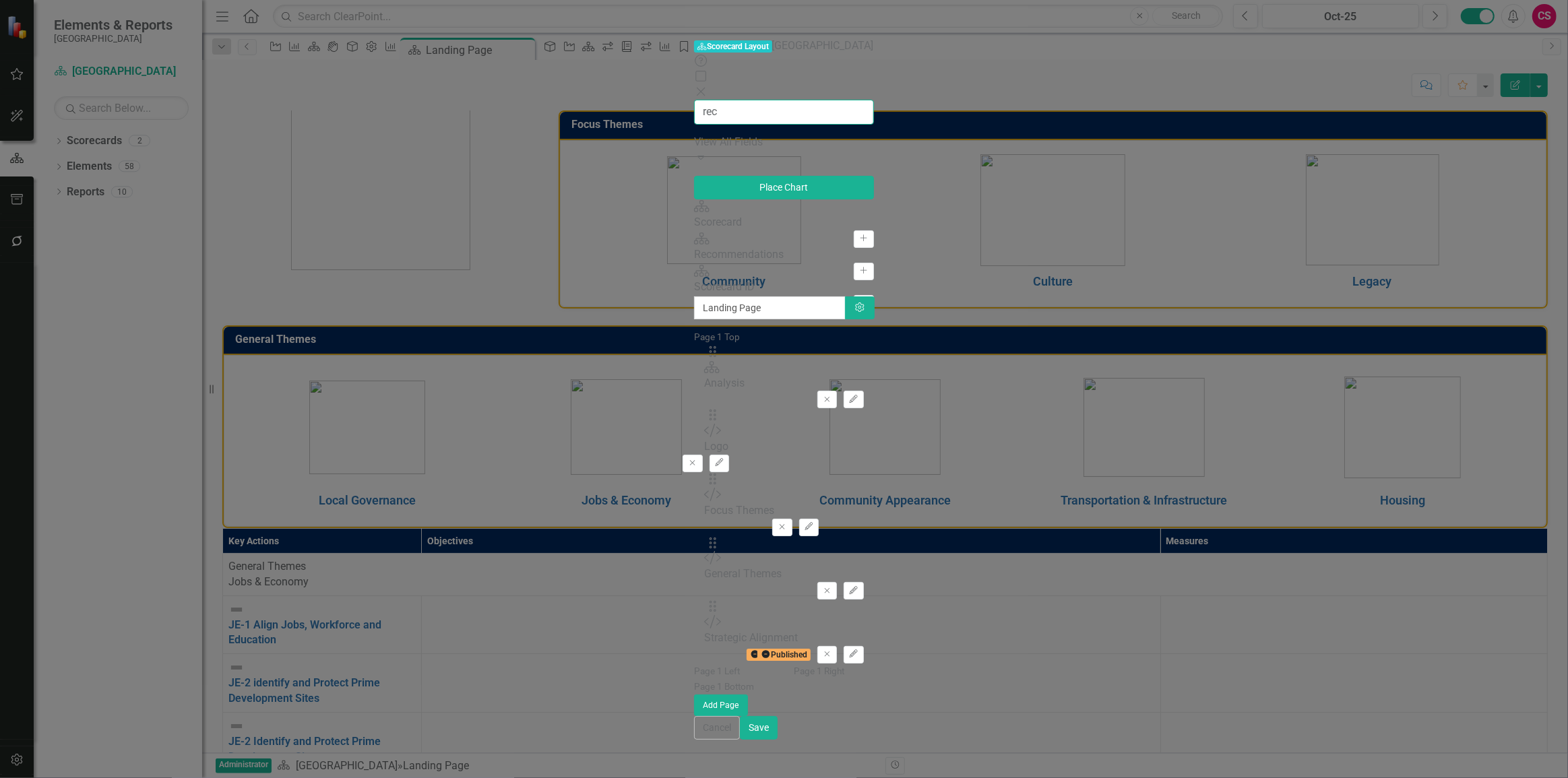
type input "rec"
click at [858, 267] on icon "Add" at bounding box center [863, 270] width 10 height 8
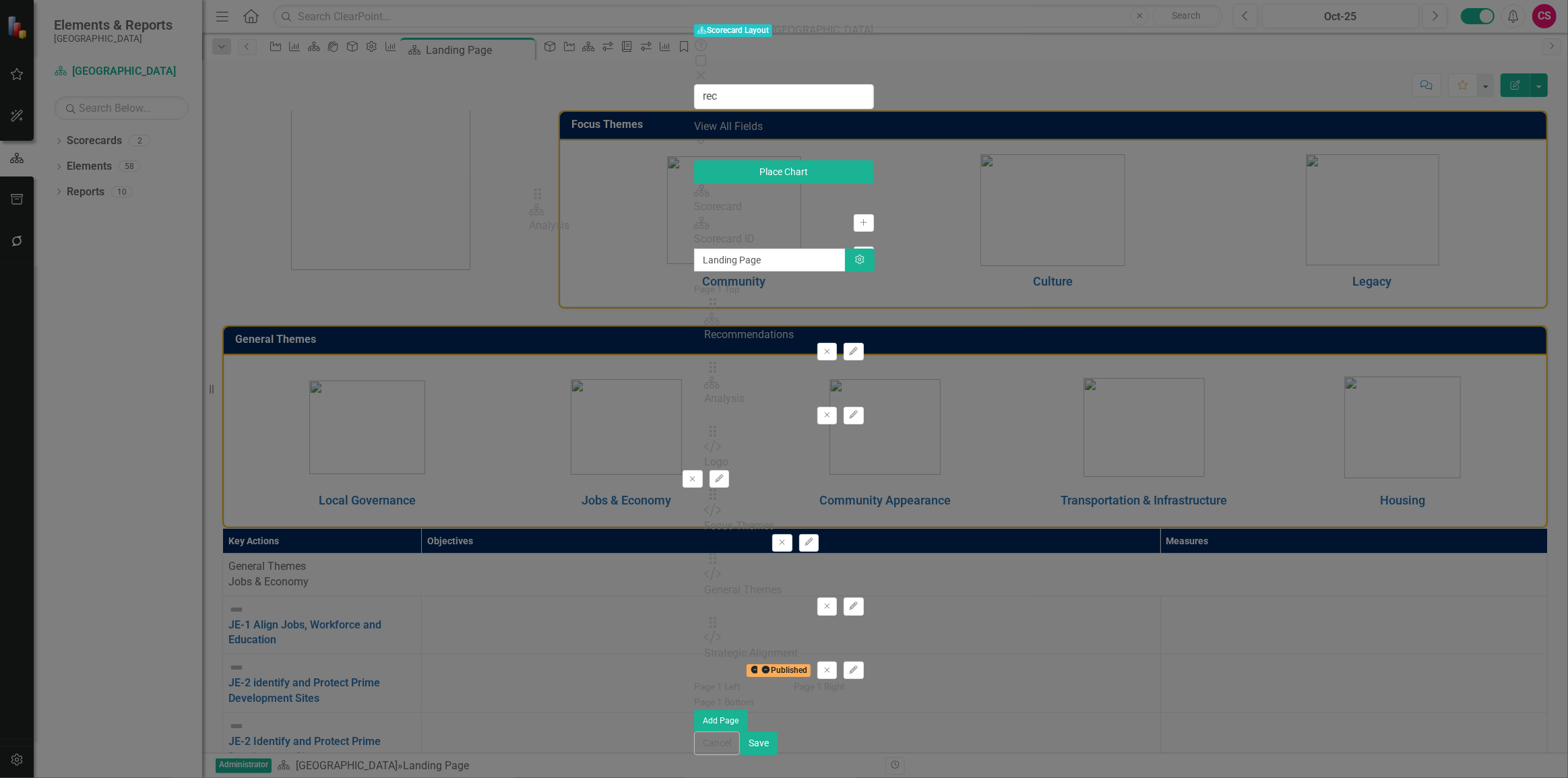
drag, startPoint x: 558, startPoint y: 171, endPoint x: 560, endPoint y: 202, distance: 31.1
drag, startPoint x: 555, startPoint y: 131, endPoint x: 548, endPoint y: 217, distance: 86.3
click at [778, 755] on button "Save" at bounding box center [759, 743] width 38 height 24
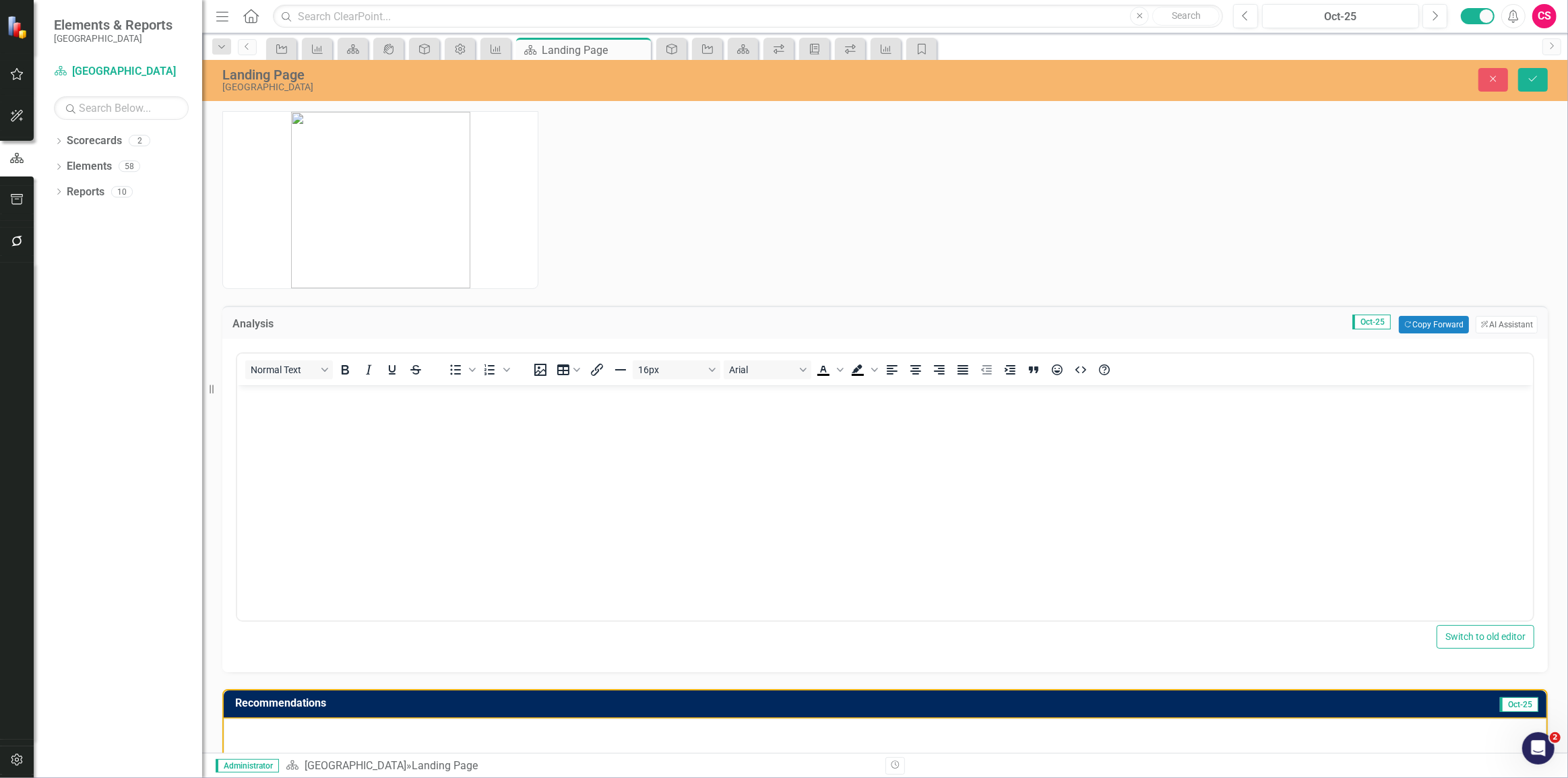
click at [361, 444] on body "Rich Text Area. Press ALT-0 for help." at bounding box center [884, 486] width 1296 height 202
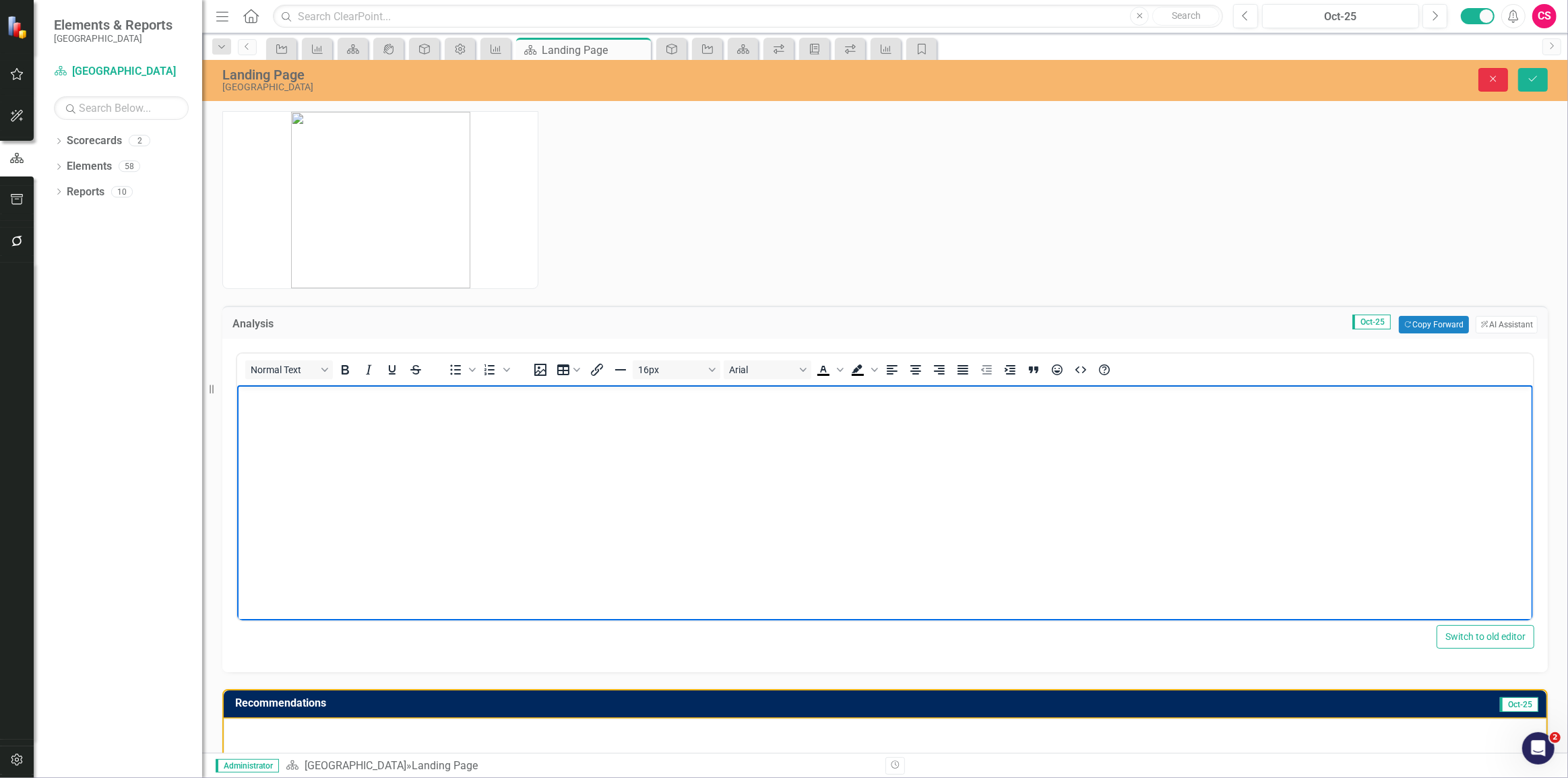
click at [1496, 81] on icon "Close" at bounding box center [1494, 79] width 12 height 9
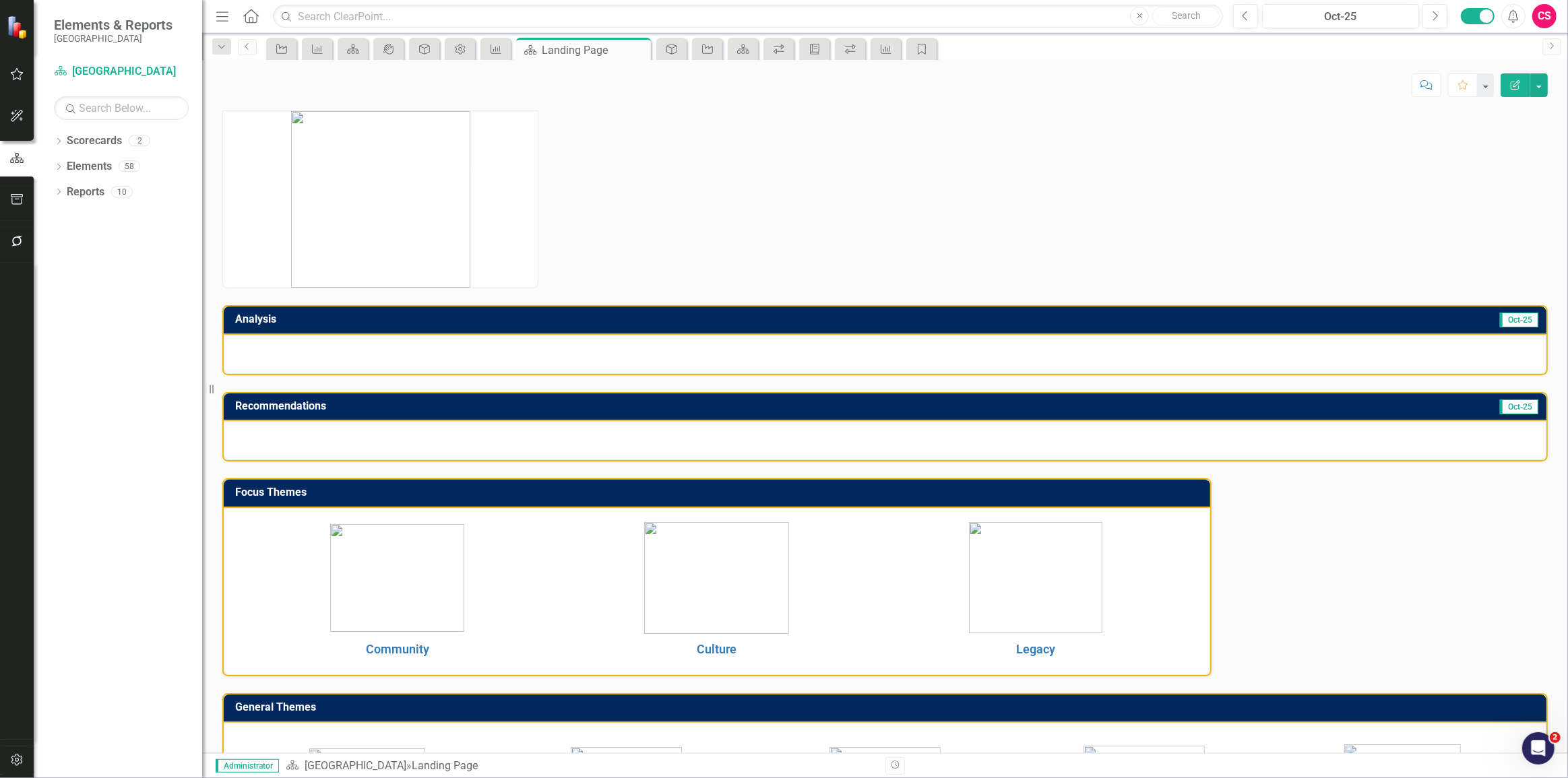
click at [1523, 83] on button "Edit Report" at bounding box center [1515, 85] width 30 height 24
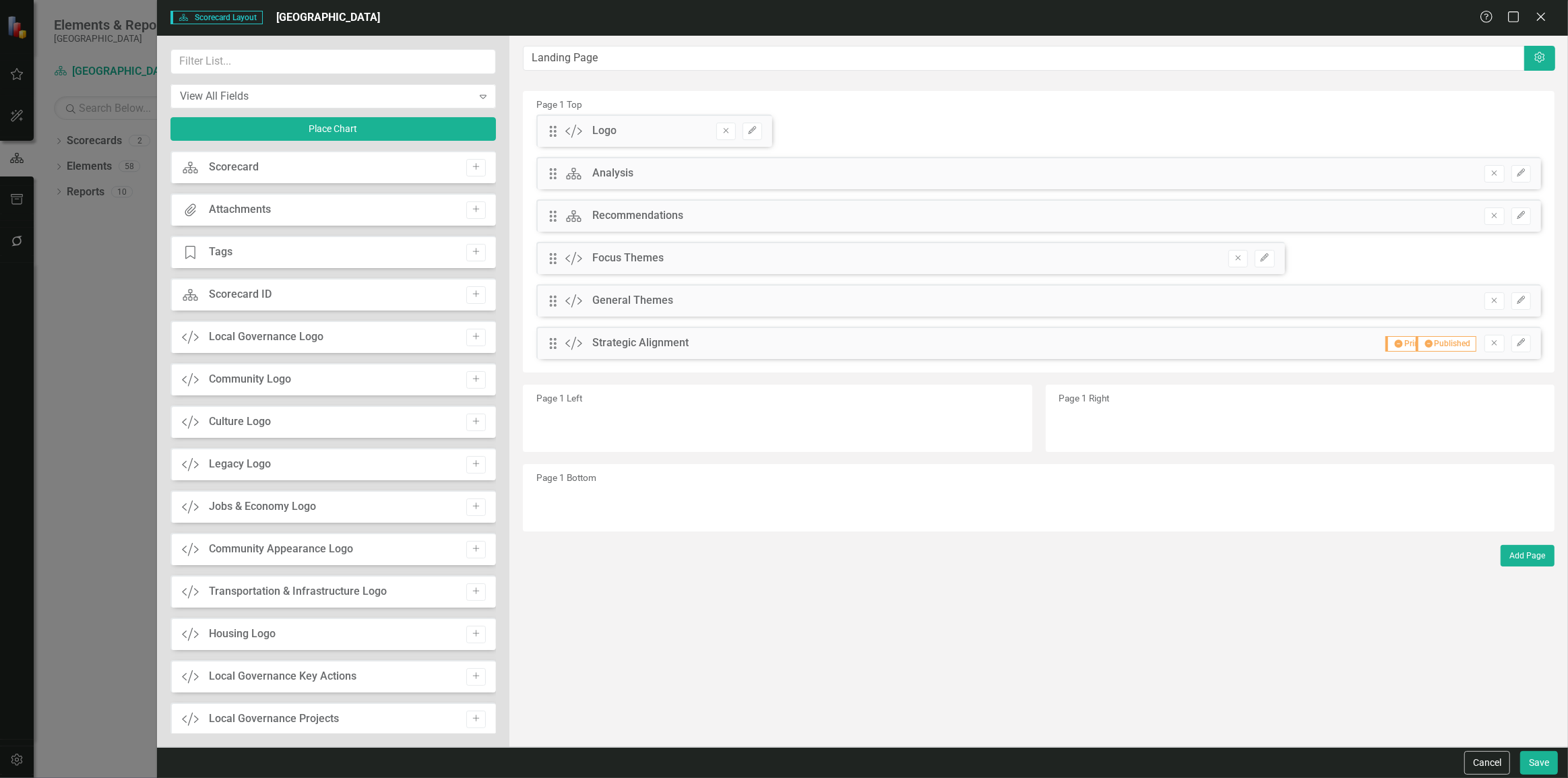
click at [1486, 217] on button "Remove" at bounding box center [1494, 216] width 20 height 17
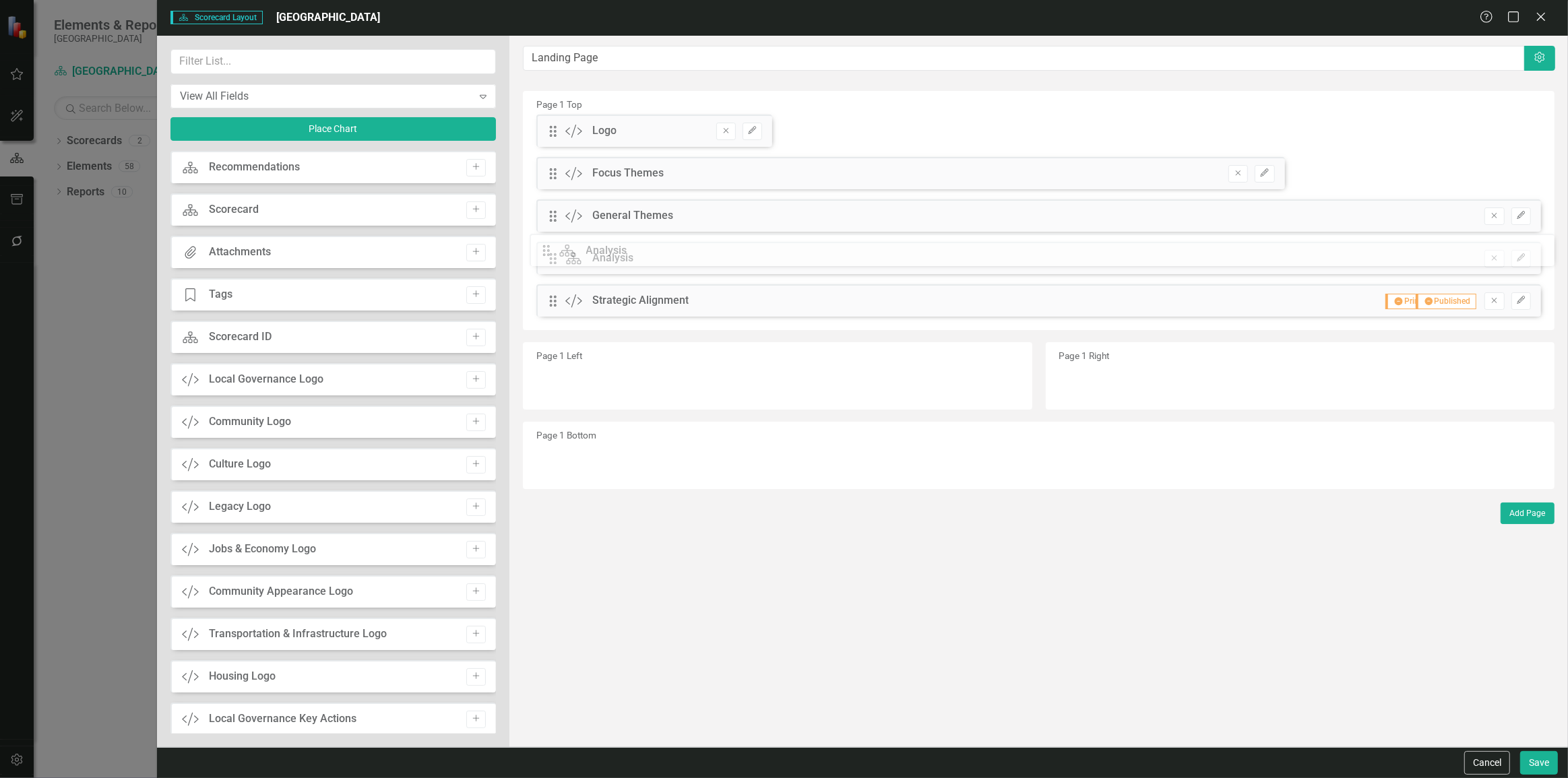
drag, startPoint x: 559, startPoint y: 180, endPoint x: 860, endPoint y: 352, distance: 346.7
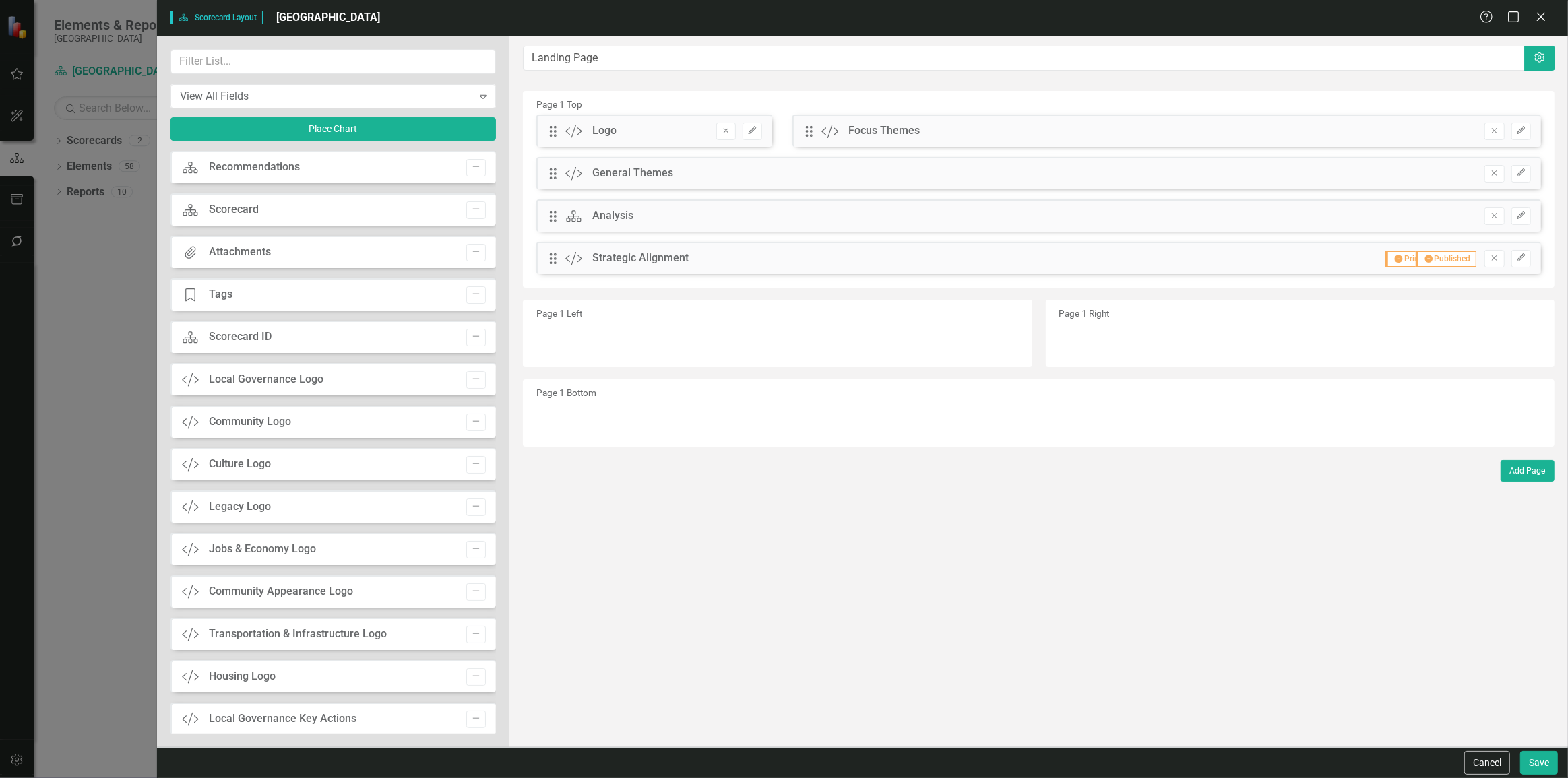
click at [1506, 222] on div "Remove Edit" at bounding box center [1500, 216] width 60 height 17
click at [1499, 217] on icon "Remove" at bounding box center [1494, 216] width 10 height 8
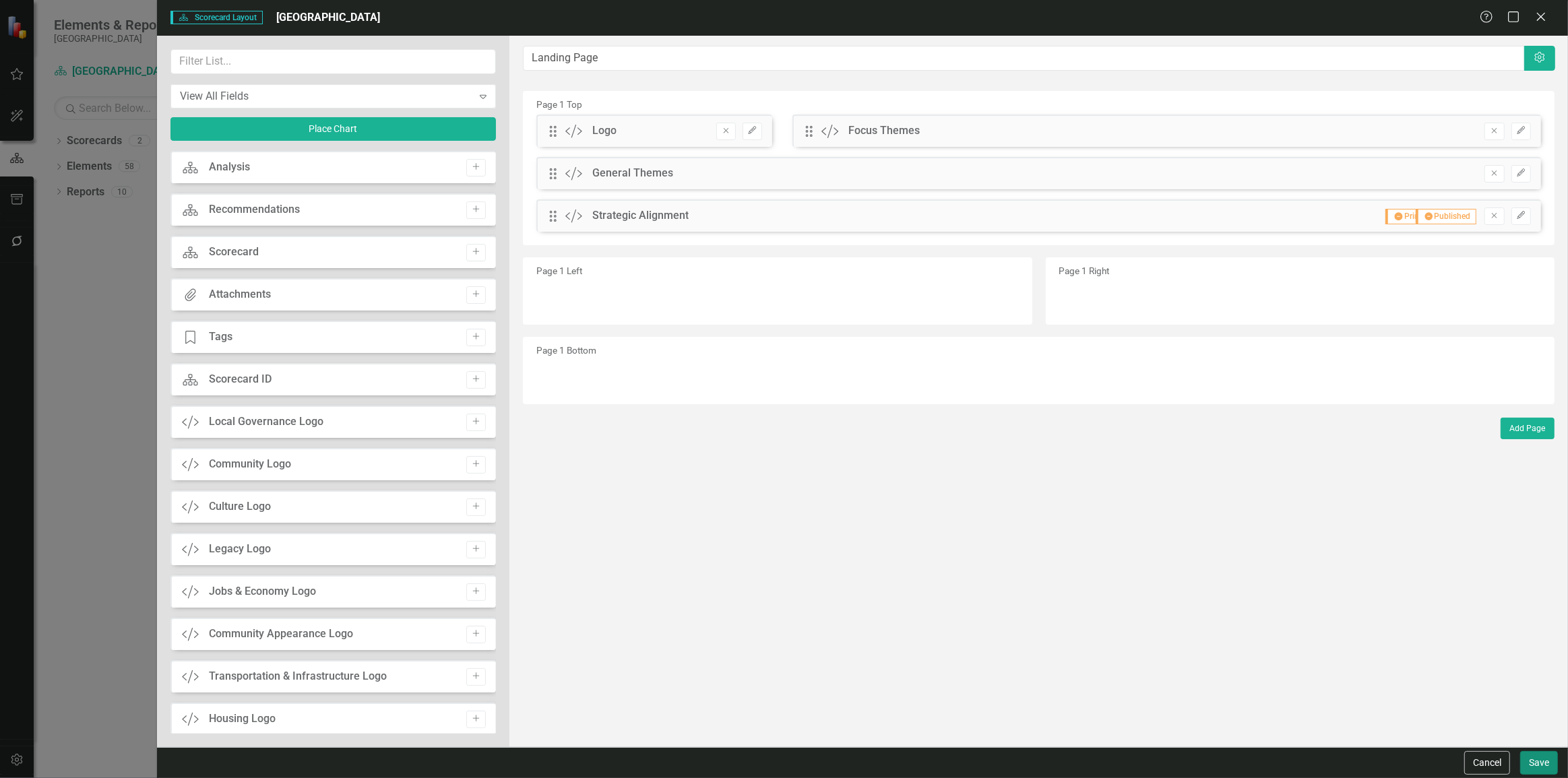
click at [1537, 761] on button "Save" at bounding box center [1539, 763] width 38 height 24
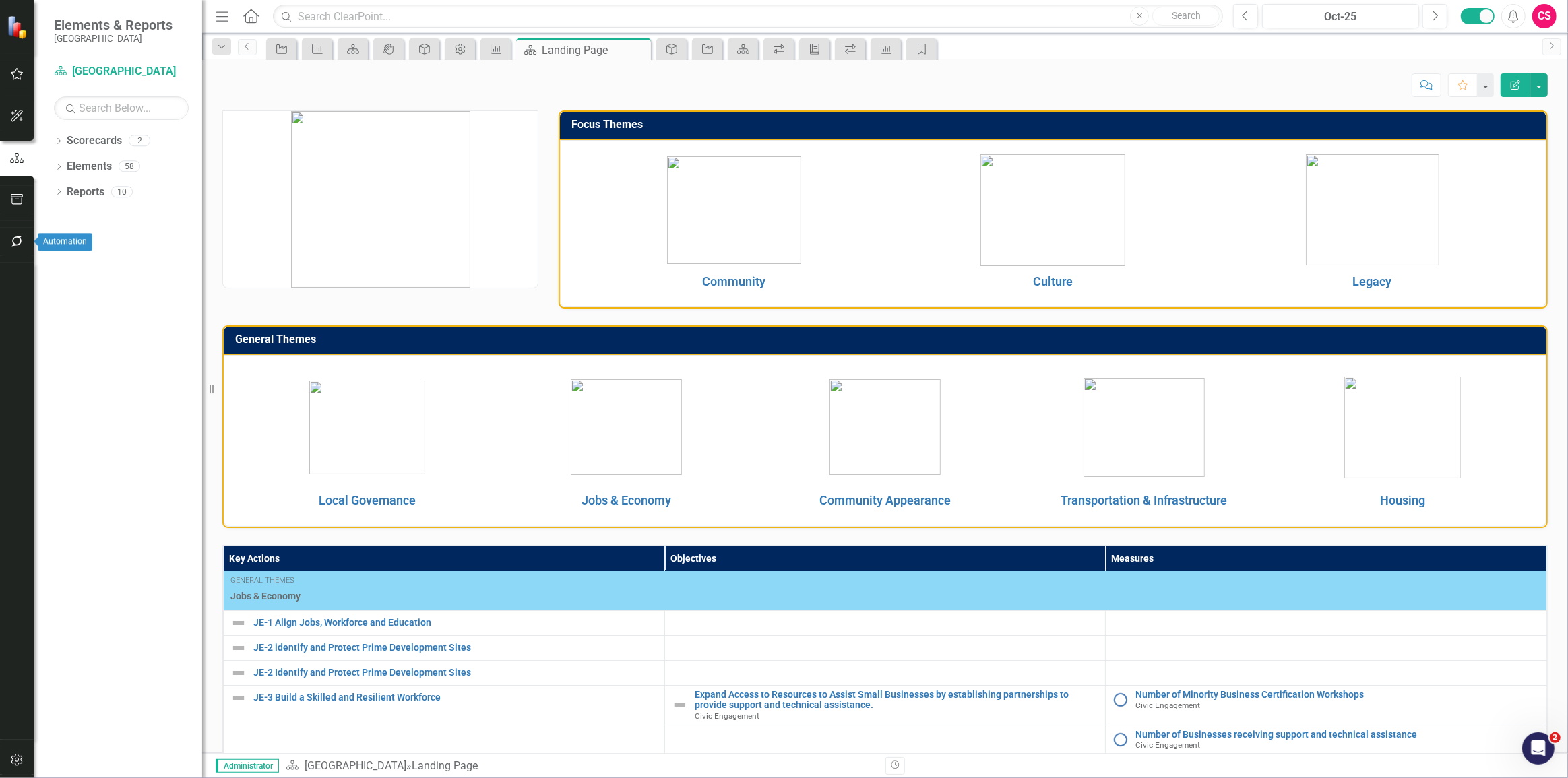
click at [16, 234] on button "button" at bounding box center [17, 242] width 30 height 28
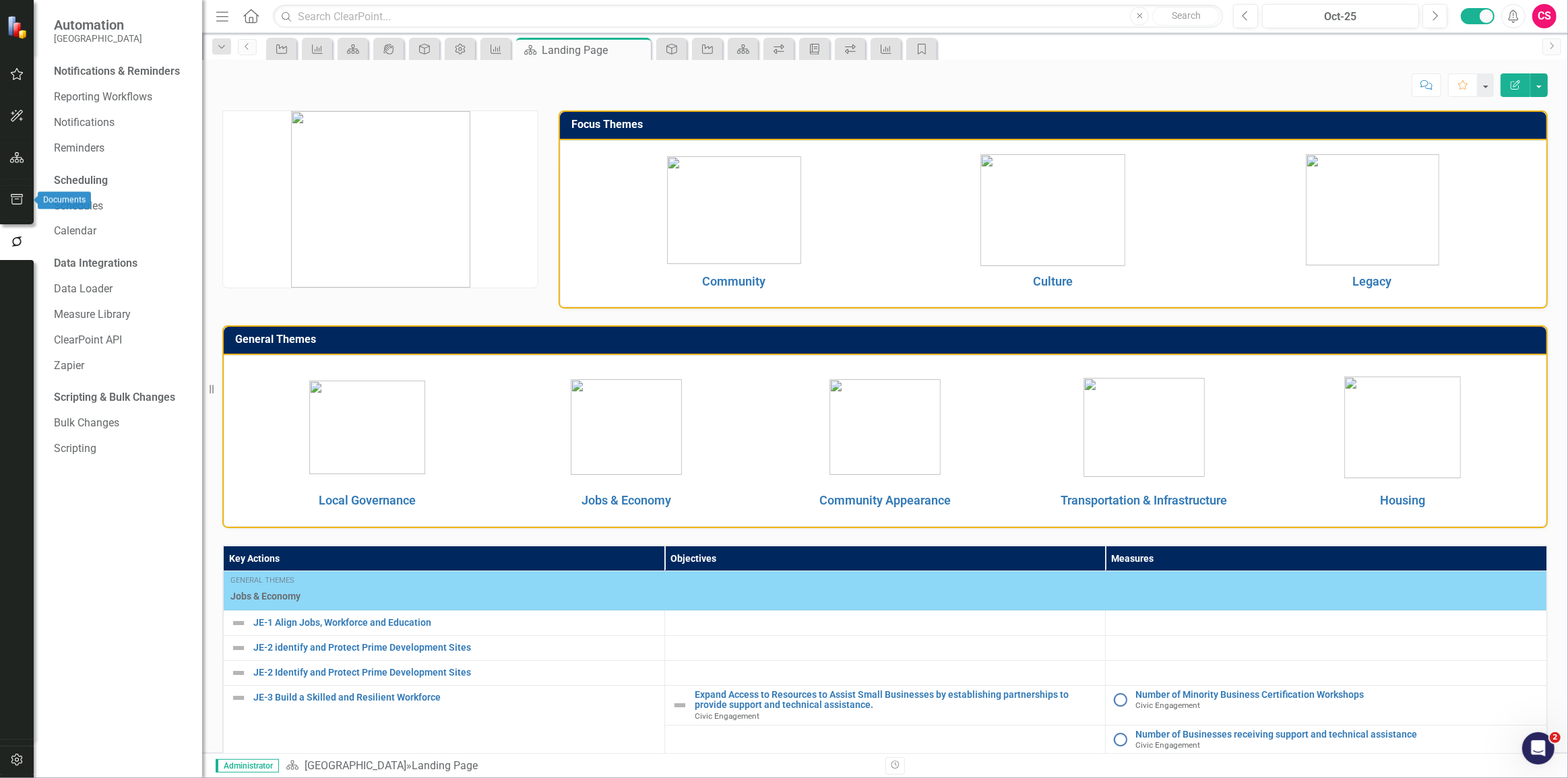
click at [12, 204] on icon "button" at bounding box center [17, 199] width 12 height 11
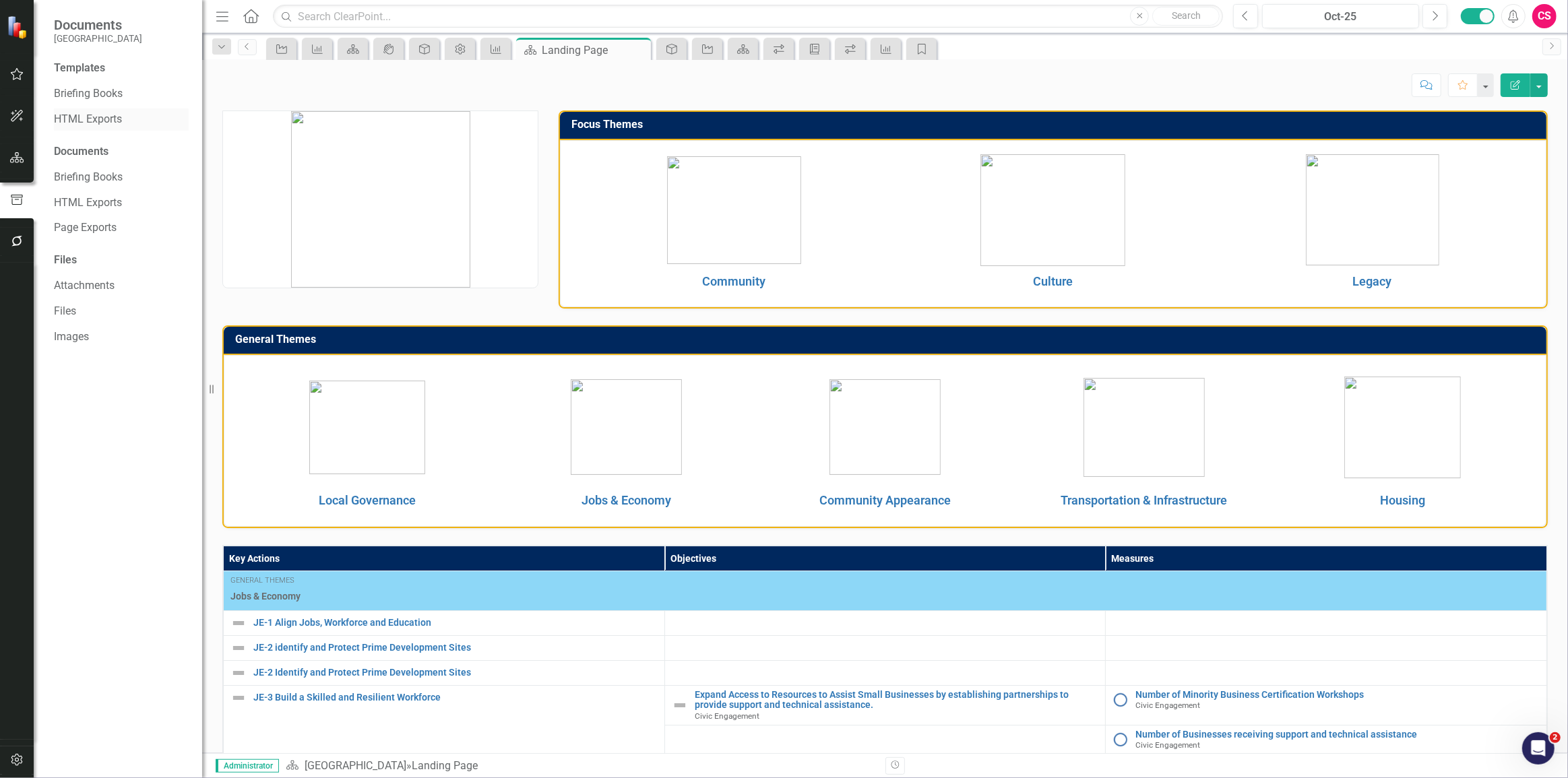
click at [90, 114] on link "HTML Exports" at bounding box center [121, 119] width 134 height 15
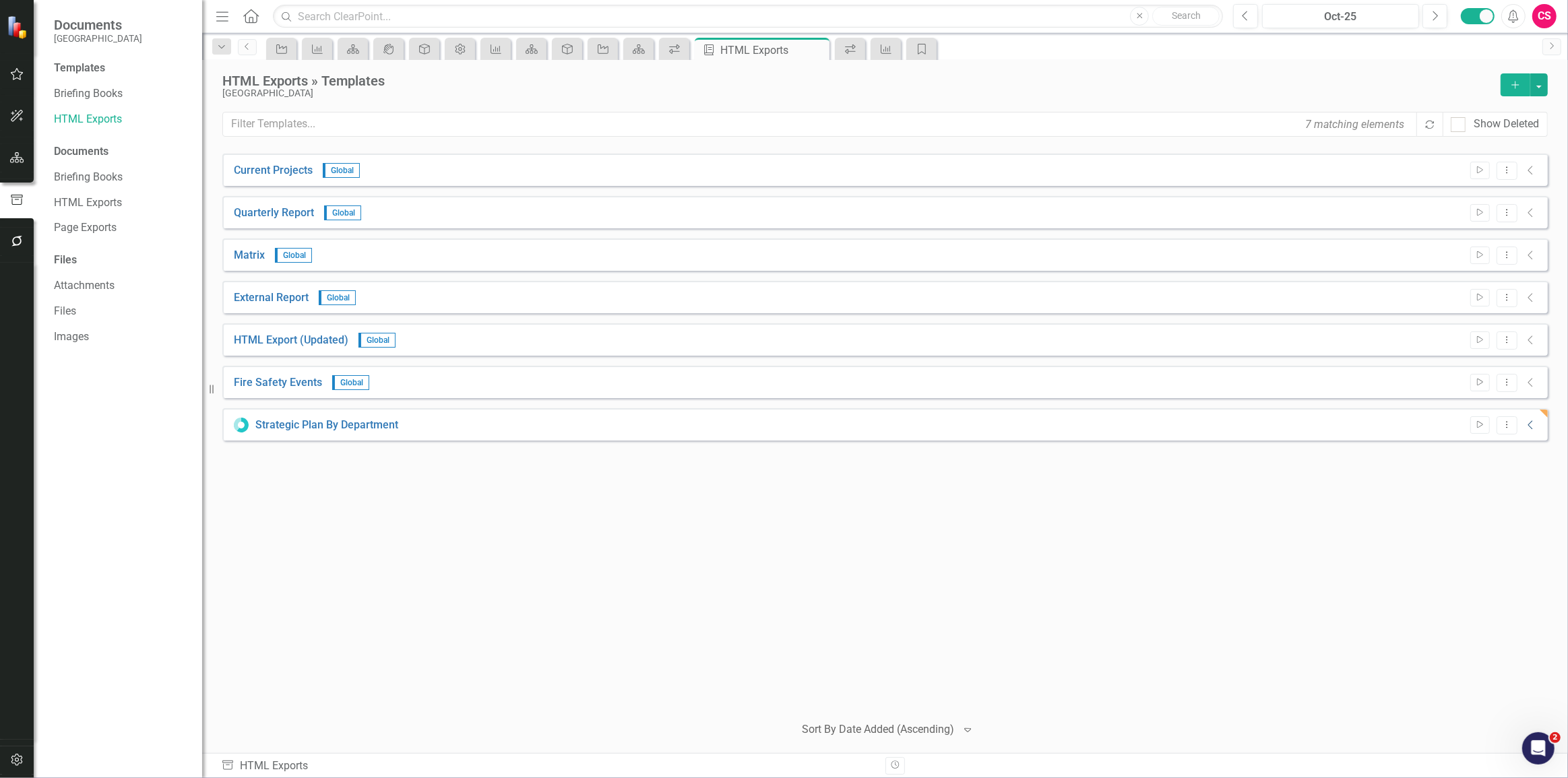
click at [1529, 425] on icon at bounding box center [1530, 425] width 5 height 9
click at [1529, 425] on icon at bounding box center [1531, 426] width 9 height 5
click at [253, 21] on icon at bounding box center [251, 16] width 15 height 14
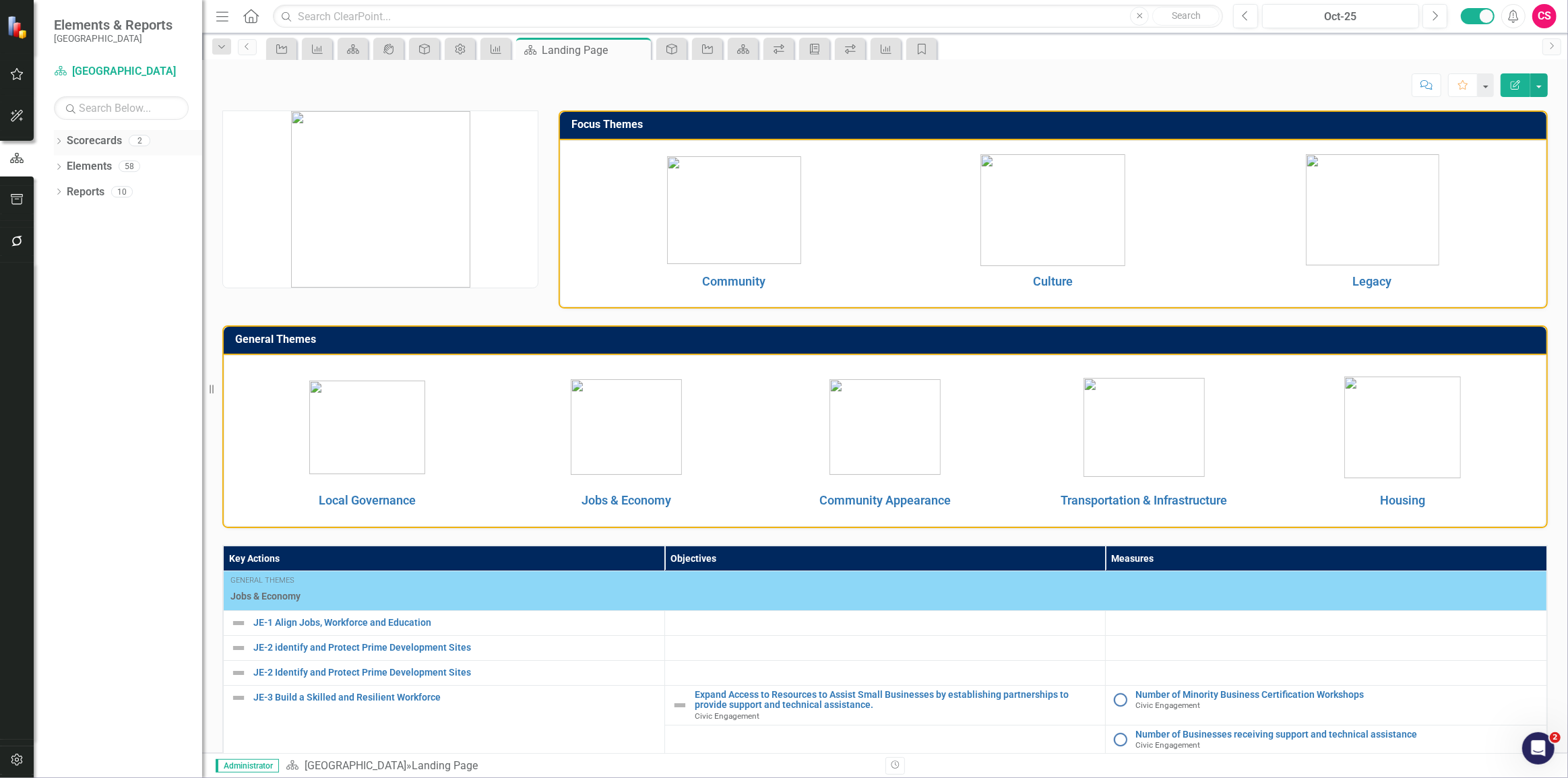
click at [60, 141] on icon at bounding box center [58, 141] width 3 height 6
click at [51, 163] on icon "Dropdown" at bounding box center [45, 166] width 10 height 8
click at [103, 194] on link "Civic Engagement" at bounding box center [128, 189] width 148 height 15
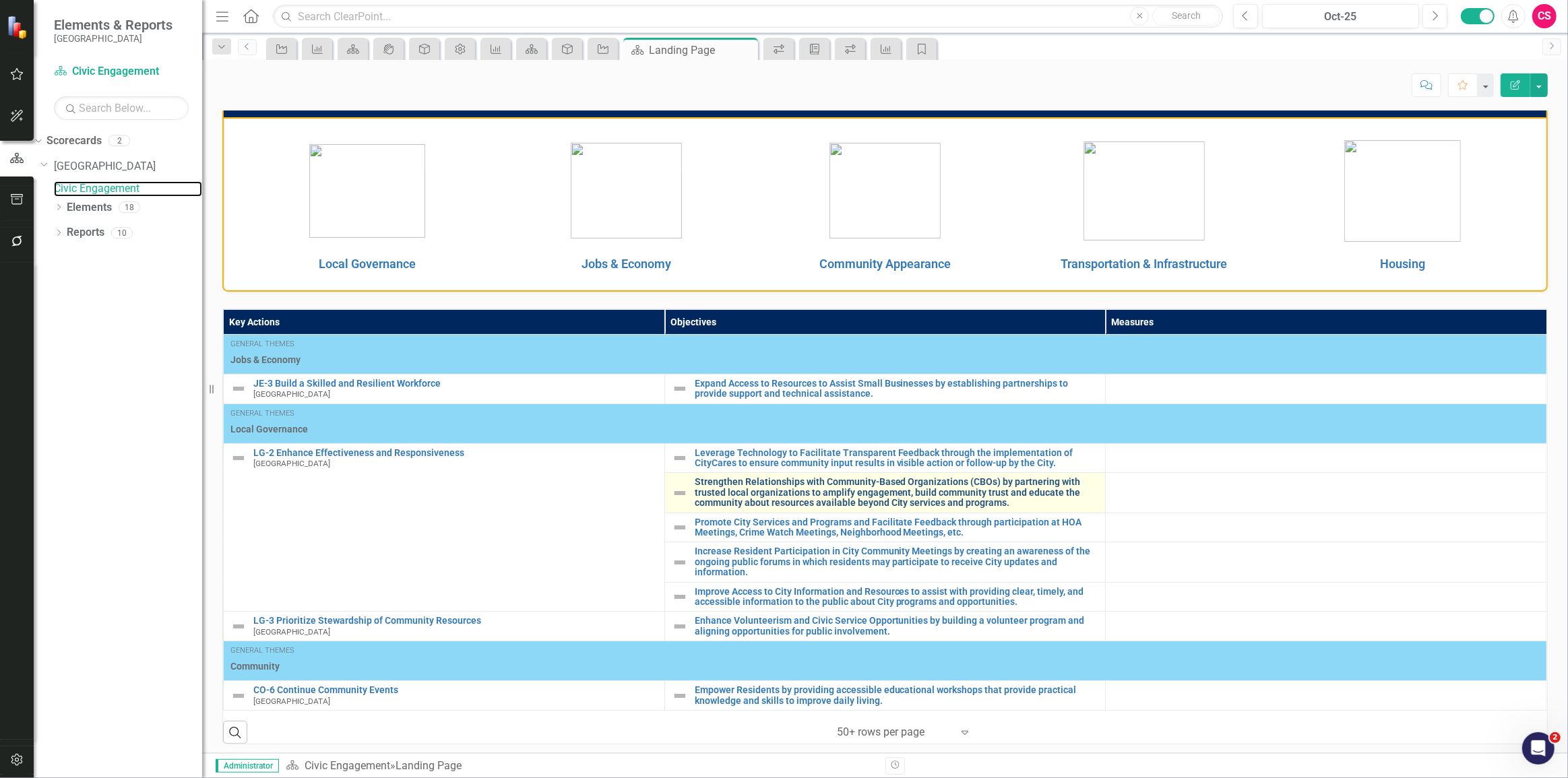
scroll to position [238, 0]
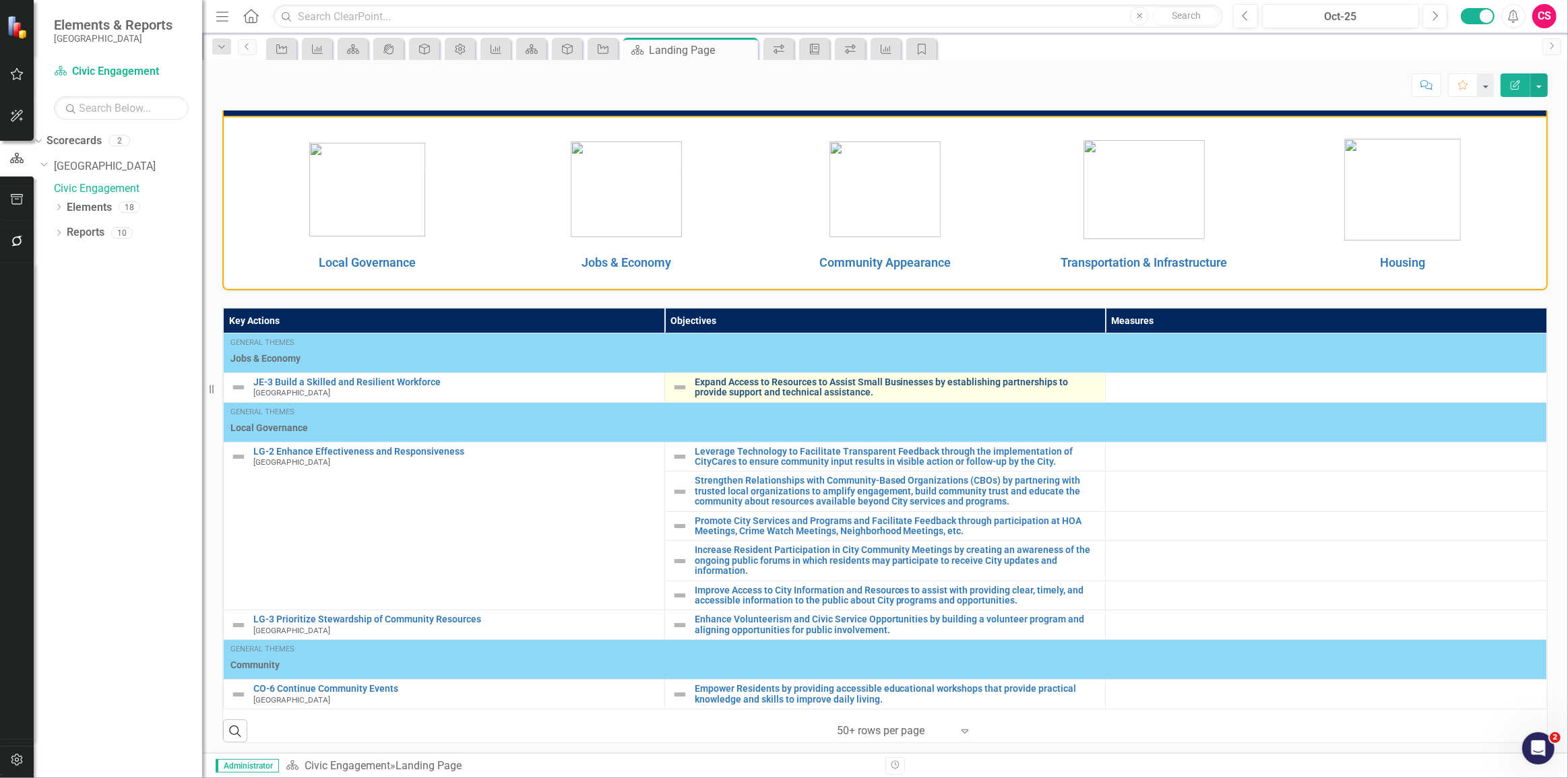
click at [778, 381] on link "Expand Access to Resources to Assist Small Businesses by establishing partnersh…" at bounding box center [896, 387] width 404 height 21
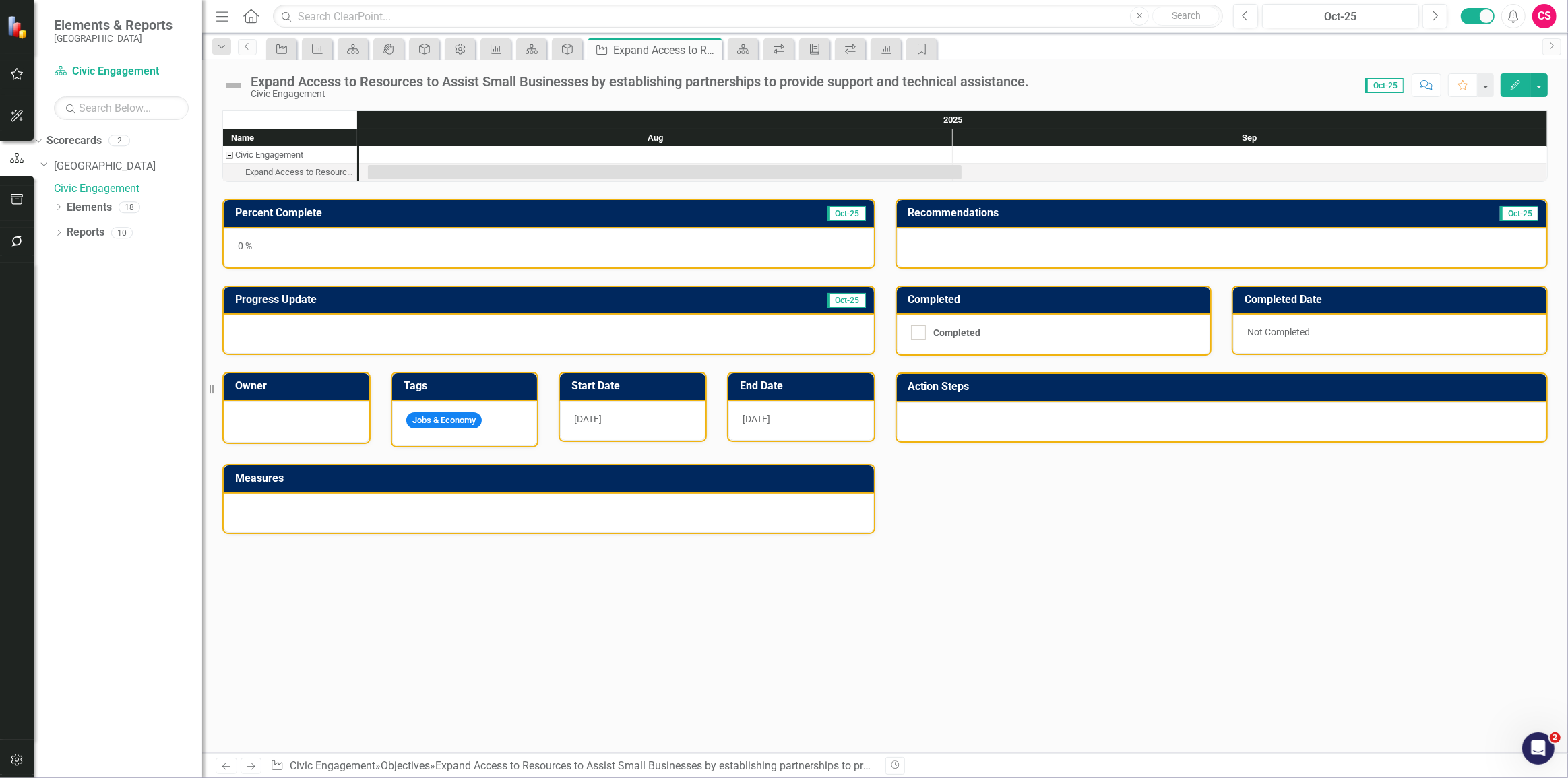
click at [586, 330] on div at bounding box center [548, 334] width 650 height 39
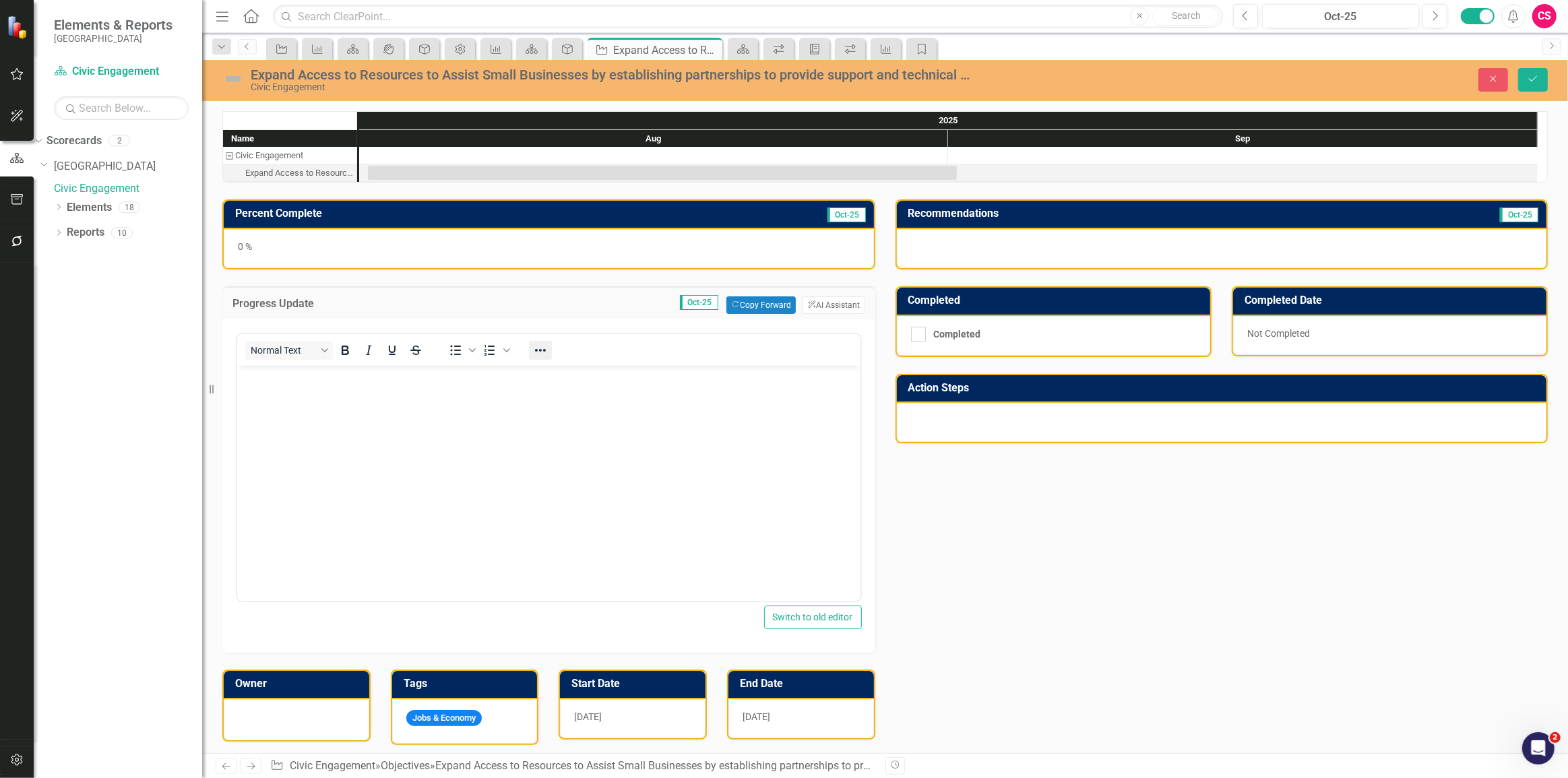
click at [543, 353] on icon "Reveal or hide additional toolbar items" at bounding box center [540, 350] width 16 height 16
click at [575, 378] on button "Table" at bounding box center [579, 375] width 38 height 19
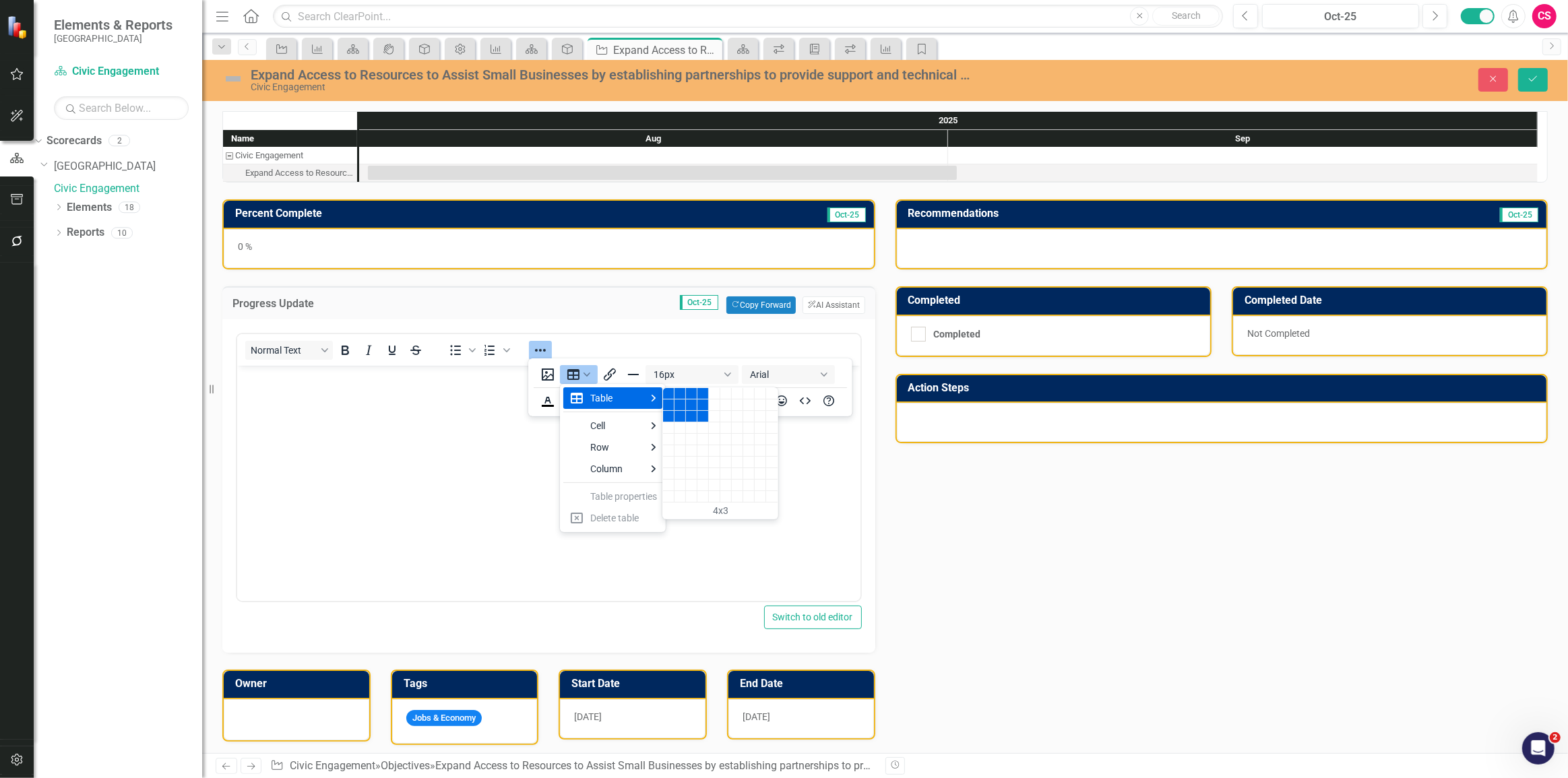
click at [703, 419] on div "4 columns, 3 rows" at bounding box center [703, 416] width 11 height 11
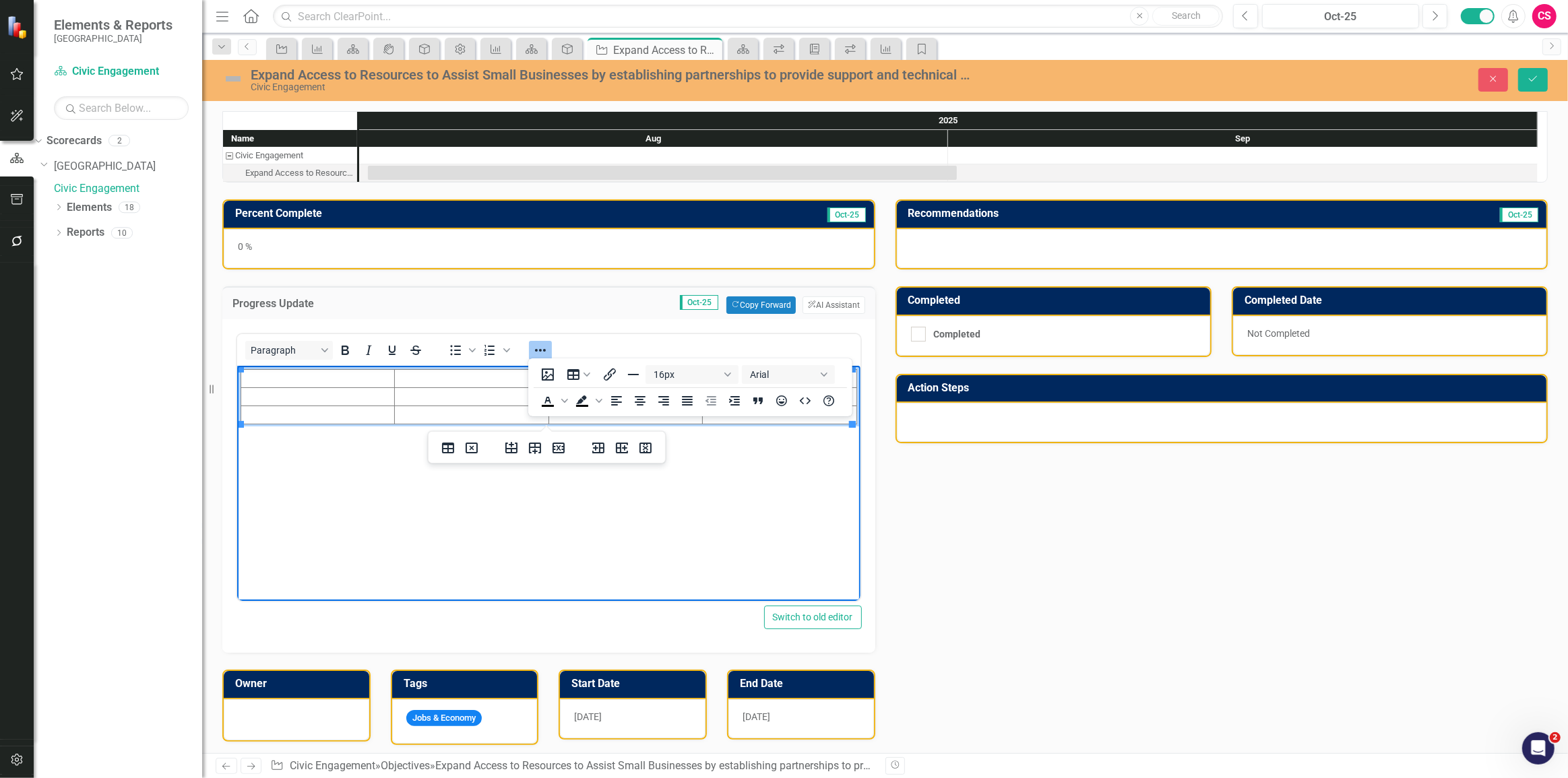
drag, startPoint x: 412, startPoint y: 501, endPoint x: 408, endPoint y: 492, distance: 9.8
click at [409, 494] on body "Rich Text Area. Press ALT-0 for help." at bounding box center [548, 466] width 623 height 202
click at [505, 433] on body "Rich Text Area. Press ALT-0 for help." at bounding box center [548, 466] width 623 height 202
click at [1496, 75] on icon "Close" at bounding box center [1494, 79] width 12 height 9
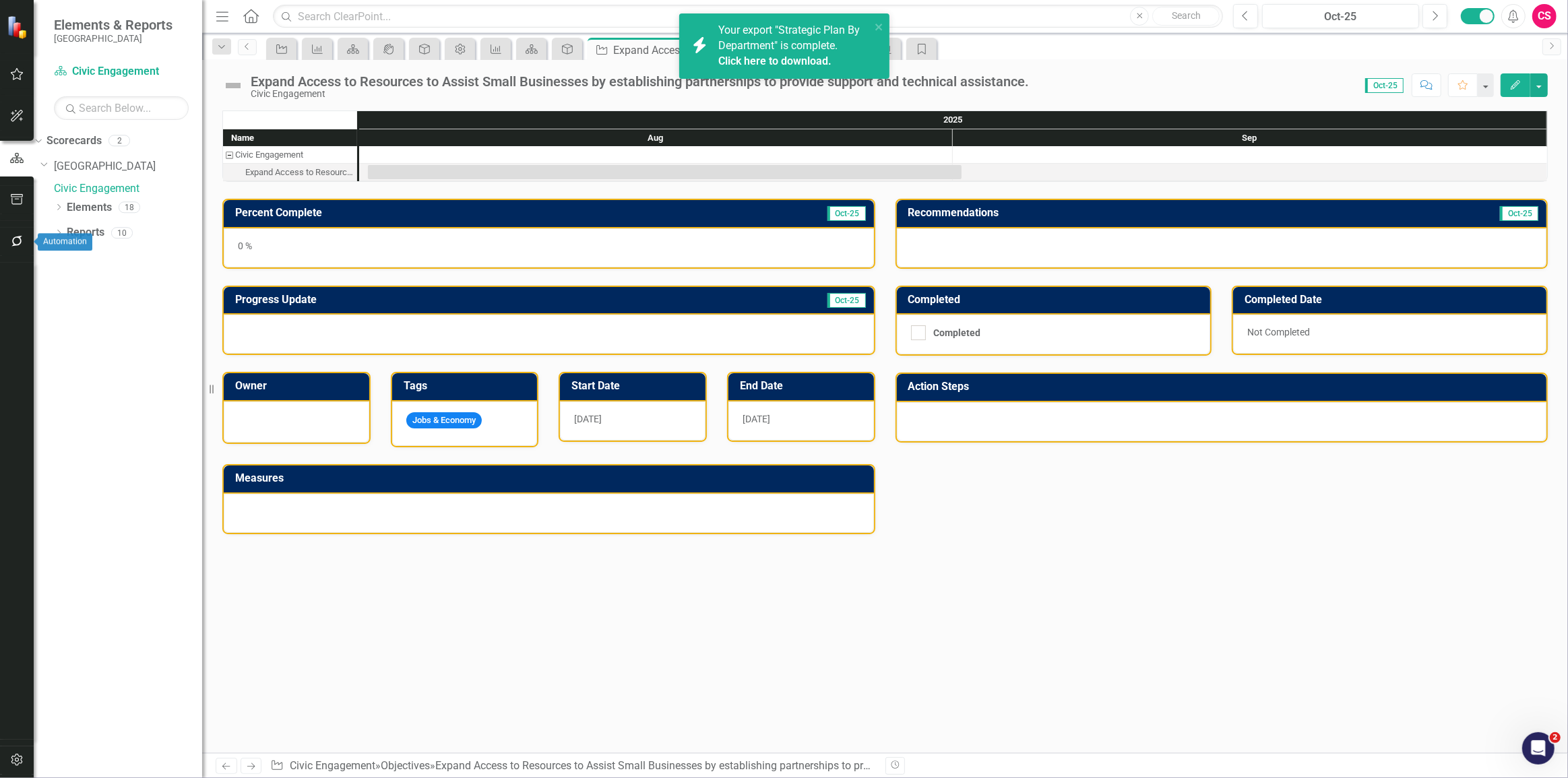
click at [11, 251] on button "button" at bounding box center [17, 242] width 30 height 28
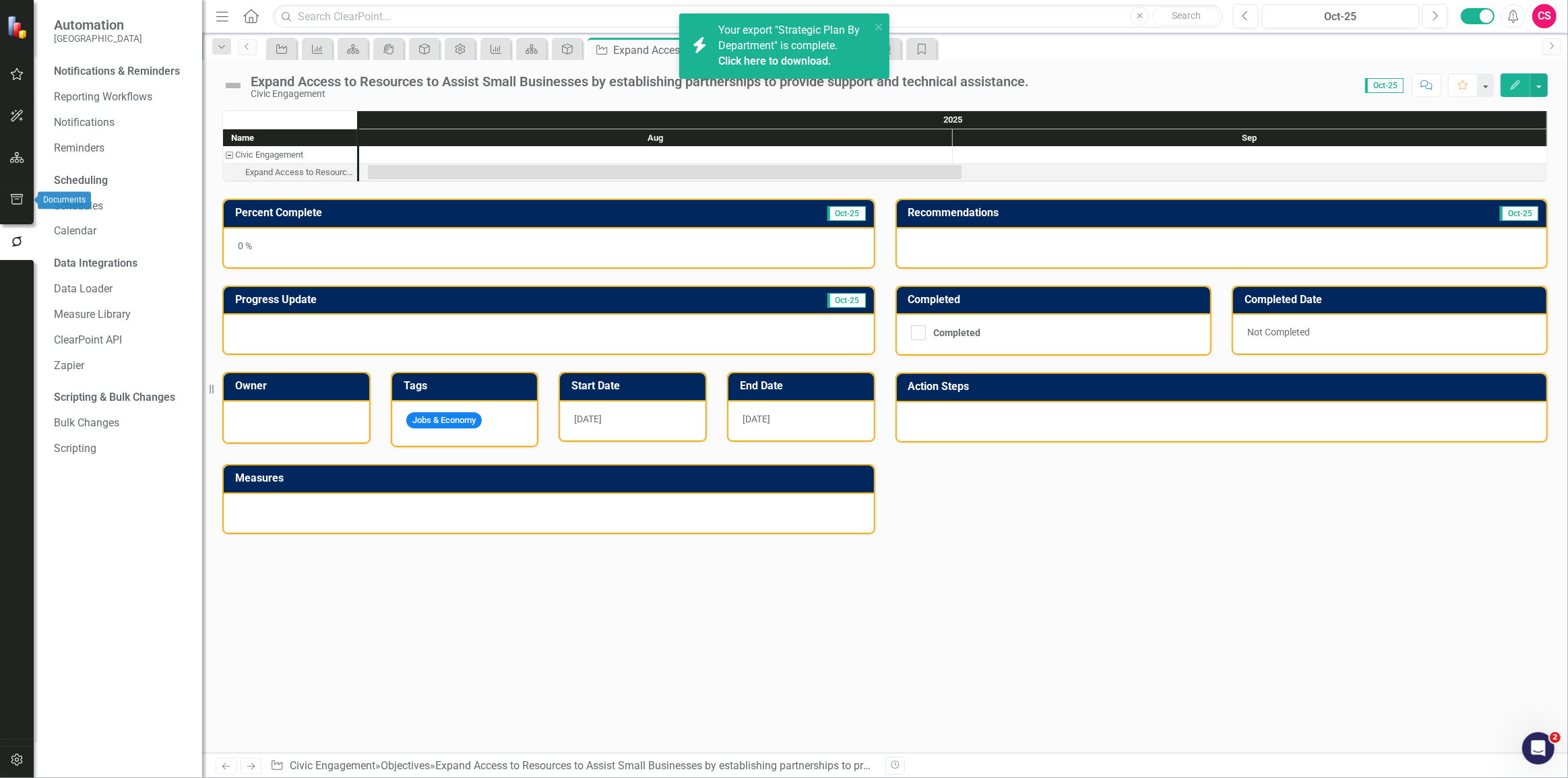
click at [19, 198] on icon "button" at bounding box center [17, 199] width 14 height 11
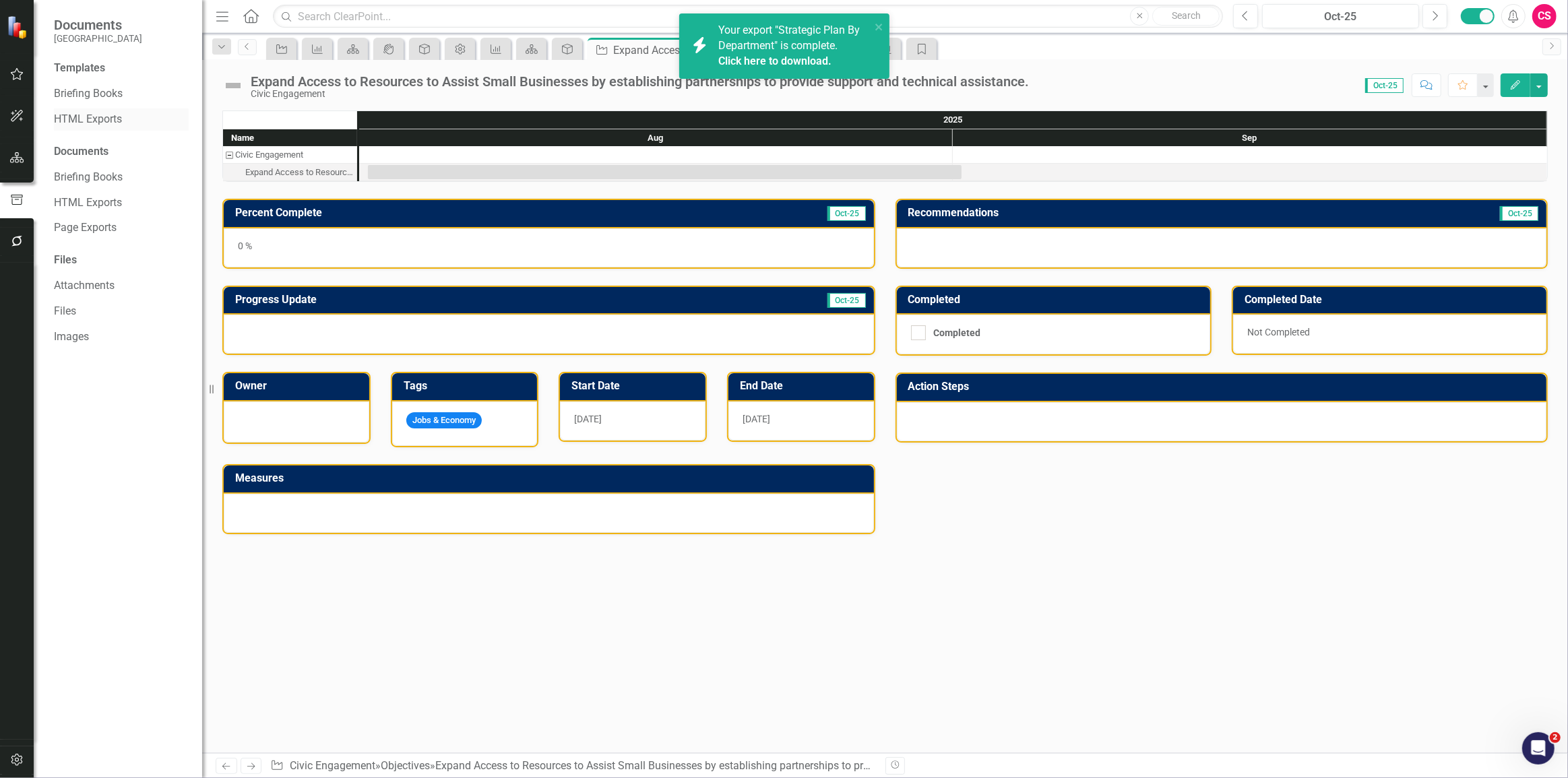
click at [104, 128] on div "HTML Exports" at bounding box center [121, 119] width 134 height 22
click at [62, 122] on link "HTML Exports" at bounding box center [121, 119] width 134 height 15
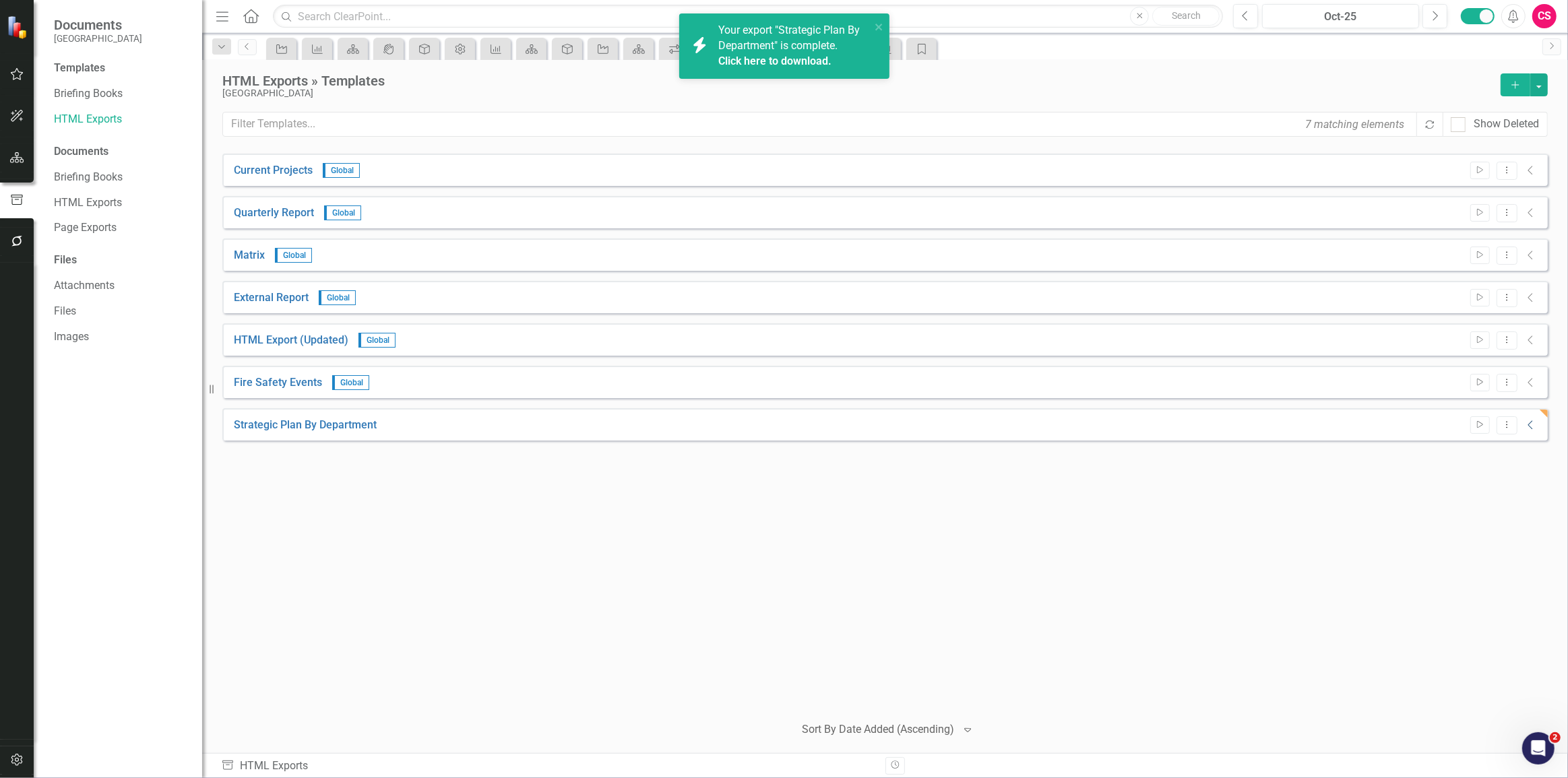
click at [1534, 424] on icon "Collapse" at bounding box center [1531, 425] width 14 height 11
click at [1498, 451] on link "Link" at bounding box center [1500, 457] width 20 height 17
click at [884, 30] on icon "close" at bounding box center [879, 27] width 9 height 11
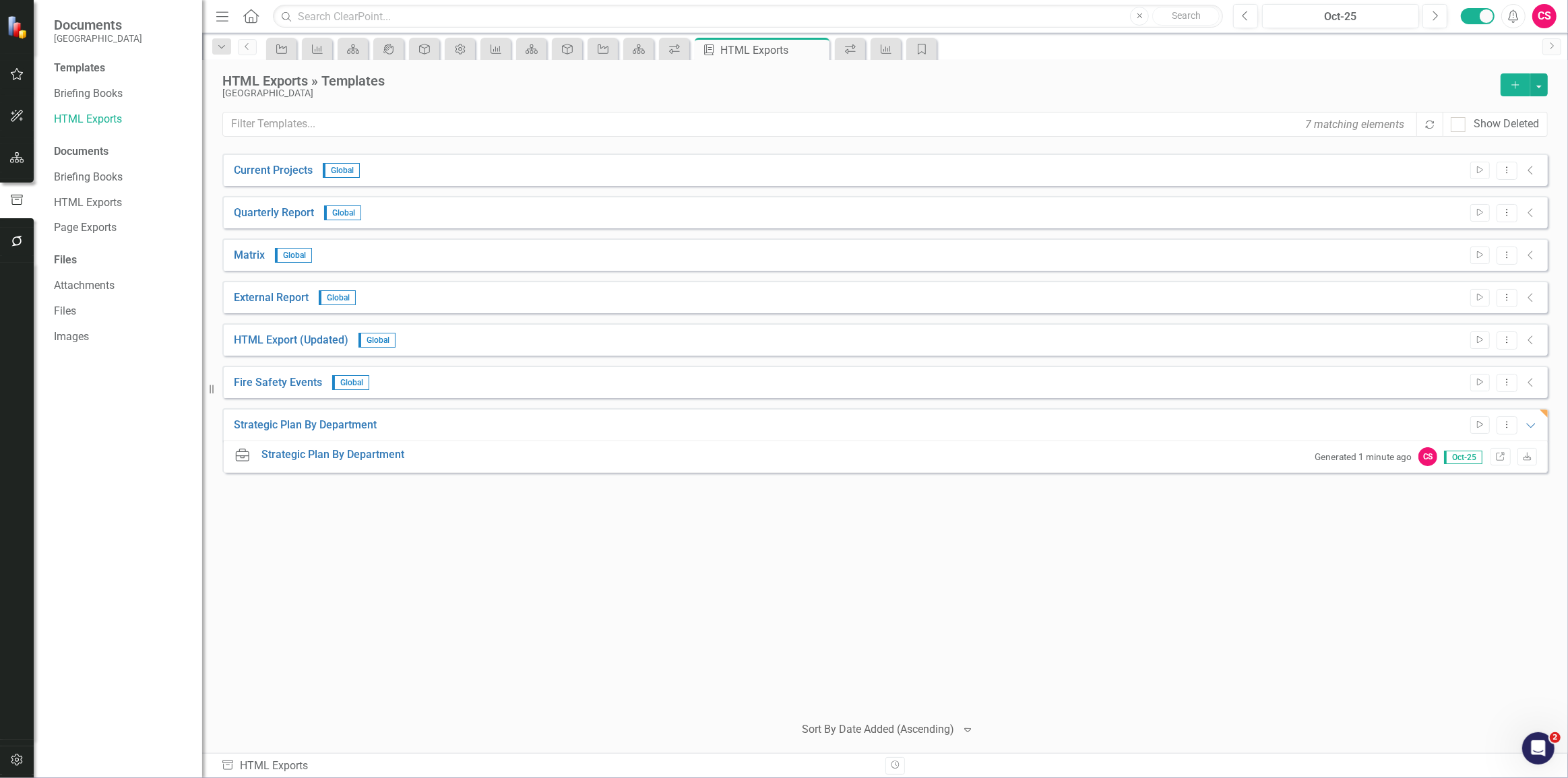
click at [924, 477] on div "Current Projects Global Start Dropdown Menu Collapse File In Process Quarterly …" at bounding box center [885, 428] width 1326 height 549
click at [1513, 432] on button "Dropdown Menu" at bounding box center [1506, 425] width 21 height 18
click at [1475, 496] on link "Edit Edit Template" at bounding box center [1454, 497] width 125 height 25
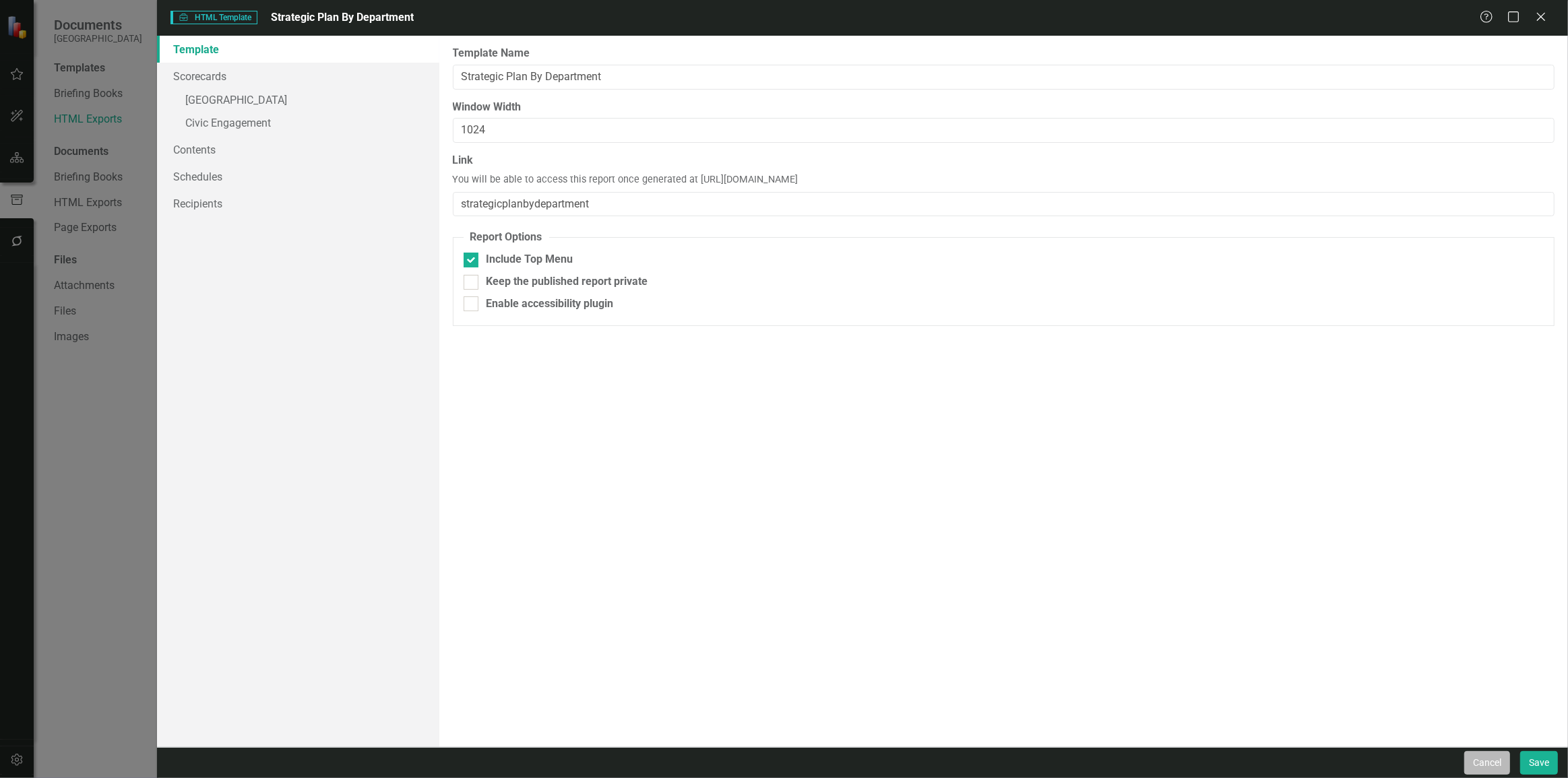
click at [1490, 760] on button "Cancel" at bounding box center [1487, 763] width 46 height 24
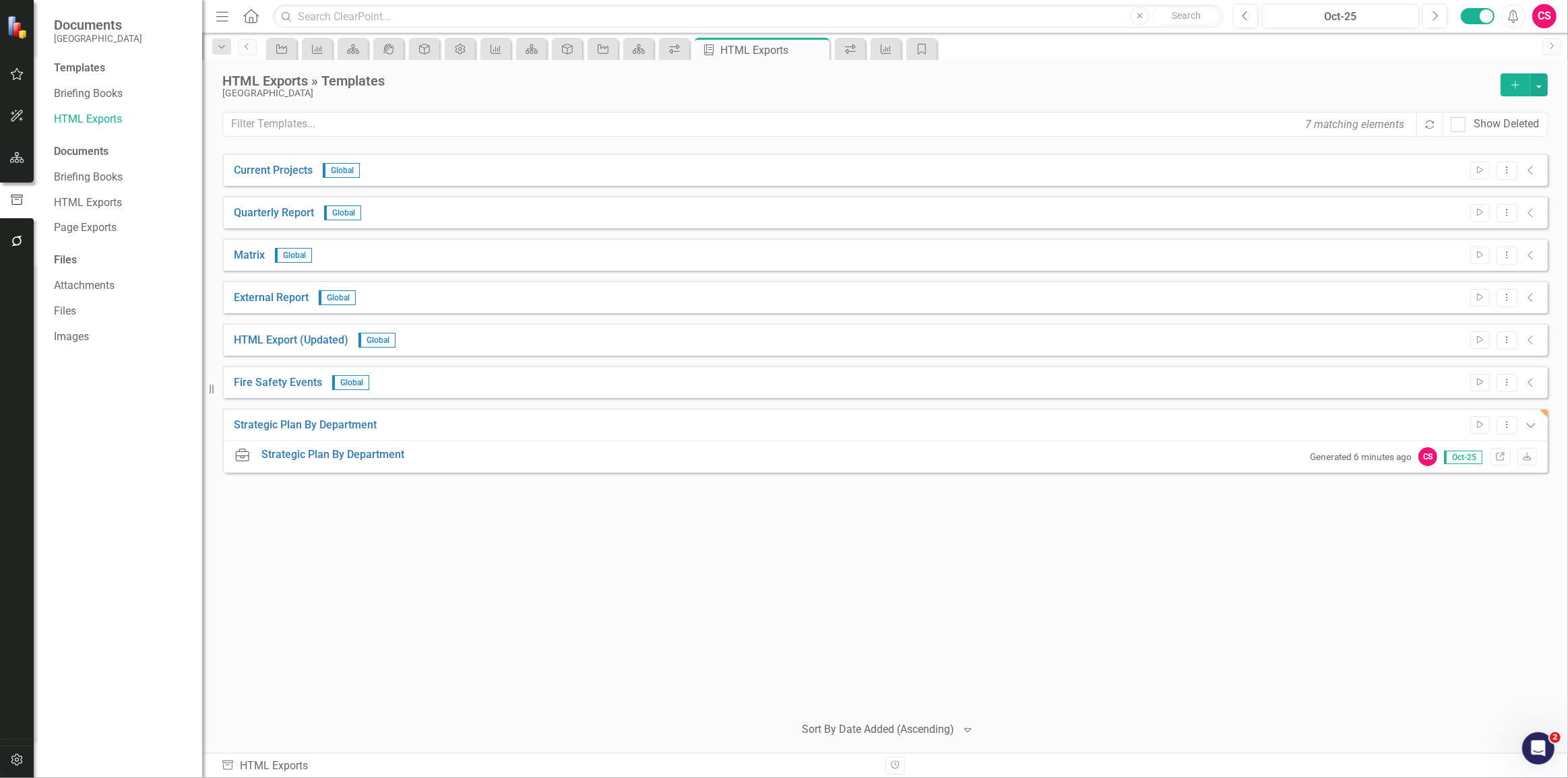
click at [444, 478] on div "Current Projects Global Start Dropdown Menu Collapse File In Process Quarterly …" at bounding box center [885, 428] width 1326 height 549
